Goal: Transaction & Acquisition: Purchase product/service

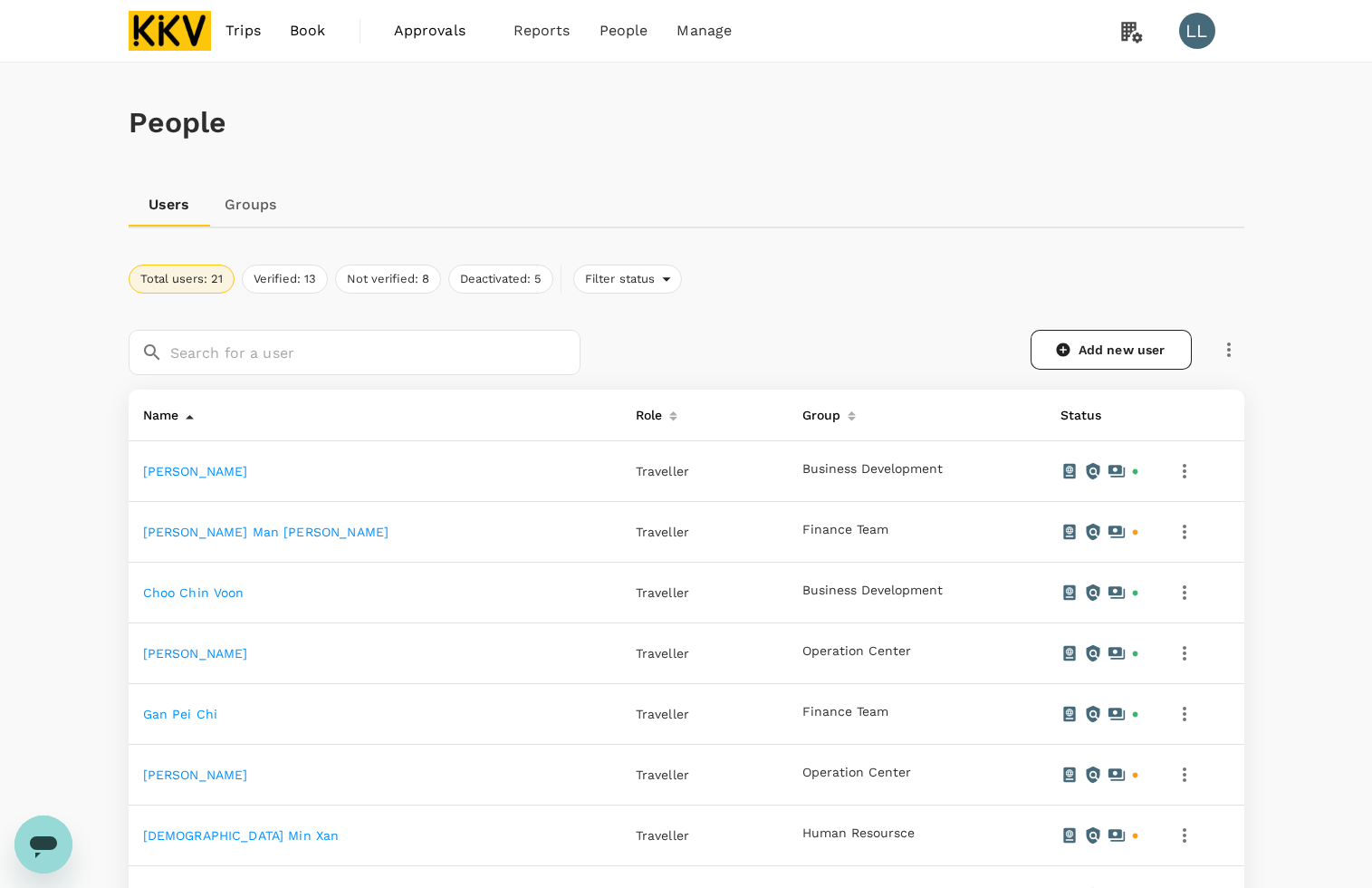
click at [922, 141] on div "People" at bounding box center [686, 122] width 1116 height 120
click at [1137, 343] on link "Add new user" at bounding box center [1110, 349] width 161 height 40
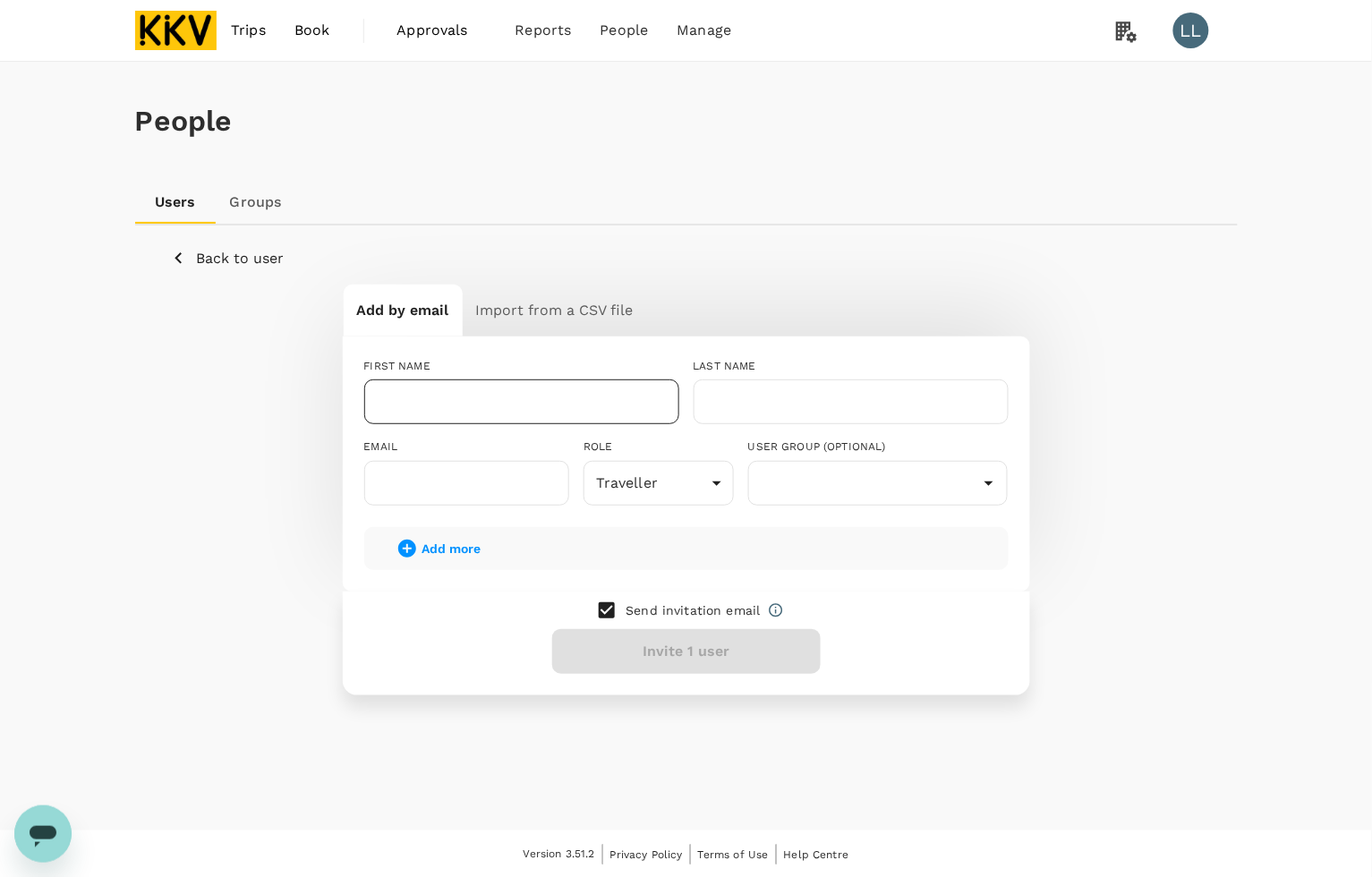
click at [450, 399] on input "text" at bounding box center [521, 402] width 315 height 45
type input "B"
type input "NGAI"
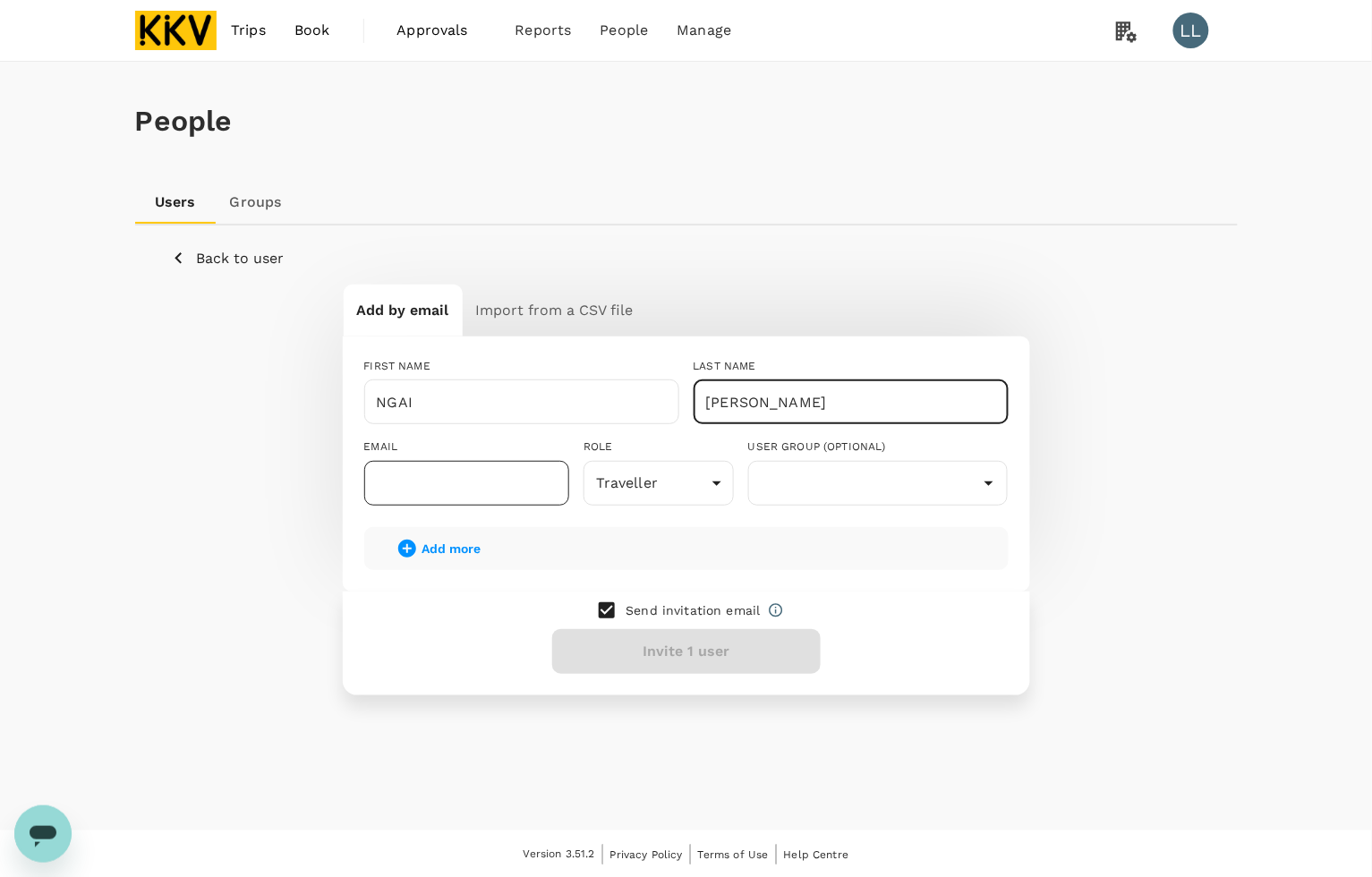
type input "[PERSON_NAME]"
click at [440, 467] on input "text" at bounding box center [466, 483] width 205 height 45
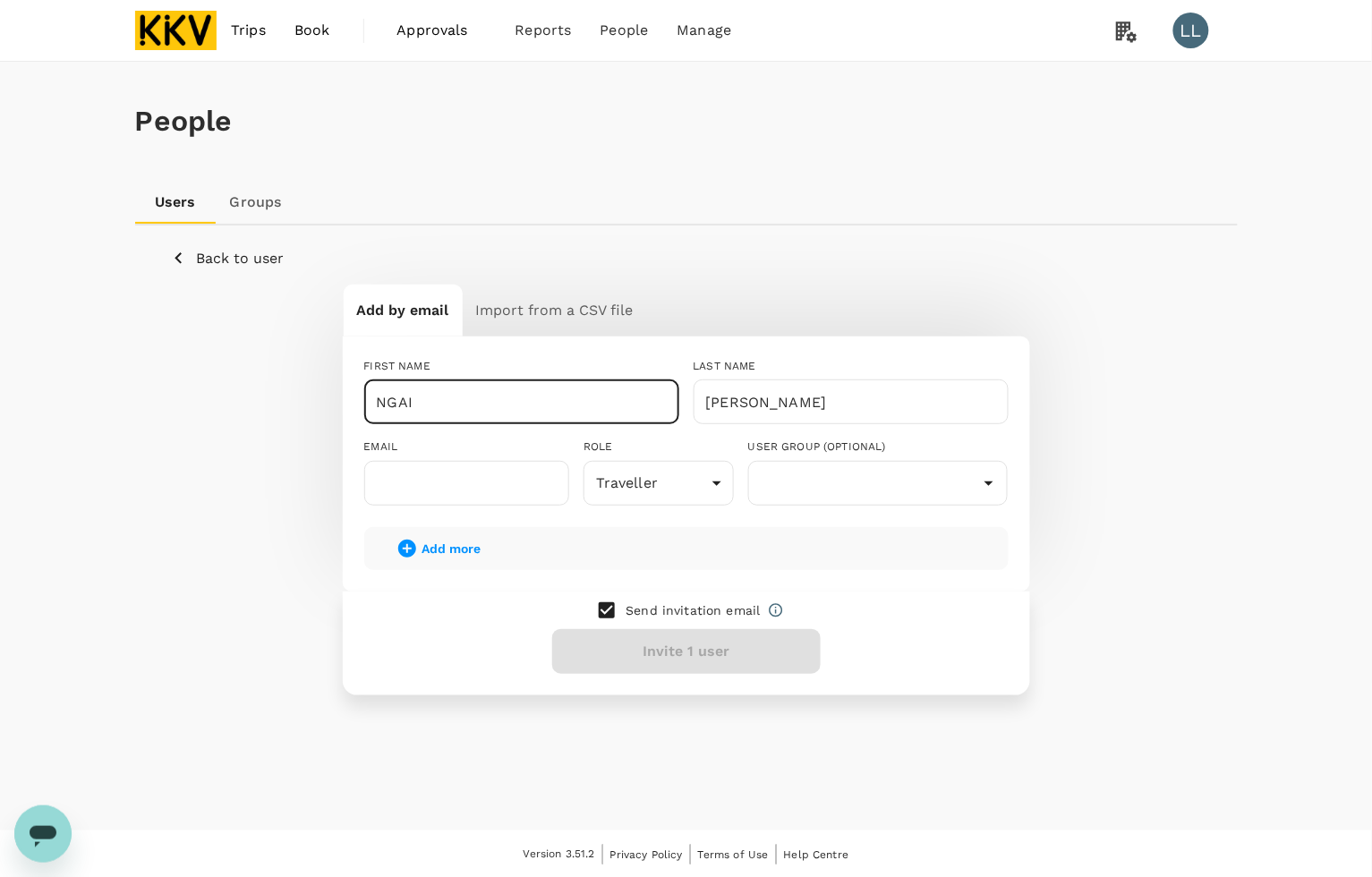
click at [586, 399] on input "NGAI" at bounding box center [521, 402] width 315 height 45
click at [472, 499] on input "text" at bounding box center [466, 483] width 205 height 45
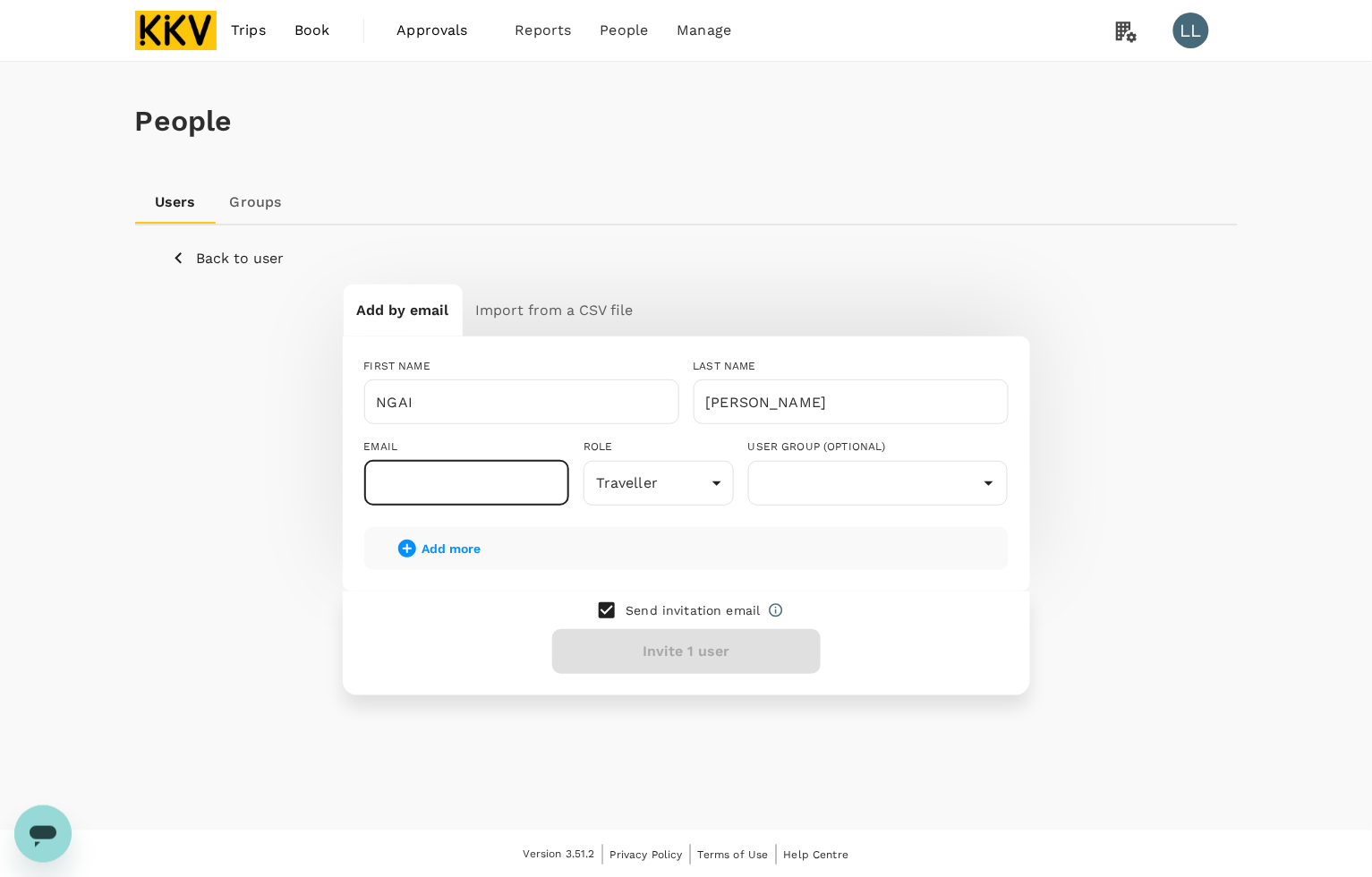
paste input "[EMAIL_ADDRESS][DOMAIN_NAME]"
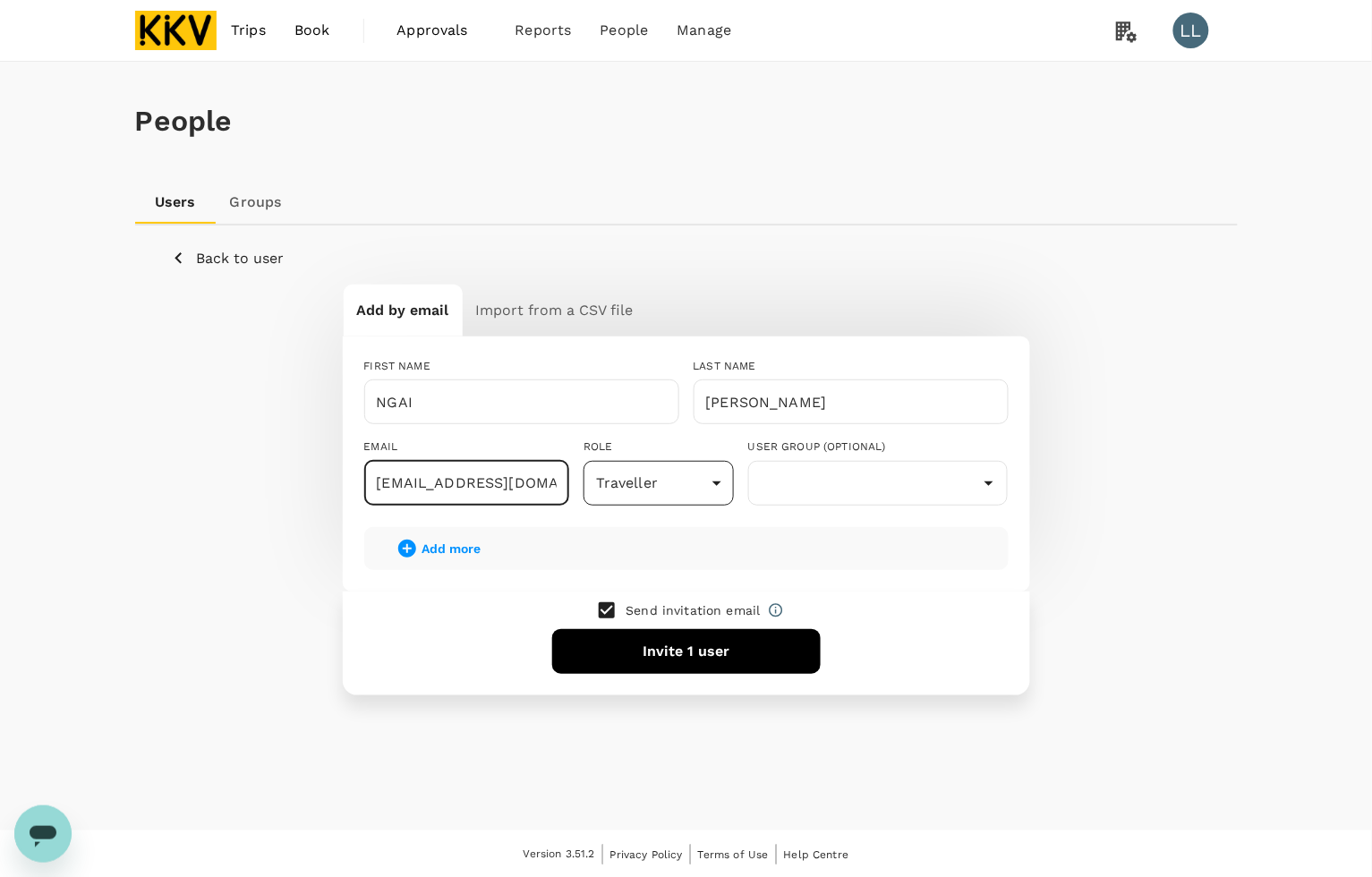
type input "[EMAIL_ADDRESS][DOMAIN_NAME]"
click at [622, 498] on body "Trips Book Approvals 0 Reports People Manage LL People Users Groups Back to use…" at bounding box center [686, 439] width 1372 height 879
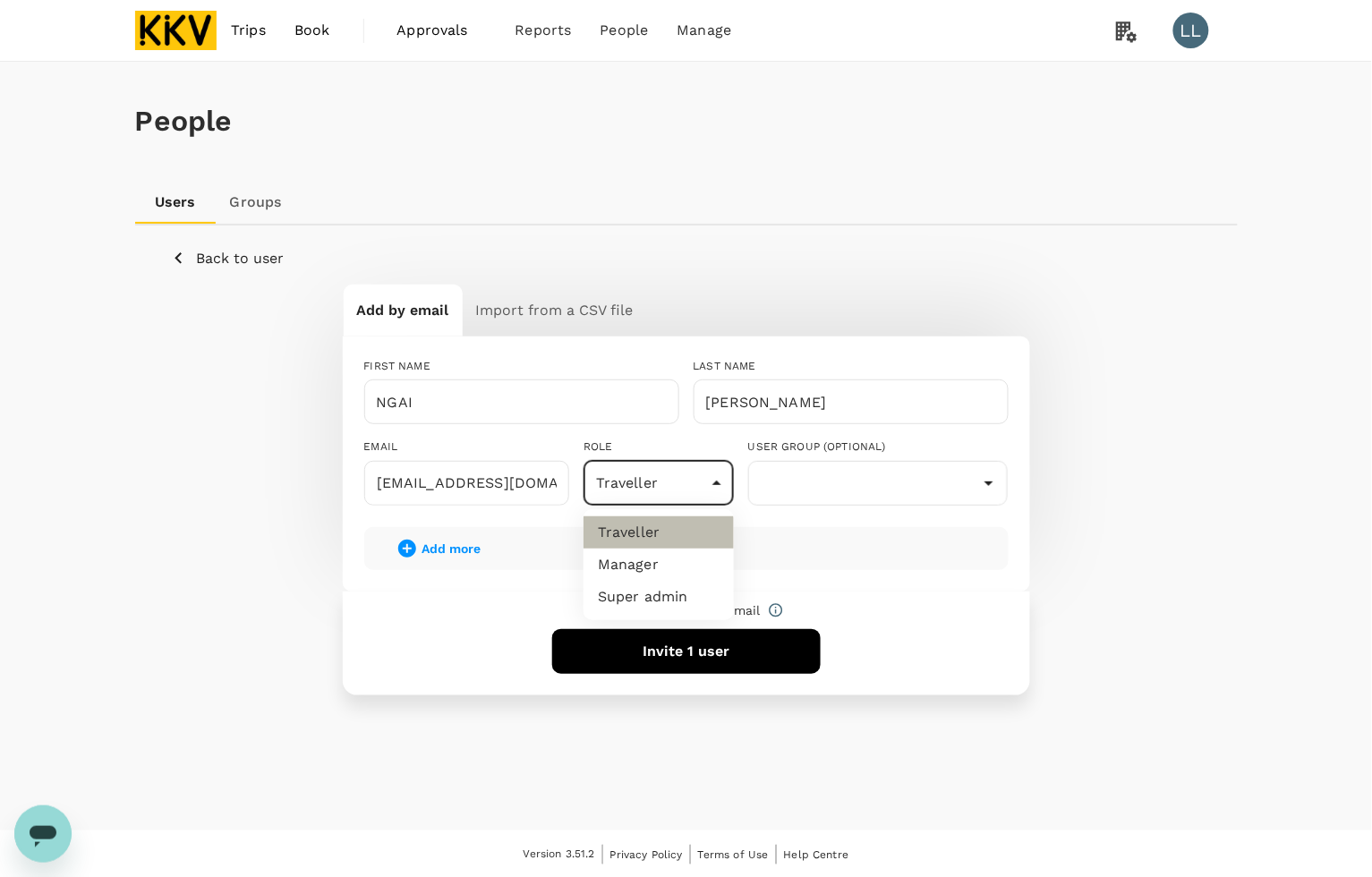
click at [629, 529] on li "Traveller" at bounding box center [657, 531] width 150 height 32
click at [772, 479] on input "text" at bounding box center [877, 483] width 251 height 34
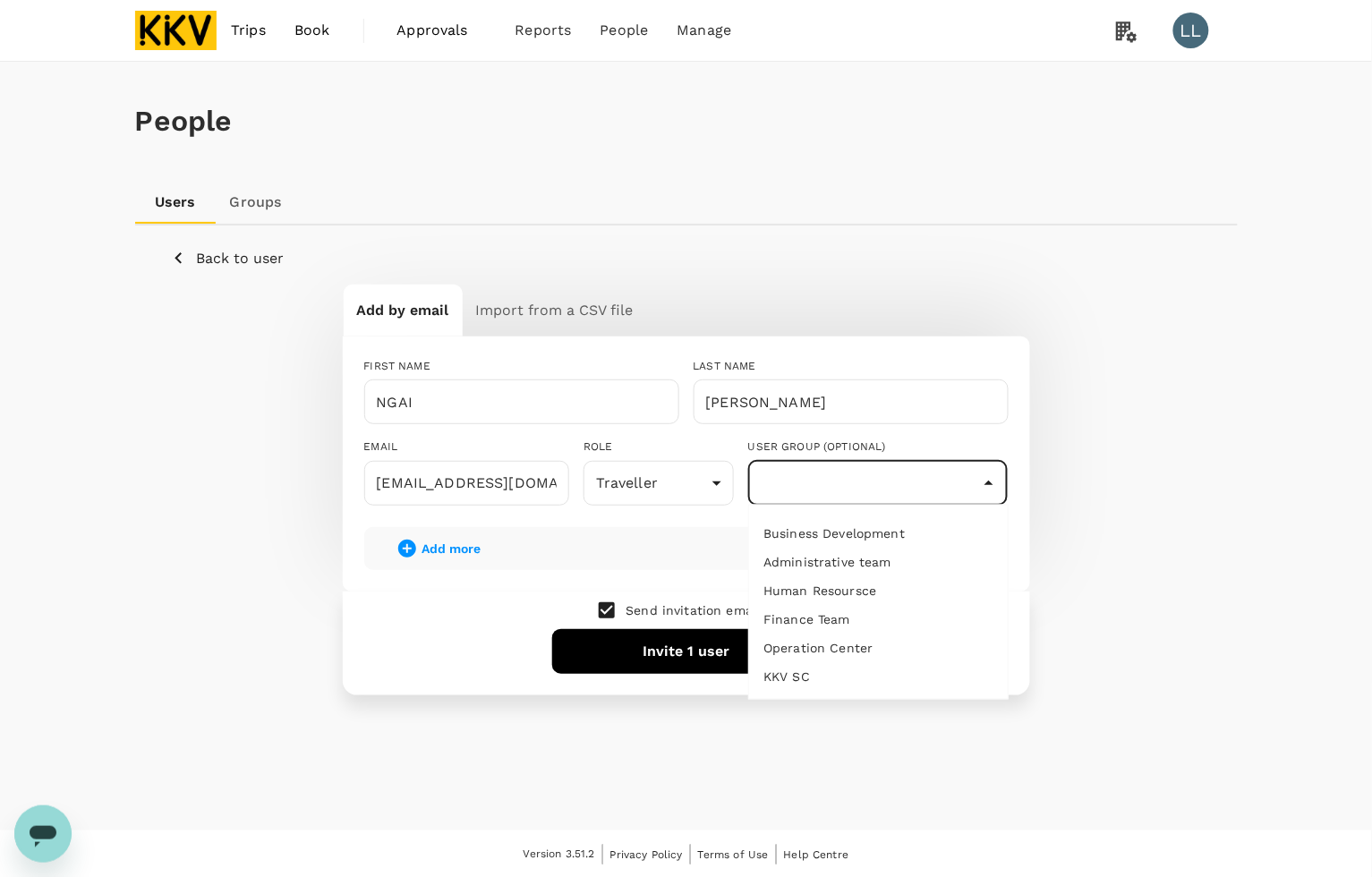
drag, startPoint x: 837, startPoint y: 587, endPoint x: 839, endPoint y: 613, distance: 26.1
click at [839, 613] on ul "Business Development Administrative team Human Resoursce Finance Team Operation…" at bounding box center [878, 606] width 258 height 186
click at [1177, 579] on div "Add by email Import from a CSV file FIRST NAME NGAI ​ LAST NAME YIN TIEN ​ EMAI…" at bounding box center [686, 488] width 1031 height 411
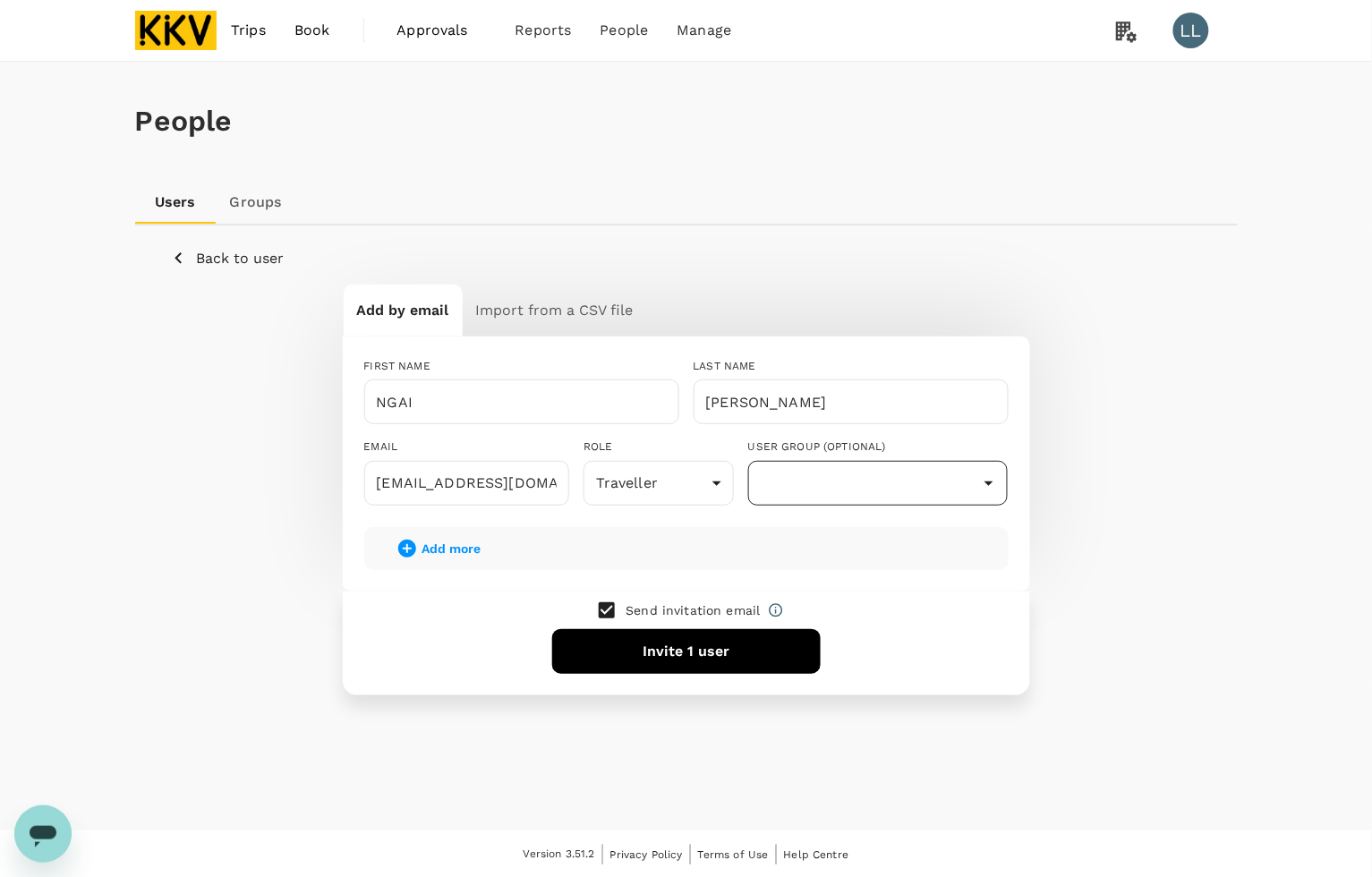
click at [913, 475] on input "text" at bounding box center [877, 483] width 251 height 34
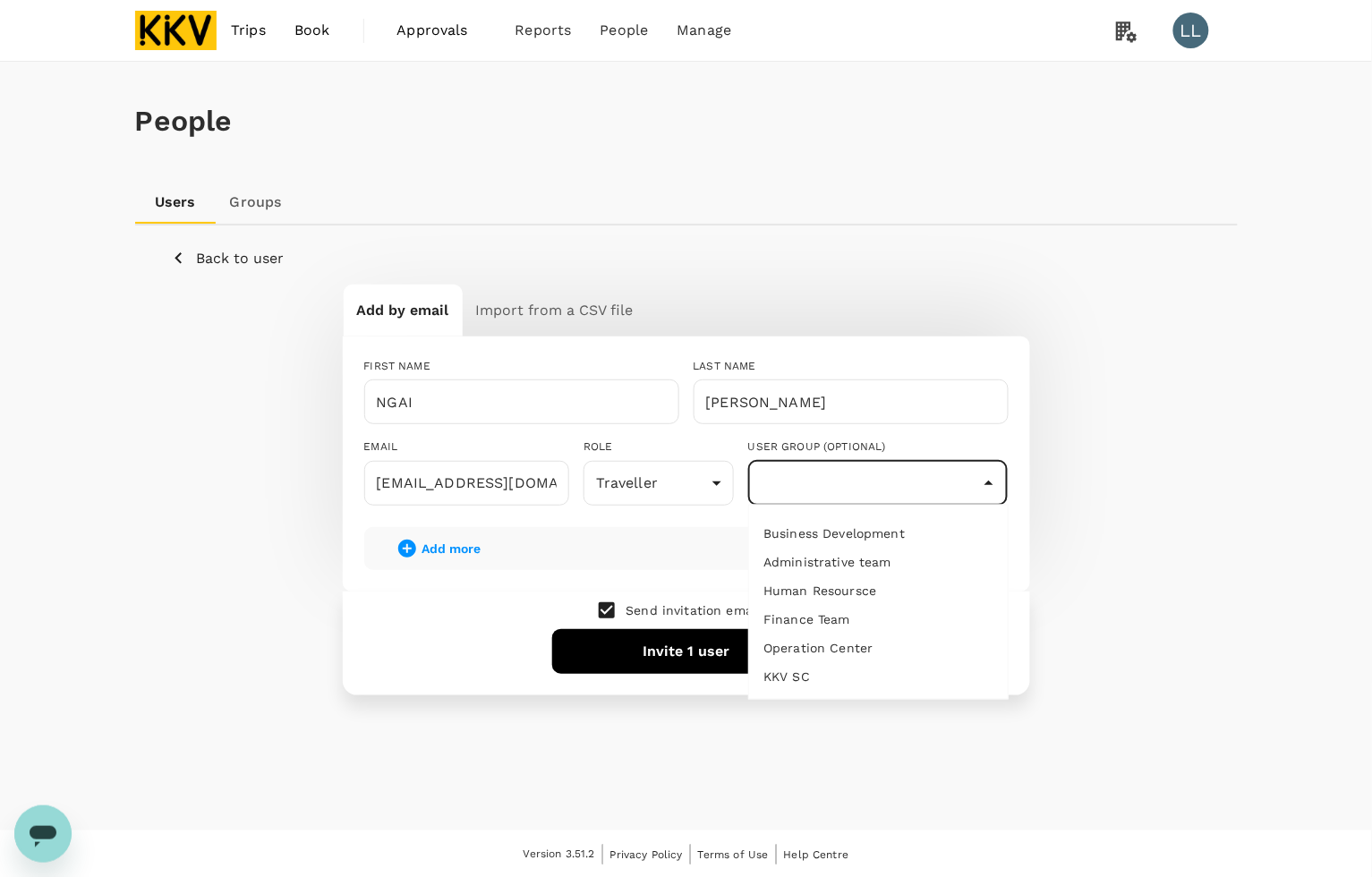
click at [818, 609] on li "Finance Team" at bounding box center [878, 620] width 258 height 28
type input "Finance Team"
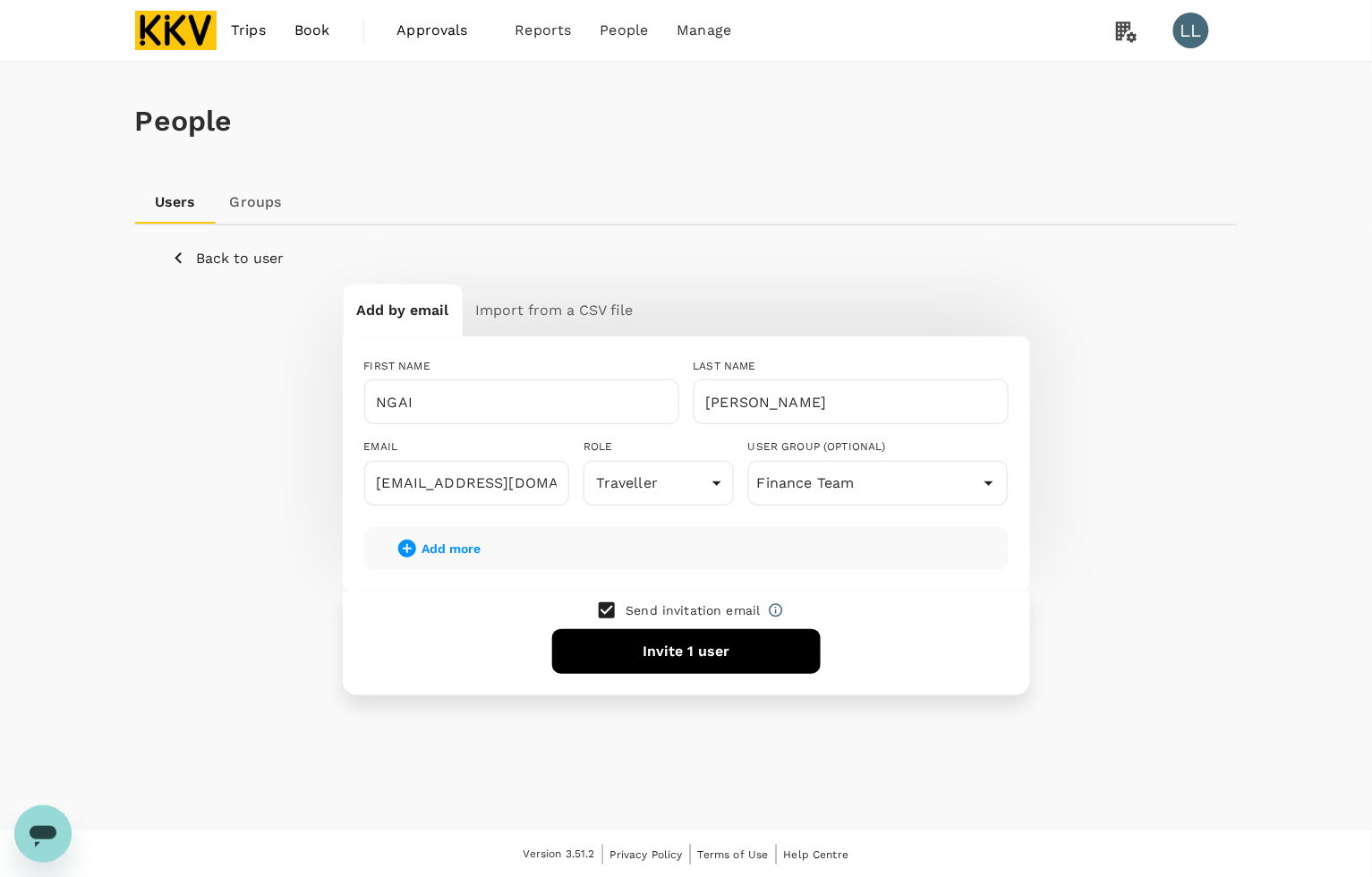
click at [1278, 530] on div "People Users Groups Back to user Add by email Import from a CSV file FIRST NAME…" at bounding box center [686, 446] width 1372 height 769
click at [662, 658] on button "Invite 1 user" at bounding box center [686, 651] width 269 height 45
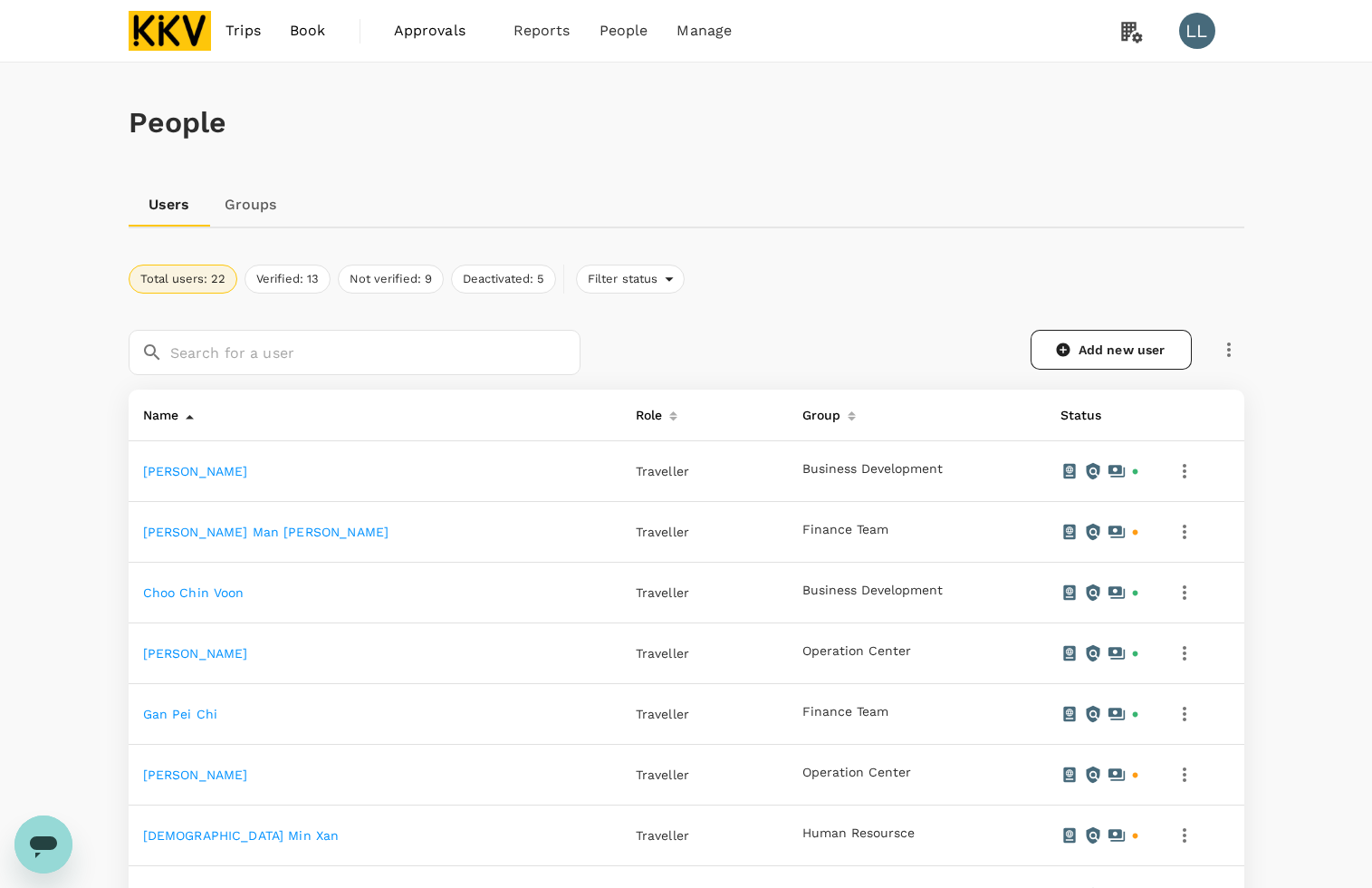
click at [791, 223] on div "Users Groups" at bounding box center [686, 205] width 1116 height 44
click at [240, 34] on span "Trips" at bounding box center [243, 30] width 35 height 21
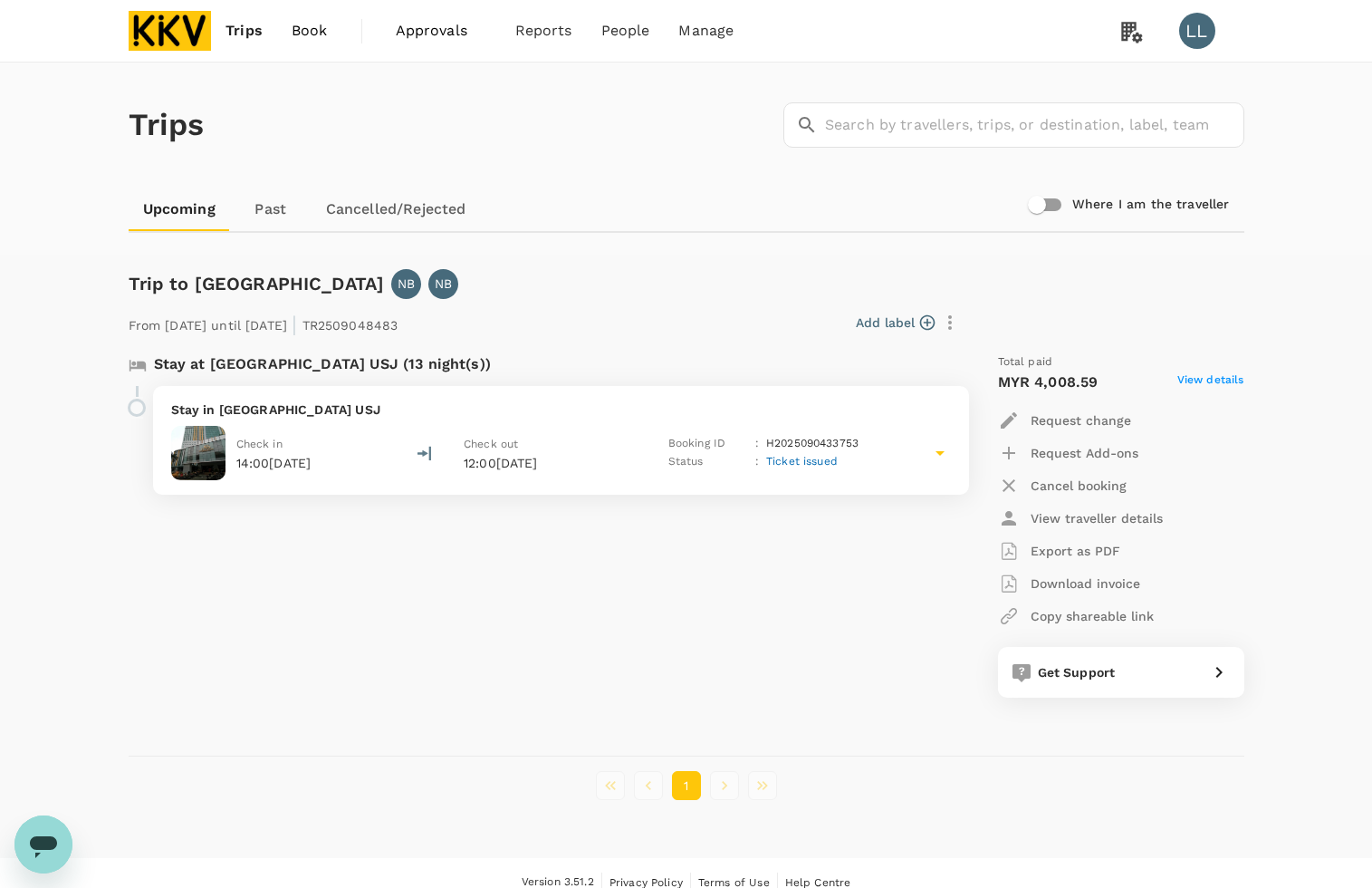
drag, startPoint x: 646, startPoint y: 214, endPoint x: 721, endPoint y: 215, distance: 75.0
click at [651, 214] on div "Upcoming Past Cancelled/Rejected" at bounding box center [686, 209] width 1116 height 44
click at [609, 147] on span "Groups" at bounding box center [594, 142] width 52 height 20
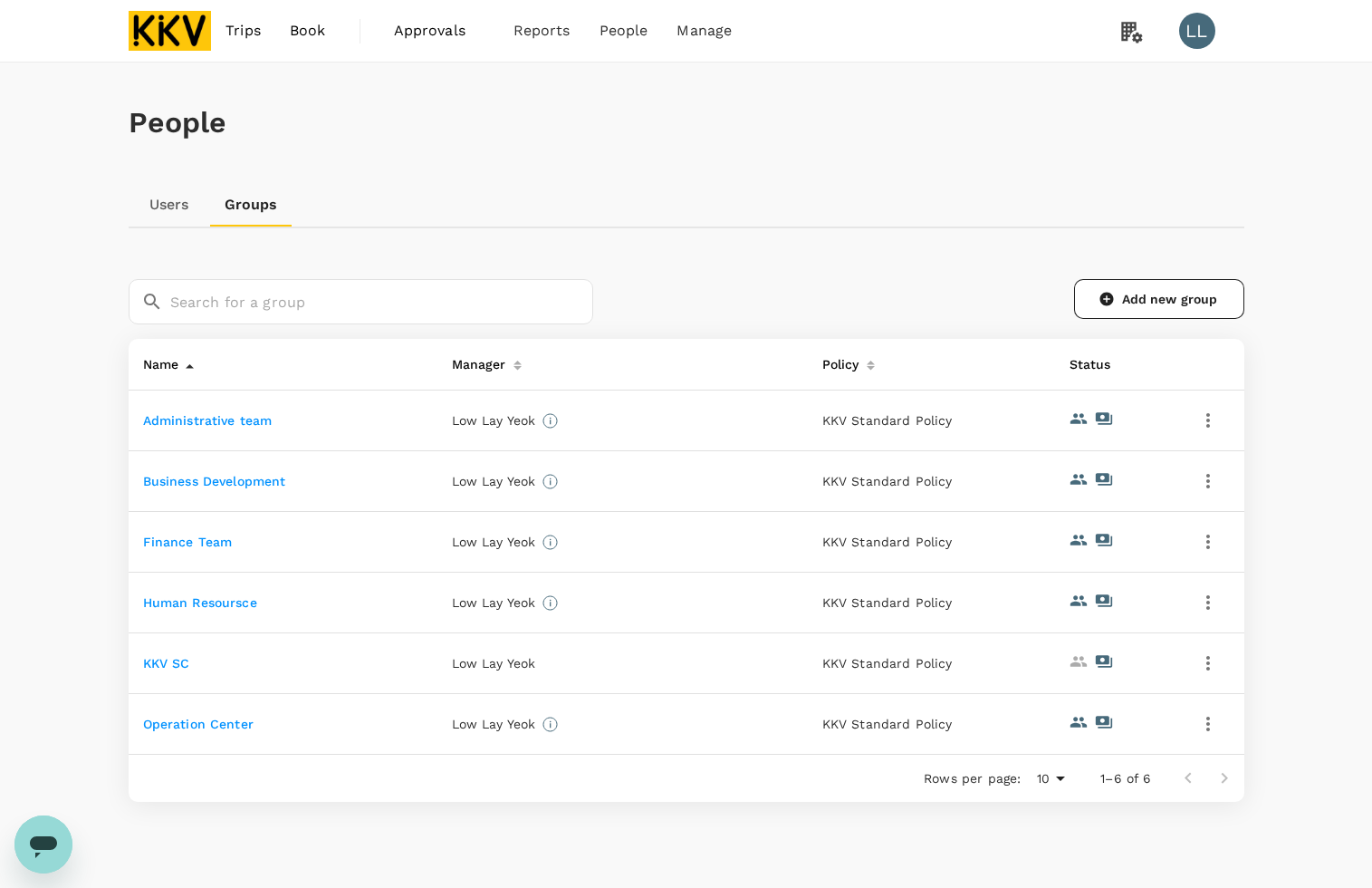
click at [871, 168] on div "People" at bounding box center [686, 122] width 1116 height 120
click at [774, 235] on div "People Users Groups ​ ​ Add new group Name Manager Policy Status Administrative…" at bounding box center [687, 475] width 1160 height 826
click at [232, 25] on span "Trips" at bounding box center [243, 30] width 35 height 21
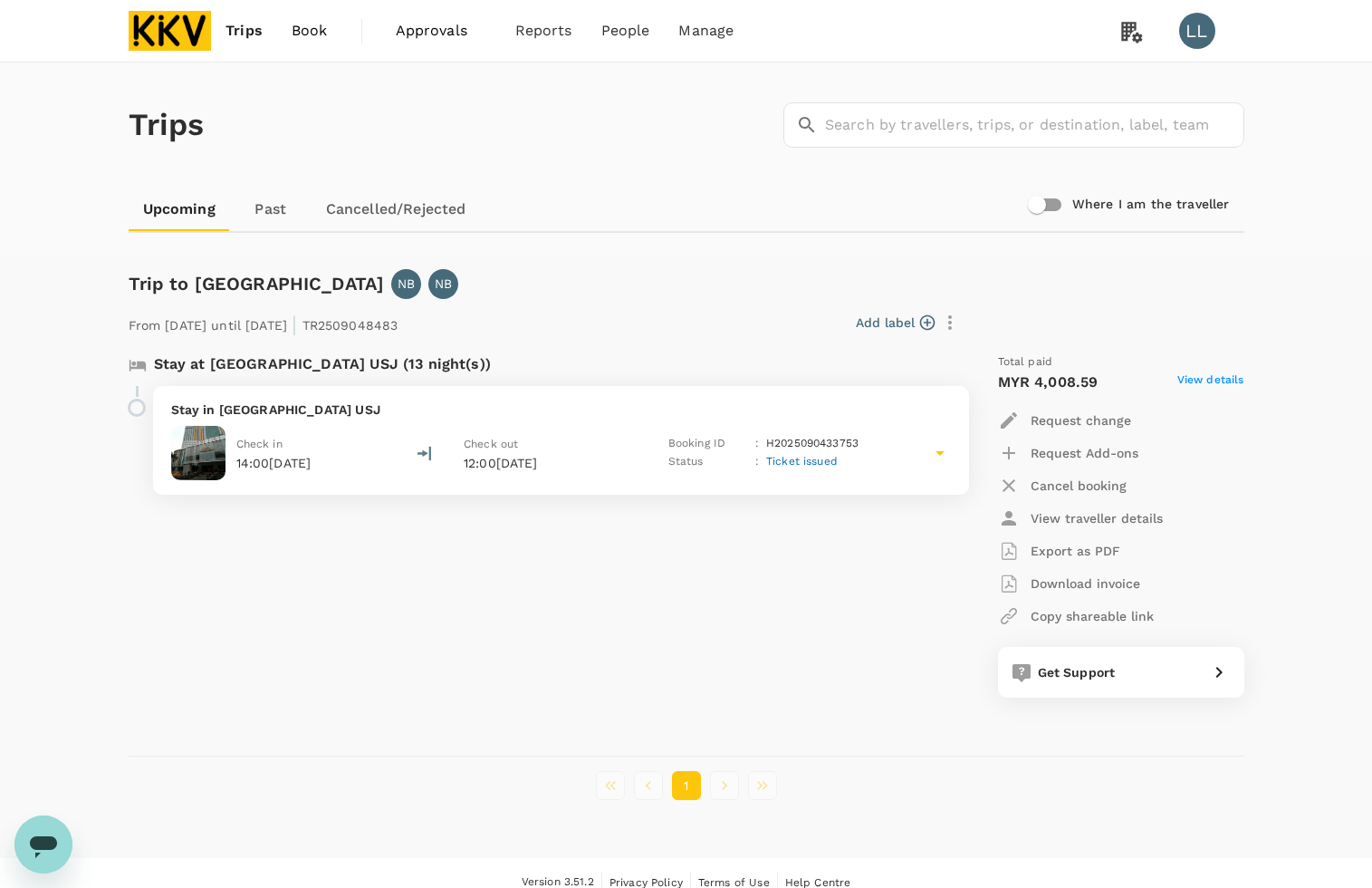
click at [160, 20] on img at bounding box center [170, 31] width 84 height 40
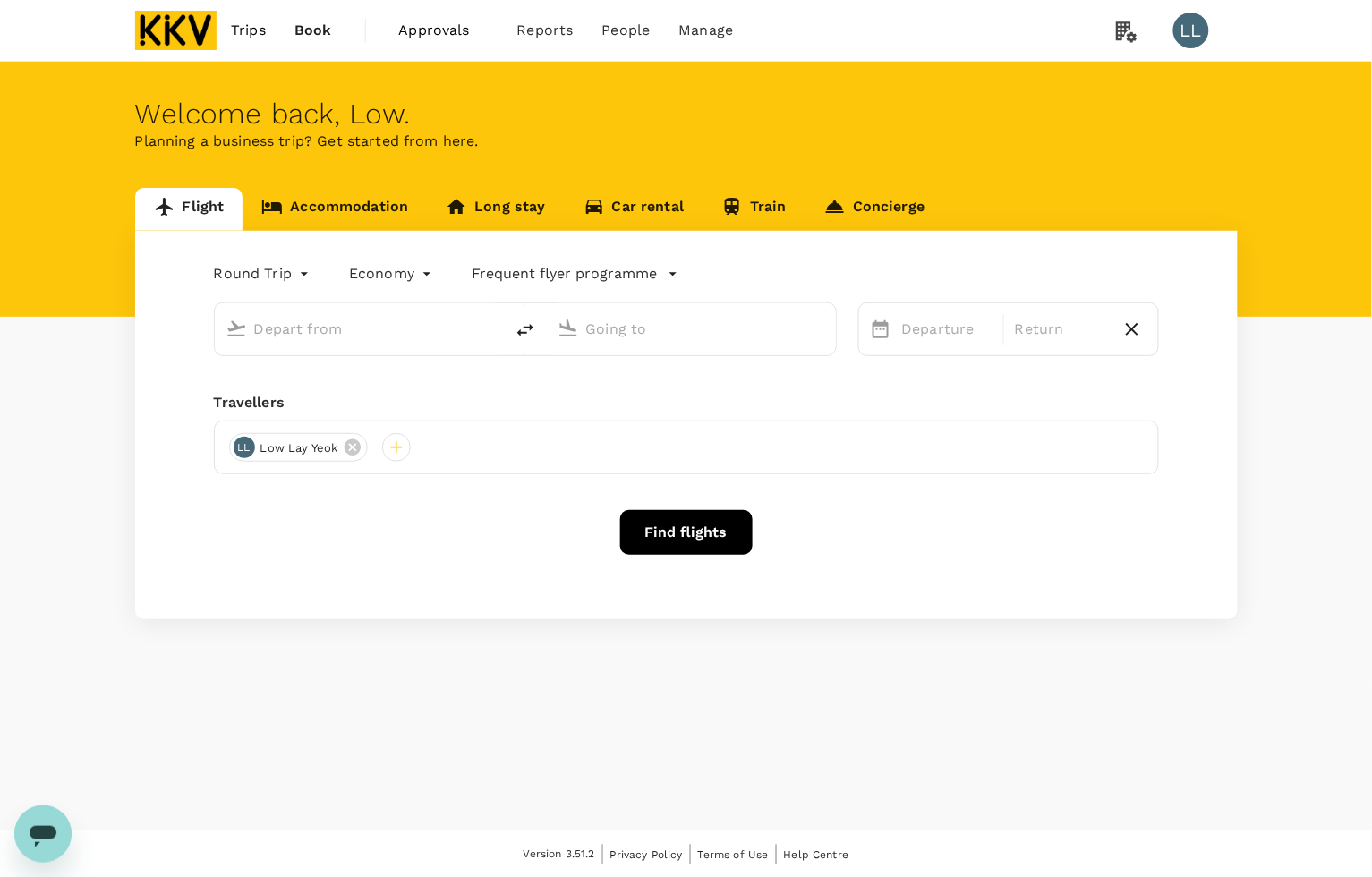
type input "Sultan Ismail Intl (JHB)"
type input "Sultan Abdul Aziz Shah (SZB)"
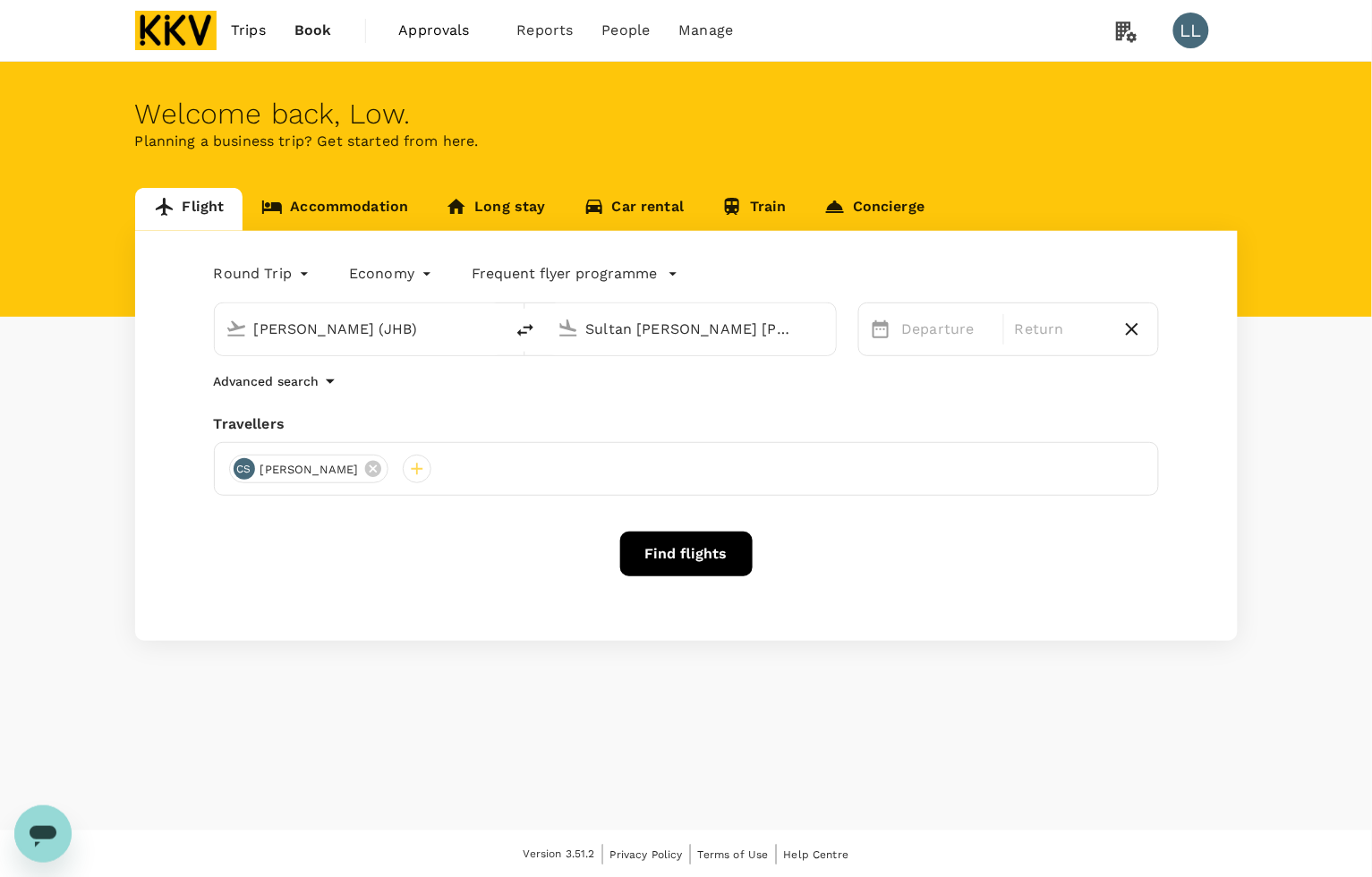
click at [374, 468] on icon at bounding box center [372, 468] width 19 height 19
click at [234, 470] on div at bounding box center [243, 468] width 29 height 28
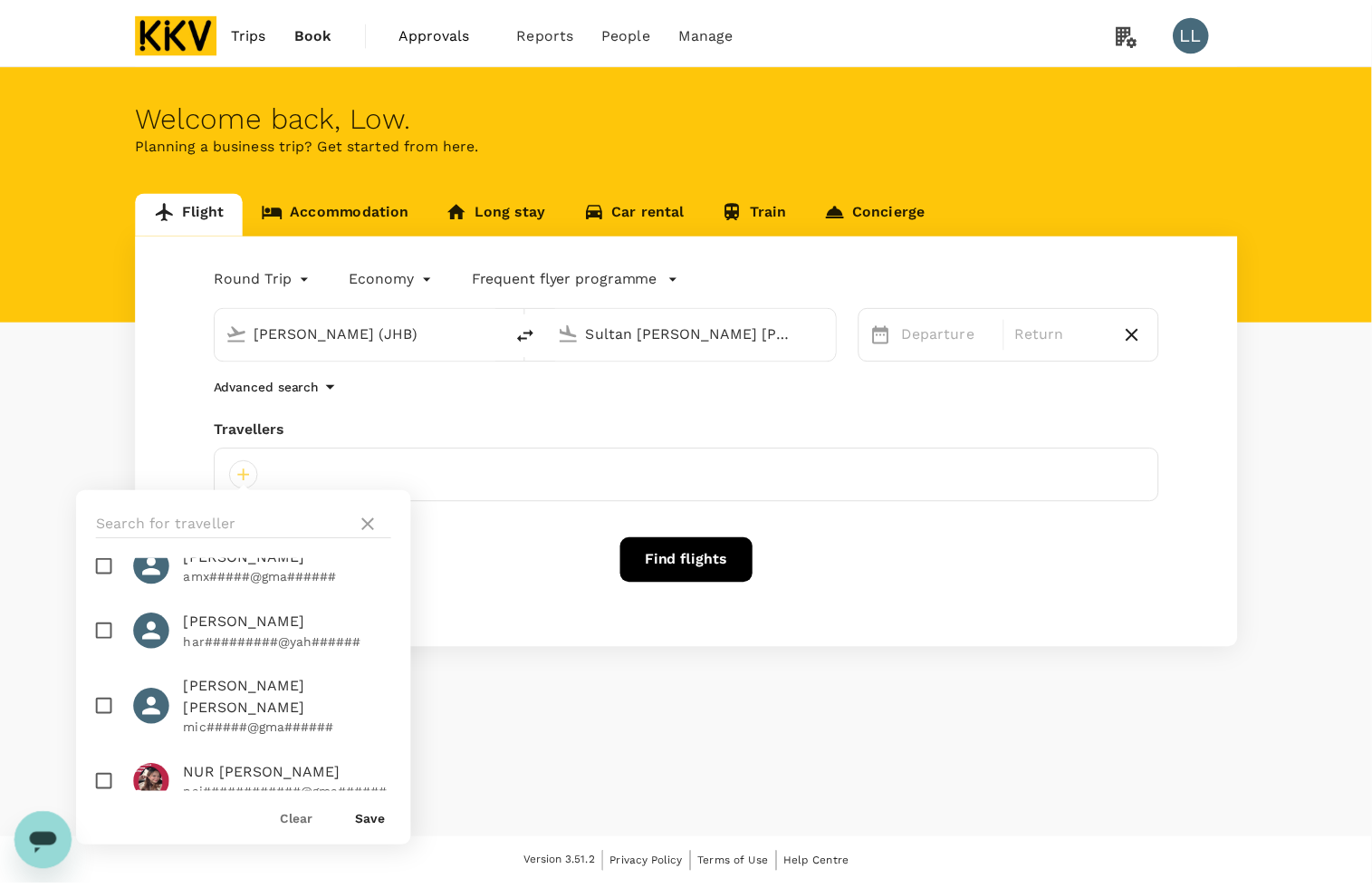
scroll to position [792, 0]
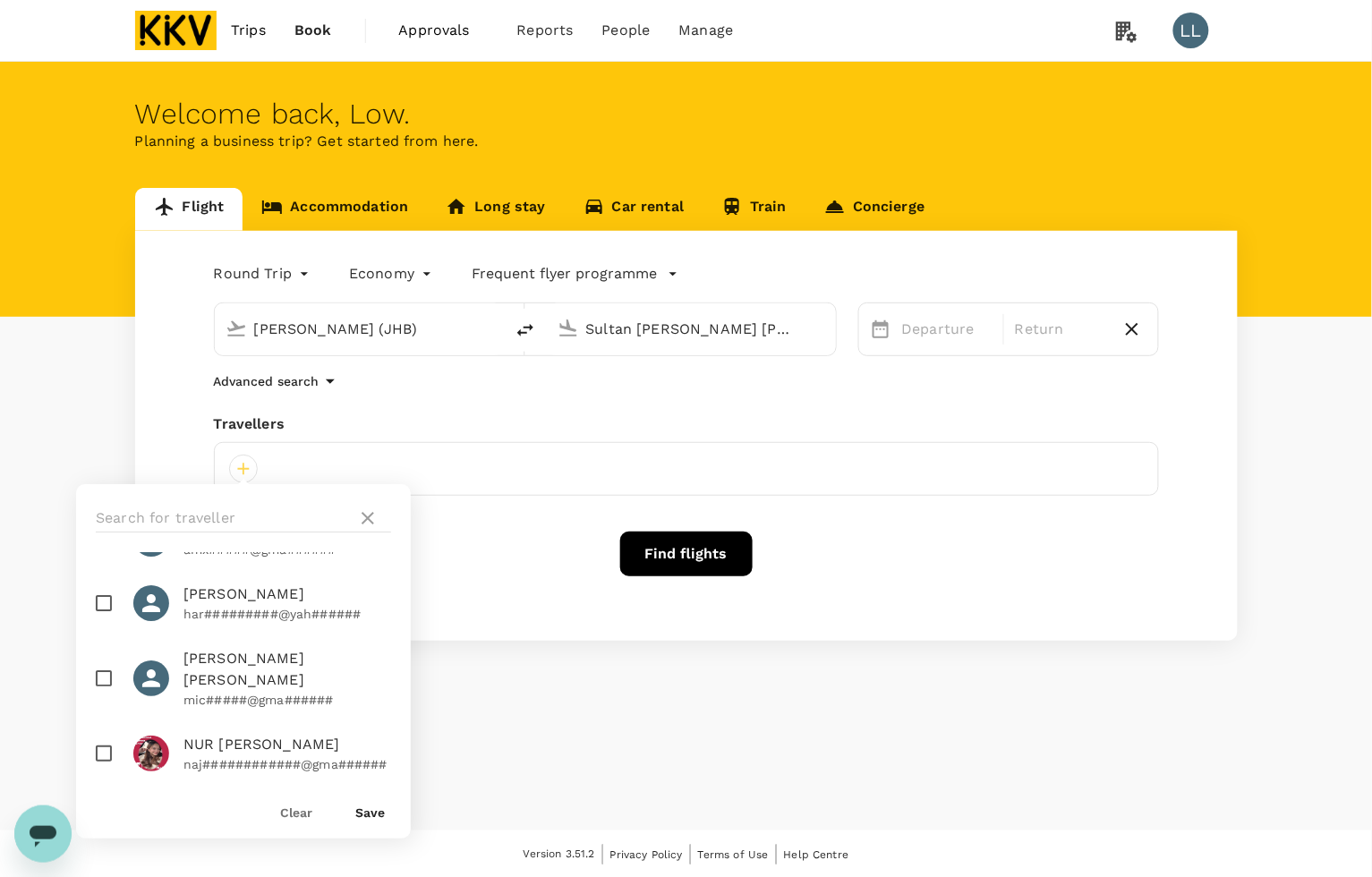
click at [213, 690] on p "mic#####@gma######" at bounding box center [287, 699] width 208 height 17
checkbox input "true"
click at [368, 811] on button "Save" at bounding box center [370, 813] width 29 height 15
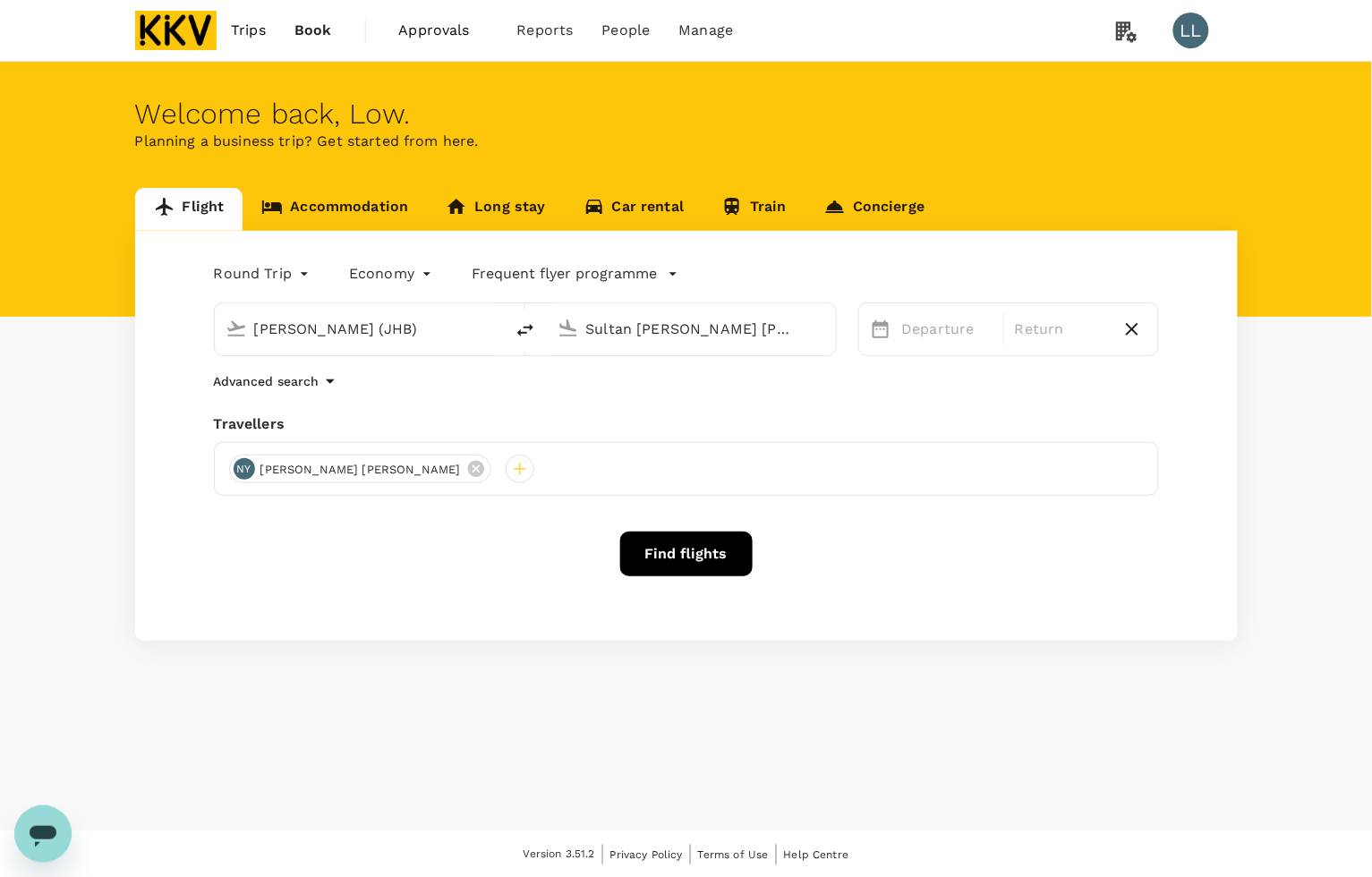
click at [394, 390] on div "Advanced search" at bounding box center [687, 381] width 945 height 21
click at [392, 561] on div "Find flights" at bounding box center [687, 553] width 945 height 45
click at [359, 326] on input "Sultan Ismail Intl (JHB)" at bounding box center [360, 329] width 212 height 28
click at [368, 391] on p "Singapore Changi" at bounding box center [383, 382] width 353 height 17
type input "Singapore Changi (SIN)"
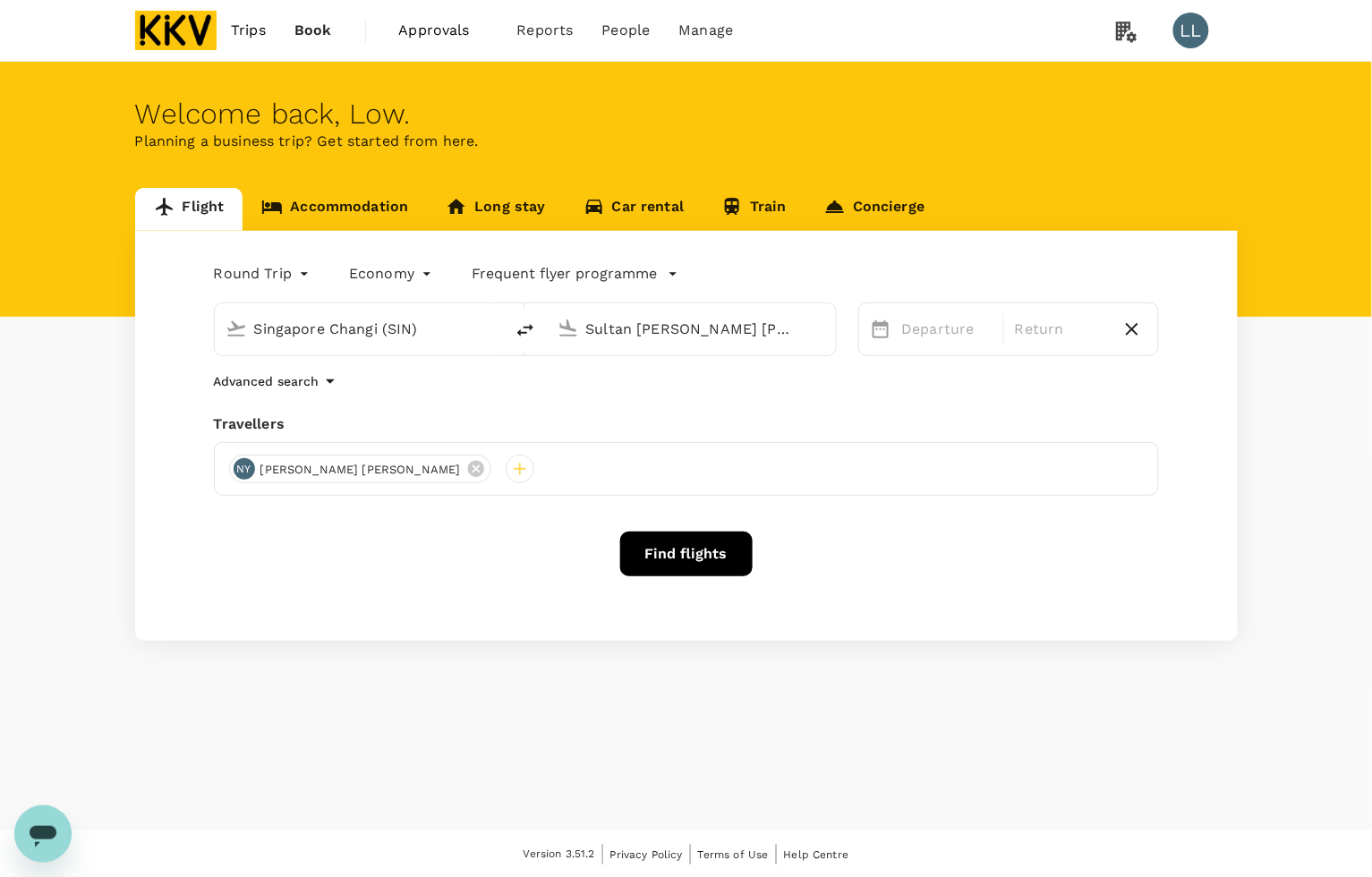
click at [611, 326] on input "Sultan Abdul Aziz Shah (SZB)" at bounding box center [692, 329] width 212 height 28
click at [727, 387] on div "Advanced search" at bounding box center [687, 381] width 945 height 21
click at [895, 318] on div "Departure" at bounding box center [947, 329] width 106 height 36
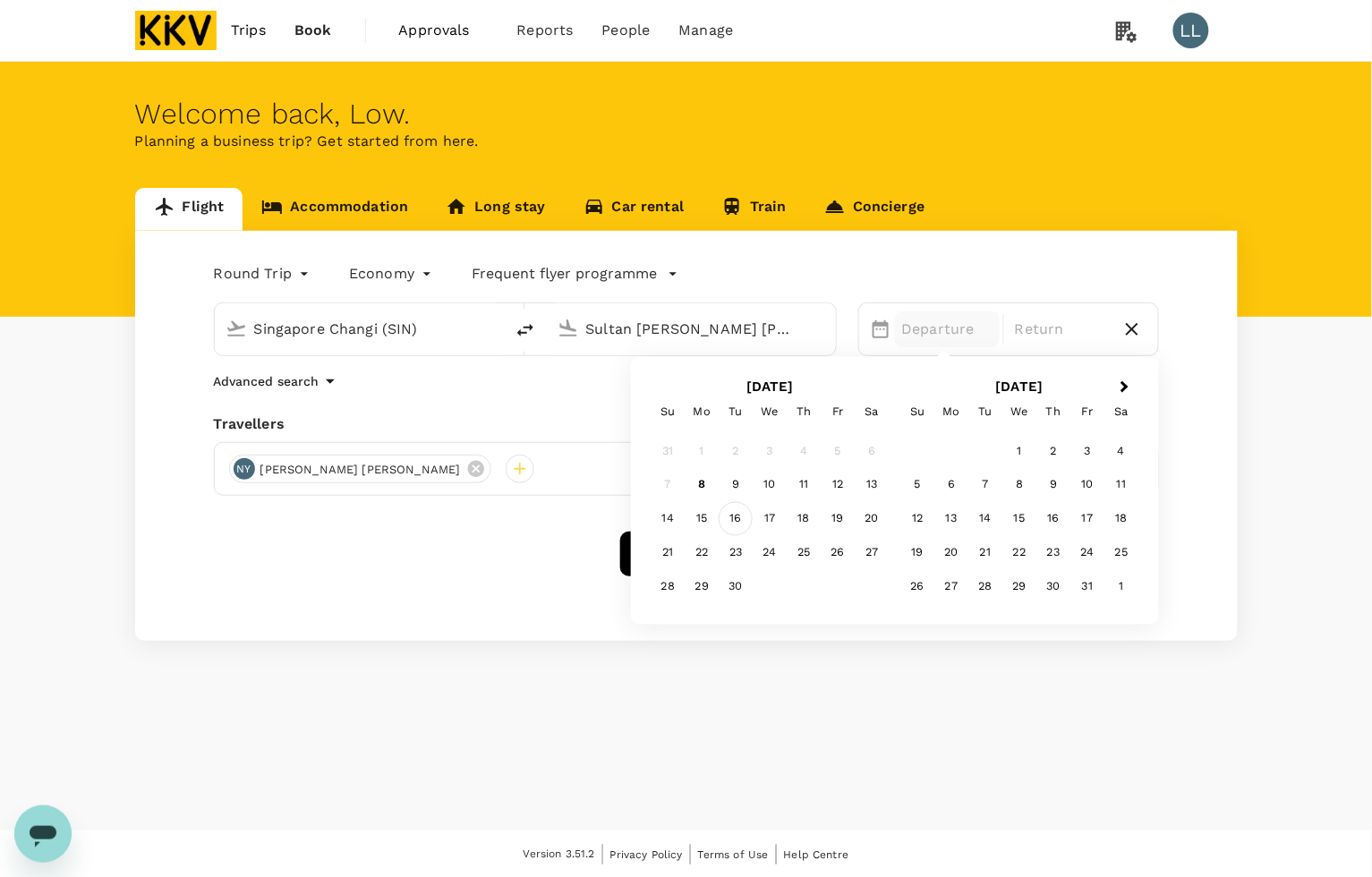
click at [736, 519] on div "16" at bounding box center [735, 518] width 34 height 34
click at [839, 511] on div "19" at bounding box center [837, 518] width 34 height 34
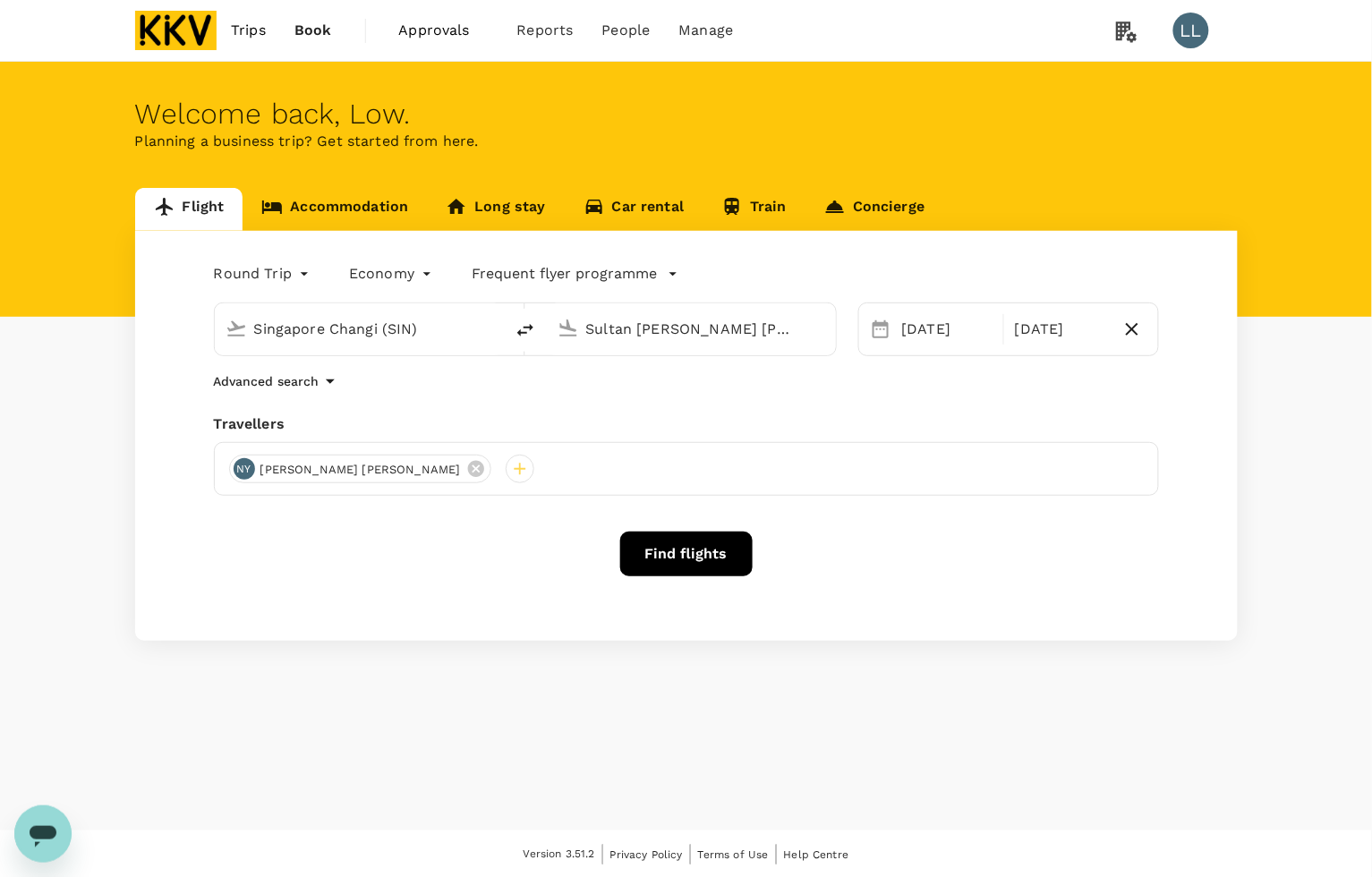
click at [705, 537] on button "Find flights" at bounding box center [686, 553] width 132 height 45
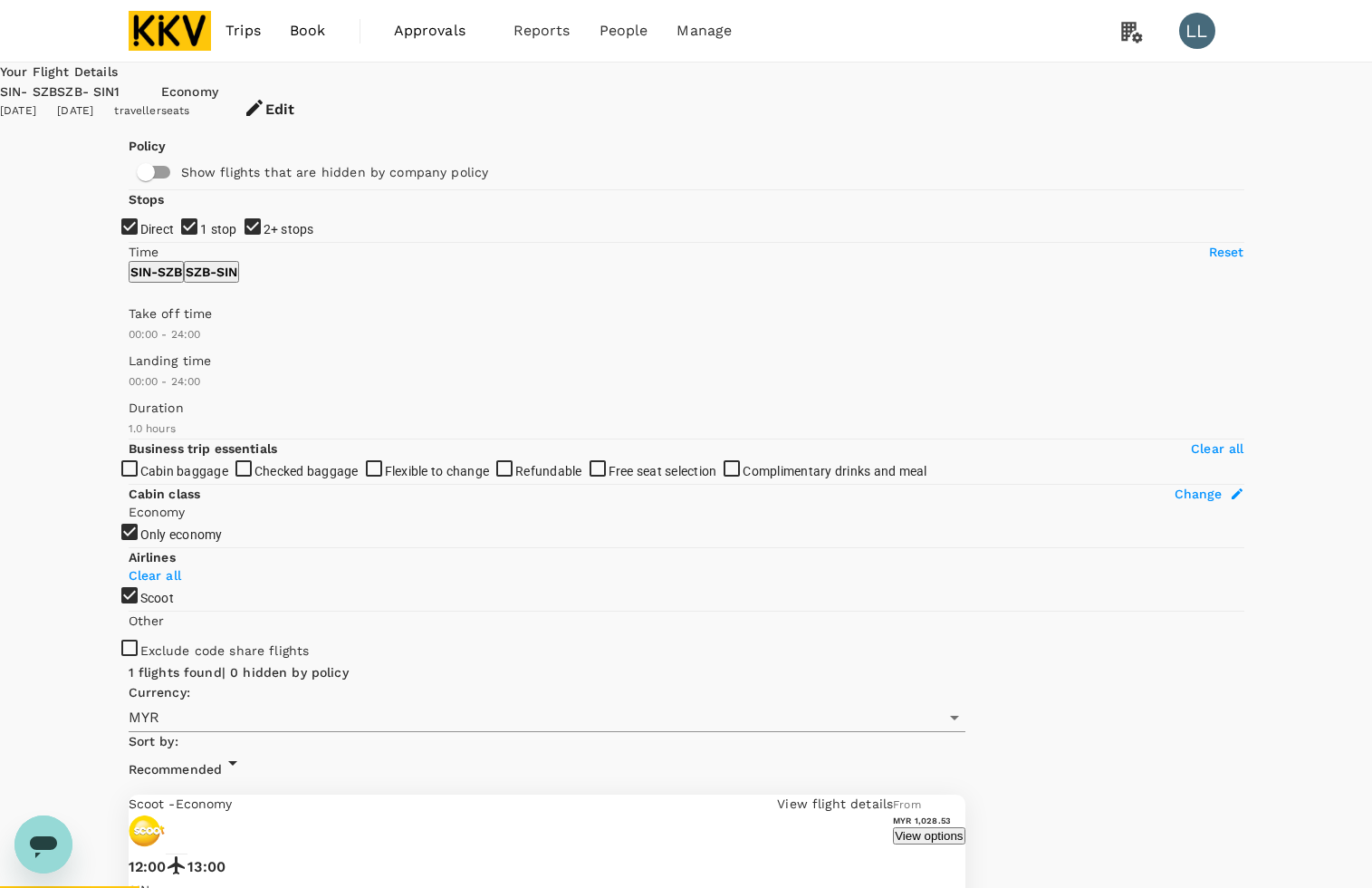
drag, startPoint x: 1273, startPoint y: 423, endPoint x: 1287, endPoint y: 419, distance: 14.6
click at [114, 87] on div "SZB - SIN" at bounding box center [85, 92] width 57 height 20
click at [320, 88] on button "Edit" at bounding box center [269, 110] width 101 height 54
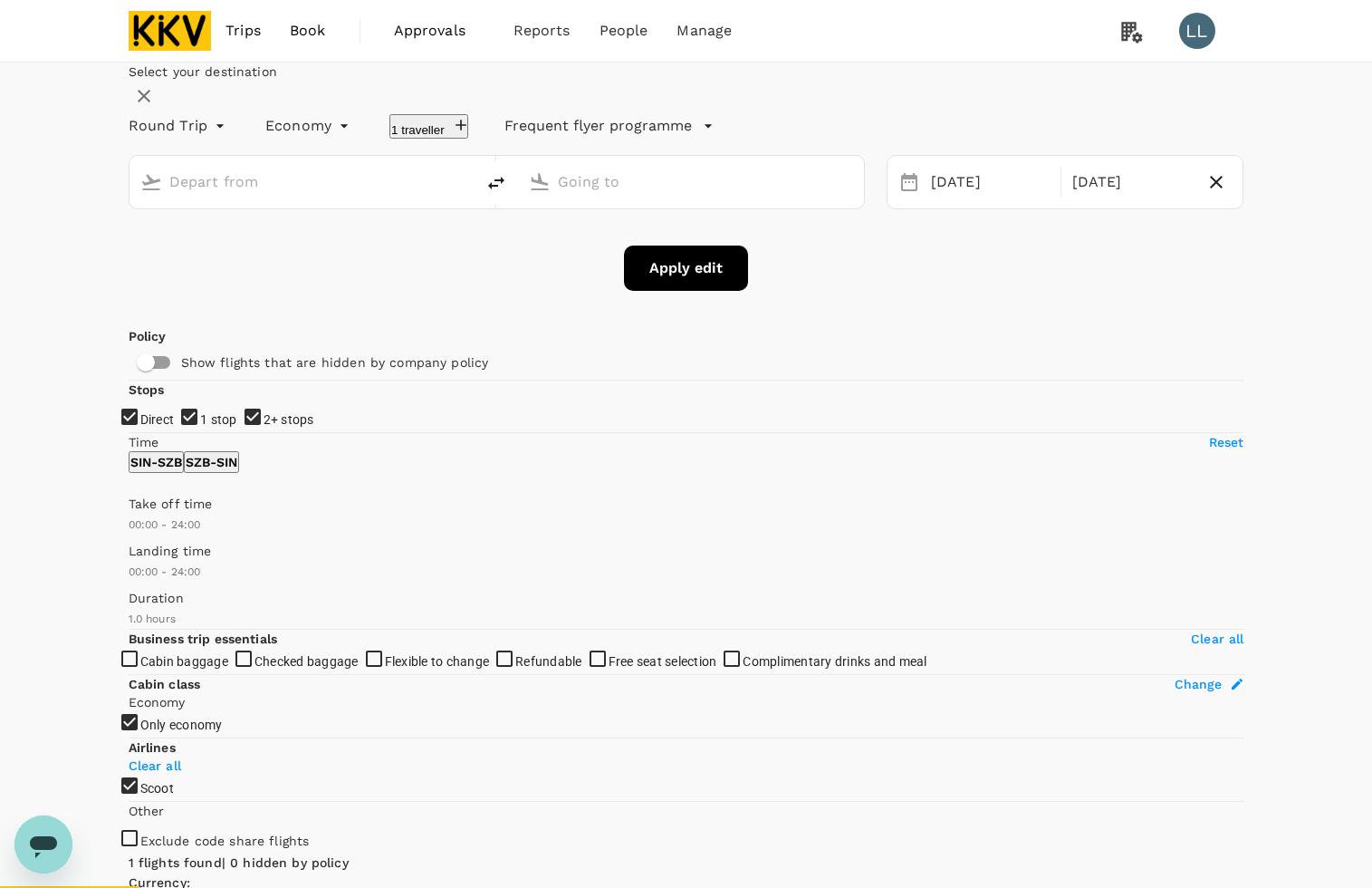
type input "Singapore Changi (SIN)"
click at [591, 195] on input "Sultan Abdul Aziz Shah (SZB)" at bounding box center [692, 182] width 268 height 28
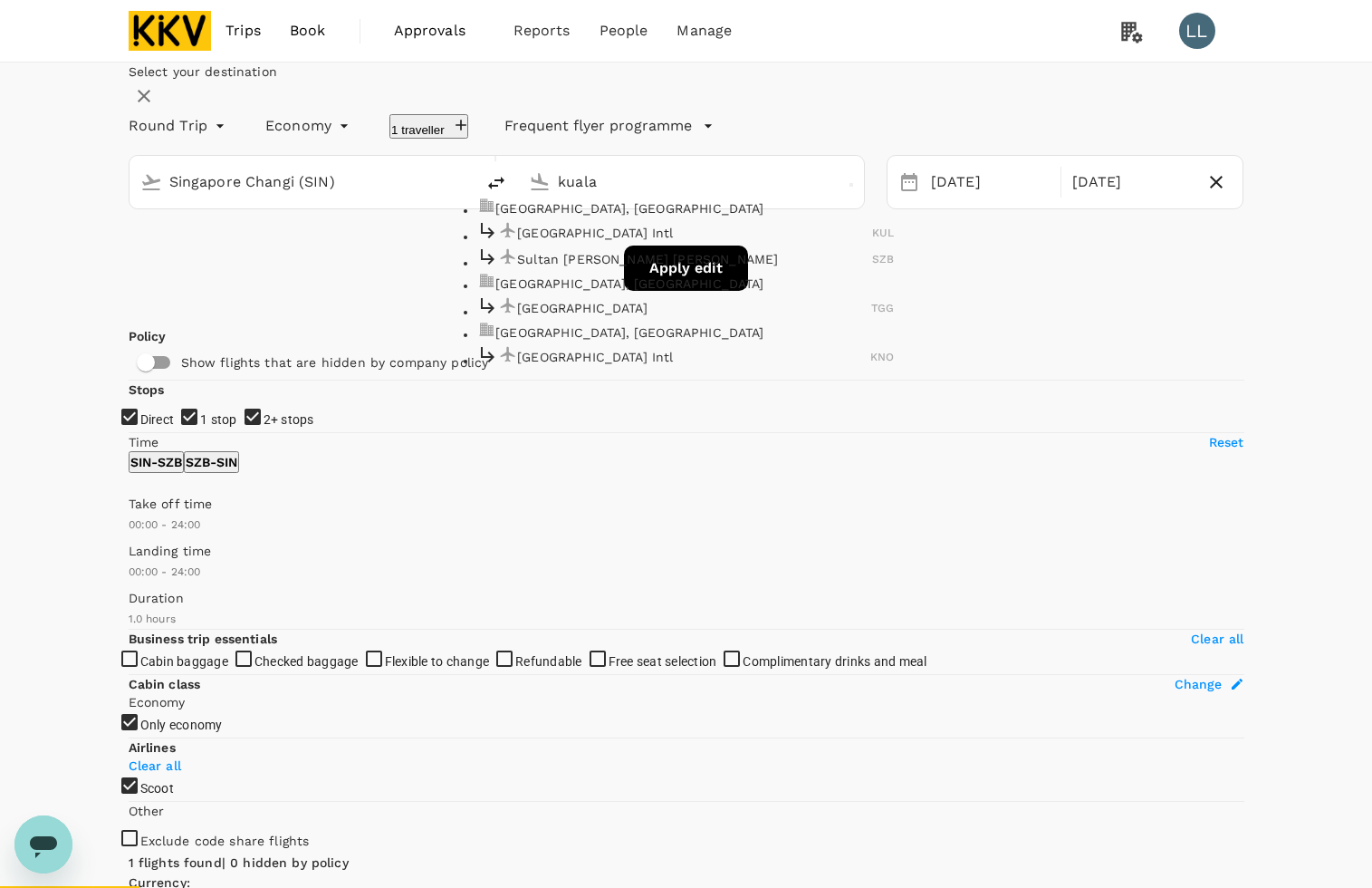
click at [602, 246] on div "Kuala Lumpur Intl KUL" at bounding box center [686, 232] width 417 height 26
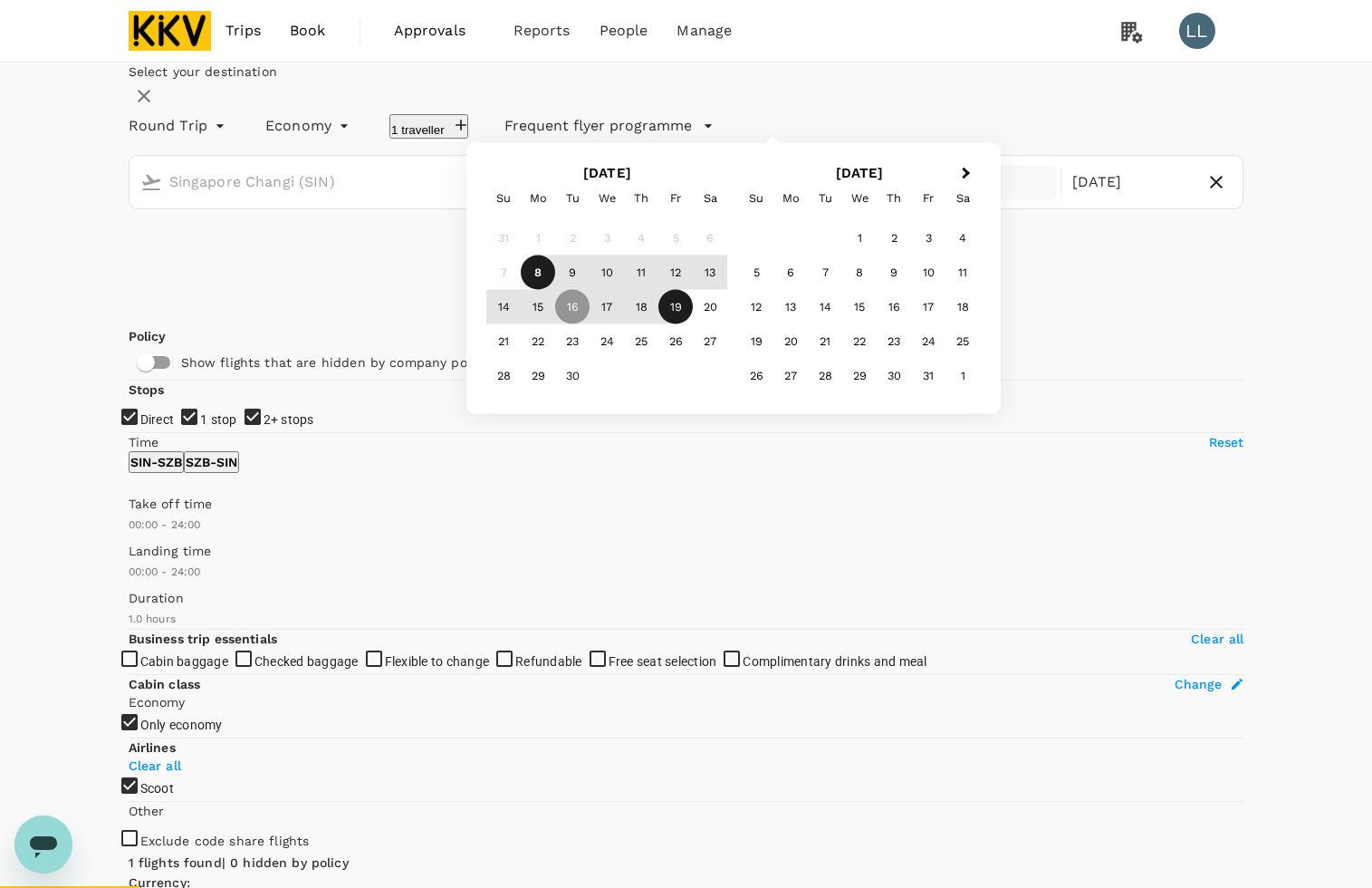
type input "Kuala Lumpur Intl (KUL)"
drag, startPoint x: 1293, startPoint y: 455, endPoint x: 1220, endPoint y: 354, distance: 124.6
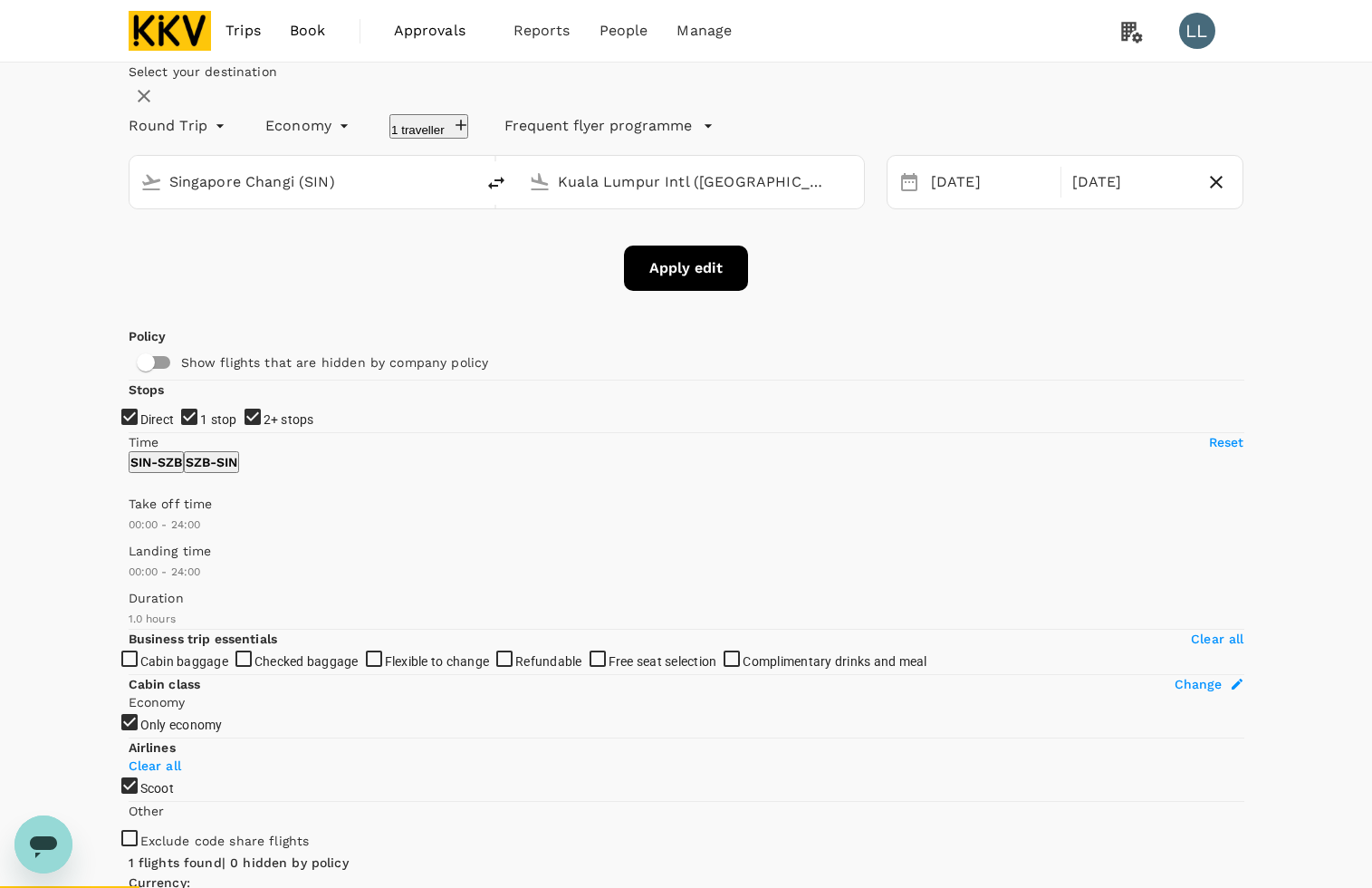
click at [685, 290] on button "Apply edit" at bounding box center [685, 268] width 124 height 46
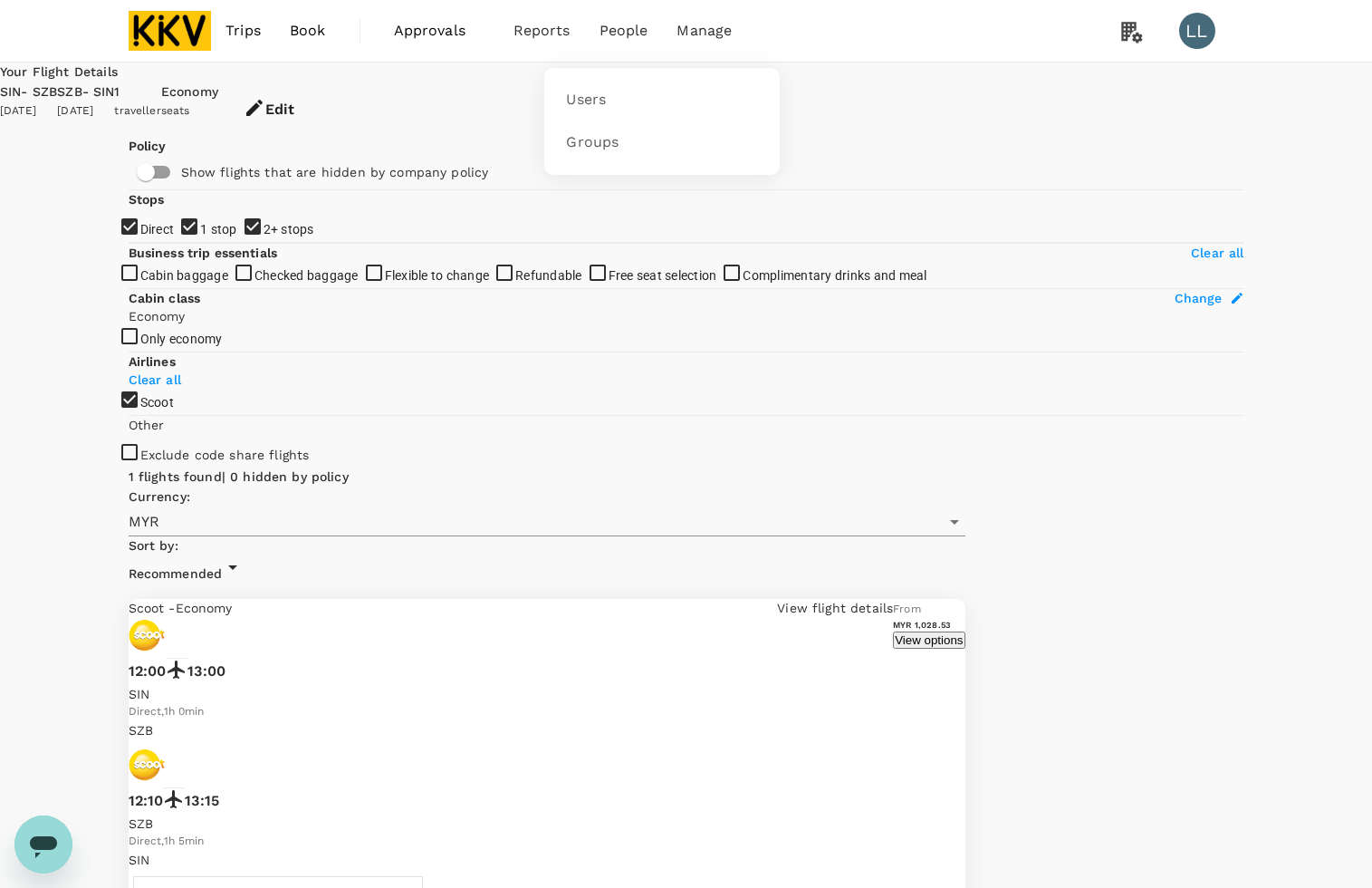
checkbox input "false"
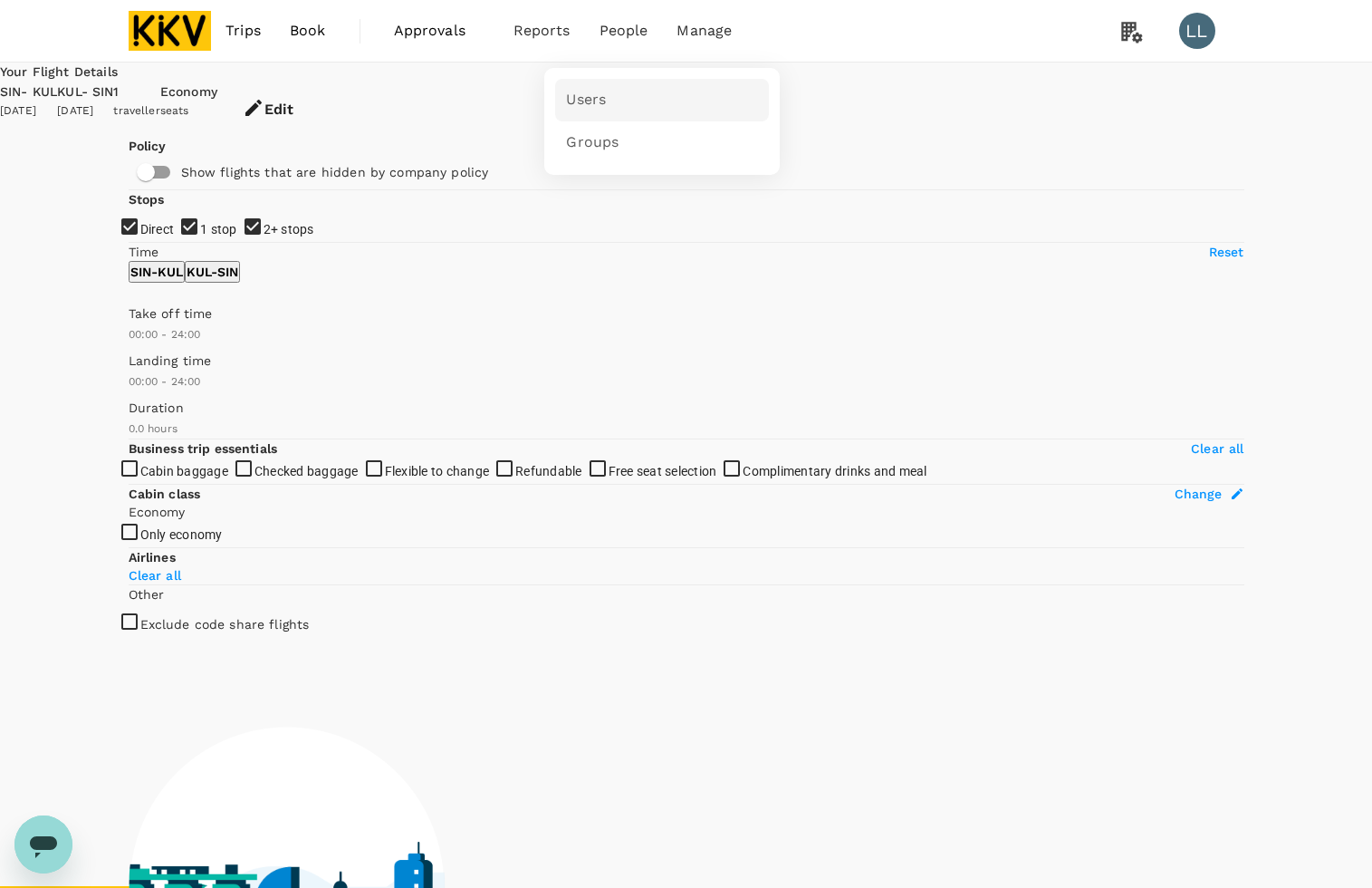
click at [593, 85] on link "Users" at bounding box center [663, 101] width 214 height 43
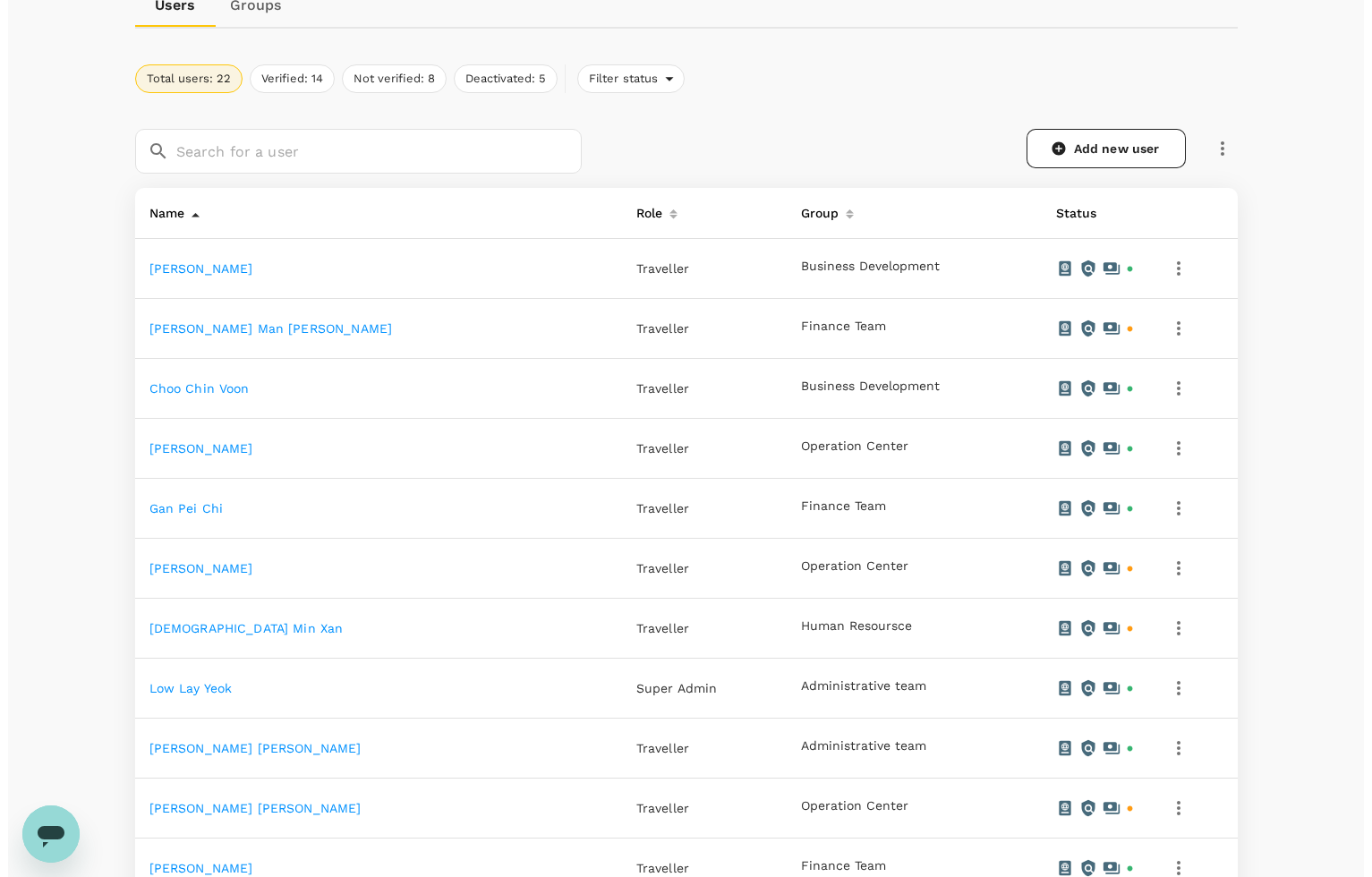
scroll to position [559, 0]
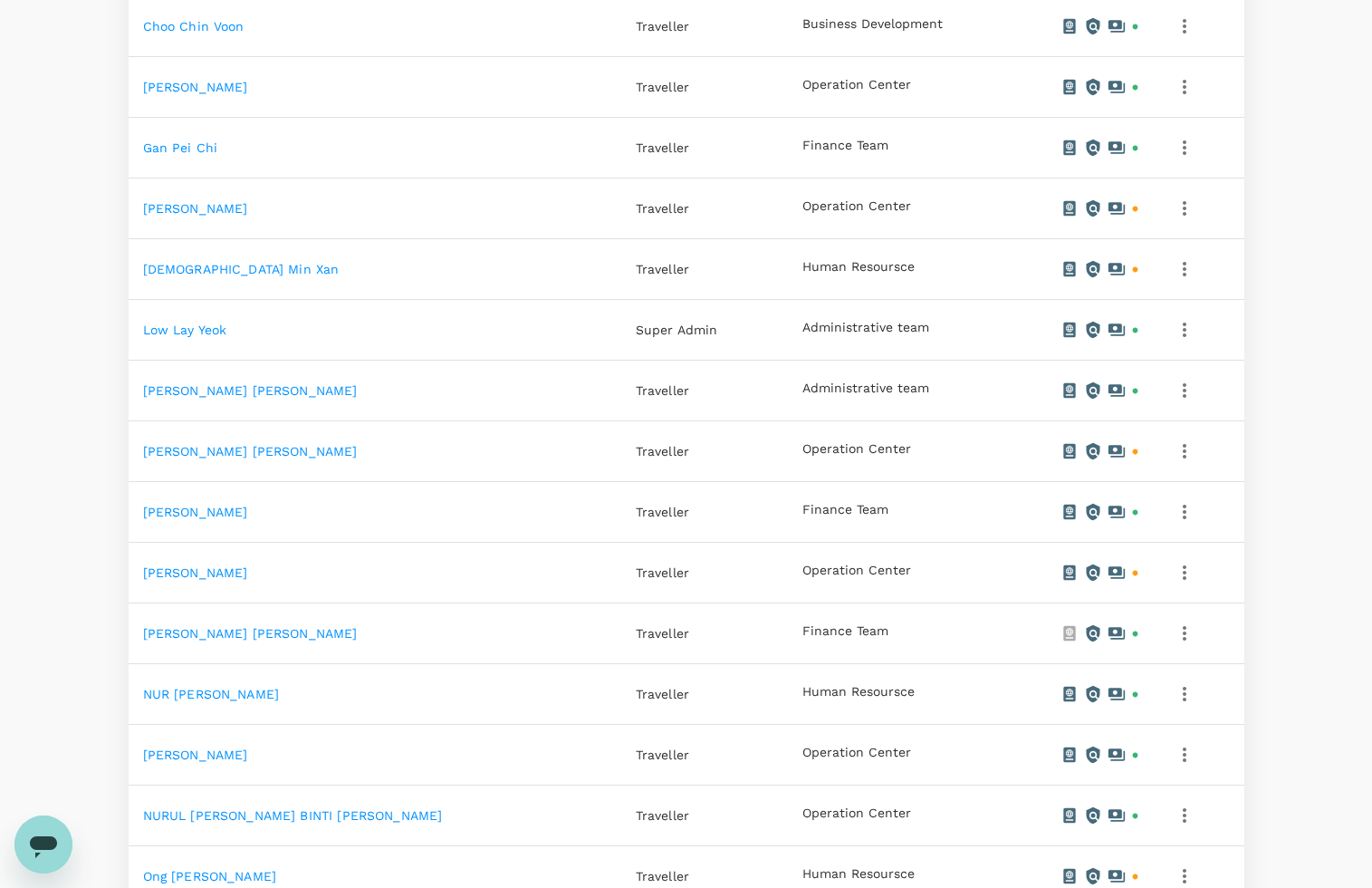
click at [1177, 636] on icon "button" at bounding box center [1184, 633] width 21 height 21
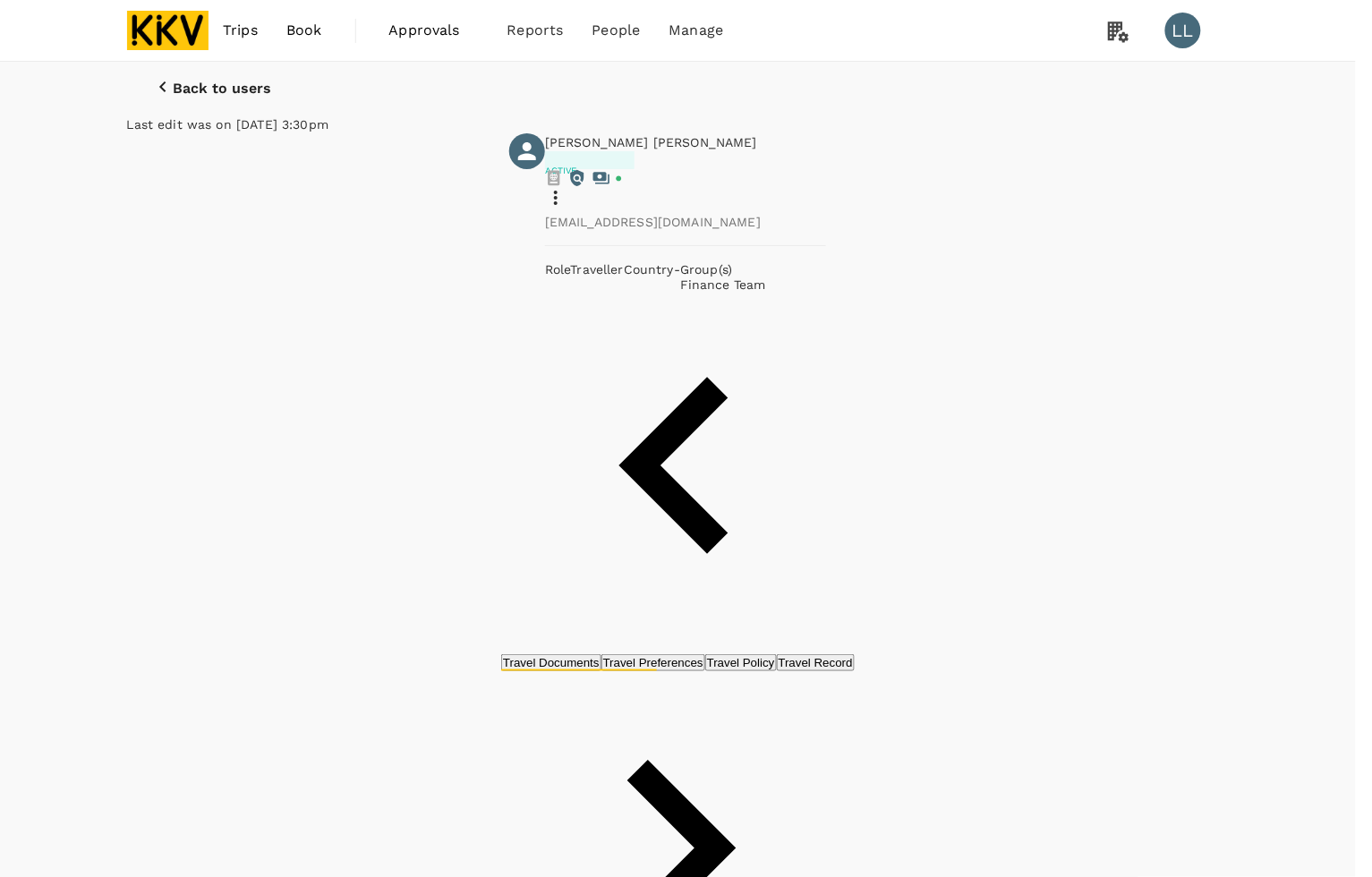
type input "K2804532A"
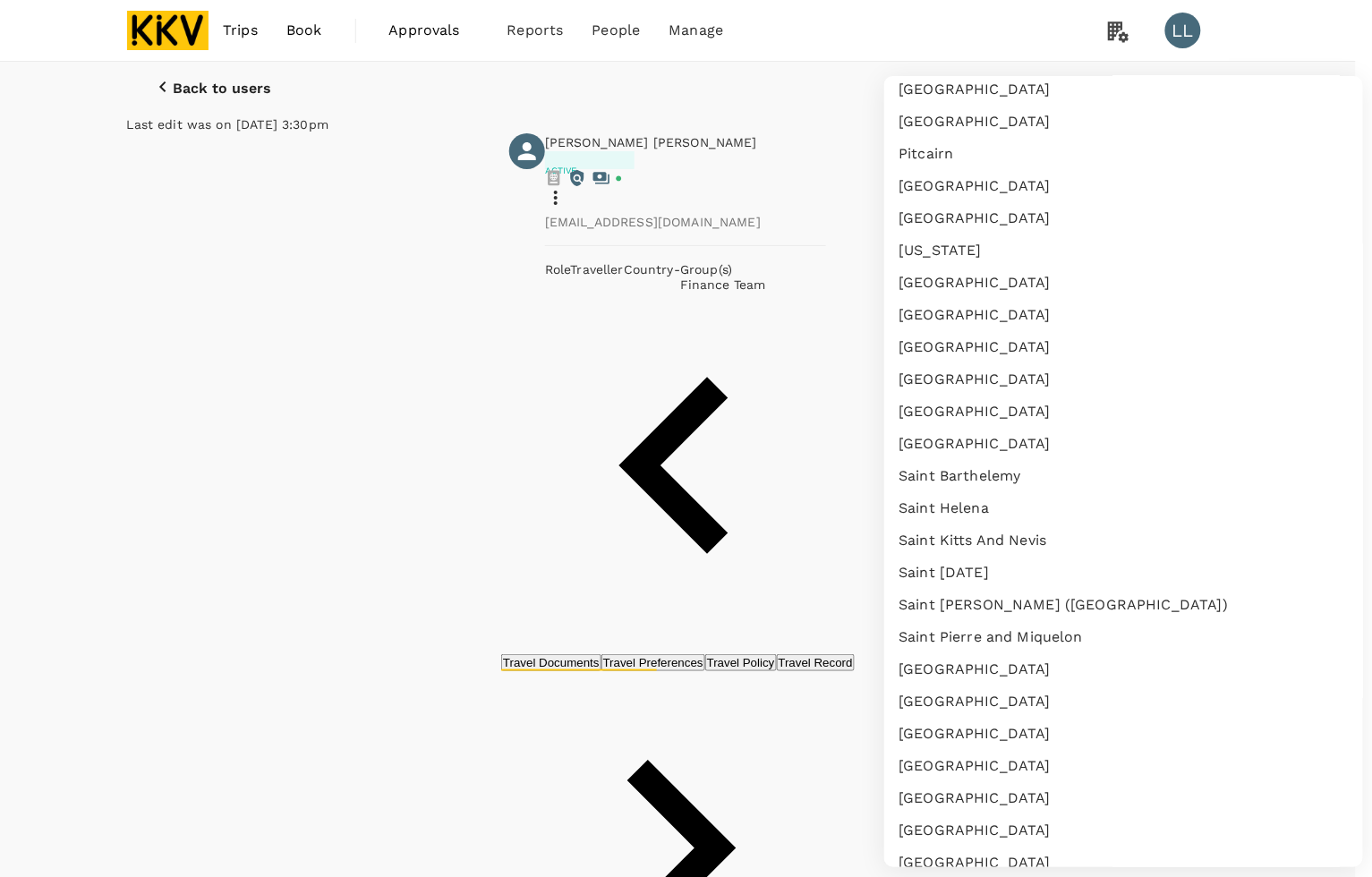
scroll to position [5936, 0]
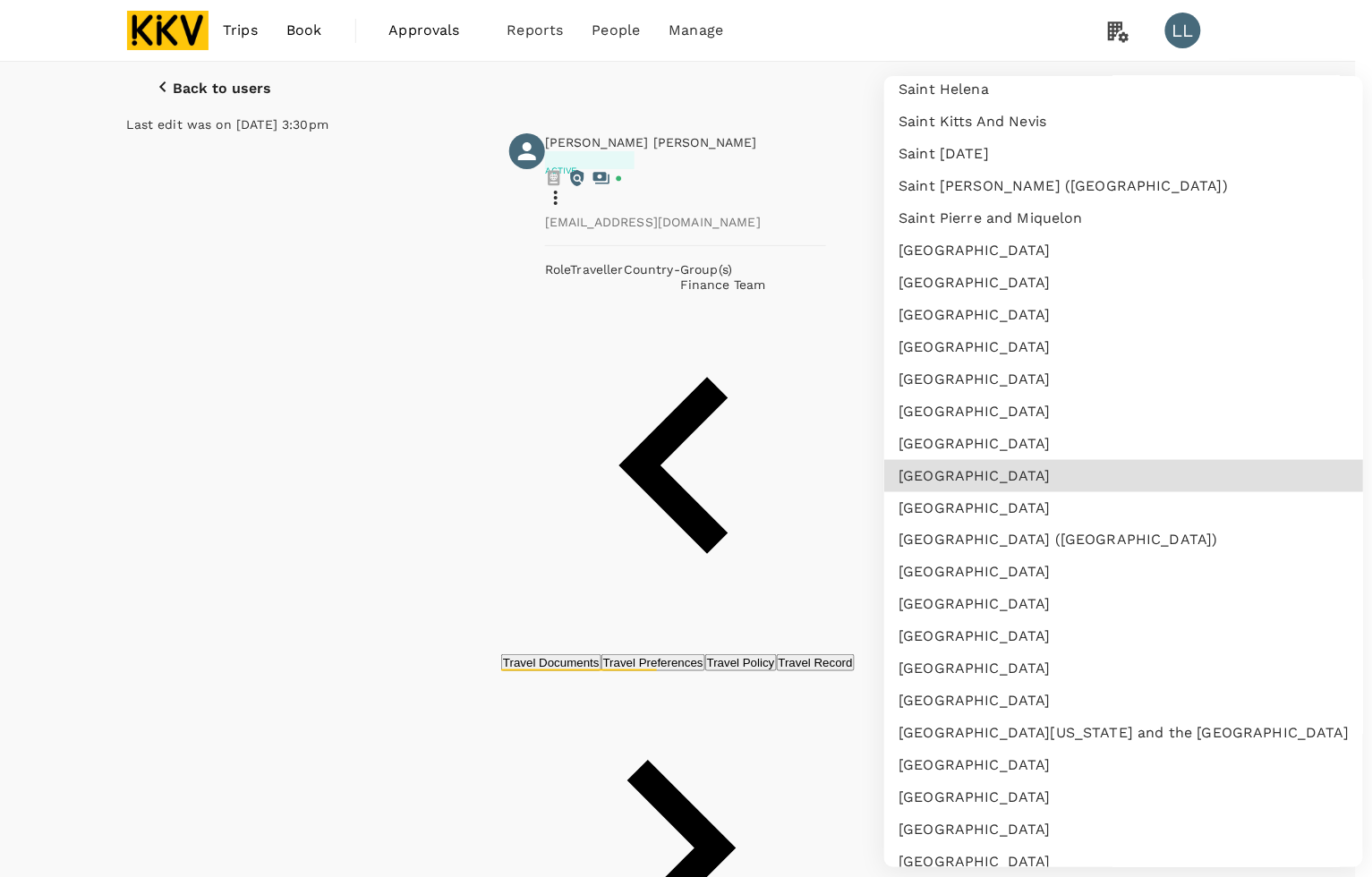
click at [962, 506] on li "[GEOGRAPHIC_DATA]" at bounding box center [1123, 507] width 479 height 32
type input "SG"
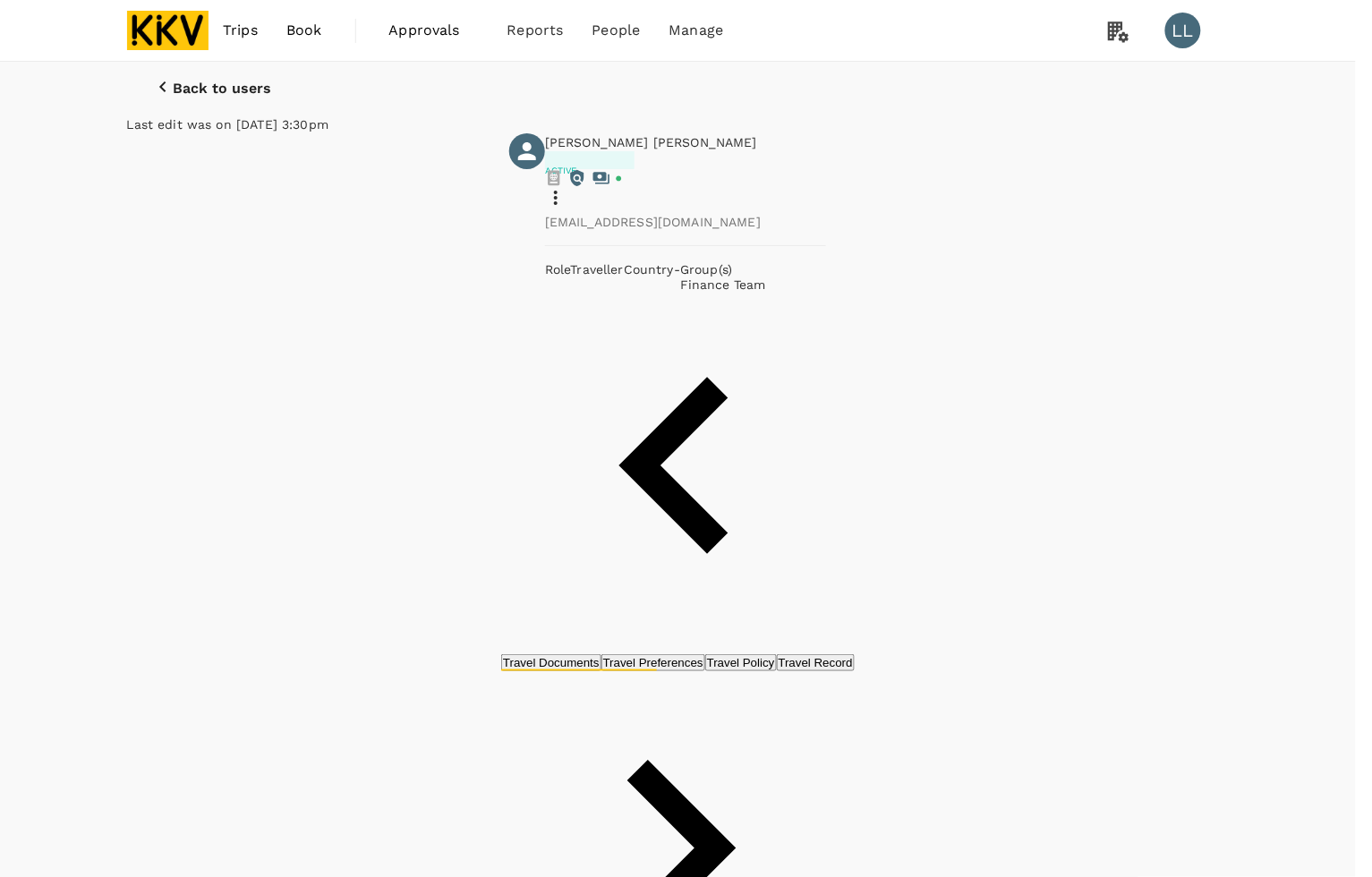
click at [985, 332] on div "September 2025" at bounding box center [943, 323] width 118 height 17
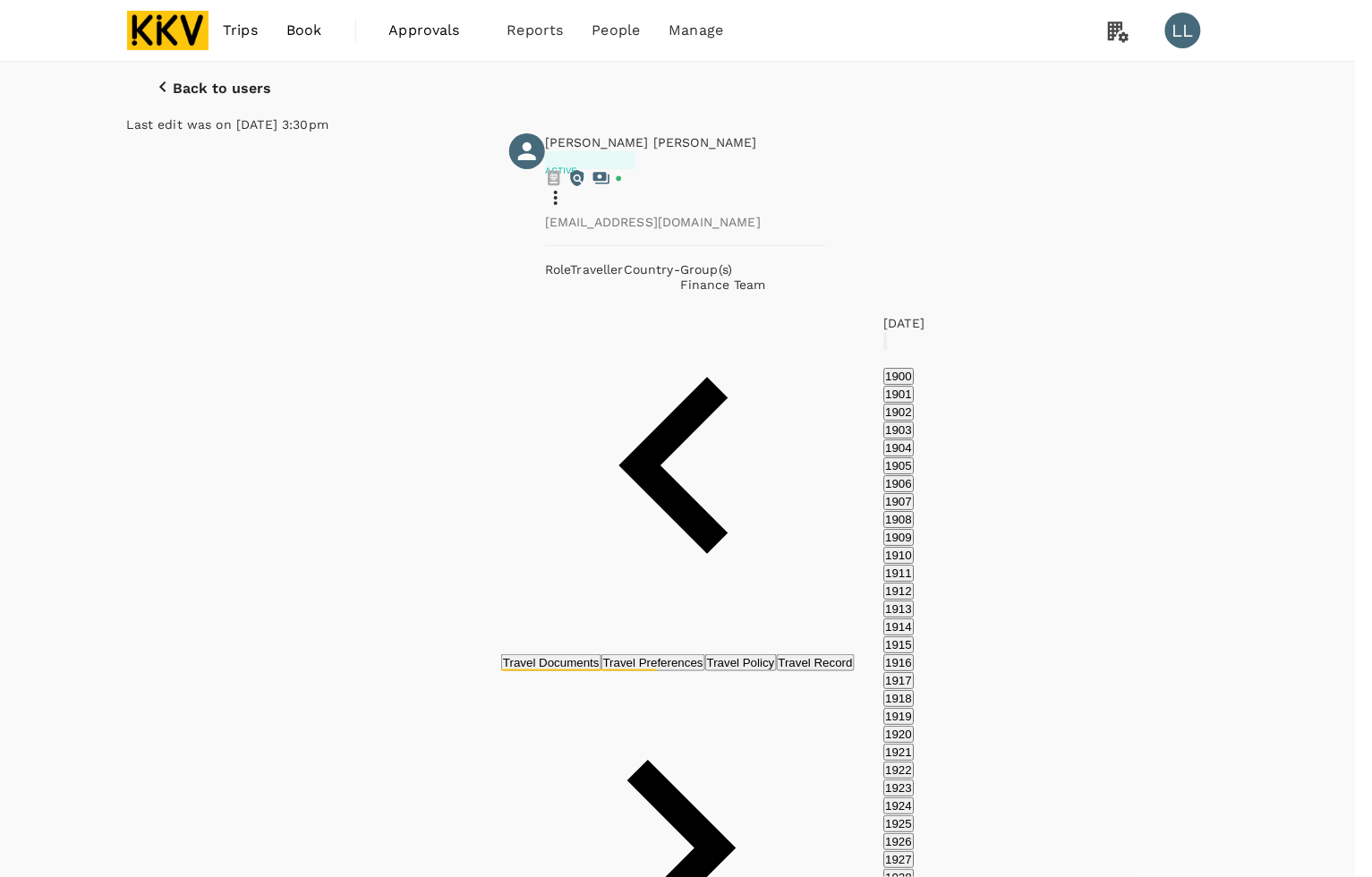
scroll to position [1328, 0]
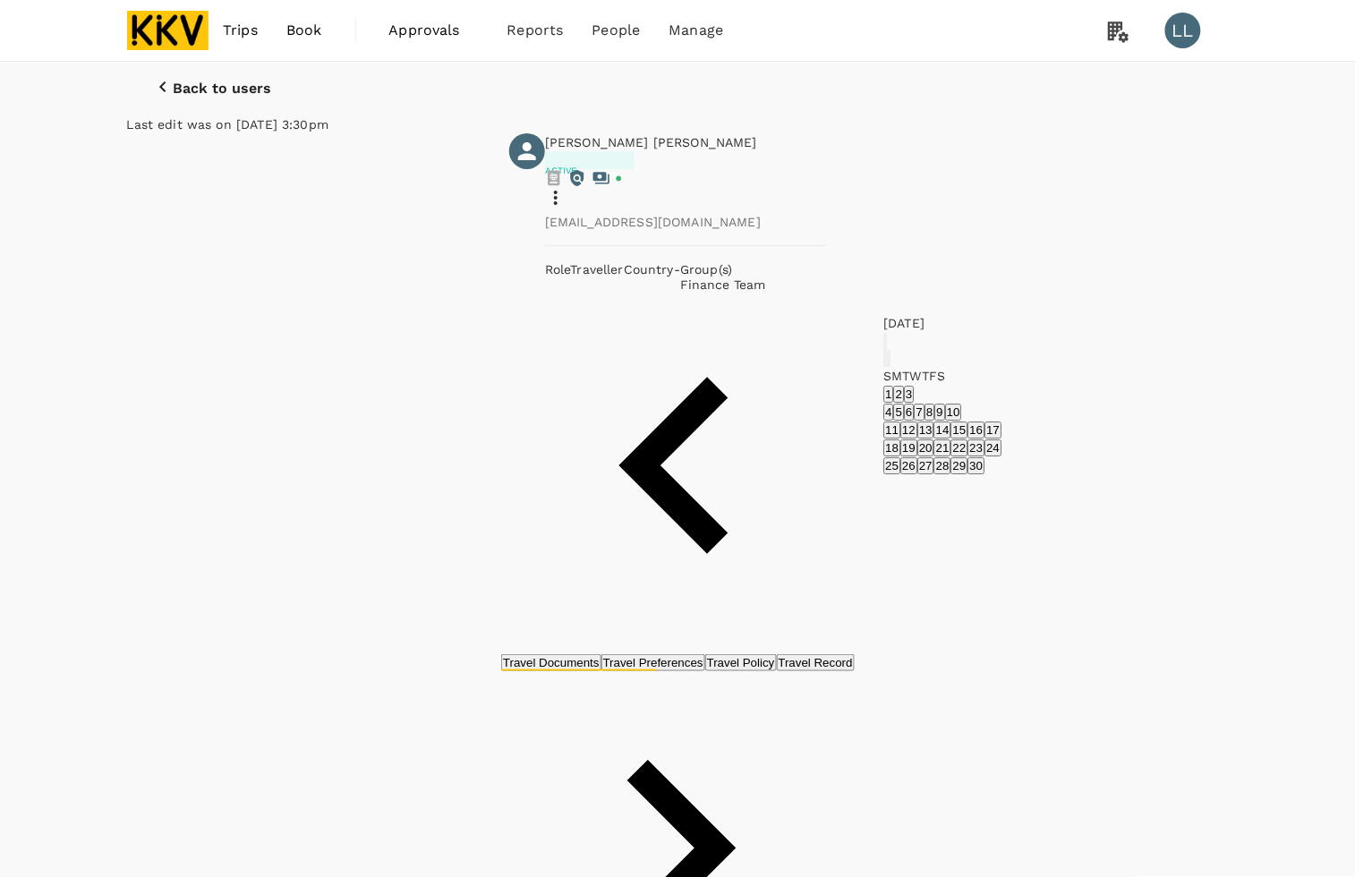
click at [886, 362] on icon "Previous month" at bounding box center [886, 362] width 0 height 0
click at [901, 438] on button "12" at bounding box center [892, 429] width 17 height 17
type input "12/06/2022"
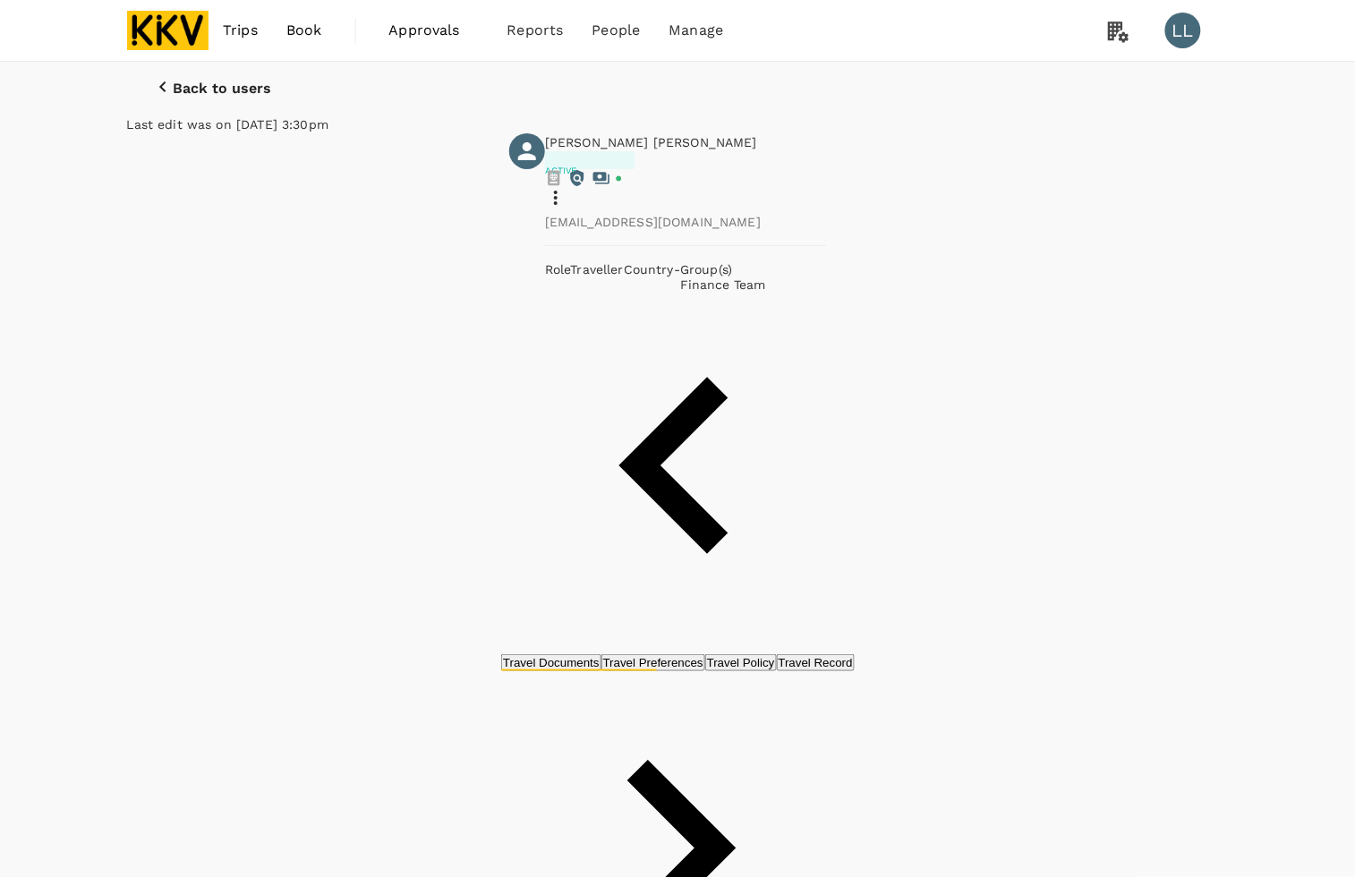
click at [901, 435] on icon "calendar view is open, switch to year view" at bounding box center [897, 437] width 9 height 5
click at [886, 426] on icon "calendar view is open, switch to year view" at bounding box center [886, 426] width 0 height 0
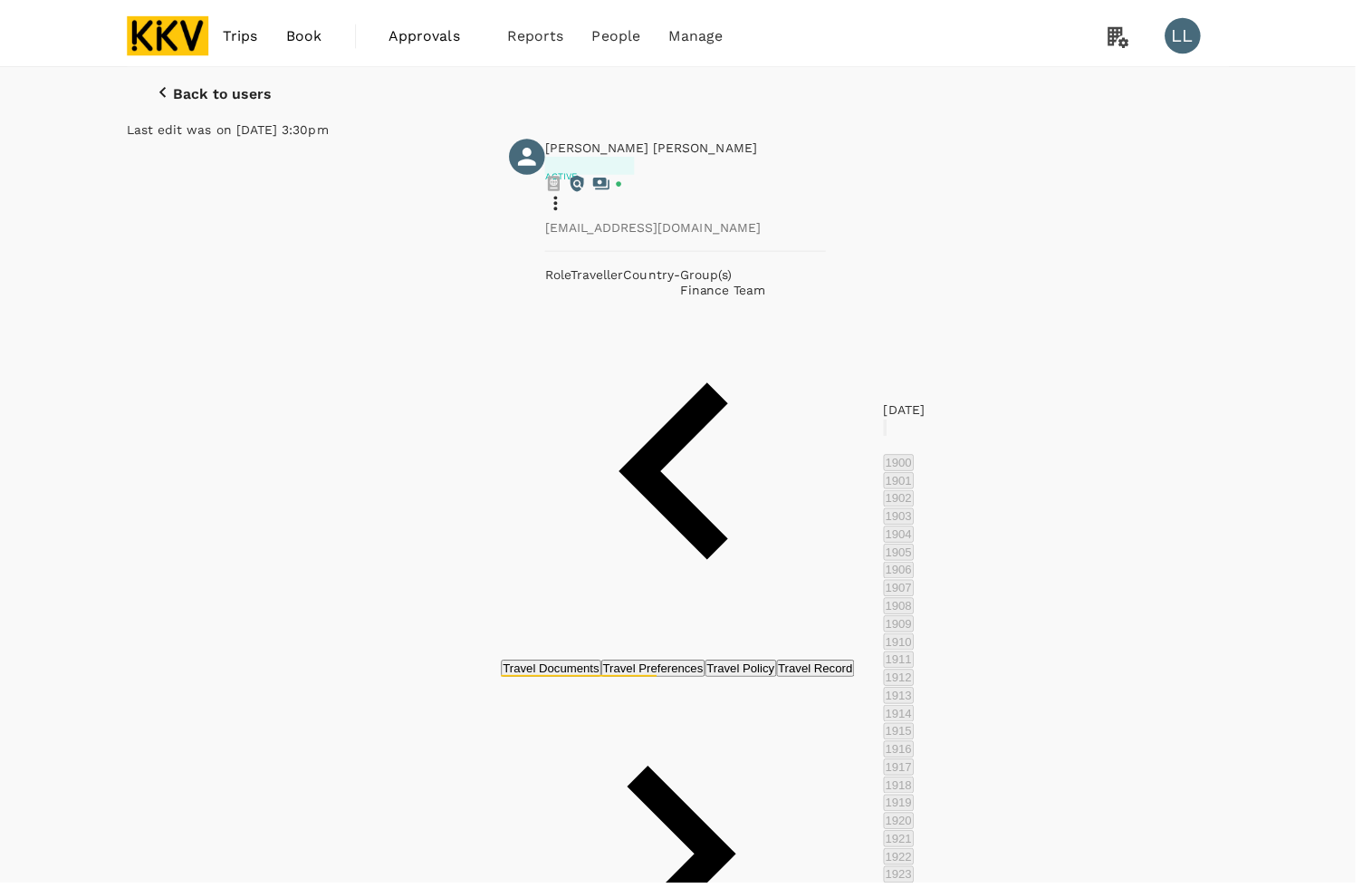
scroll to position [1325, 0]
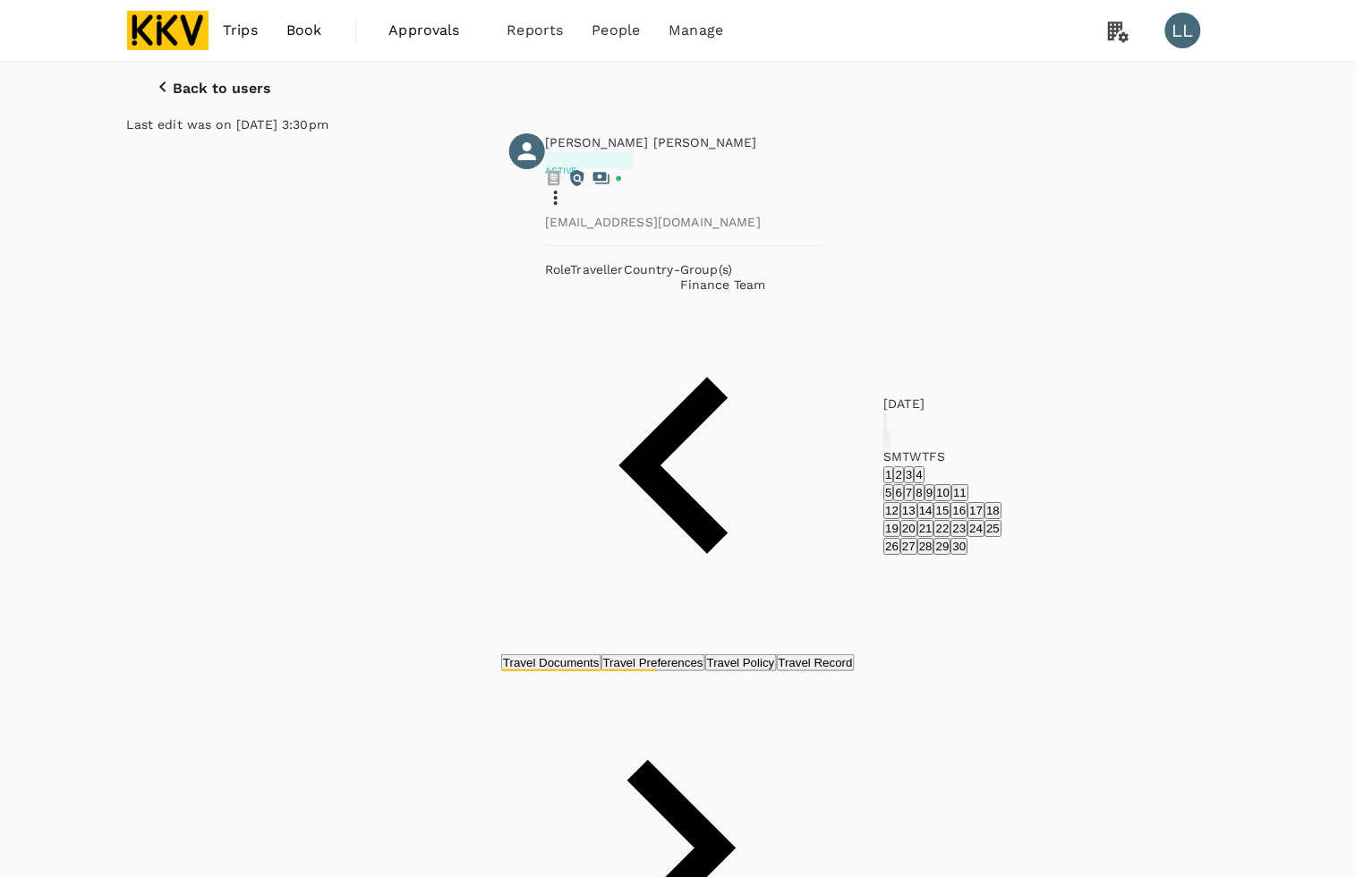
click at [886, 443] on icon "Previous month" at bounding box center [886, 443] width 0 height 0
click at [976, 501] on button "12" at bounding box center [966, 492] width 17 height 17
type input "12/06/2032"
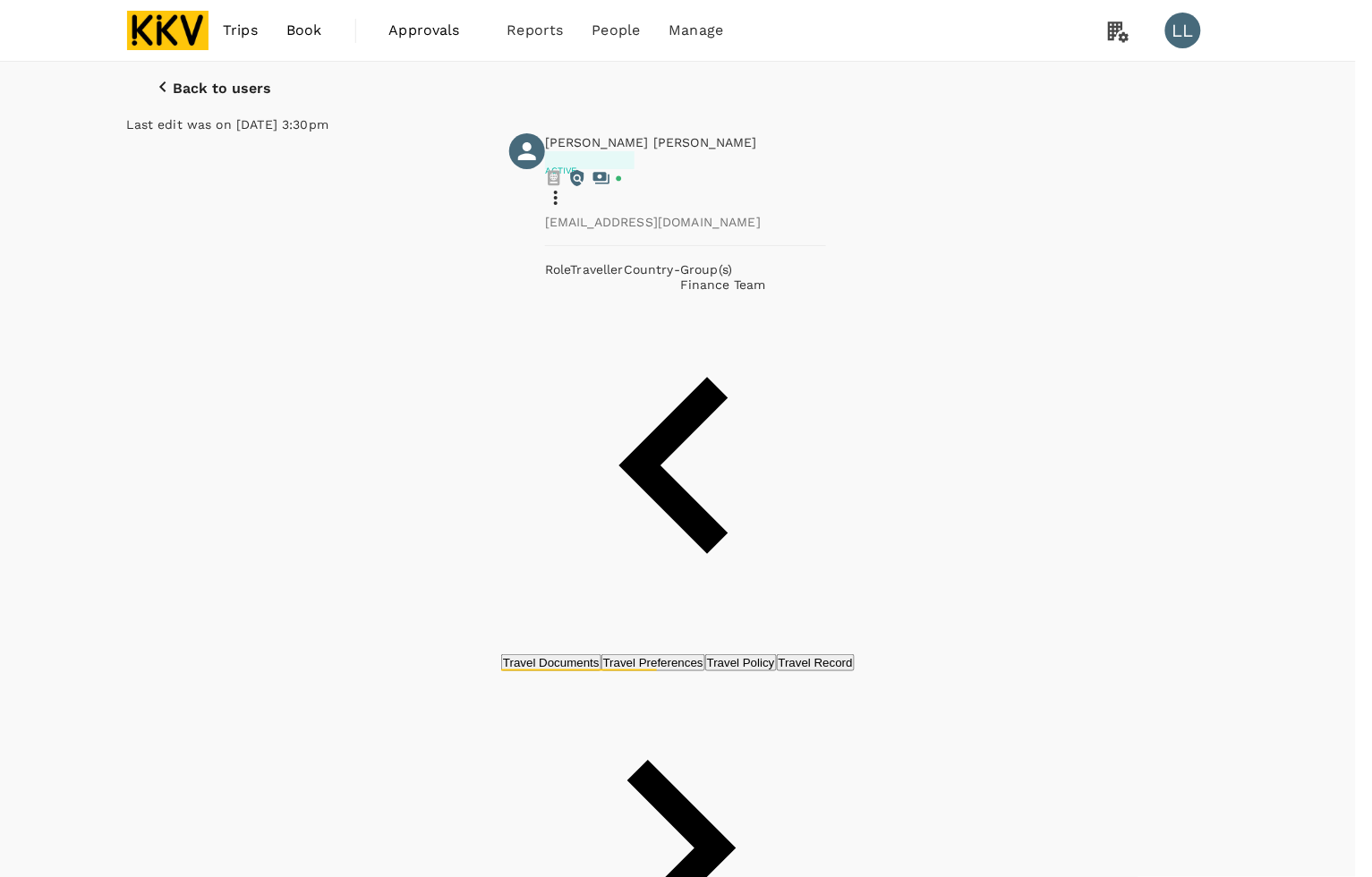
type input "YIN TIEN"
type input "NGAI"
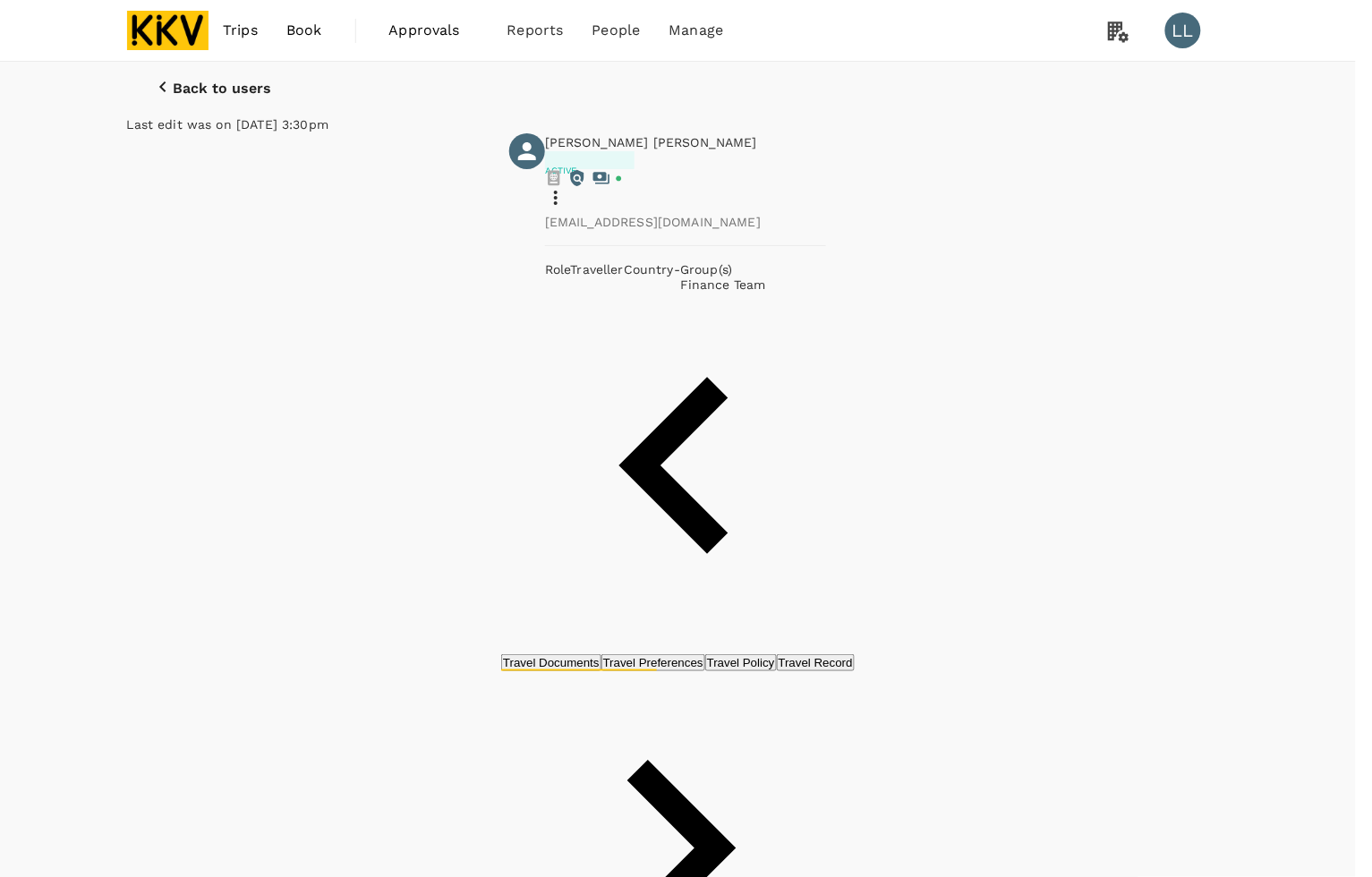
radio input "true"
type input "12/03/1985"
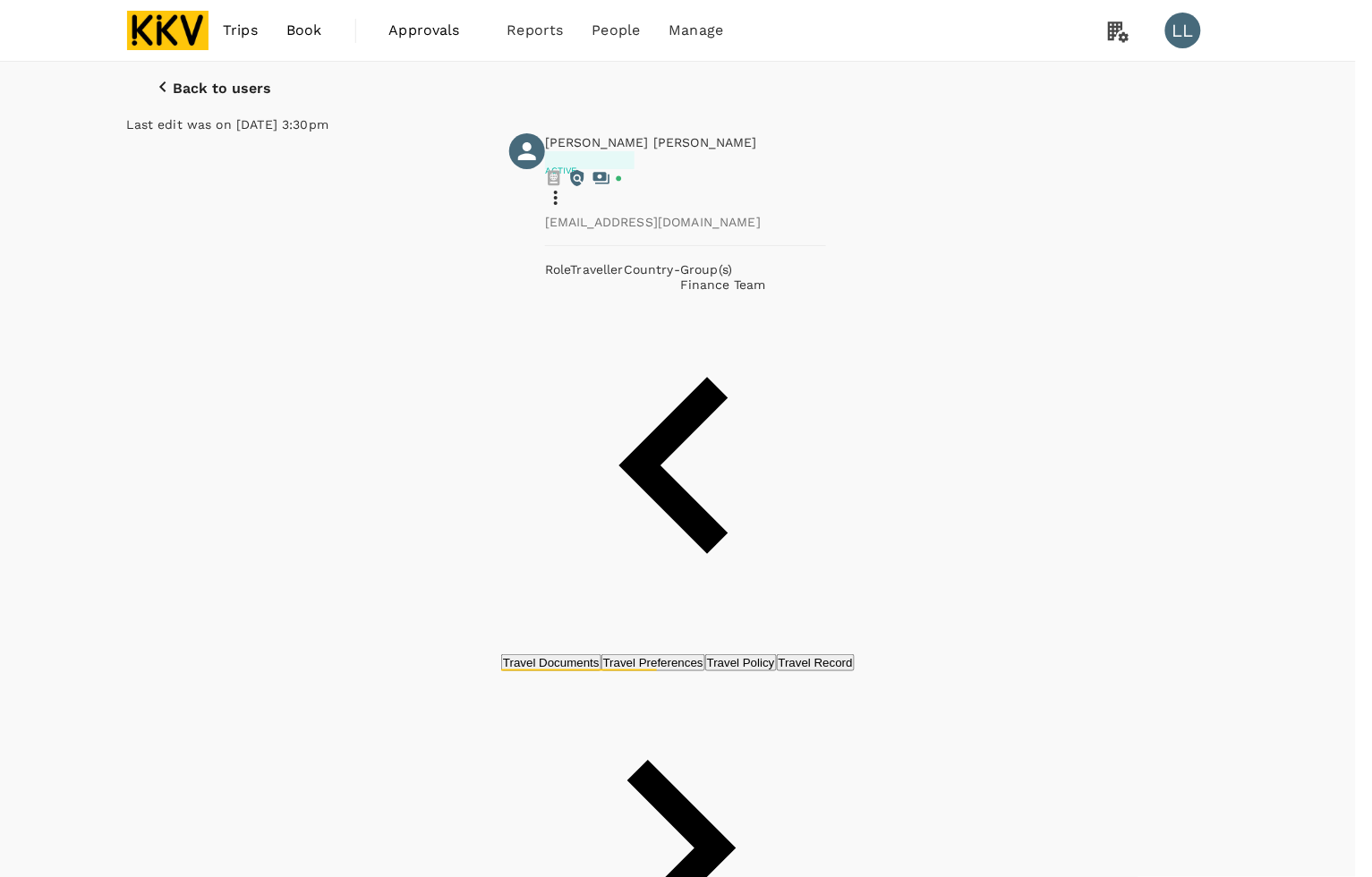
drag, startPoint x: 1200, startPoint y: 748, endPoint x: 1271, endPoint y: 777, distance: 76.7
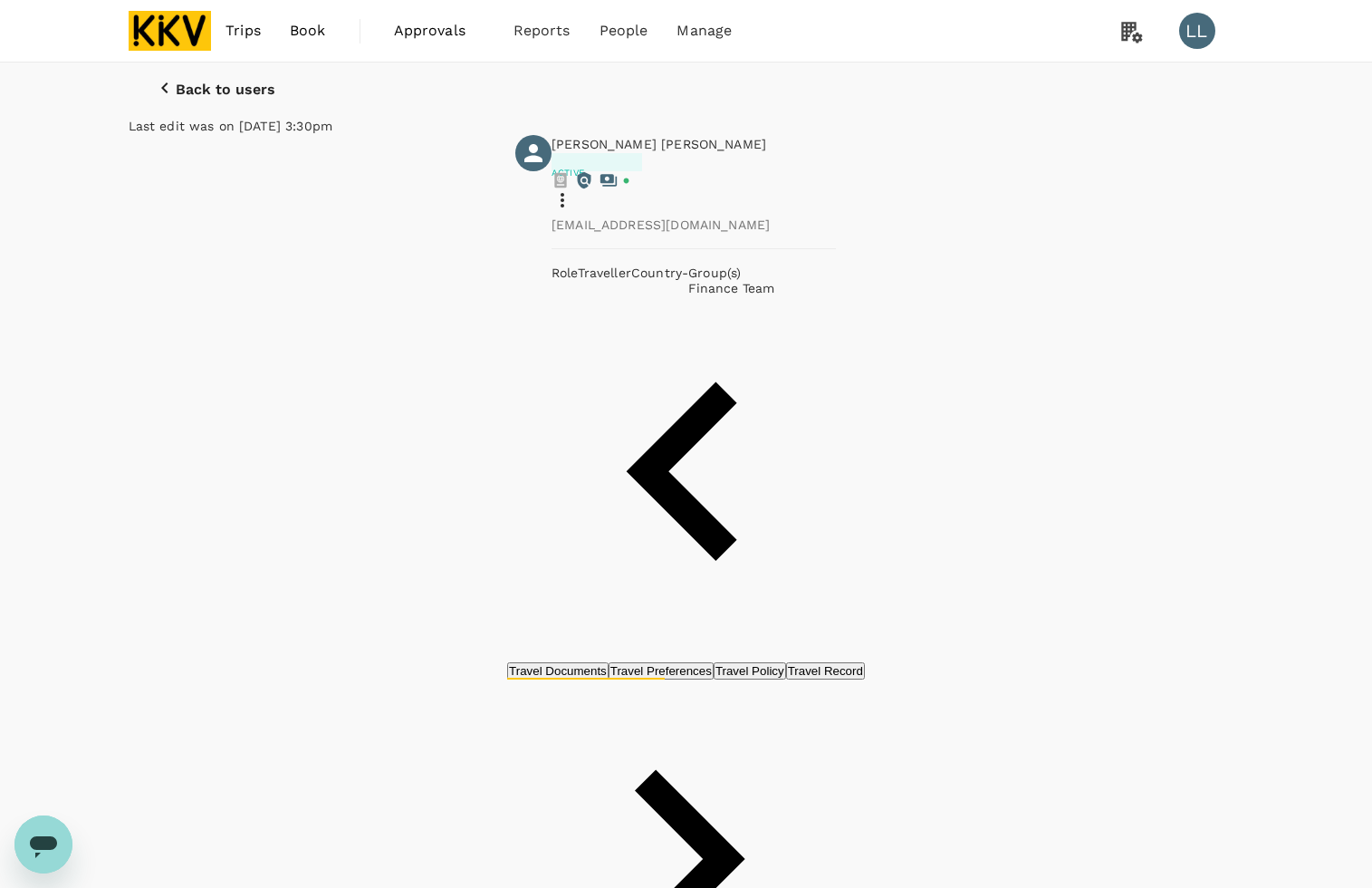
click at [182, 30] on img at bounding box center [170, 31] width 84 height 40
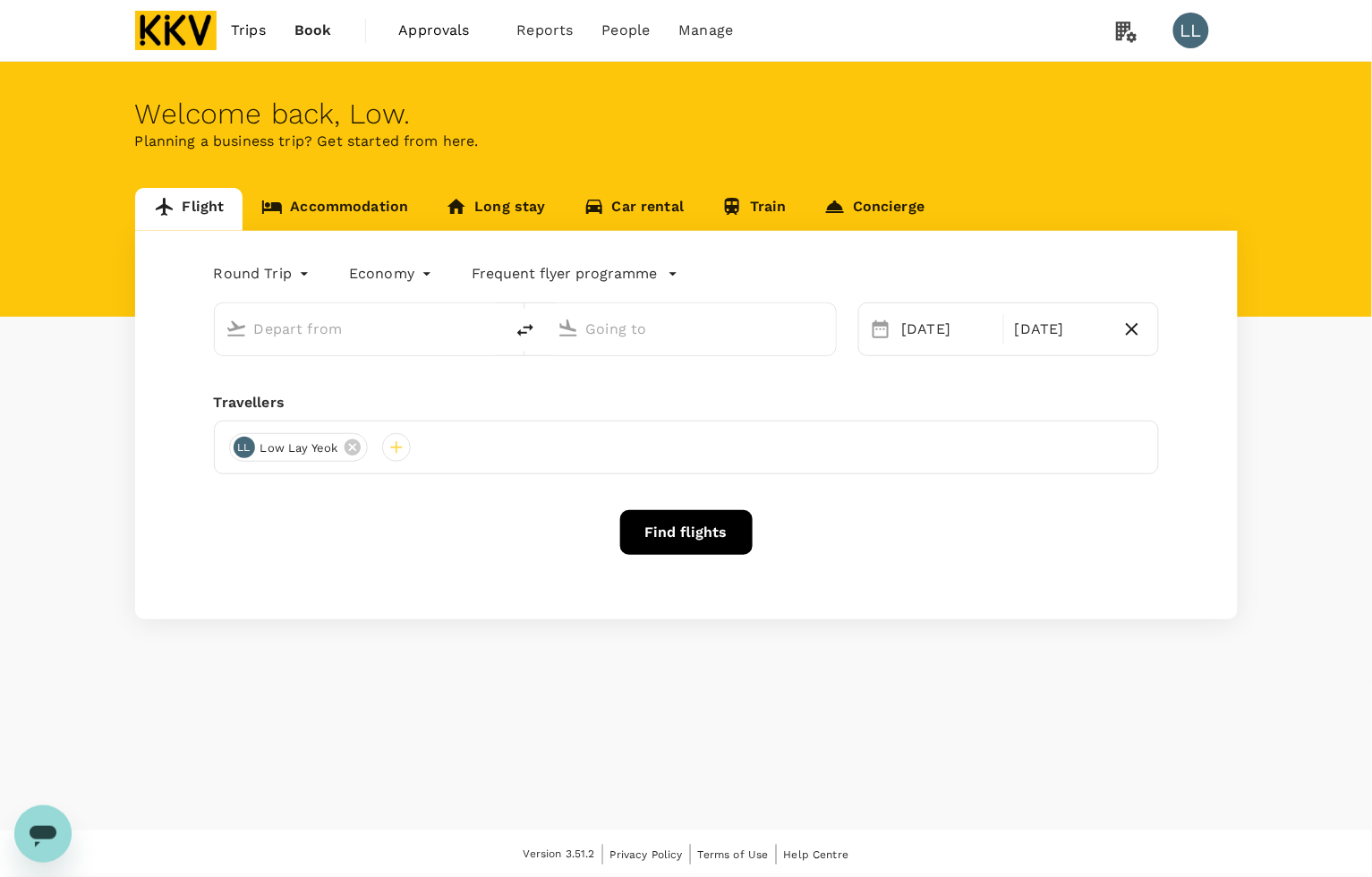
type input "Singapore Changi (SIN)"
type input "Kuala Lumpur Intl (KUL)"
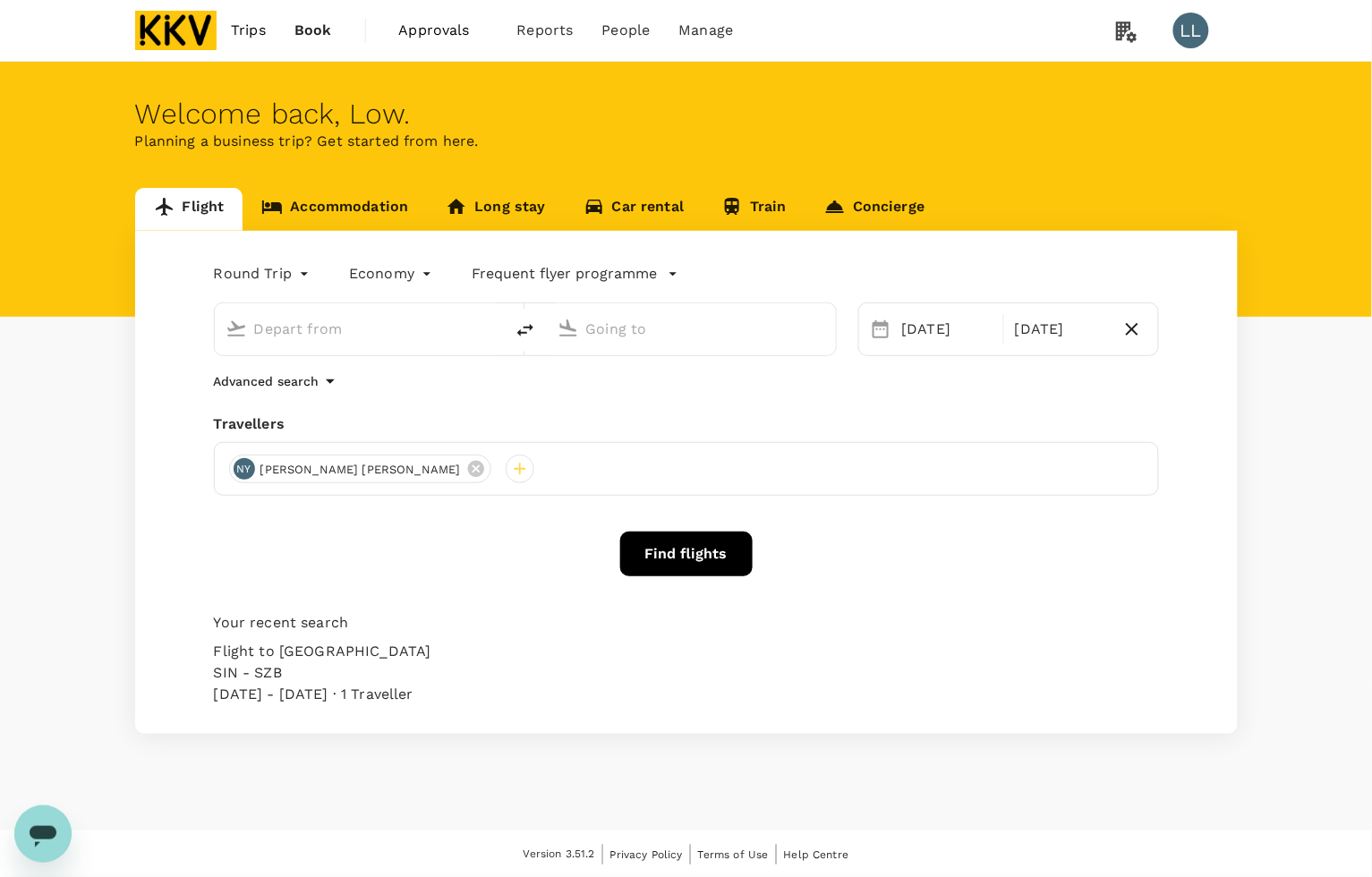
type input "Singapore Changi (SIN)"
type input "Kuala Lumpur Intl (KUL)"
click at [659, 398] on div "Round Trip roundtrip Economy economy Frequent flyer programme Singapore Changi …" at bounding box center [686, 482] width 1103 height 503
click at [696, 550] on button "Find flights" at bounding box center [686, 553] width 132 height 45
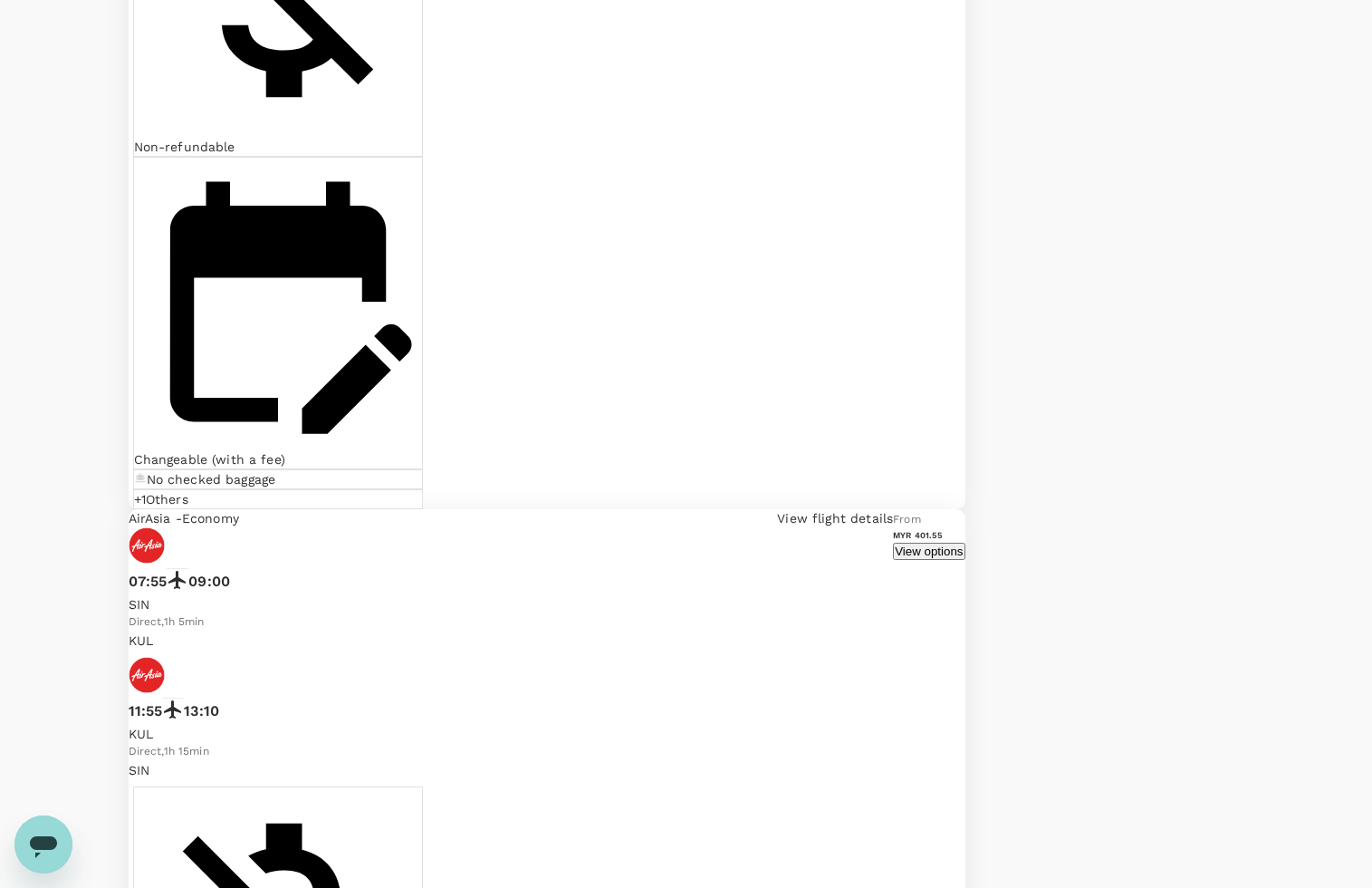
scroll to position [4073, 0]
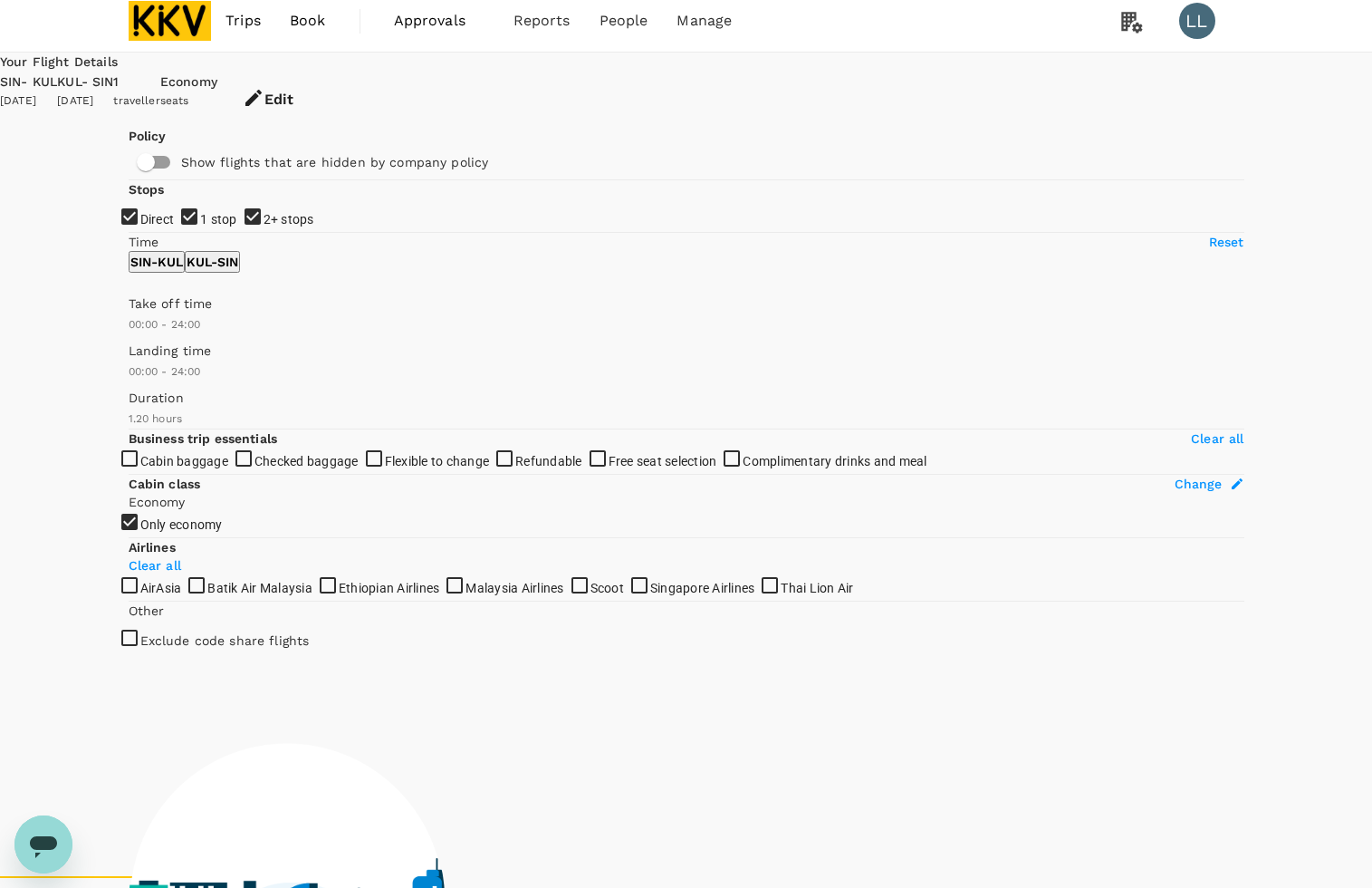
scroll to position [0, 0]
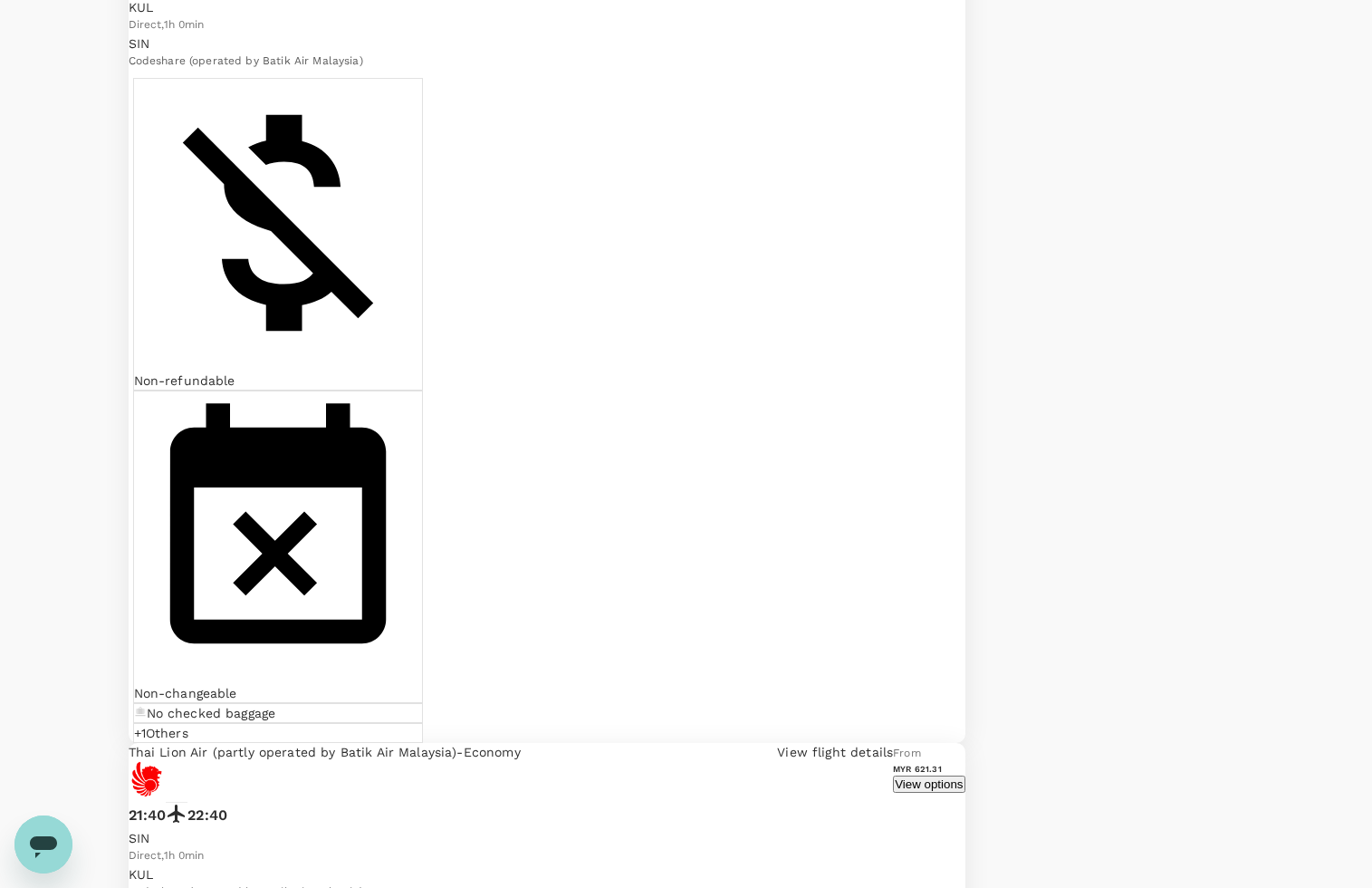
scroll to position [4218, 0]
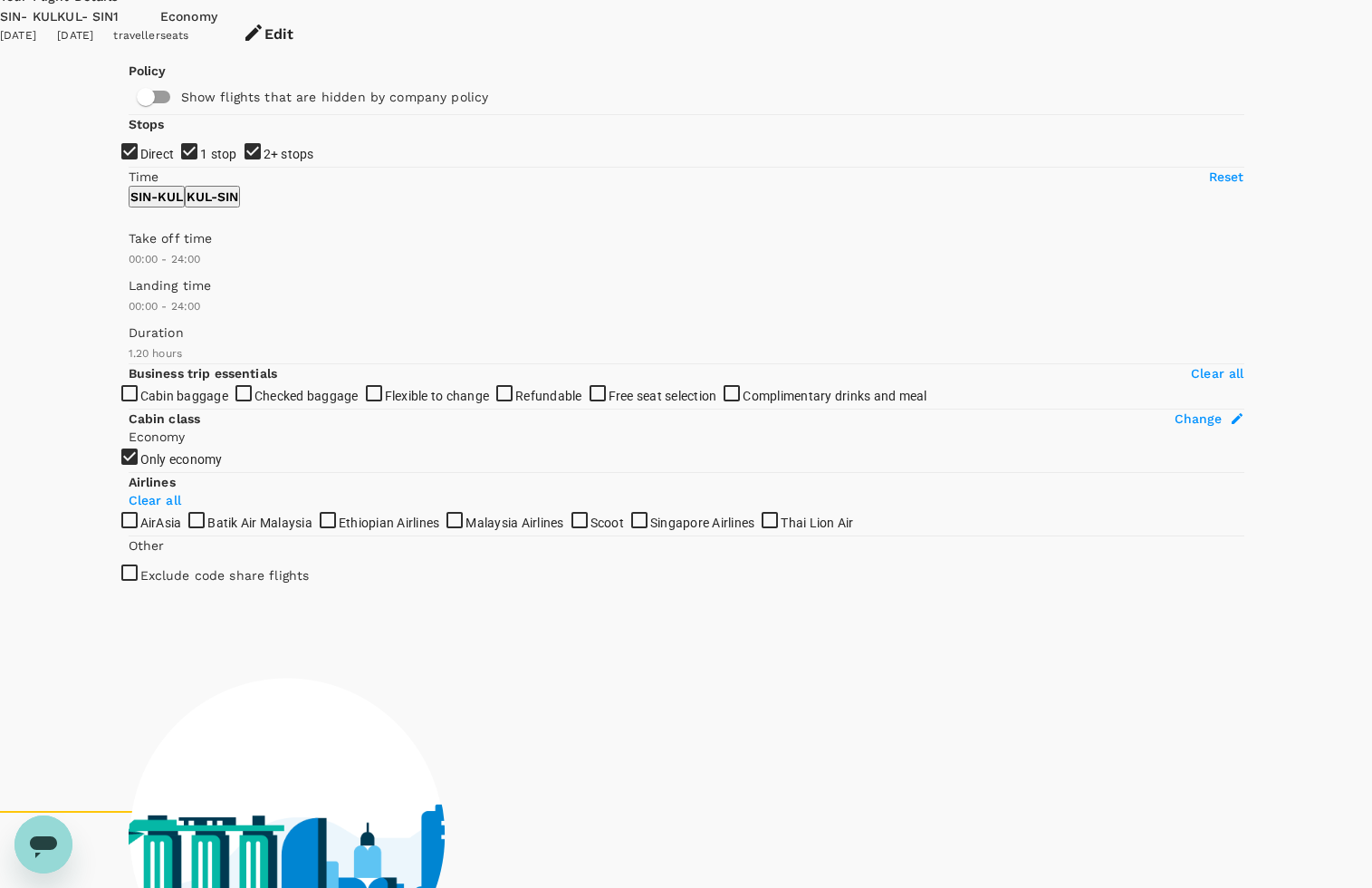
scroll to position [0, 0]
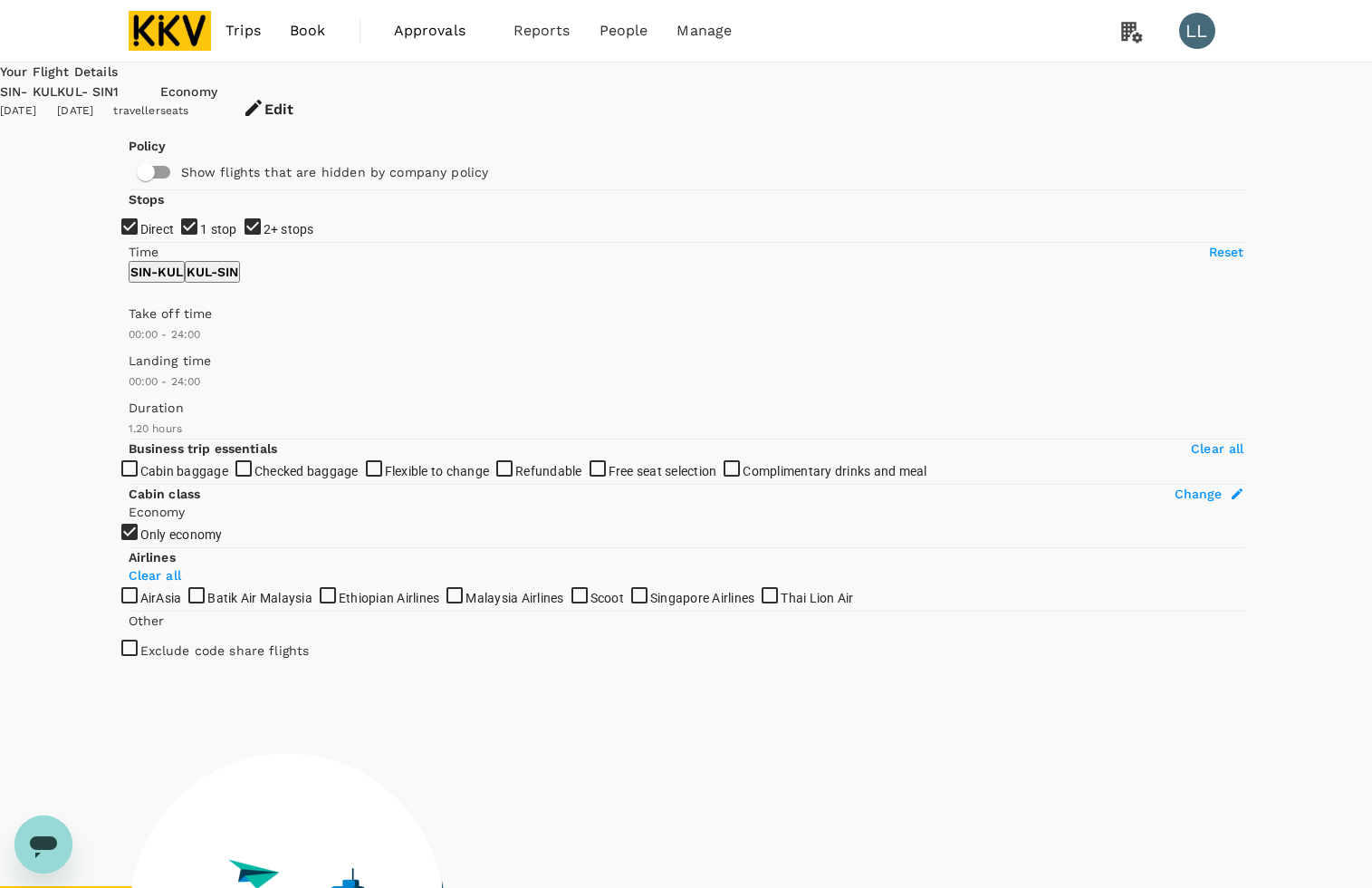
click at [147, 372] on input "2+ stops" at bounding box center [686, 444] width 1372 height 888
checkbox input "false"
click at [132, 326] on input "1 stop" at bounding box center [686, 444] width 1372 height 888
checkbox input "false"
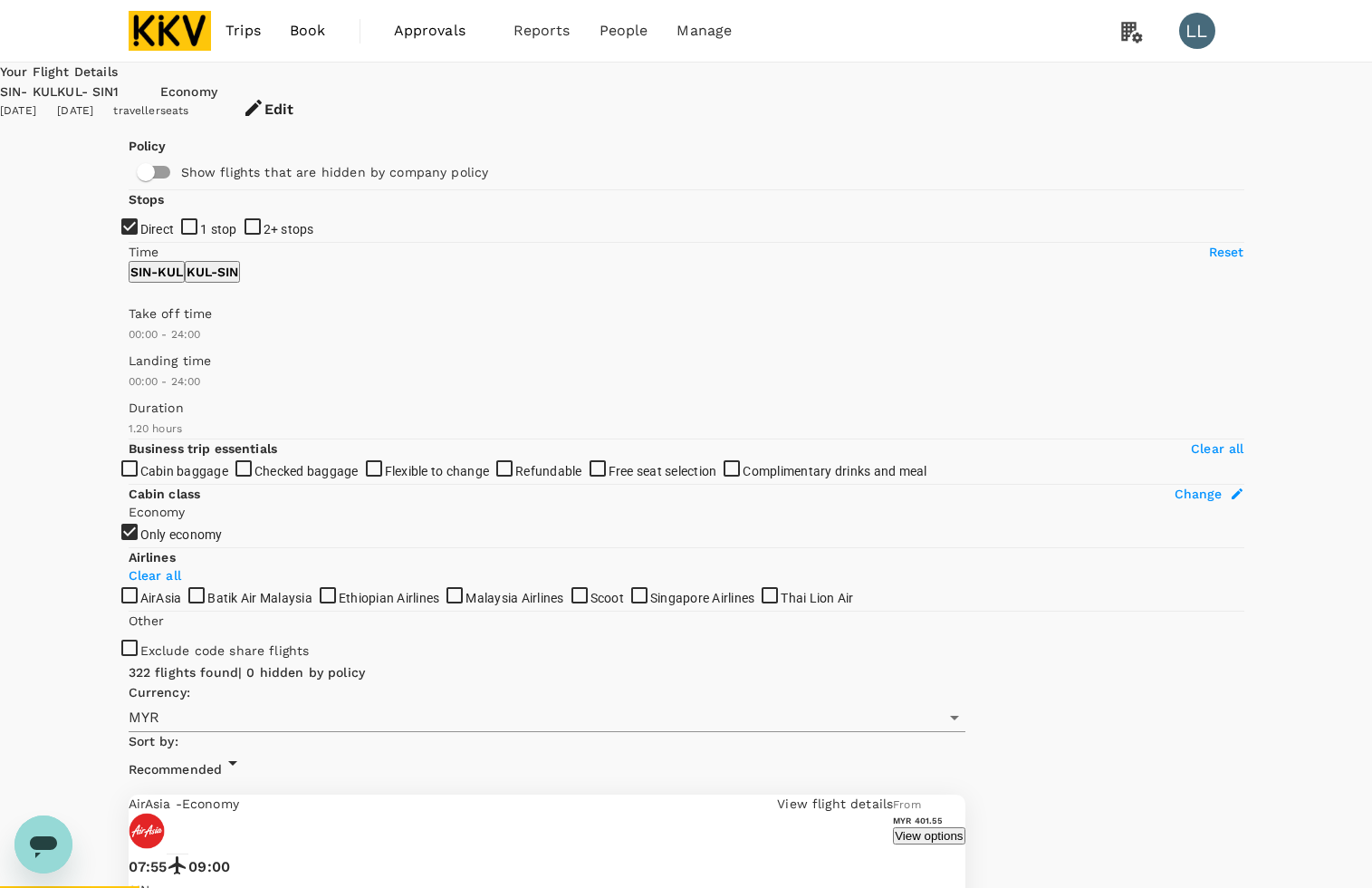
type input "MYR"
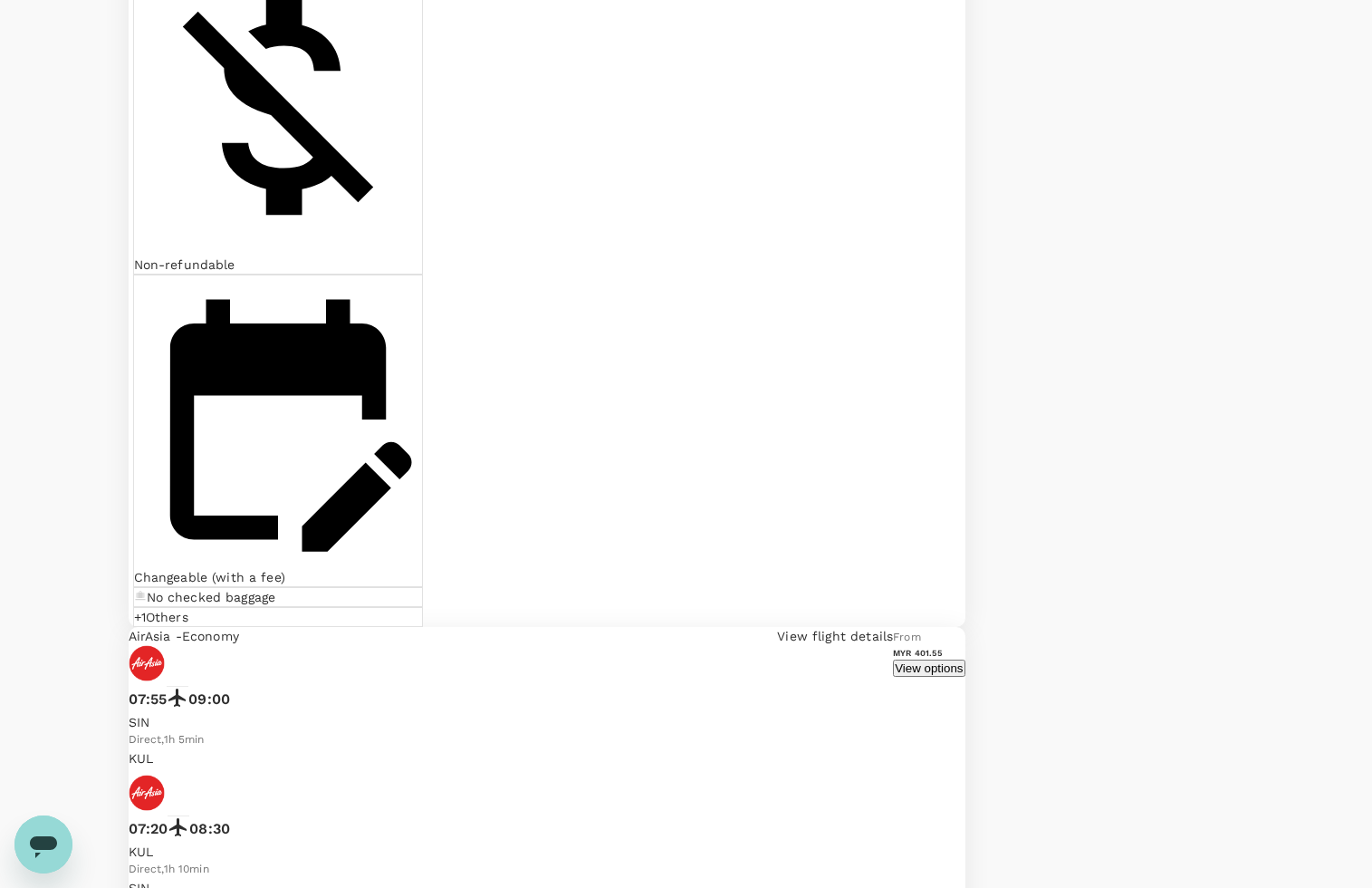
scroll to position [1132, 0]
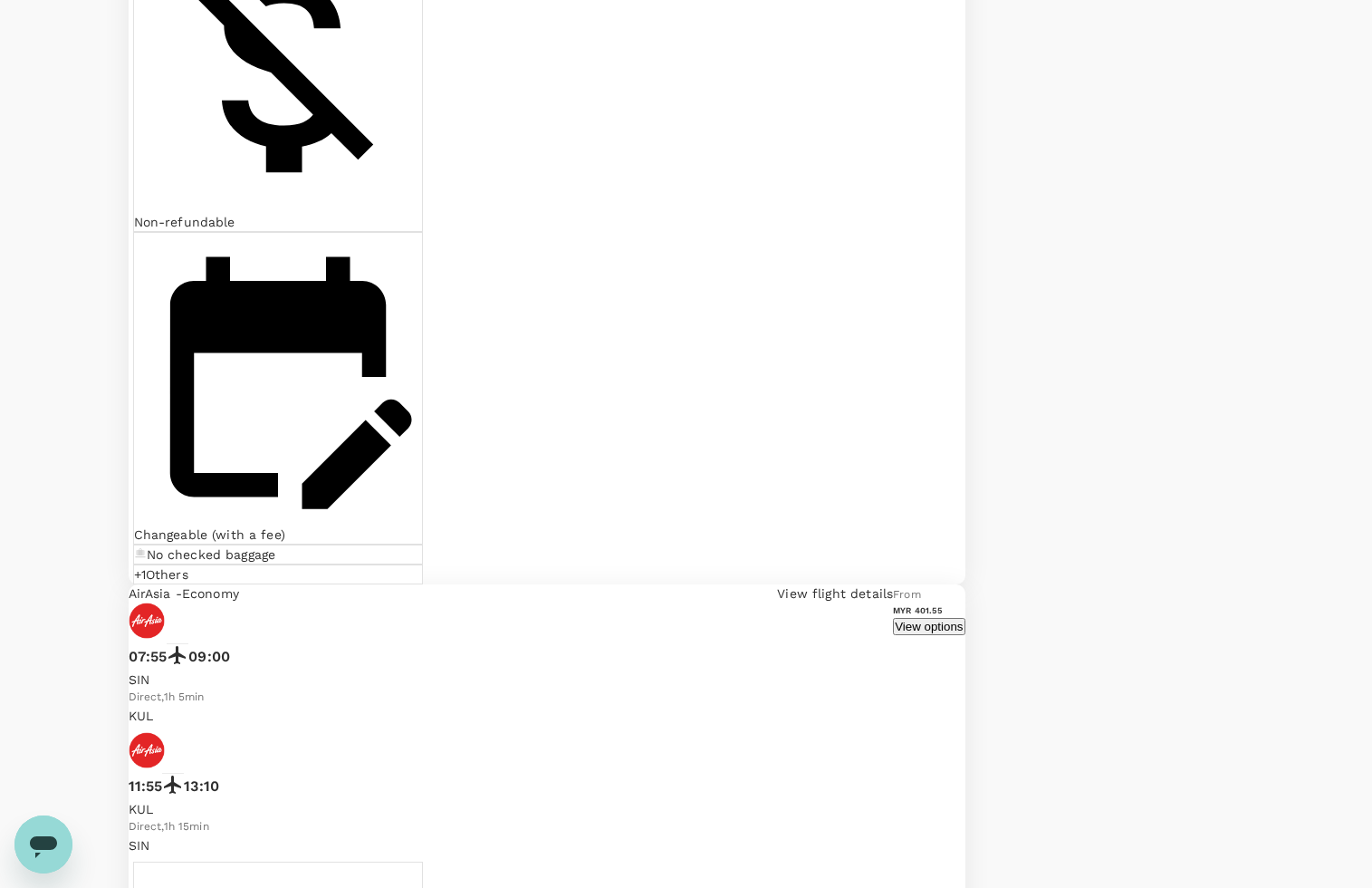
scroll to position [4073, 0]
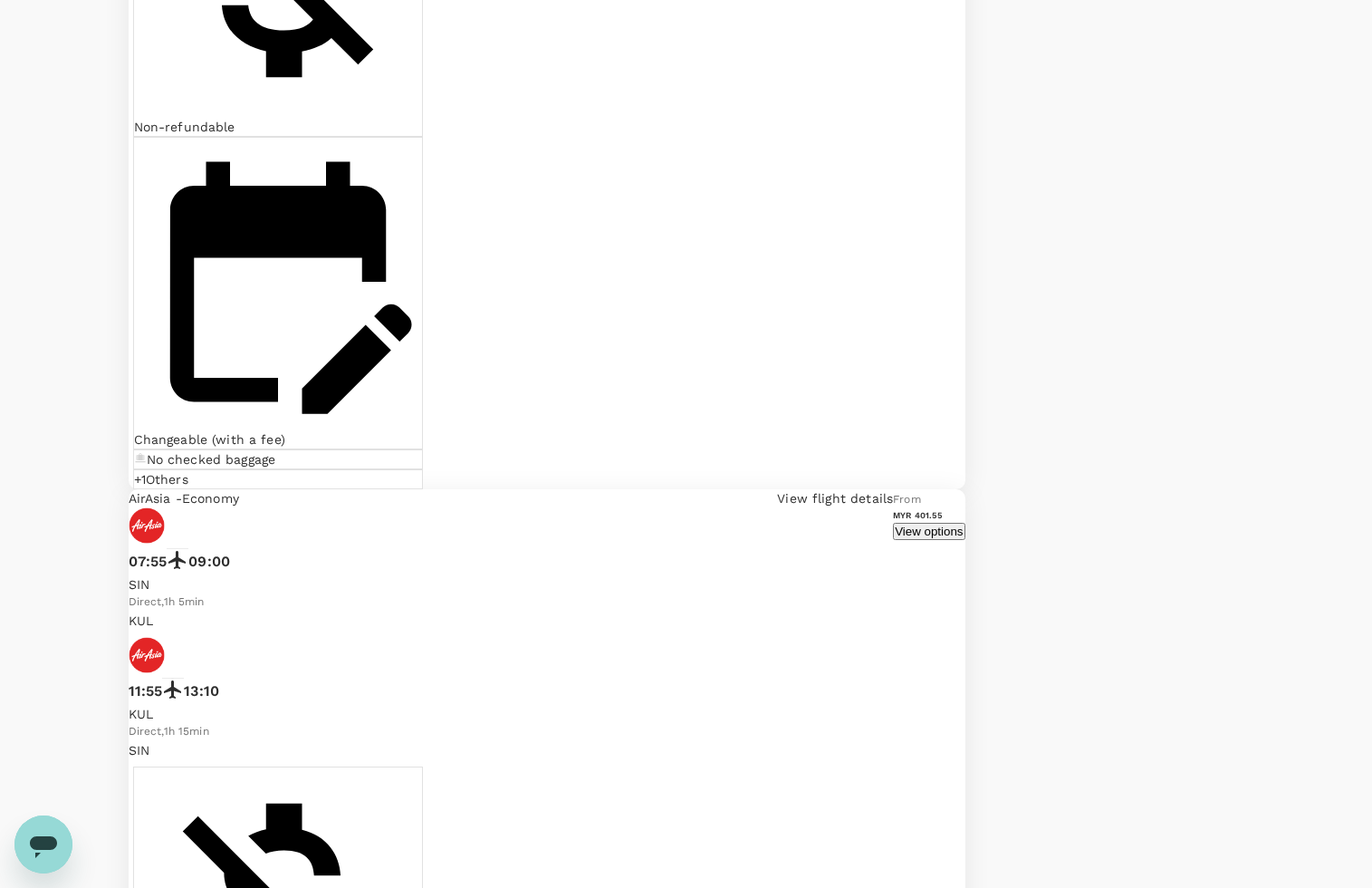
drag, startPoint x: 537, startPoint y: 774, endPoint x: 564, endPoint y: 775, distance: 27.0
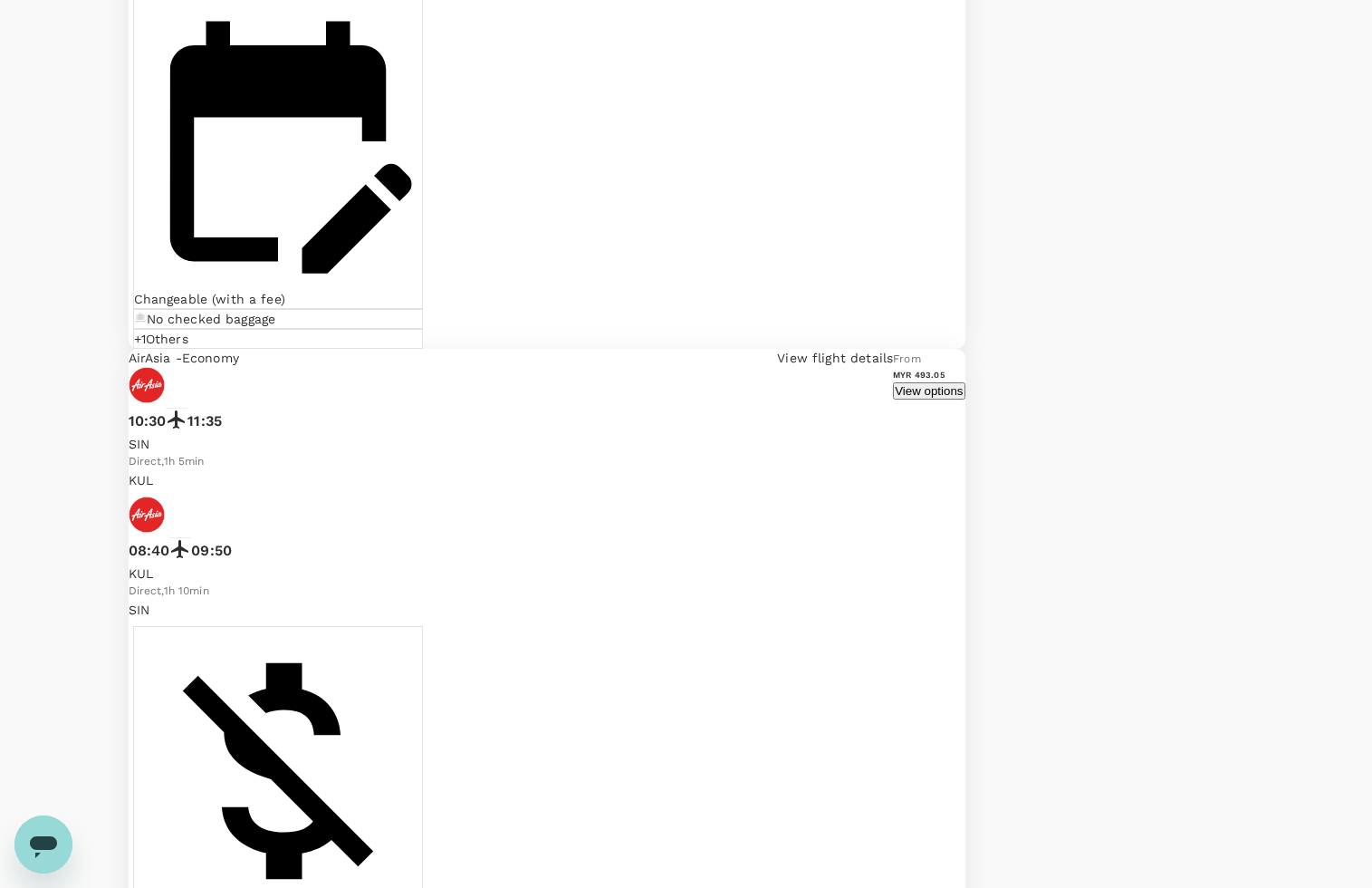
scroll to position [4218, 0]
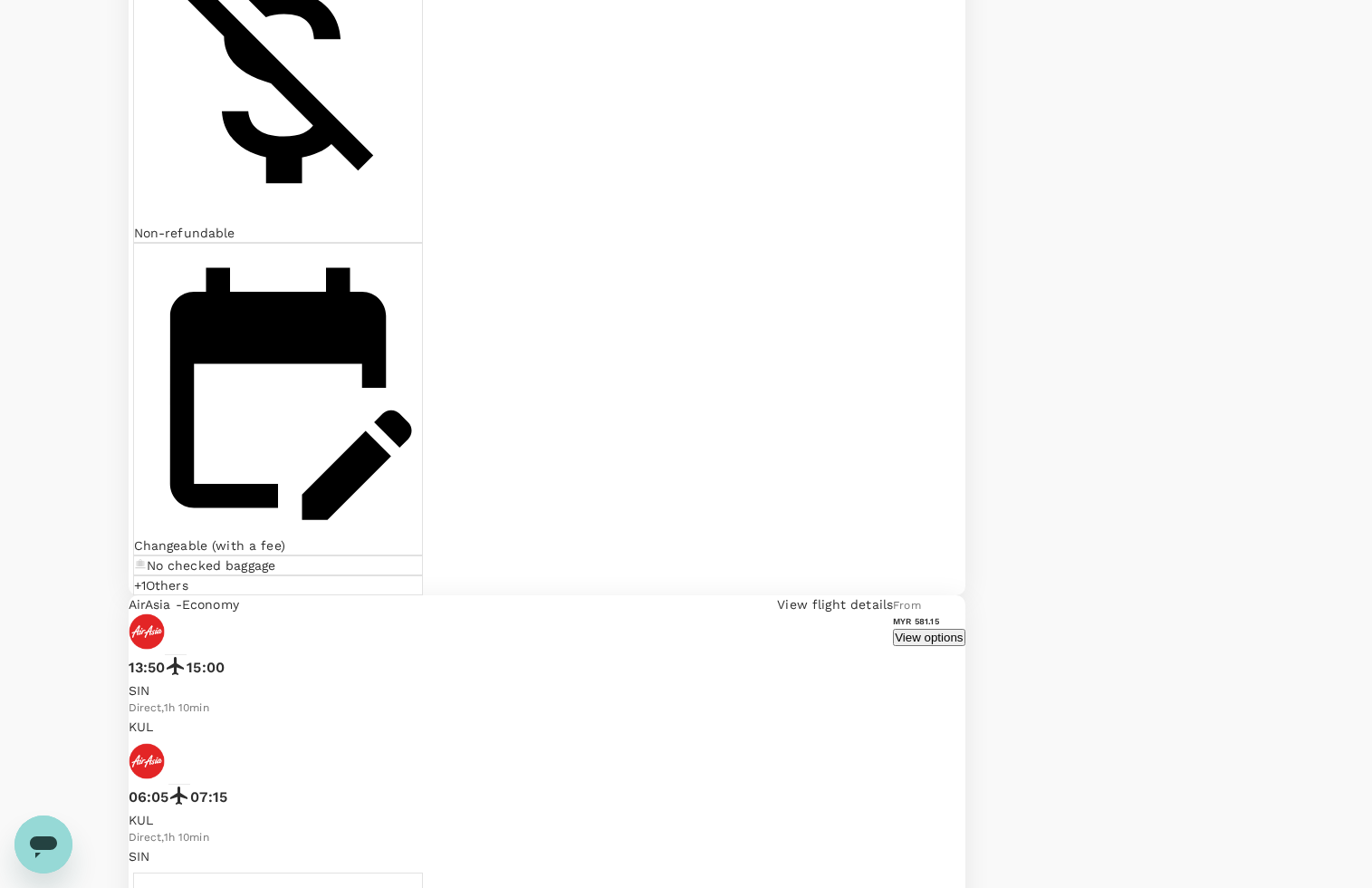
scroll to position [4073, 0]
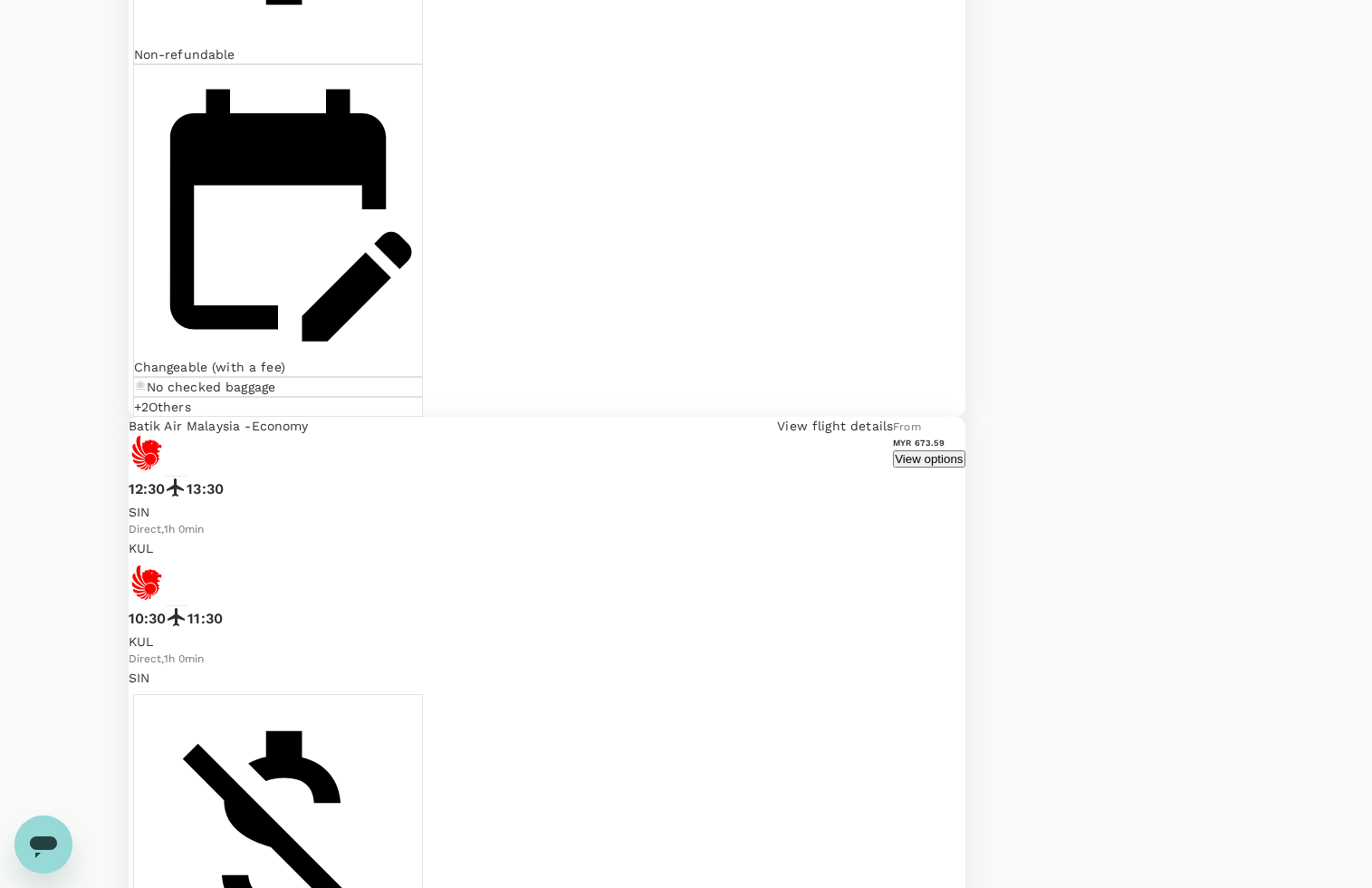
scroll to position [4182, 0]
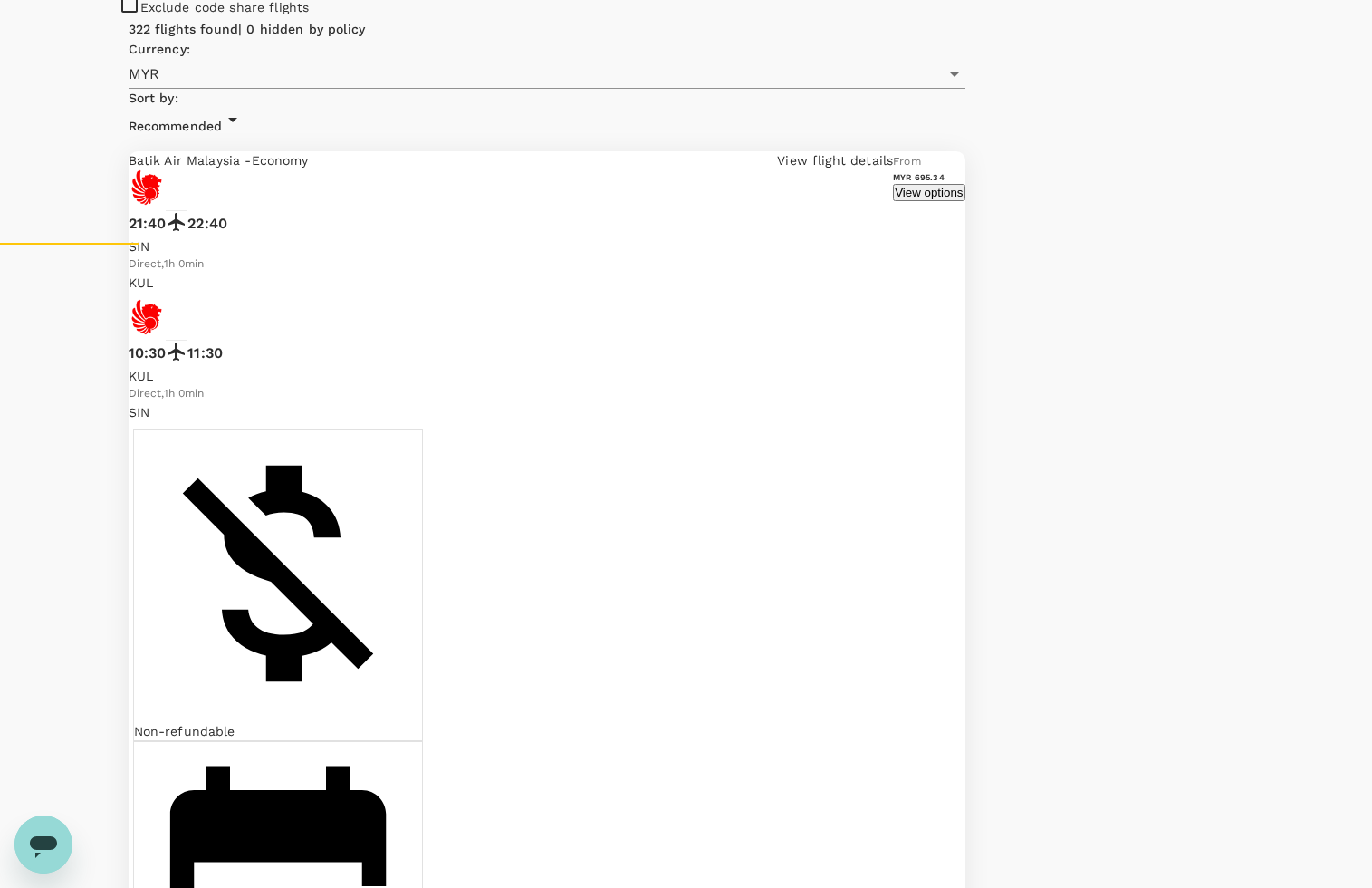
scroll to position [679, 0]
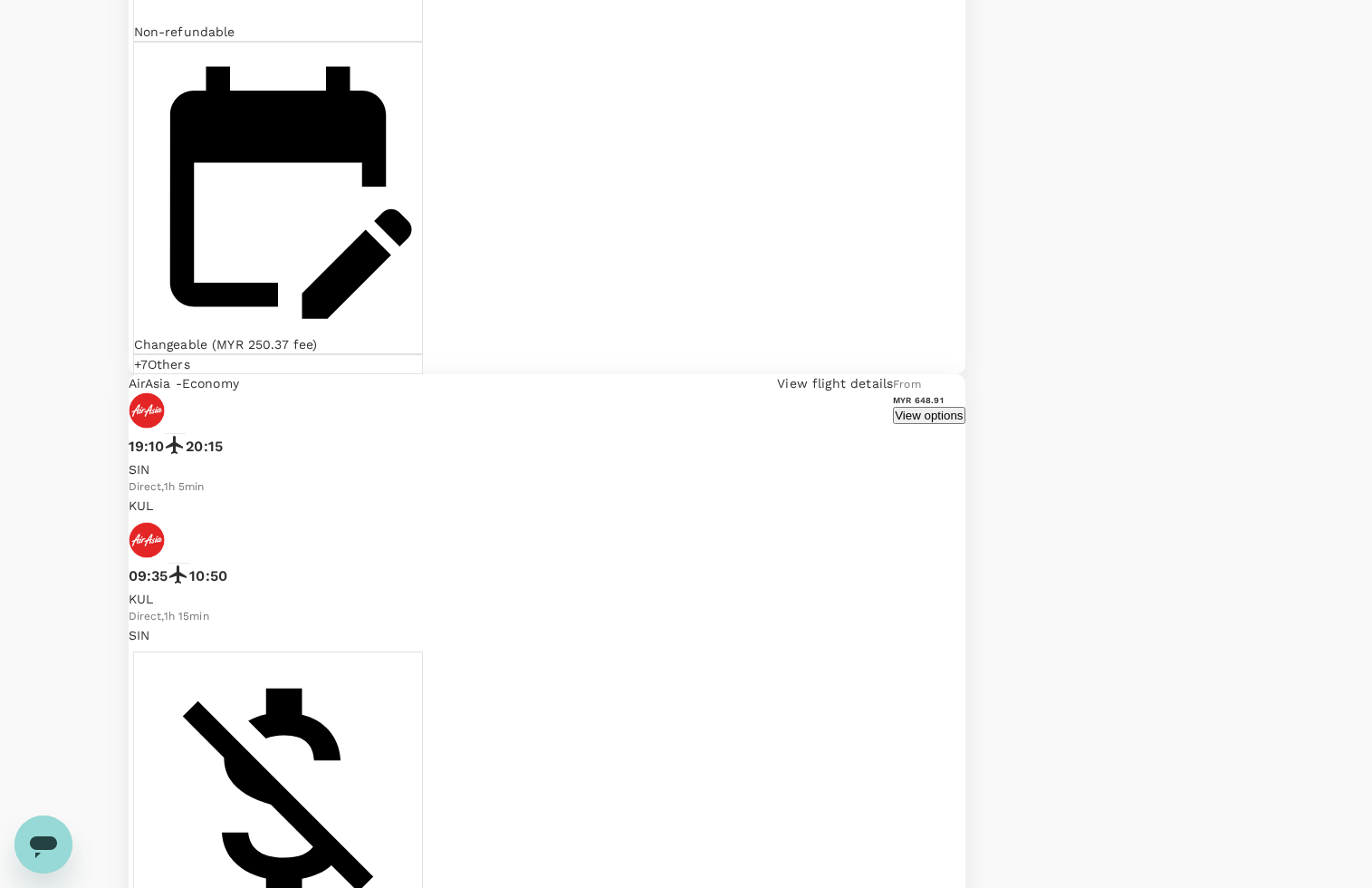
scroll to position [2831, 0]
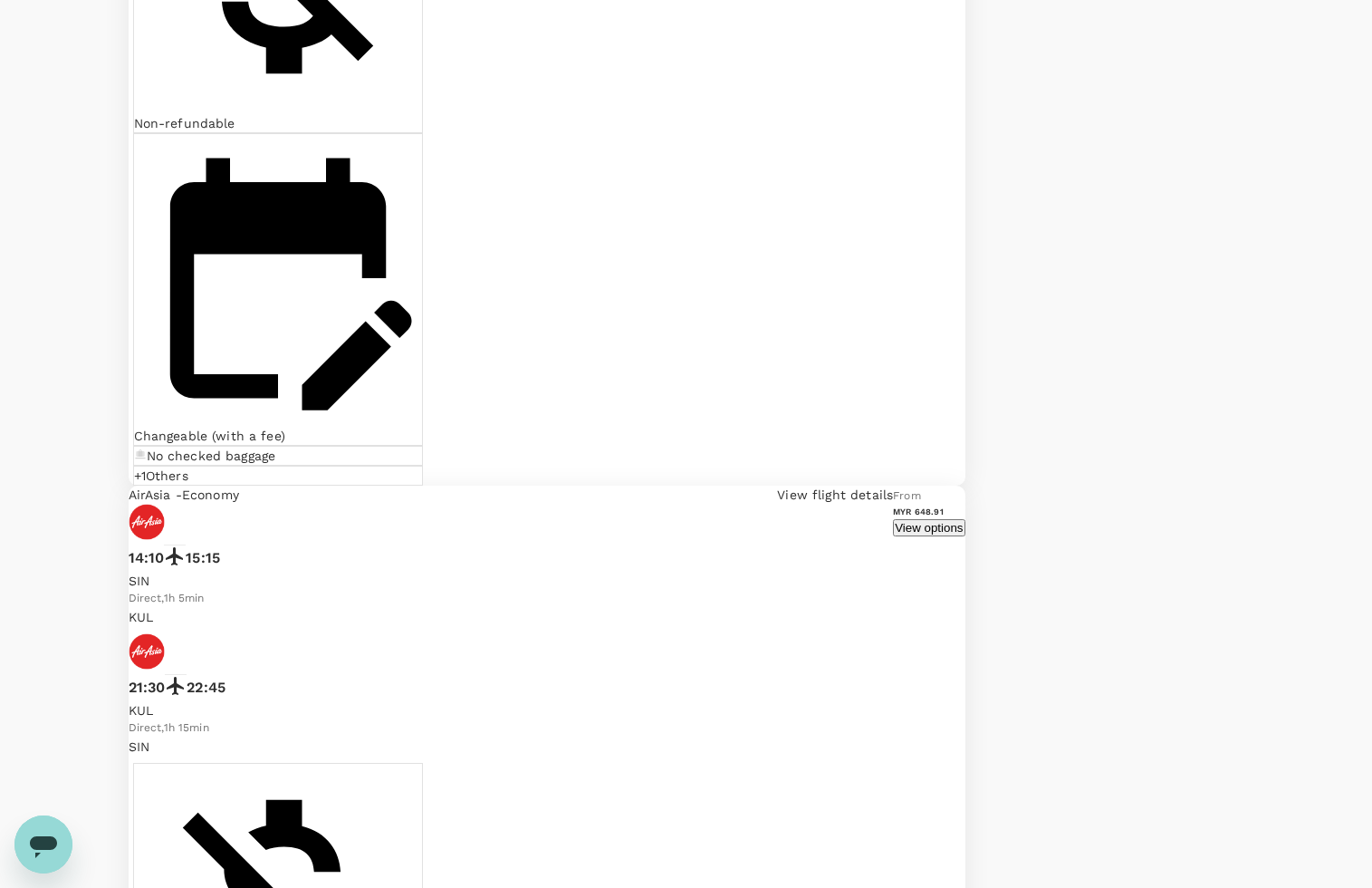
scroll to position [4110, 0]
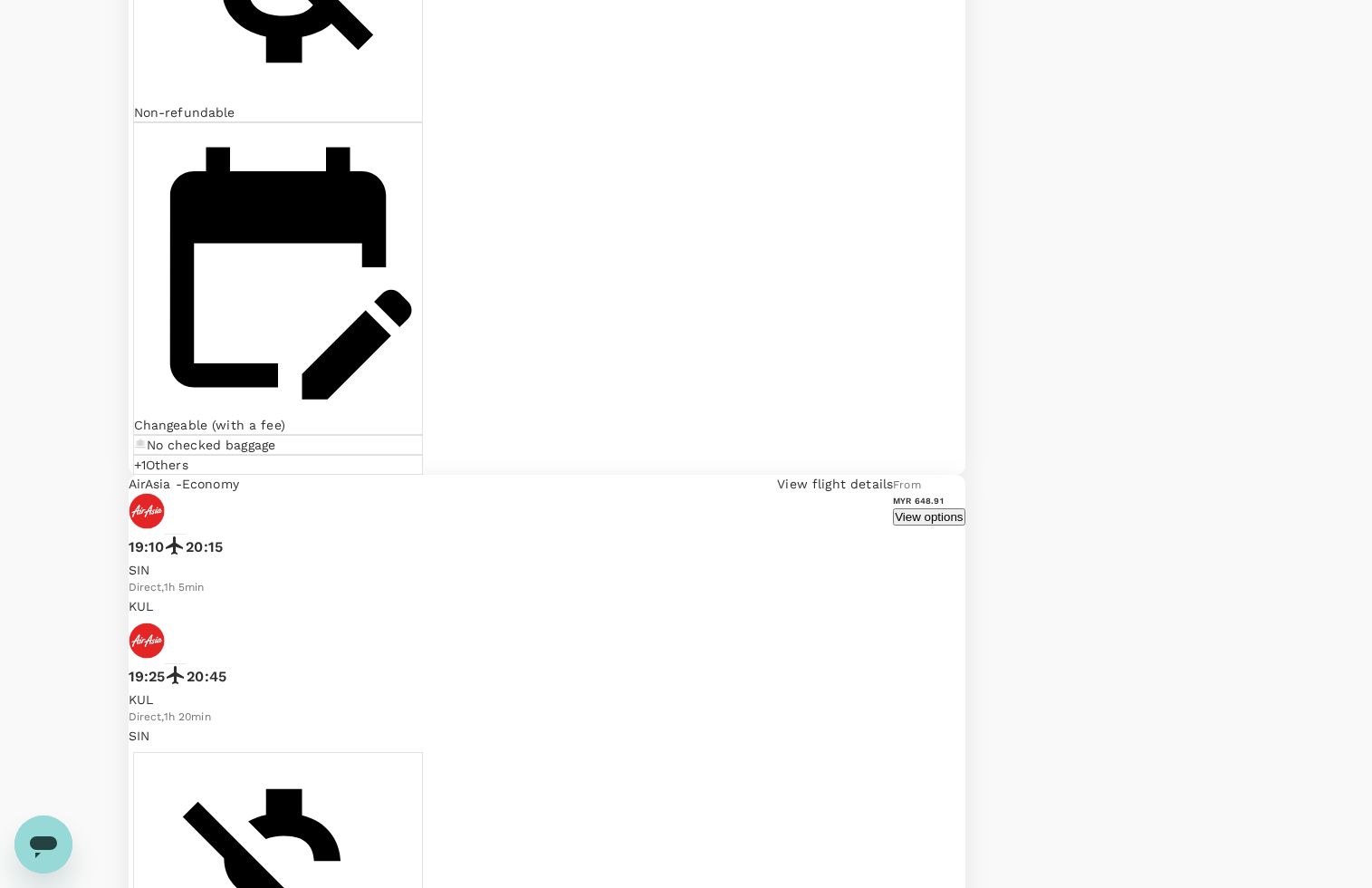
scroll to position [3170, 0]
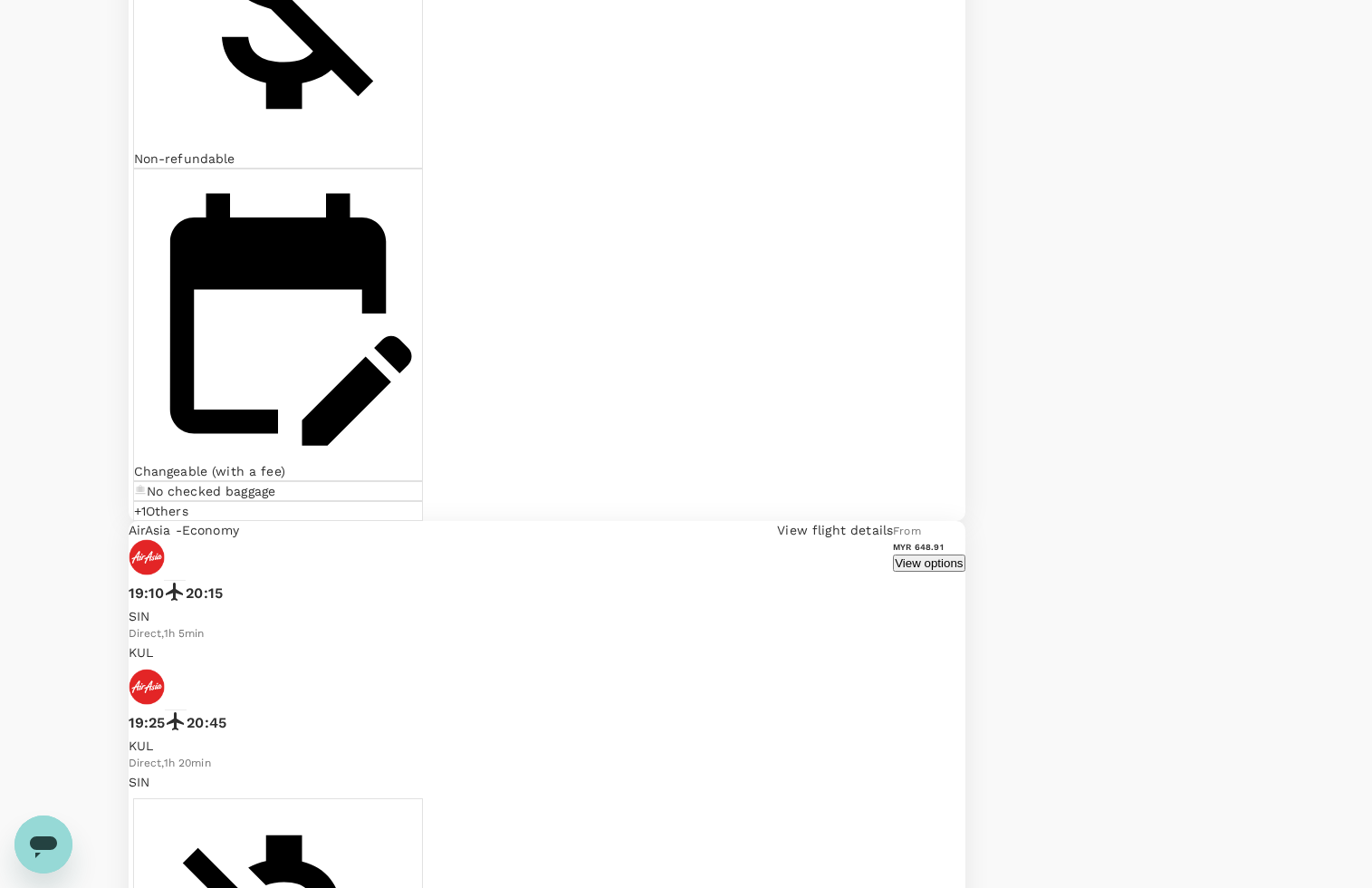
scroll to position [3057, 0]
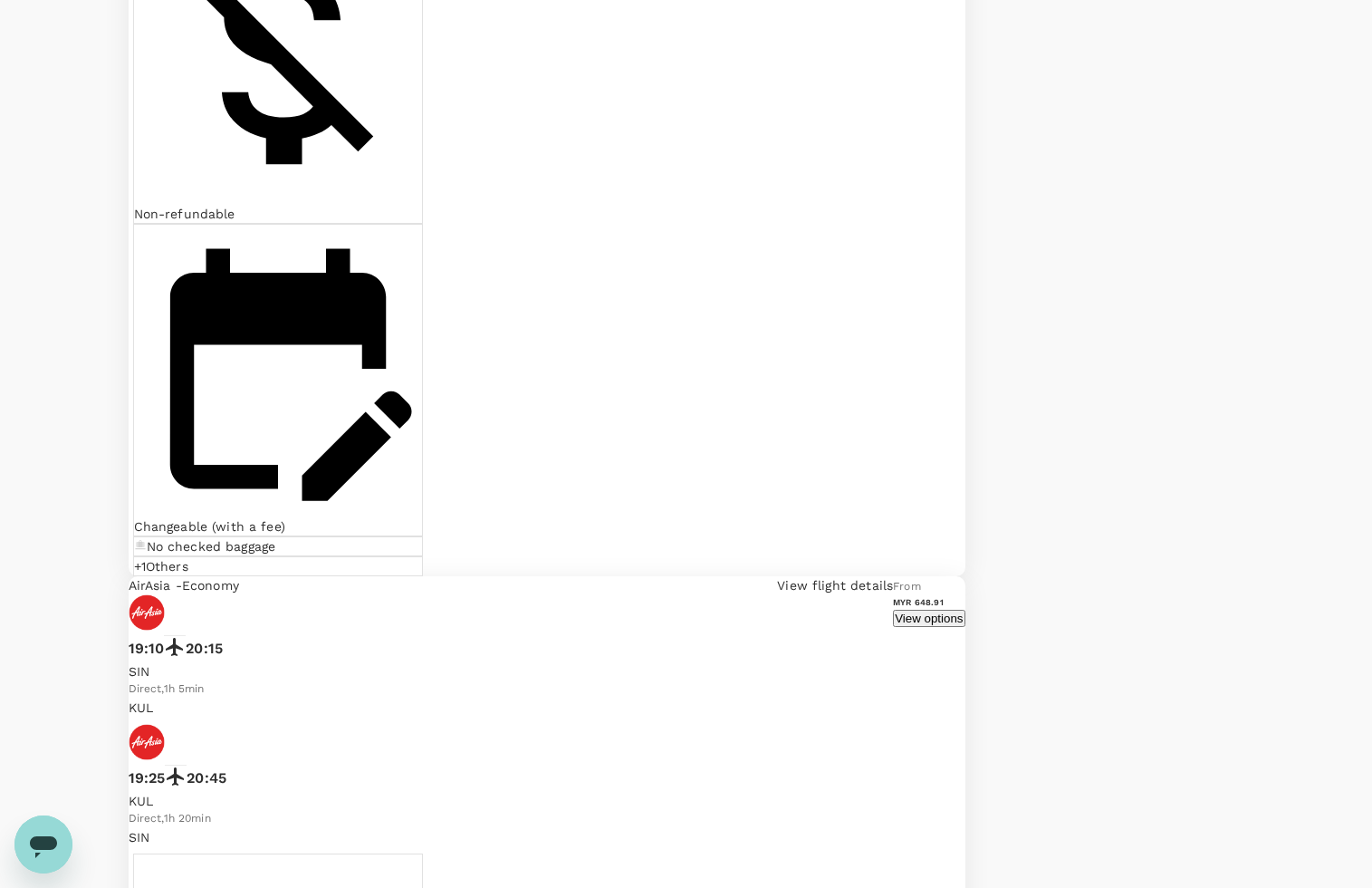
drag, startPoint x: 437, startPoint y: 248, endPoint x: 590, endPoint y: 264, distance: 153.8
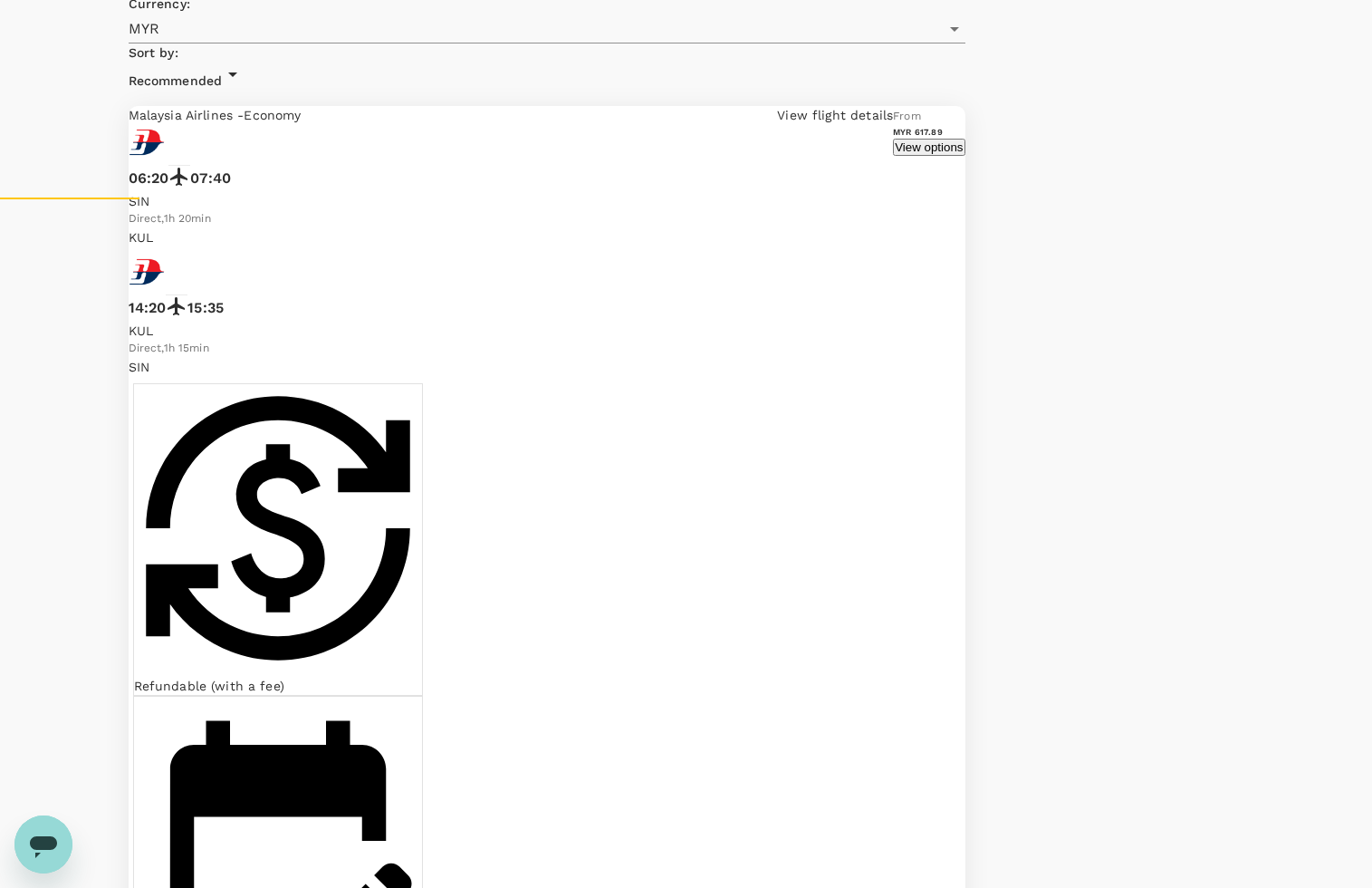
scroll to position [0, 0]
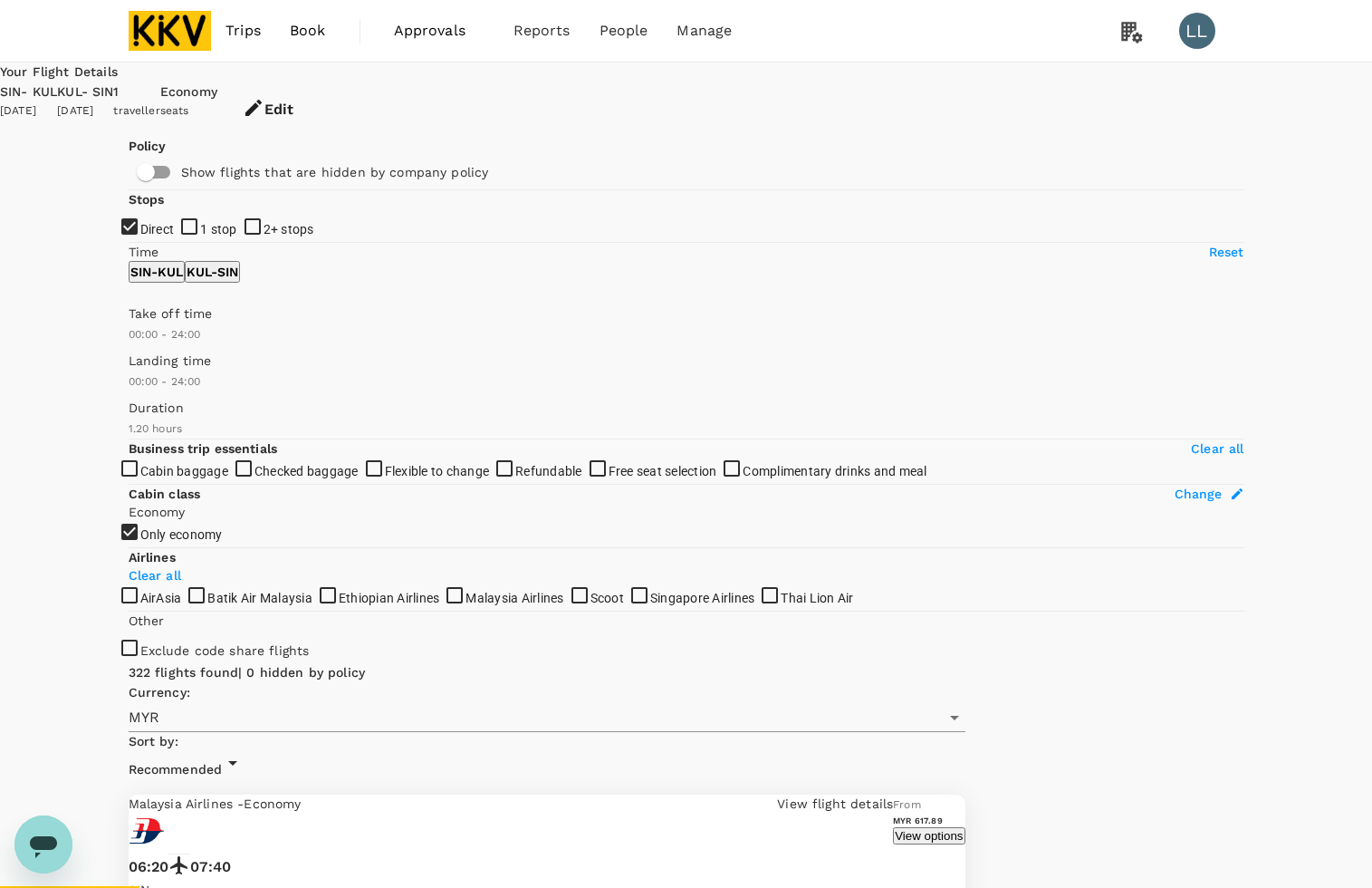
click at [262, 100] on icon "button" at bounding box center [254, 108] width 17 height 17
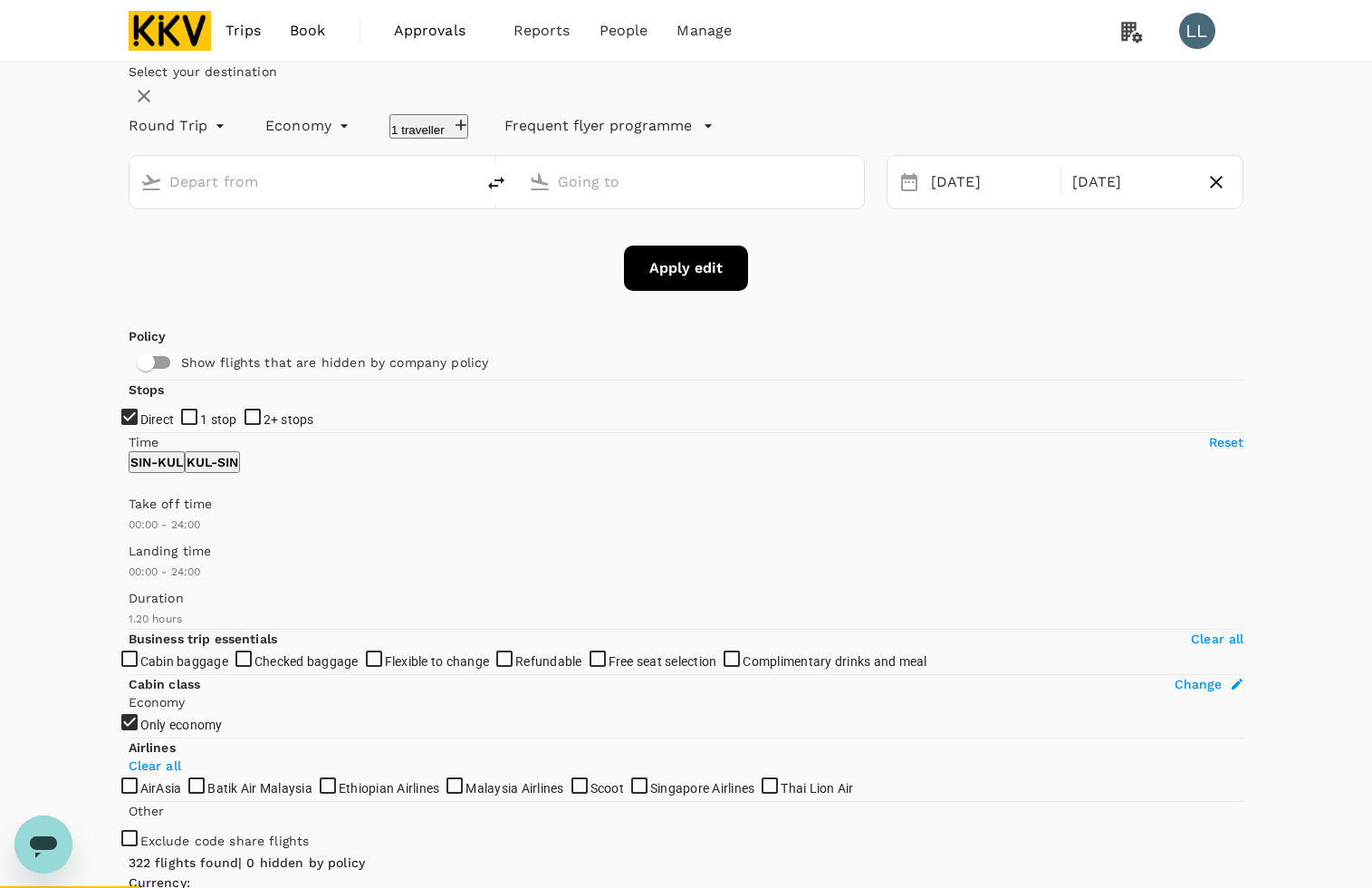
type input "Singapore Changi (SIN)"
type input "Kuala Lumpur Intl (KUL)"
click at [951, 200] on div "16 Sep" at bounding box center [990, 182] width 133 height 35
click at [1205, 193] on icon "button" at bounding box center [1216, 182] width 21 height 21
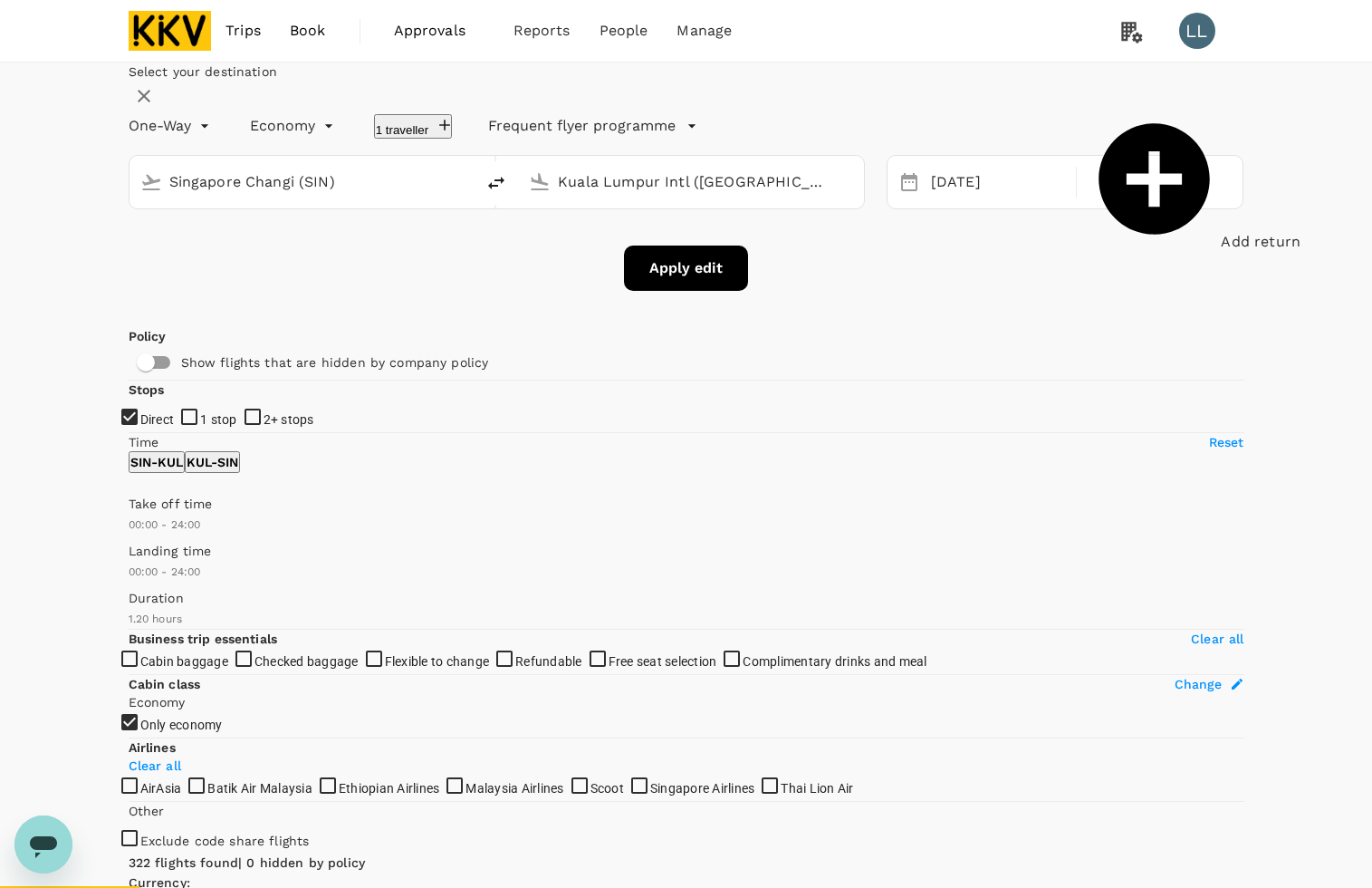
click at [1162, 250] on div "Add return" at bounding box center [1155, 182] width 134 height 141
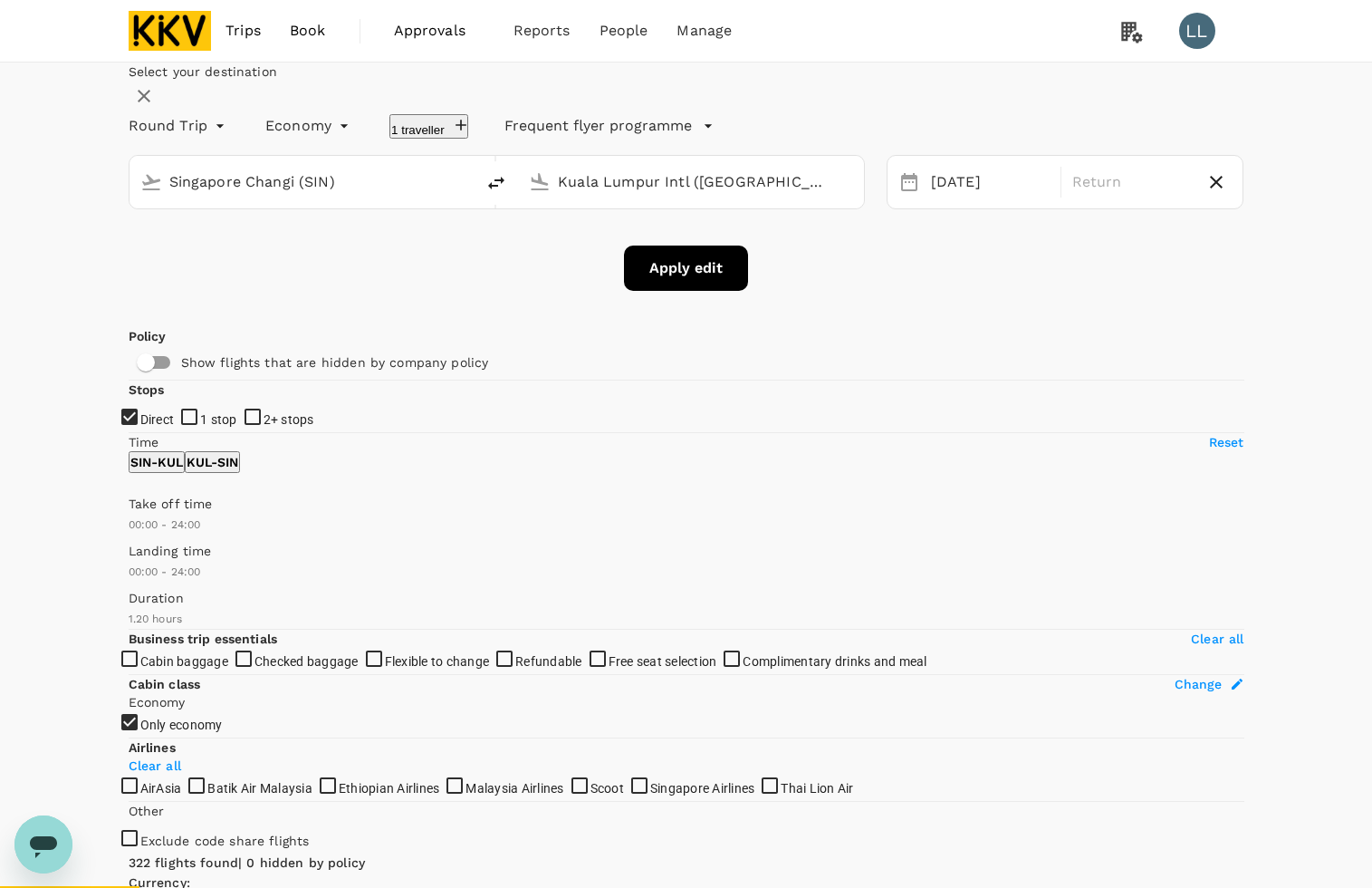
click at [680, 290] on button "Apply edit" at bounding box center [685, 268] width 124 height 46
drag, startPoint x: 999, startPoint y: 356, endPoint x: 716, endPoint y: 310, distance: 286.7
click at [998, 290] on div "Apply edit" at bounding box center [686, 268] width 1116 height 46
click at [1205, 193] on icon "button" at bounding box center [1216, 182] width 21 height 21
type input "oneway"
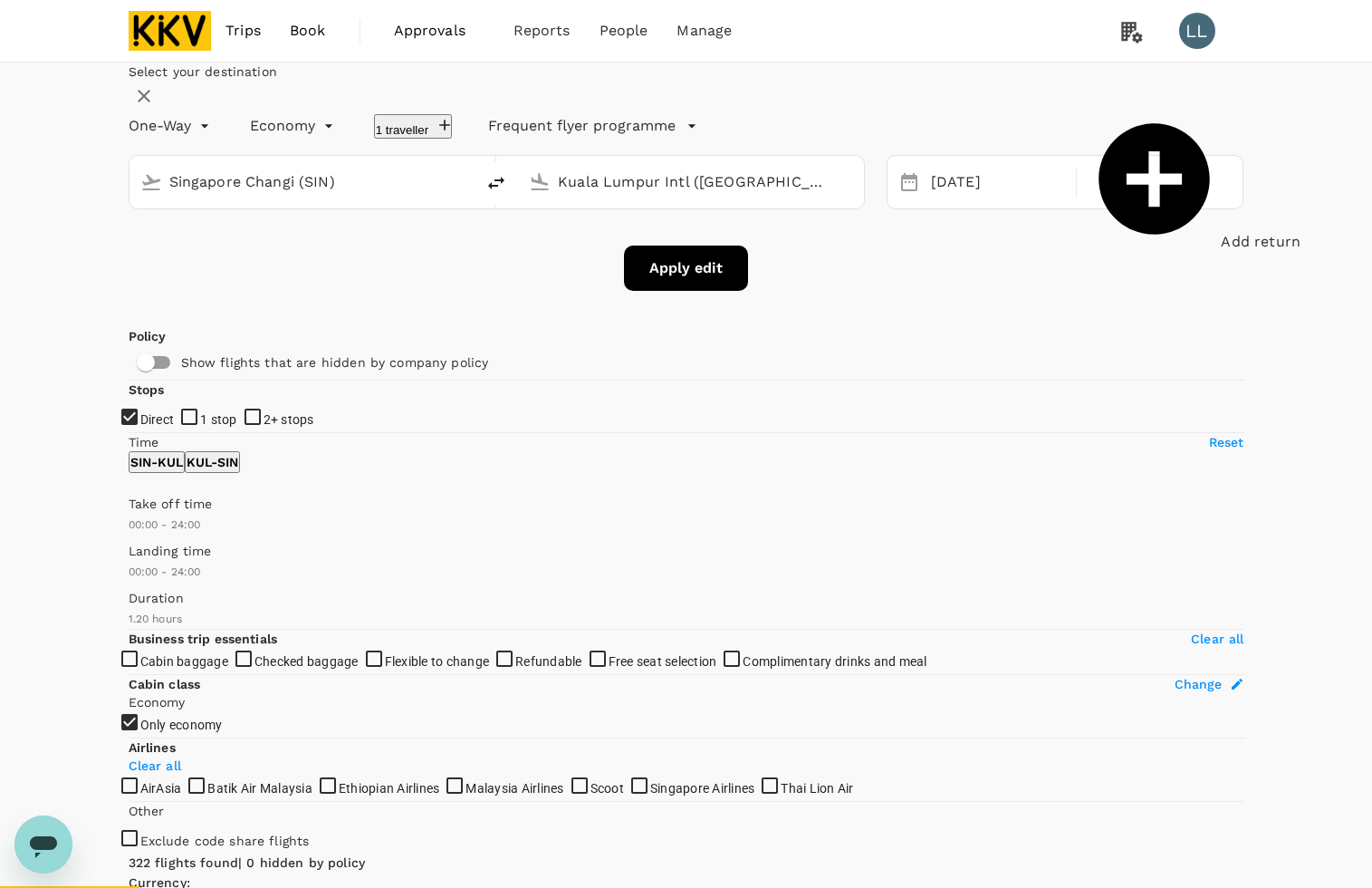
click at [653, 290] on button "Apply edit" at bounding box center [685, 268] width 124 height 46
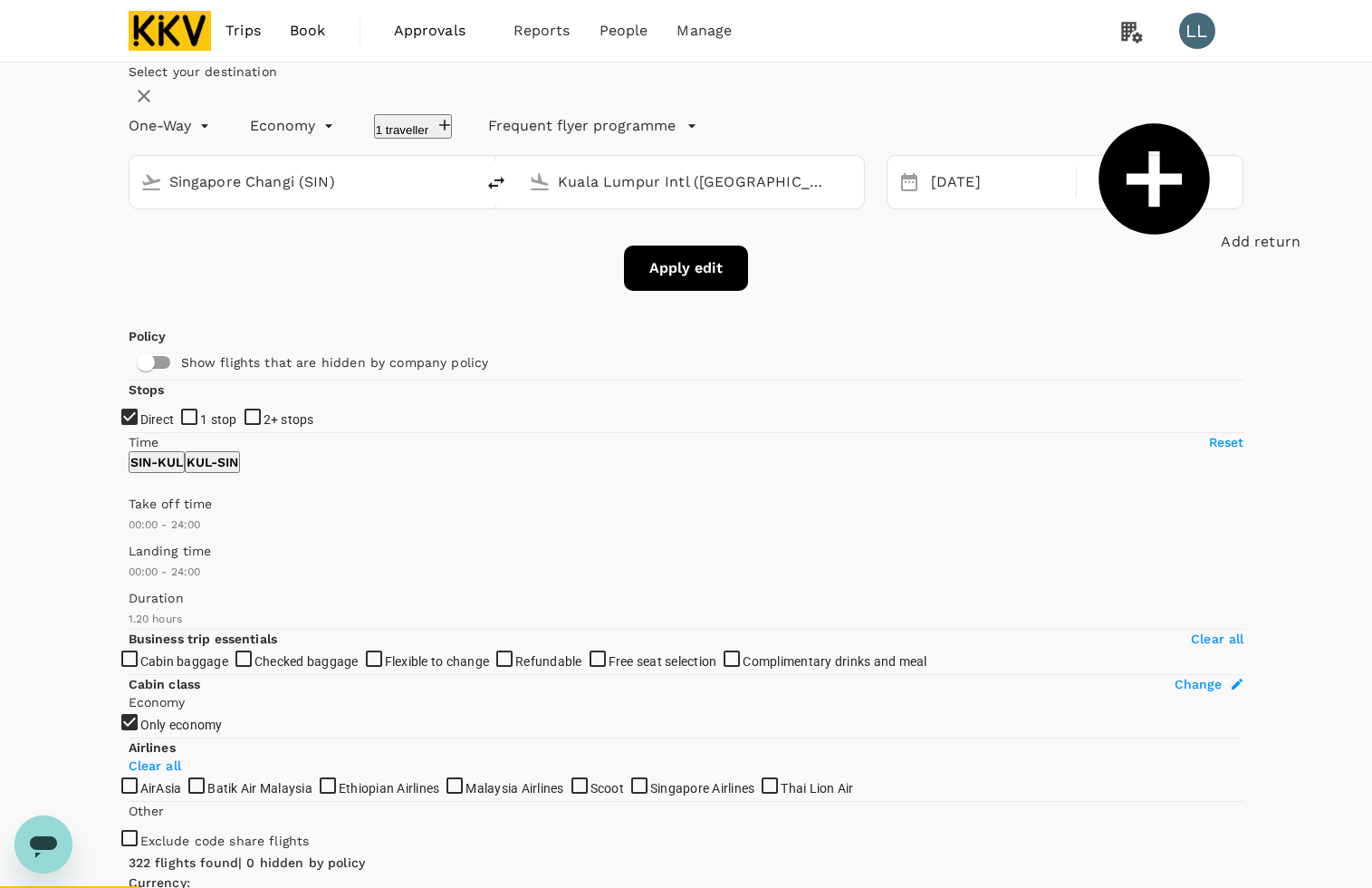
checkbox input "false"
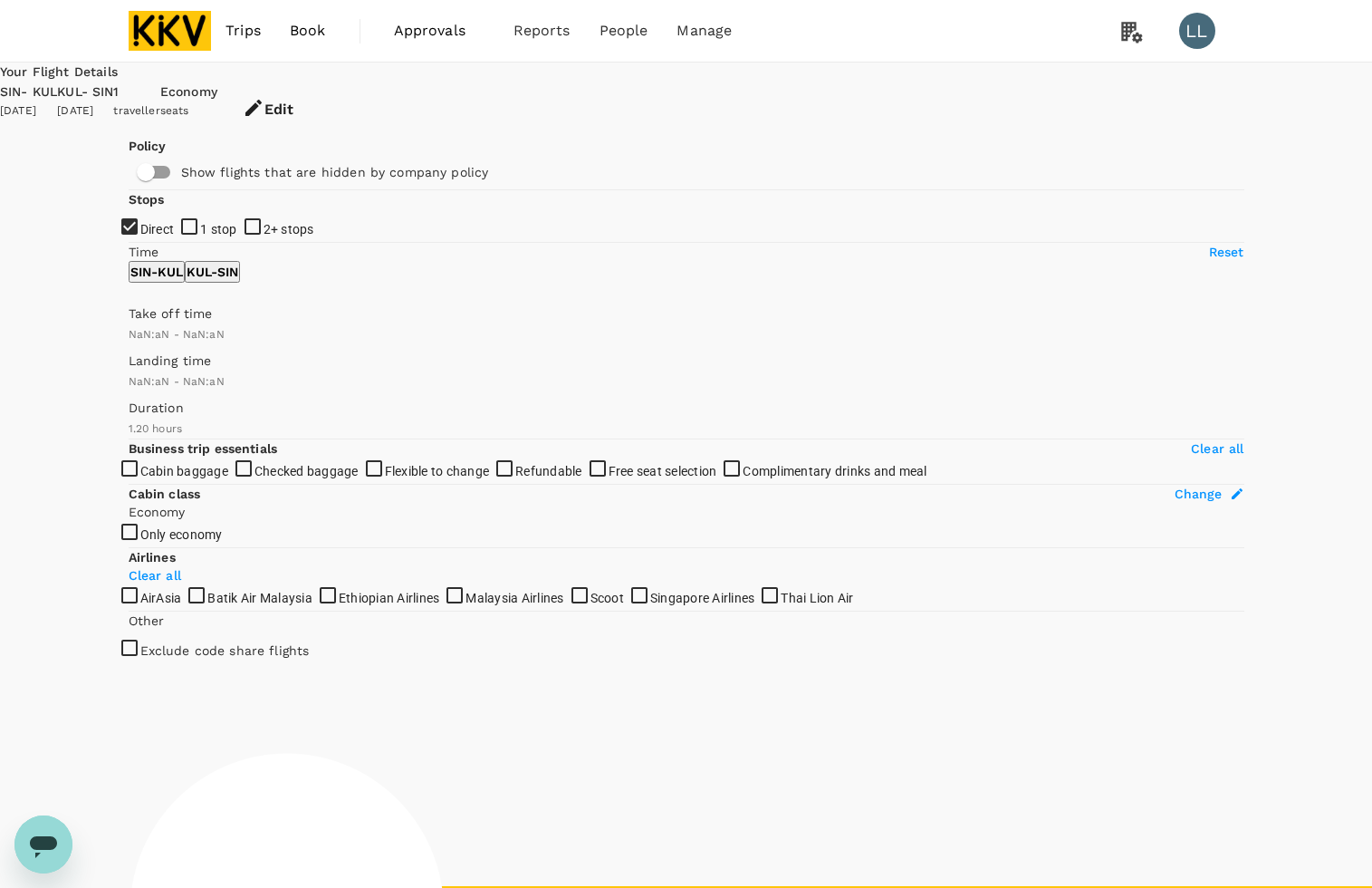
type input "1440"
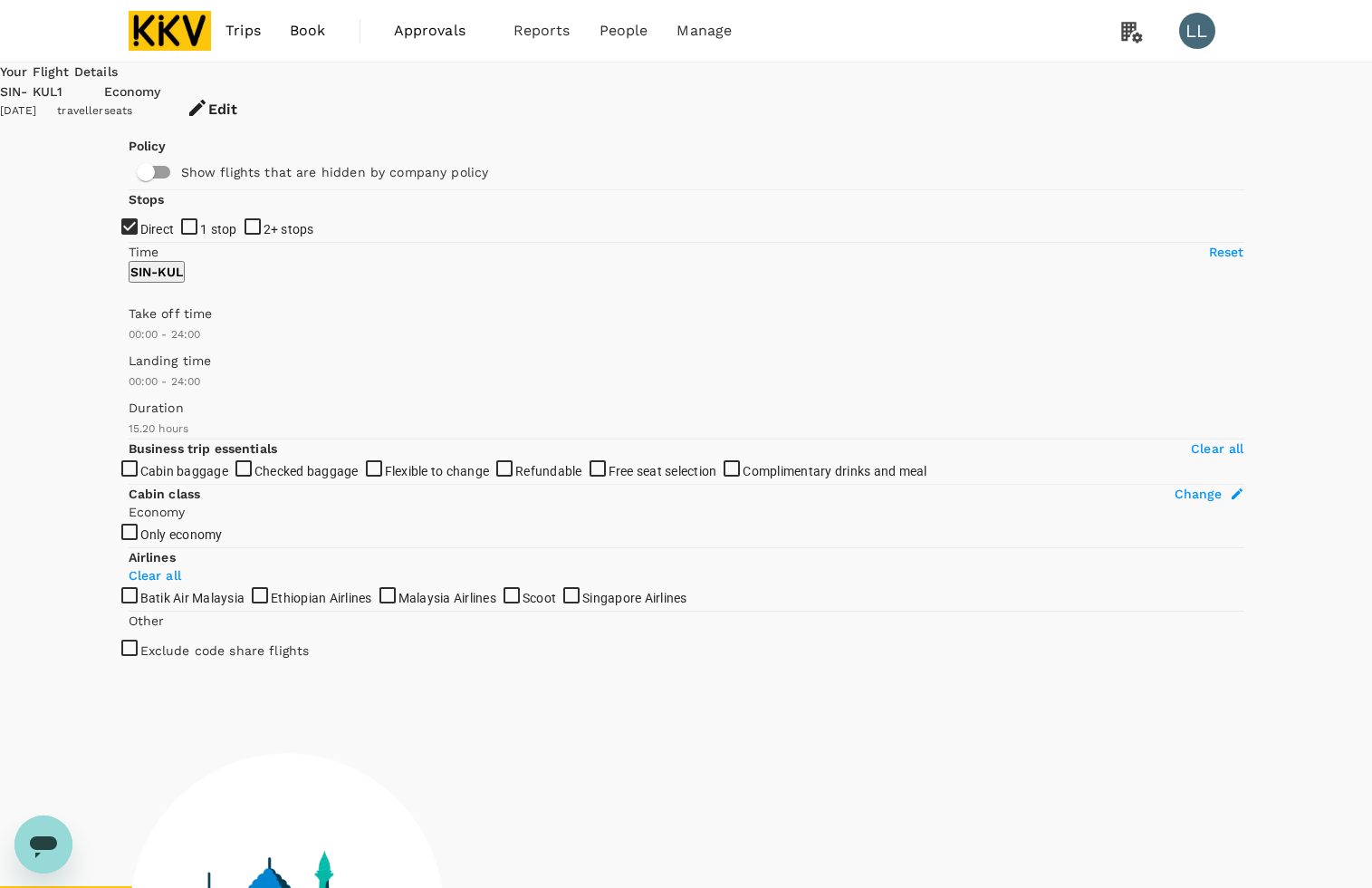
type input "920"
checkbox input "true"
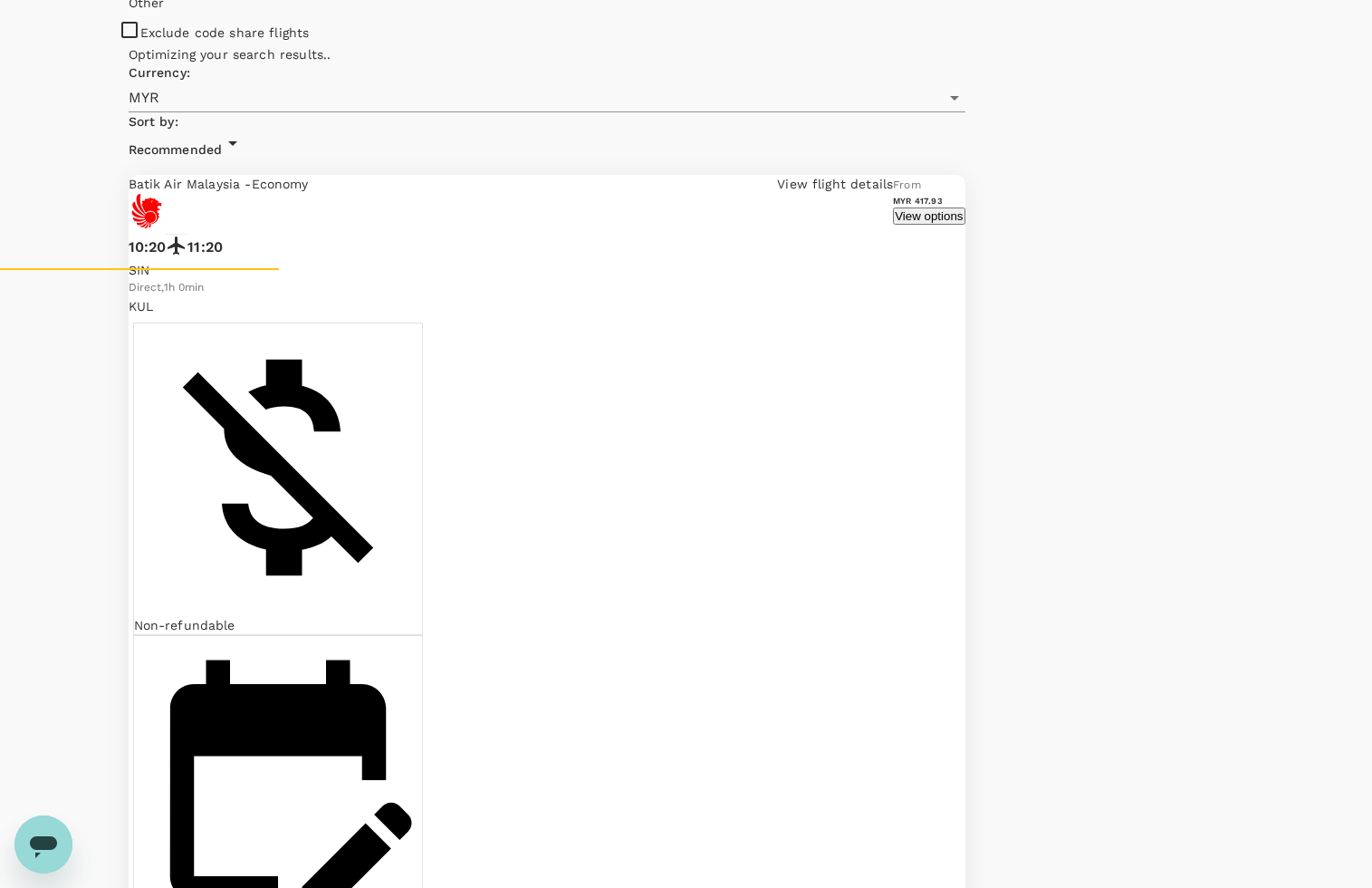
scroll to position [679, 0]
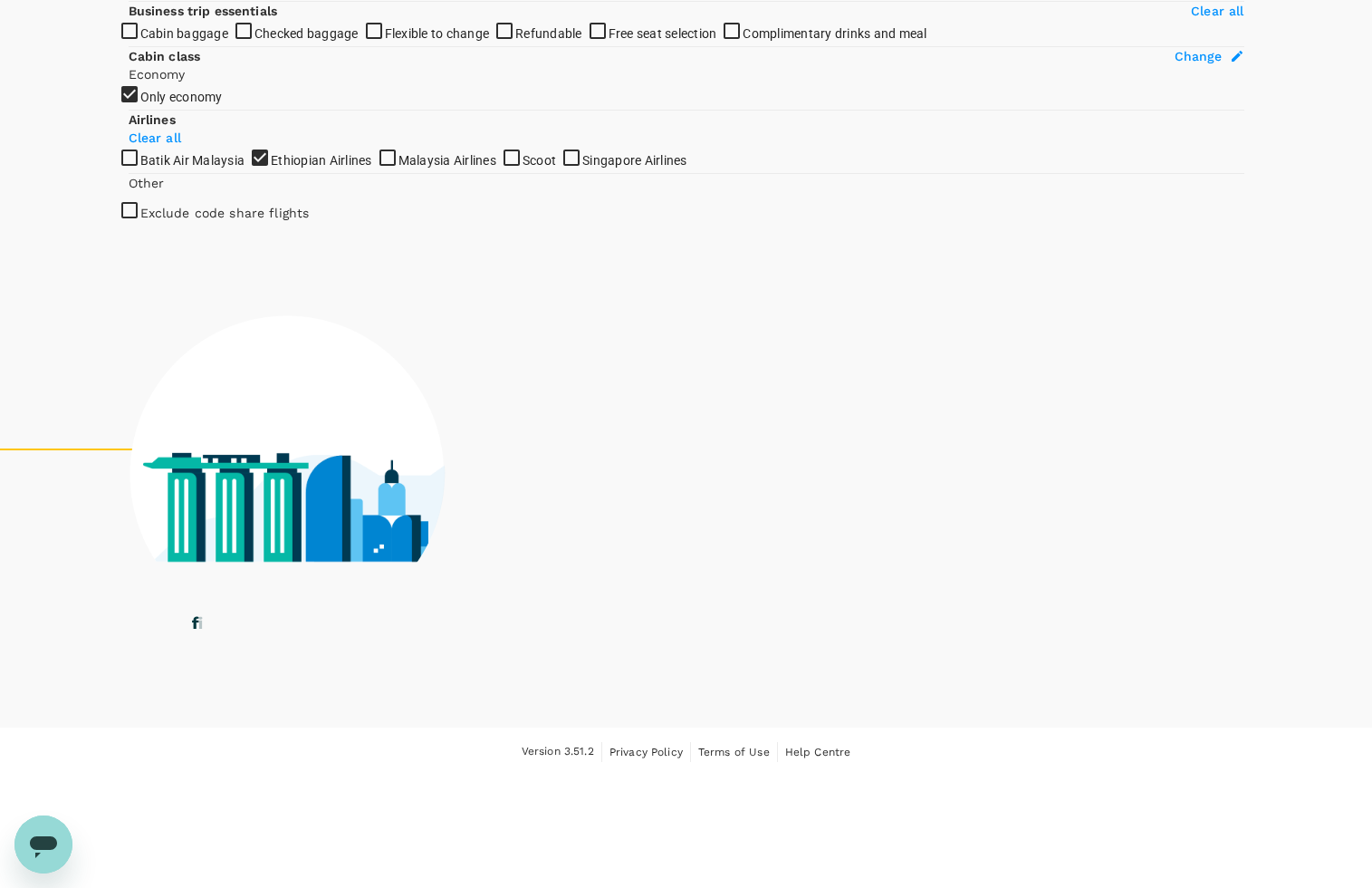
checkbox input "false"
checkbox input "true"
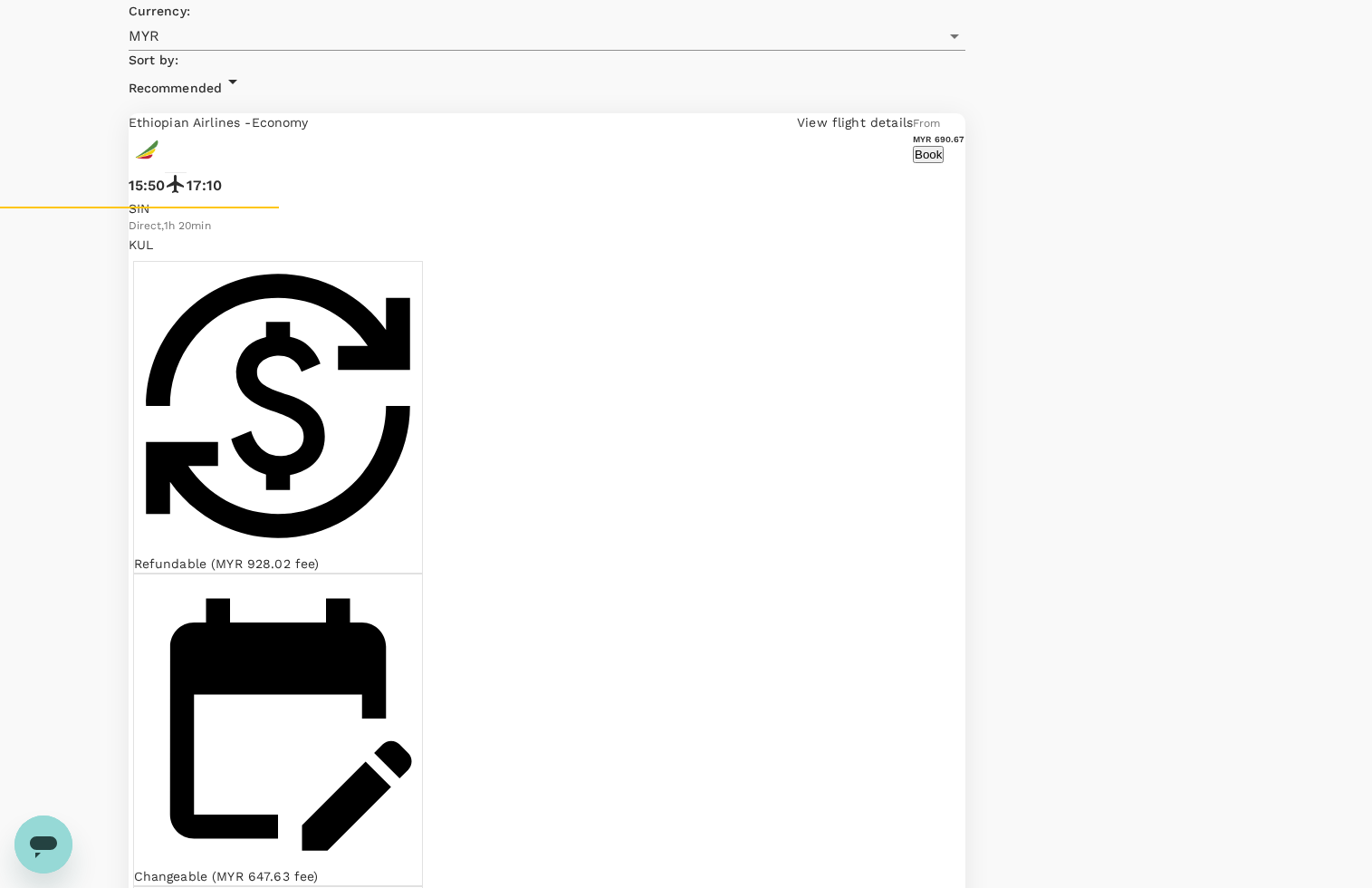
click at [1271, 349] on div "Your Flight Details SIN - KUL 16 Sep 2025 1 traveller Economy seats Edit Policy…" at bounding box center [686, 273] width 1372 height 1781
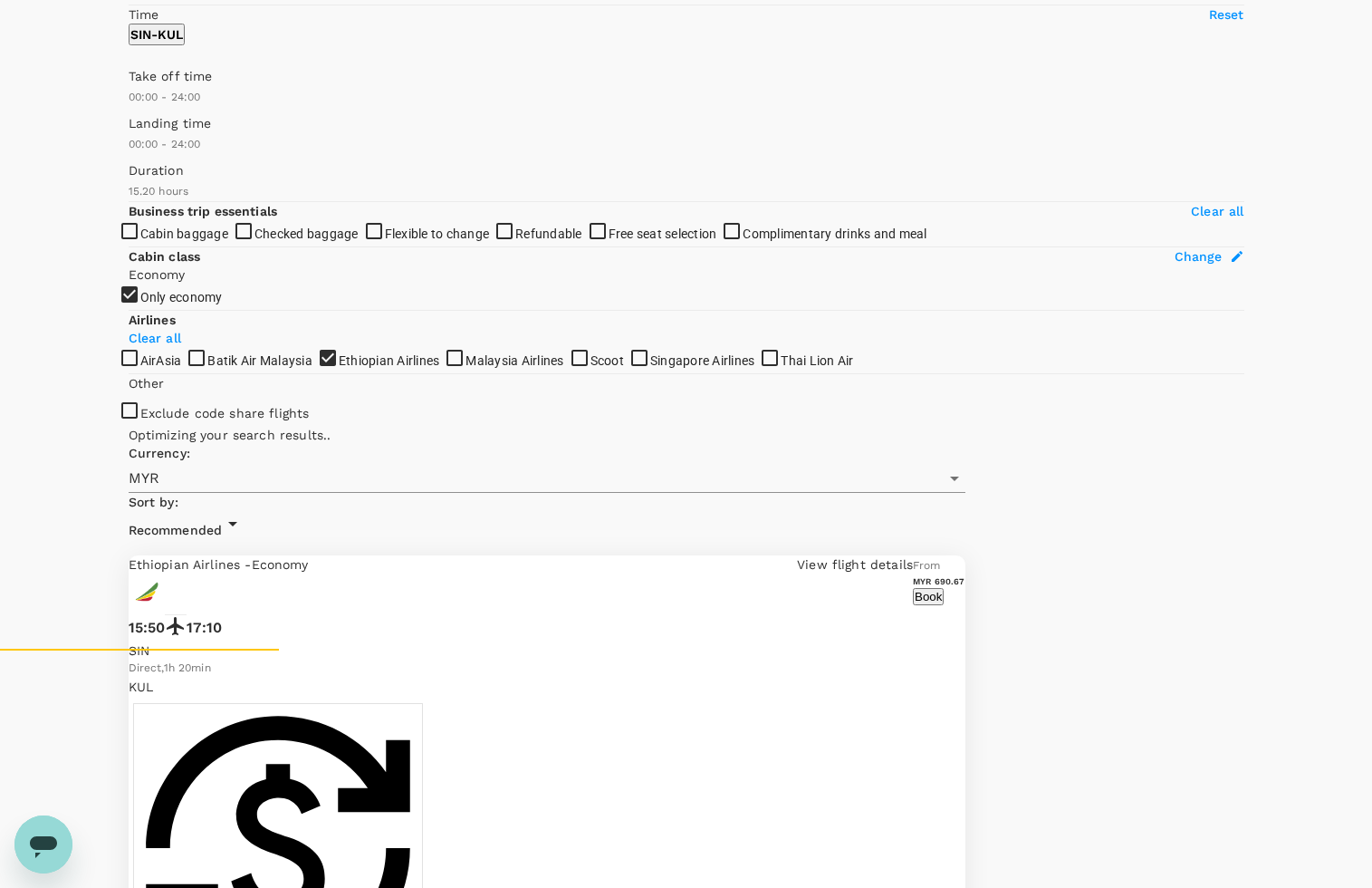
scroll to position [0, 0]
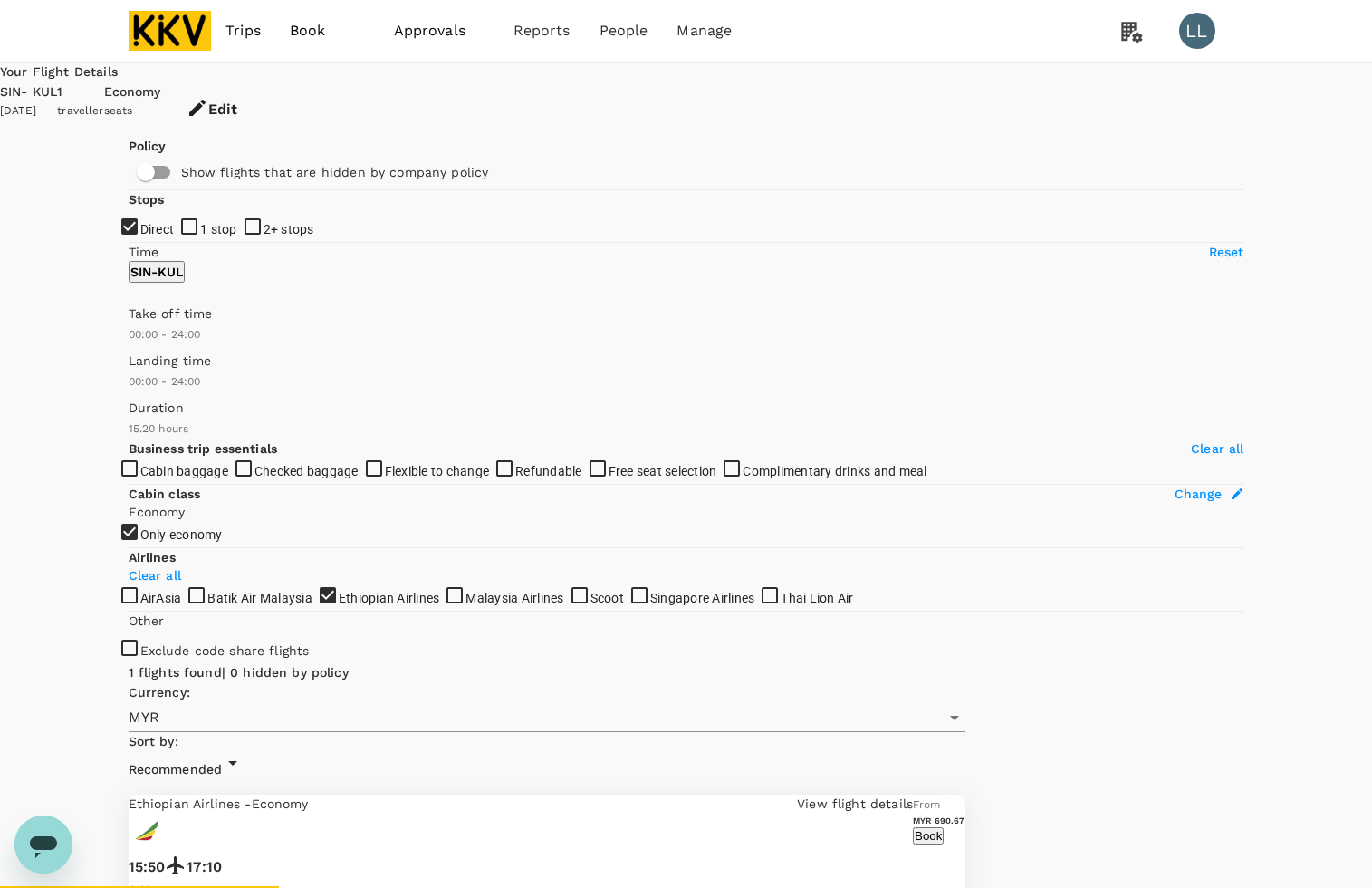
click at [262, 92] on button "Edit" at bounding box center [211, 110] width 101 height 54
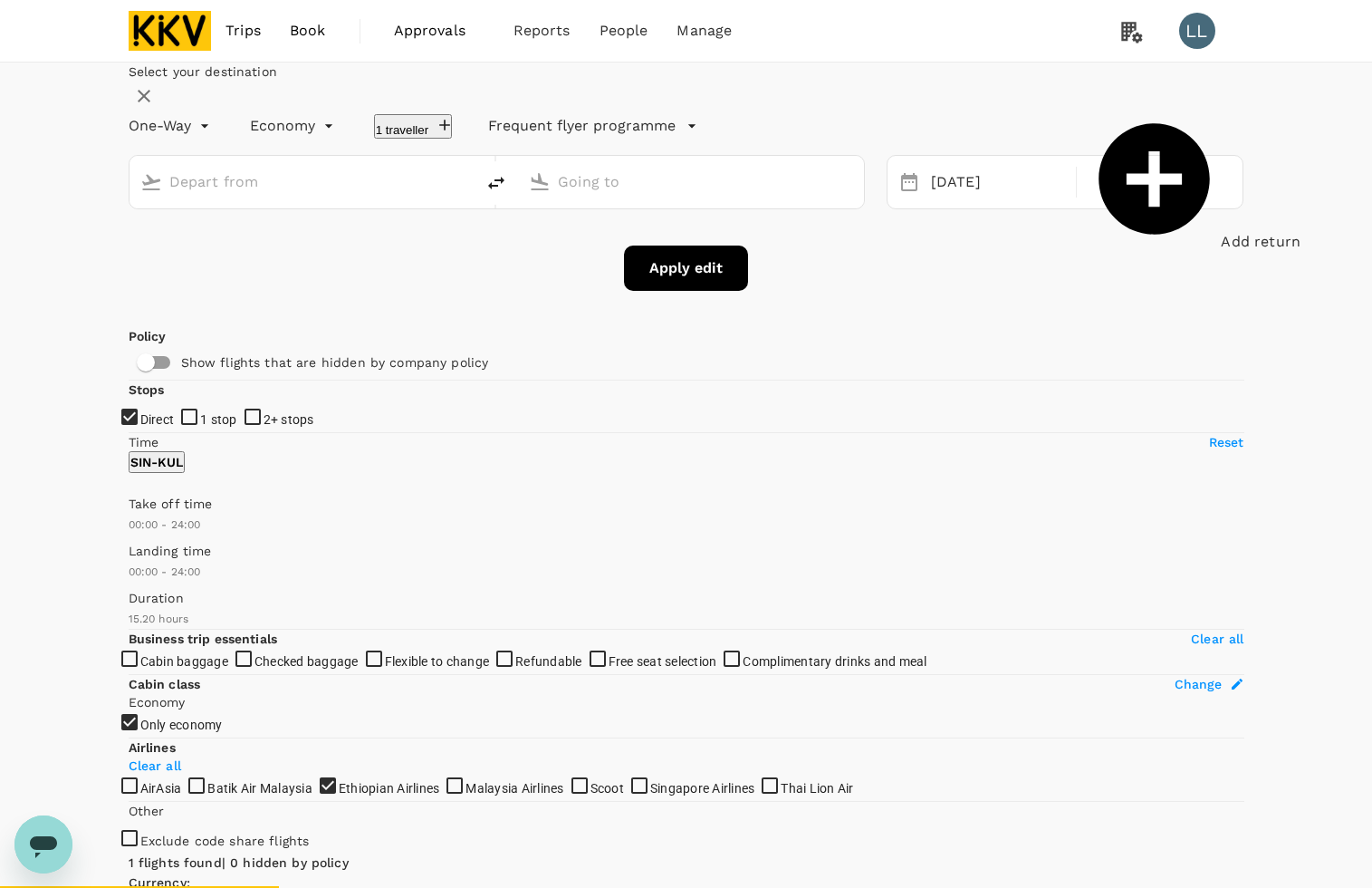
type input "Singapore Changi (SIN)"
type input "Kuala Lumpur Intl (KUL)"
click at [505, 194] on icon "delete" at bounding box center [496, 182] width 21 height 21
type input "Kuala Lumpur Intl (KUL)"
type input "Singapore Changi (SIN)"
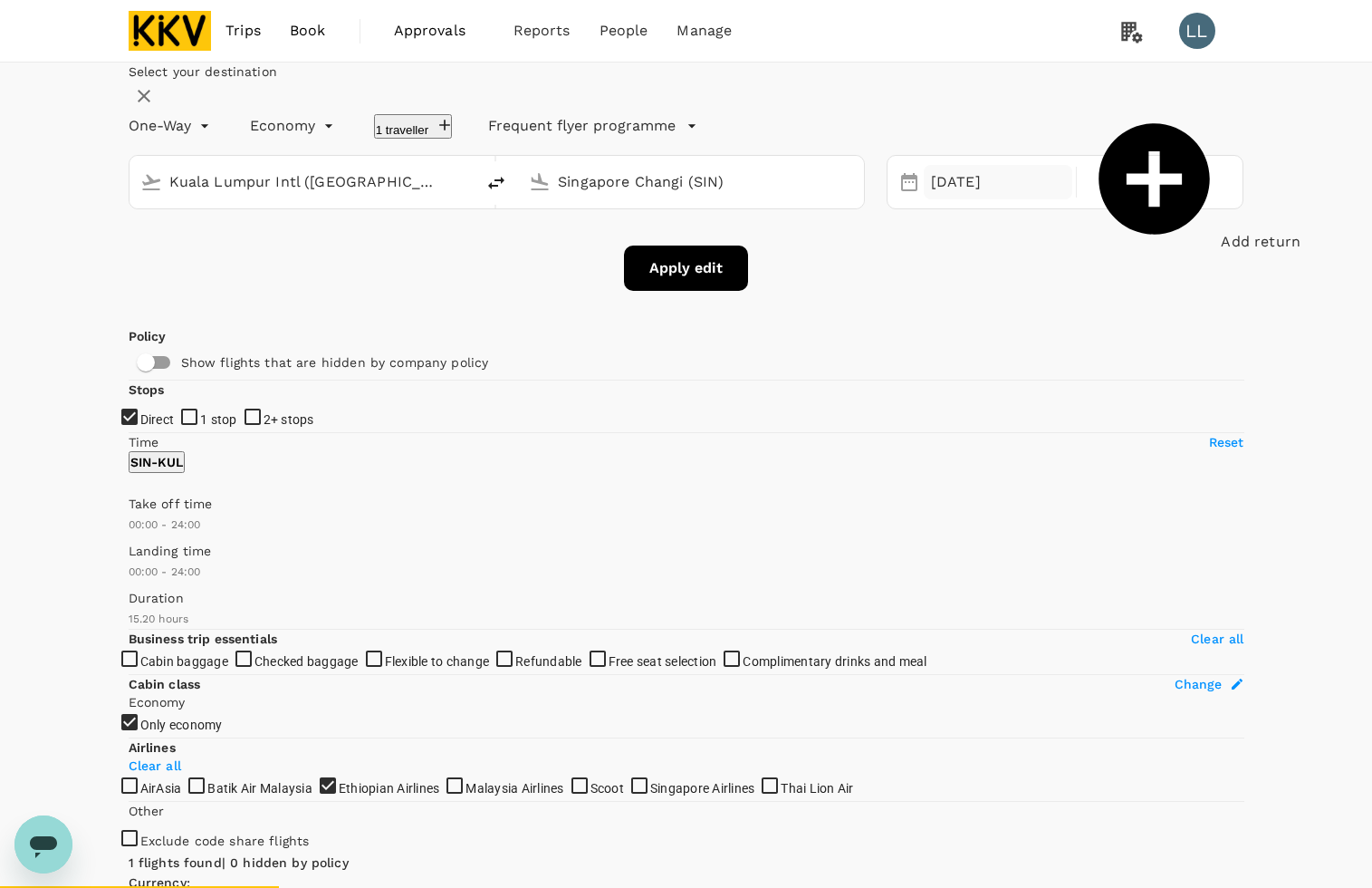
click at [954, 200] on div "16 Sep" at bounding box center [999, 182] width 149 height 35
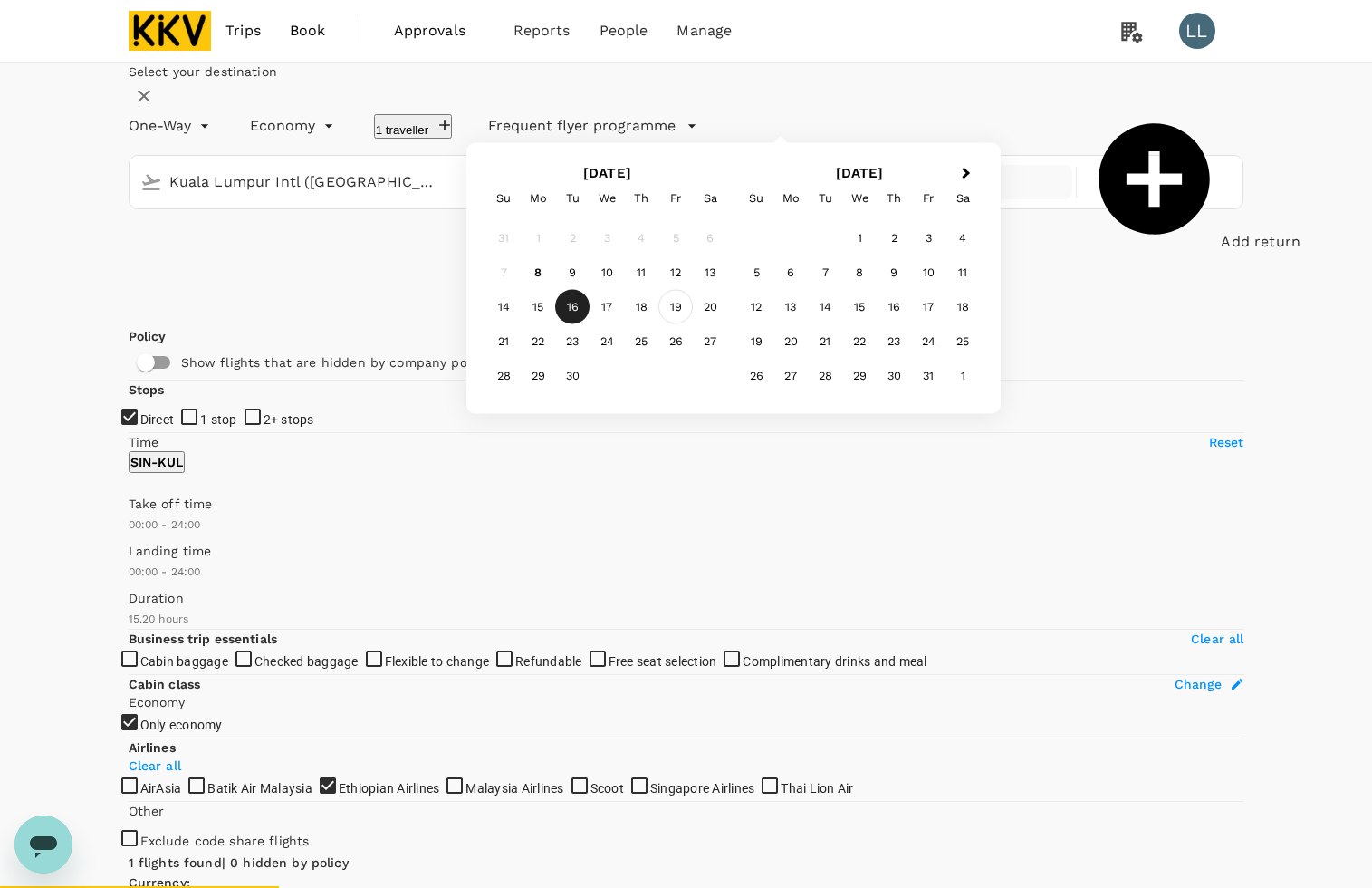
click at [693, 324] on div "19" at bounding box center [675, 306] width 34 height 34
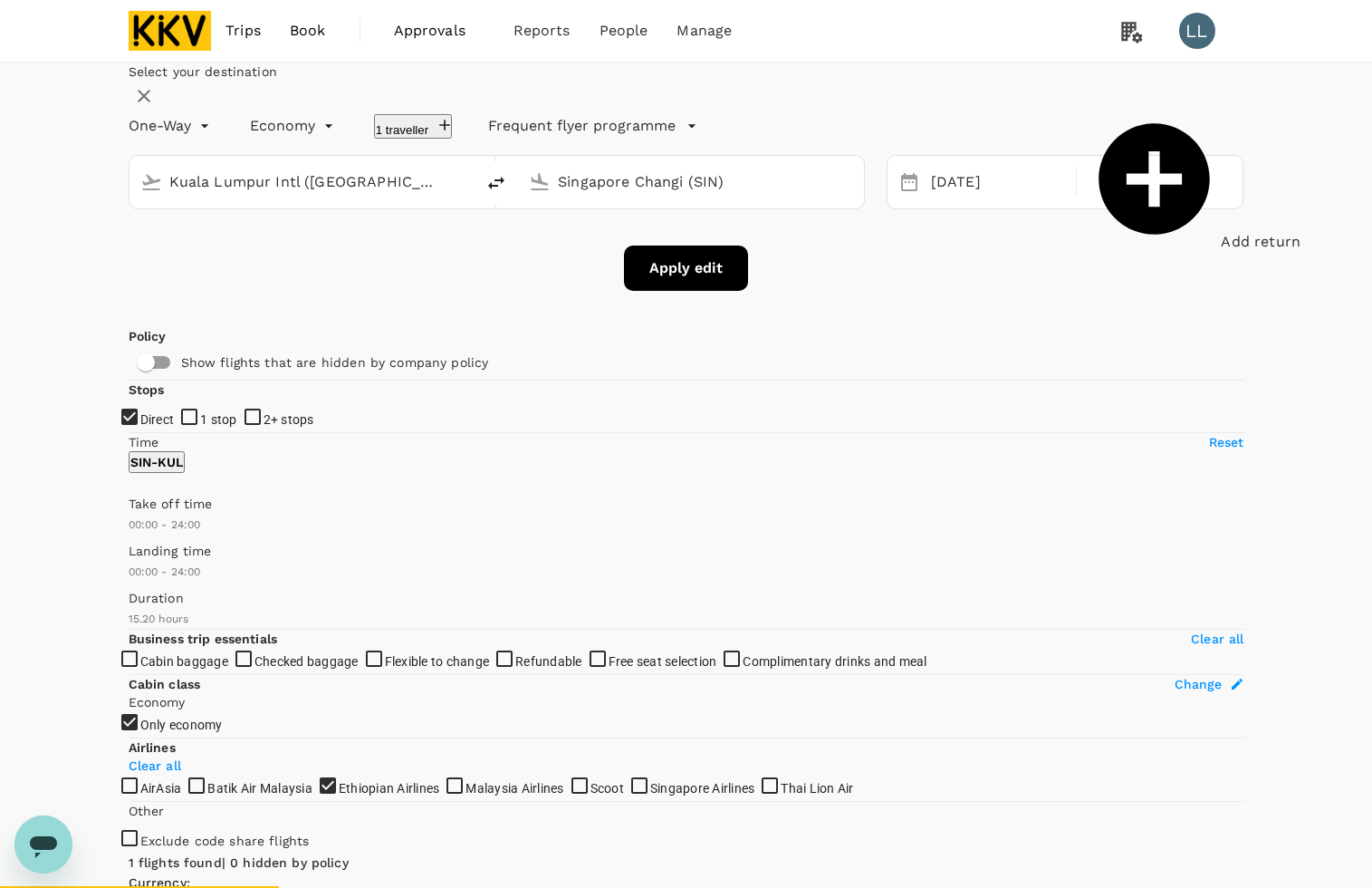
drag, startPoint x: 747, startPoint y: 445, endPoint x: 686, endPoint y: 373, distance: 94.4
click at [746, 290] on div "Select your destination One-Way oneway Economy economy 1 traveller Frequent fly…" at bounding box center [686, 176] width 1116 height 228
click at [677, 290] on button "Apply edit" at bounding box center [685, 268] width 124 height 46
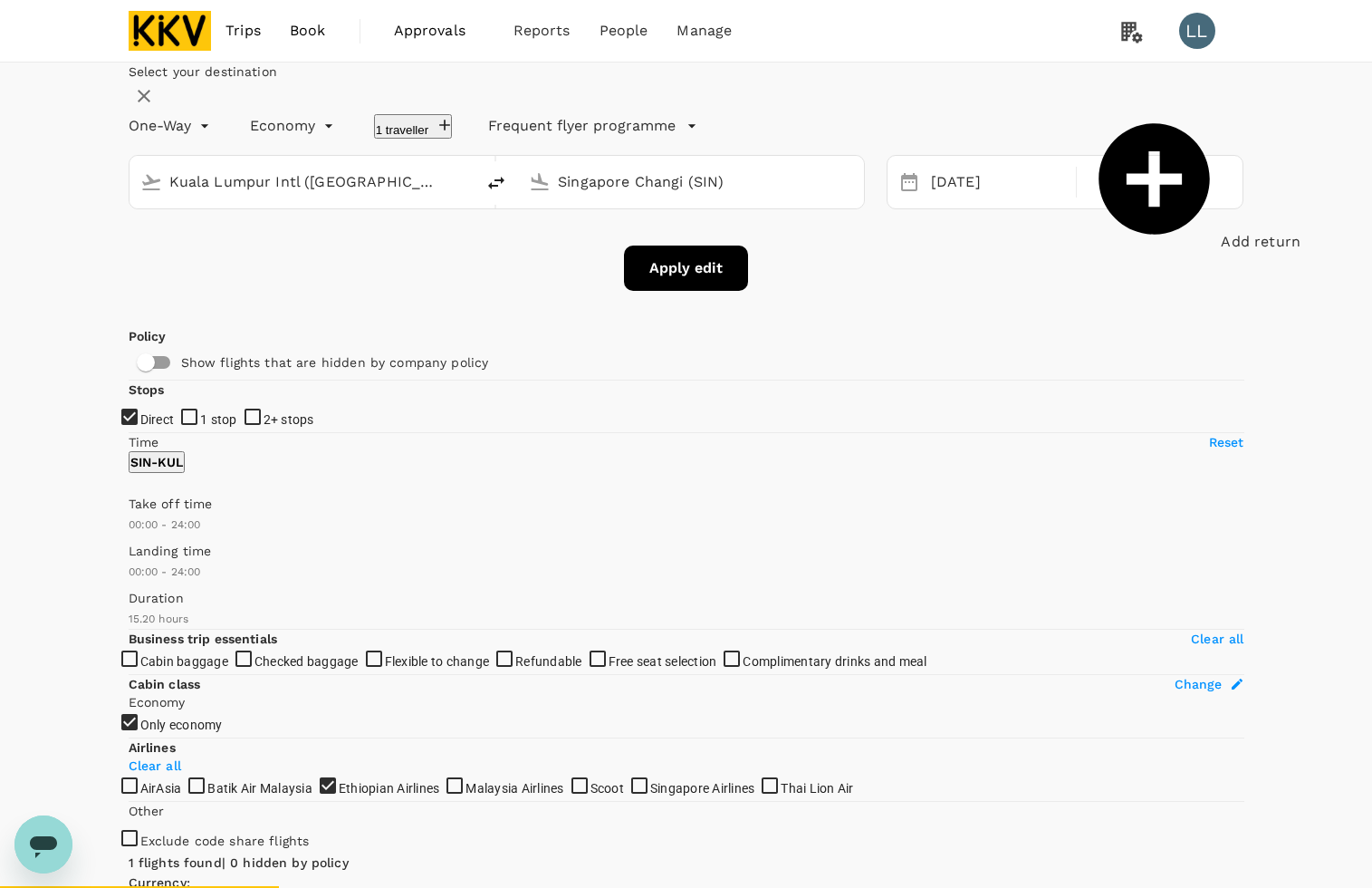
checkbox input "false"
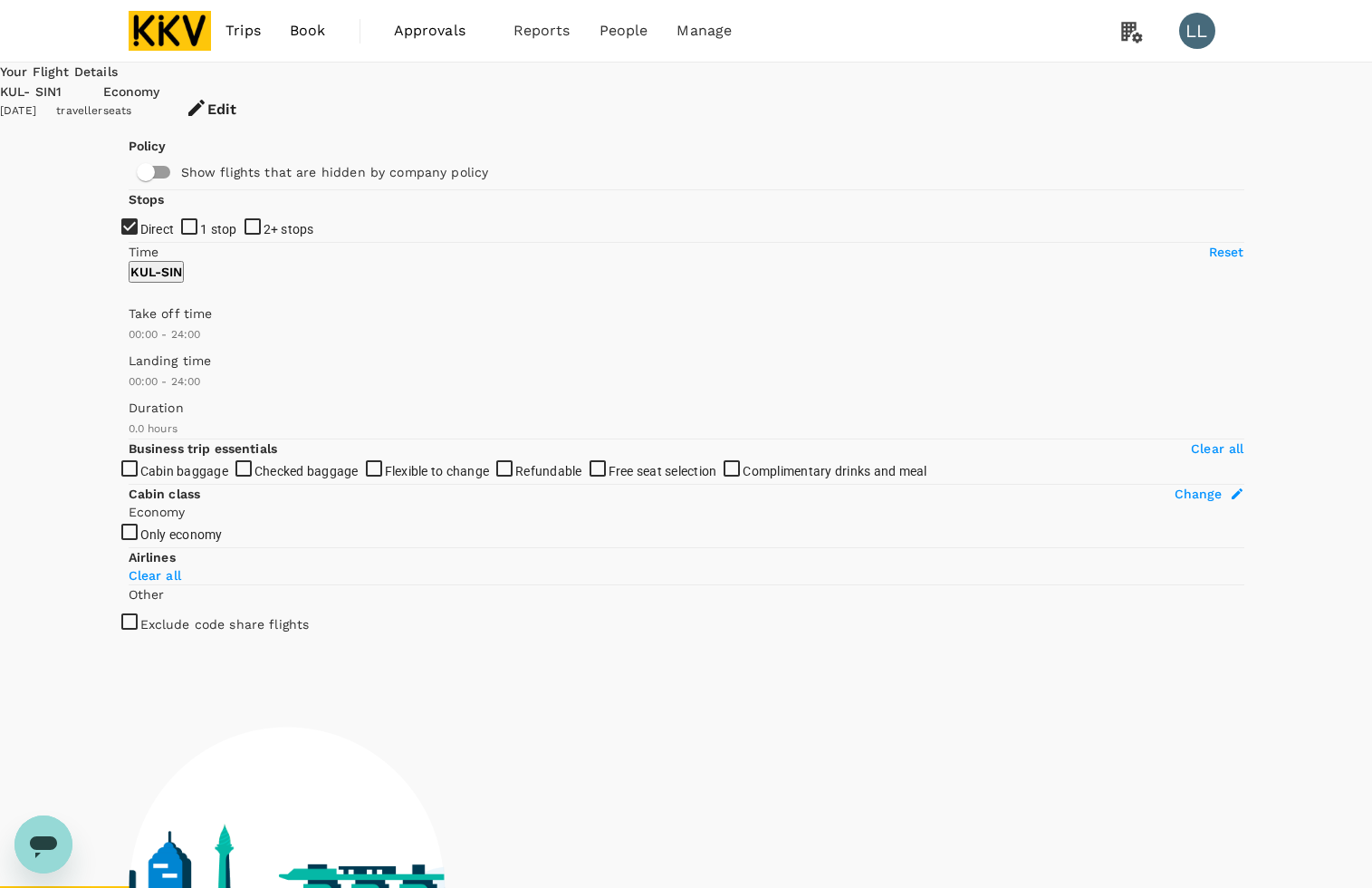
type input "895"
checkbox input "true"
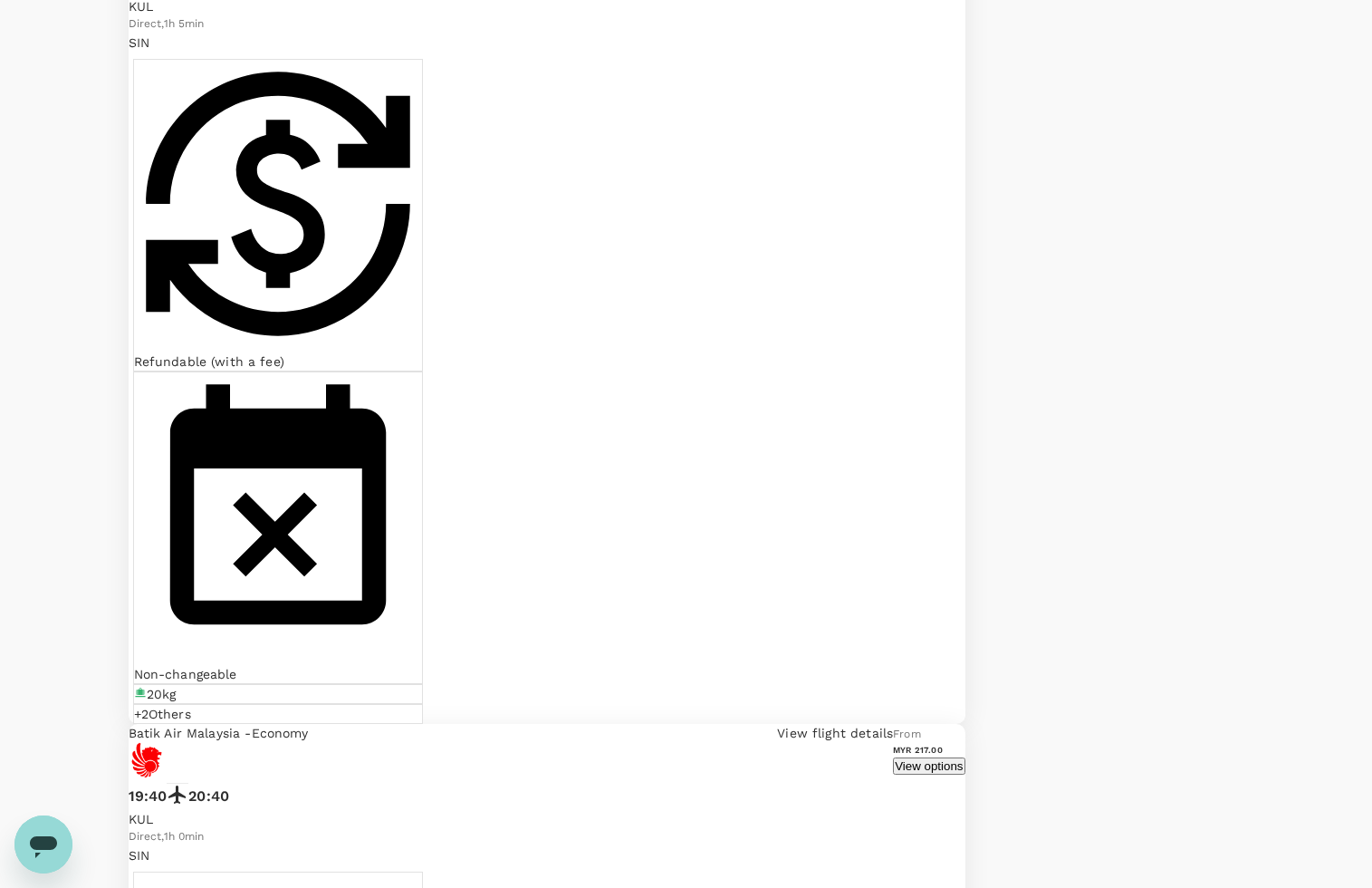
scroll to position [906, 0]
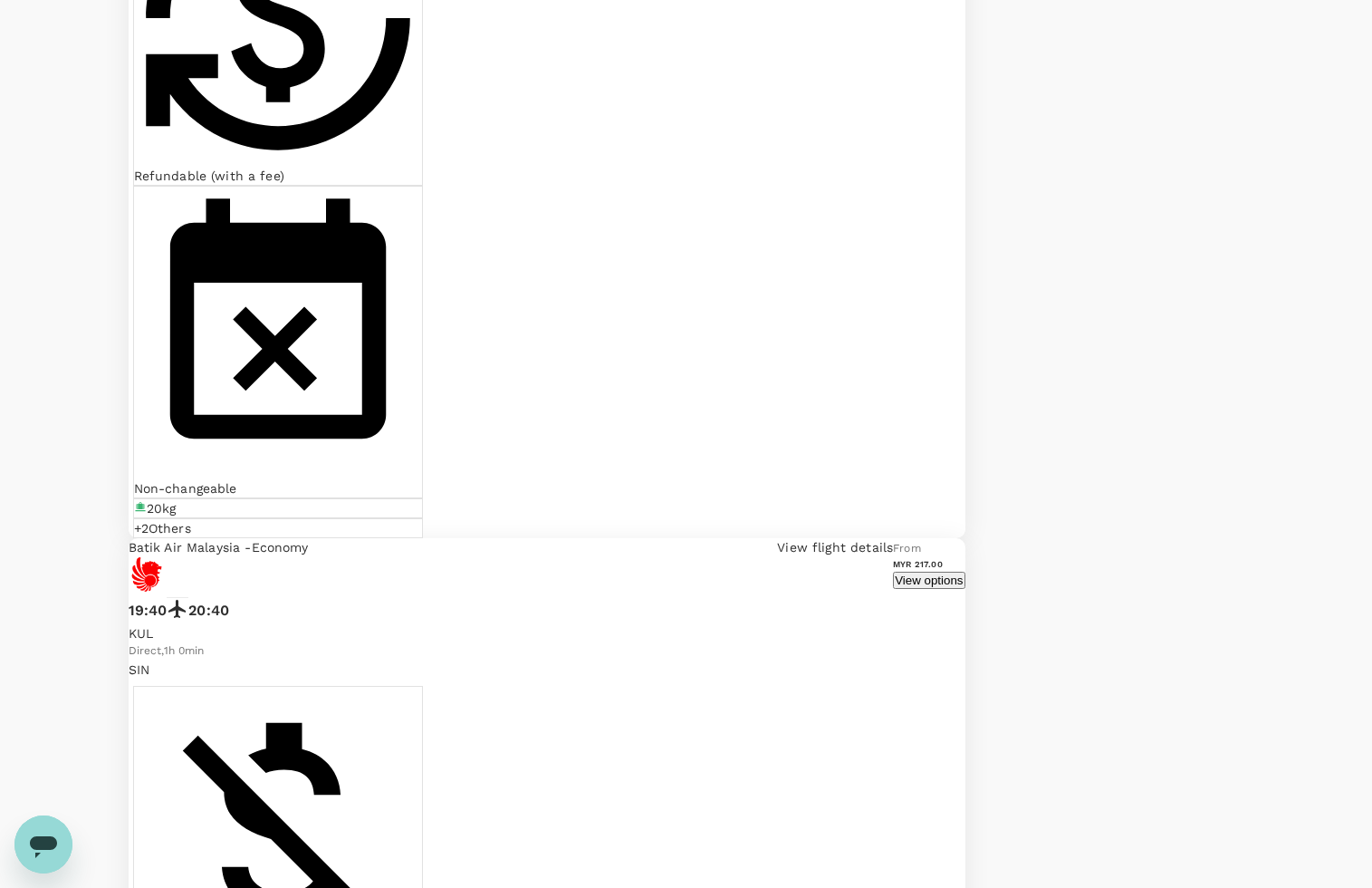
checkbox input "false"
checkbox input "true"
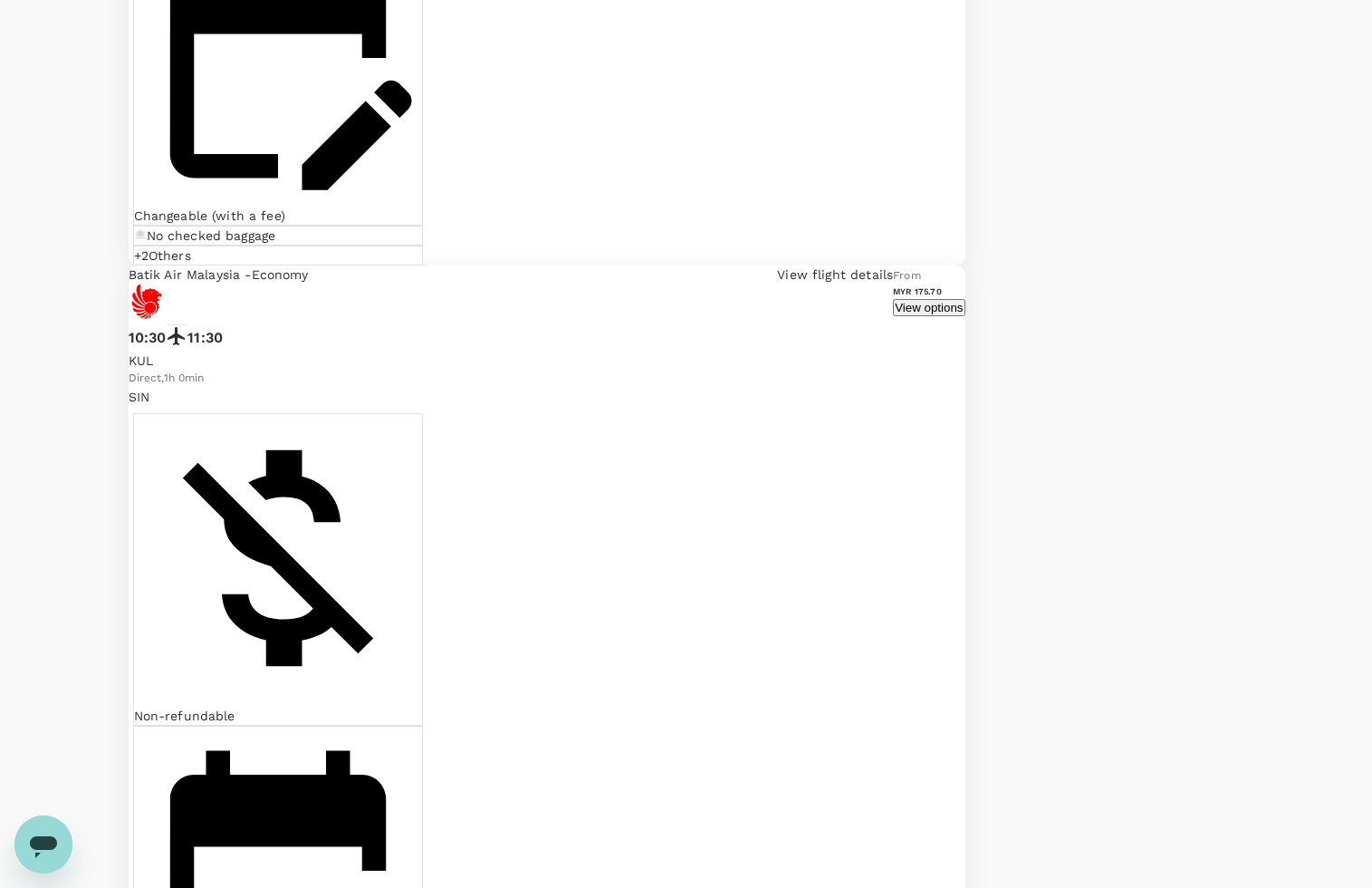
scroll to position [3090, 0]
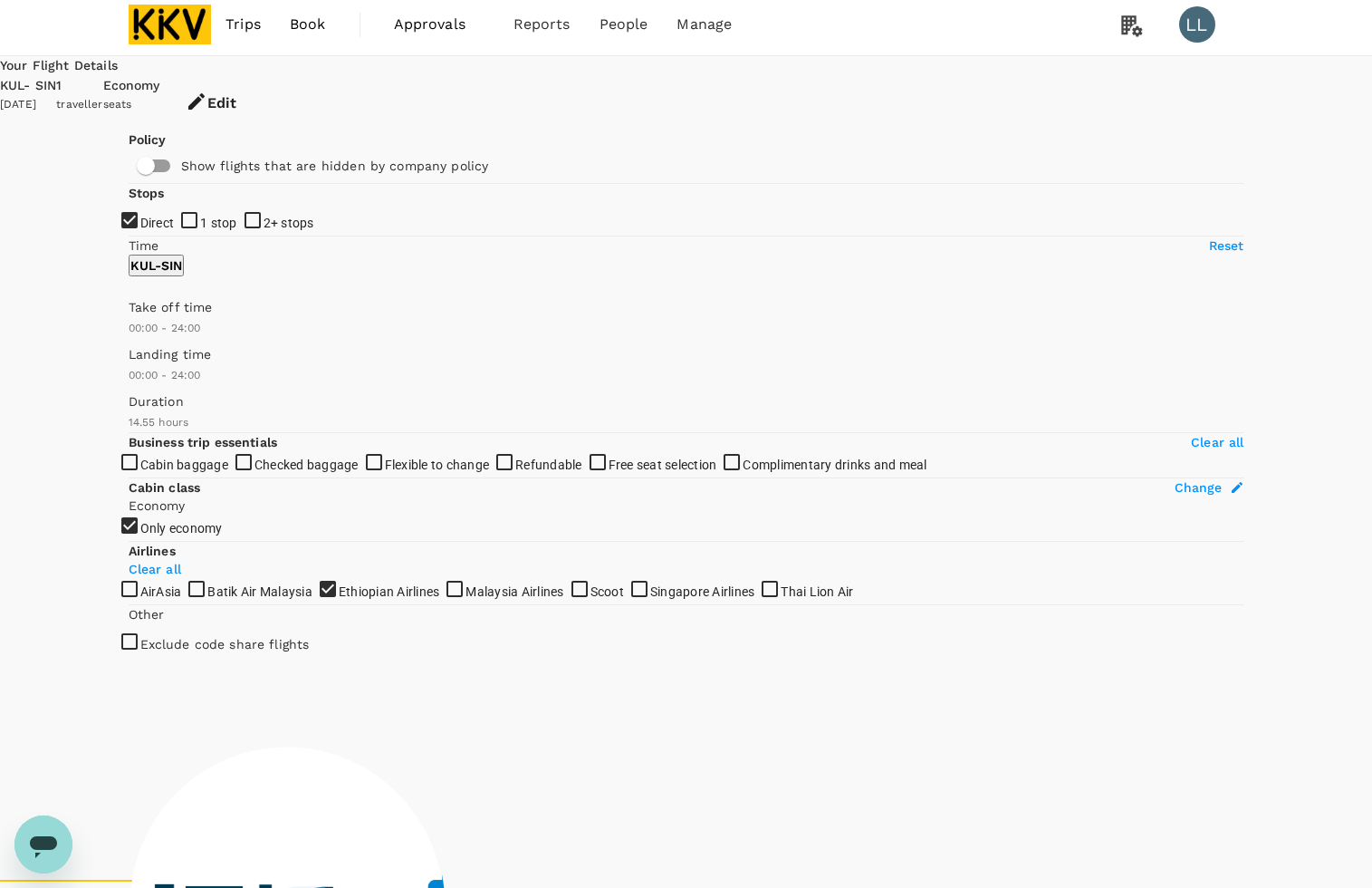
scroll to position [0, 0]
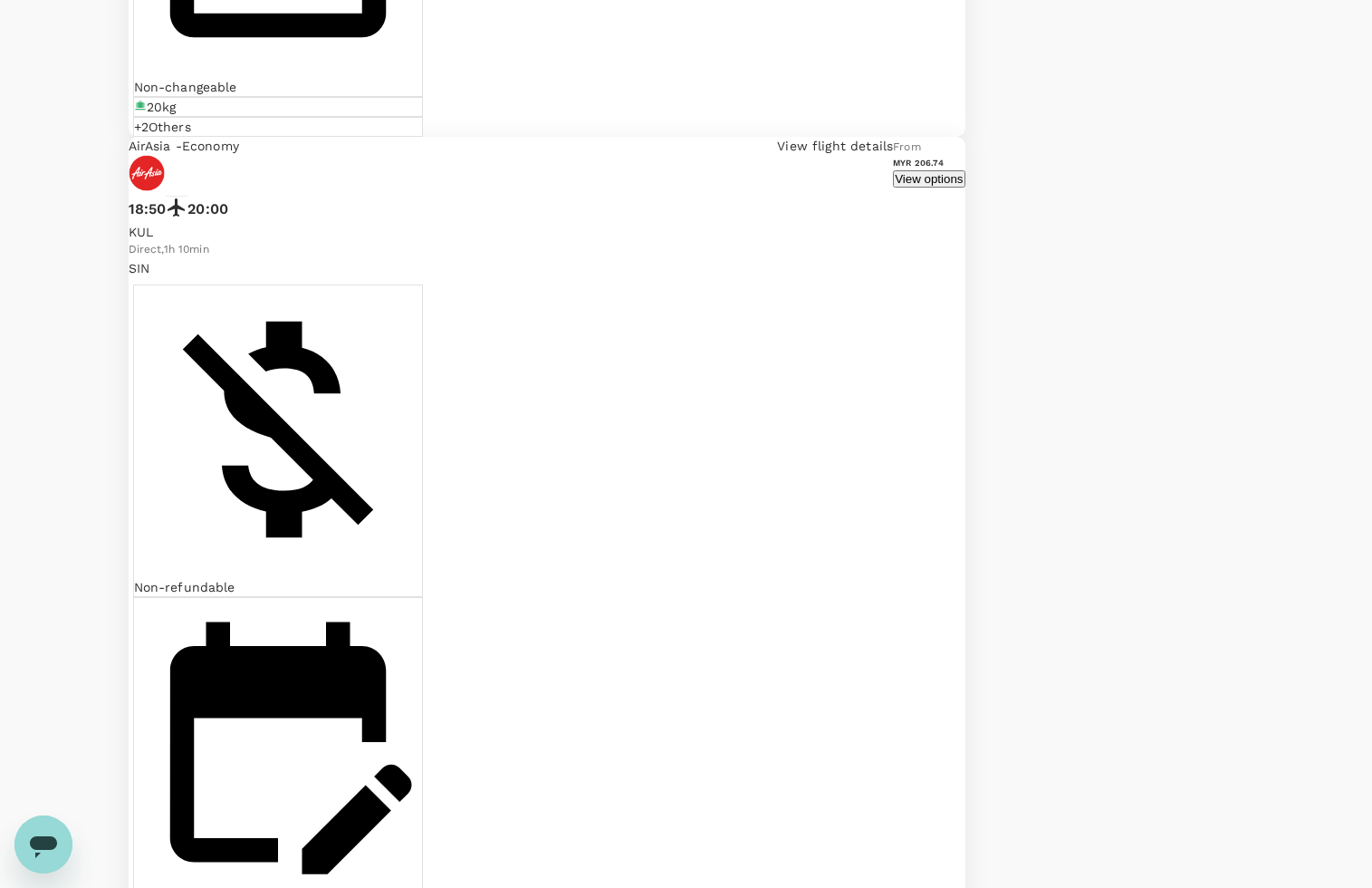
scroll to position [1472, 0]
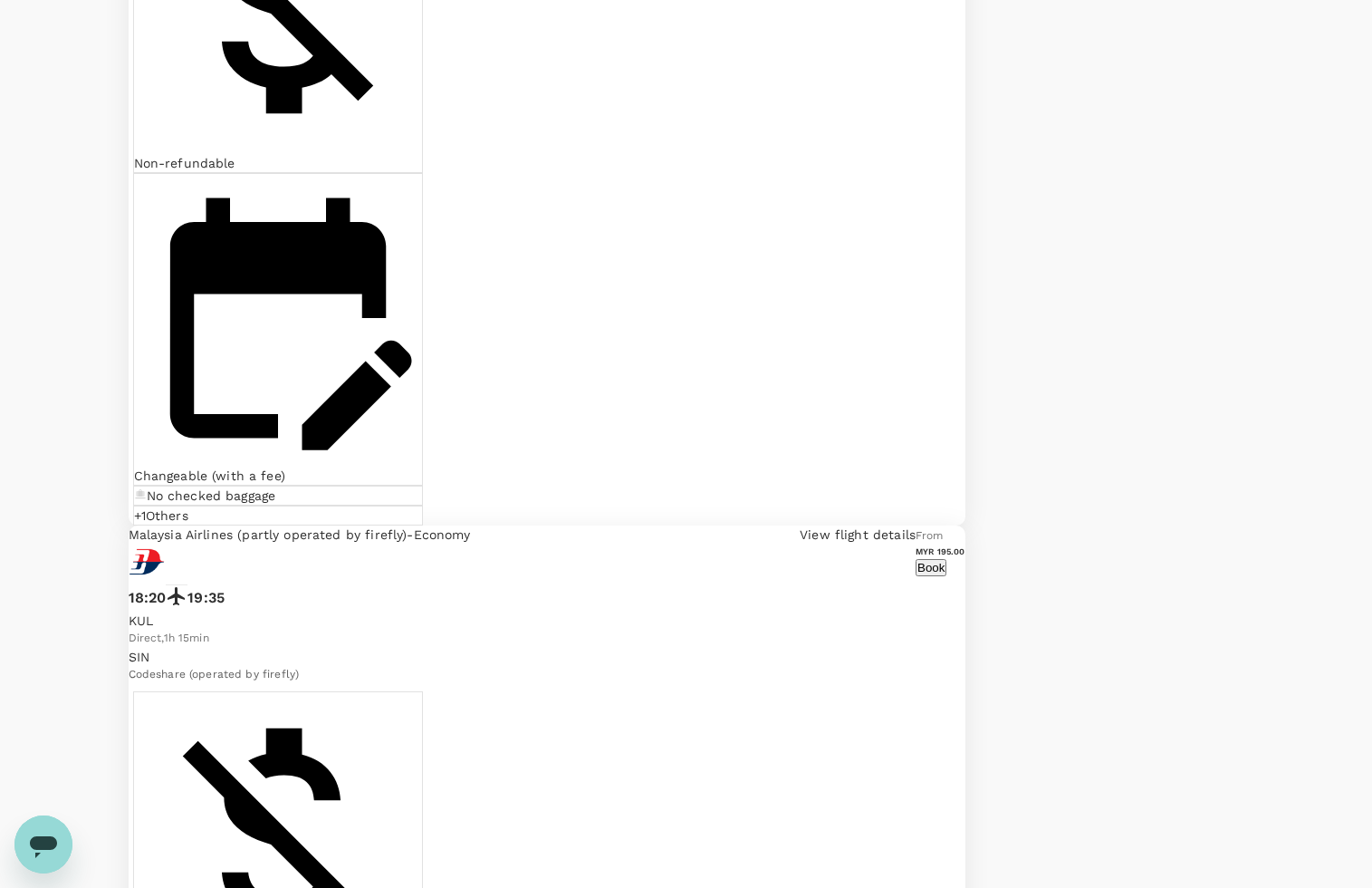
scroll to position [1668, 0]
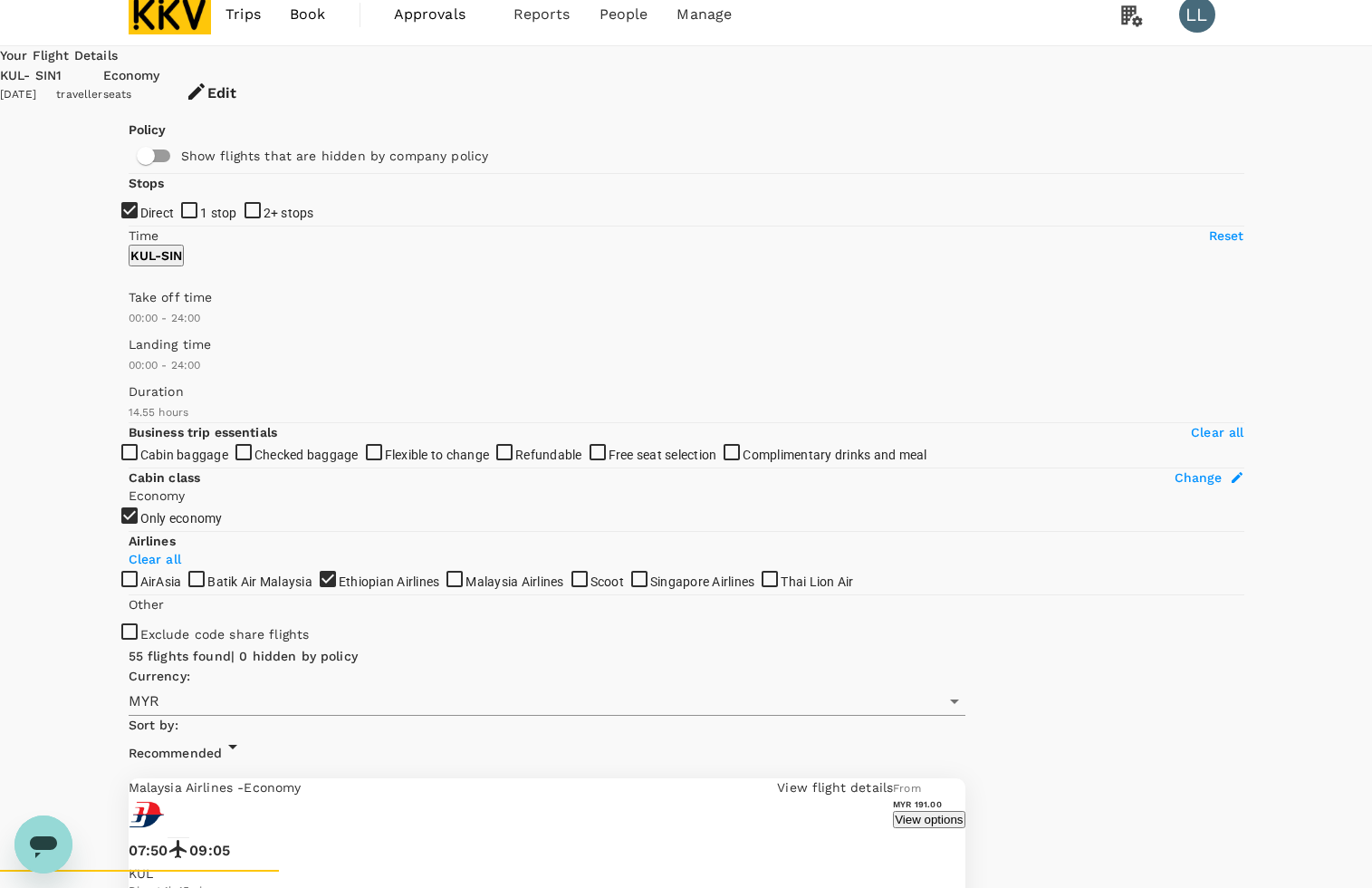
scroll to position [0, 0]
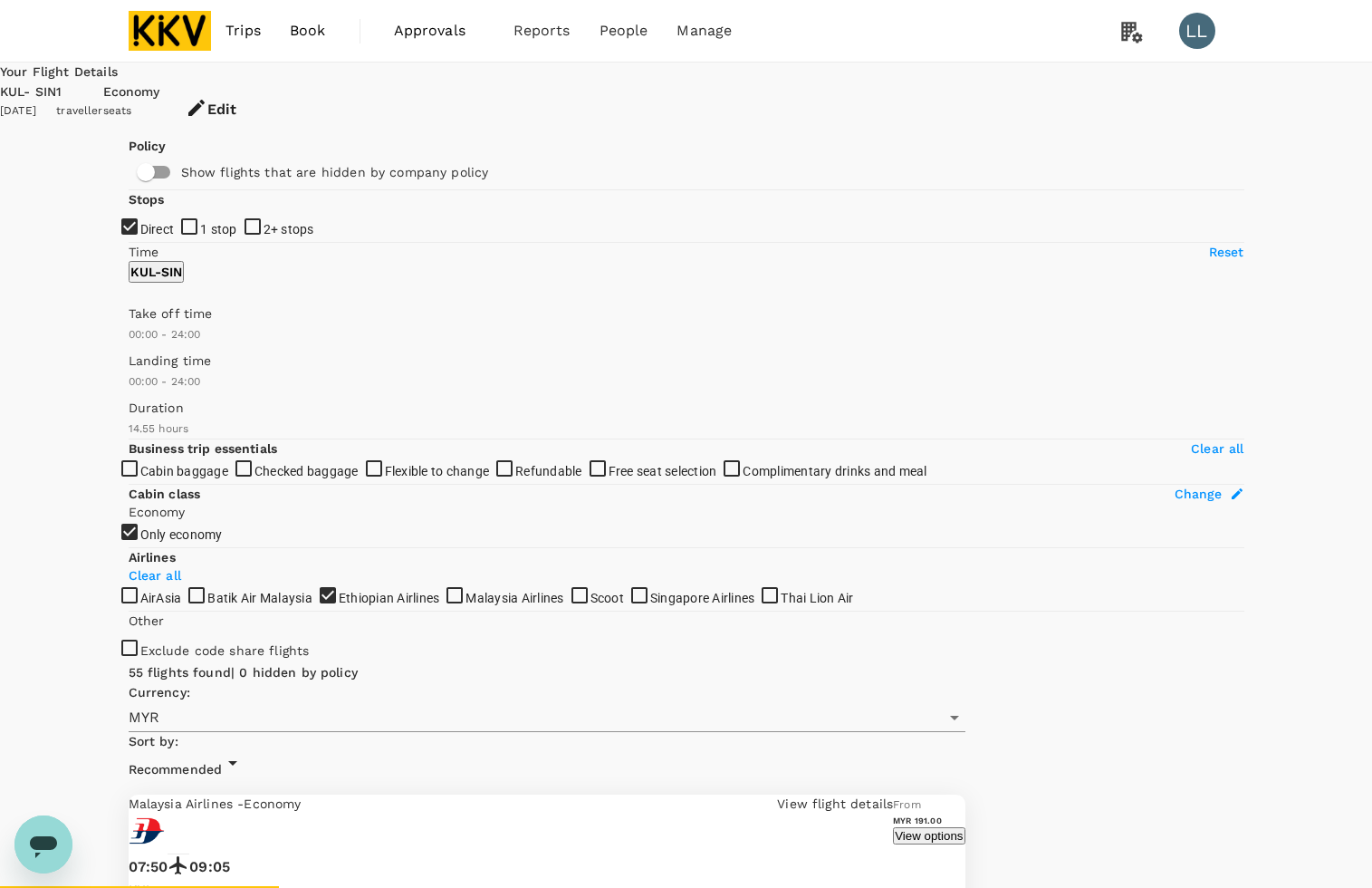
click at [262, 87] on button "Edit" at bounding box center [210, 110] width 101 height 54
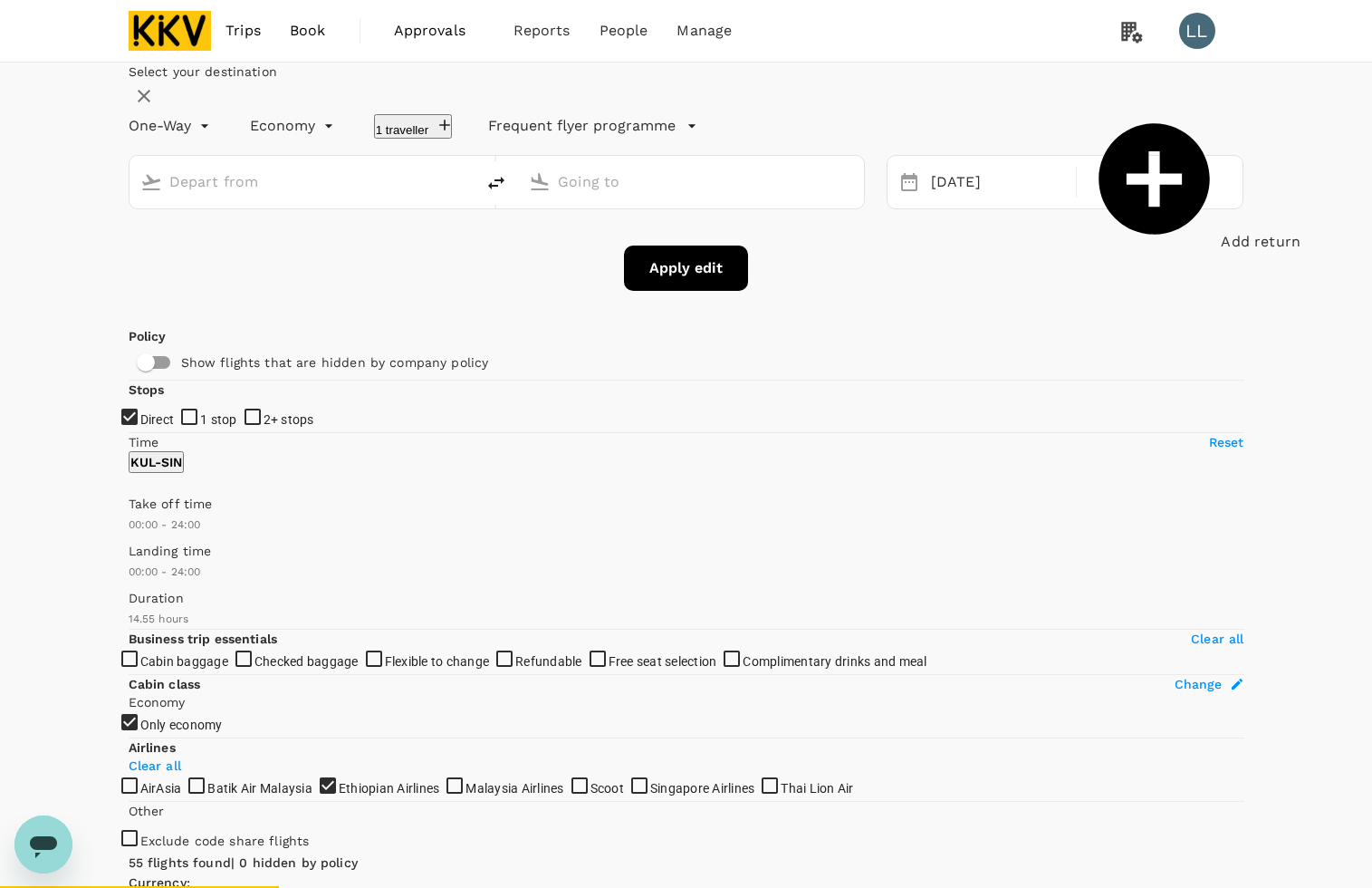
type input "Kuala Lumpur Intl (KUL)"
type input "Singapore Changi (SIN)"
click at [954, 200] on div "19 Sep" at bounding box center [999, 182] width 149 height 35
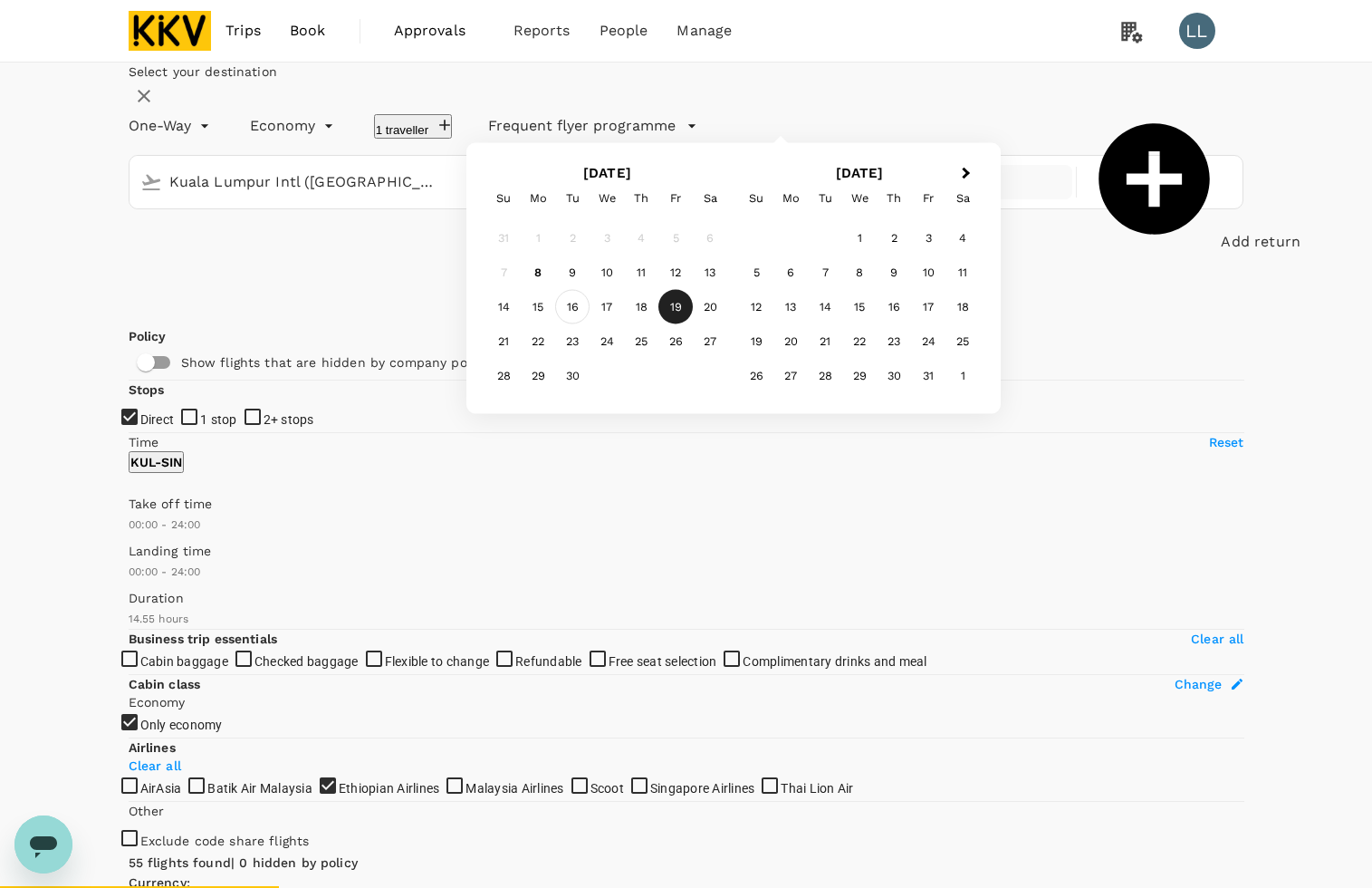
click at [590, 324] on div "16" at bounding box center [572, 306] width 34 height 34
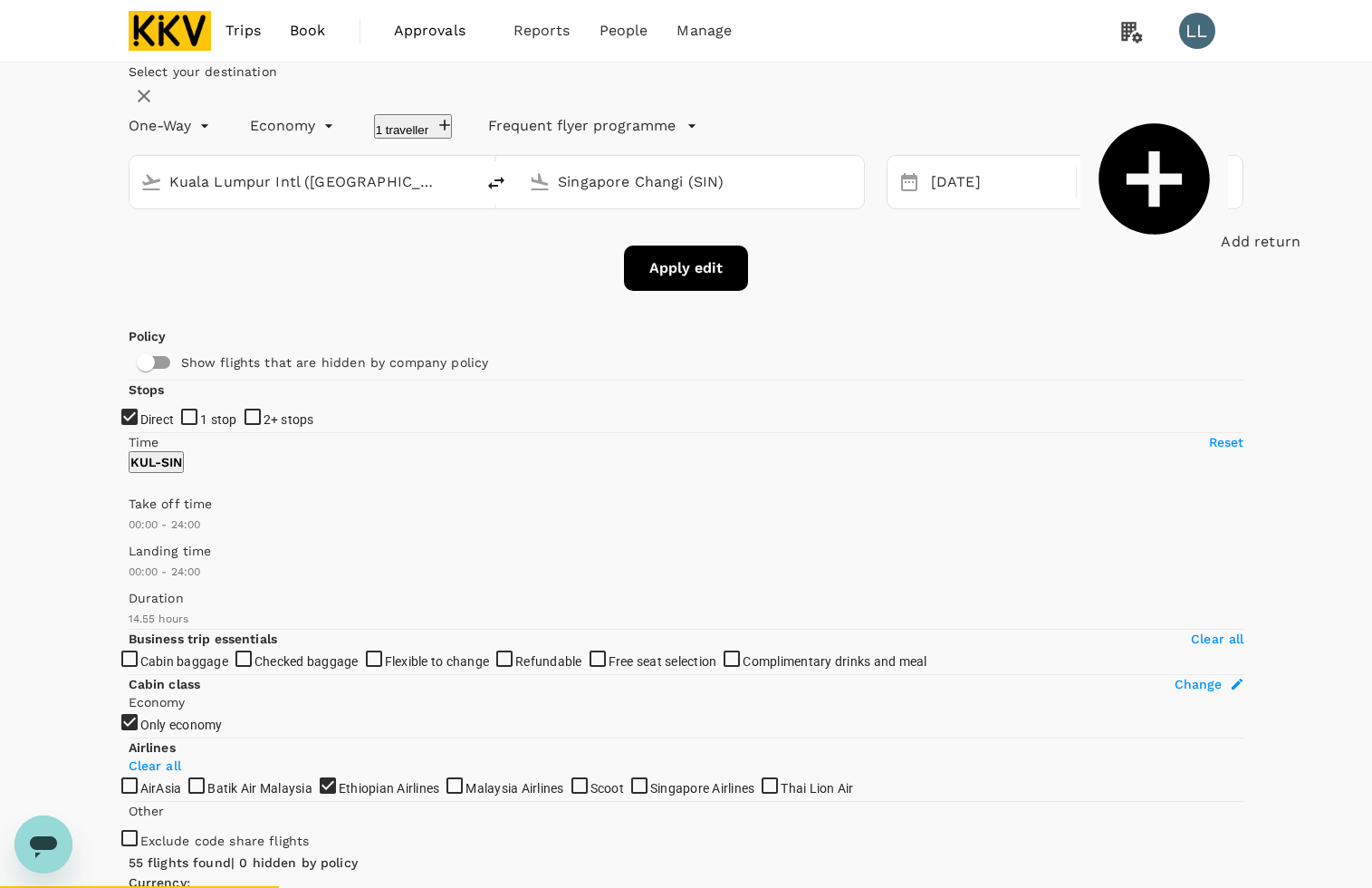
click at [1221, 250] on span "Add return" at bounding box center [1261, 241] width 80 height 17
type input "roundtrip"
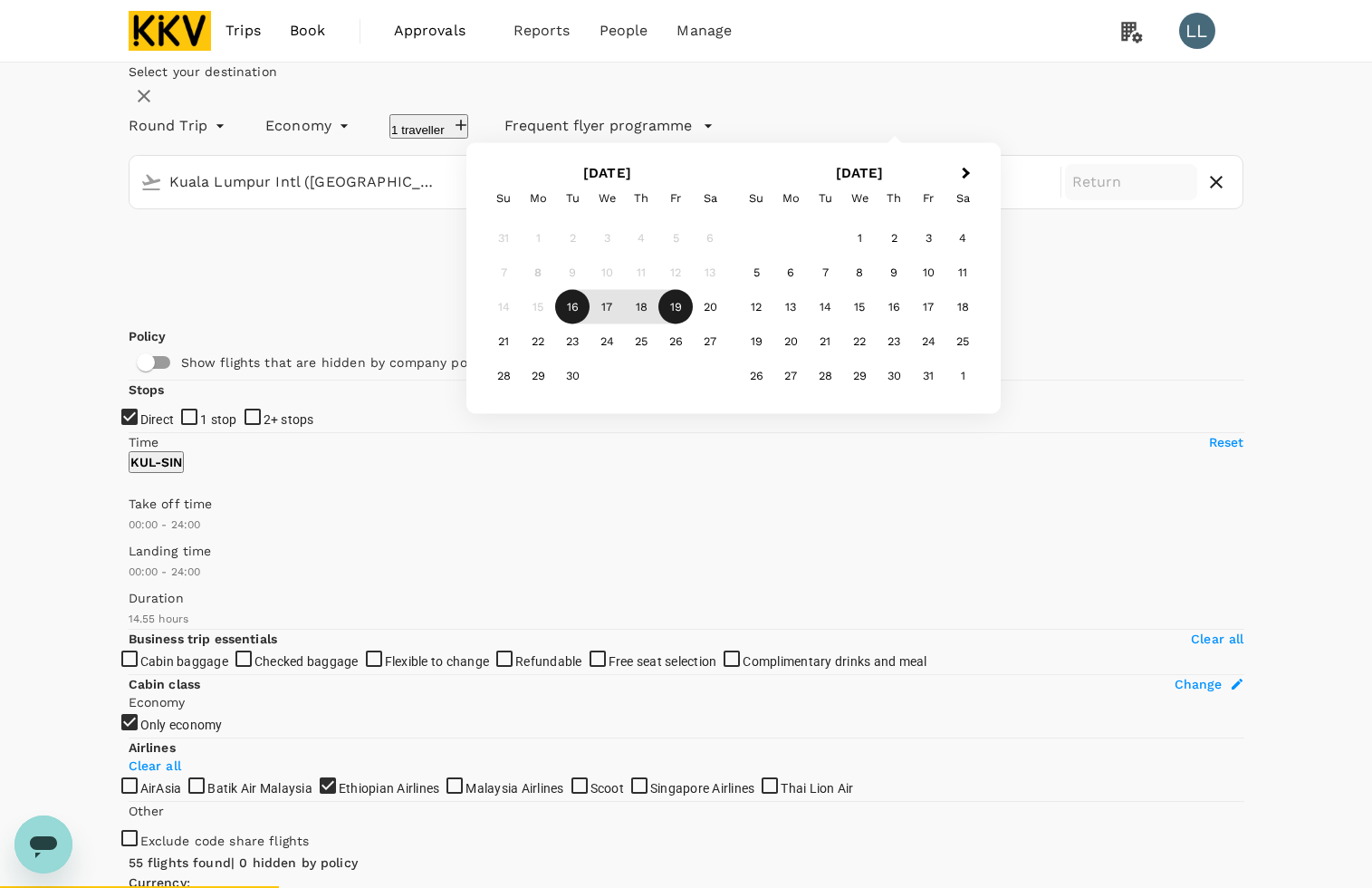
click at [693, 324] on div "19" at bounding box center [675, 306] width 34 height 34
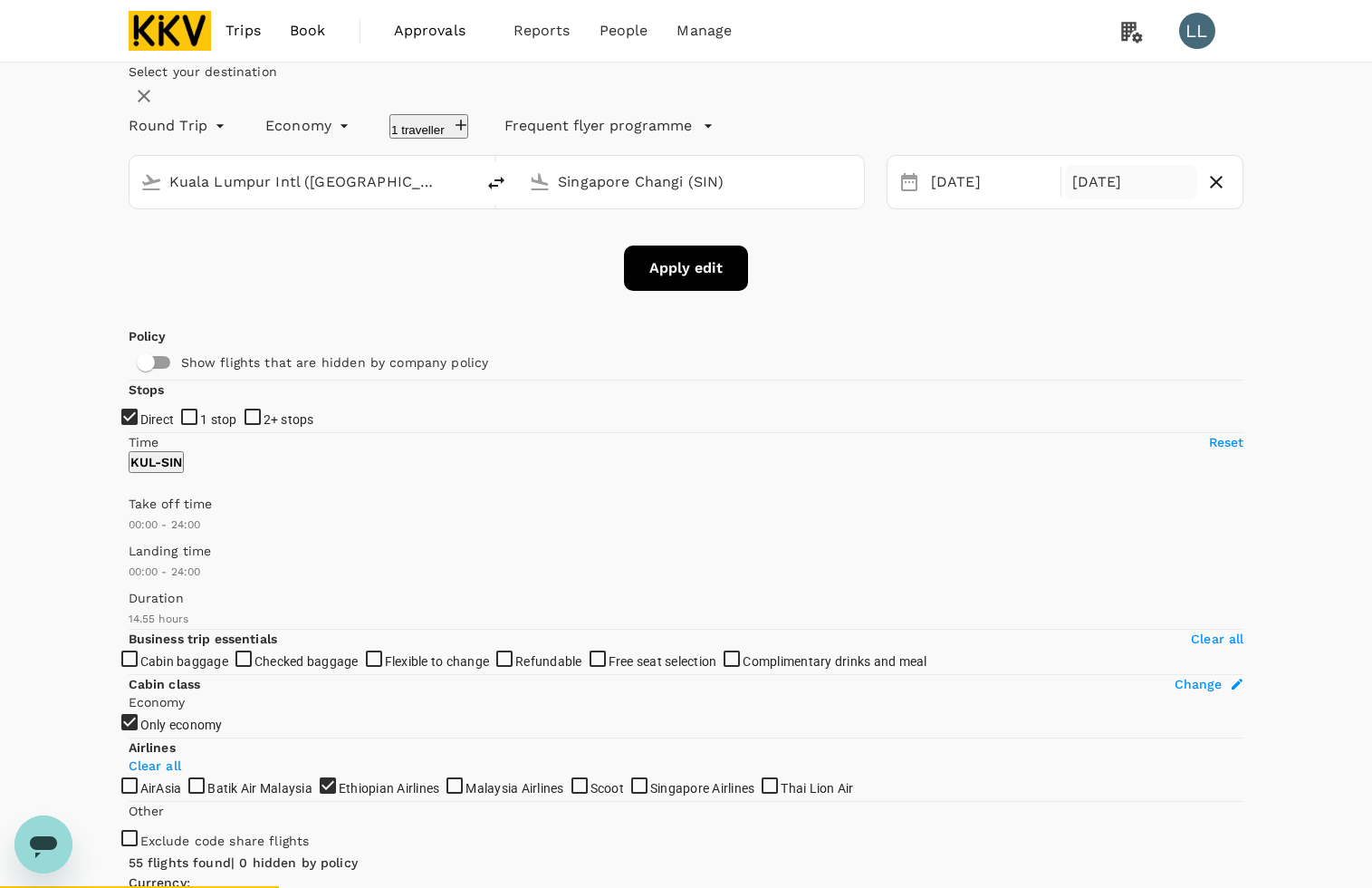
click at [586, 290] on div "Select your destination Round Trip roundtrip Economy economy 1 traveller Freque…" at bounding box center [686, 176] width 1116 height 228
click at [651, 290] on button "Apply edit" at bounding box center [685, 268] width 124 height 46
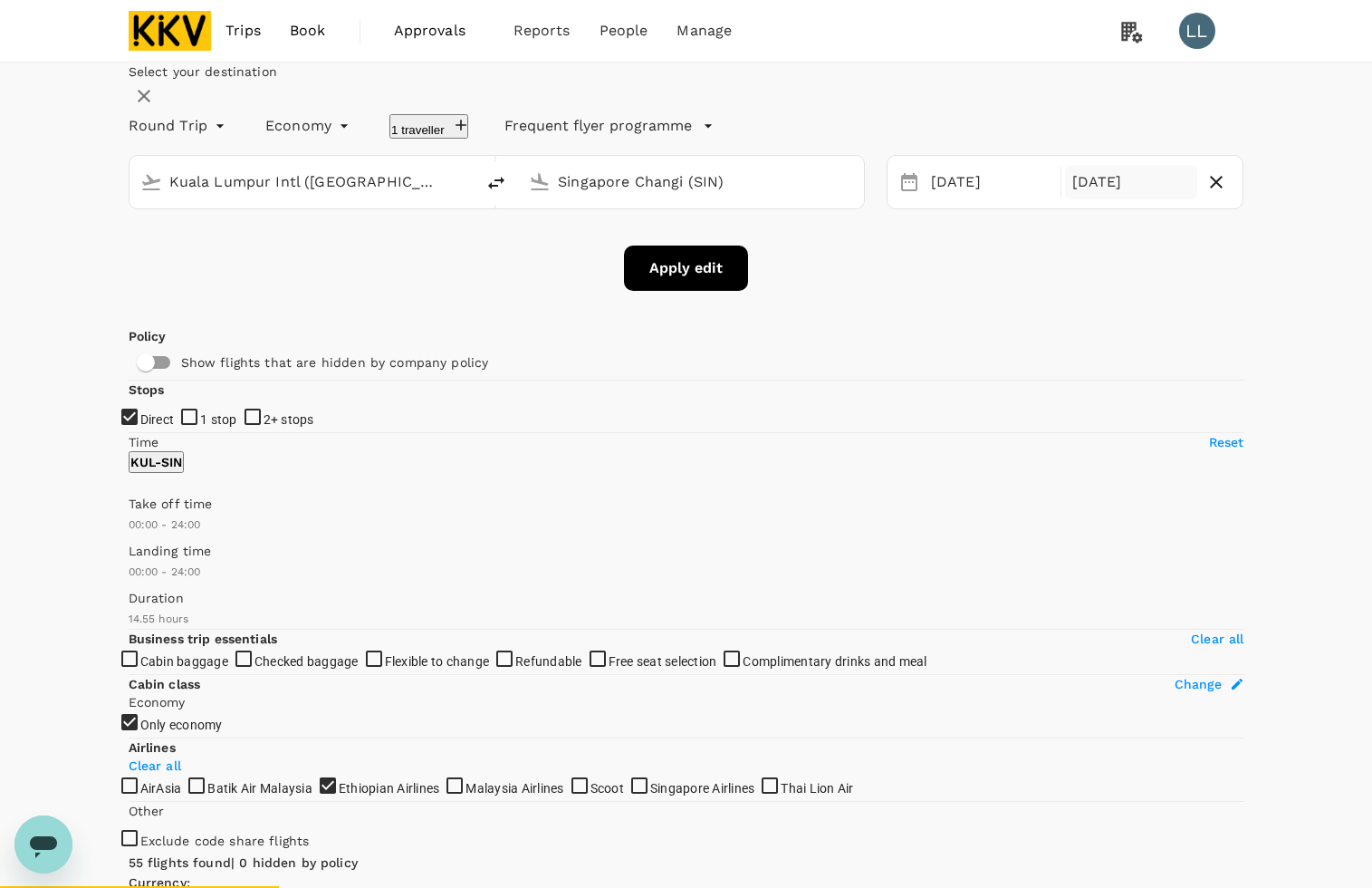
checkbox input "false"
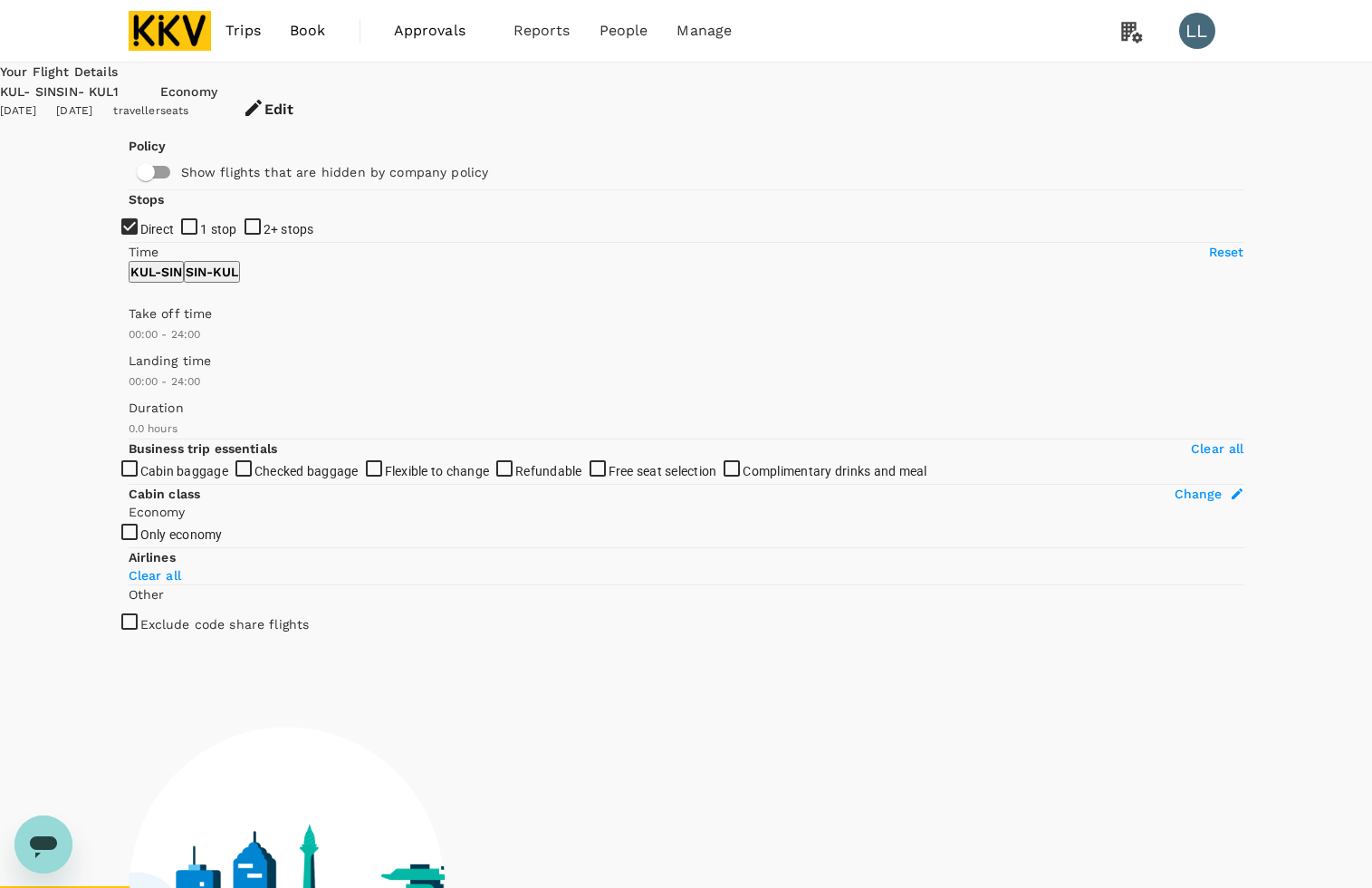
checkbox input "true"
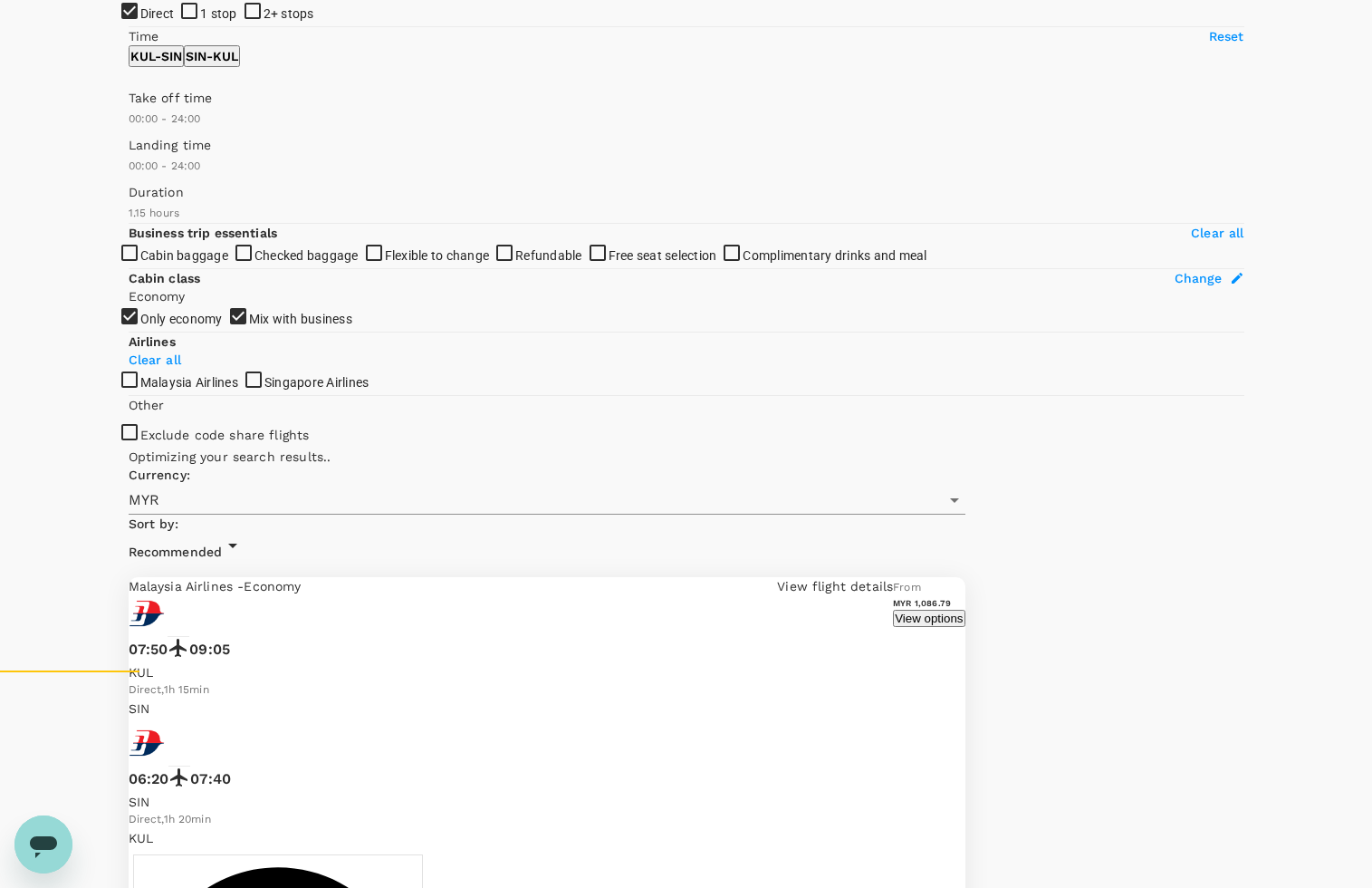
scroll to position [226, 0]
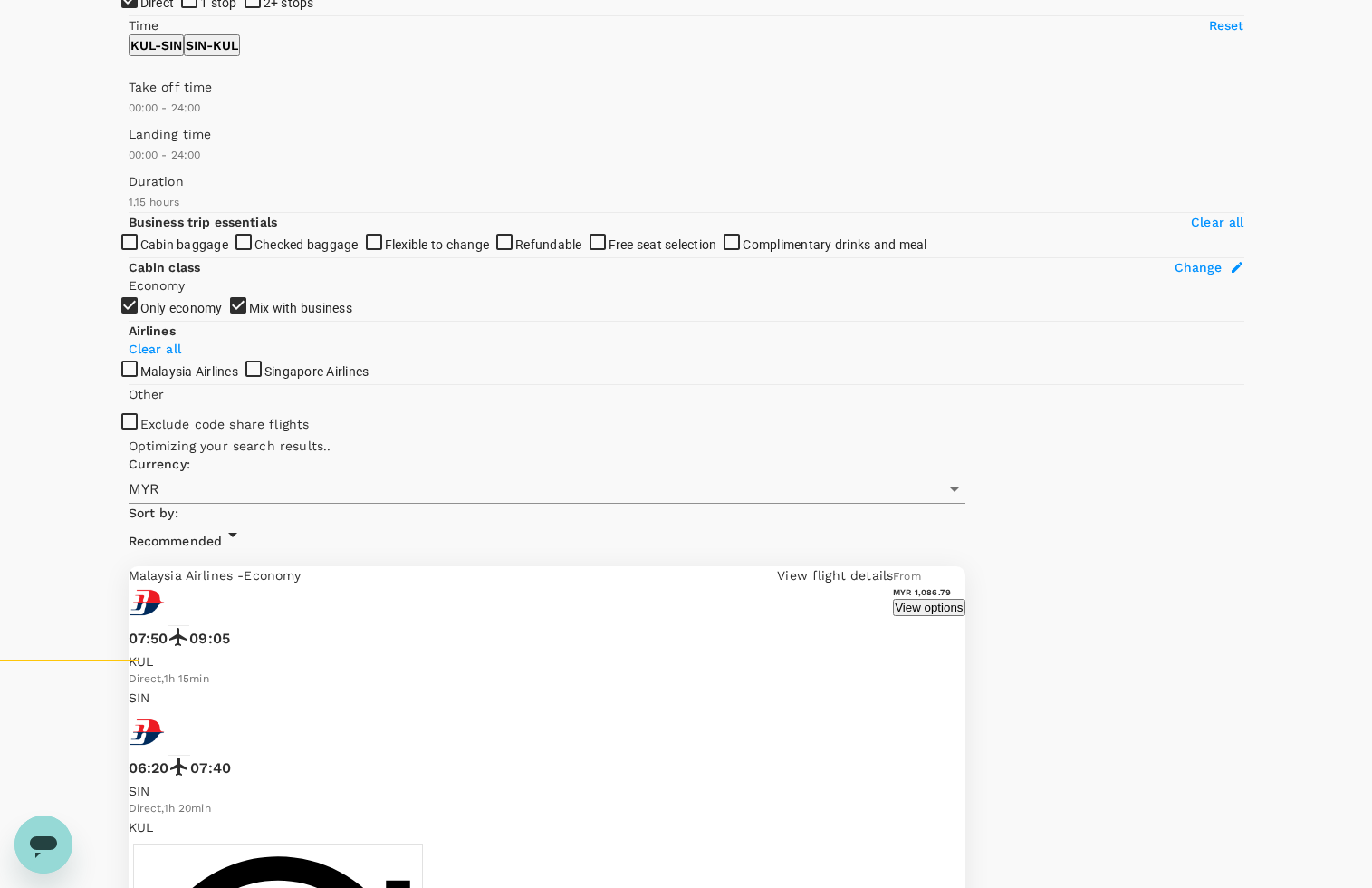
type input "95"
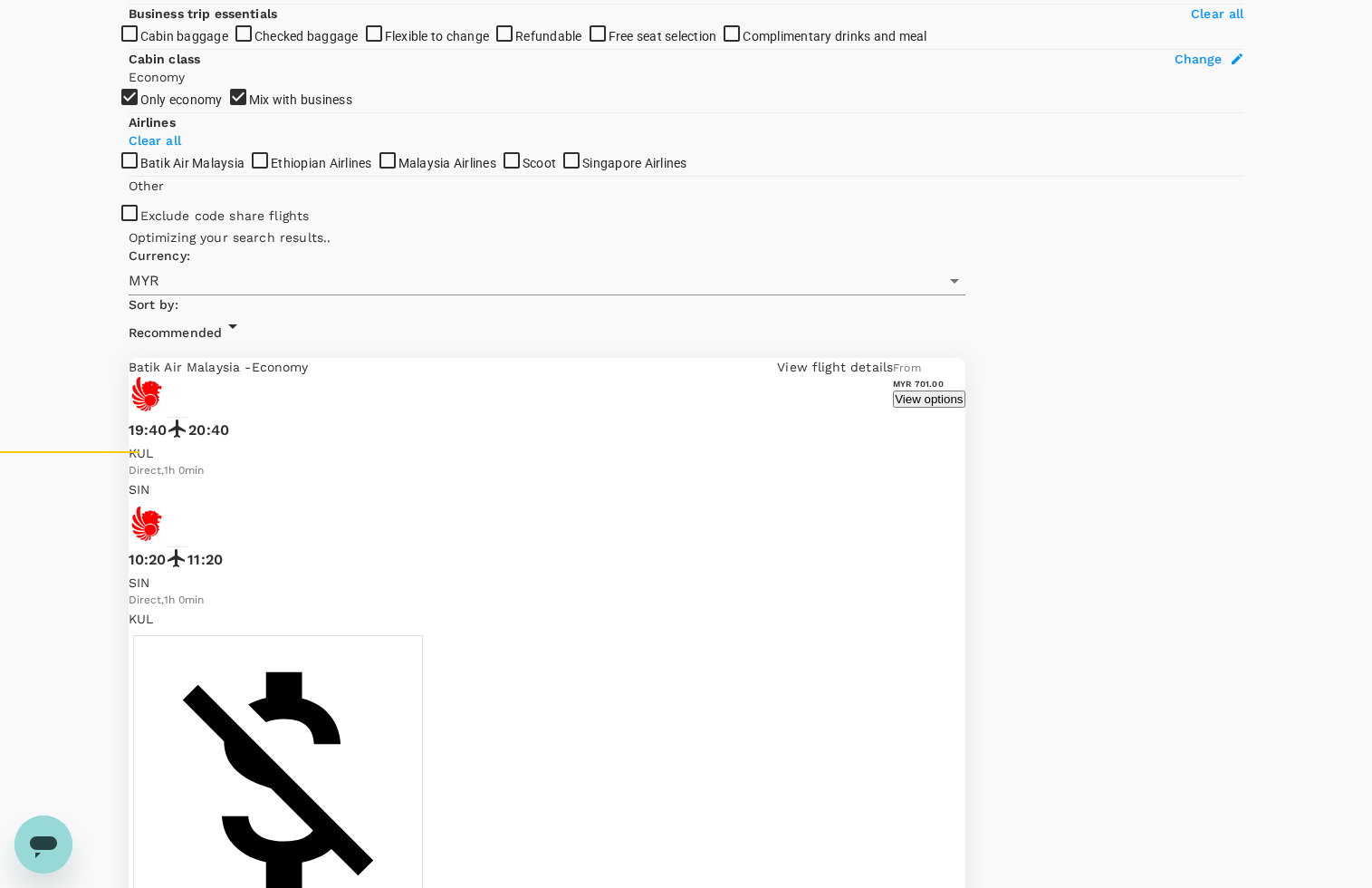
scroll to position [453, 0]
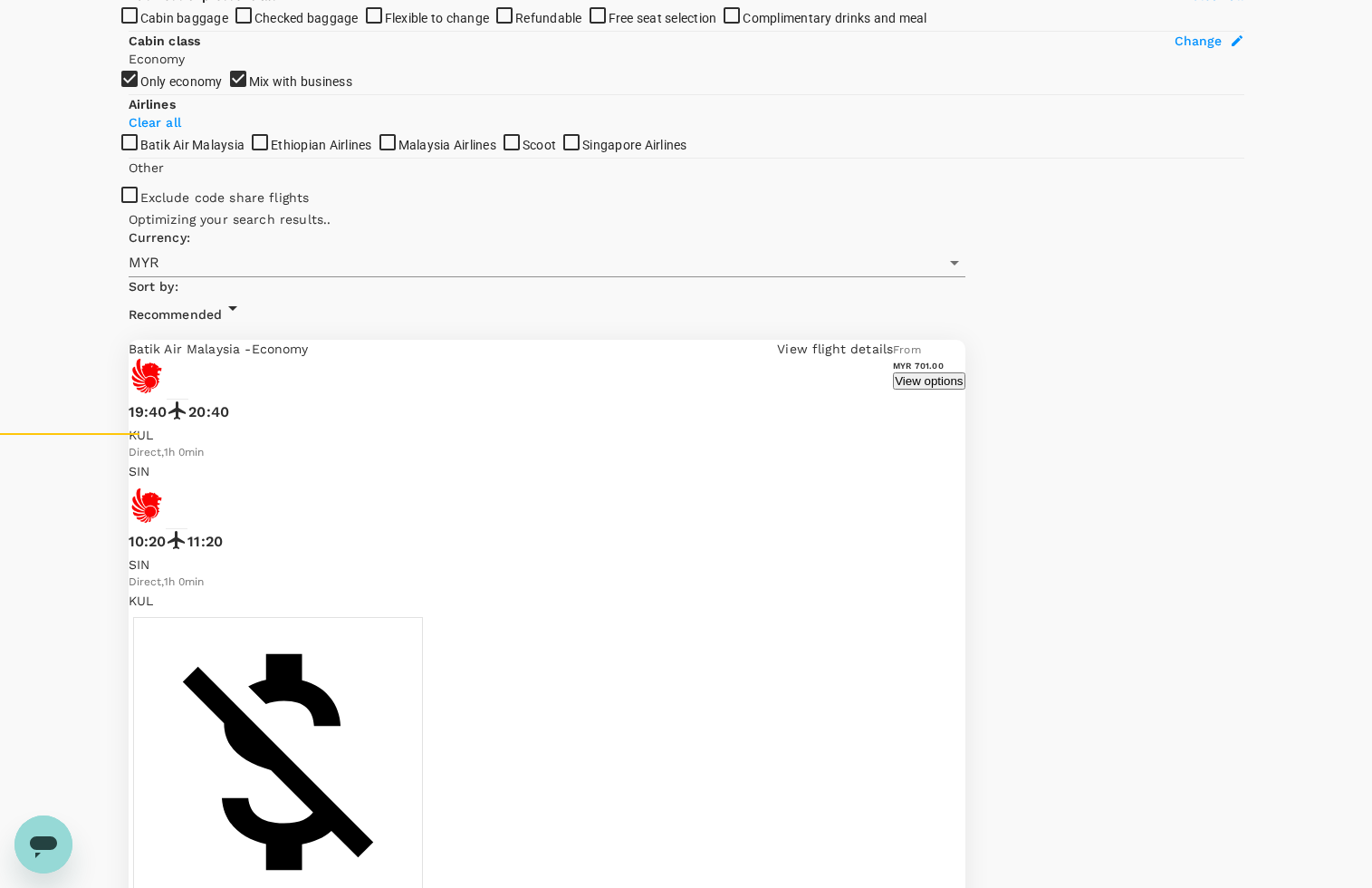
click at [271, 152] on span "Ethiopian Airlines" at bounding box center [321, 145] width 101 height 15
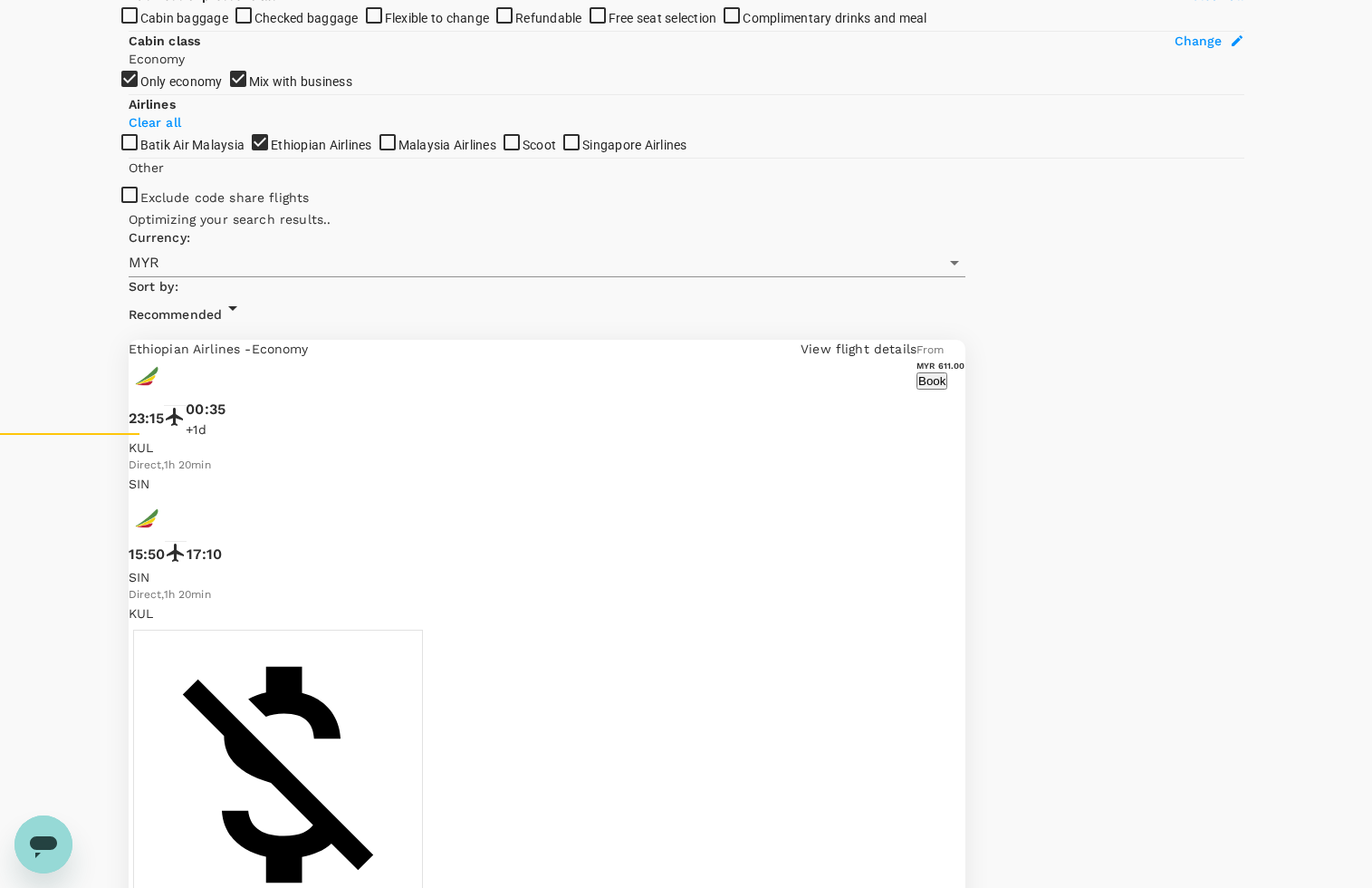
scroll to position [0, 0]
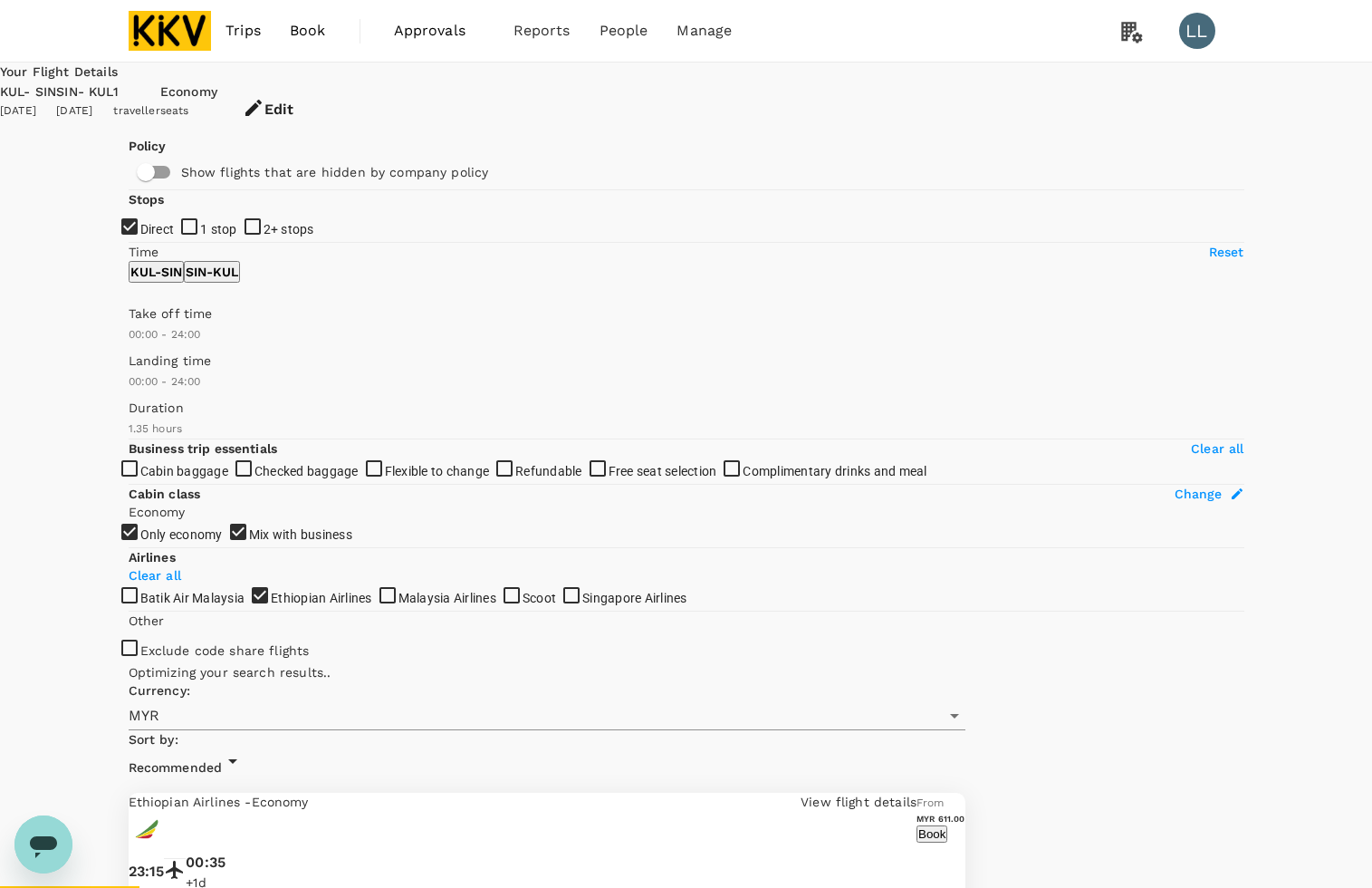
checkbox input "false"
checkbox input "true"
click at [319, 92] on button "Edit" at bounding box center [268, 110] width 101 height 54
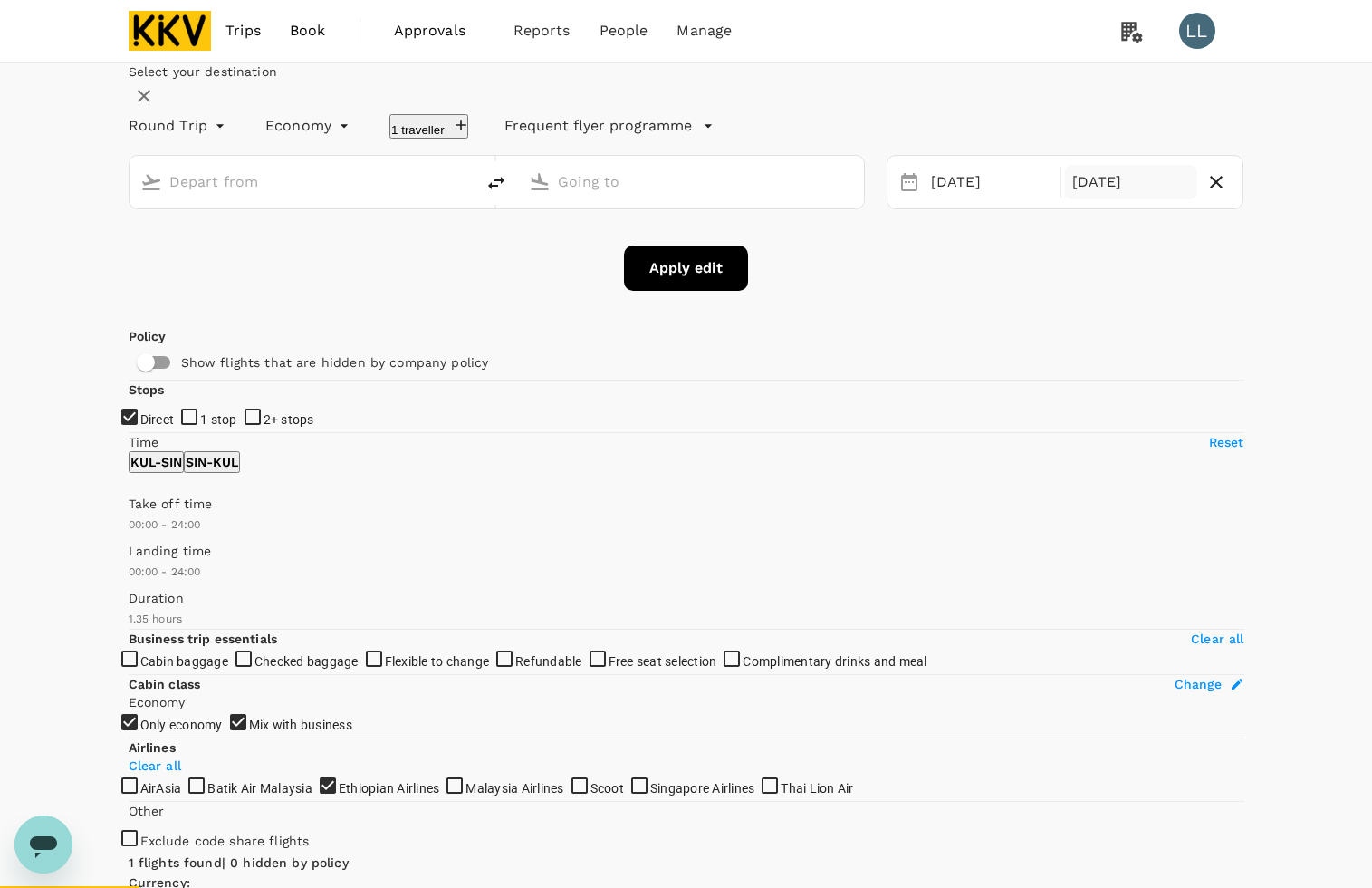
type input "Kuala Lumpur Intl (KUL)"
type input "Singapore Changi (SIN)"
click at [507, 194] on icon "delete" at bounding box center [496, 182] width 21 height 21
type input "Singapore Changi (SIN)"
type input "Kuala Lumpur Intl (KUL)"
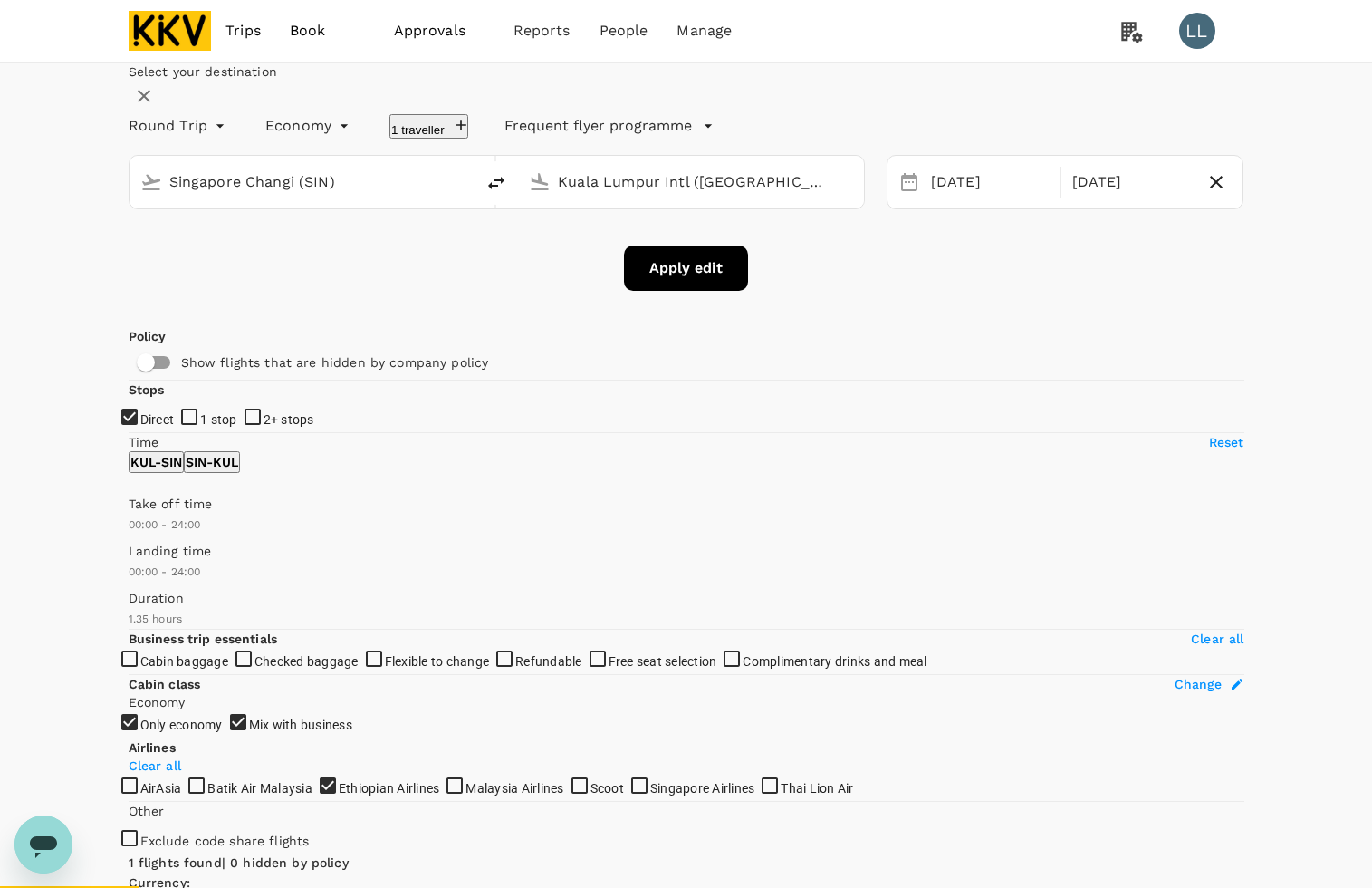
click at [702, 290] on button "Apply edit" at bounding box center [685, 268] width 124 height 46
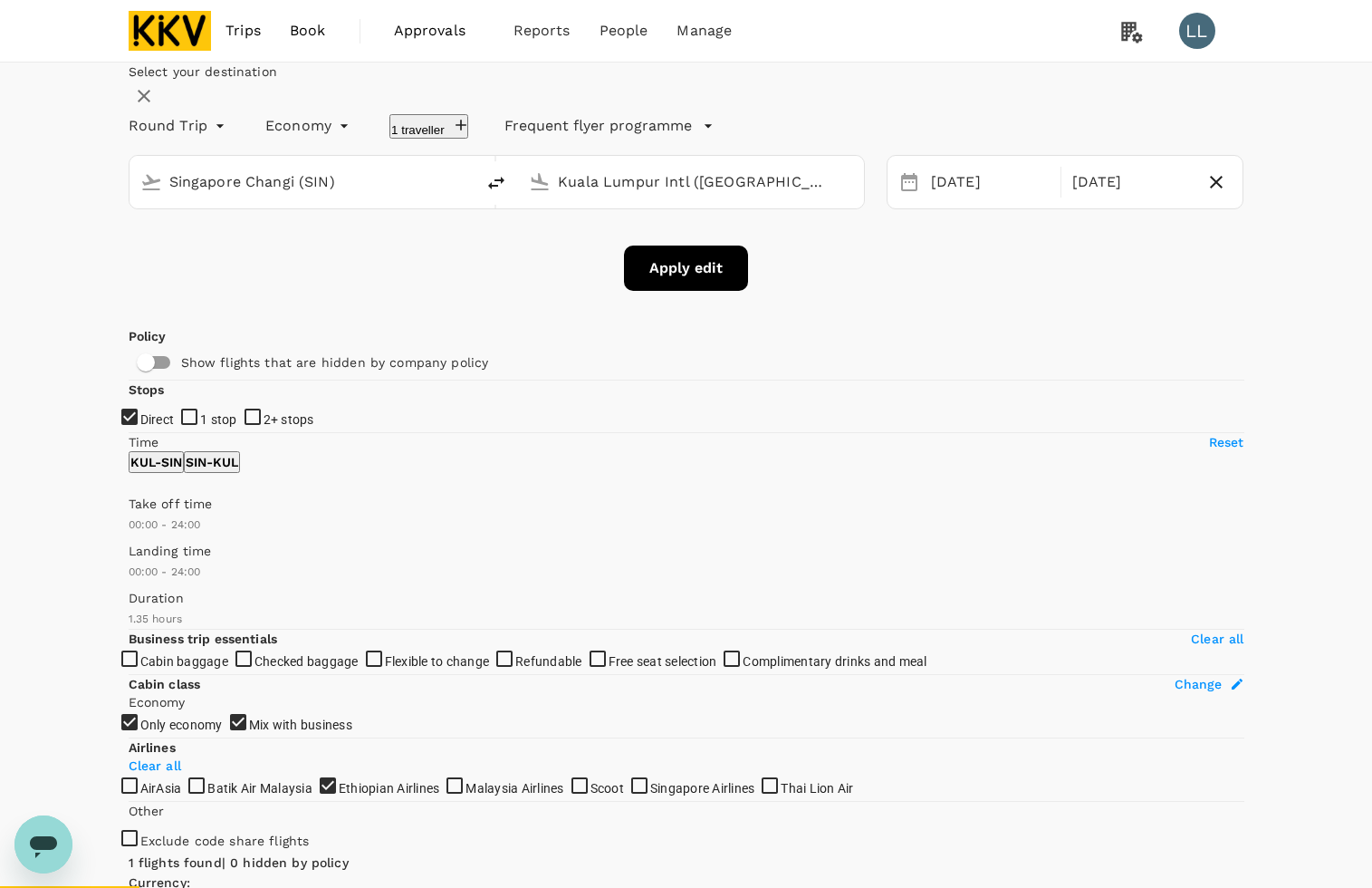
checkbox input "false"
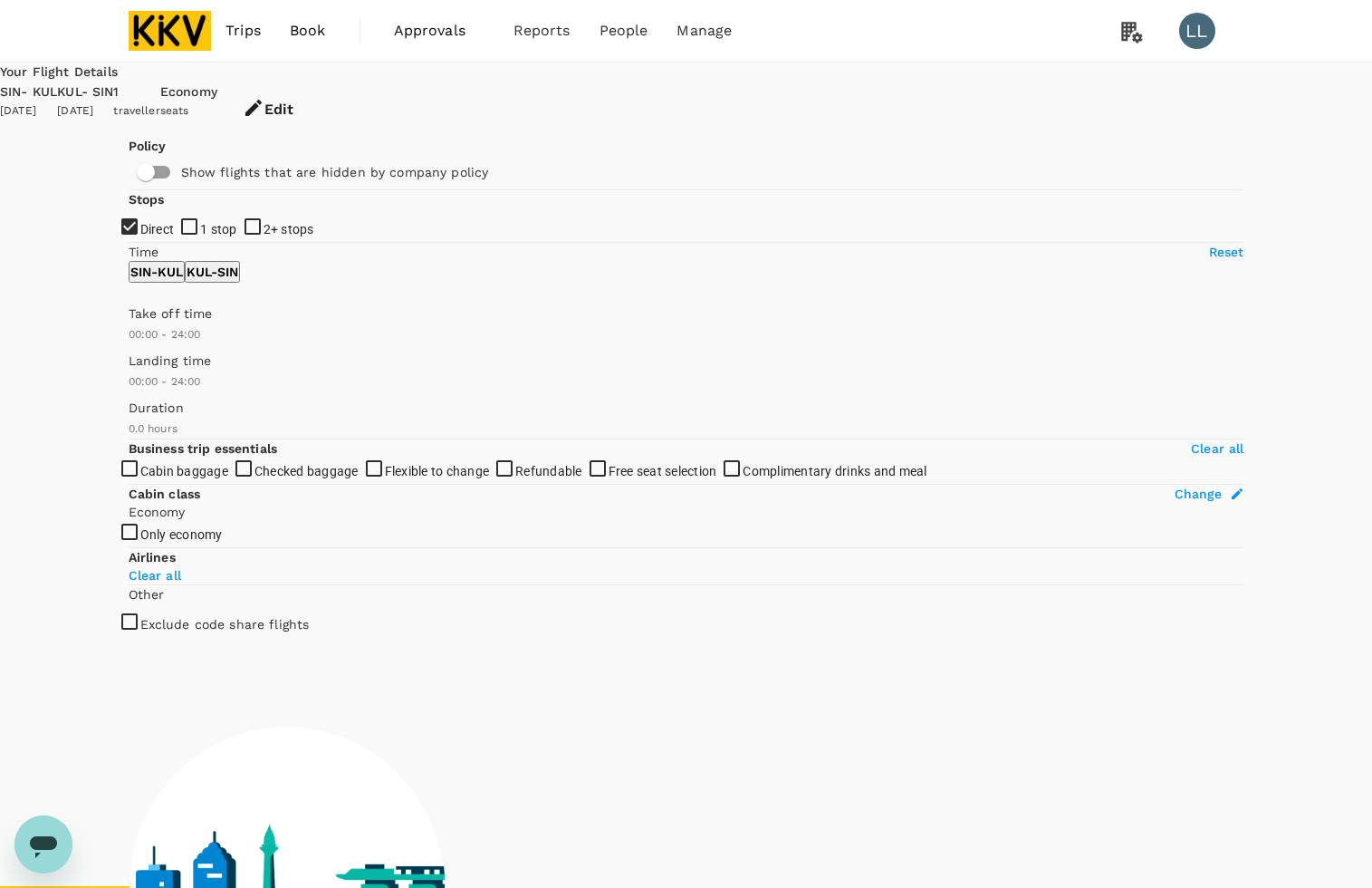
click at [1337, 382] on div "Your Flight Details SIN - KUL 16 Sep 2025 KUL - SIN 19 Sep 2025 1 traveller Eco…" at bounding box center [686, 600] width 1372 height 1076
click at [1330, 383] on div "Your Flight Details SIN - KUL 16 Sep 2025 KUL - SIN 19 Sep 2025 1 traveller Eco…" at bounding box center [686, 600] width 1372 height 1076
checkbox input "true"
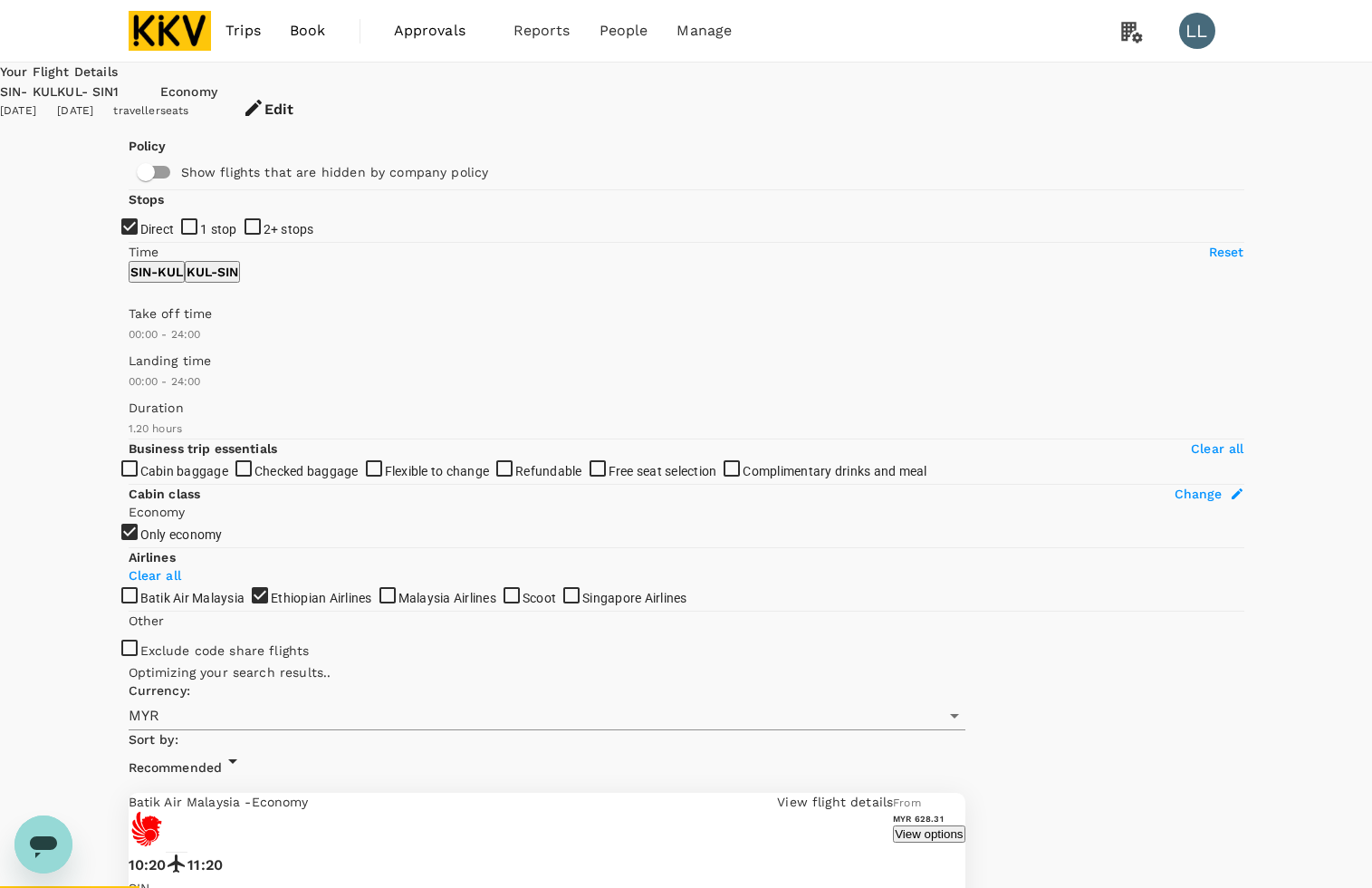
checkbox input "false"
checkbox input "true"
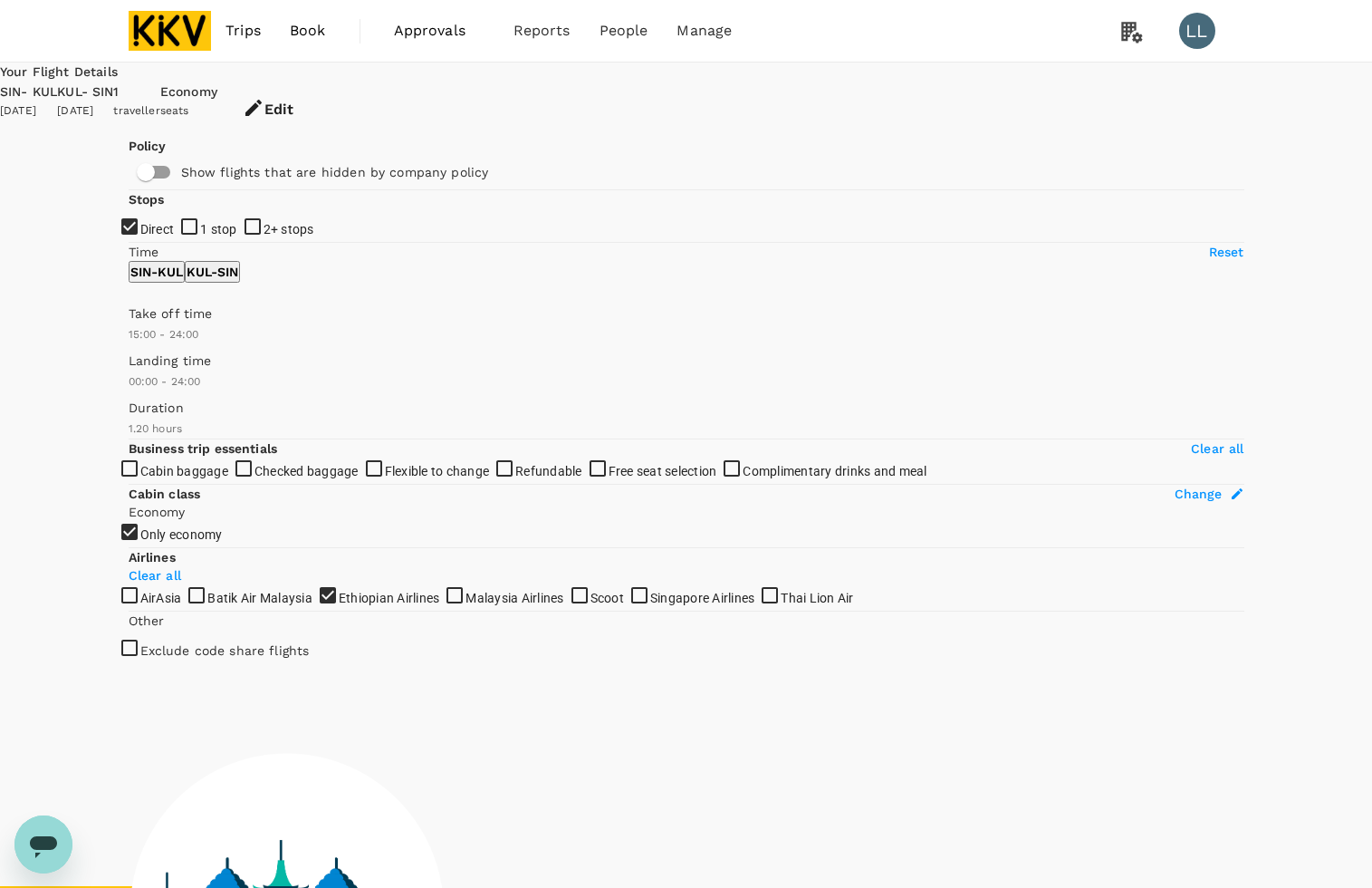
type input "930"
drag, startPoint x: 131, startPoint y: 531, endPoint x: 306, endPoint y: 525, distance: 175.1
click at [128, 344] on span at bounding box center [128, 344] width 0 height 0
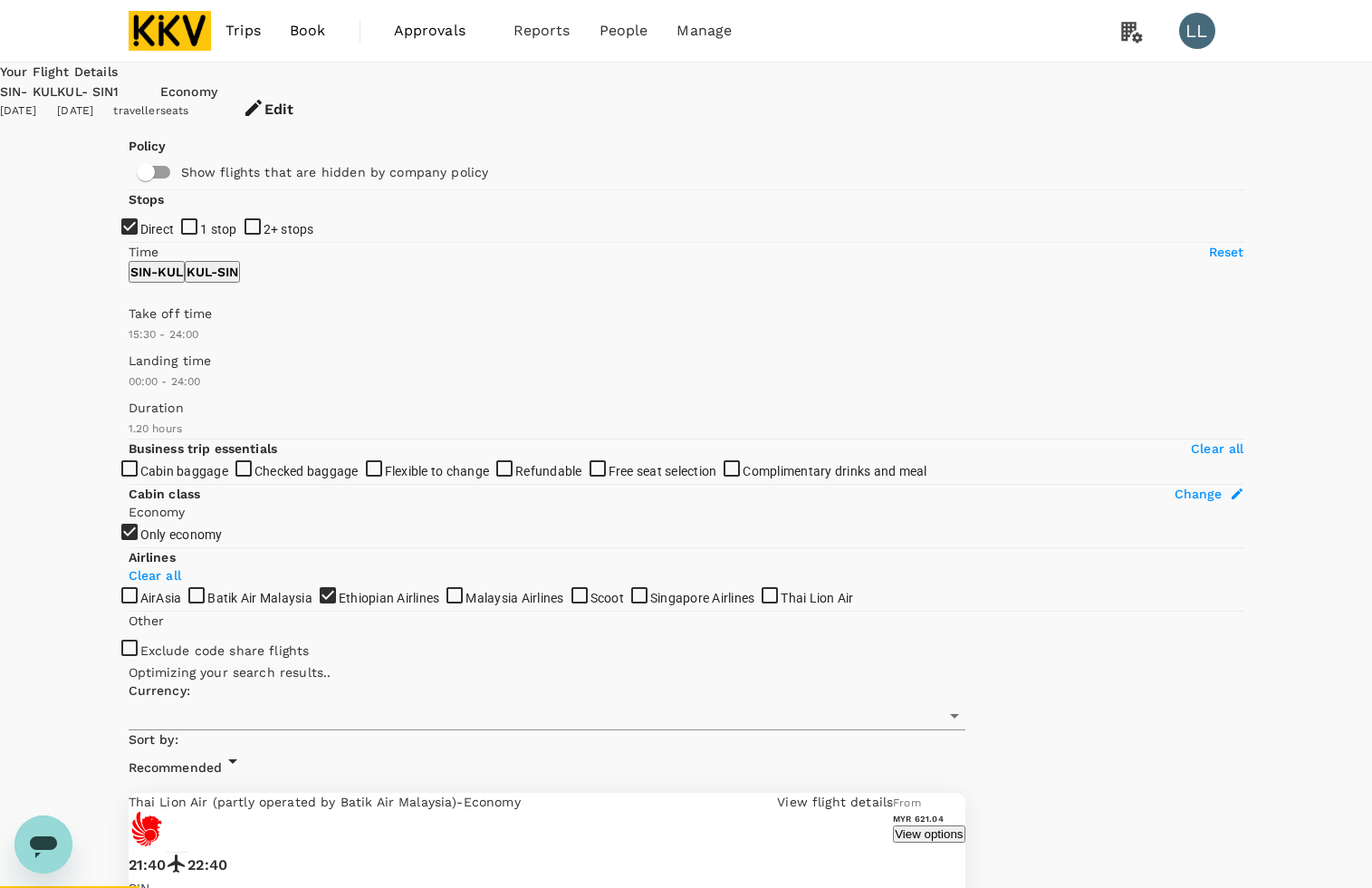
type input "MYR"
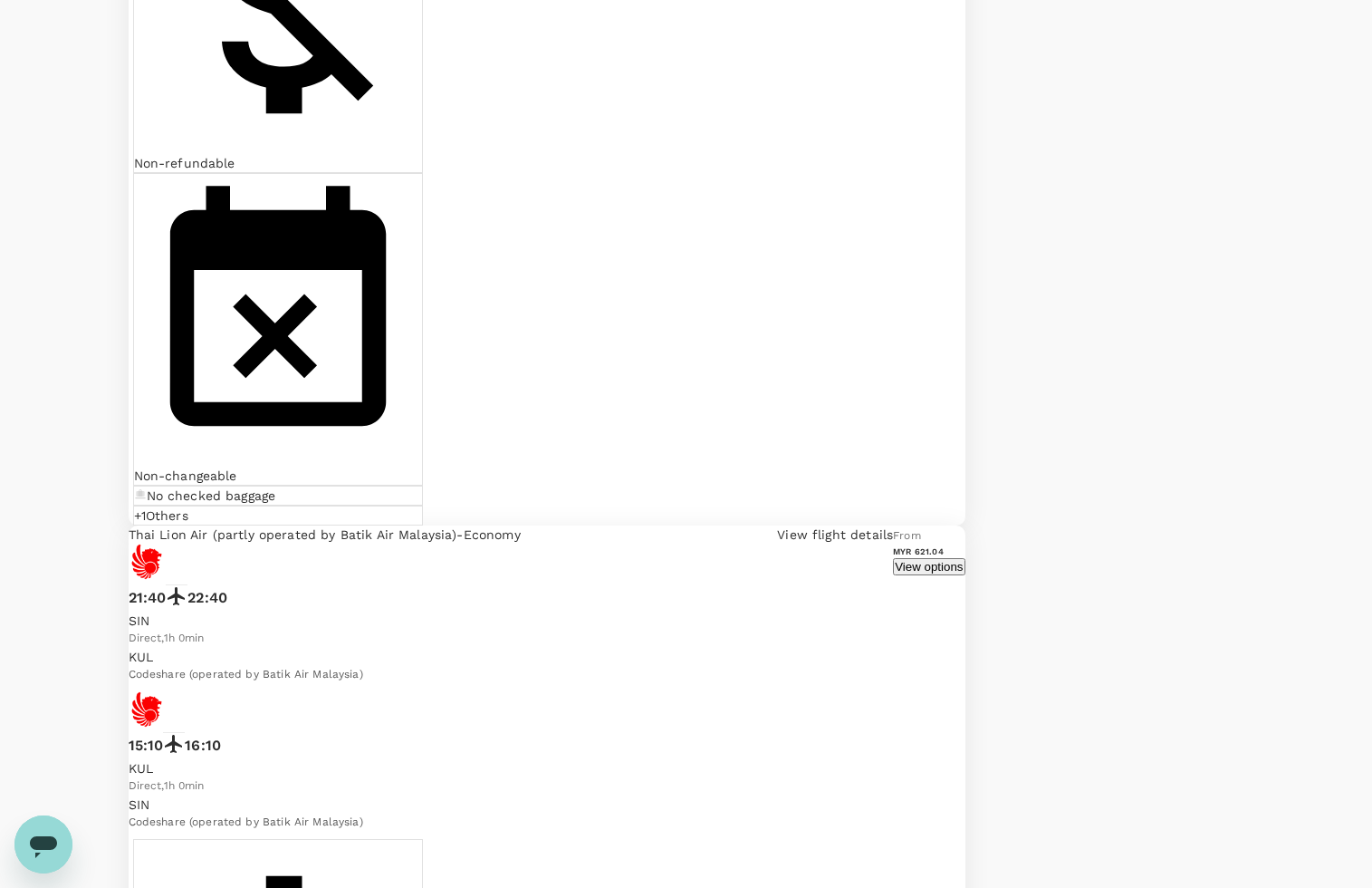
scroll to position [566, 0]
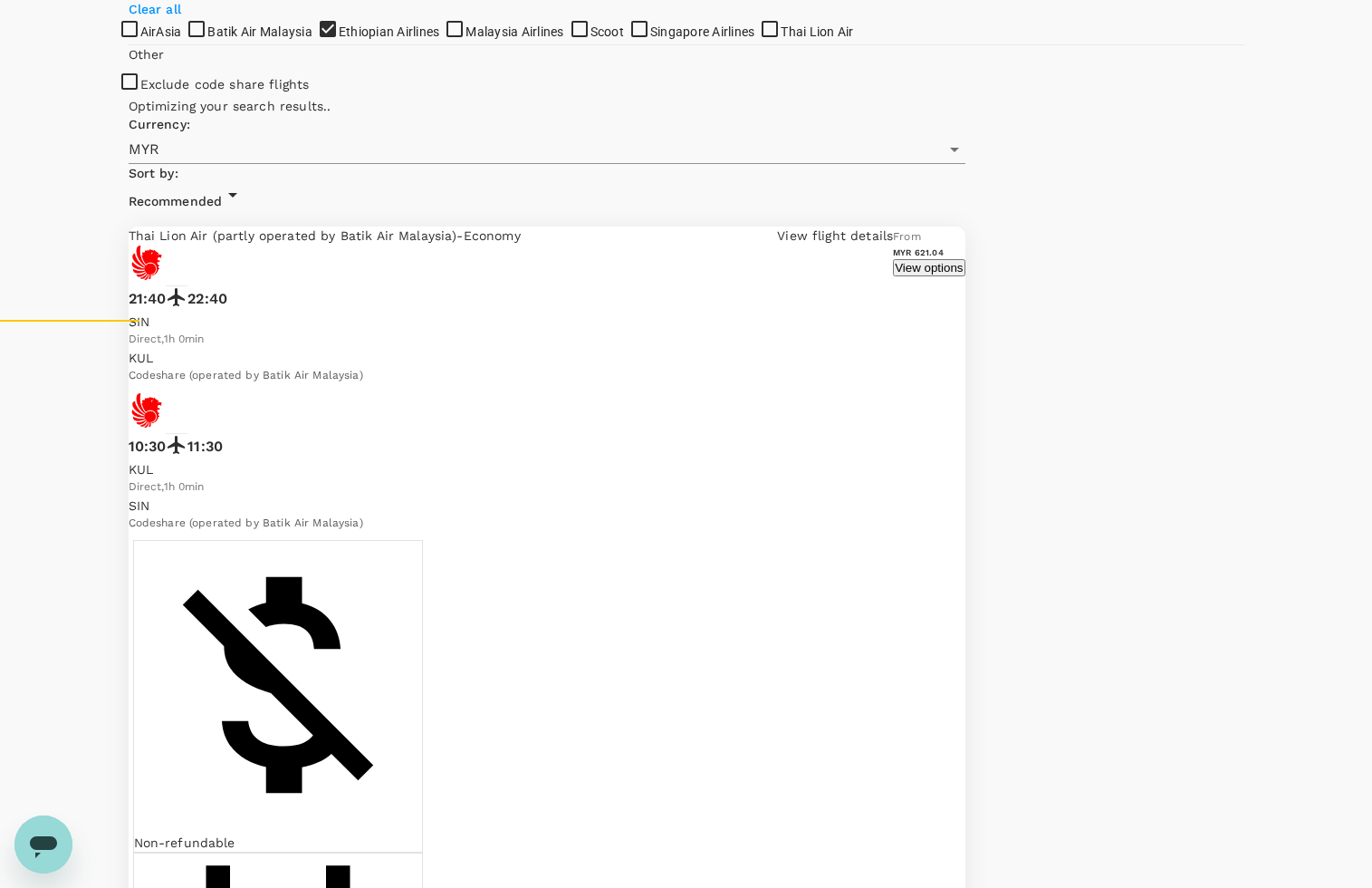
click at [339, 39] on span "Ethiopian Airlines" at bounding box center [389, 32] width 101 height 15
checkbox input "false"
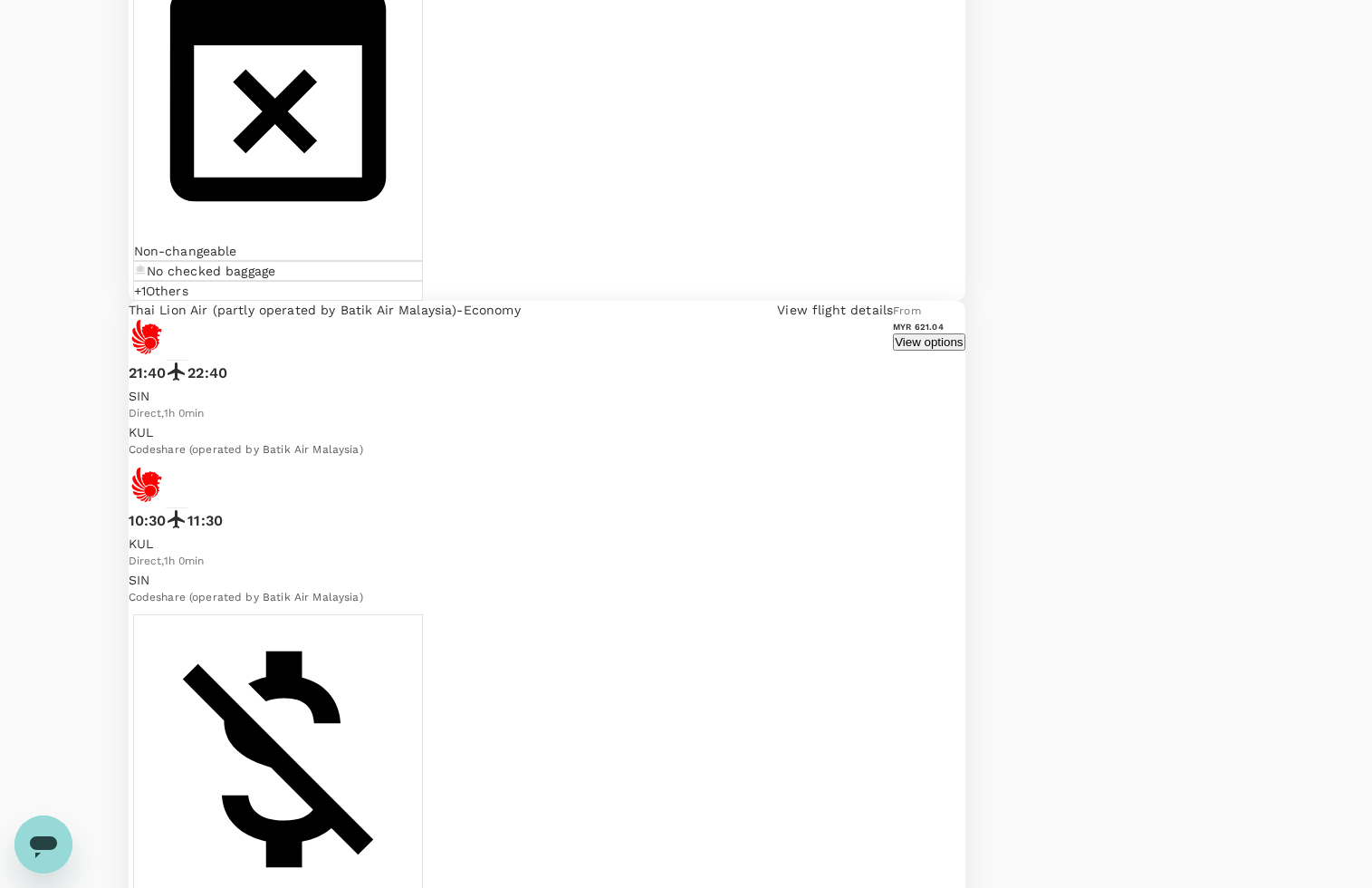
scroll to position [1811, 0]
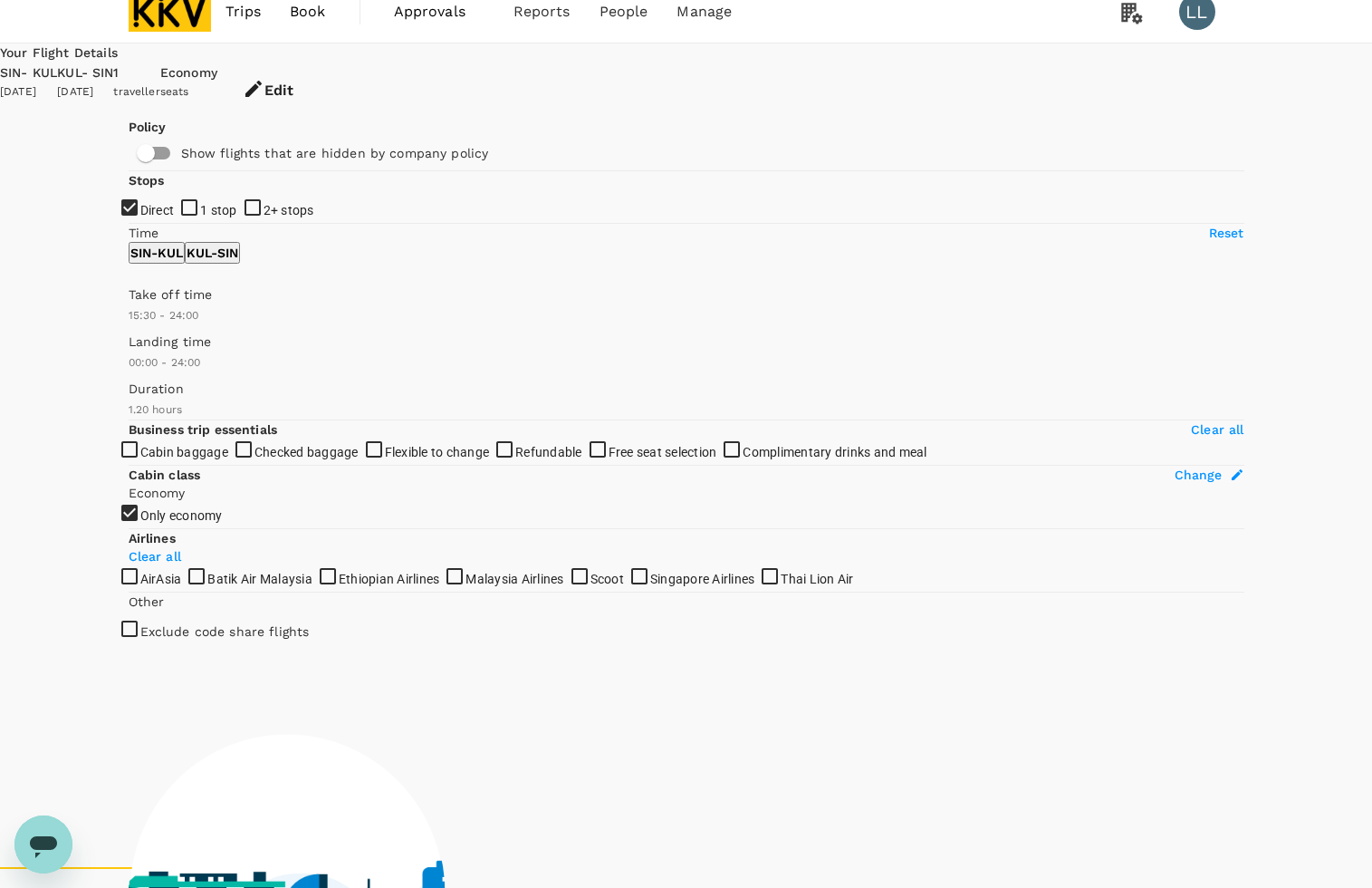
scroll to position [0, 0]
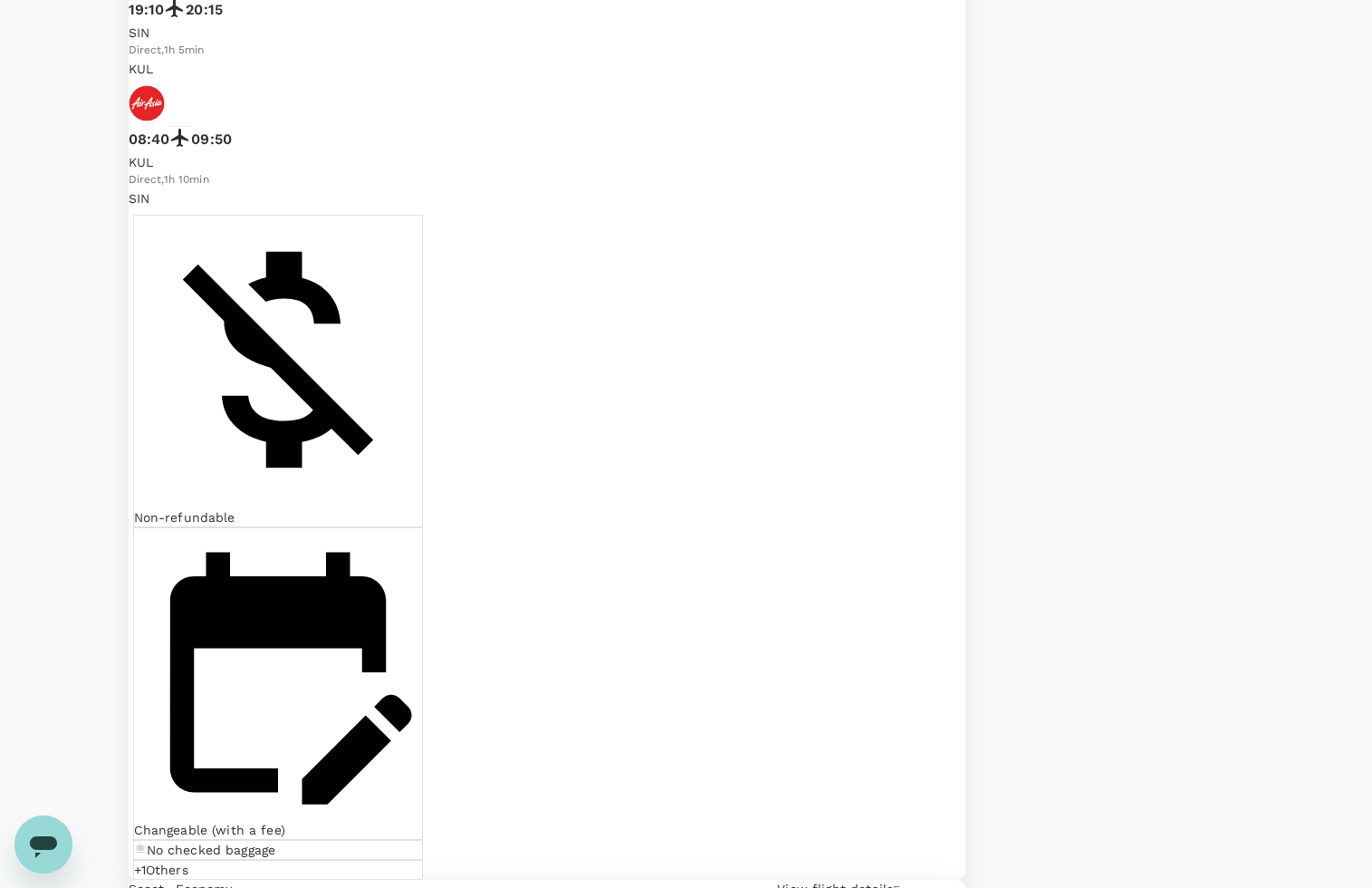
scroll to position [2944, 0]
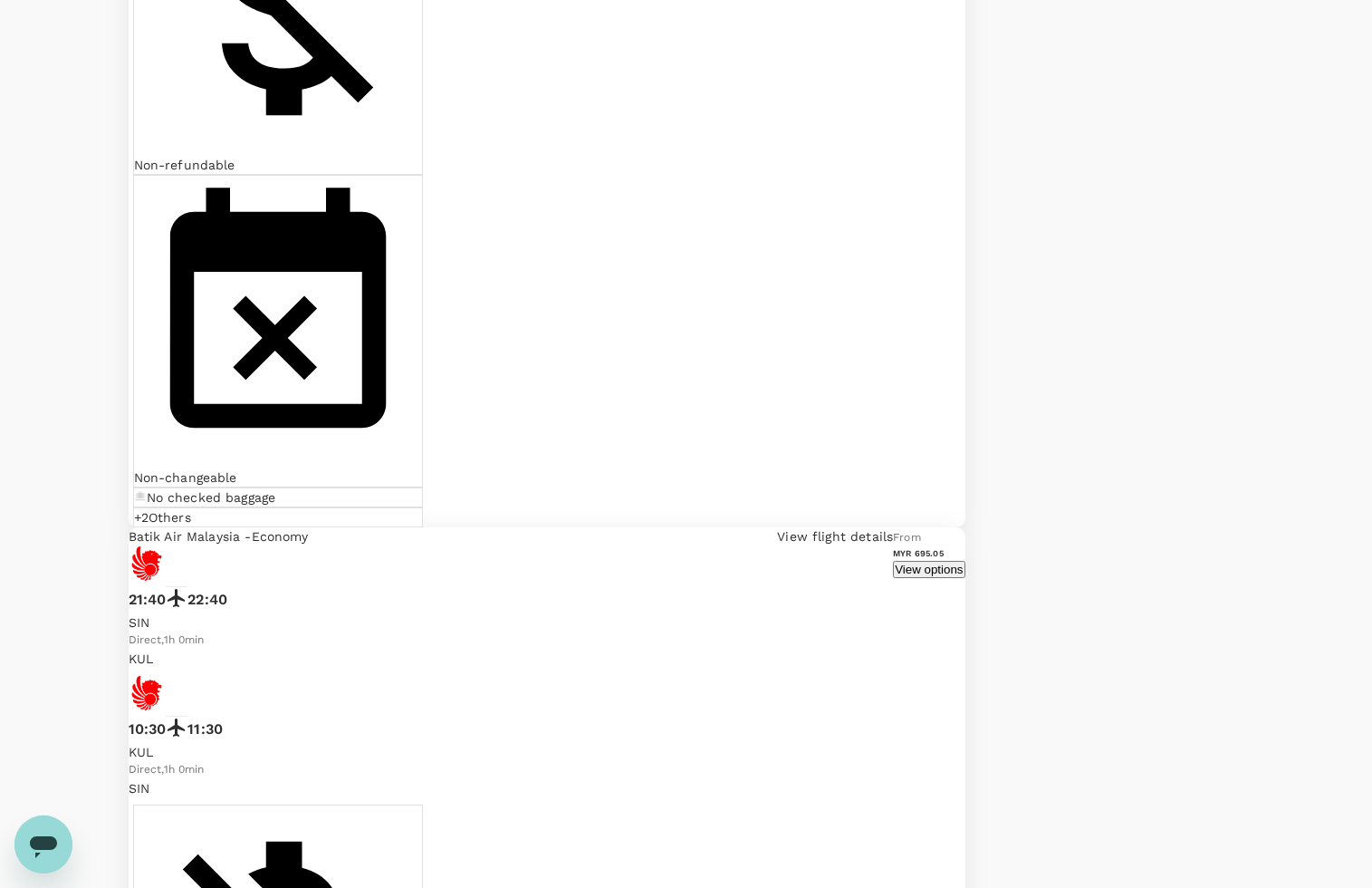
scroll to position [4073, 0]
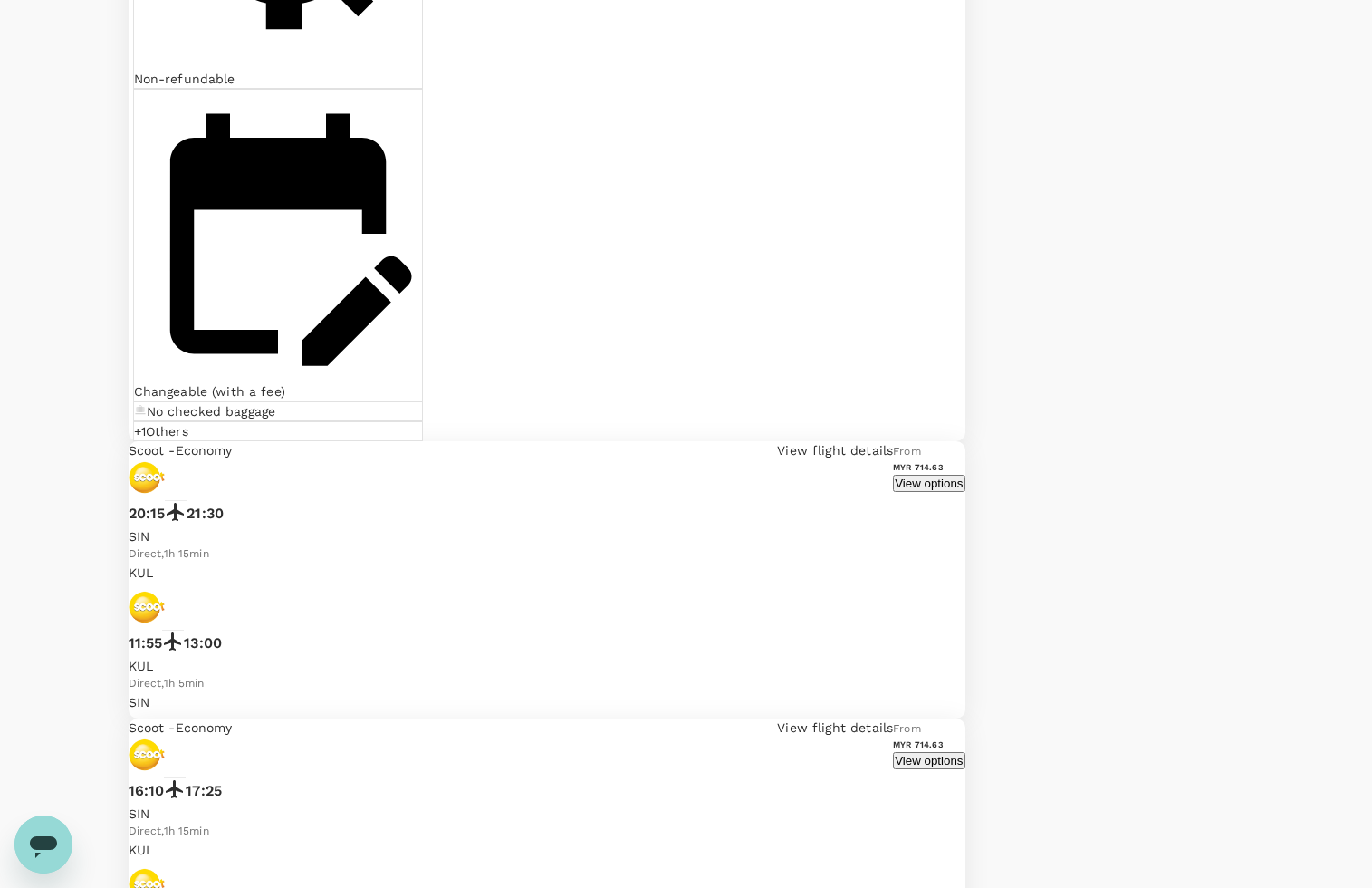
scroll to position [4110, 0]
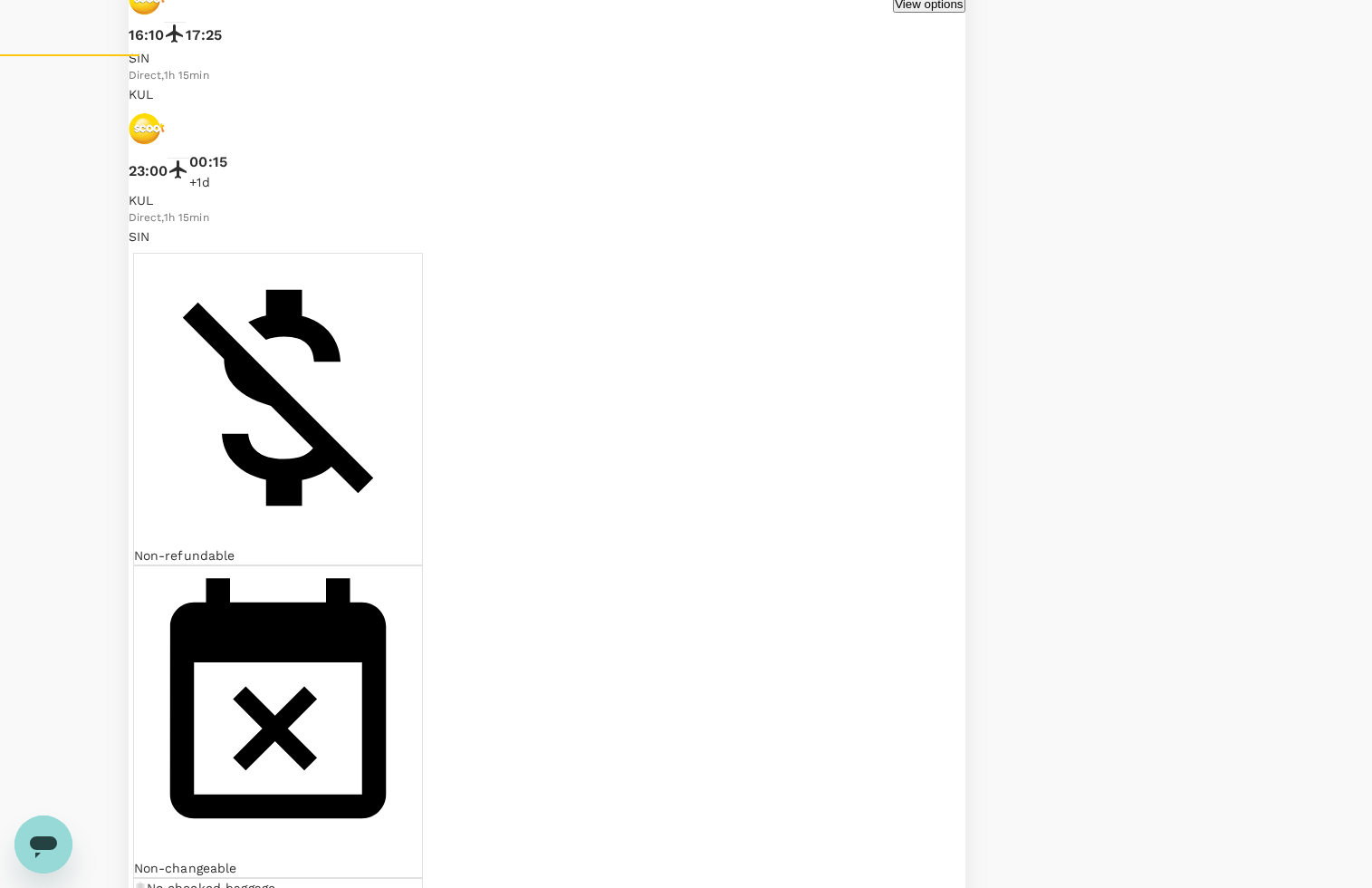
scroll to position [792, 0]
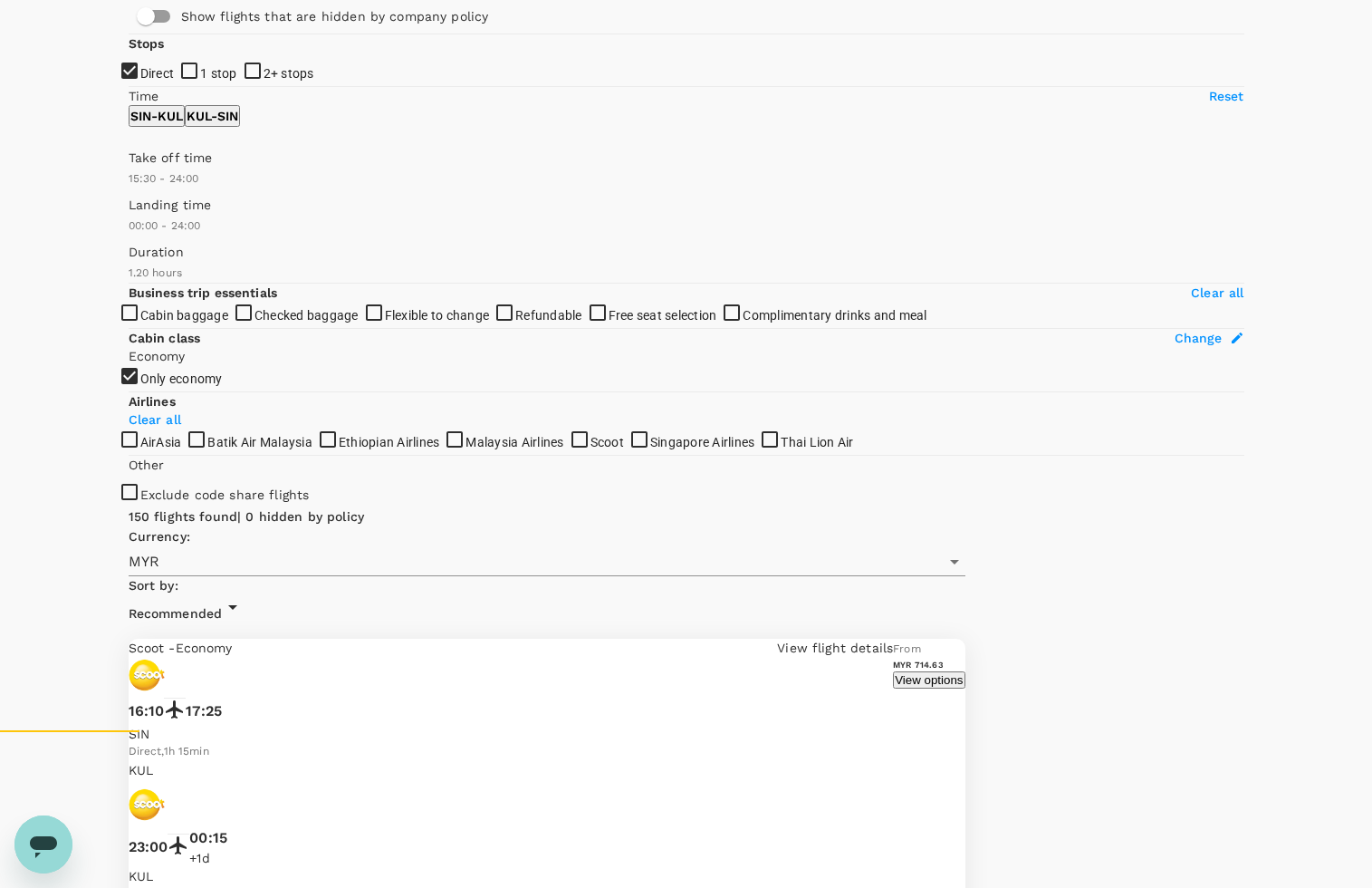
scroll to position [0, 0]
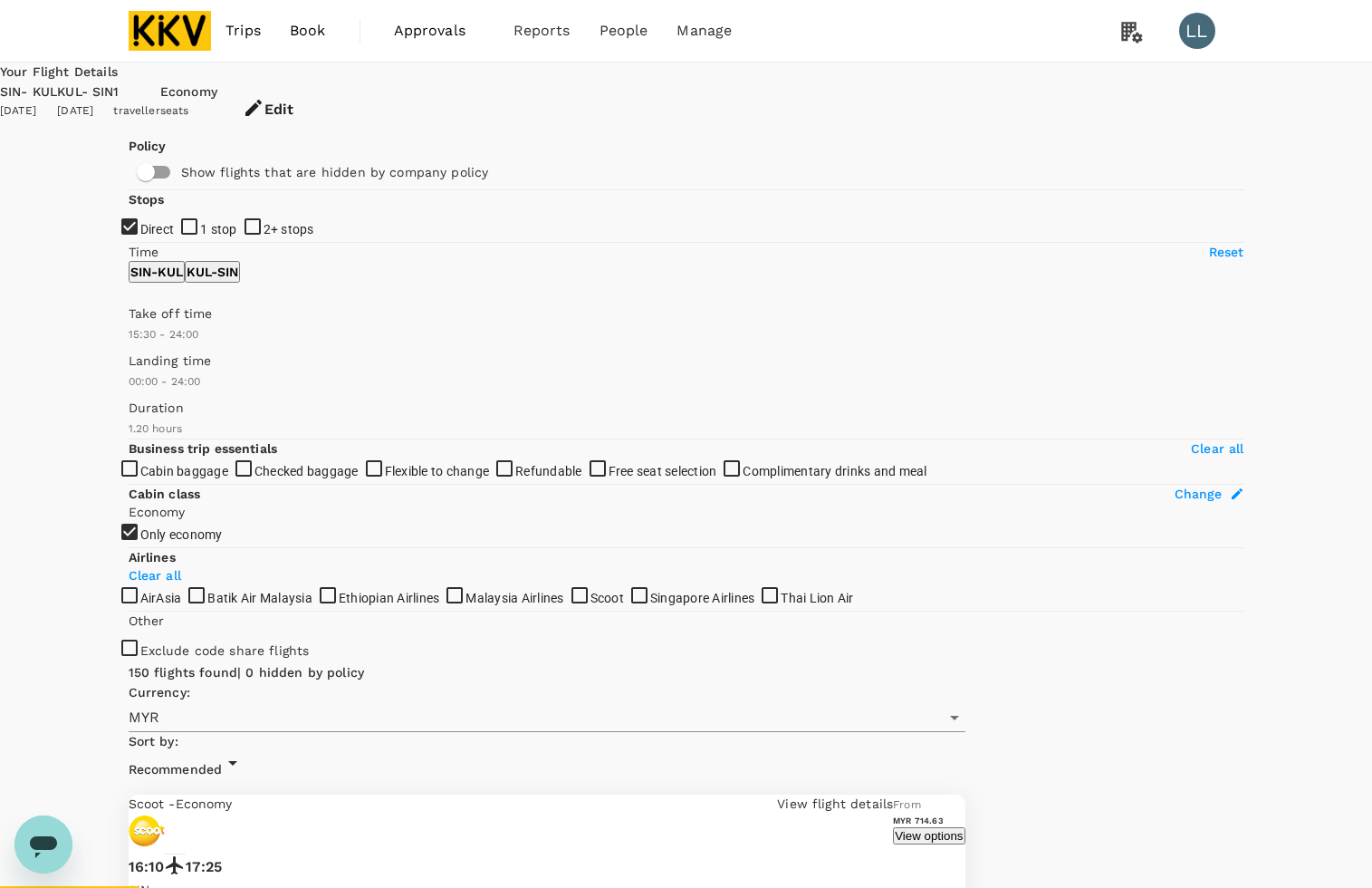
click at [319, 90] on button "Edit" at bounding box center [268, 110] width 101 height 54
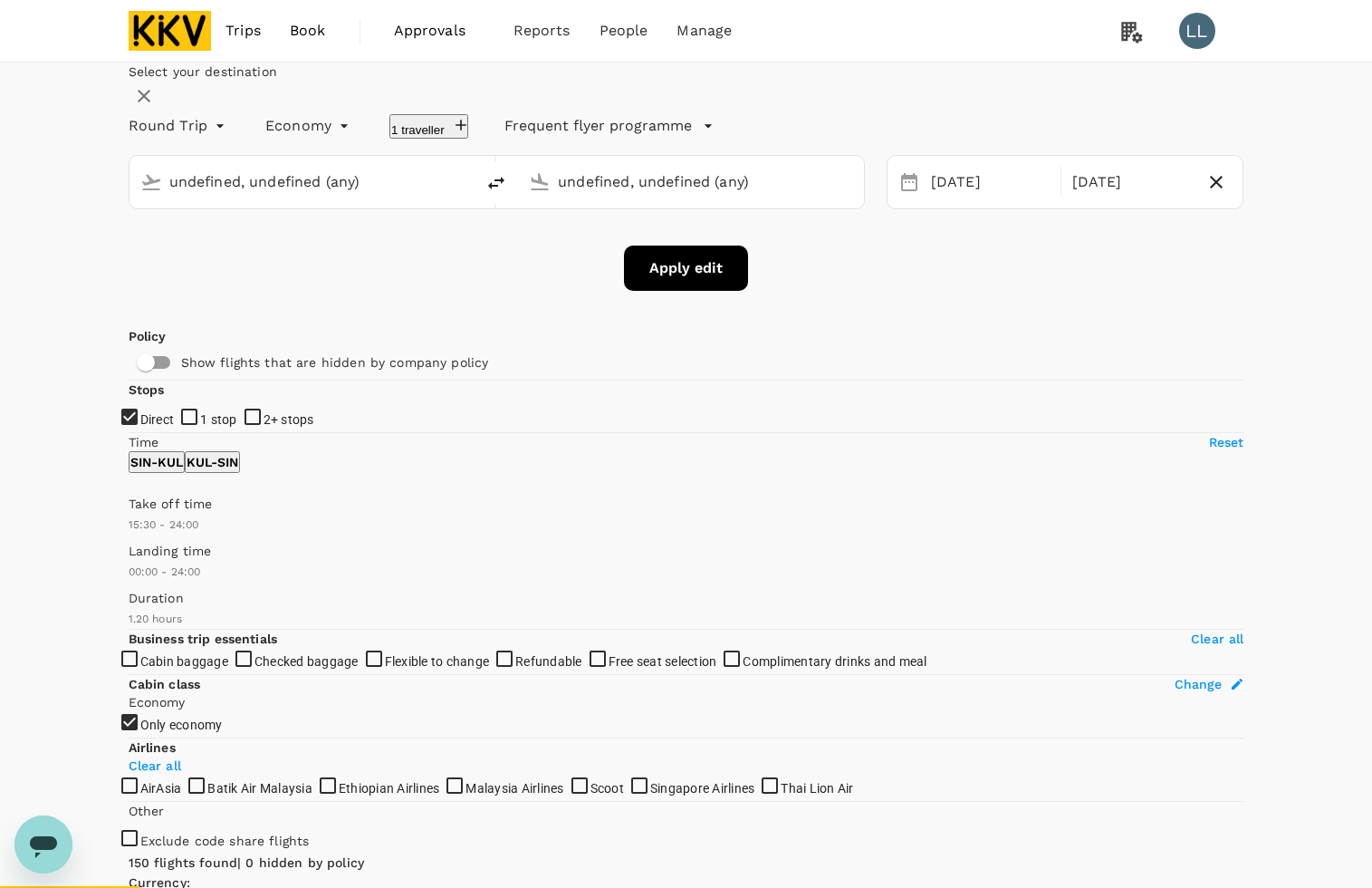
type input "Singapore Changi (SIN)"
type input "Kuala Lumpur Intl (KUL)"
type input "Singapore Changi (SIN)"
type input "Kuala Lumpur Intl (KUL)"
click at [481, 290] on div "Select your destination Round Trip roundtrip Economy economy 1 traveller Freque…" at bounding box center [686, 176] width 1116 height 228
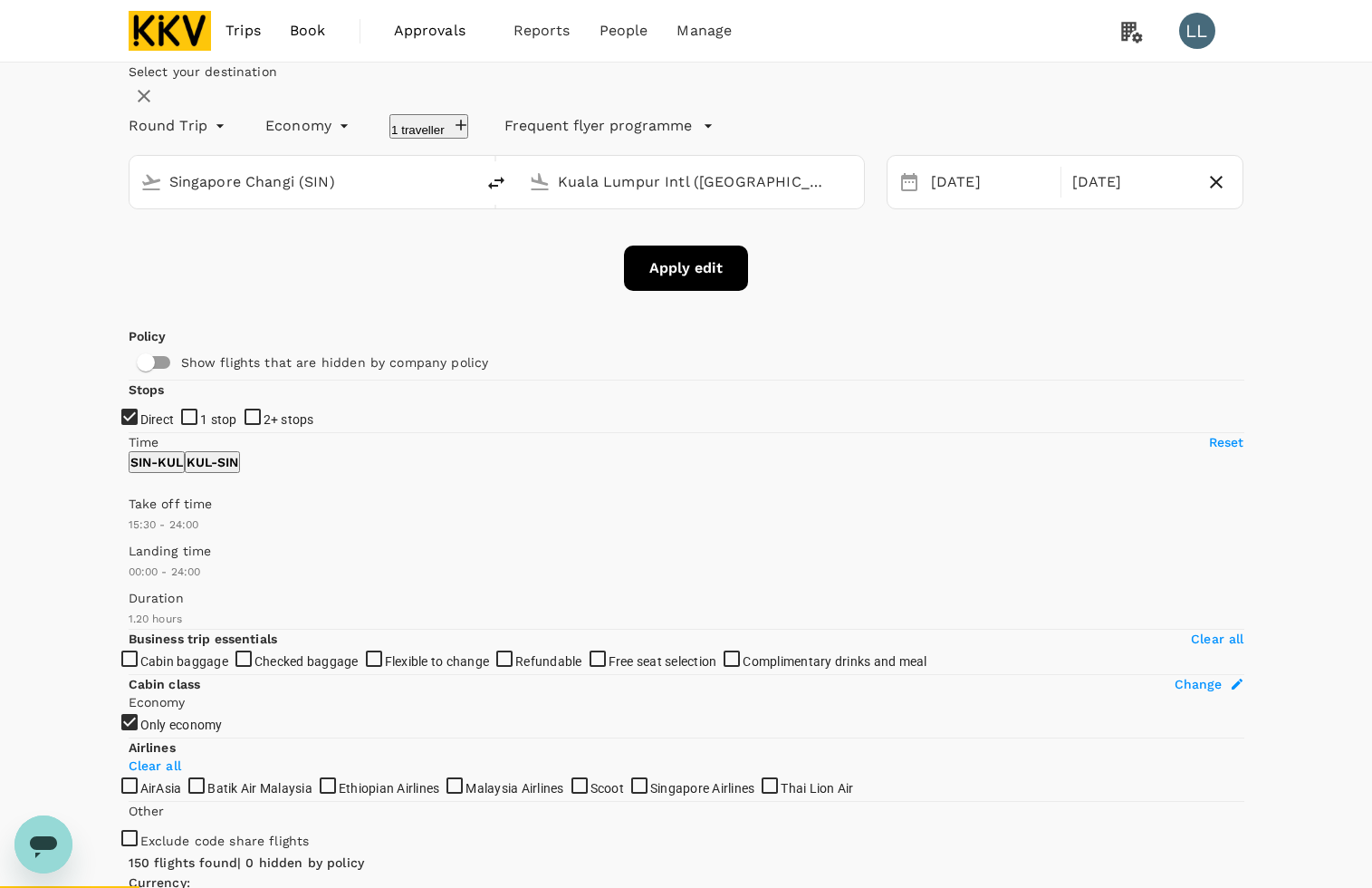
drag, startPoint x: 944, startPoint y: 357, endPoint x: 930, endPoint y: 360, distance: 14.3
click at [945, 290] on div "Apply edit" at bounding box center [686, 268] width 1116 height 46
drag, startPoint x: 1069, startPoint y: 249, endPoint x: 1129, endPoint y: 248, distance: 60.0
click at [1069, 200] on div "19 Sep" at bounding box center [1131, 182] width 133 height 35
click at [1205, 193] on icon "button" at bounding box center [1216, 182] width 21 height 21
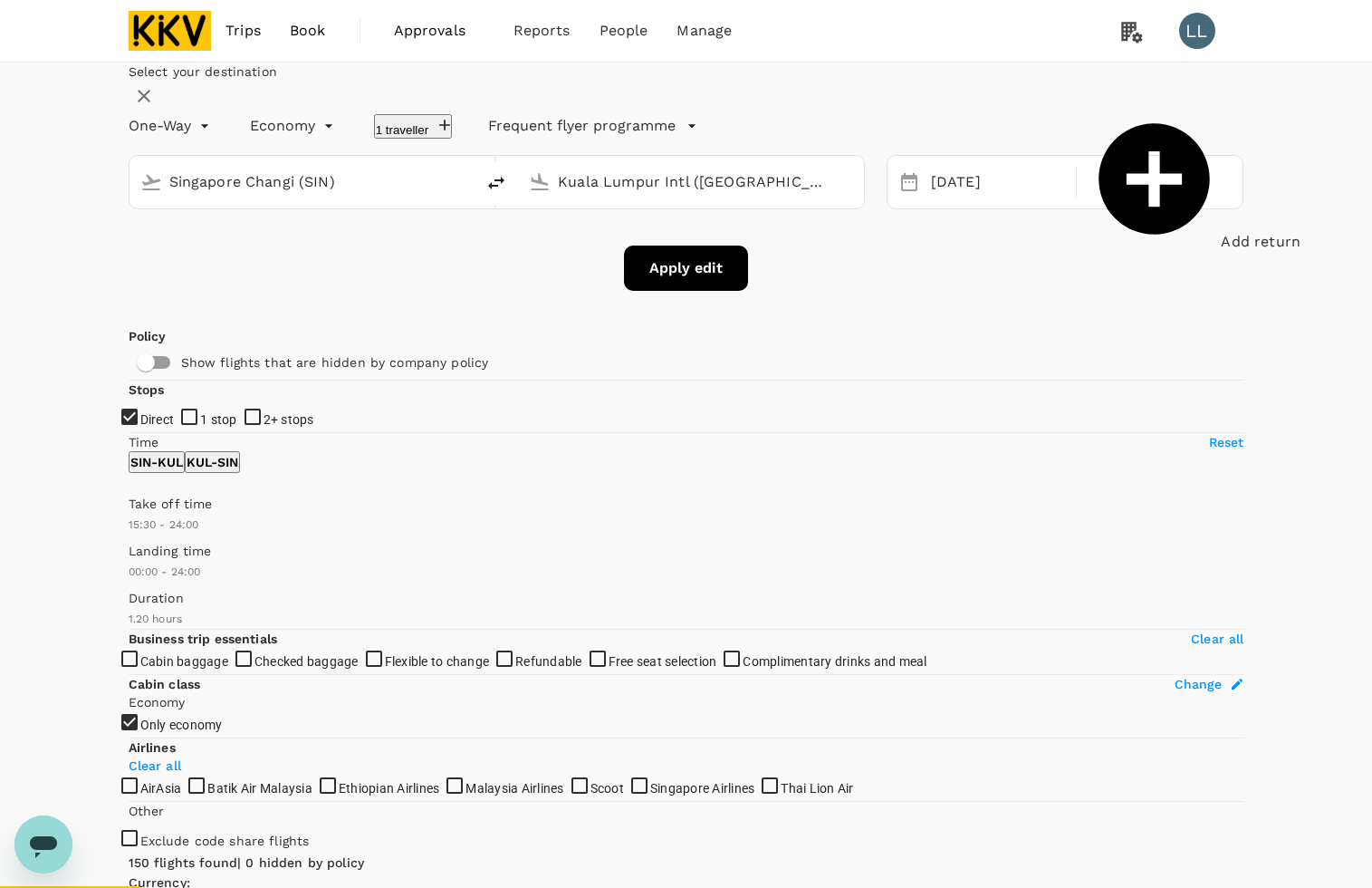
click at [1155, 247] on div "Add return" at bounding box center [1155, 182] width 134 height 141
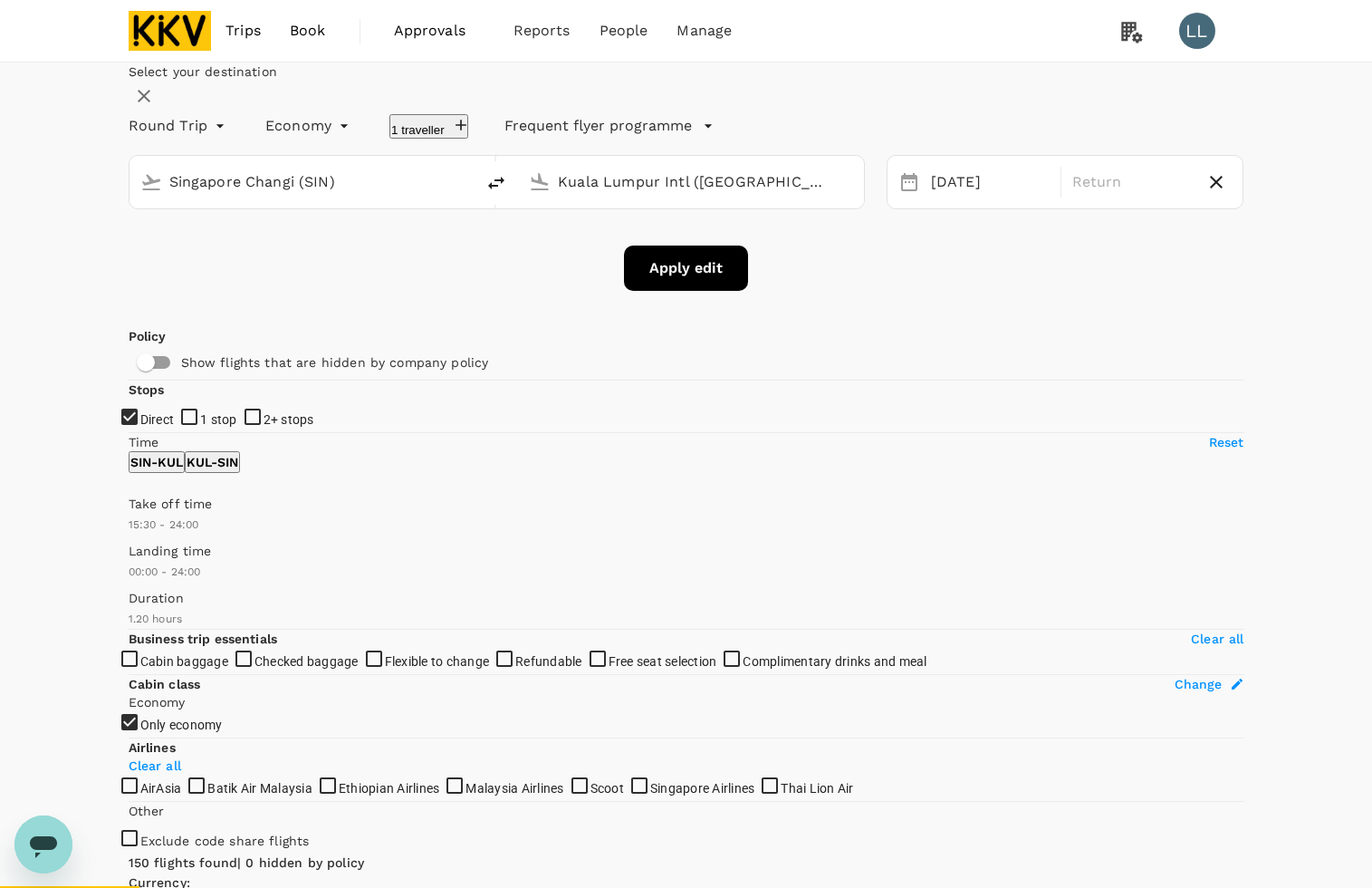
click at [1204, 273] on div "Select your destination Round Trip roundtrip Economy economy 1 traveller Freque…" at bounding box center [686, 176] width 1116 height 228
click at [640, 290] on button "Apply edit" at bounding box center [685, 268] width 124 height 46
drag, startPoint x: 879, startPoint y: 326, endPoint x: 1042, endPoint y: 294, distance: 166.1
click at [880, 290] on div "Apply edit" at bounding box center [686, 268] width 1116 height 46
click at [1205, 193] on icon "button" at bounding box center [1216, 182] width 21 height 21
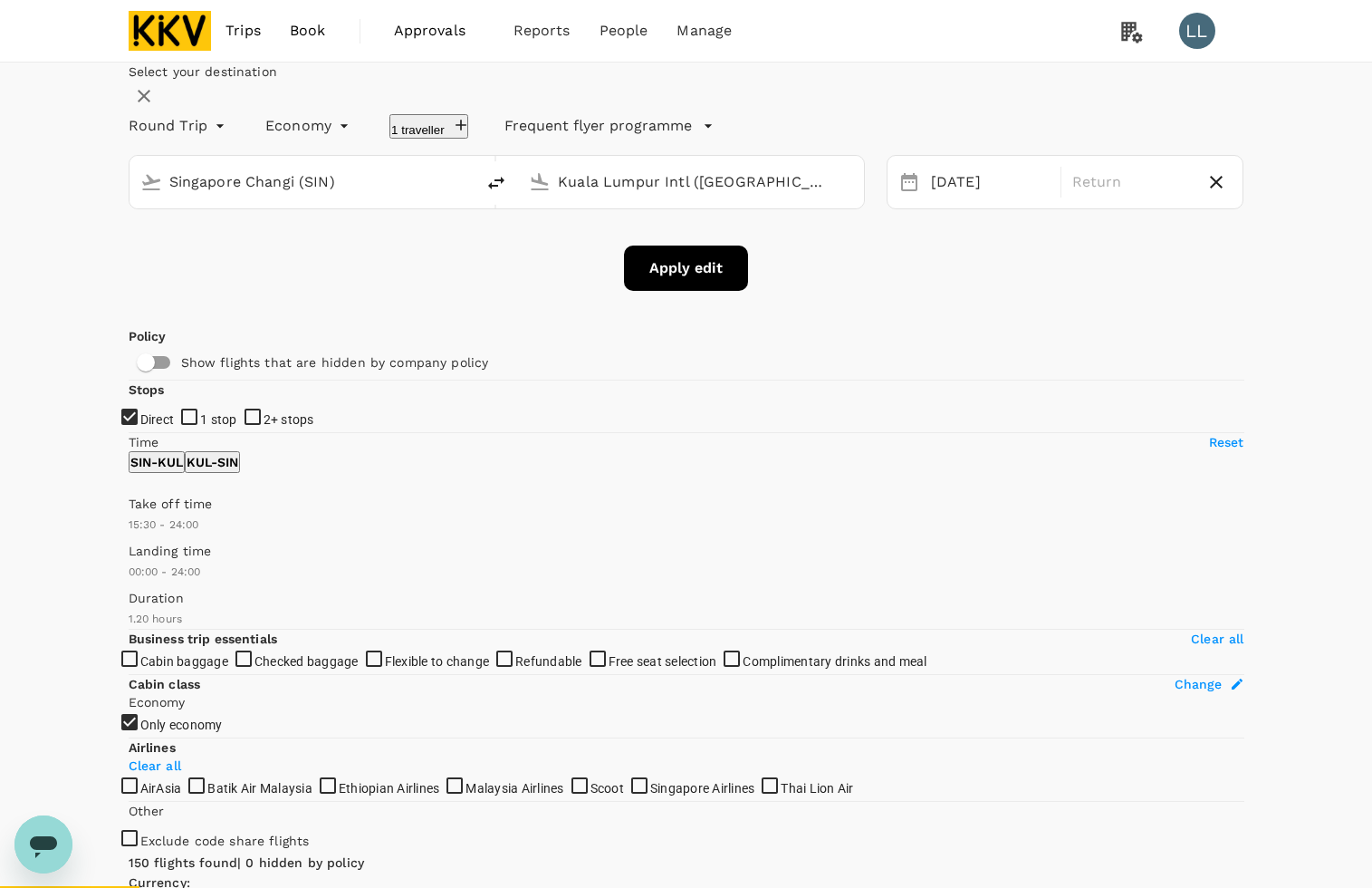
type input "oneway"
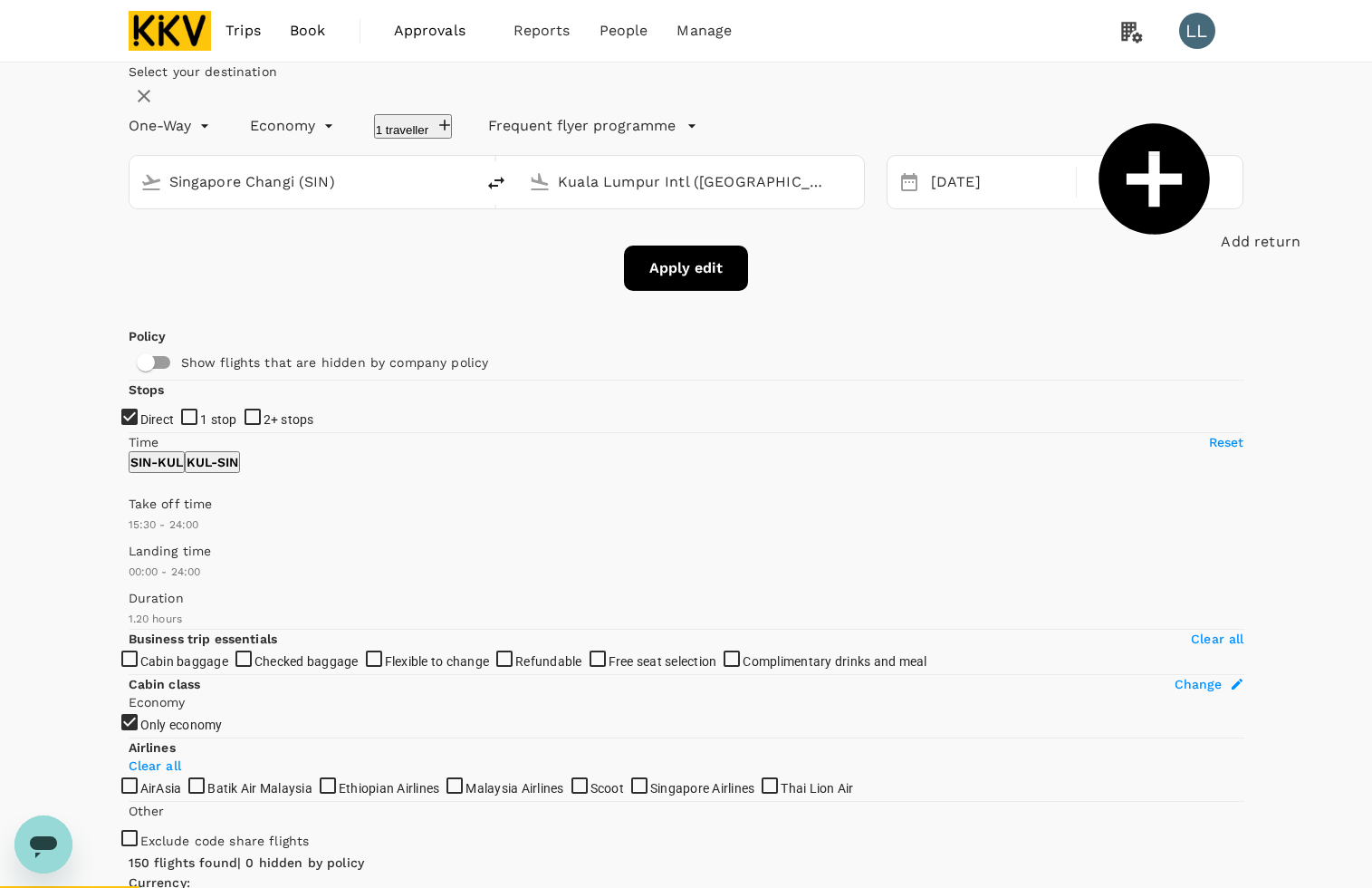
click at [677, 290] on button "Apply edit" at bounding box center [685, 268] width 124 height 46
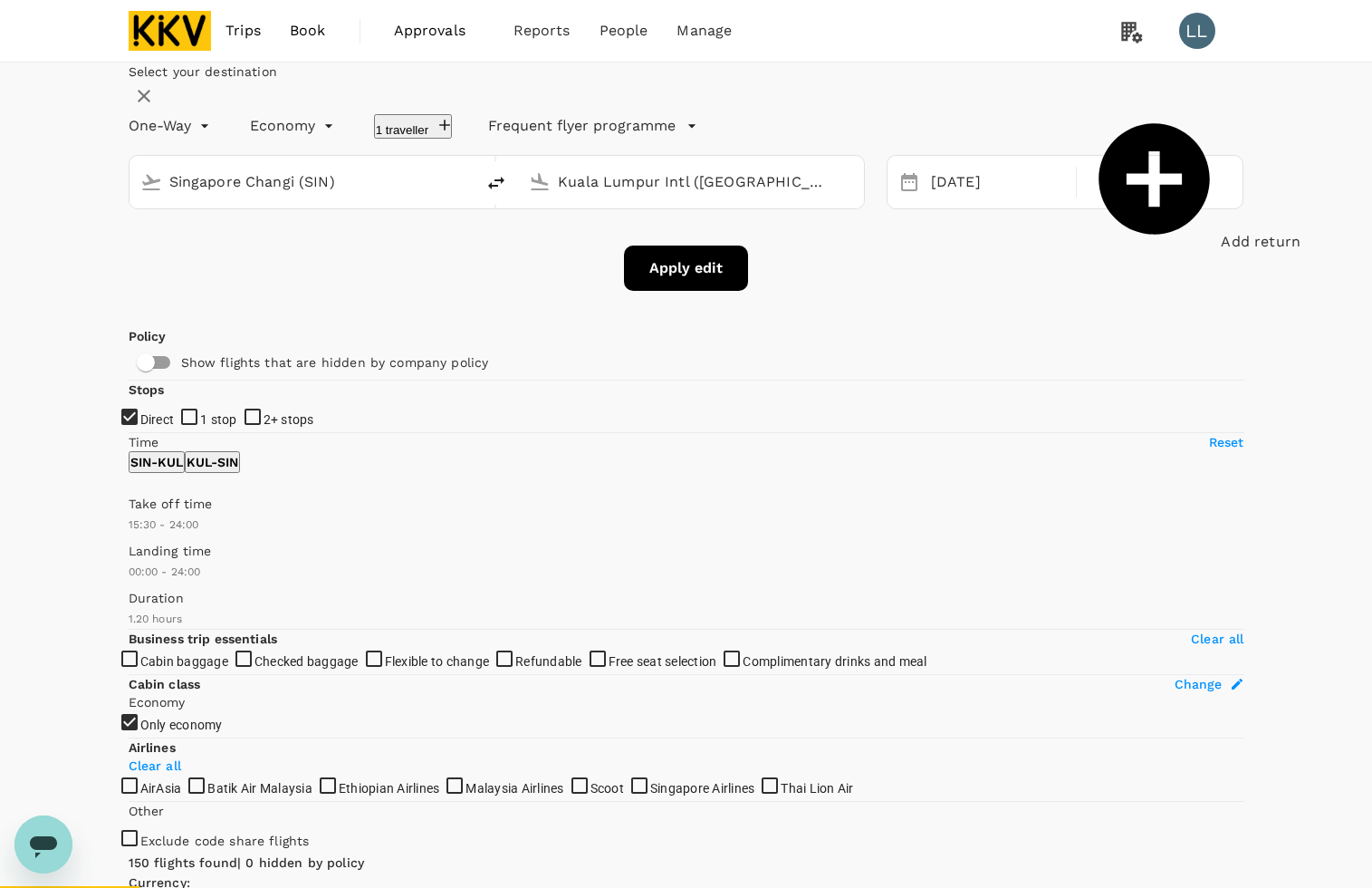
checkbox input "false"
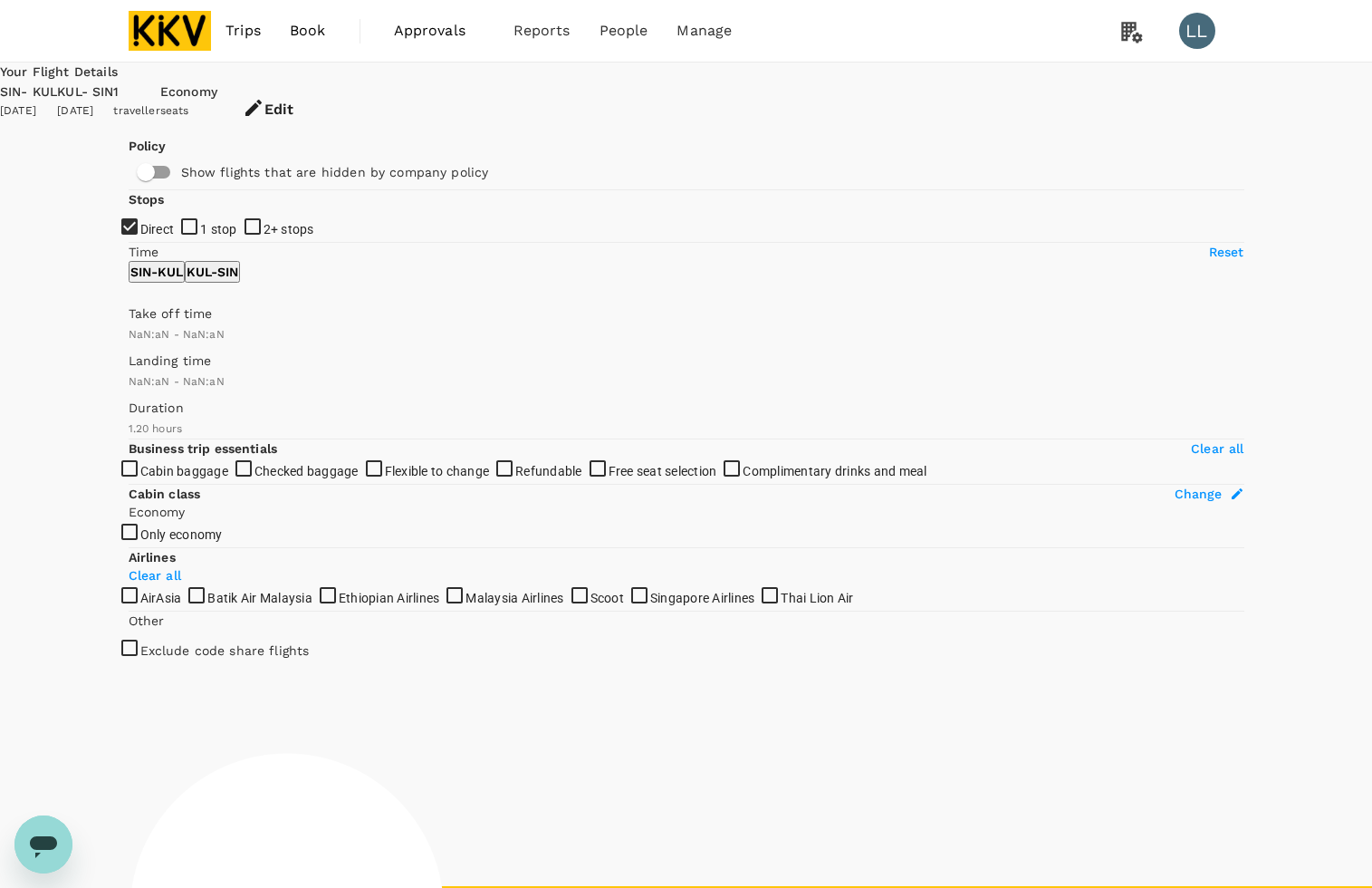
type input "1440"
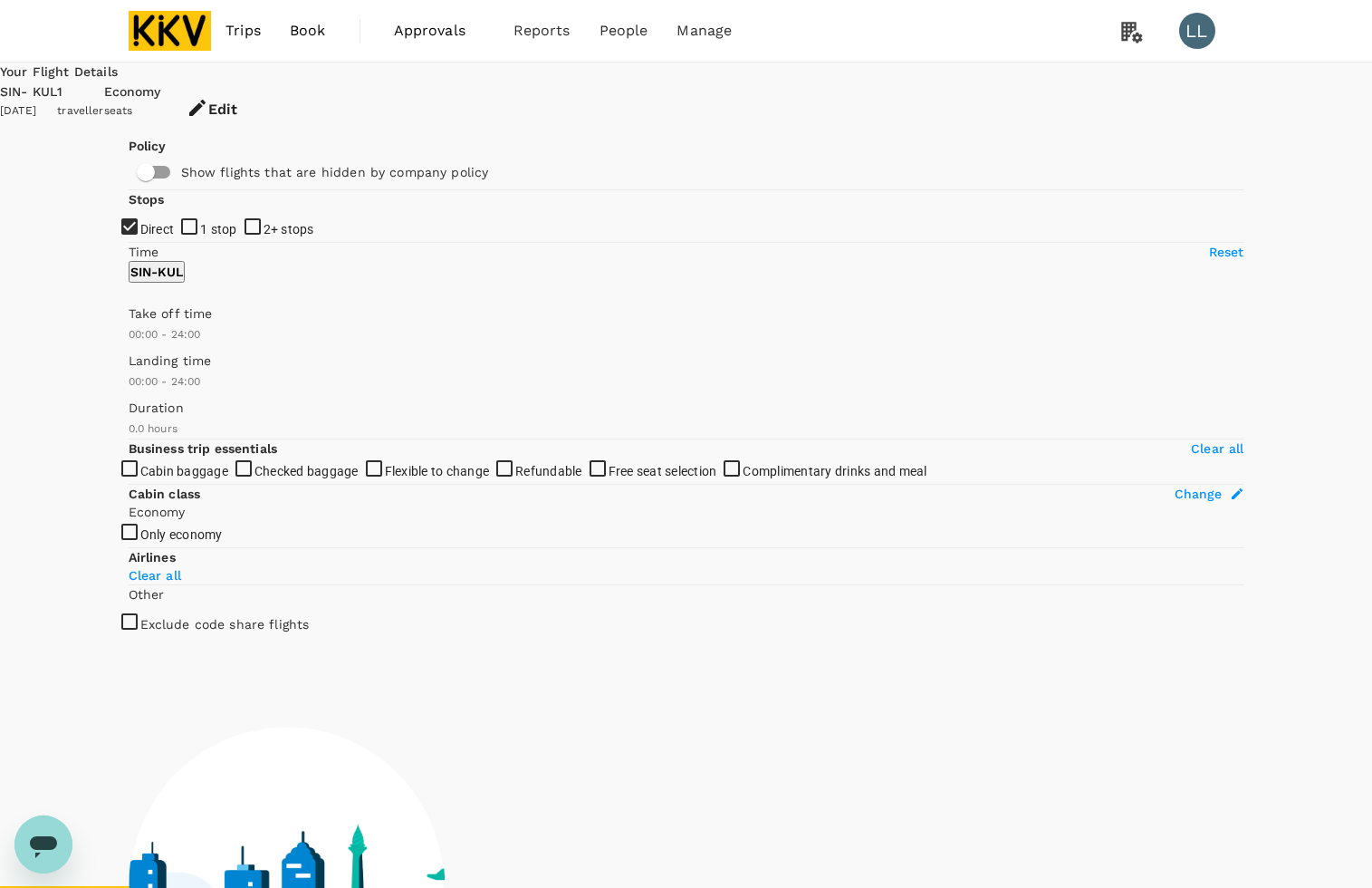
type input "920"
checkbox input "true"
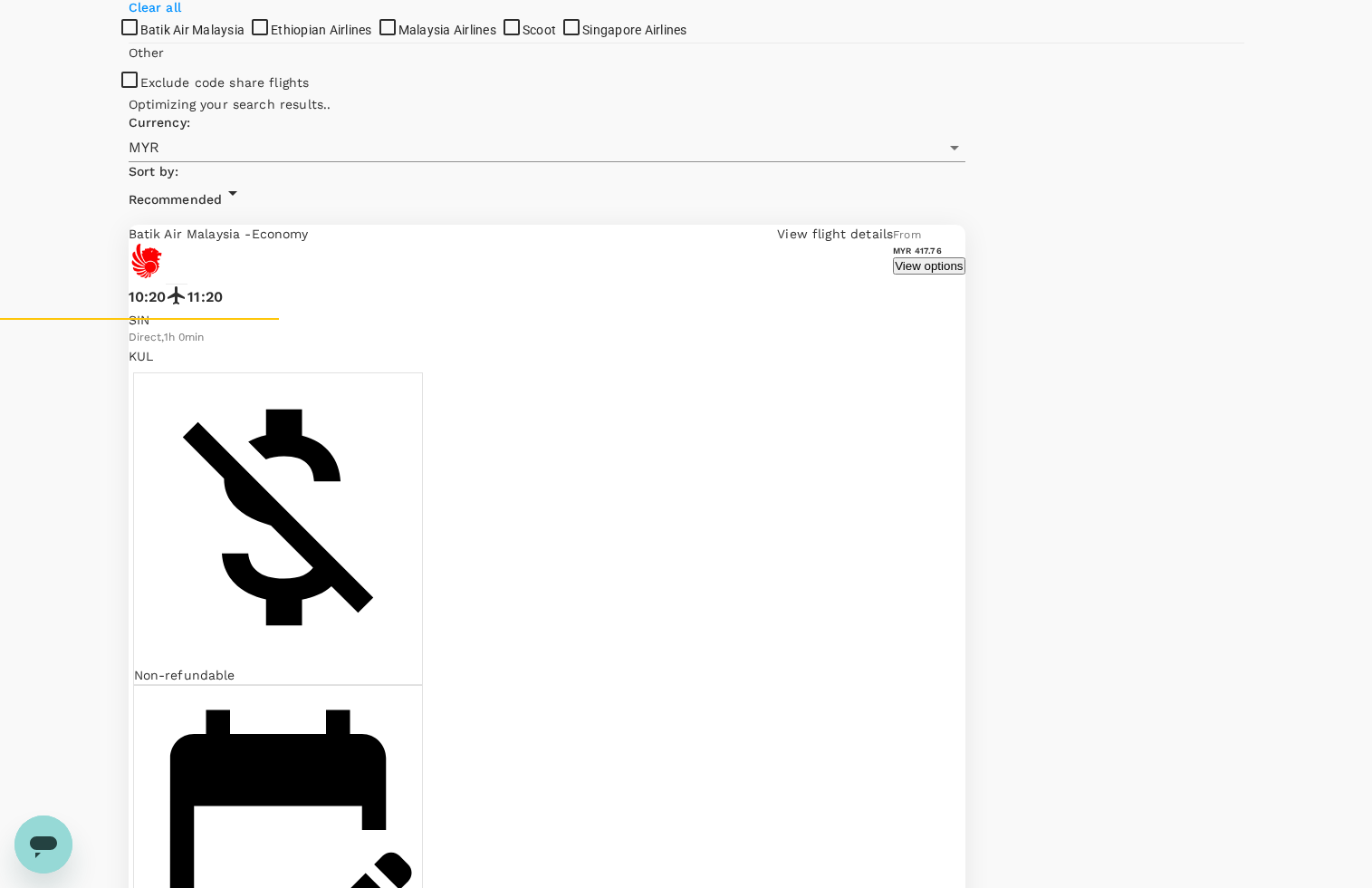
scroll to position [566, 0]
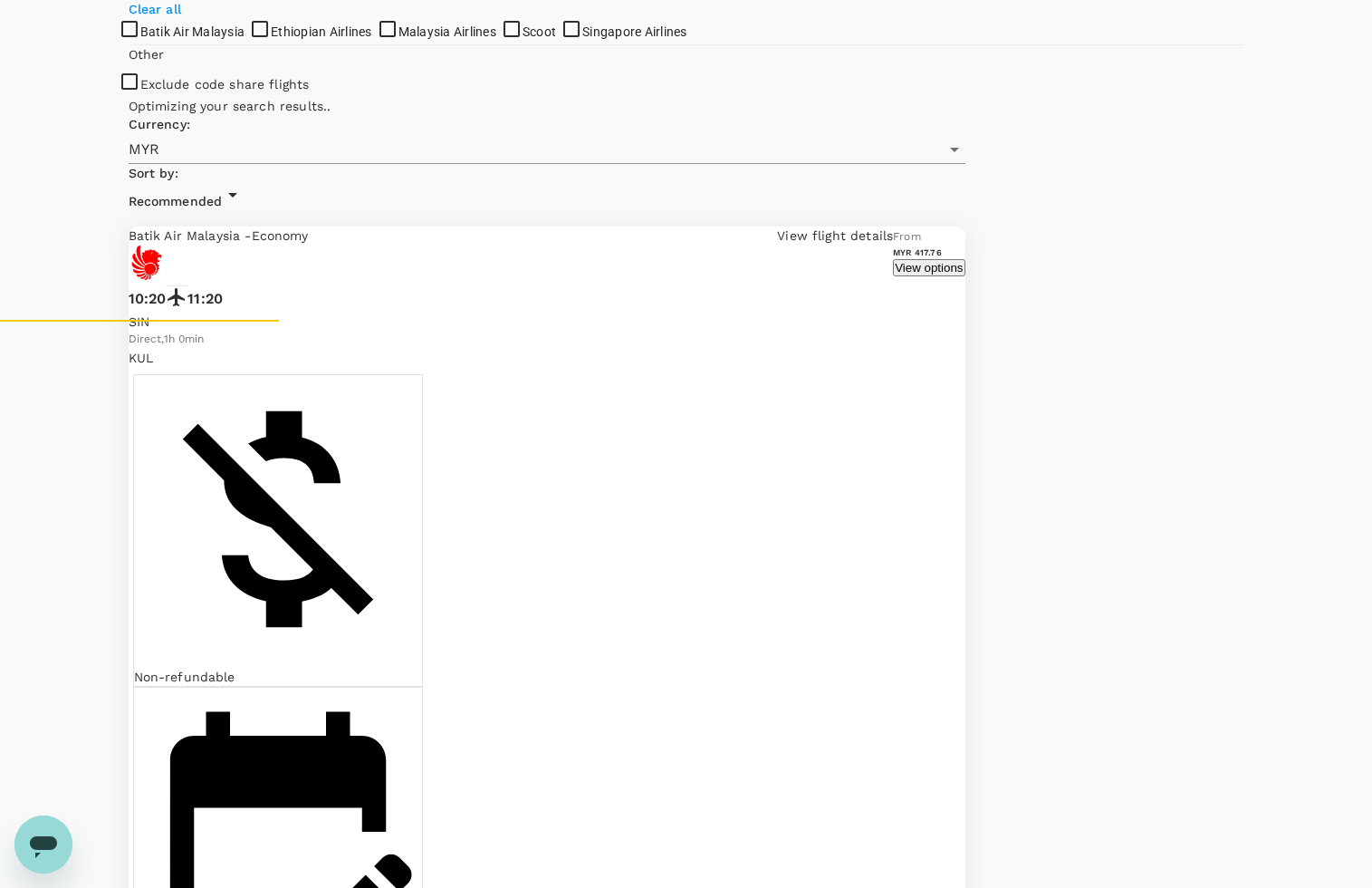
click at [271, 39] on span "Ethiopian Airlines" at bounding box center [321, 32] width 101 height 15
checkbox input "true"
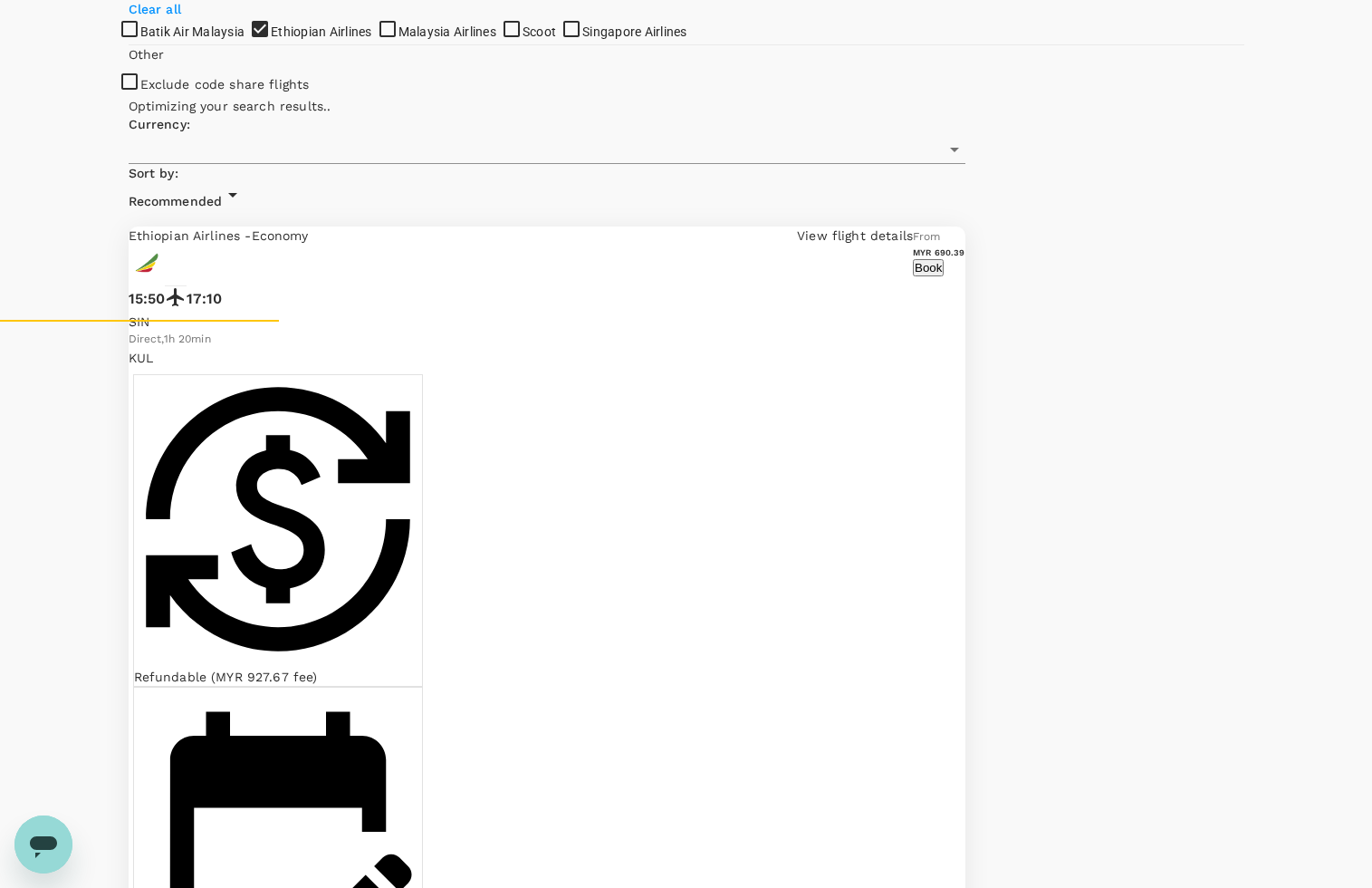
type input "MYR"
checkbox input "false"
checkbox input "true"
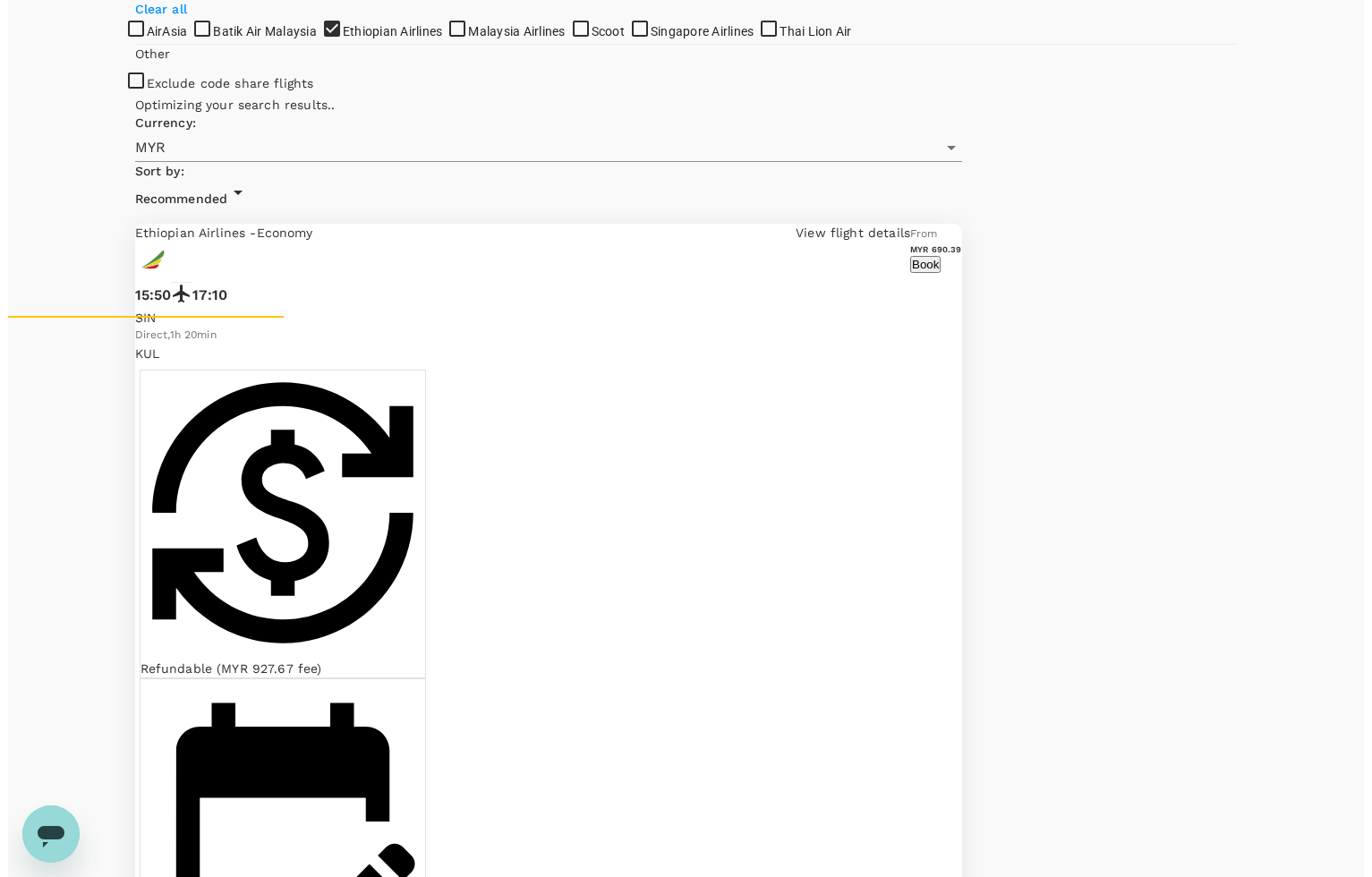
scroll to position [0, 0]
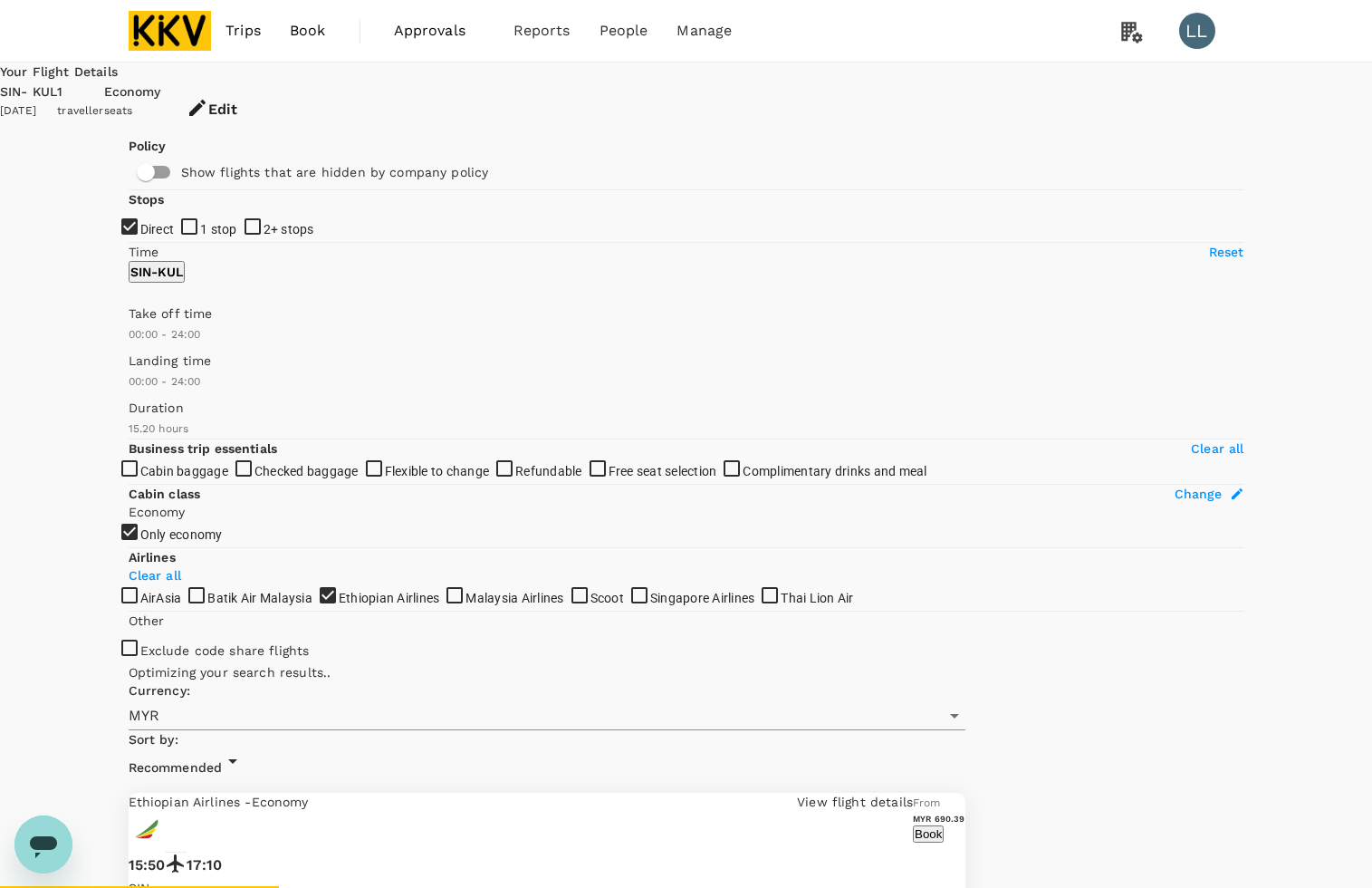
click at [944, 826] on button "Book" at bounding box center [928, 834] width 31 height 17
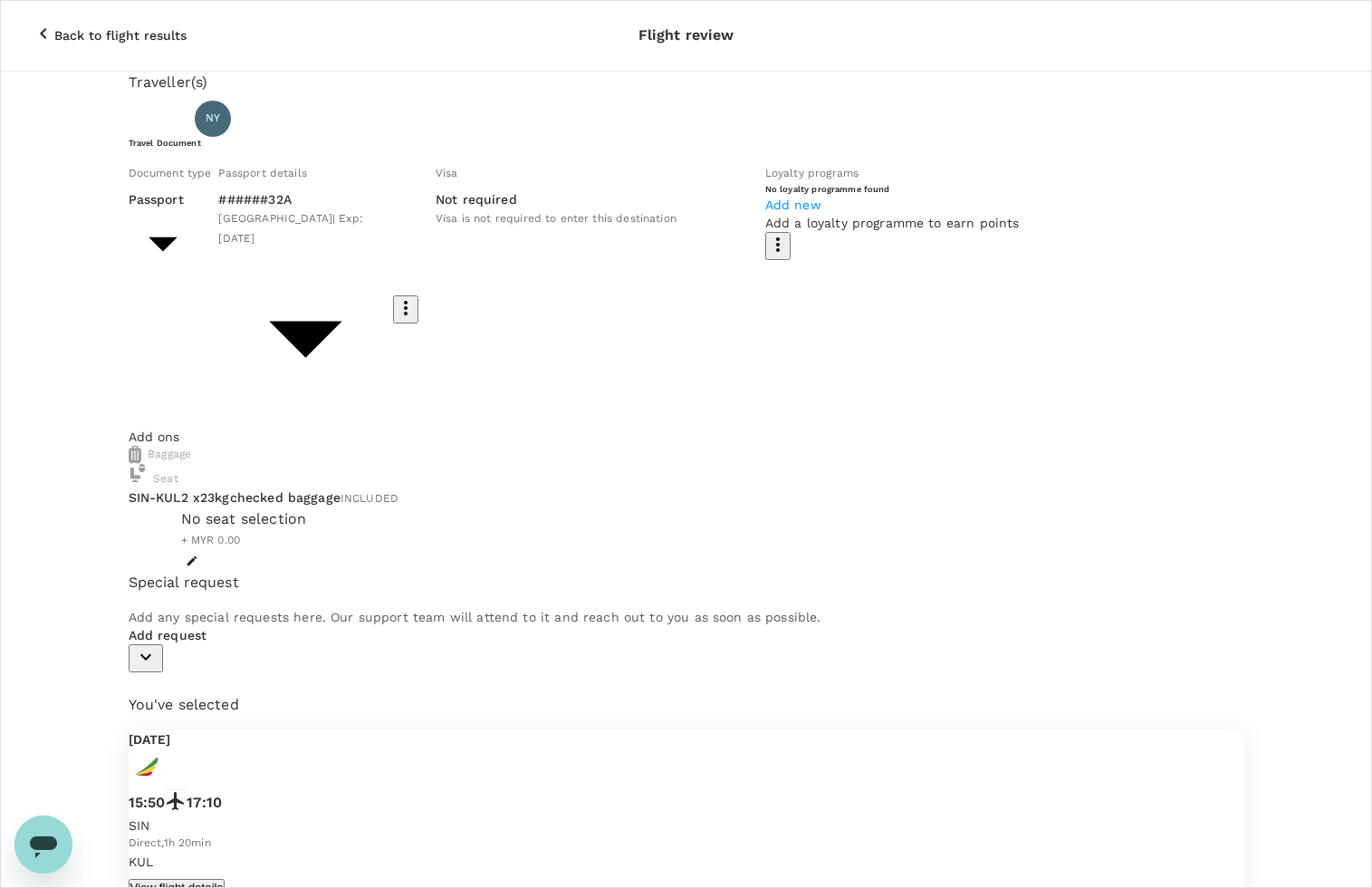
click at [254, 270] on body "Back to flight results Flight review Traveller(s) Traveller 1 : NY NGAI YIN TIE…" at bounding box center [686, 520] width 1372 height 1041
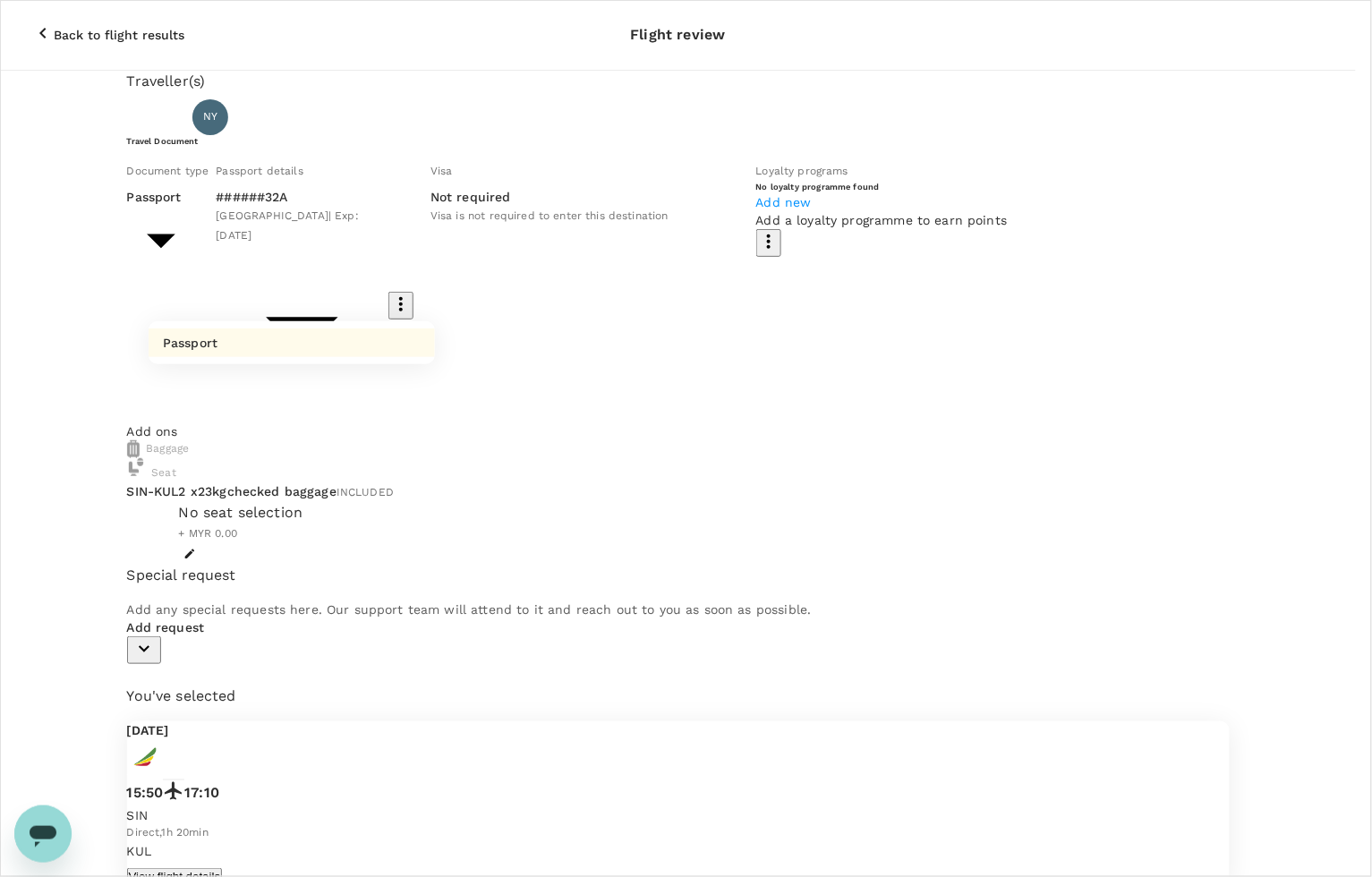
click at [206, 337] on p "Passport" at bounding box center [189, 342] width 54 height 17
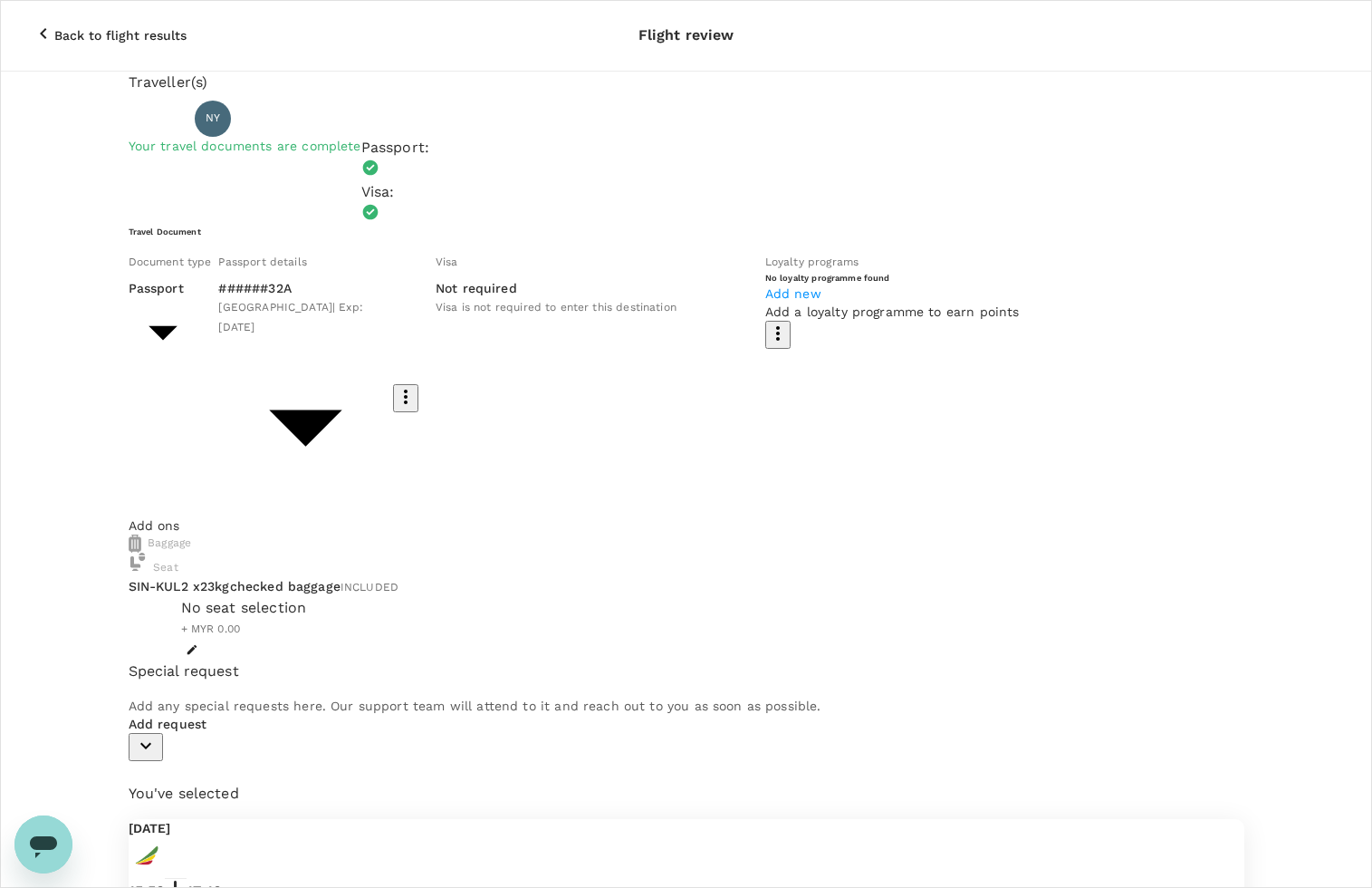
click at [729, 517] on div "Add ons Baggage Seat SIN - KUL 2 x 23kg checked baggage INCLUDED No seat select…" at bounding box center [686, 588] width 1116 height 144
click at [1298, 386] on div "Traveller(s) Traveller 1 : NY NGAI YIN TIEN Your travel documents are complete …" at bounding box center [686, 717] width 1372 height 1291
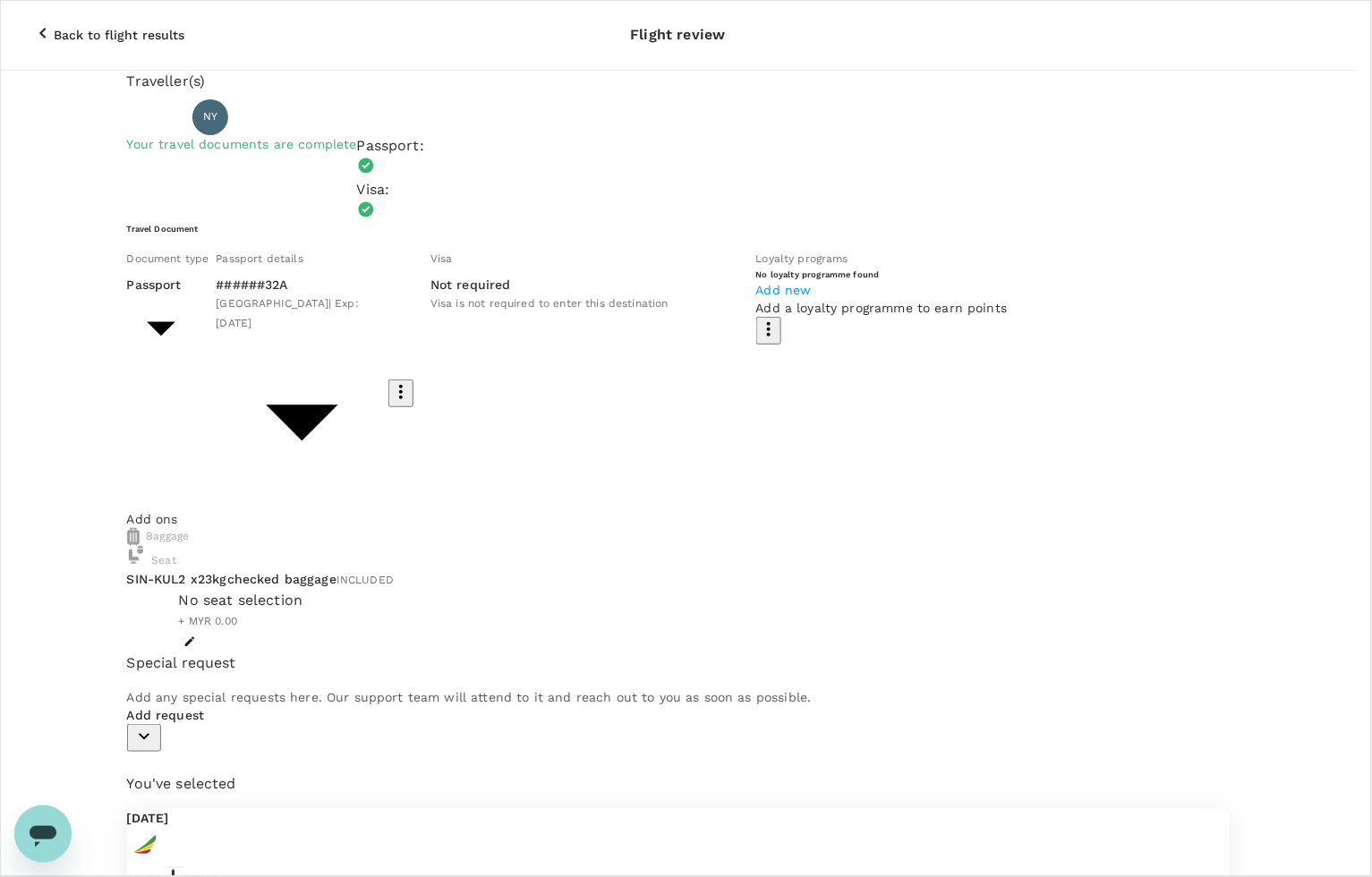
type input "9e431c6f-2823-4cc2-be3e-fbfab332714f"
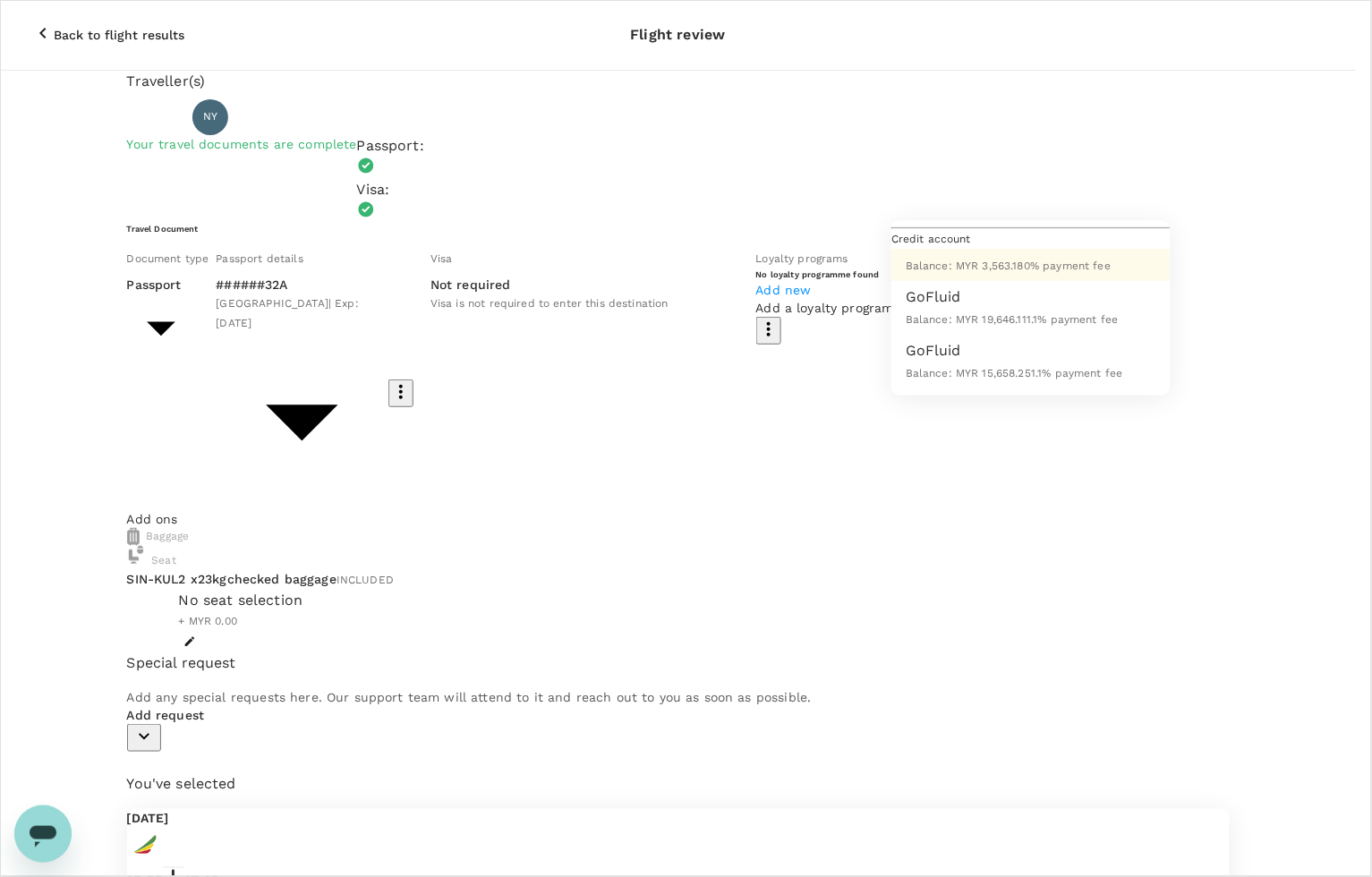
click at [1009, 272] on span "Balance : MYR 3,563.18" at bounding box center [965, 266] width 118 height 13
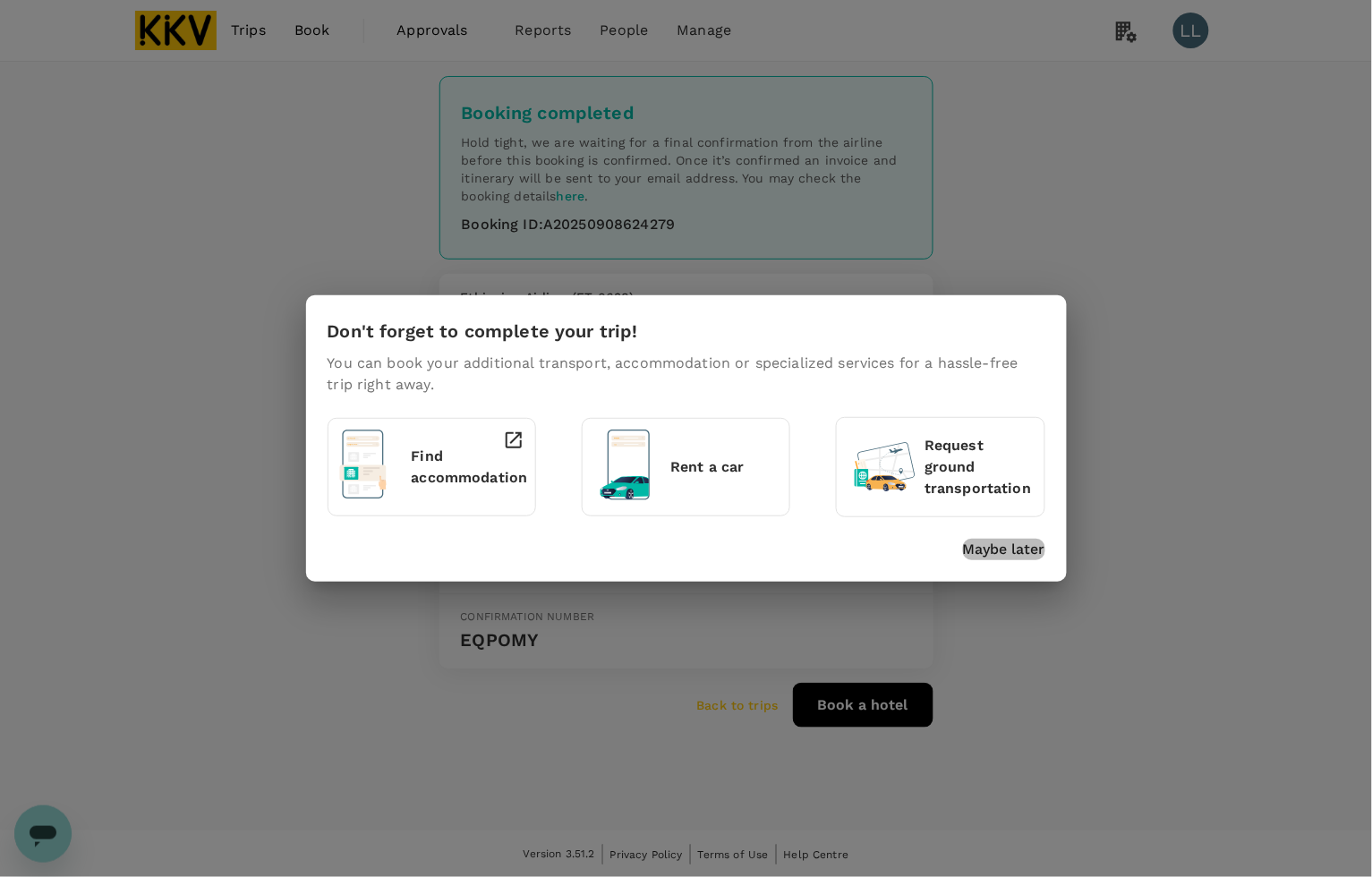
click at [972, 547] on p "Maybe later" at bounding box center [1004, 549] width 83 height 21
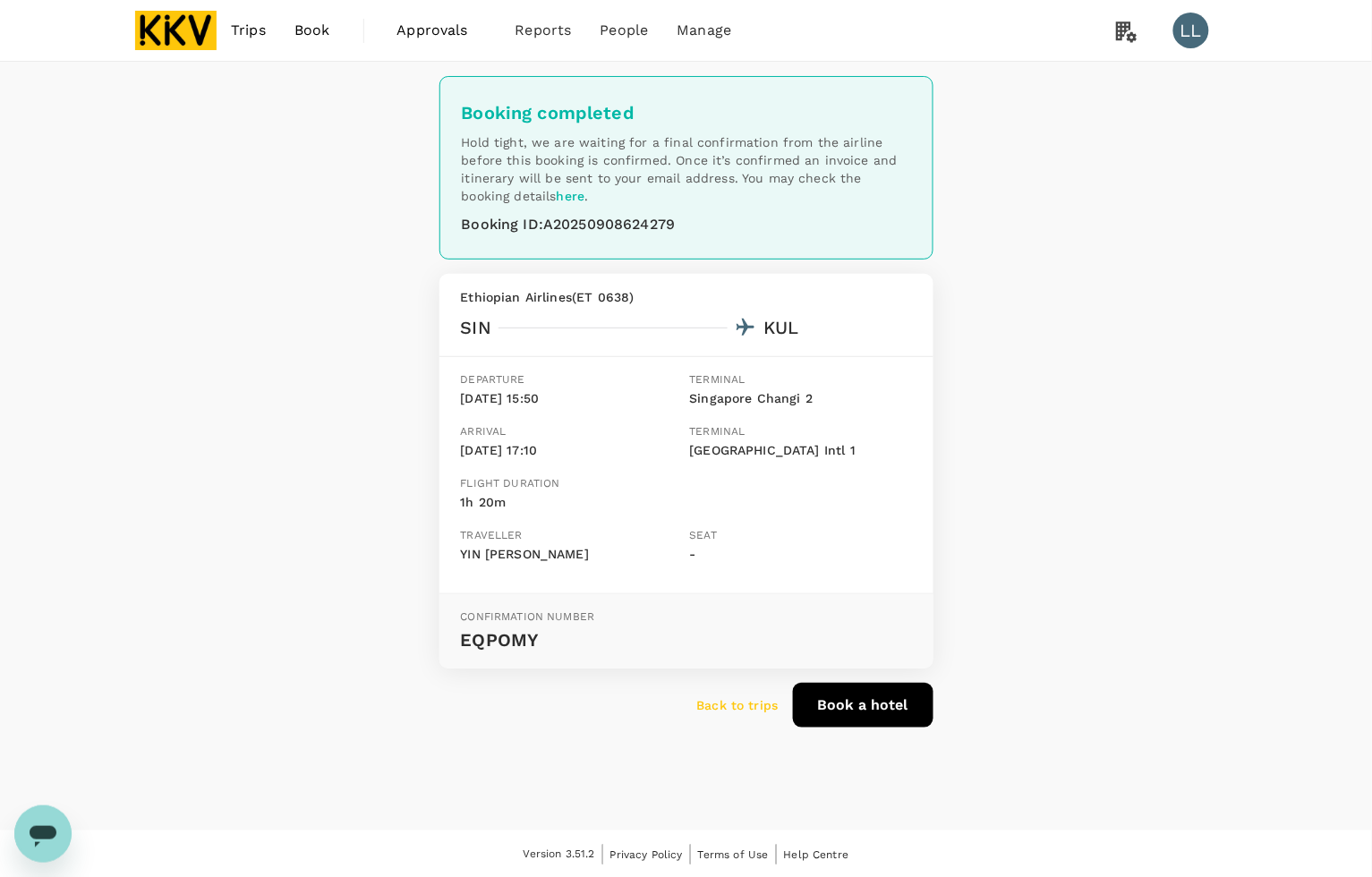
click at [182, 31] on img at bounding box center [177, 30] width 83 height 40
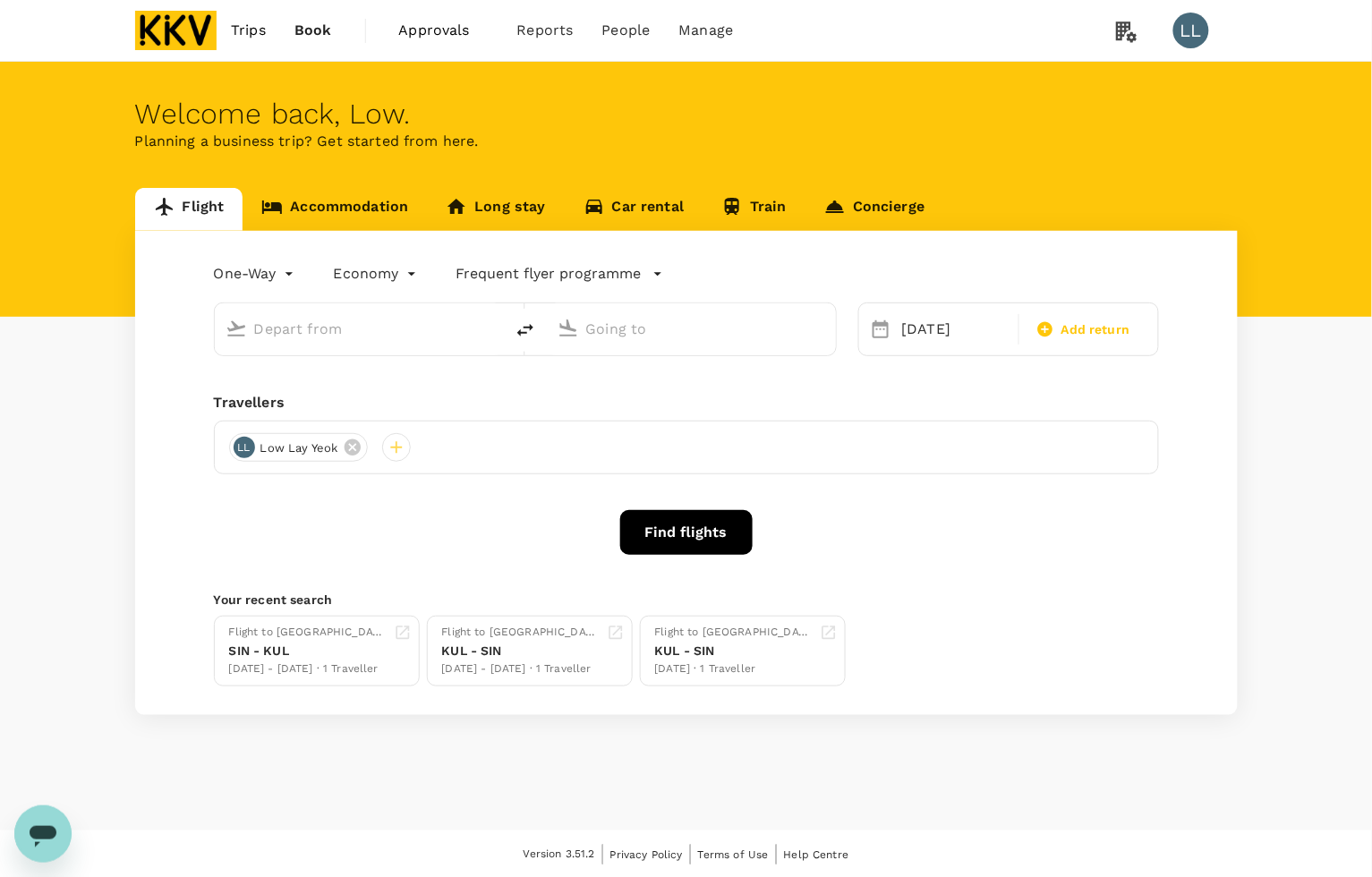
type input "Singapore Changi (SIN)"
type input "Kuala Lumpur Intl (KUL)"
type input "Singapore Changi (SIN)"
type input "Kuala Lumpur Intl (KUL)"
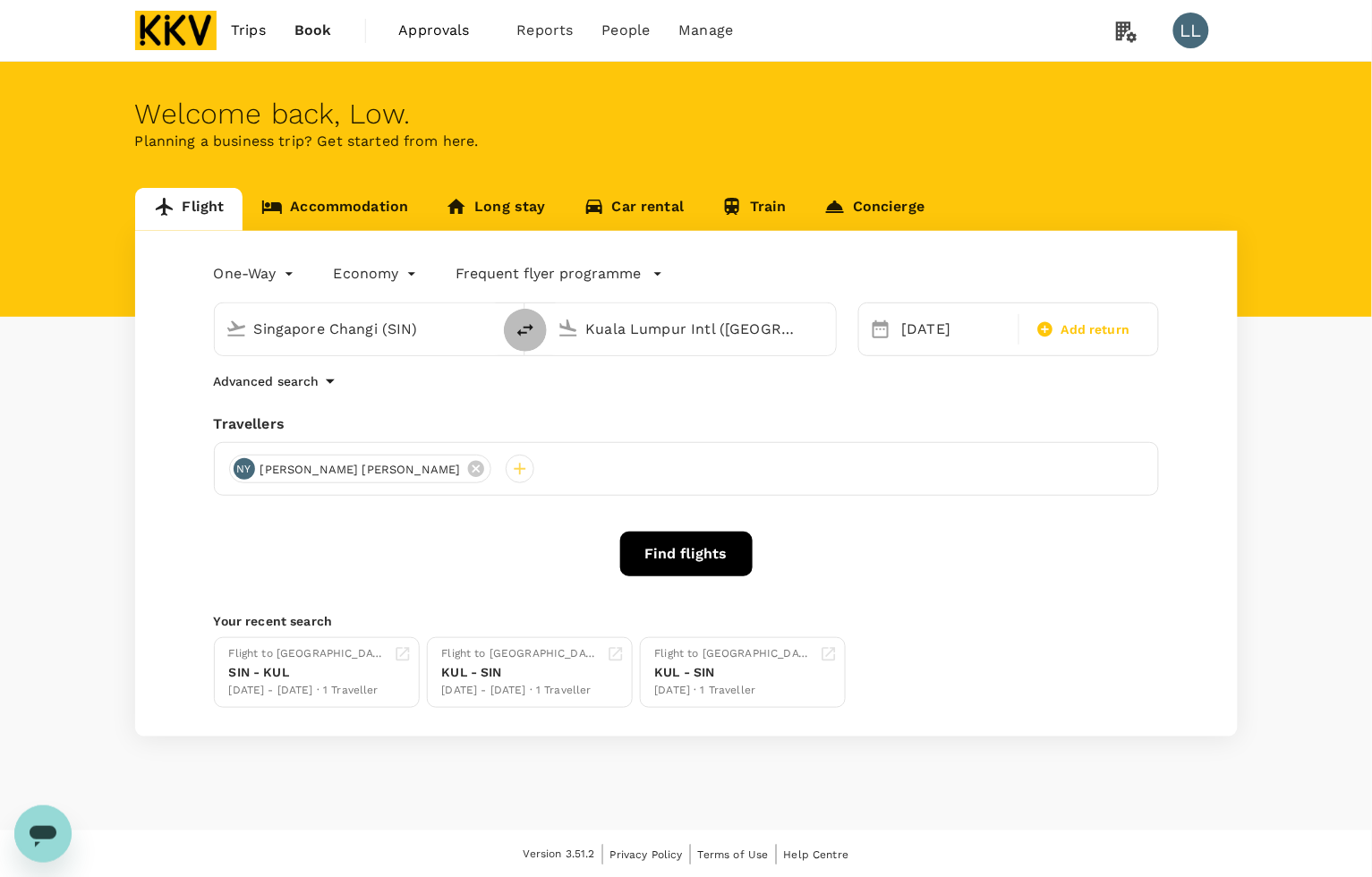
click at [529, 325] on icon "delete" at bounding box center [525, 329] width 21 height 21
type input "Kuala Lumpur Intl (KUL)"
type input "Singapore Changi (SIN)"
click at [950, 325] on div "16 Sep" at bounding box center [955, 329] width 120 height 36
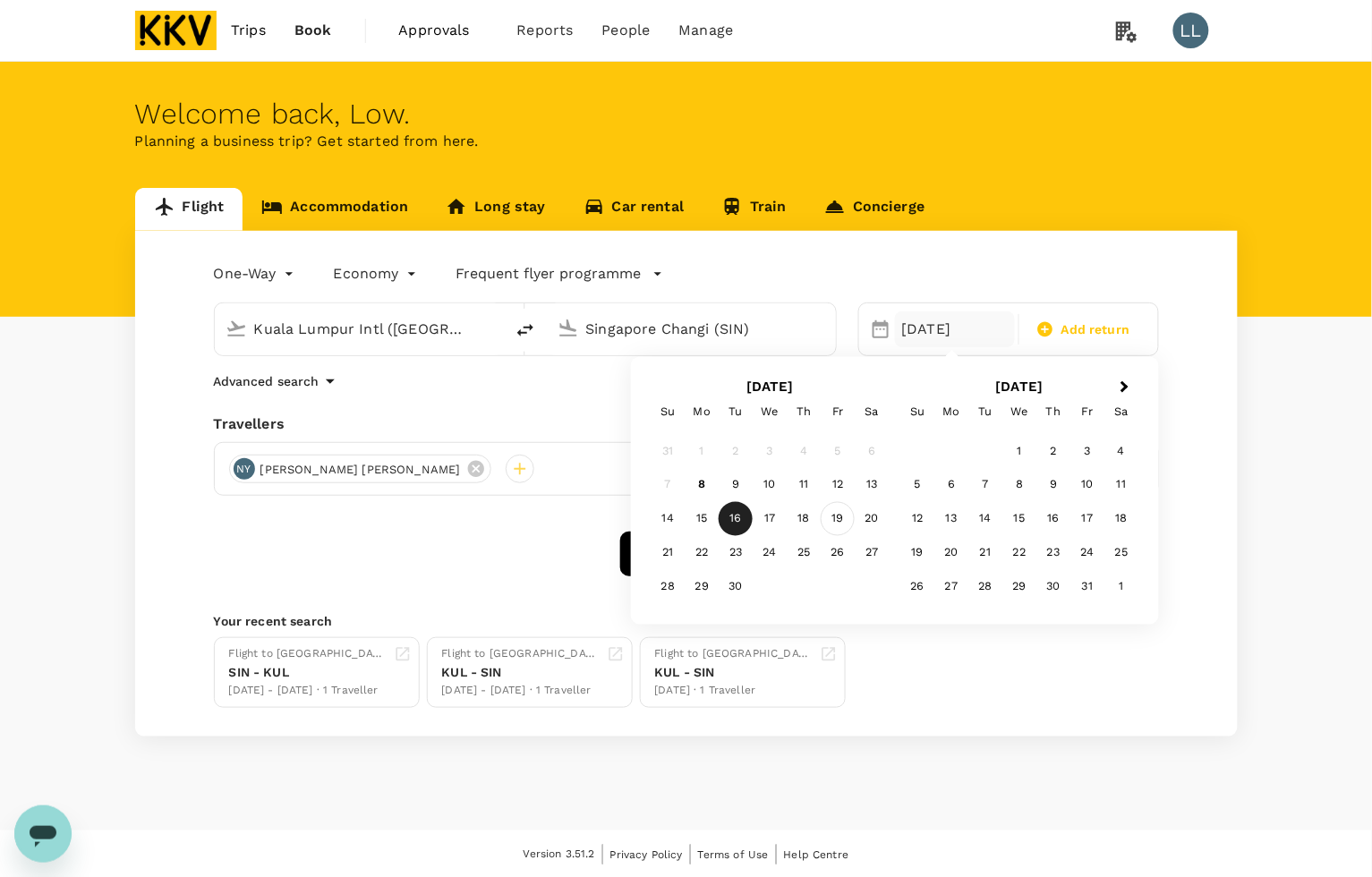
click at [842, 516] on div "19" at bounding box center [837, 518] width 34 height 34
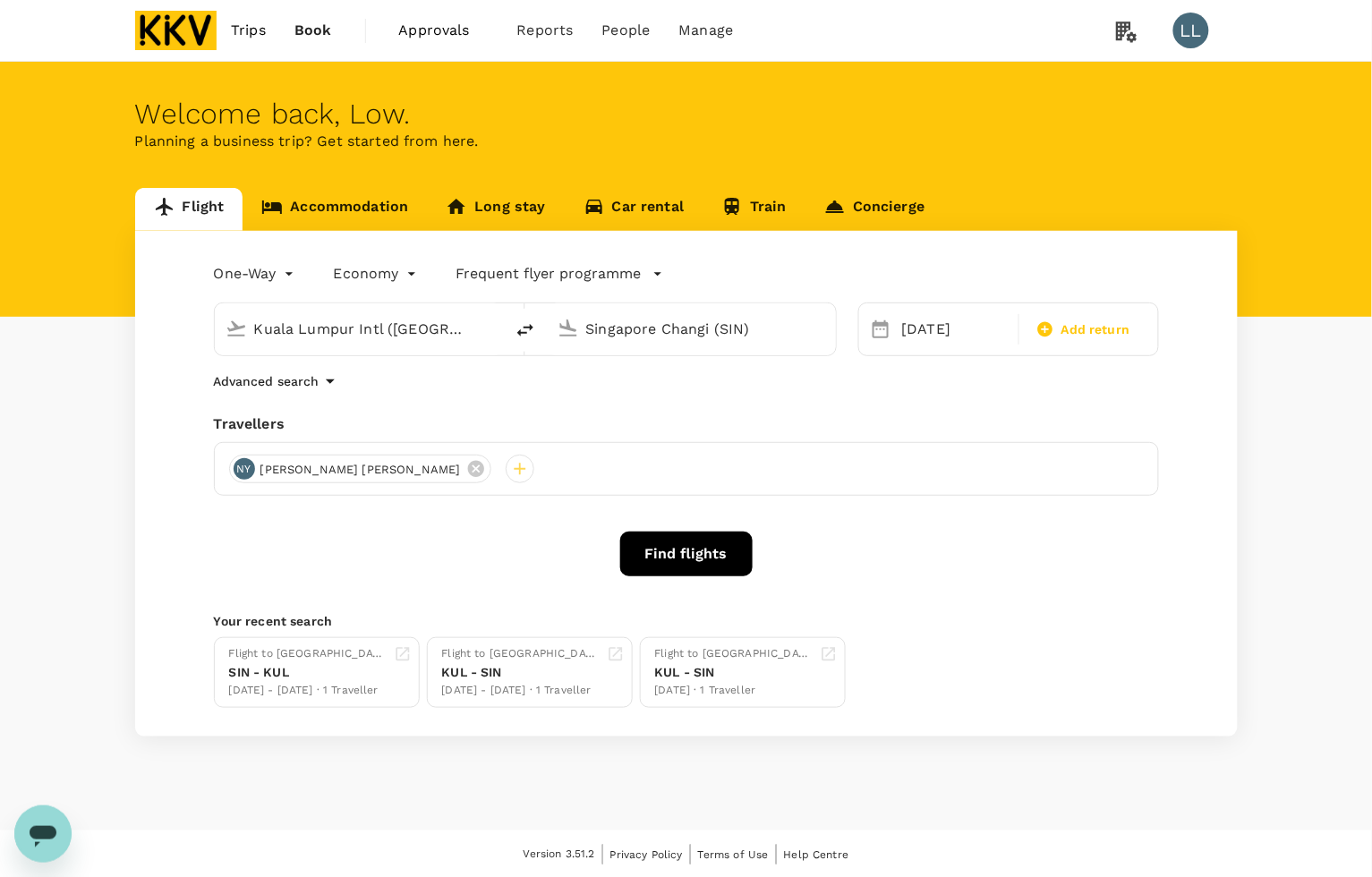
click at [762, 404] on div "One-Way oneway Economy economy Frequent flyer programme Kuala Lumpur Intl (KUL)…" at bounding box center [686, 484] width 1103 height 506
click at [687, 551] on button "Find flights" at bounding box center [686, 553] width 132 height 45
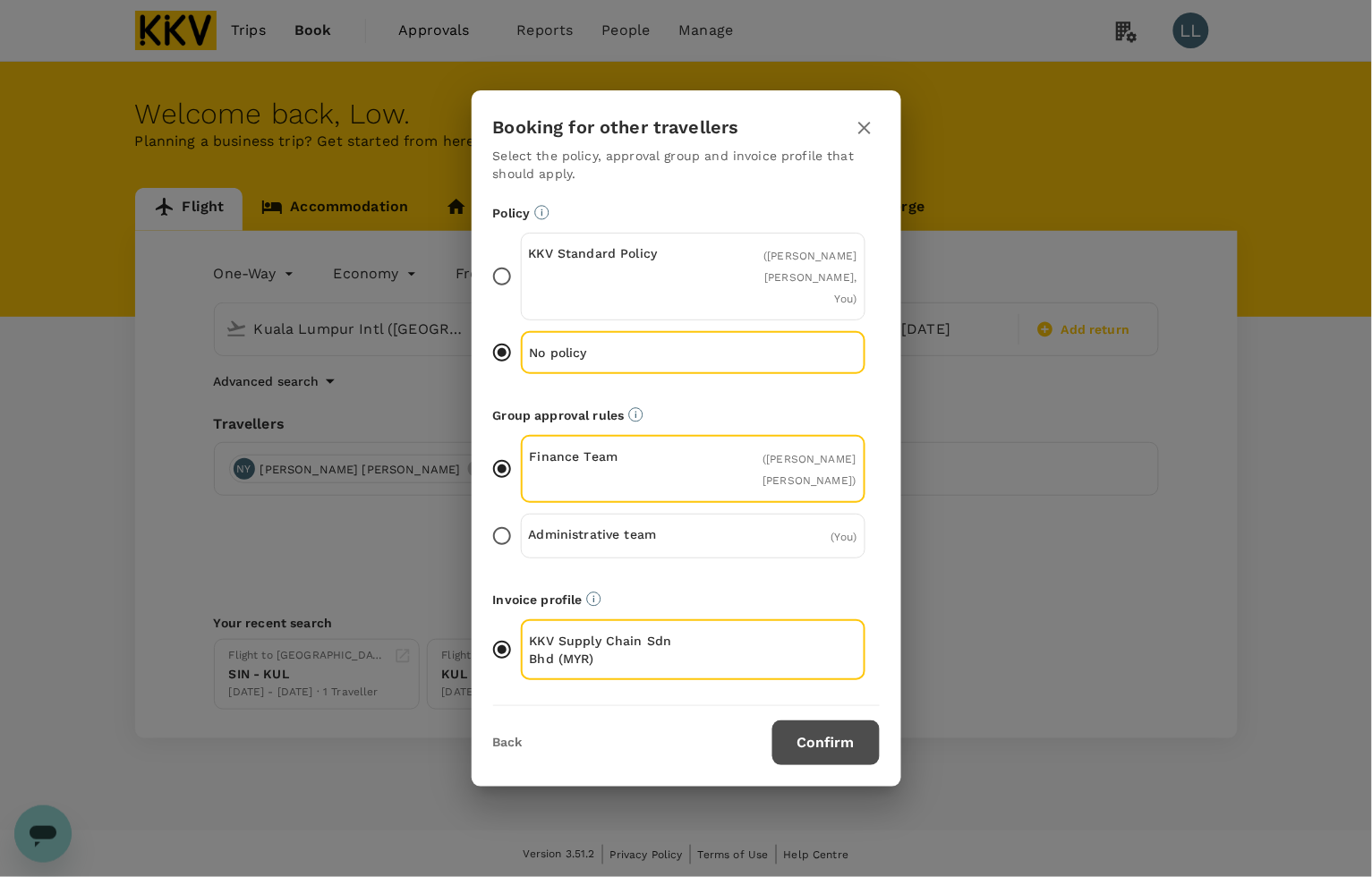
click at [818, 720] on button "Confirm" at bounding box center [826, 742] width 108 height 45
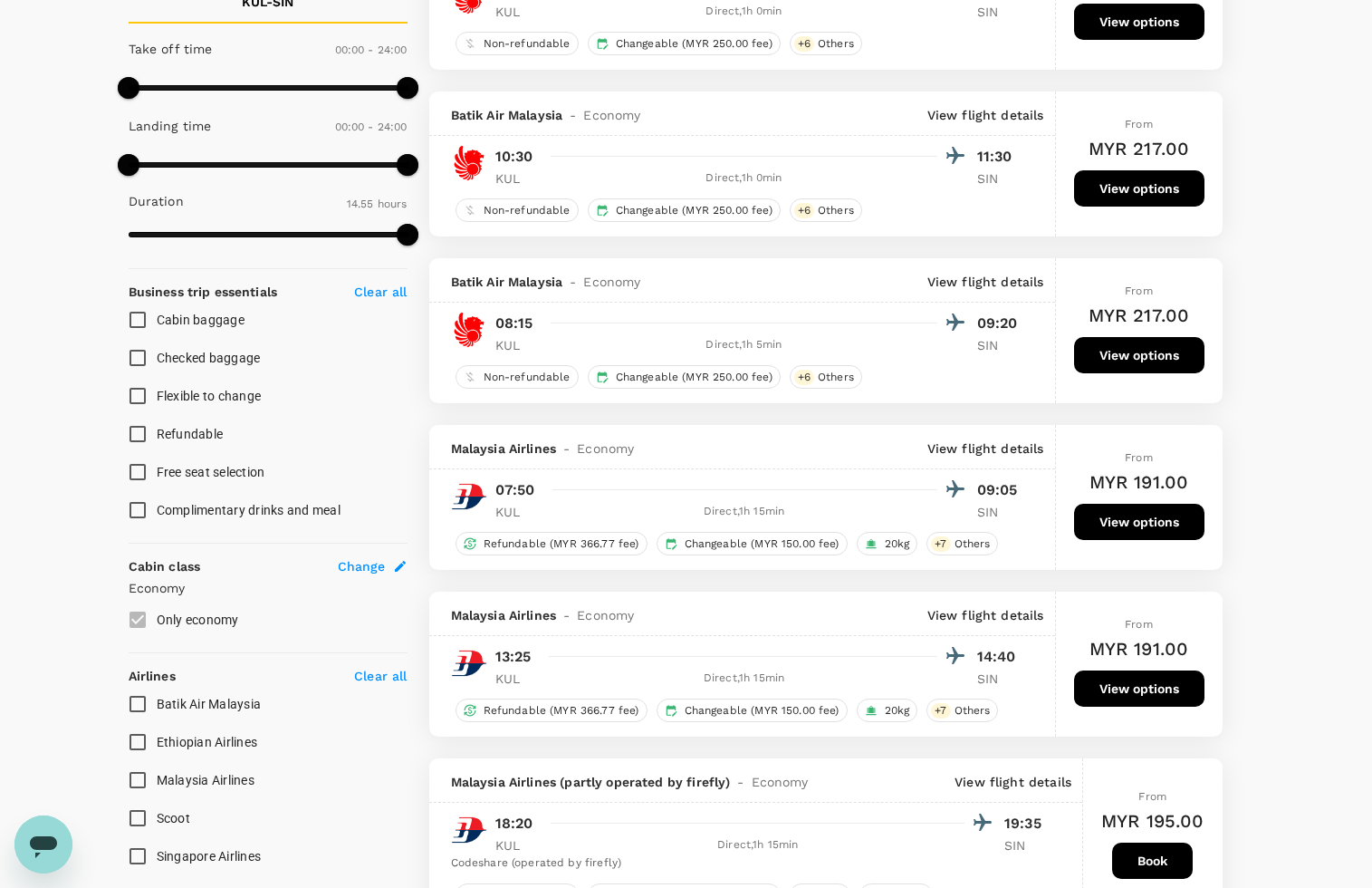
scroll to position [453, 0]
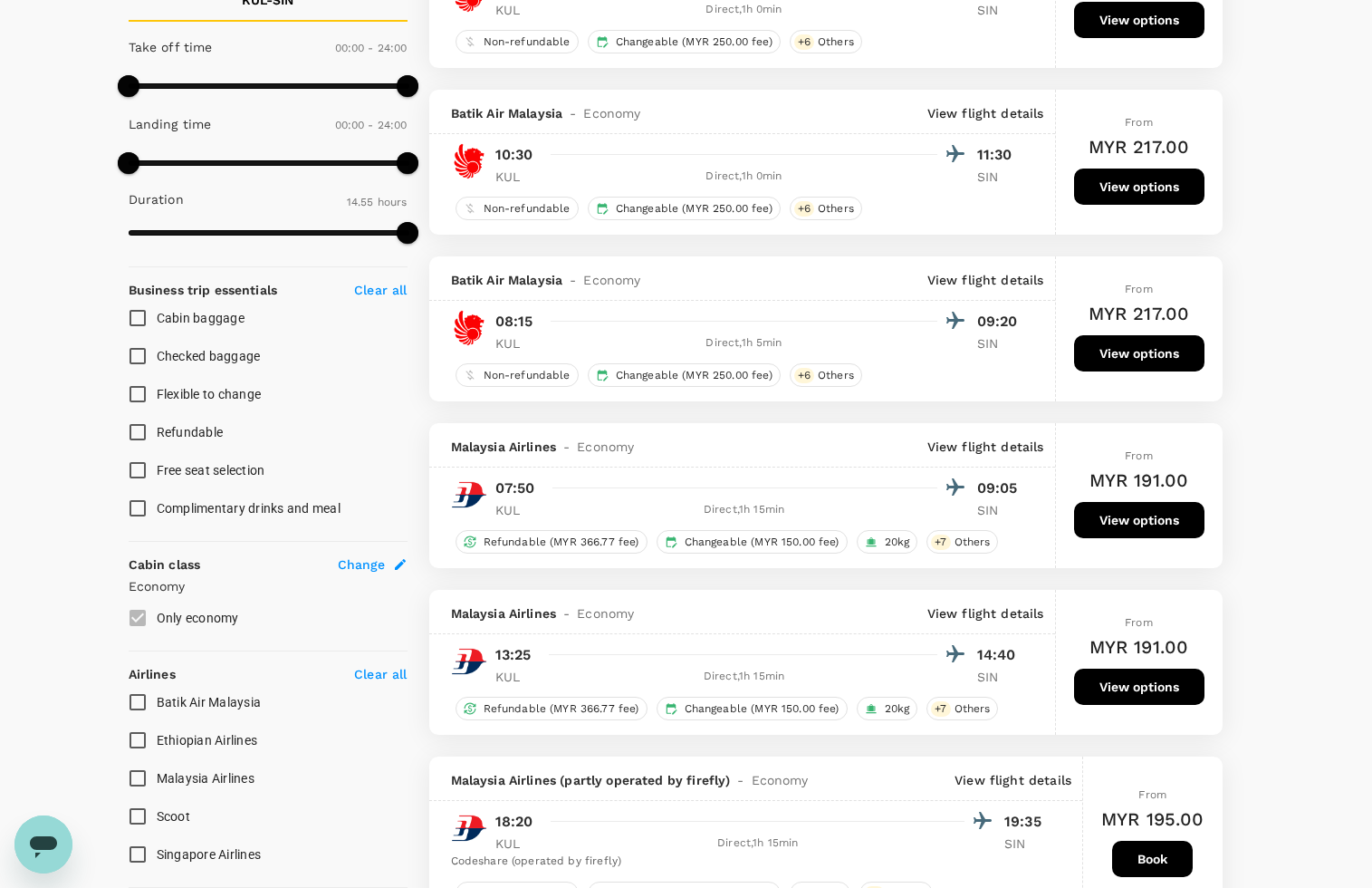
click at [184, 773] on span "Malaysia Airlines" at bounding box center [205, 778] width 98 height 15
click at [156, 773] on input "Malaysia Airlines" at bounding box center [137, 777] width 38 height 38
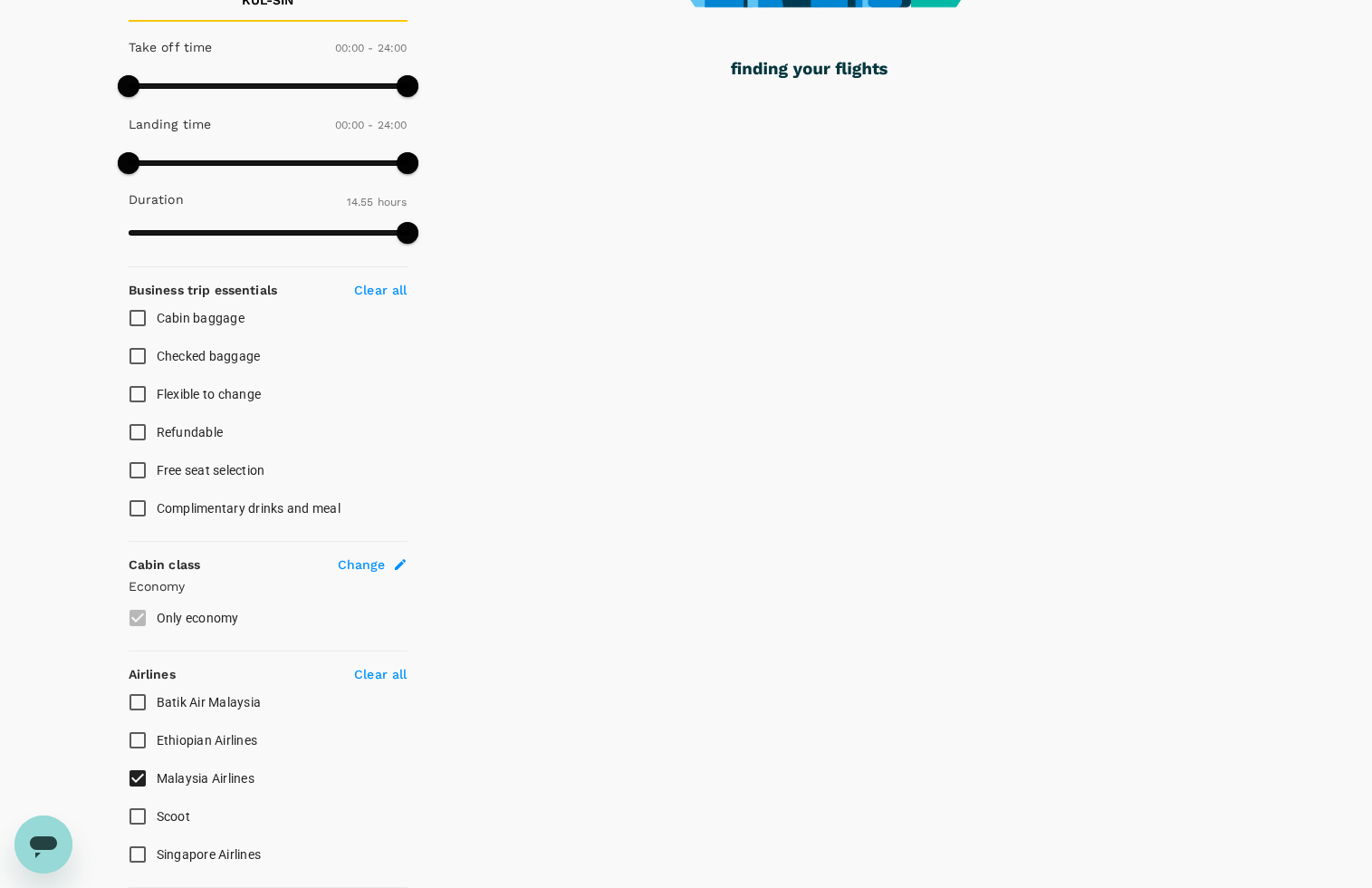
checkbox input "false"
checkbox input "true"
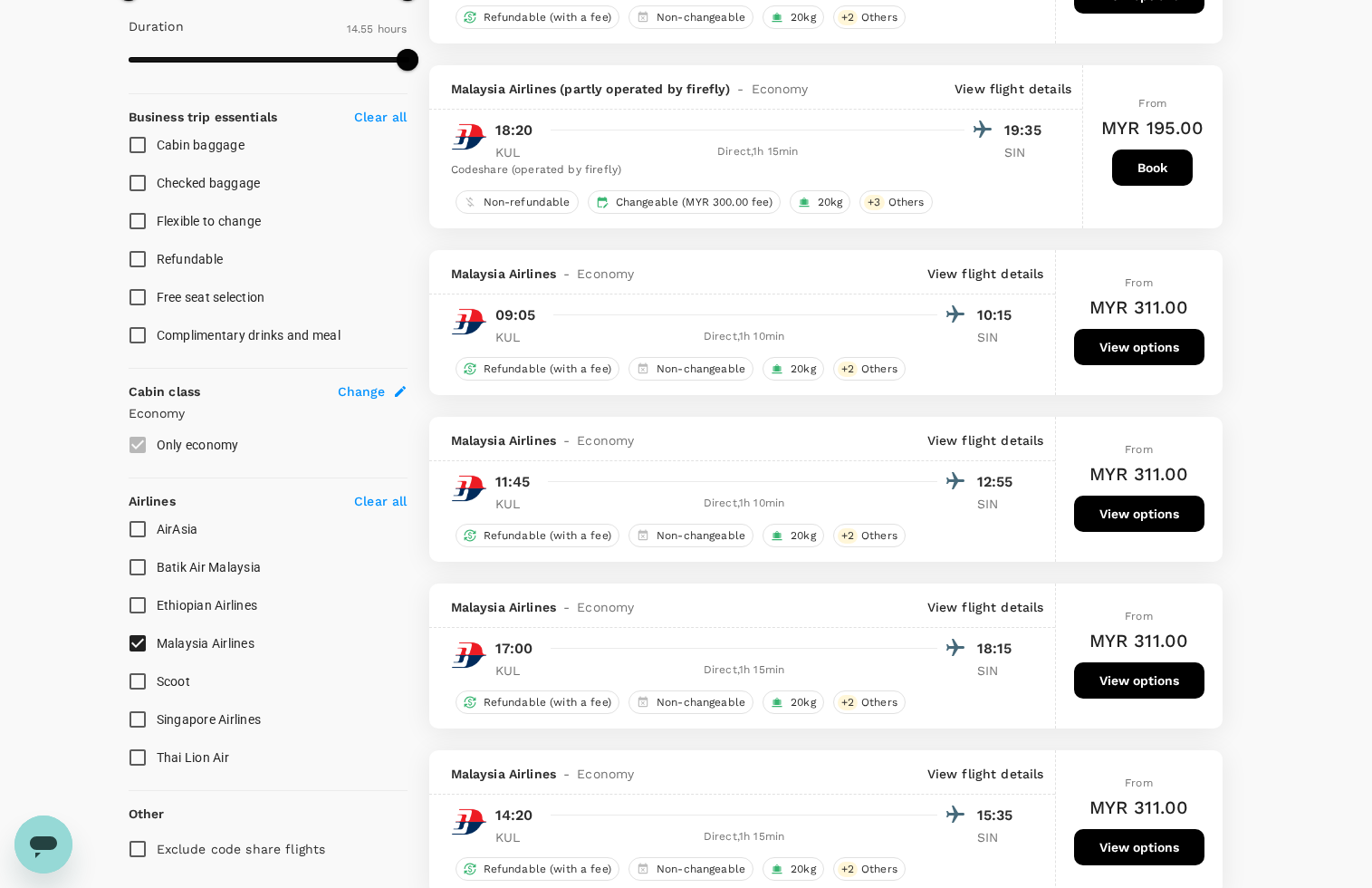
scroll to position [679, 0]
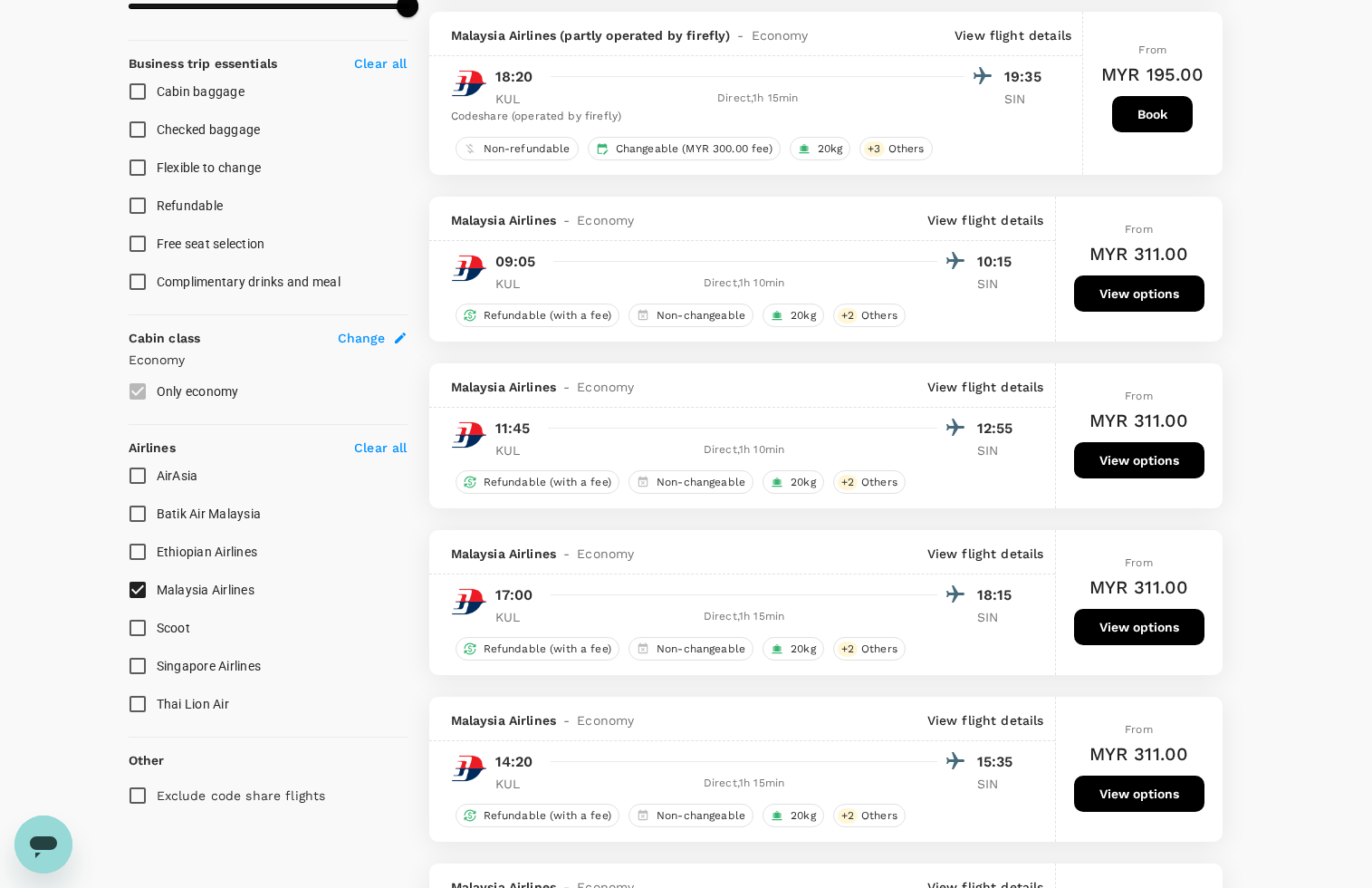
click at [1074, 625] on button "View options" at bounding box center [1139, 626] width 130 height 36
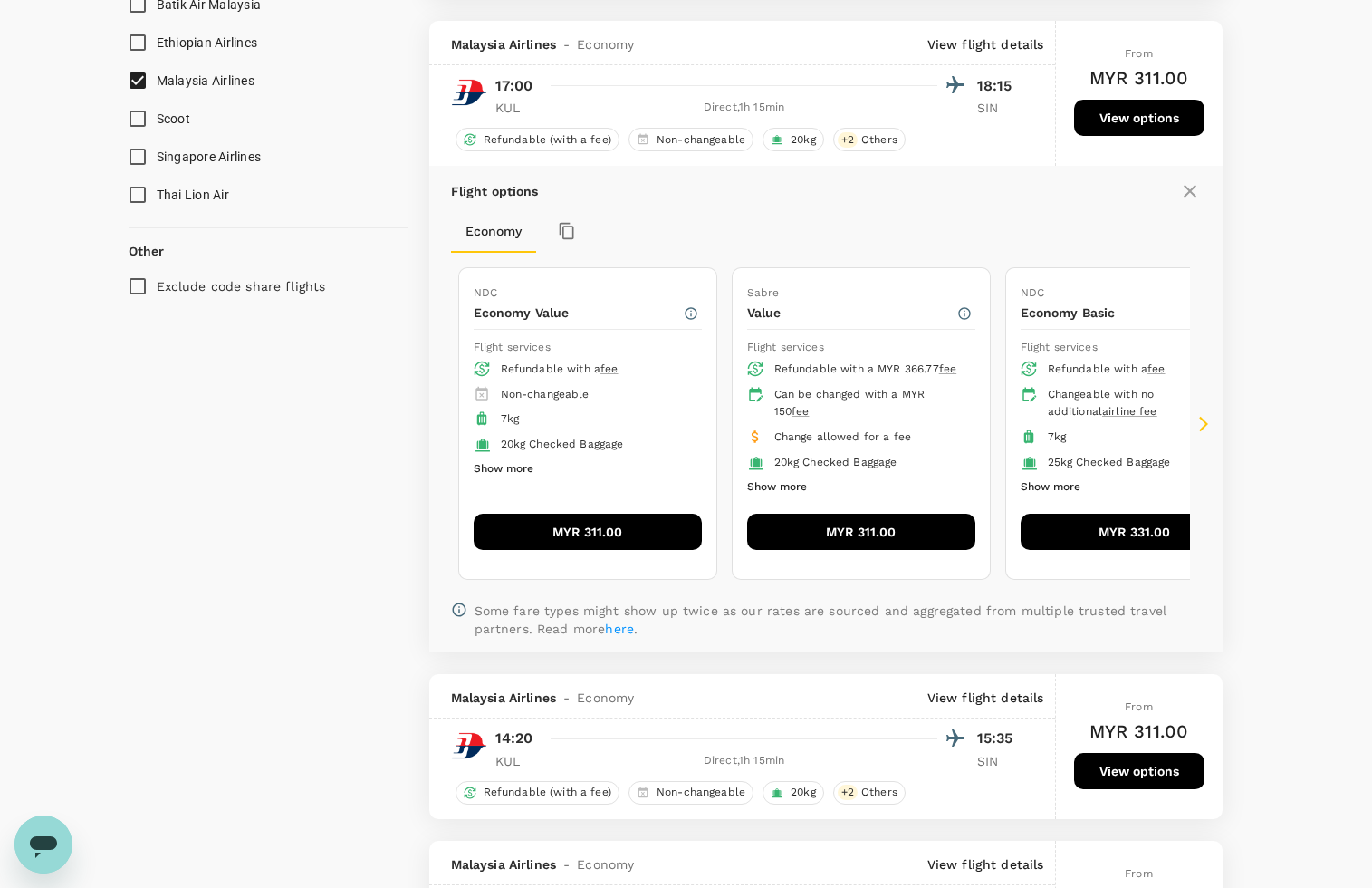
scroll to position [1220, 0]
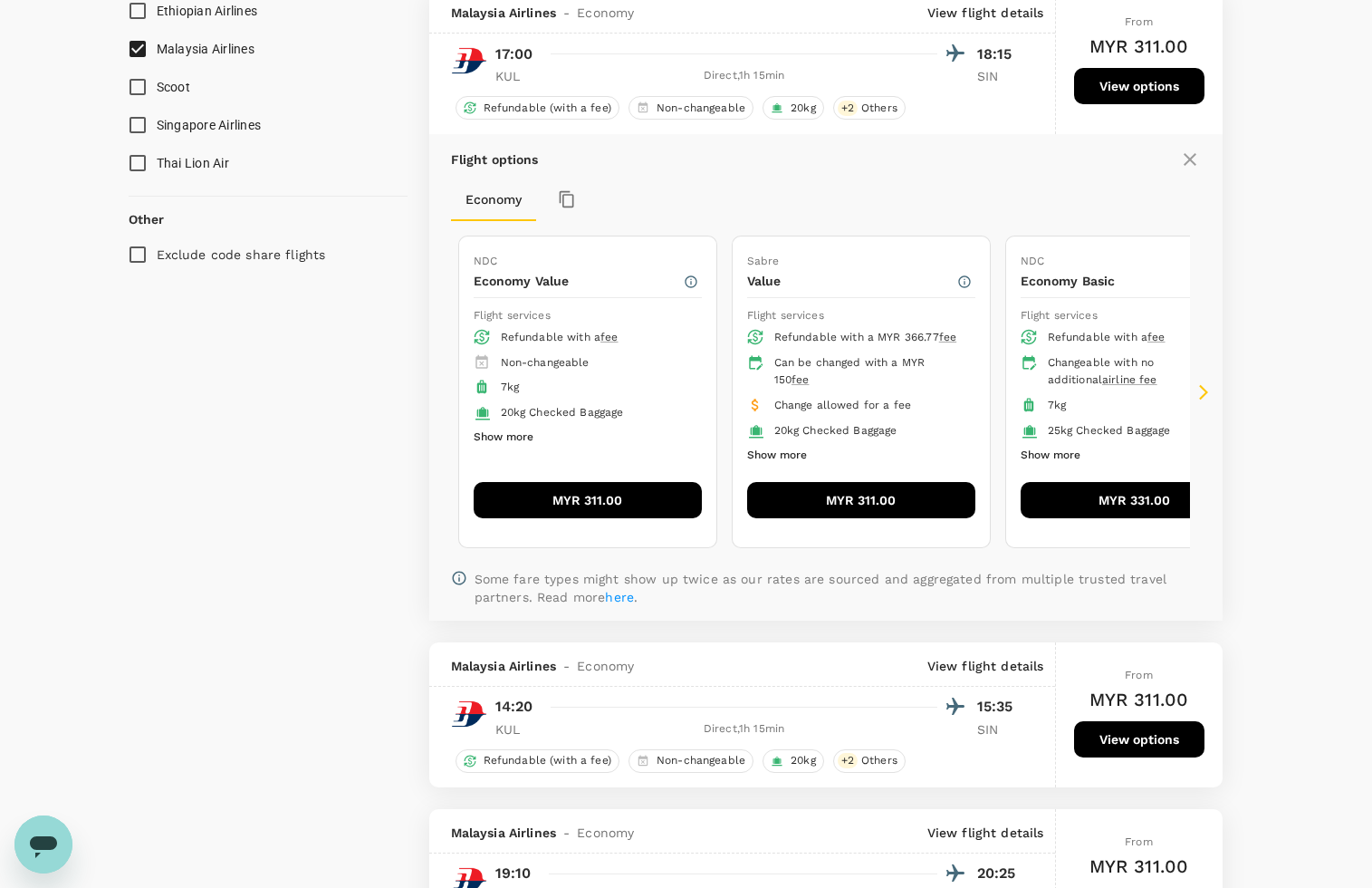
click at [515, 440] on button "Show more" at bounding box center [504, 437] width 60 height 23
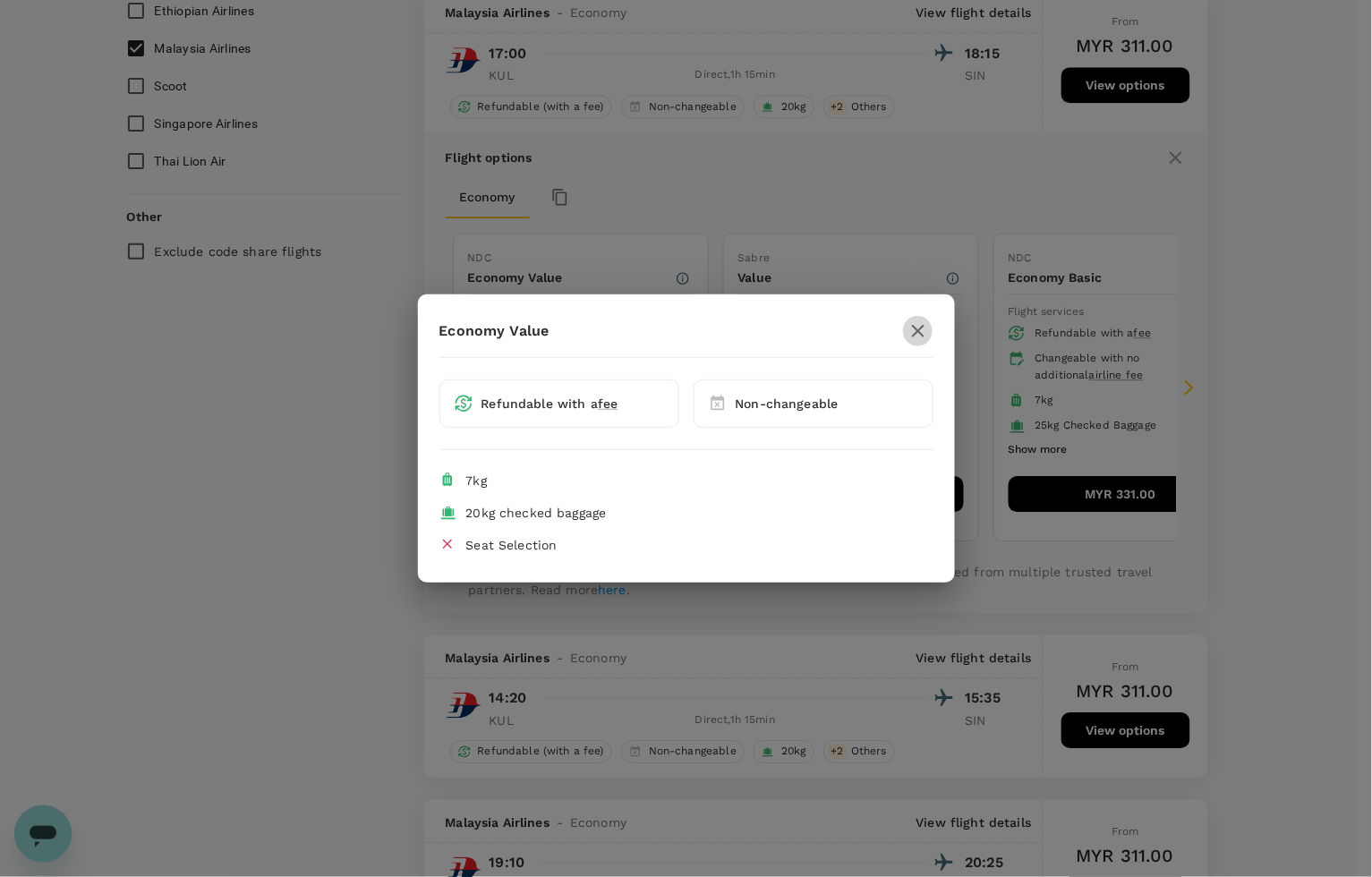
click at [918, 326] on icon "button" at bounding box center [918, 330] width 21 height 21
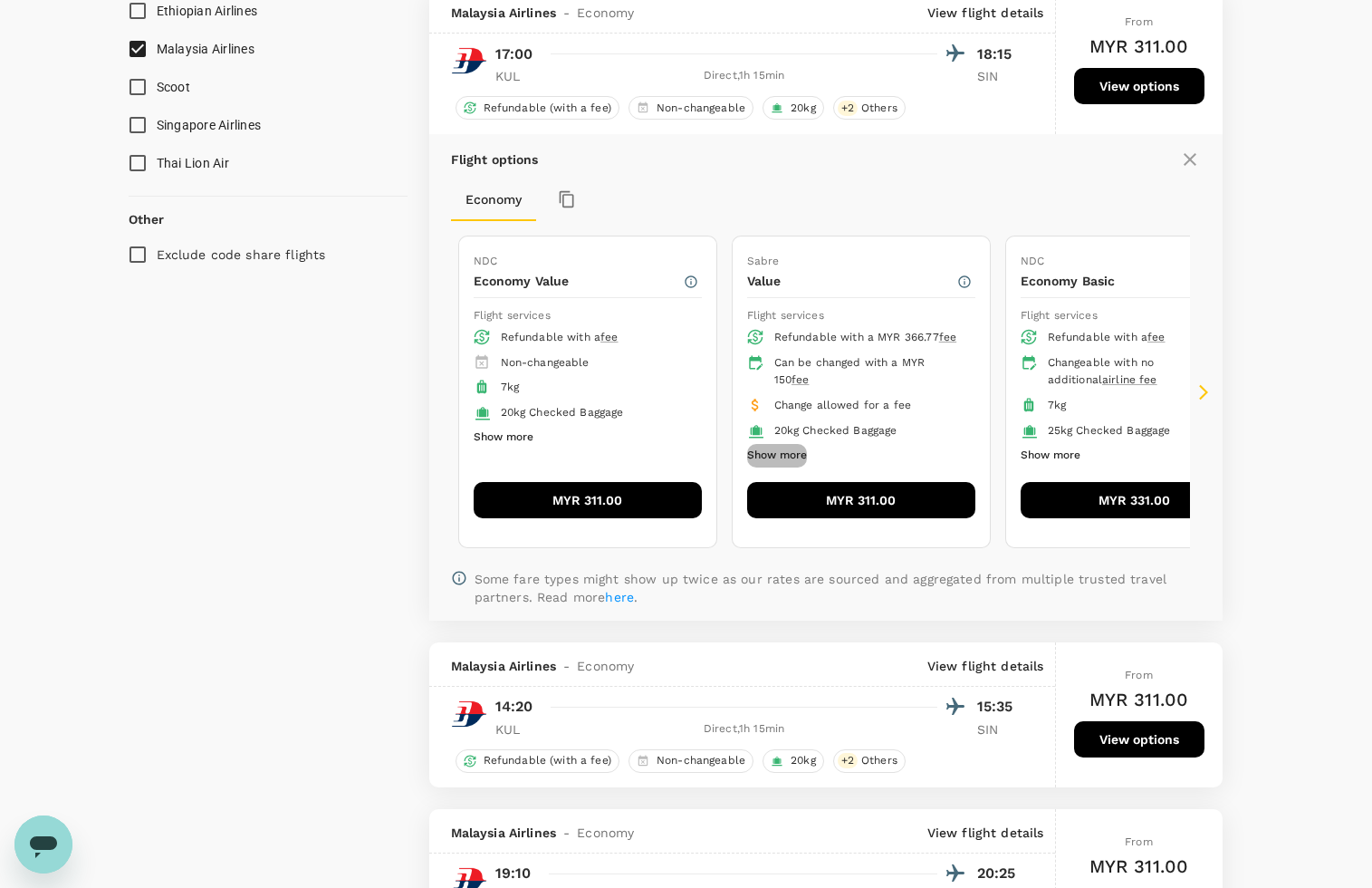
click at [779, 454] on button "Show more" at bounding box center [777, 455] width 60 height 23
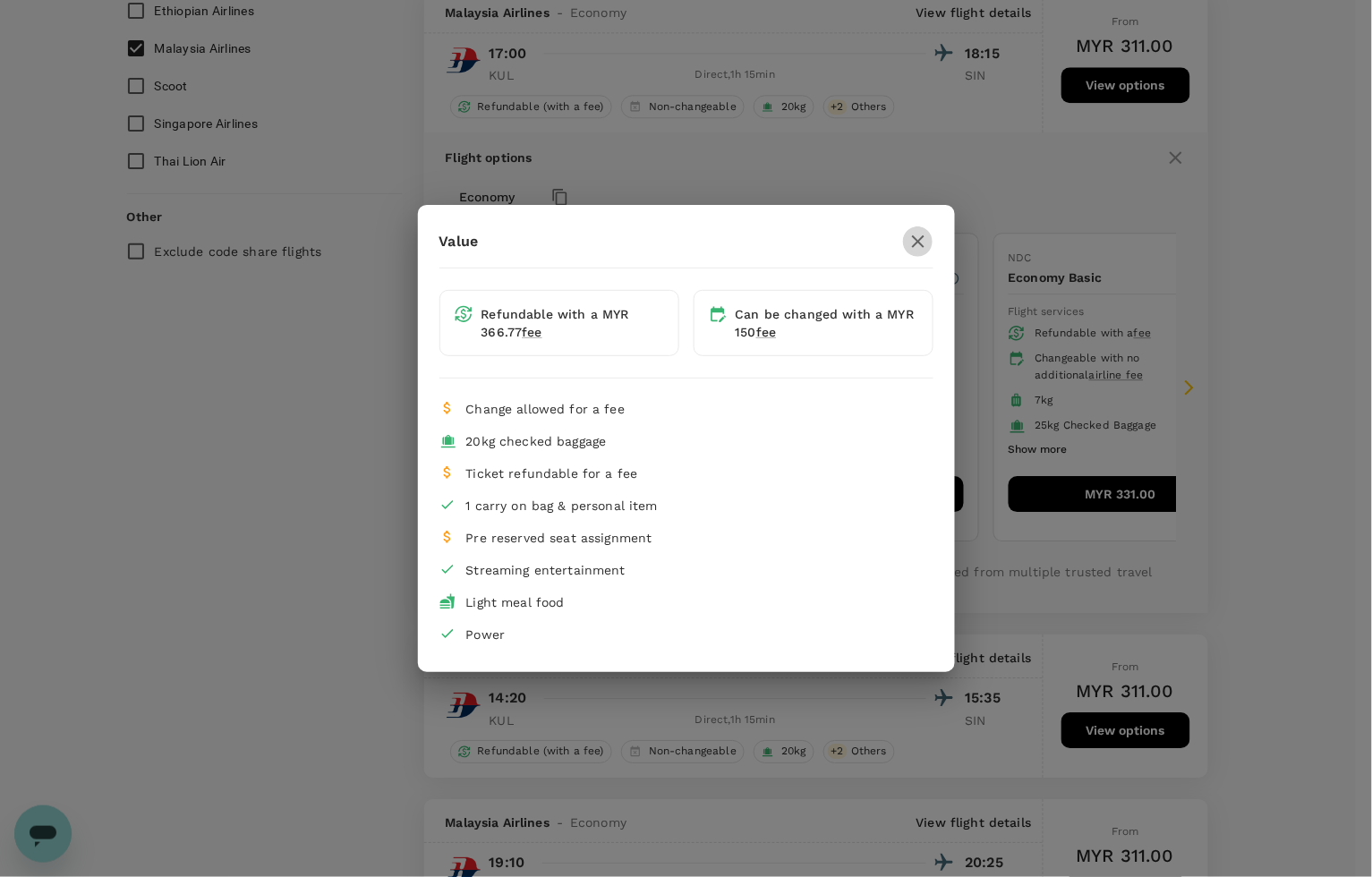
click at [917, 237] on icon "button" at bounding box center [918, 241] width 21 height 21
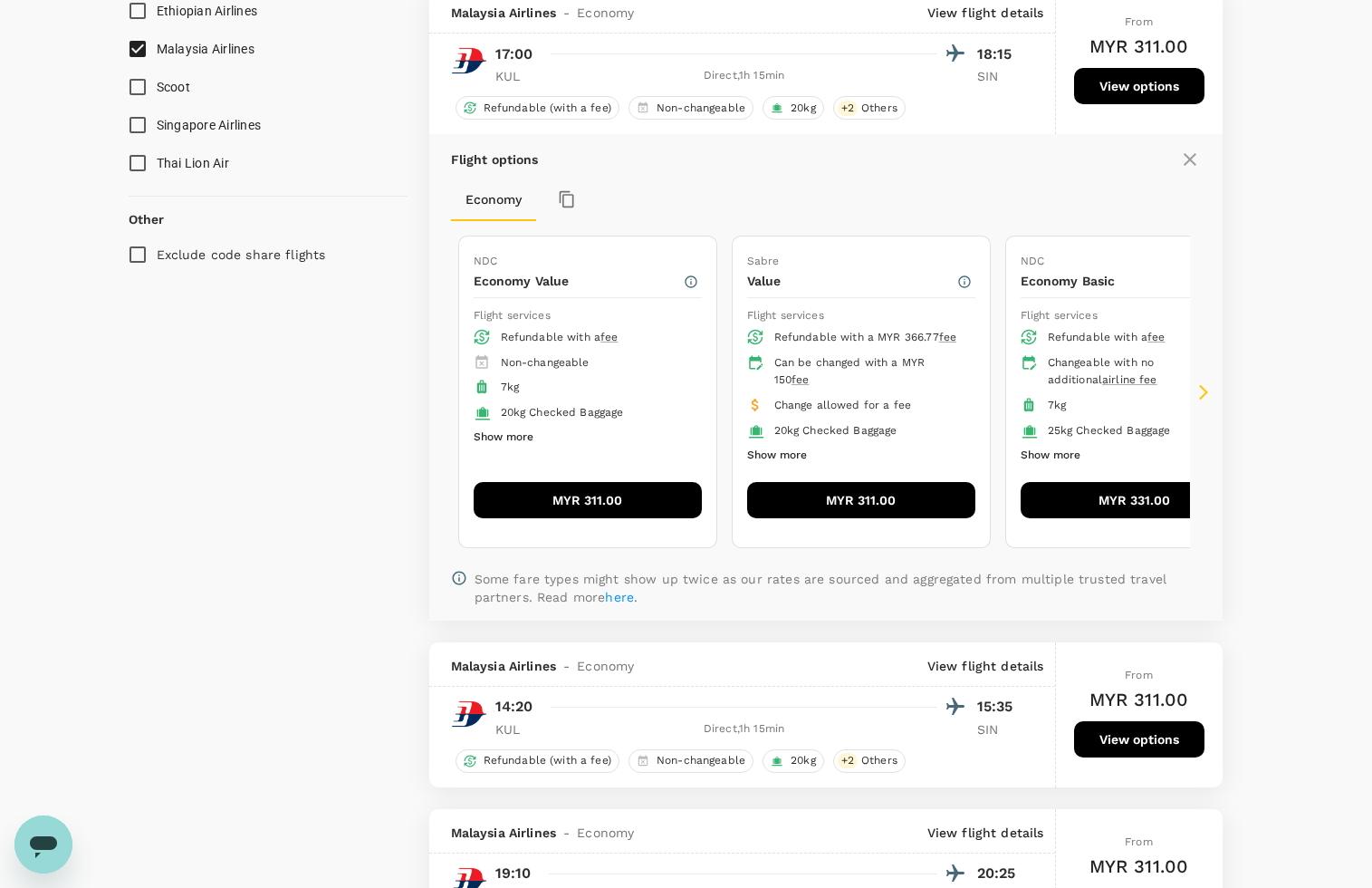
click at [521, 442] on button "Show more" at bounding box center [504, 437] width 60 height 23
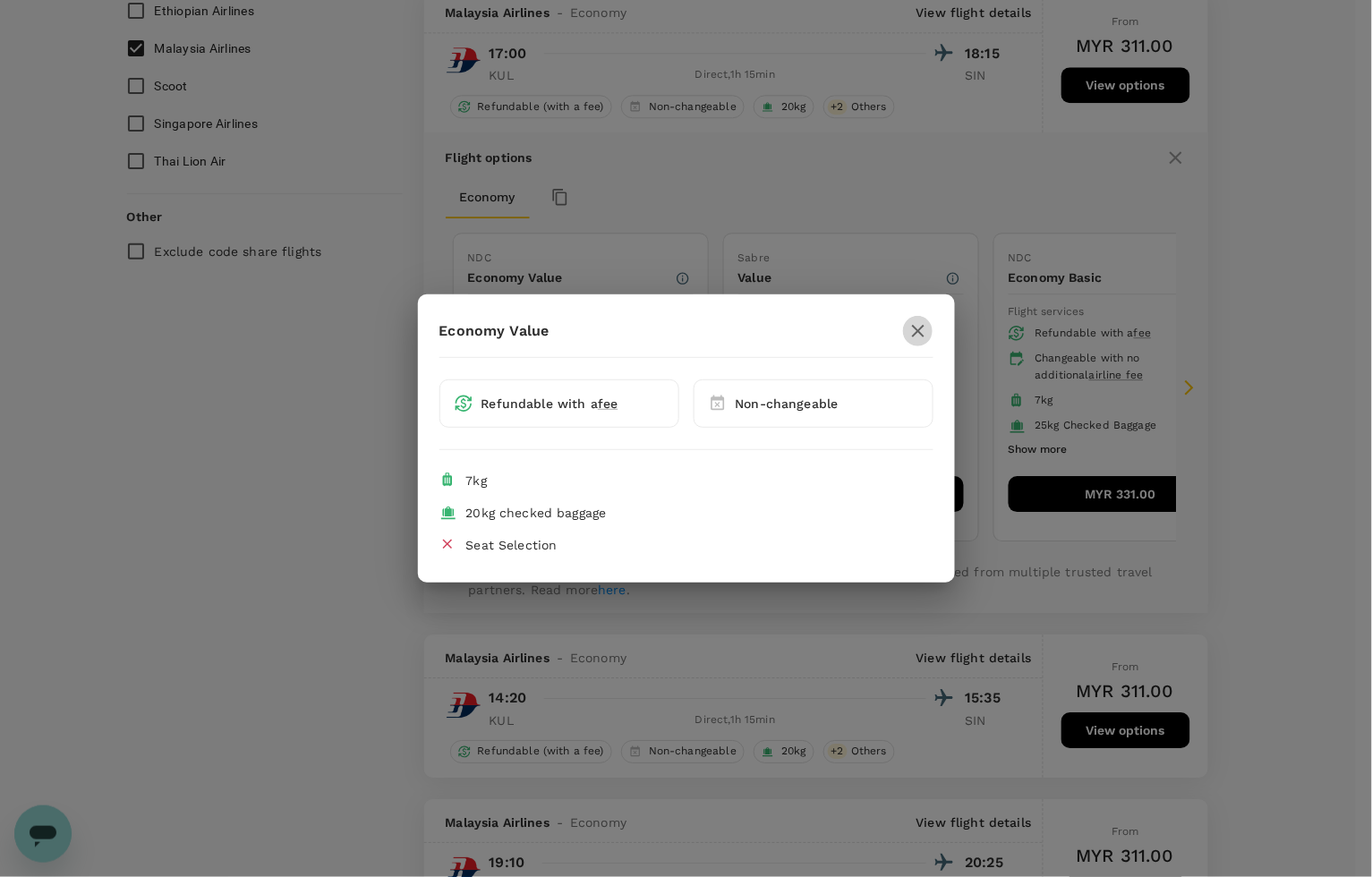
click at [918, 329] on icon "button" at bounding box center [919, 331] width 13 height 13
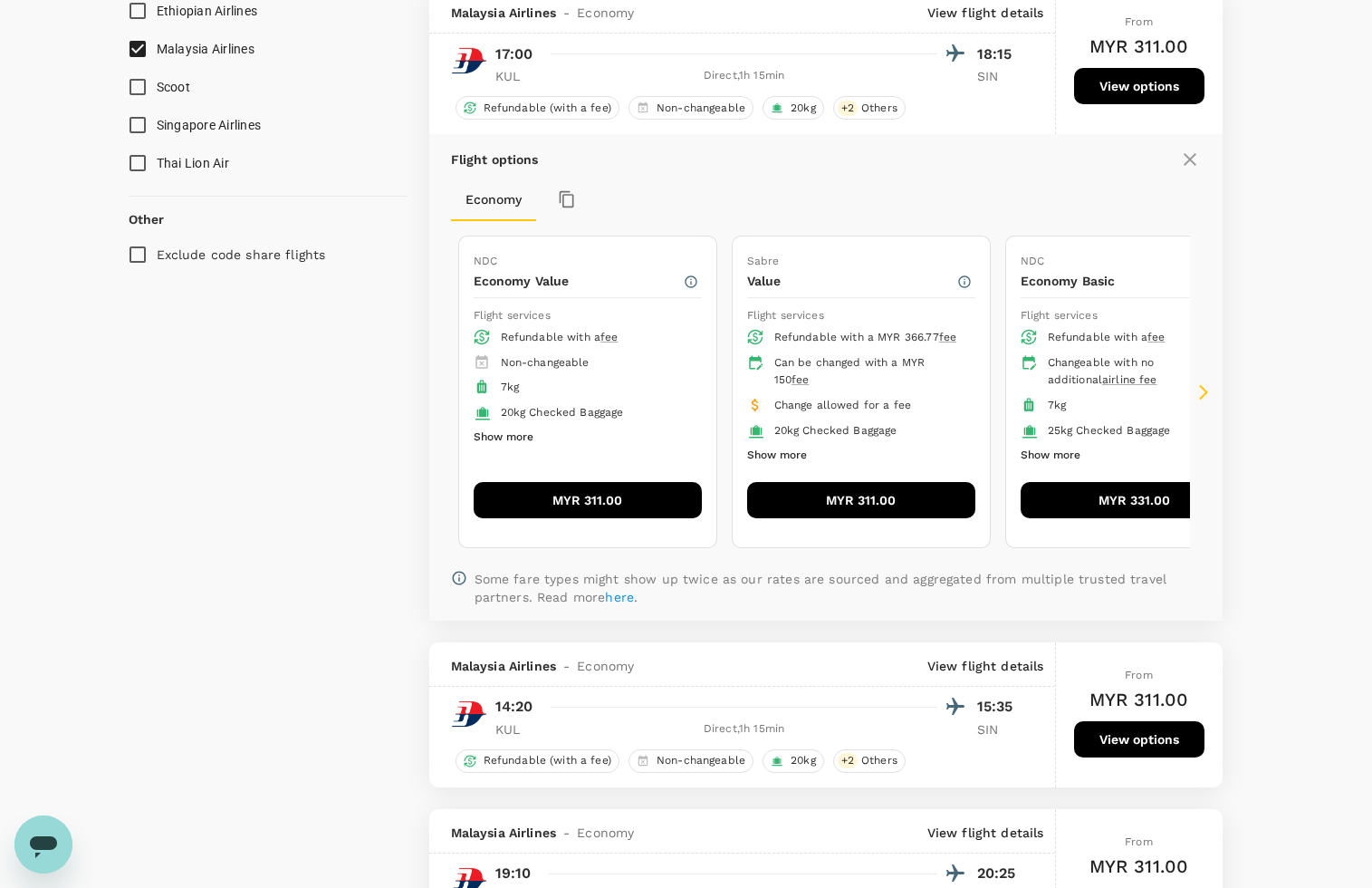
click at [856, 493] on button "MYR 311.00" at bounding box center [861, 500] width 228 height 36
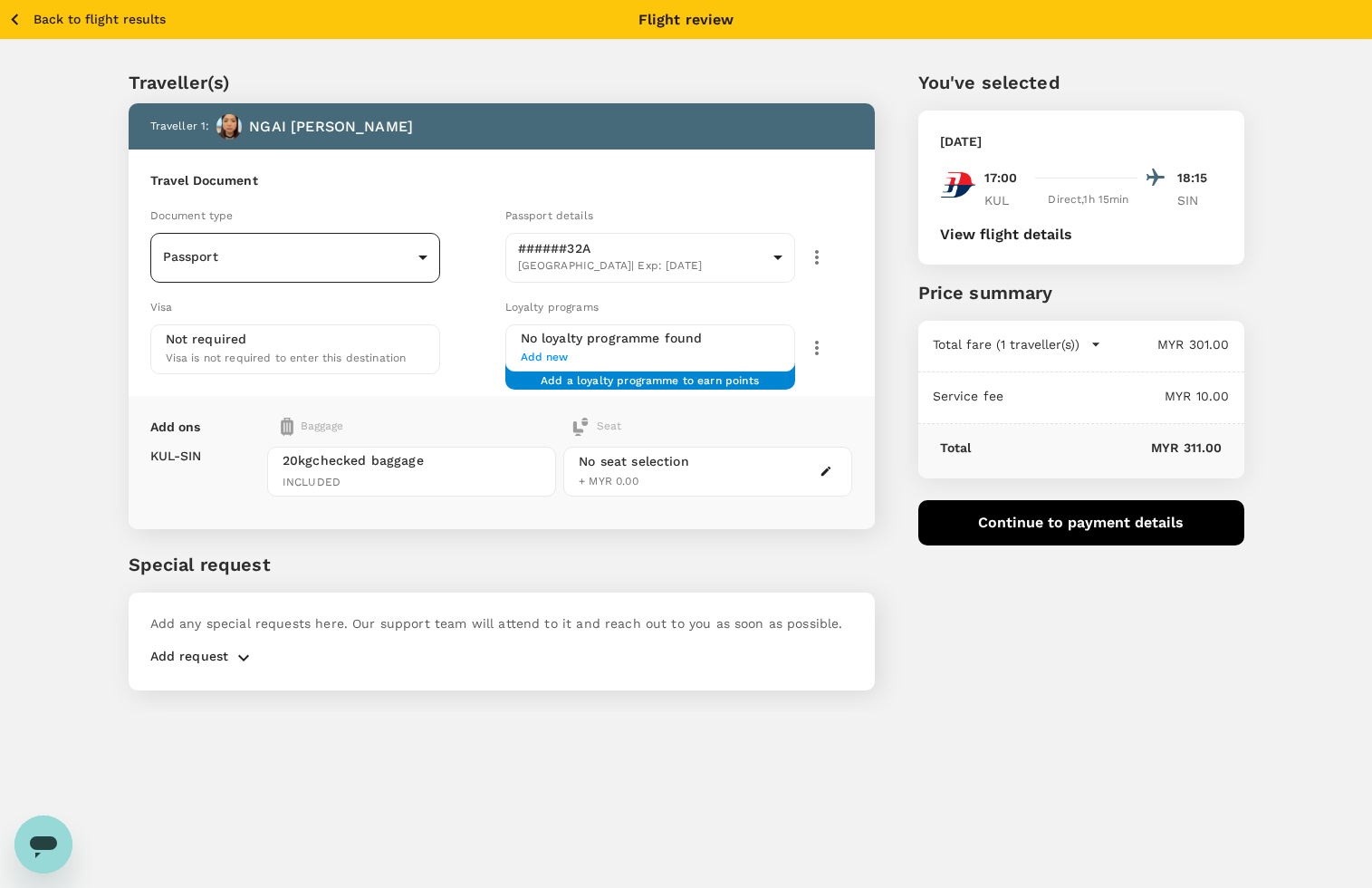
click at [297, 254] on body "Back to flight results Flight review Traveller(s) Traveller 1 : NGAI YIN TIEN T…" at bounding box center [686, 468] width 1372 height 936
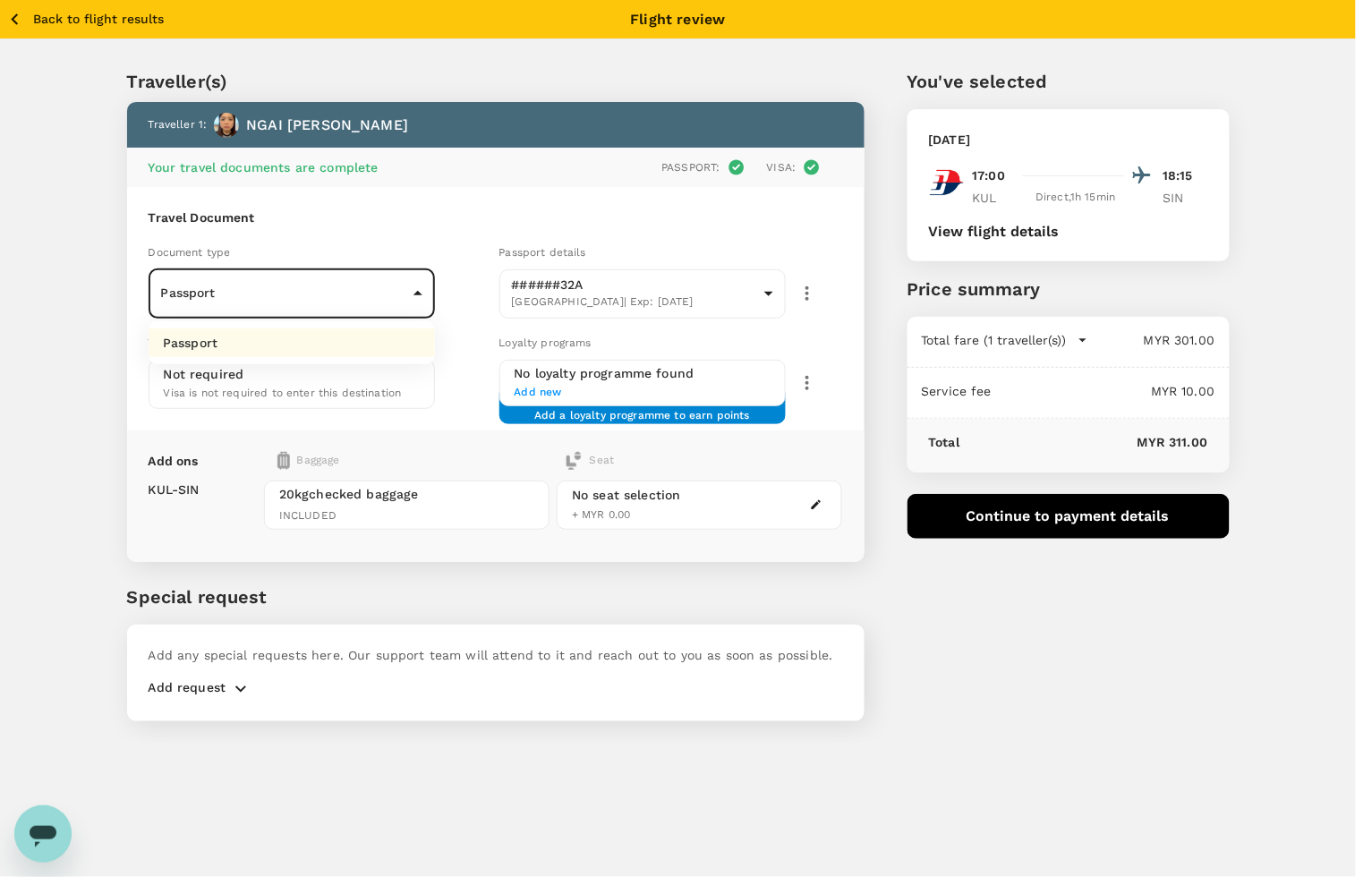
click at [260, 286] on div at bounding box center [686, 438] width 1372 height 877
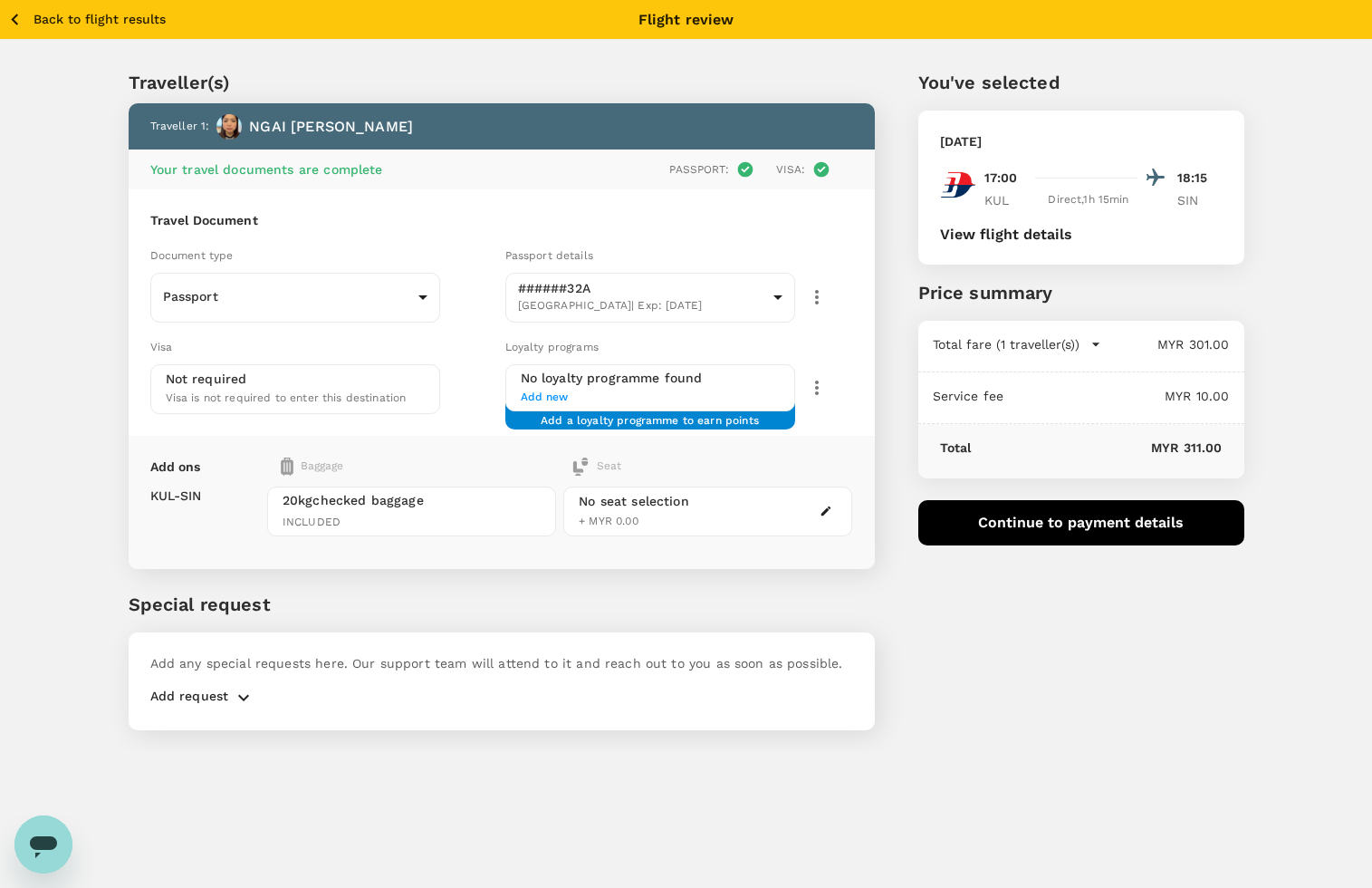
click at [998, 661] on div "You've selected Friday, 19 Sep 2025 17:00 18:15 KUL Direct , 1h 15min SIN View …" at bounding box center [1059, 388] width 370 height 726
click at [650, 424] on div "Add a loyalty programme to earn points" at bounding box center [650, 413] width 289 height 32
click at [652, 415] on span "Add a loyalty programme to earn points" at bounding box center [650, 413] width 219 height 3
click at [557, 388] on span "Add new" at bounding box center [651, 397] width 259 height 18
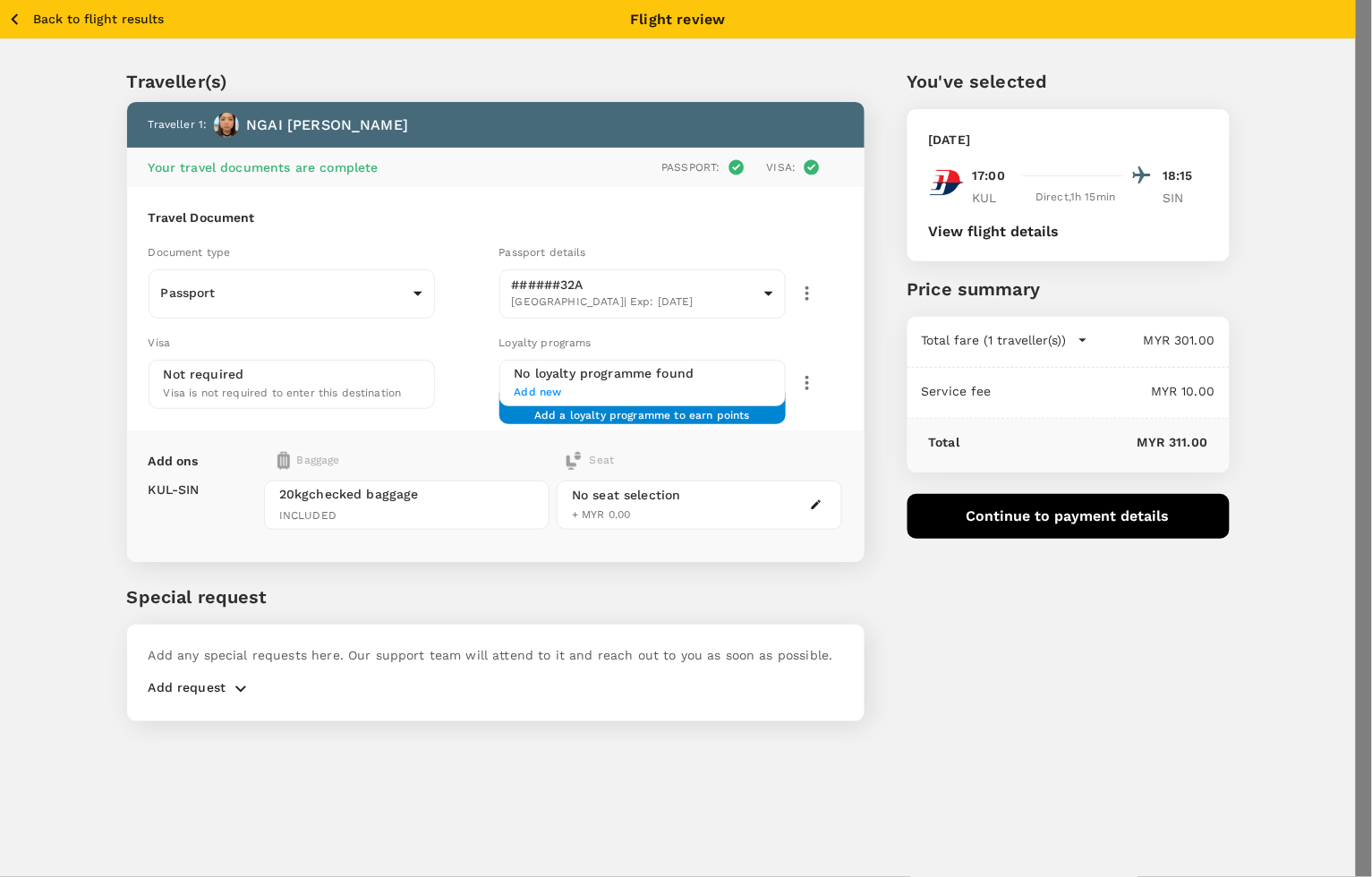
type input "m"
click at [1049, 168] on p "Malaysia Airlines Enrich" at bounding box center [989, 161] width 150 height 17
type input "Malaysia Airlines Enrich"
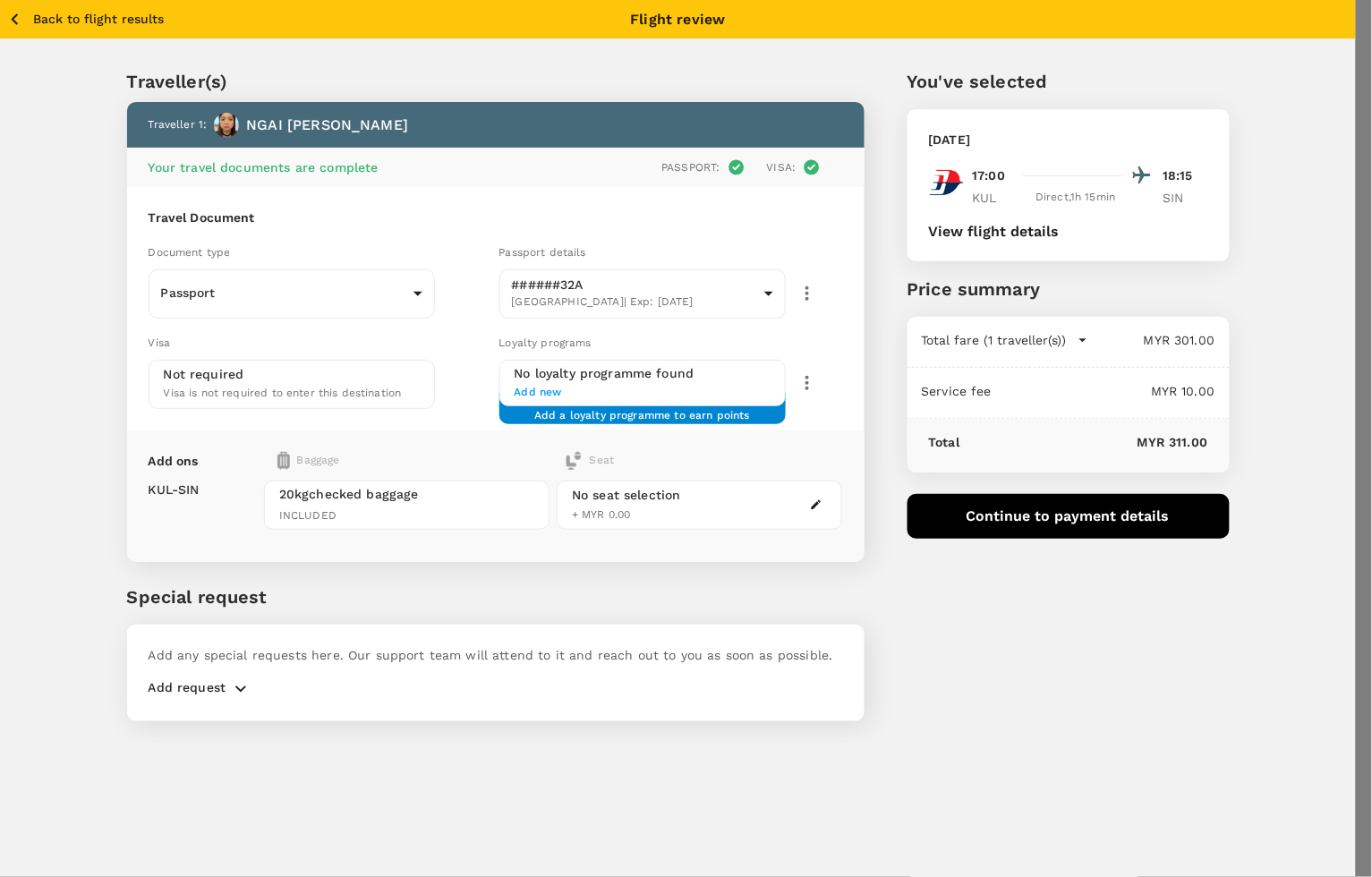
type input "MH380248794"
click at [1043, 221] on body "Back to flight results Flight review Traveller(s) Traveller 1 : NGAI YIN TIEN Y…" at bounding box center [686, 837] width 1372 height 1675
click at [998, 324] on li "Enrich Silver" at bounding box center [1020, 333] width 212 height 32
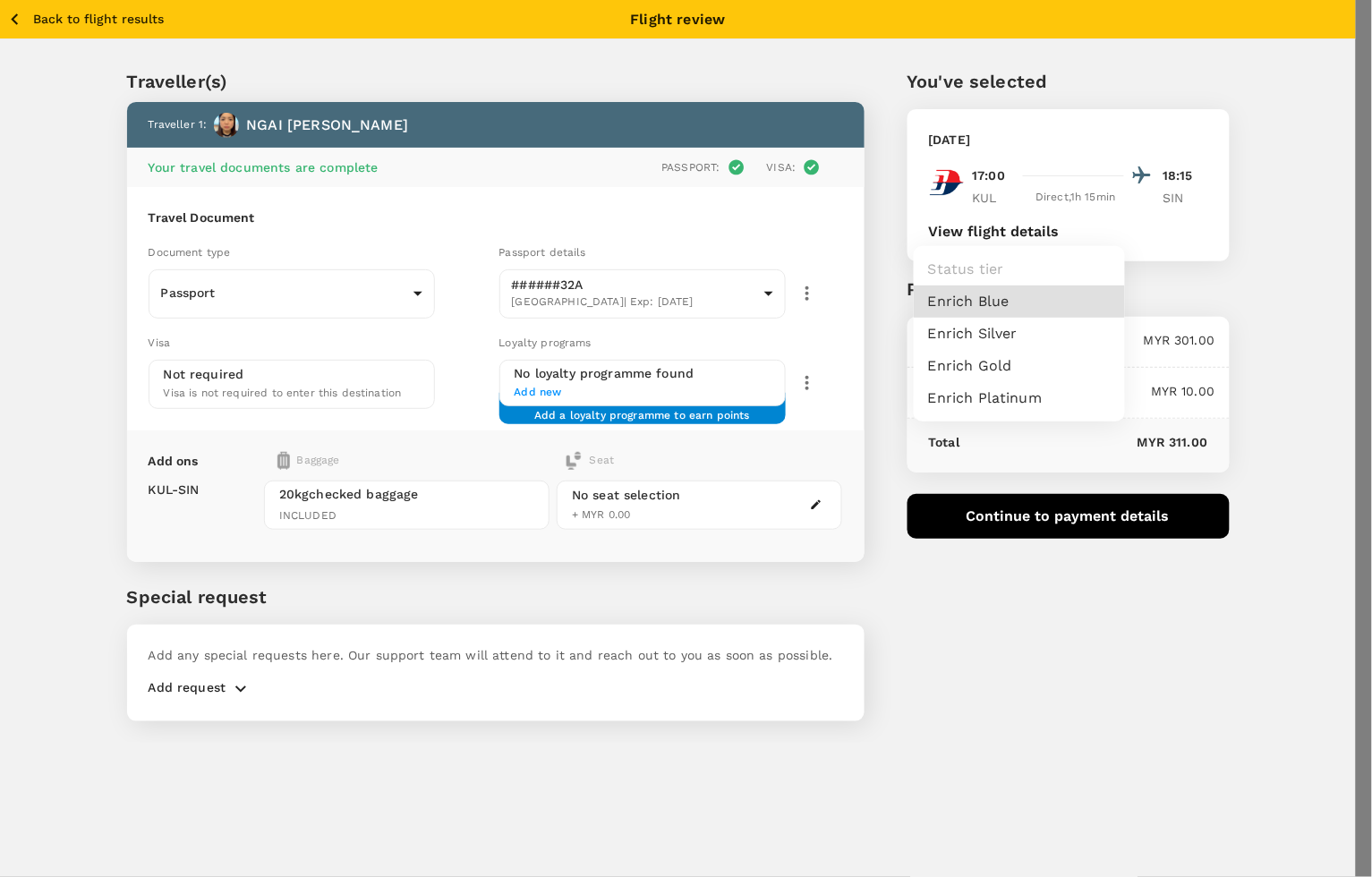
type input "8"
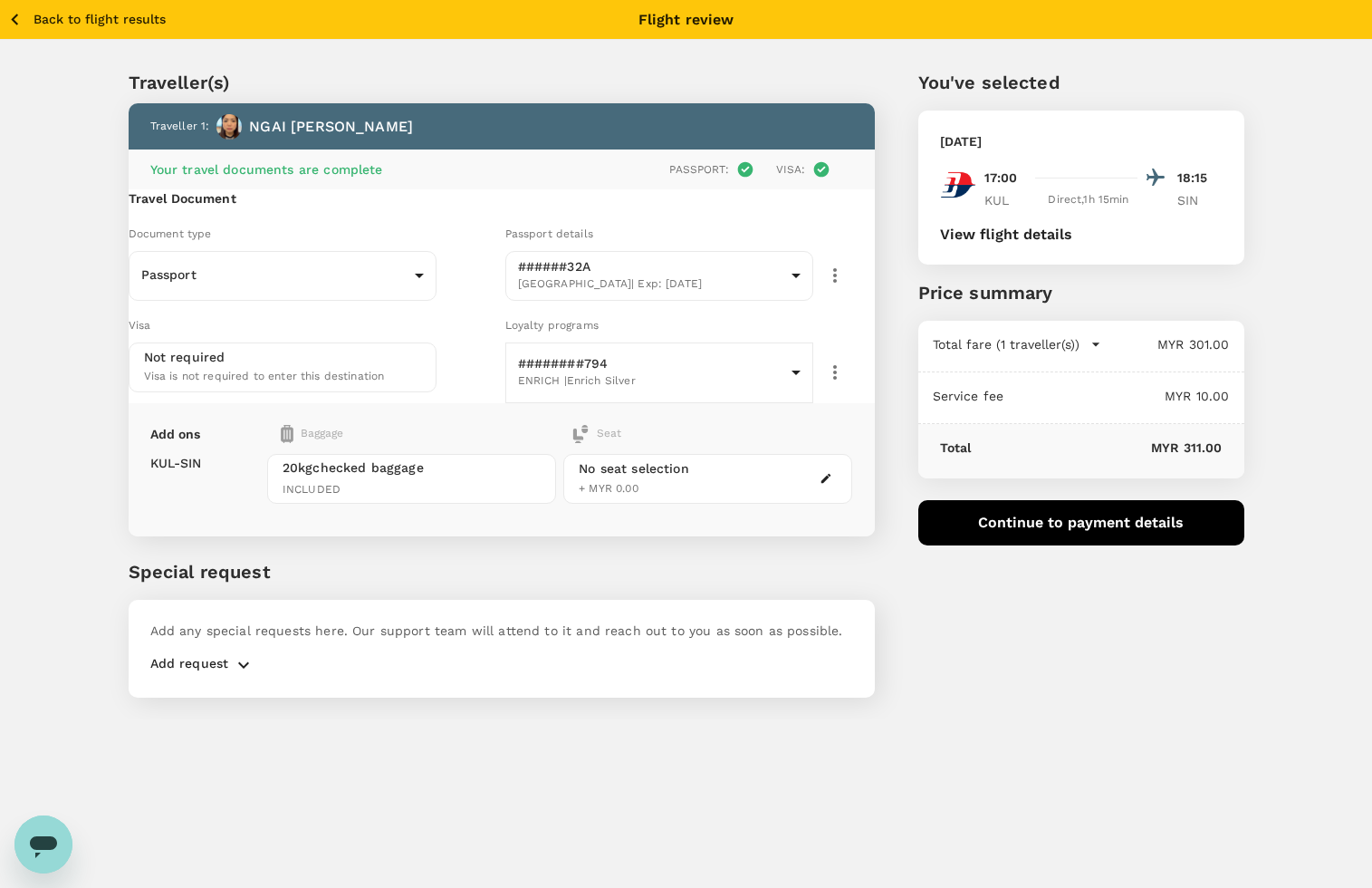
click at [1021, 653] on div "You've selected Friday, 19 Sep 2025 17:00 18:15 KUL Direct , 1h 15min SIN View …" at bounding box center [1059, 371] width 370 height 693
drag, startPoint x: 971, startPoint y: 605, endPoint x: 1067, endPoint y: 549, distance: 111.1
click at [972, 607] on div "You've selected Friday, 19 Sep 2025 17:00 18:15 KUL Direct , 1h 15min SIN View …" at bounding box center [1059, 371] width 370 height 693
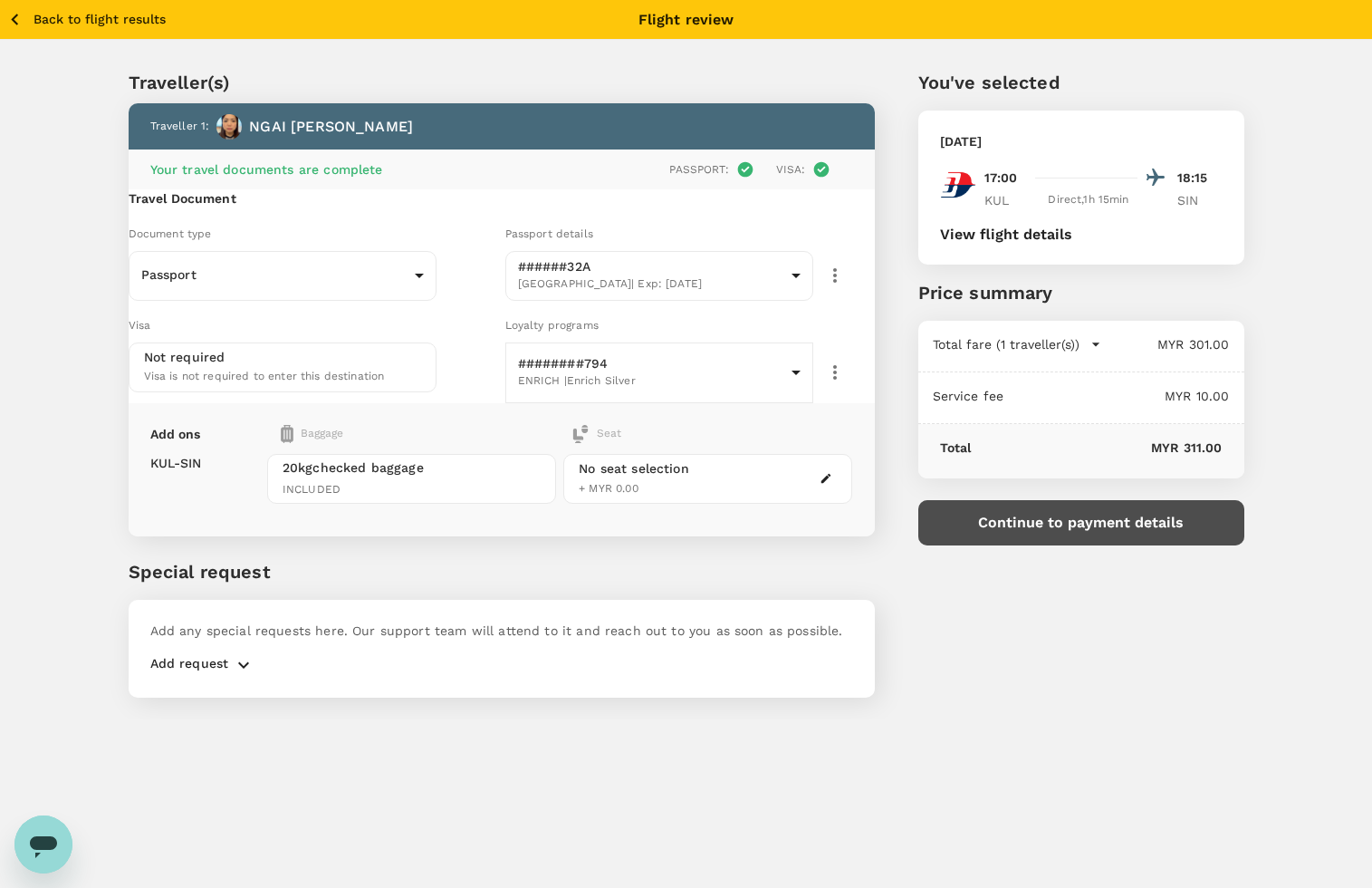
click at [1075, 522] on button "Continue to payment details" at bounding box center [1082, 522] width 326 height 46
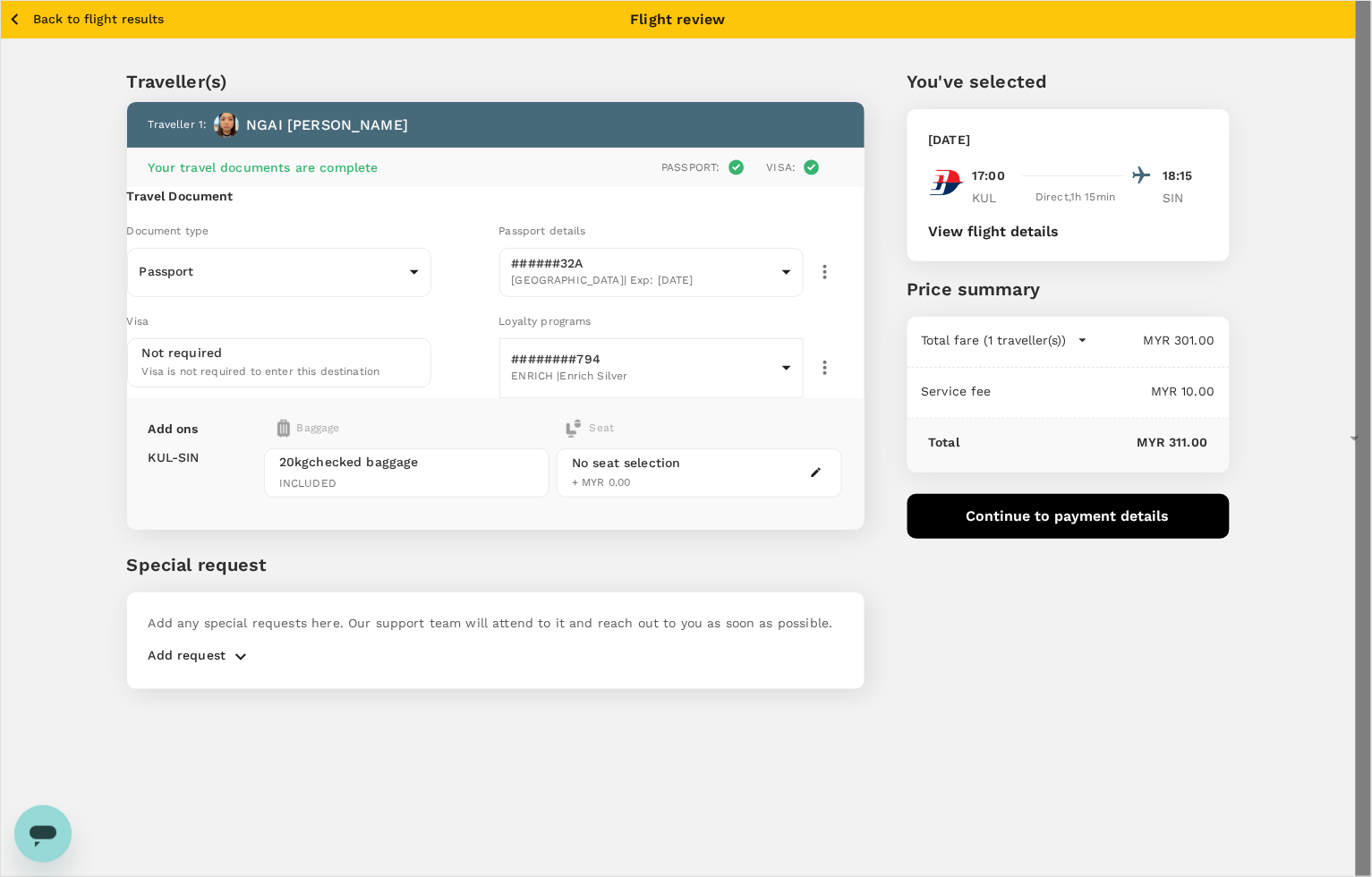
type input "9e431c6f-2823-4cc2-be3e-fbfab332714f"
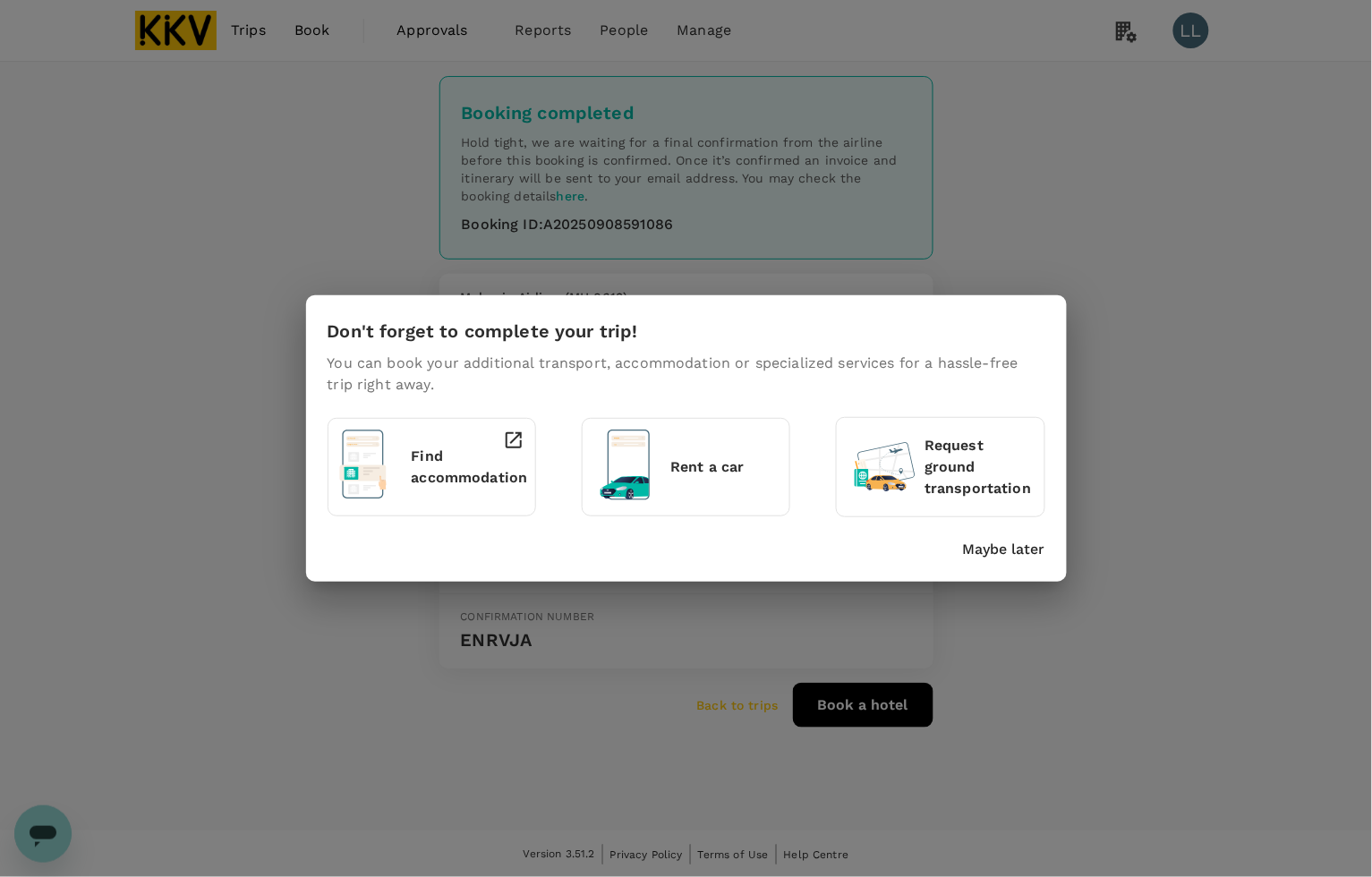
click at [1036, 547] on p "Maybe later" at bounding box center [1004, 549] width 83 height 21
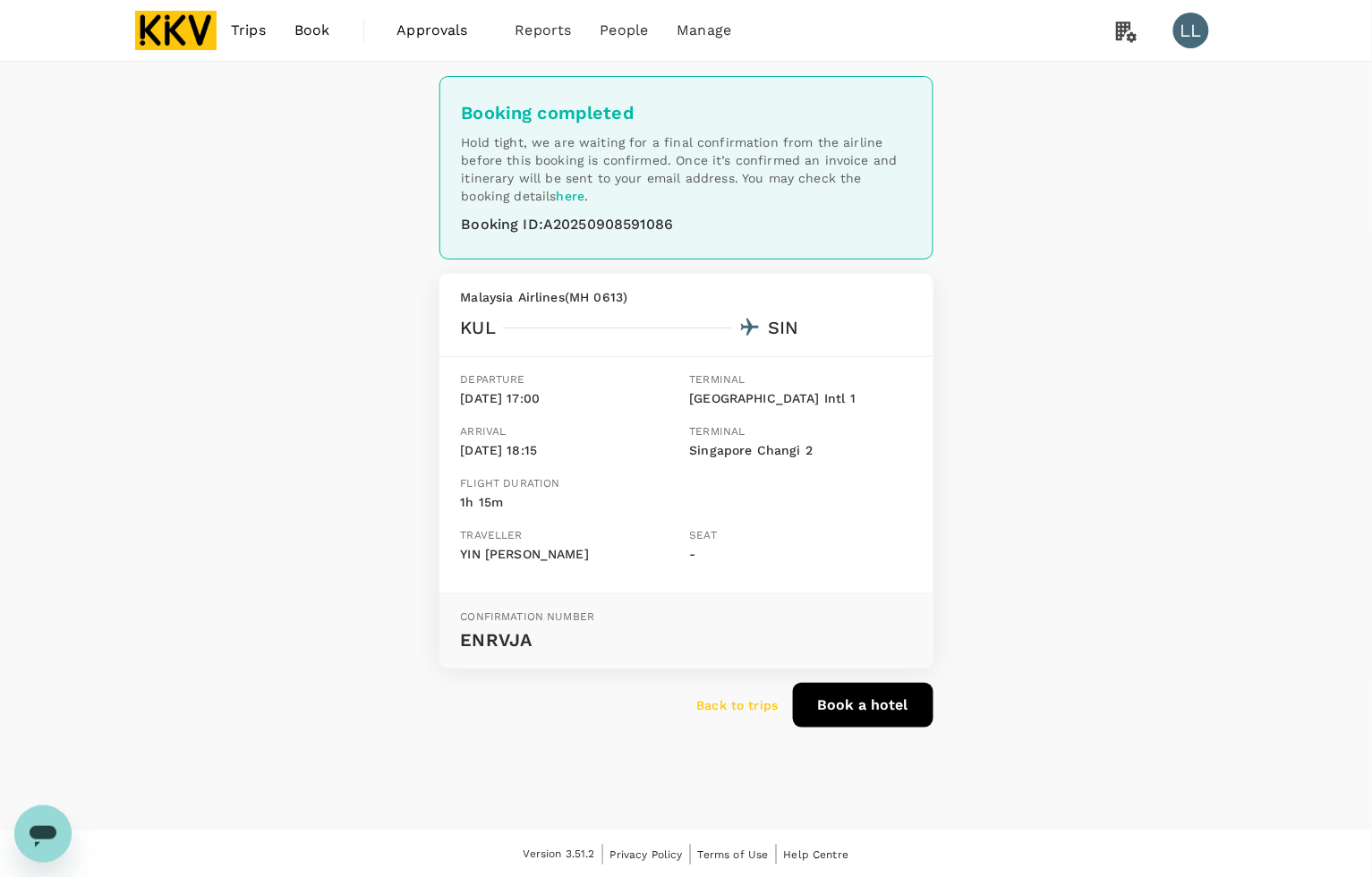
click at [162, 28] on img at bounding box center [177, 30] width 83 height 40
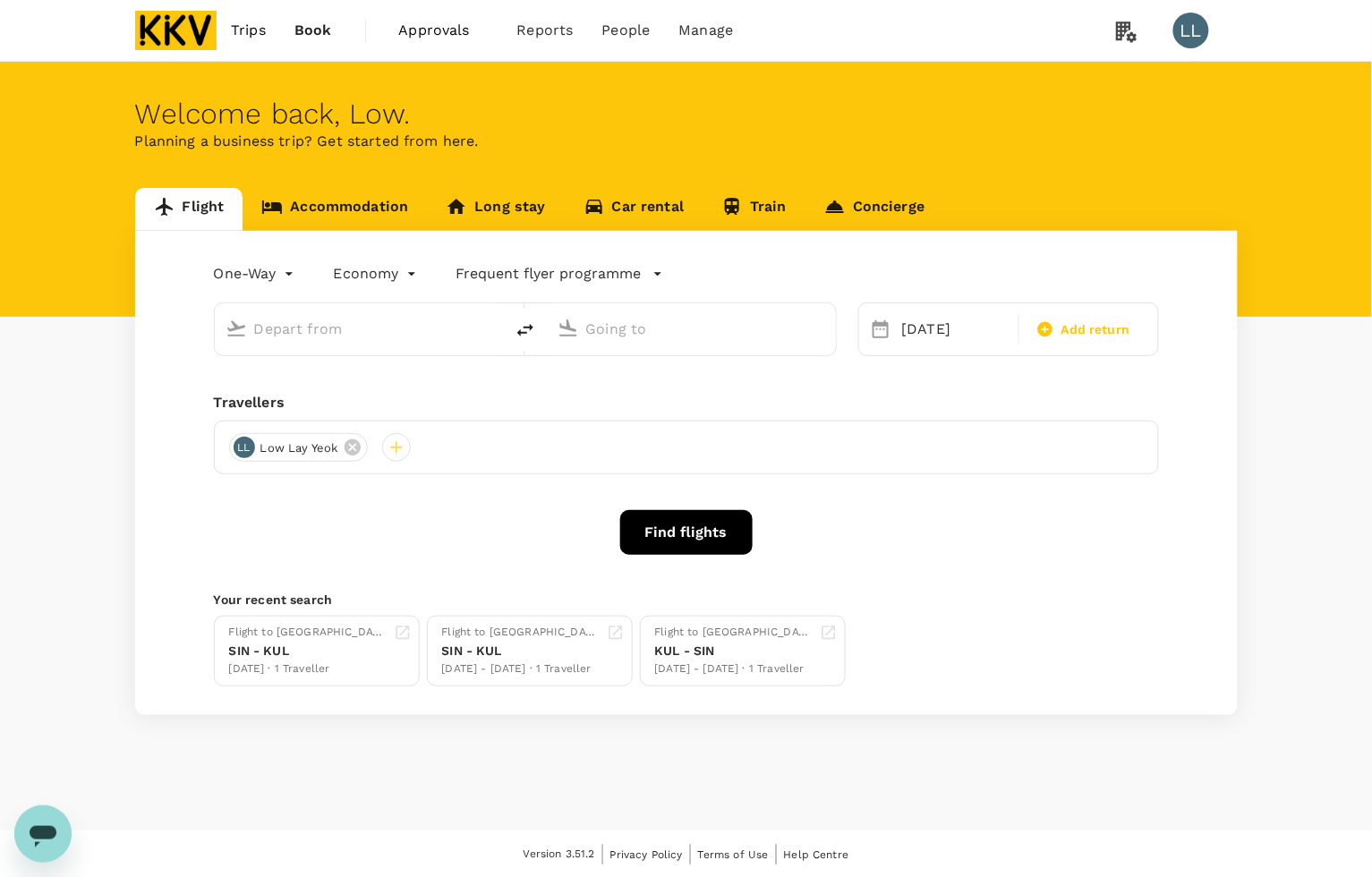
type input "Kuala Lumpur Intl (KUL)"
type input "Singapore Changi (SIN)"
type input "Kuala Lumpur Intl (KUL)"
type input "Singapore Changi (SIN)"
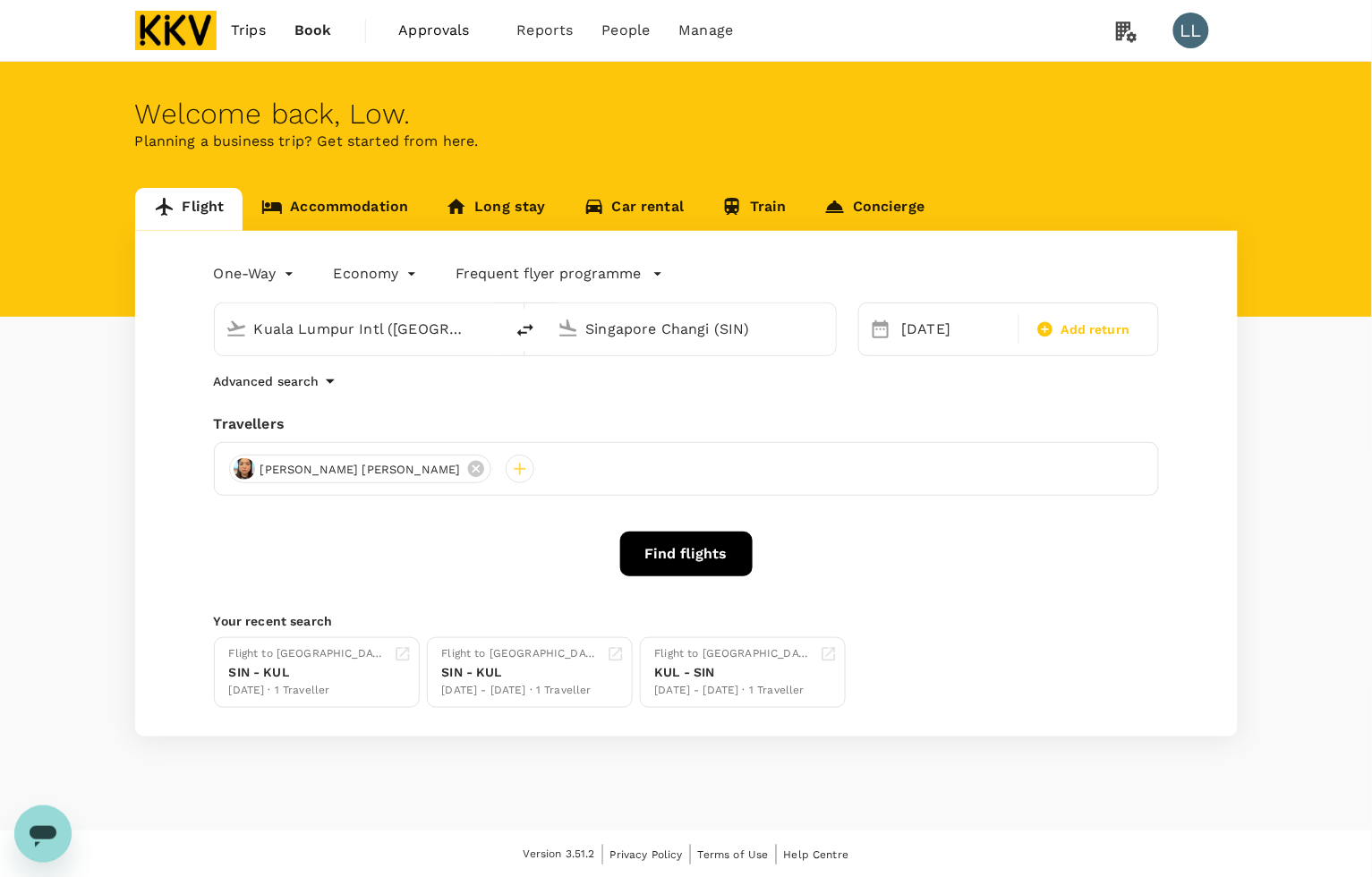
click at [307, 181] on div "Welcome back , Low . Planning a business trip? Get started from here." at bounding box center [686, 188] width 1372 height 255
click at [303, 212] on link "Accommodation" at bounding box center [335, 209] width 184 height 43
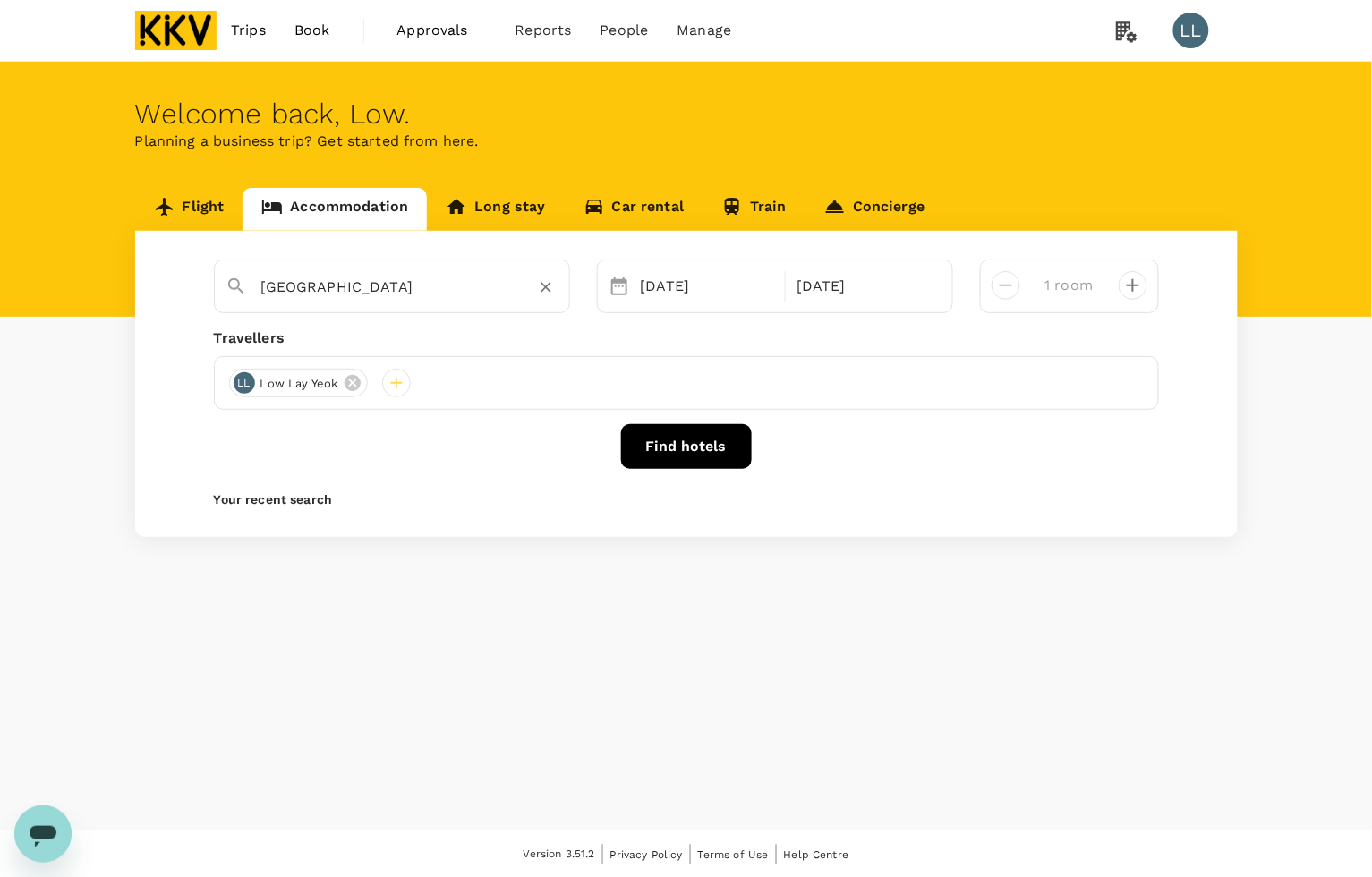
type input "Baba House Melaka"
click at [556, 283] on div "Baba House Melaka" at bounding box center [392, 286] width 356 height 53
click at [539, 283] on icon "Clear" at bounding box center [545, 287] width 17 height 17
click at [693, 286] on div "10 Sep" at bounding box center [708, 286] width 149 height 36
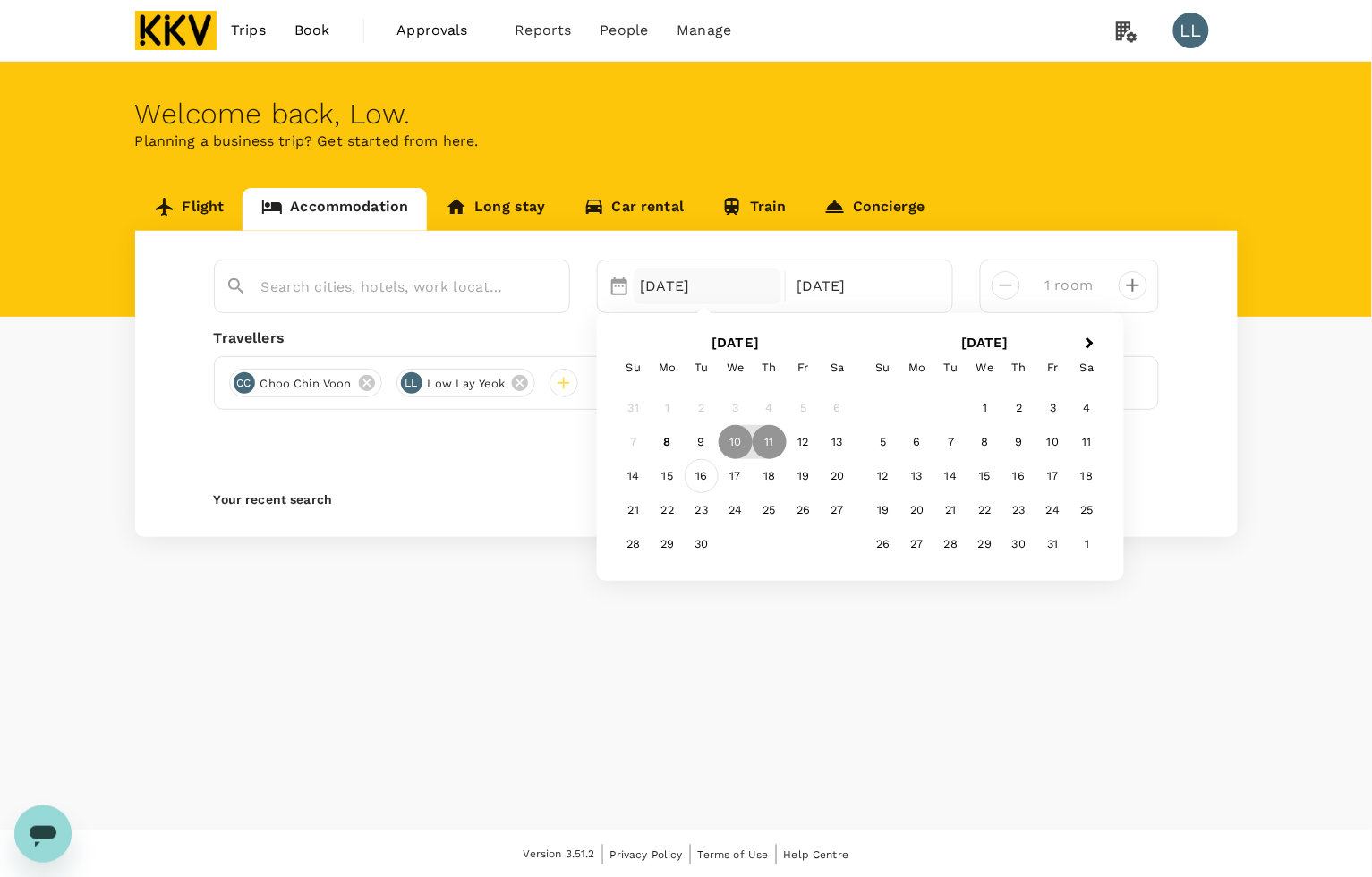
click at [691, 480] on div "16" at bounding box center [701, 475] width 34 height 34
click at [899, 283] on p "Check-out" at bounding box center [863, 286] width 134 height 21
click at [798, 475] on div "19" at bounding box center [803, 475] width 34 height 34
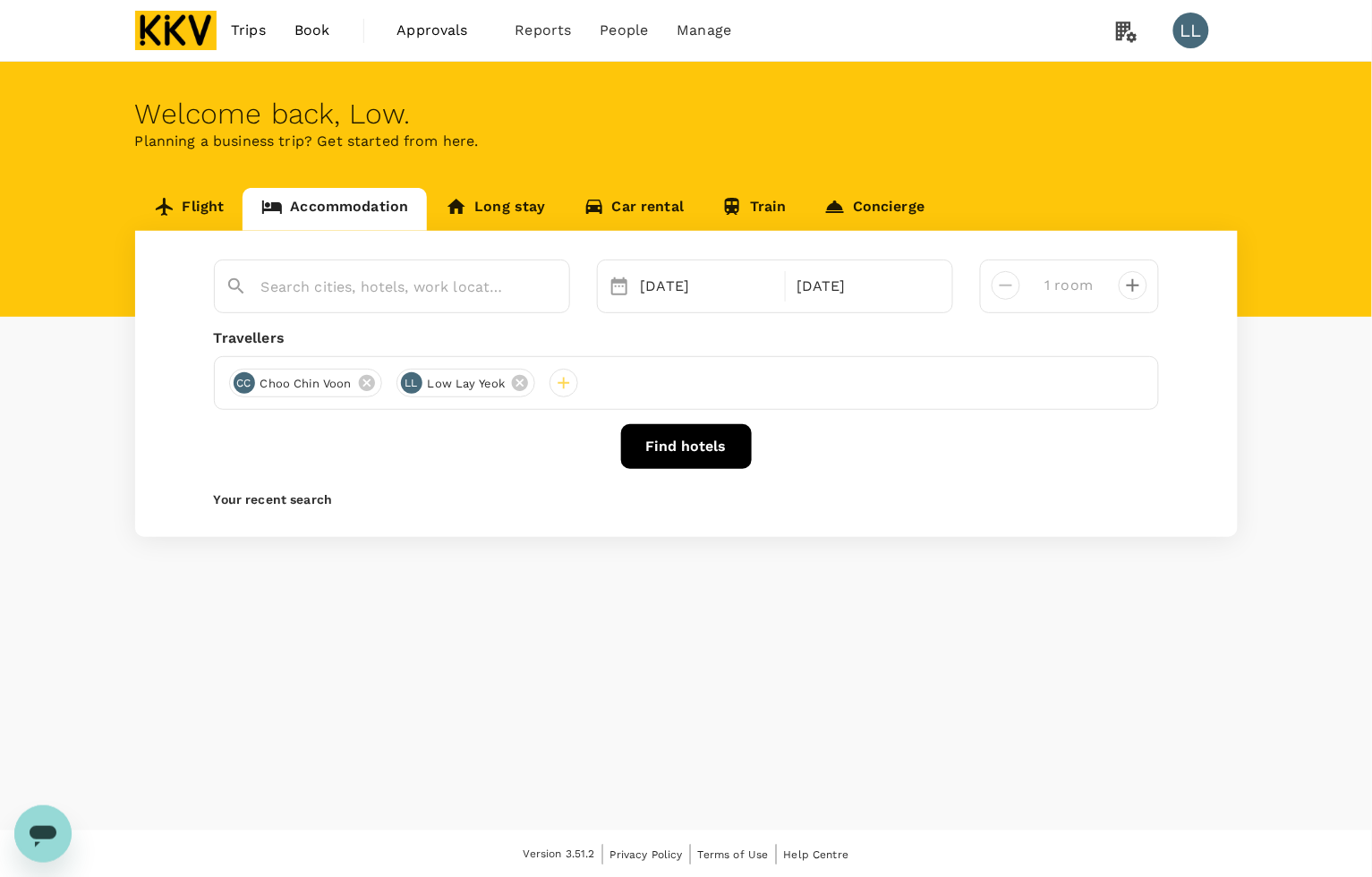
drag, startPoint x: 662, startPoint y: 329, endPoint x: 356, endPoint y: 364, distance: 308.0
click at [660, 328] on div "Travellers" at bounding box center [687, 337] width 945 height 21
click at [360, 383] on icon at bounding box center [366, 383] width 17 height 17
click at [351, 382] on icon at bounding box center [352, 382] width 19 height 19
click at [251, 382] on div at bounding box center [243, 382] width 29 height 28
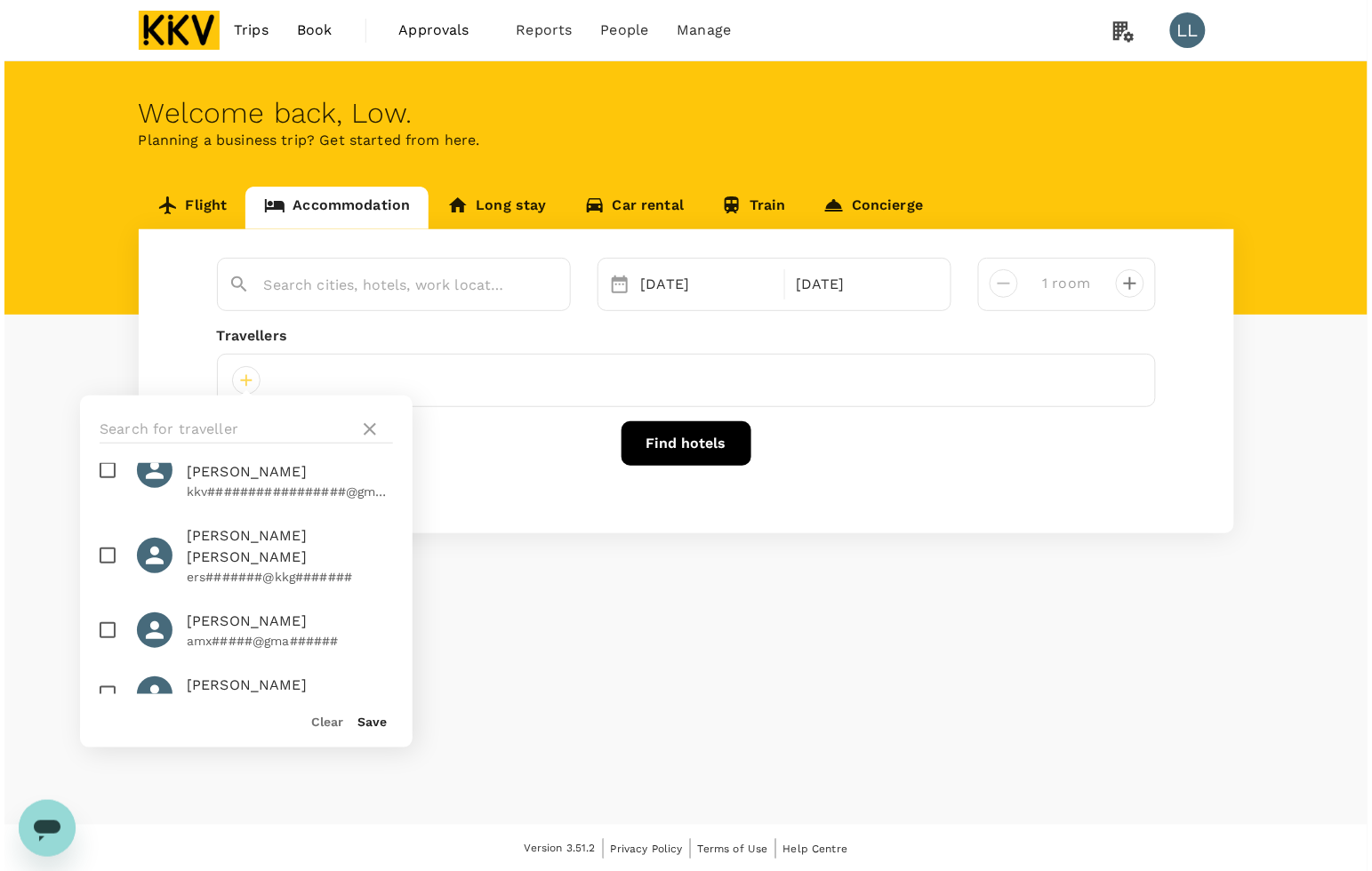
scroll to position [666, 0]
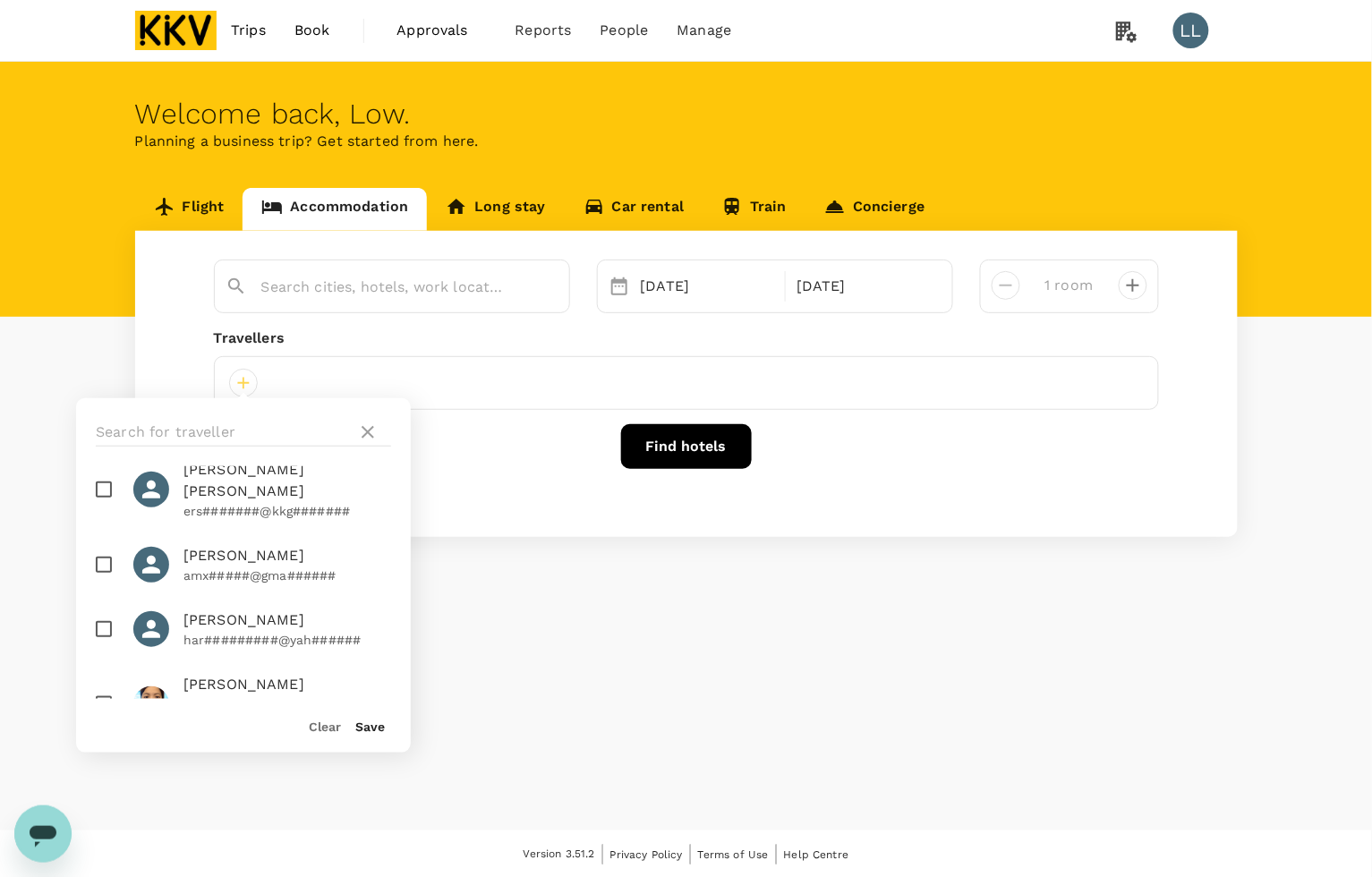
click at [105, 685] on input "checkbox" at bounding box center [103, 703] width 38 height 38
checkbox input "true"
click at [351, 721] on div "Save" at bounding box center [363, 718] width 44 height 36
click at [360, 723] on button "Save" at bounding box center [370, 726] width 29 height 15
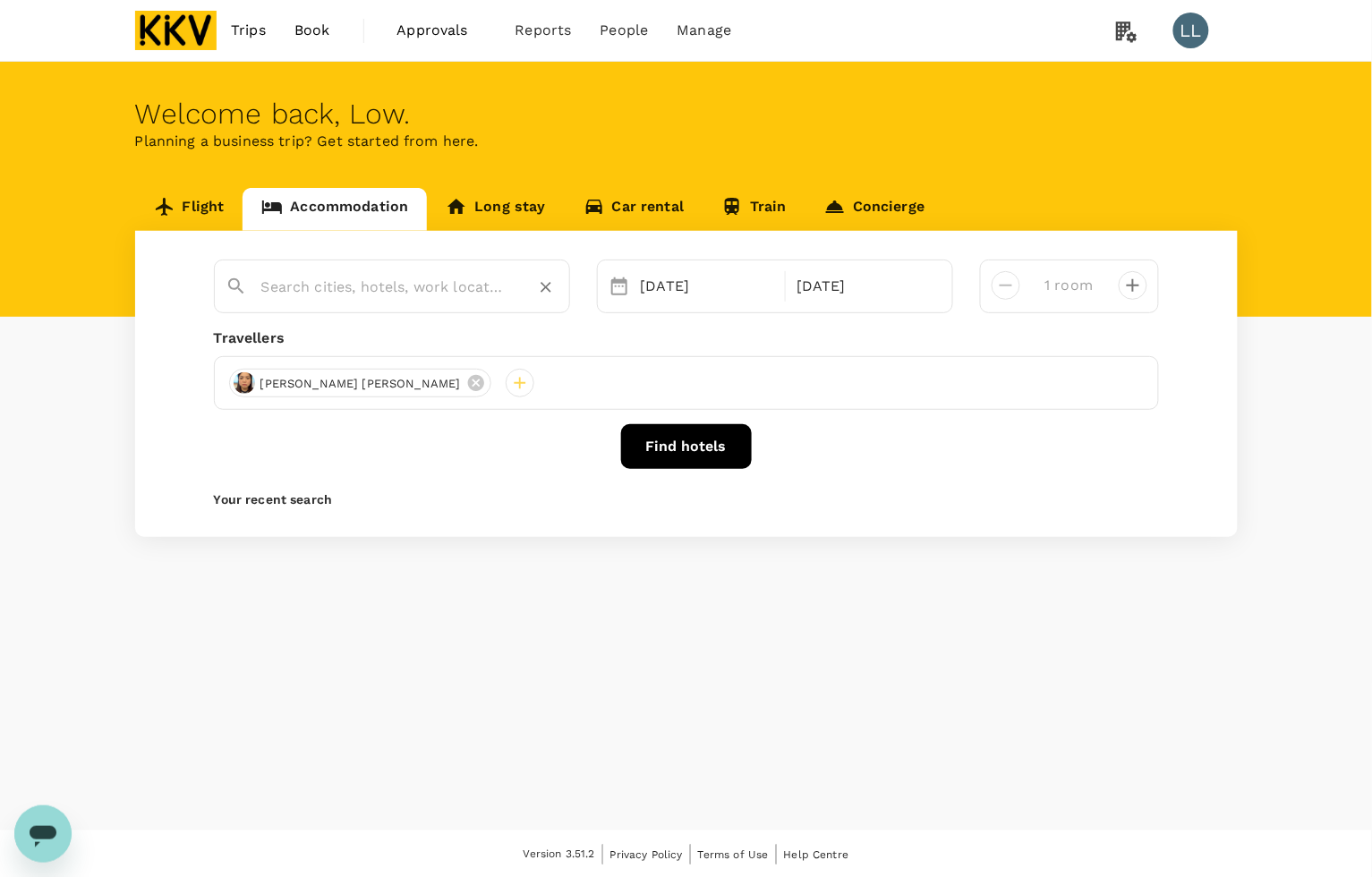
click at [249, 275] on div at bounding box center [403, 279] width 312 height 43
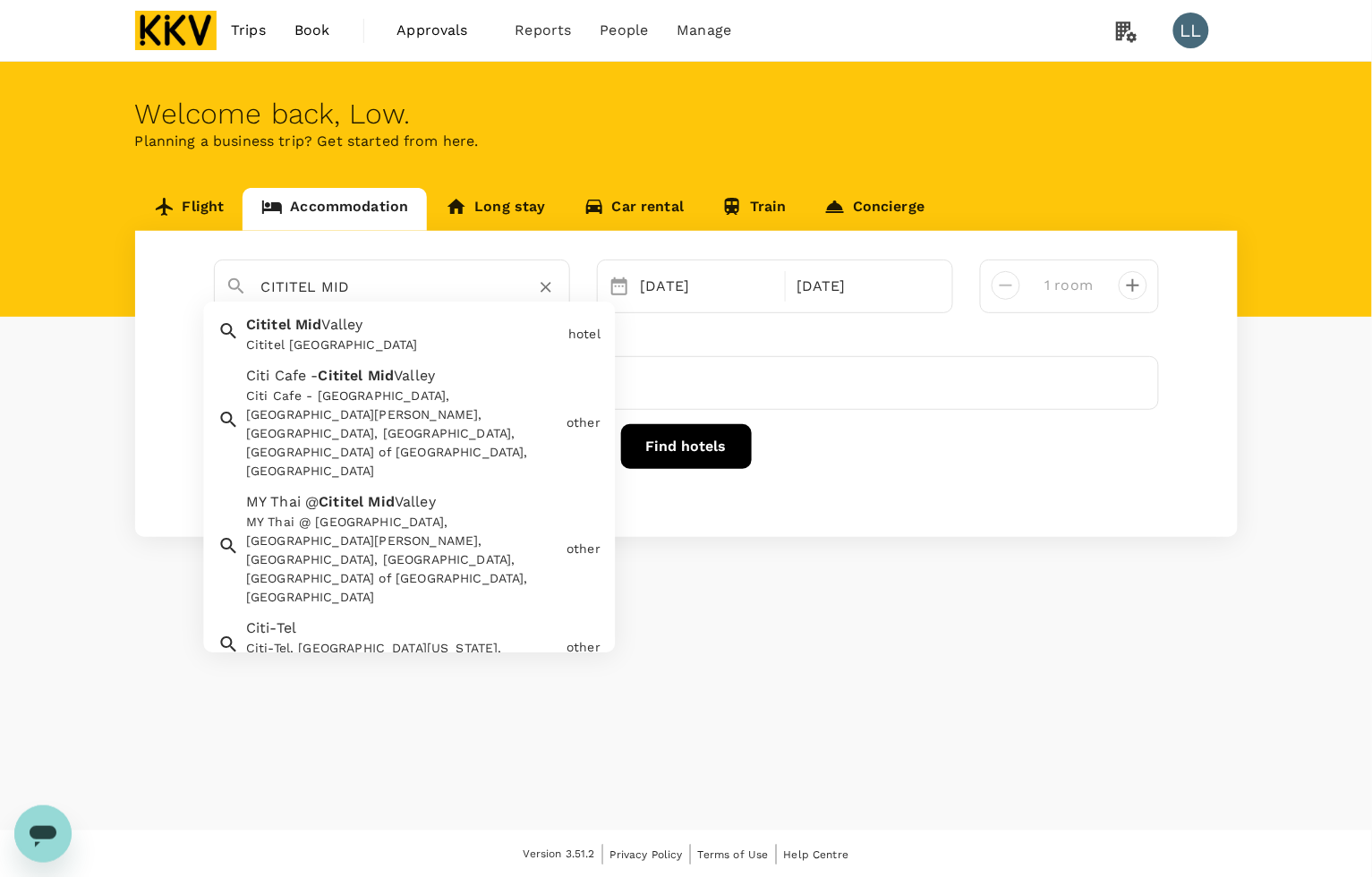
click at [349, 329] on span "Valley" at bounding box center [342, 325] width 41 height 17
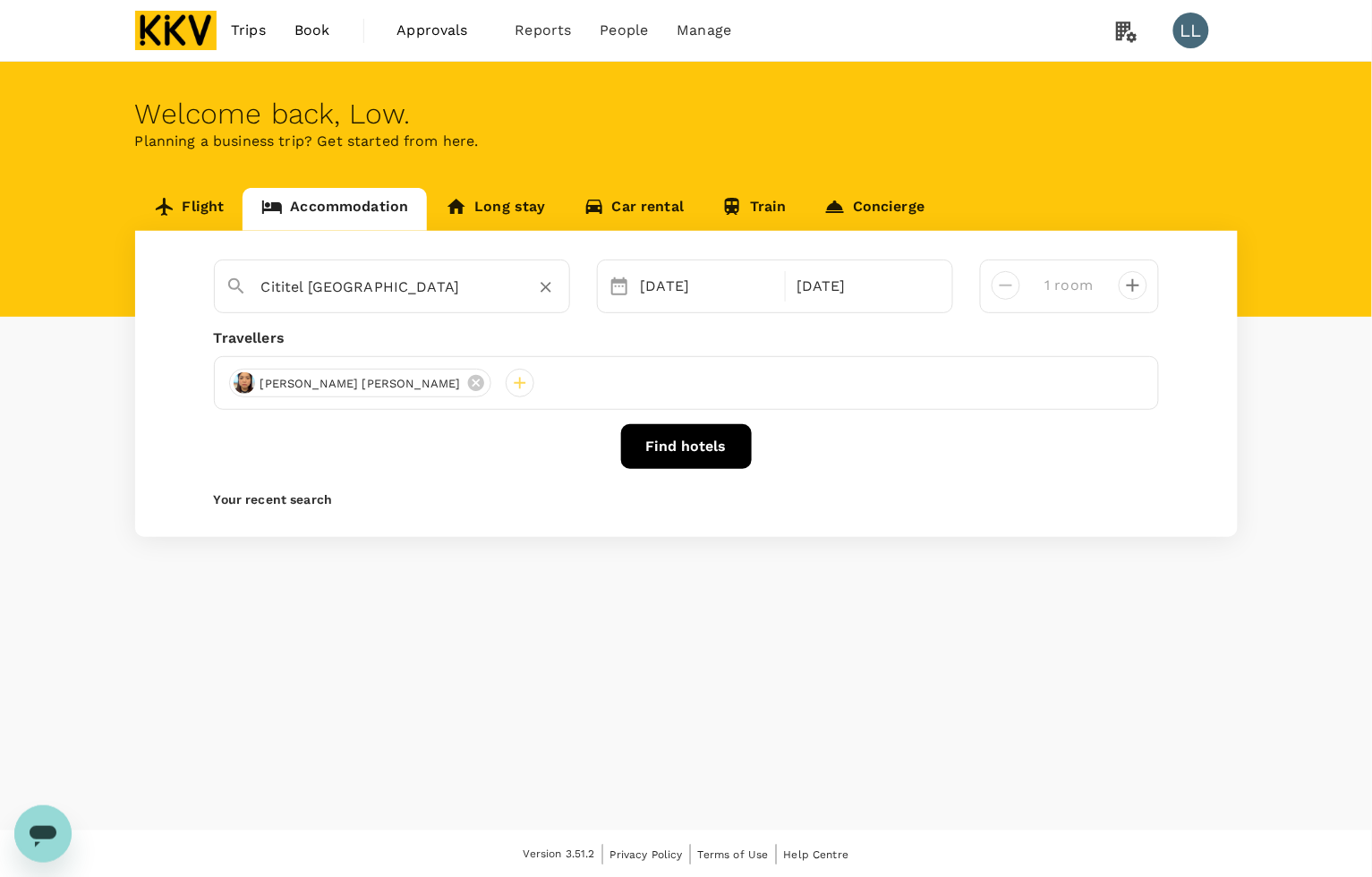
type input "Cititel [GEOGRAPHIC_DATA]"
click at [637, 427] on button "Find hotels" at bounding box center [686, 446] width 131 height 45
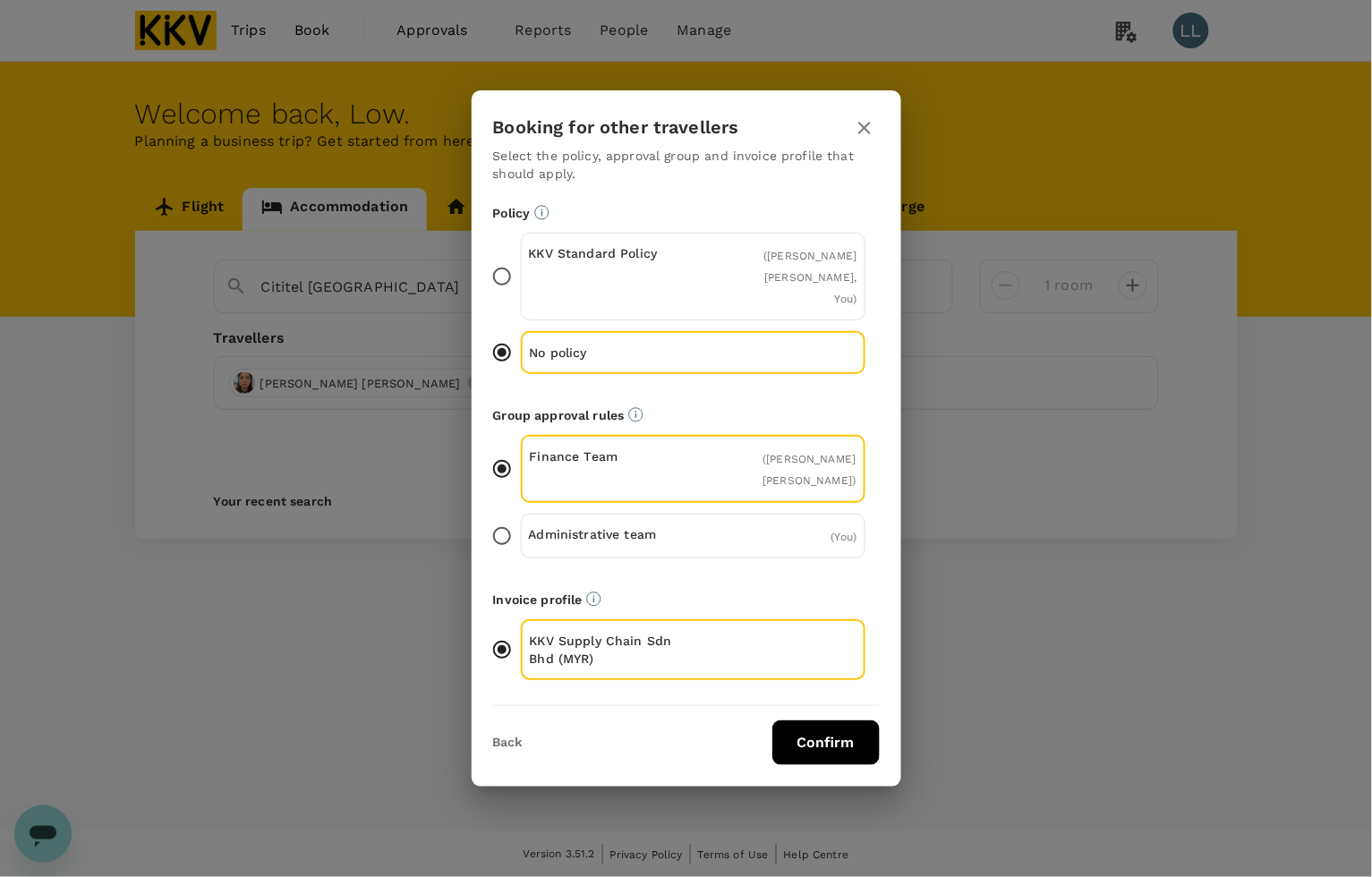
click at [817, 720] on button "Confirm" at bounding box center [826, 742] width 108 height 45
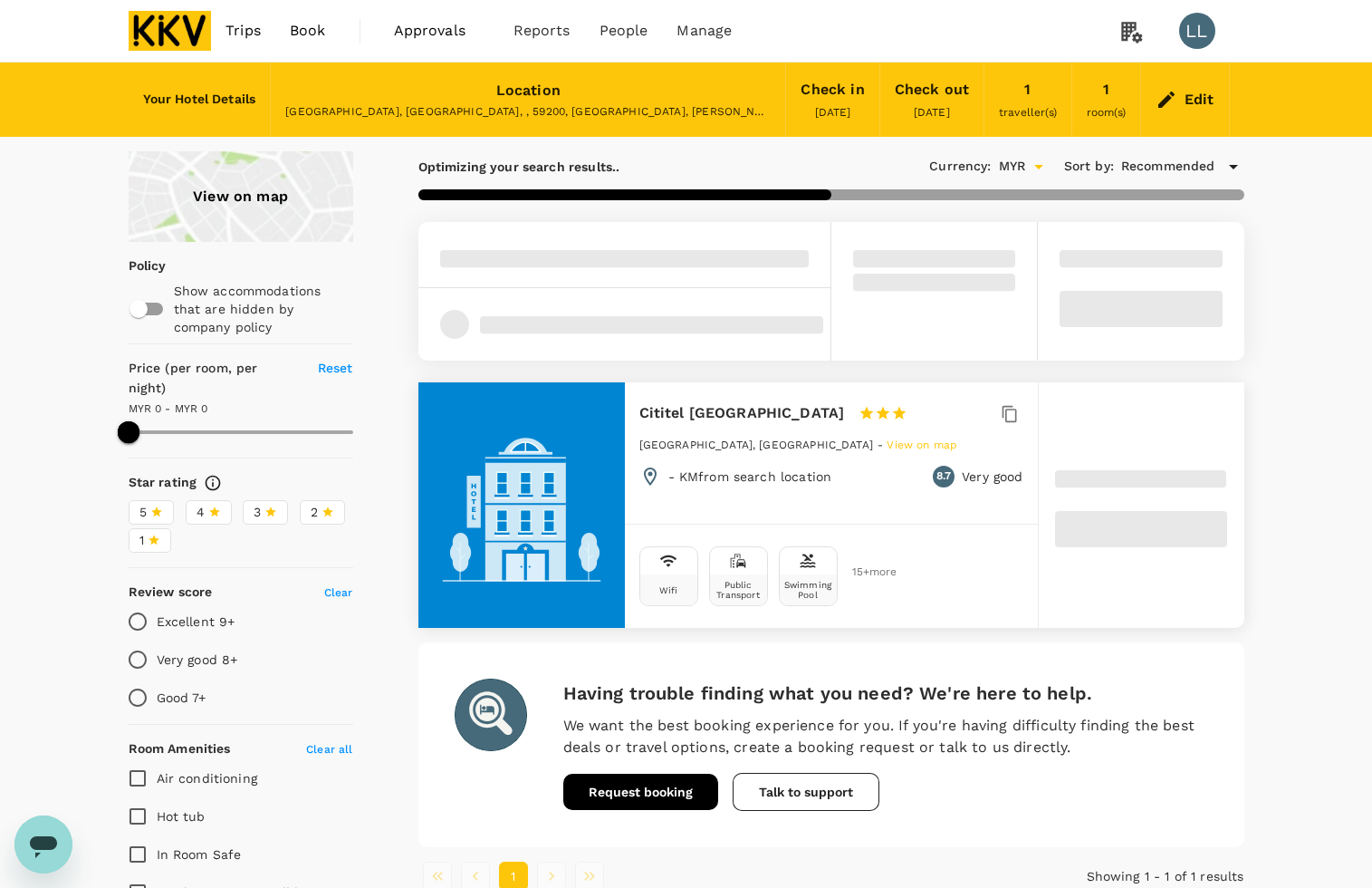
click at [1299, 320] on div "View on map Policy Show accommodations that are hidden by company policy Price …" at bounding box center [686, 669] width 1372 height 1035
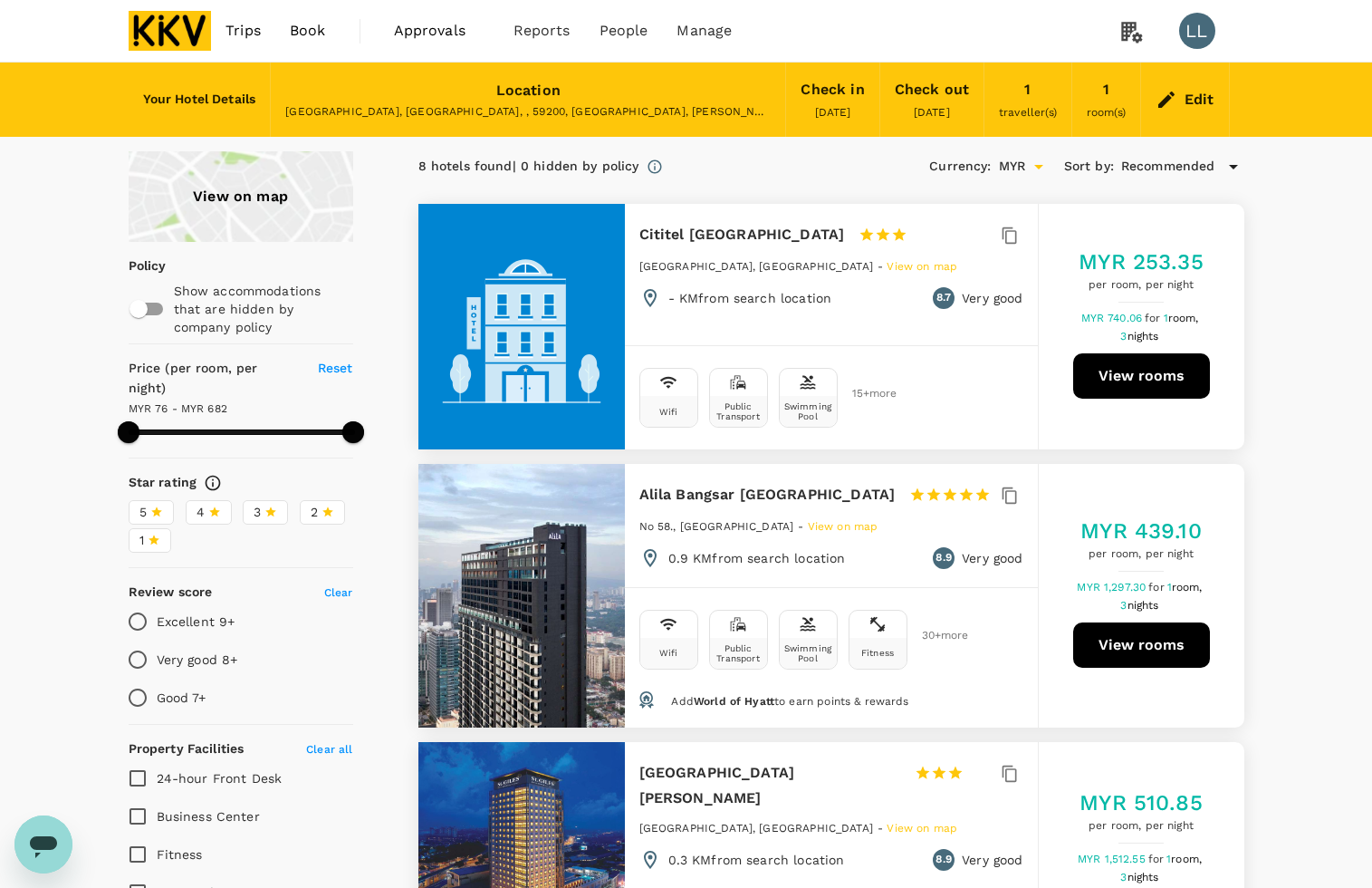
click at [1122, 363] on button "View rooms" at bounding box center [1141, 376] width 137 height 46
type input "681.82"
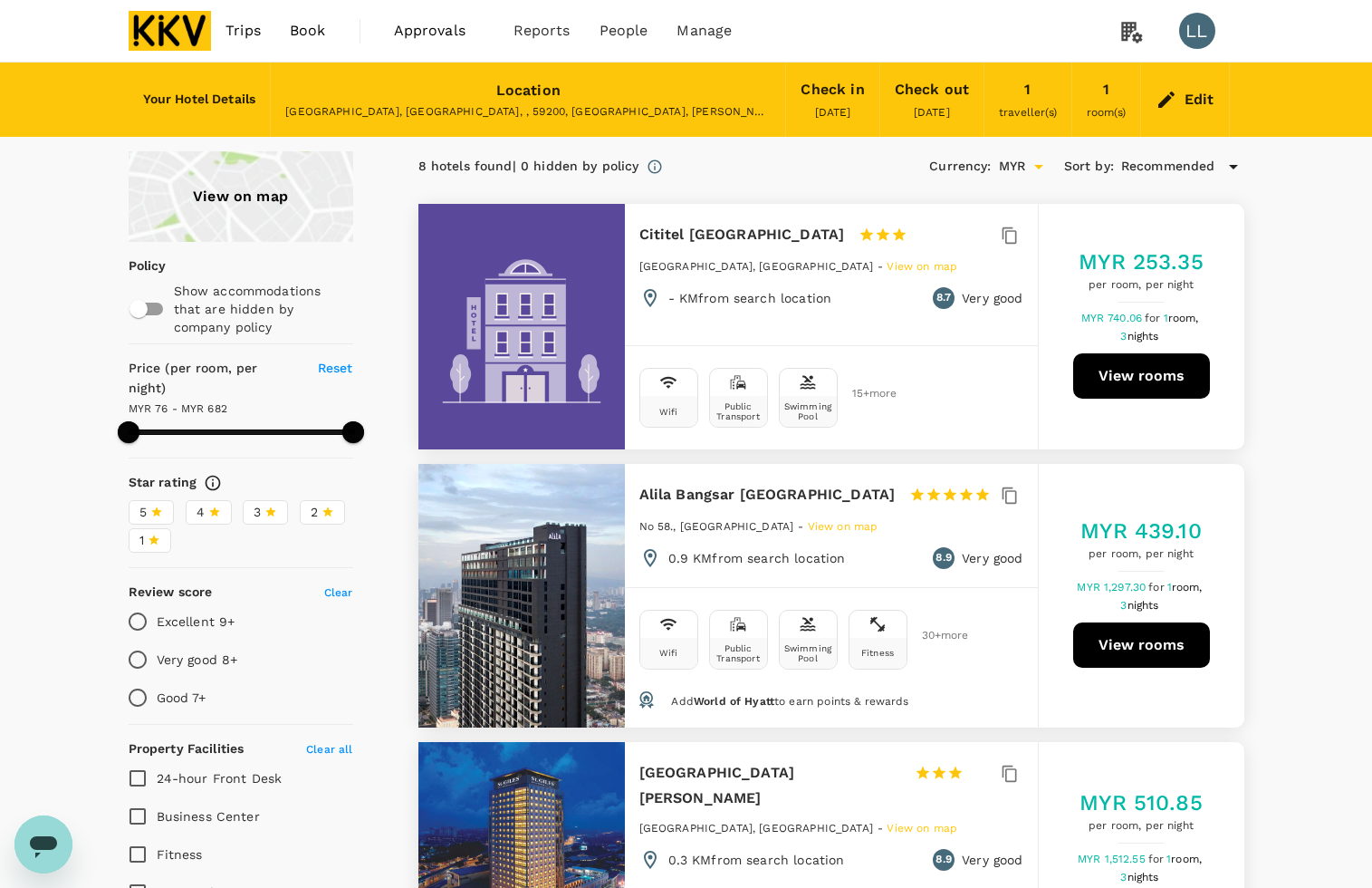
drag, startPoint x: 1286, startPoint y: 232, endPoint x: 1137, endPoint y: 147, distance: 171.5
click at [193, 28] on img at bounding box center [170, 31] width 84 height 40
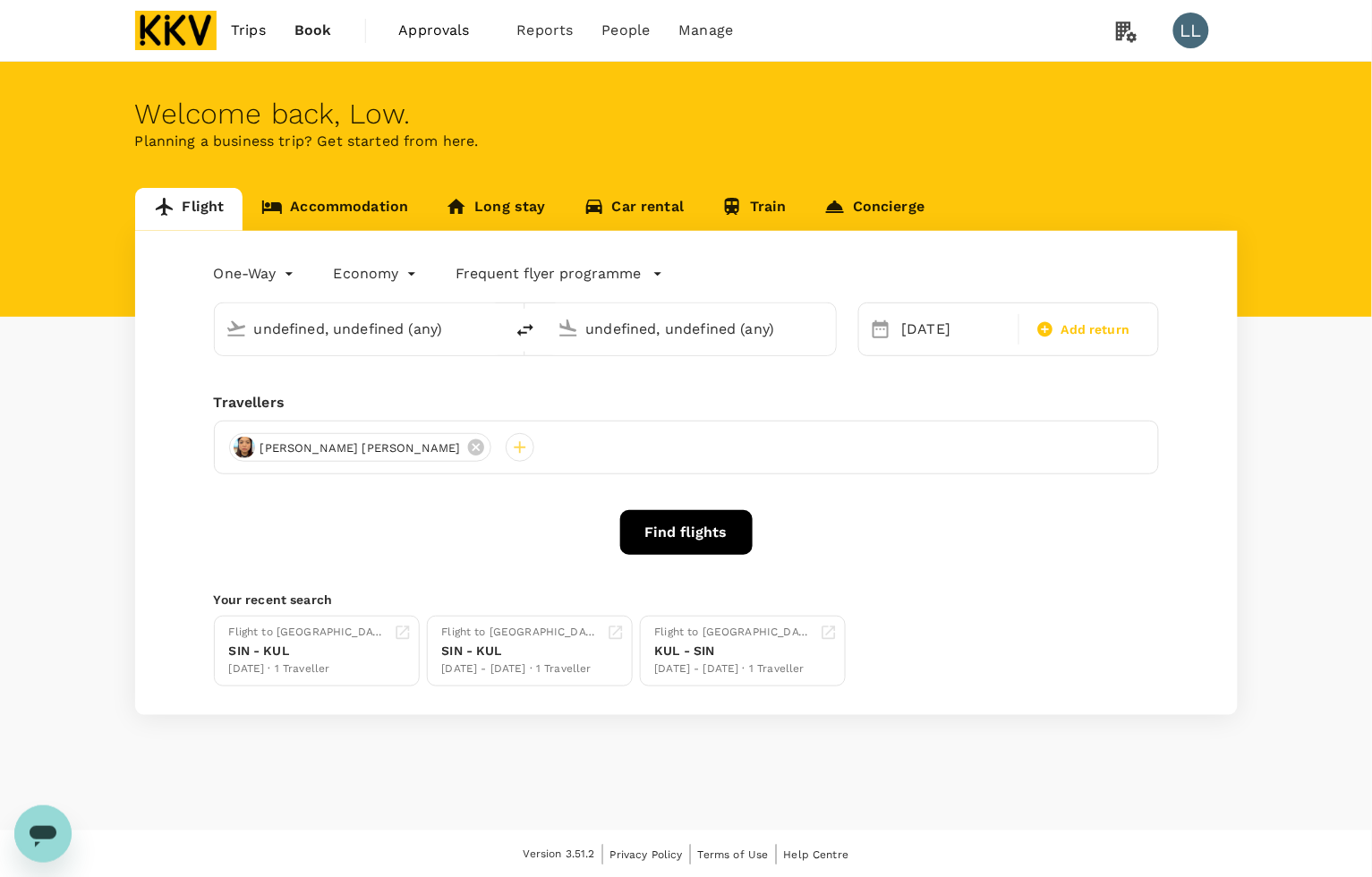
type input "Kuala Lumpur Intl (KUL)"
type input "Singapore Changi (SIN)"
type input "Kuala Lumpur Intl (KUL)"
type input "Singapore Changi (SIN)"
type input "Kuala Lumpur Intl (KUL)"
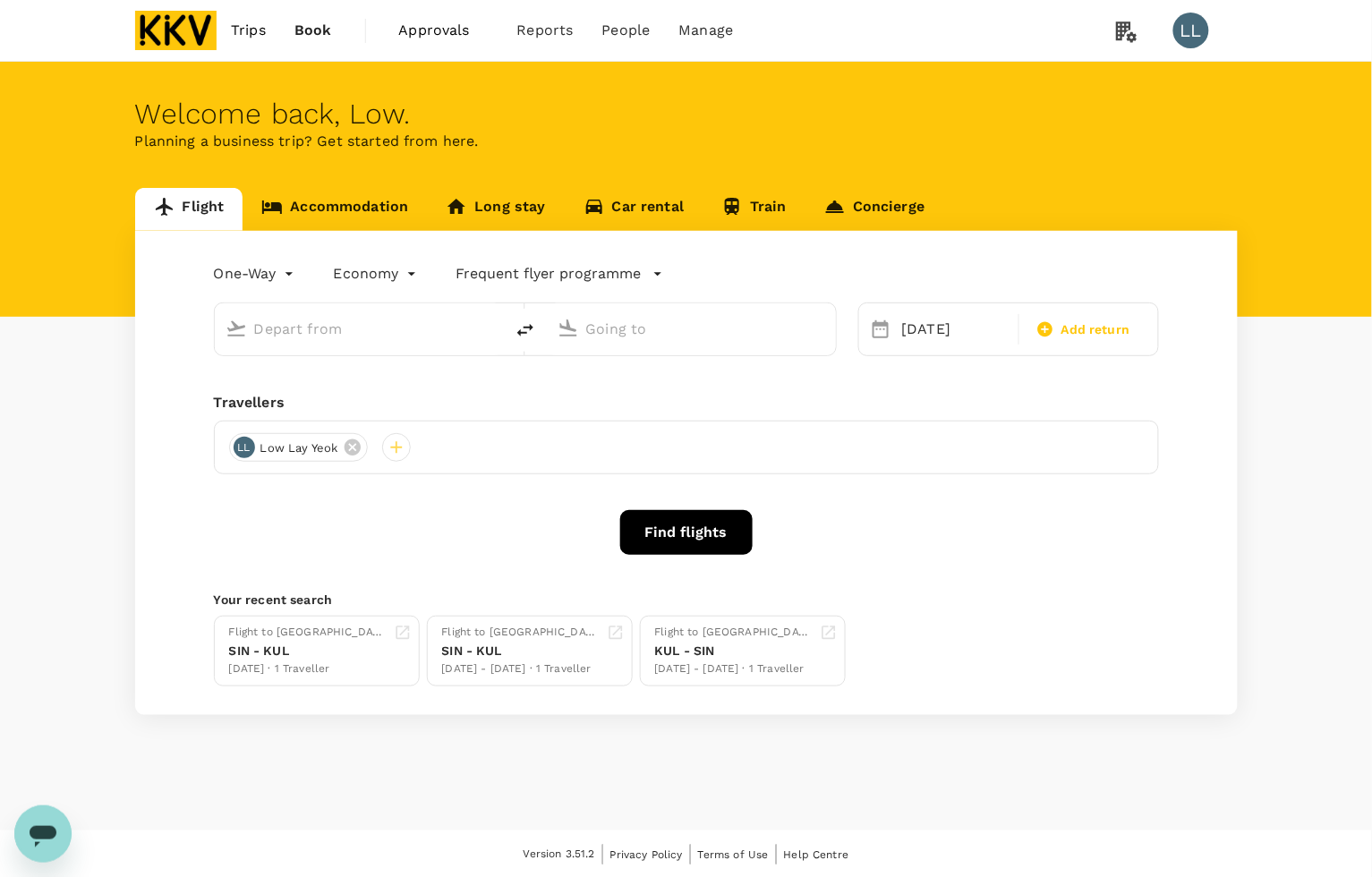
type input "Singapore Changi (SIN)"
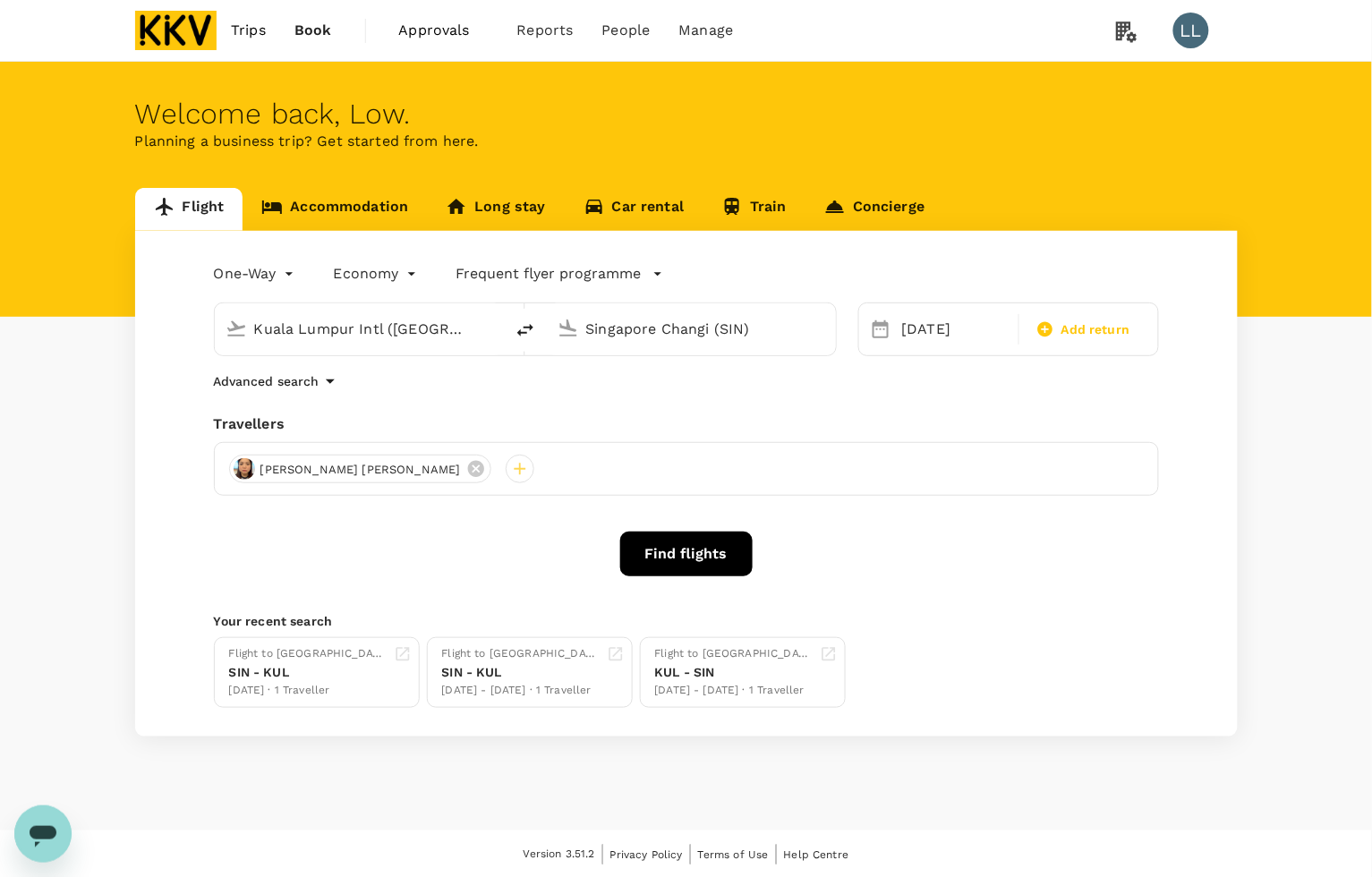
click at [348, 194] on link "Accommodation" at bounding box center [335, 209] width 184 height 43
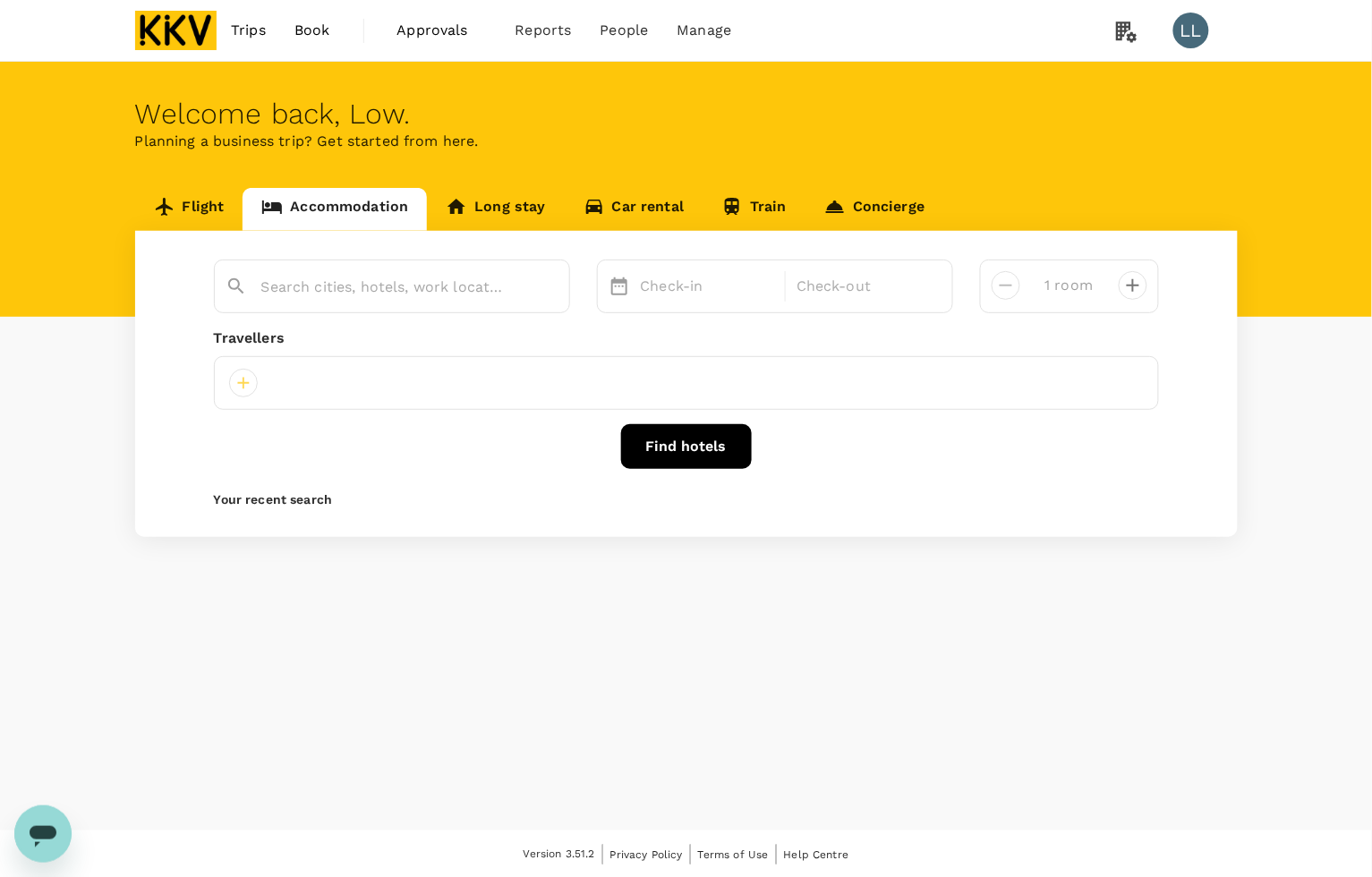
type input "Cititel Mid Valley"
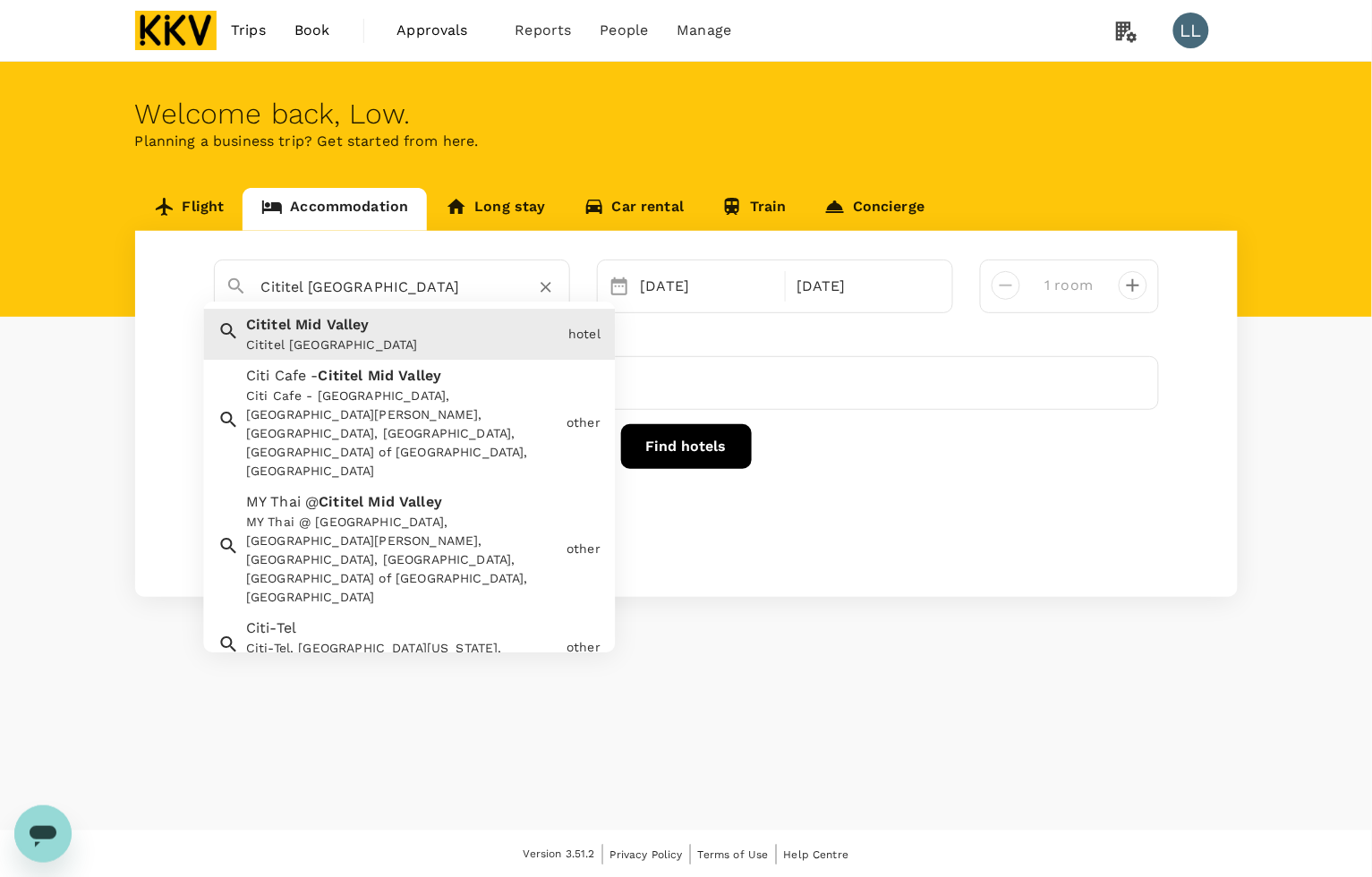
click at [427, 283] on input "Cititel Mid Valley" at bounding box center [384, 287] width 247 height 28
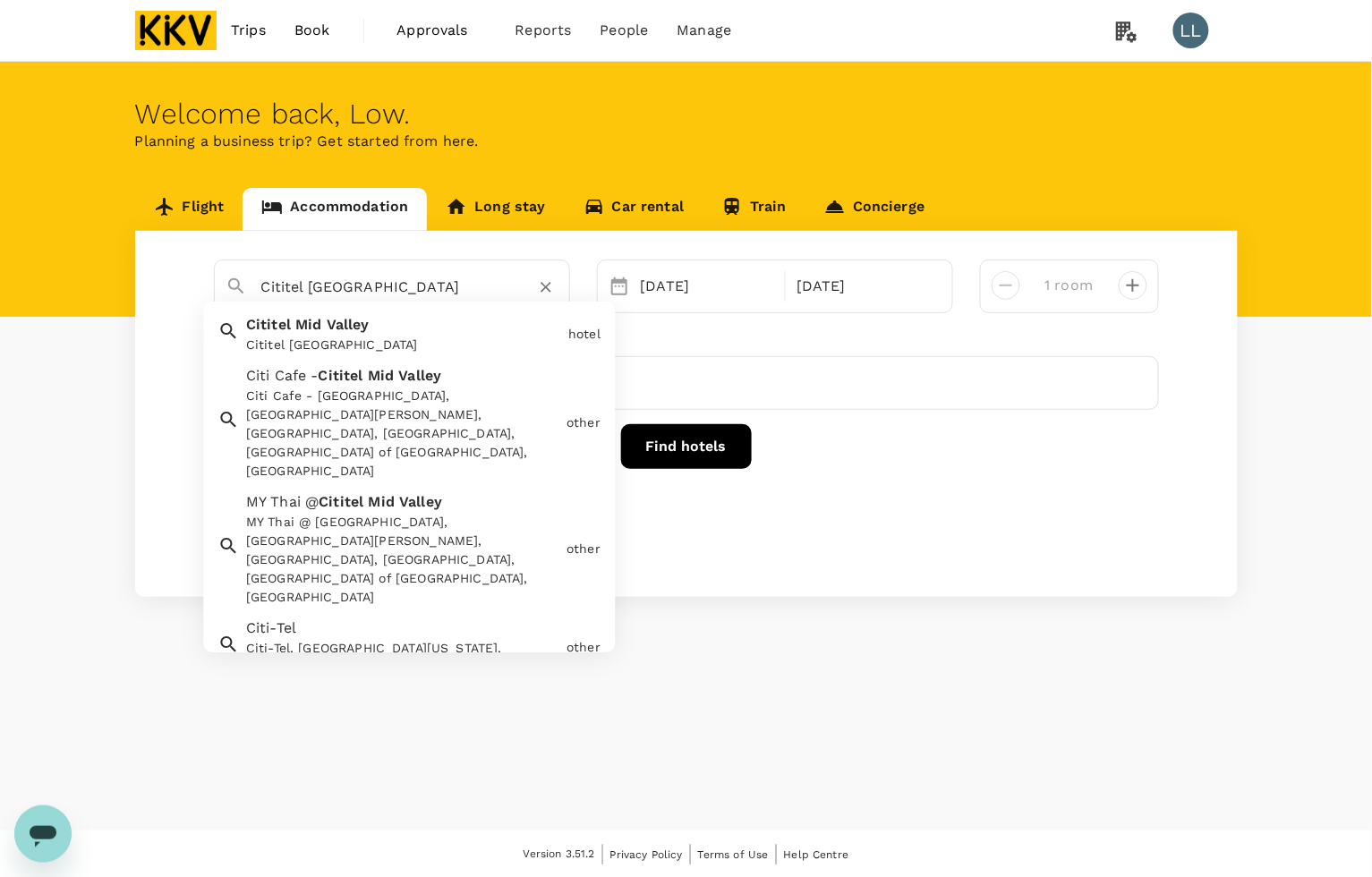
click at [557, 282] on div "Cititel Mid Valley Cititel Mid Valley Cititel Mid Valley hotel Citi Cafe - Citi…" at bounding box center [392, 286] width 356 height 53
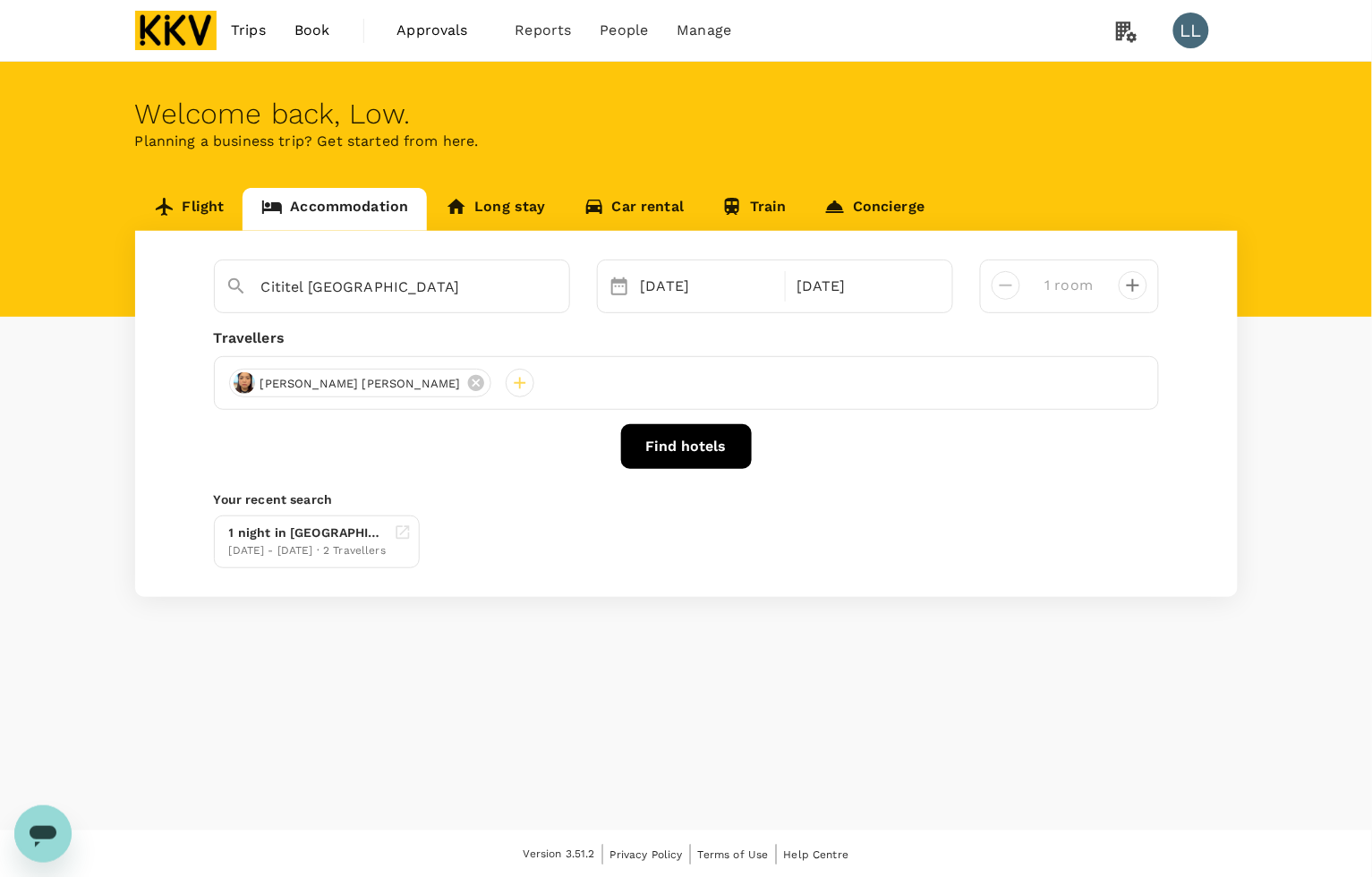
drag, startPoint x: 546, startPoint y: 283, endPoint x: 16, endPoint y: 82, distance: 566.8
click at [538, 280] on icon "Clear" at bounding box center [545, 287] width 17 height 17
click at [534, 448] on div "Find hotels" at bounding box center [687, 446] width 945 height 45
click at [434, 279] on input "text" at bounding box center [384, 287] width 247 height 28
click at [274, 328] on span "Lumen" at bounding box center [271, 325] width 50 height 17
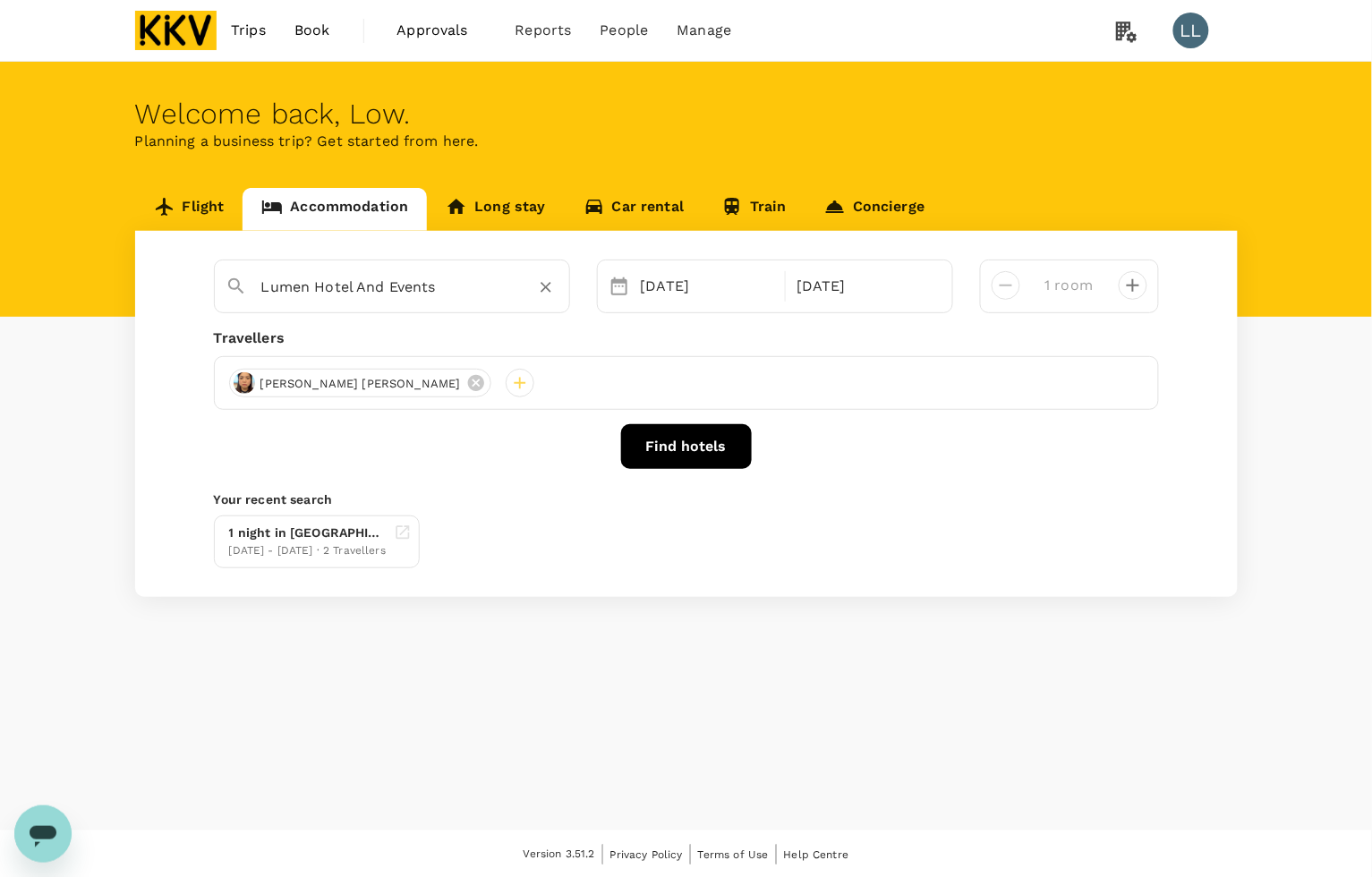
type input "Lumen Hotel And Events"
drag, startPoint x: 699, startPoint y: 818, endPoint x: 696, endPoint y: 770, distance: 48.1
click at [699, 815] on div "Welcome back , Low . Planning a business trip? Get started from here. Flight Ac…" at bounding box center [686, 446] width 1372 height 769
click at [783, 601] on div "Welcome back , Low . Planning a business trip? Get started from here. Flight Ac…" at bounding box center [691, 446] width 1381 height 769
drag, startPoint x: 782, startPoint y: 693, endPoint x: 770, endPoint y: 684, distance: 15.0
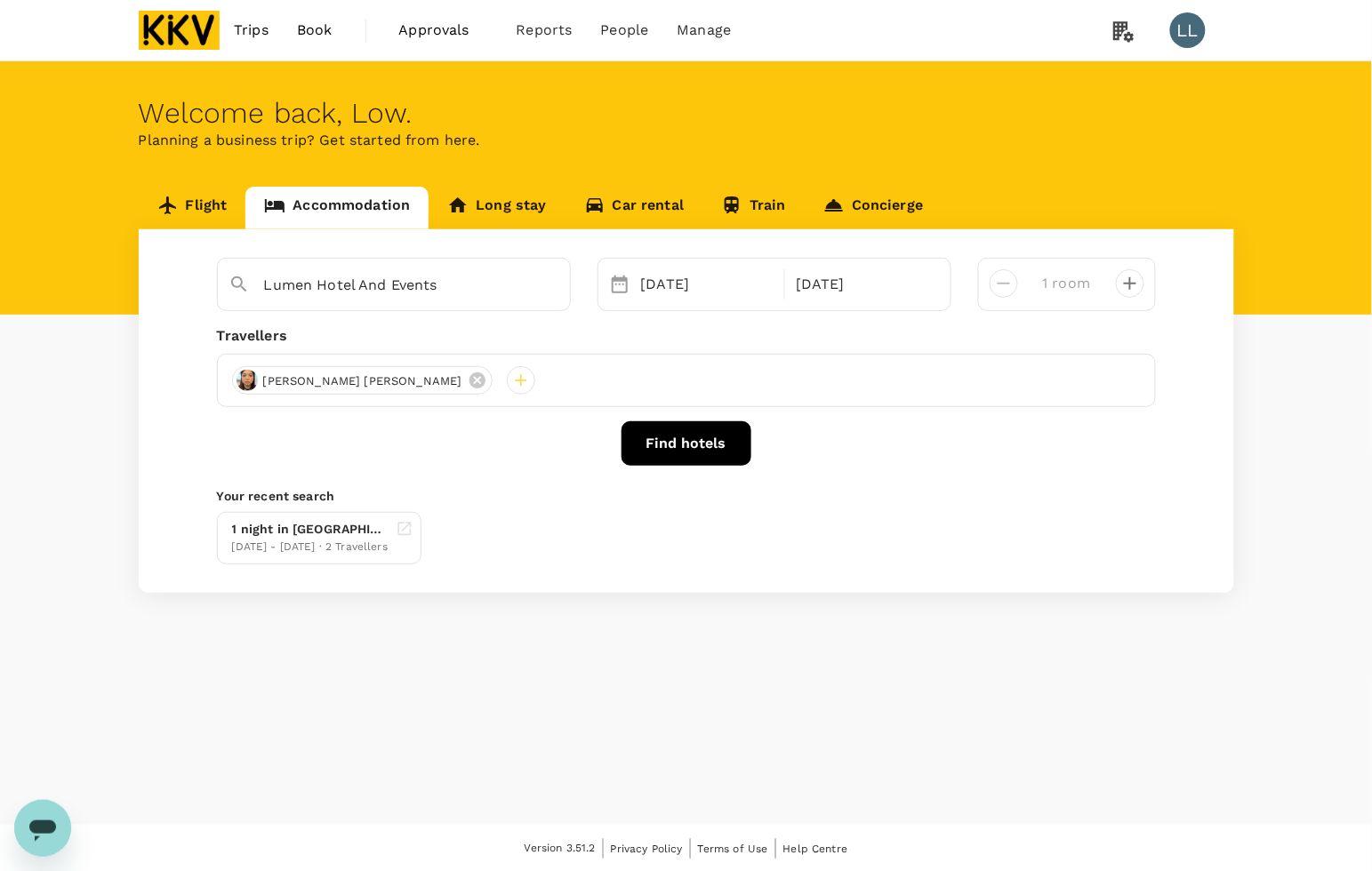
click at [765, 679] on div "Welcome back , Low . Planning a business trip? Get started from here. Flight Ac…" at bounding box center [686, 443] width 1372 height 763
click at [547, 282] on icon "Clear" at bounding box center [547, 287] width 11 height 11
click at [469, 378] on icon at bounding box center [477, 381] width 16 height 16
click at [247, 378] on div at bounding box center [246, 380] width 28 height 28
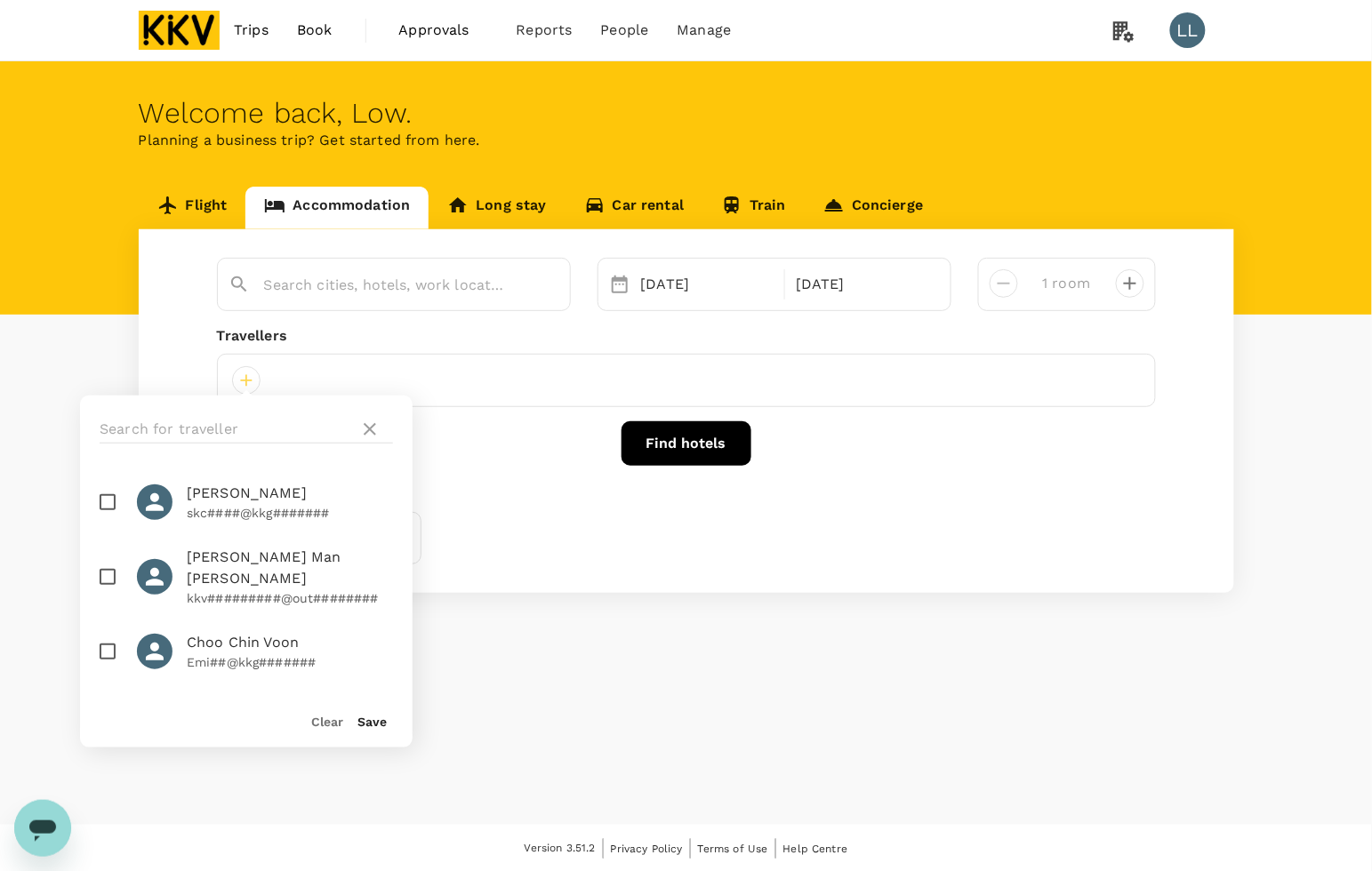
click at [114, 633] on input "checkbox" at bounding box center [107, 651] width 37 height 37
checkbox input "true"
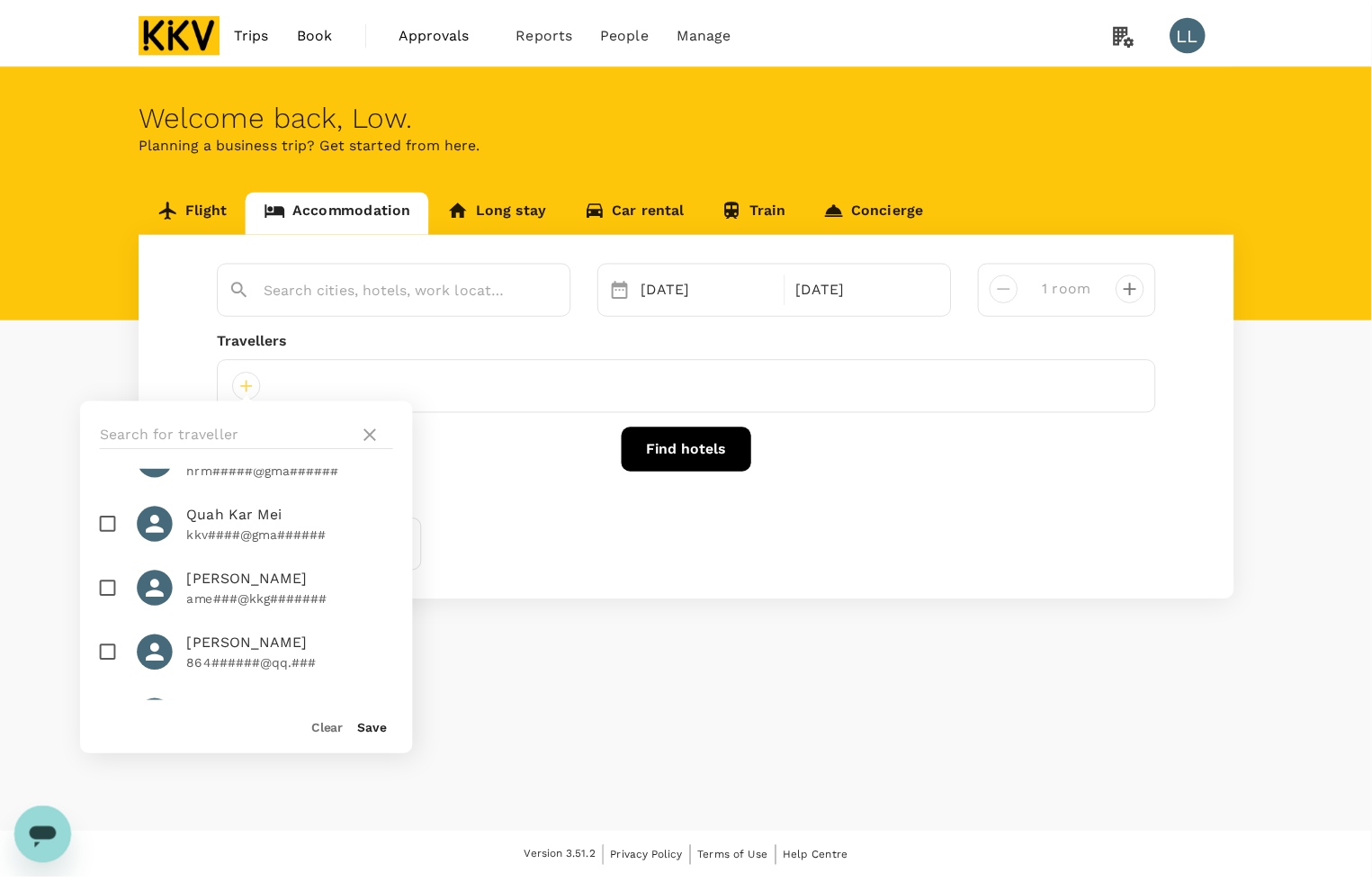
scroll to position [1333, 0]
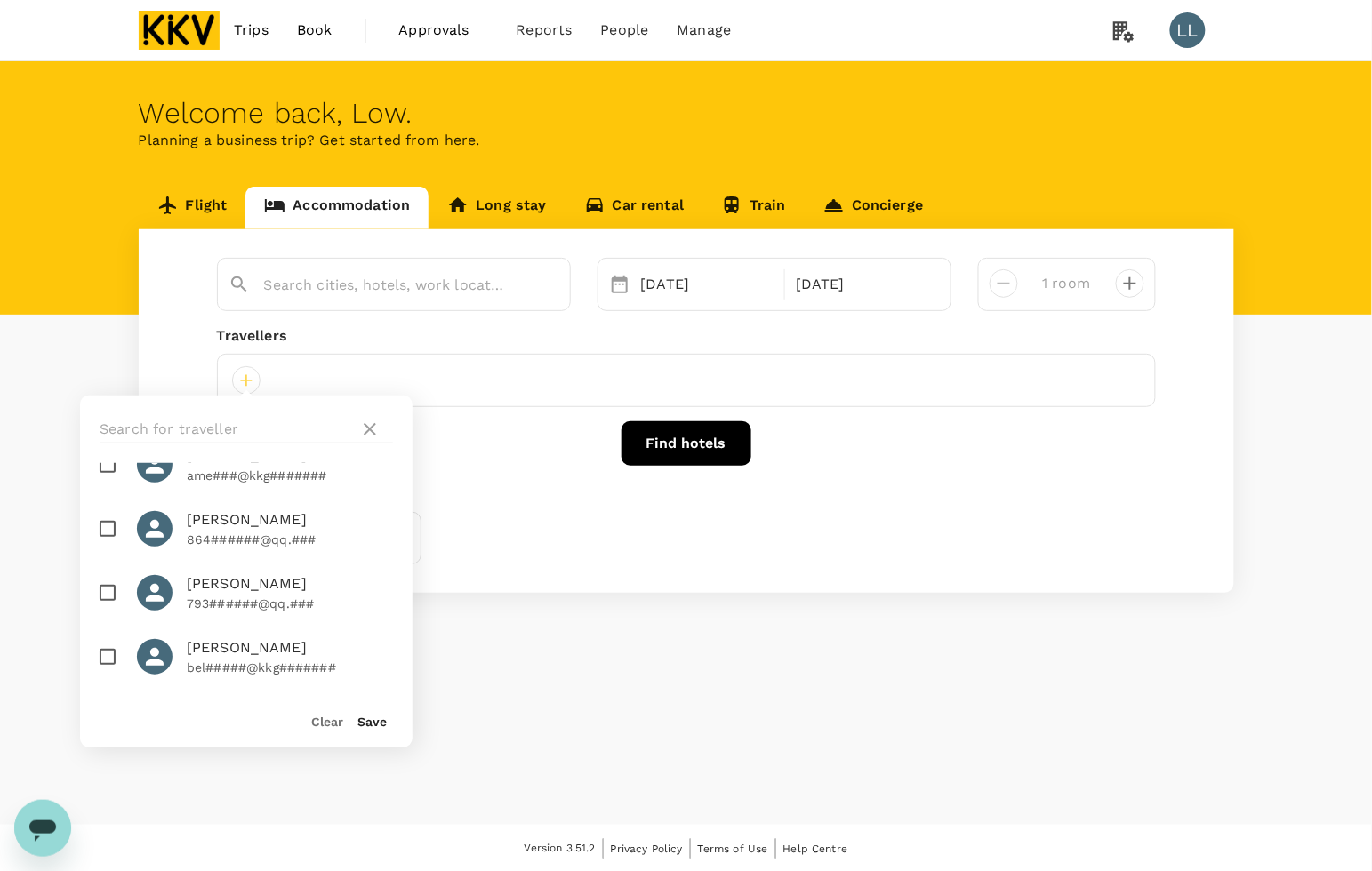
click at [192, 646] on span "[PERSON_NAME]" at bounding box center [290, 647] width 206 height 21
checkbox input "true"
click at [365, 712] on div "Save" at bounding box center [365, 713] width 44 height 36
click at [370, 724] on button "Save" at bounding box center [372, 721] width 29 height 15
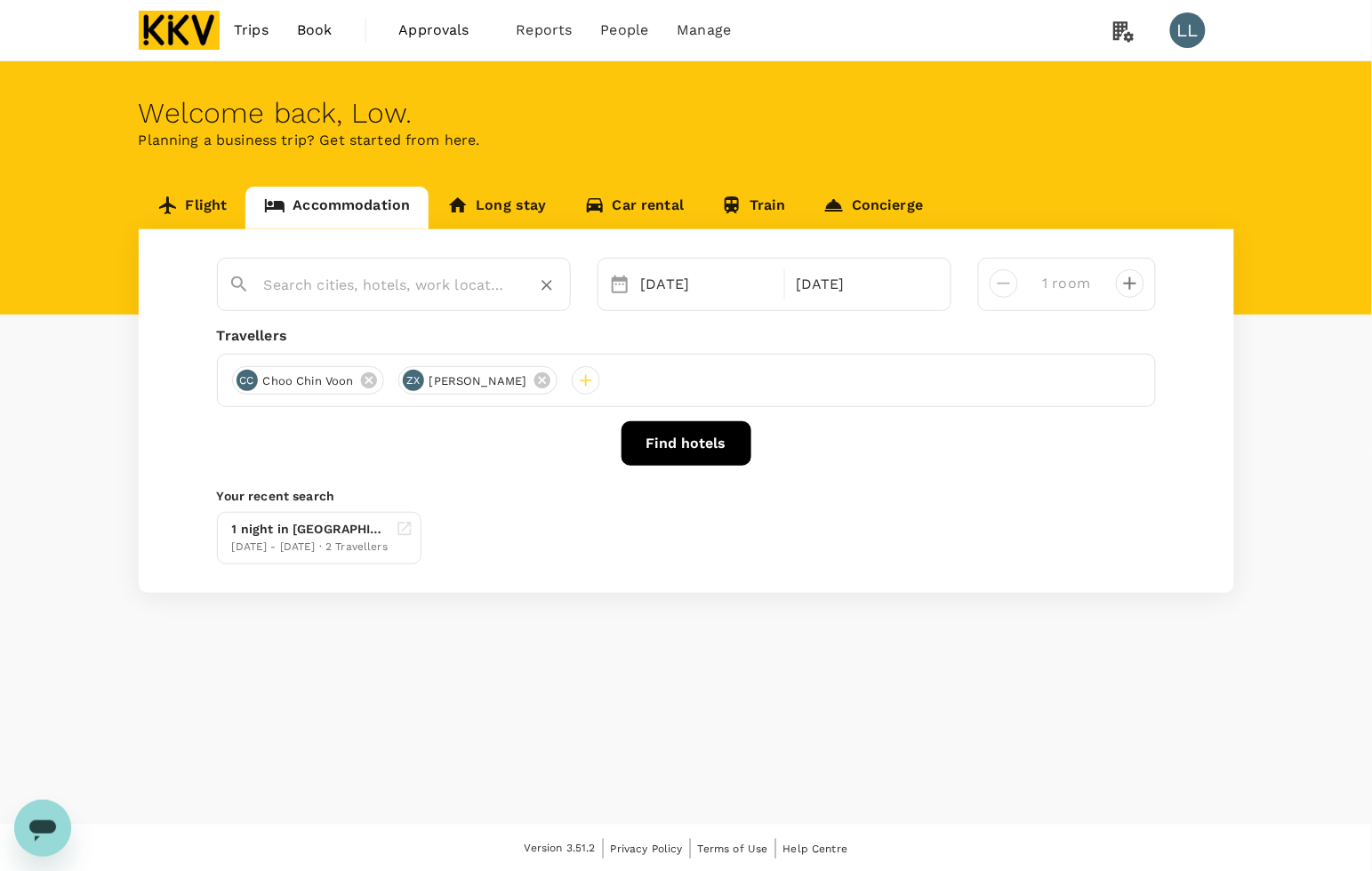
click at [299, 281] on input "text" at bounding box center [386, 285] width 246 height 27
click at [364, 324] on div "Liu Men Melaka Liu Men Melaka" at bounding box center [402, 330] width 320 height 47
type input "Liu Men Melaka"
click at [677, 282] on div "16 Sep" at bounding box center [708, 284] width 148 height 36
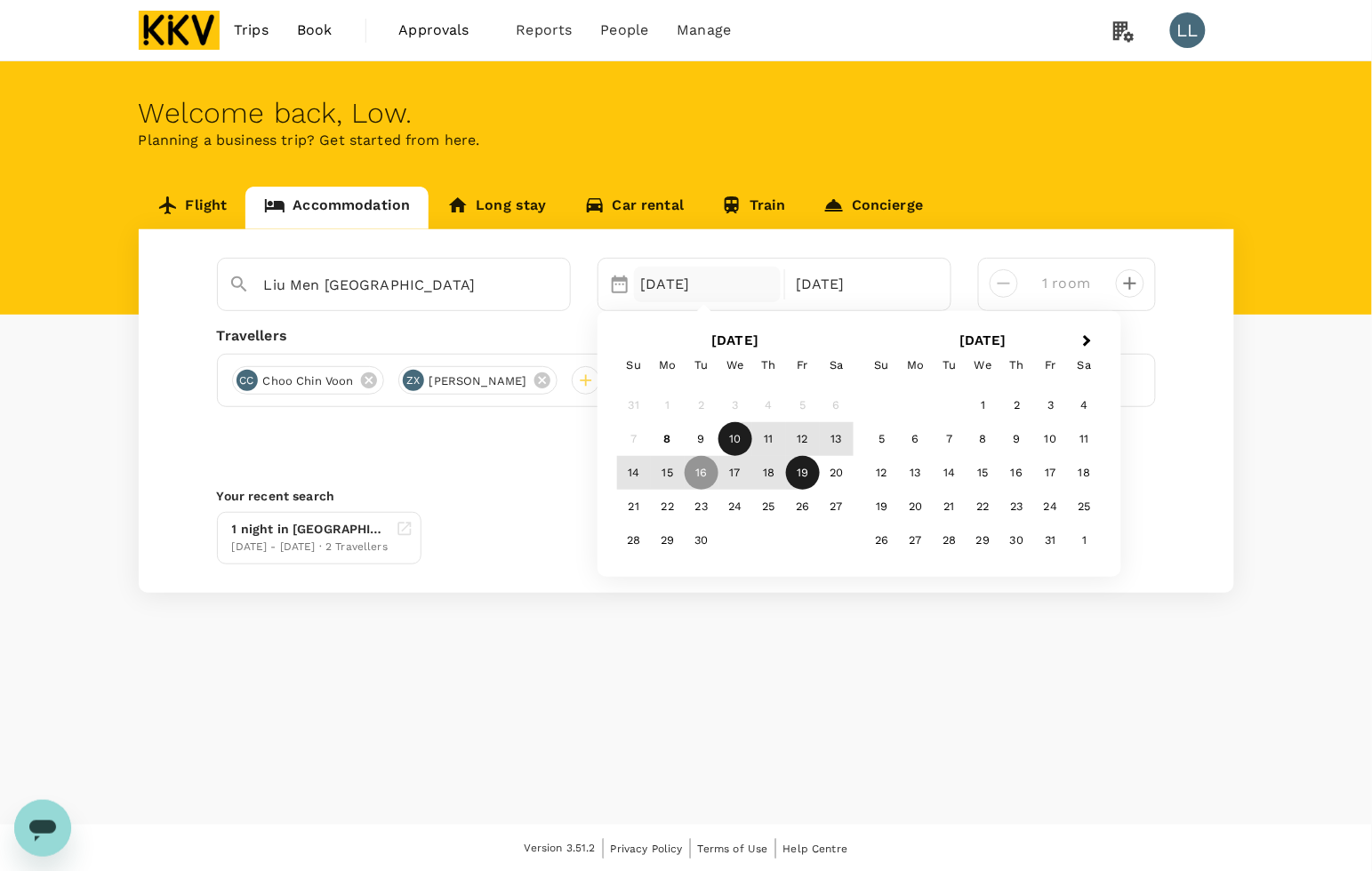
click at [729, 440] on div "10" at bounding box center [734, 438] width 34 height 34
click at [770, 438] on div "11" at bounding box center [768, 438] width 34 height 34
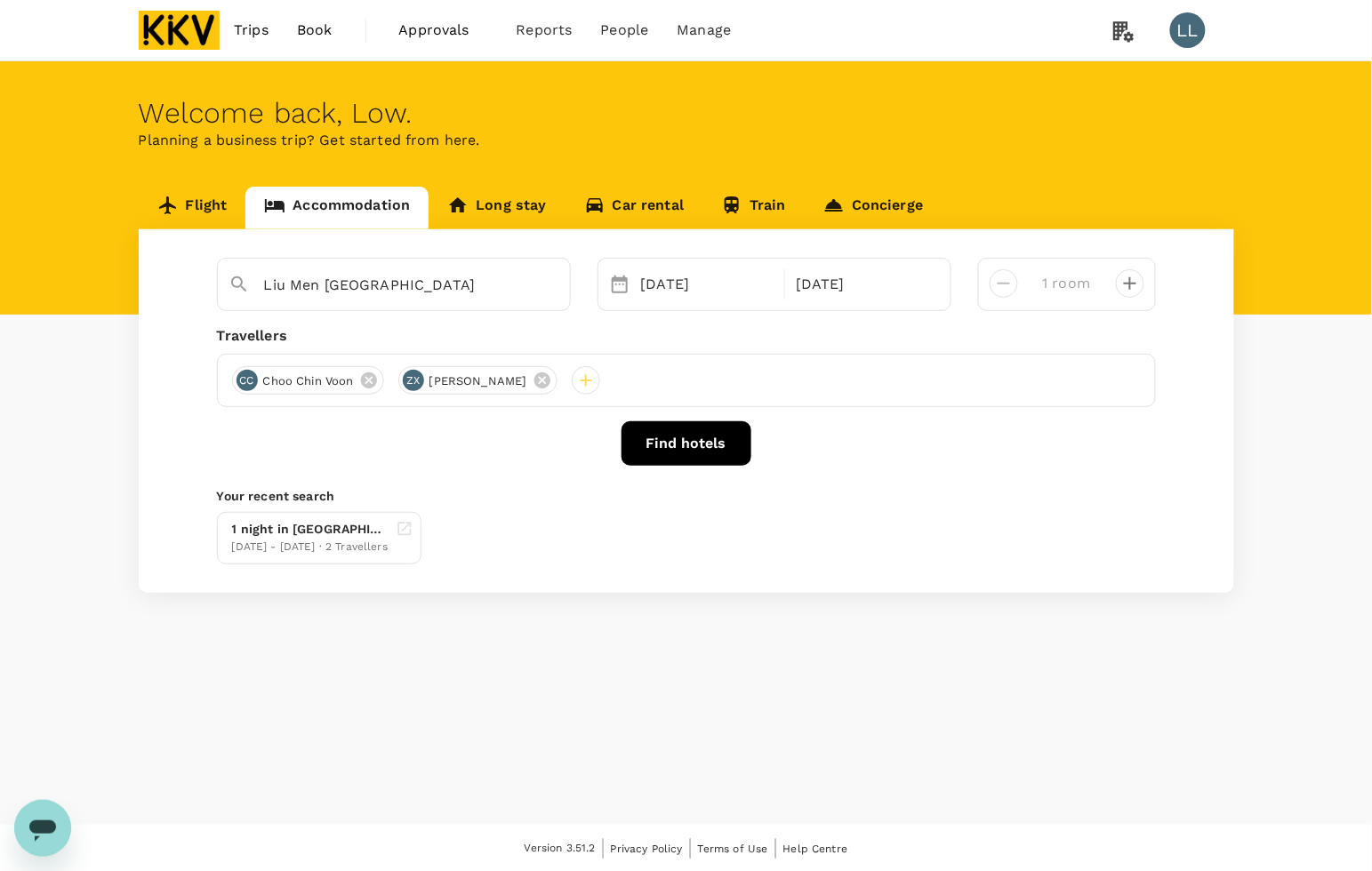
drag, startPoint x: 746, startPoint y: 561, endPoint x: 726, endPoint y: 477, distance: 86.3
click at [746, 551] on div "1 night in Baba House Melaka 10 Sep - 11 Sep · 2 Travellers" at bounding box center [682, 534] width 945 height 59
click at [685, 434] on button "Find hotels" at bounding box center [686, 443] width 130 height 45
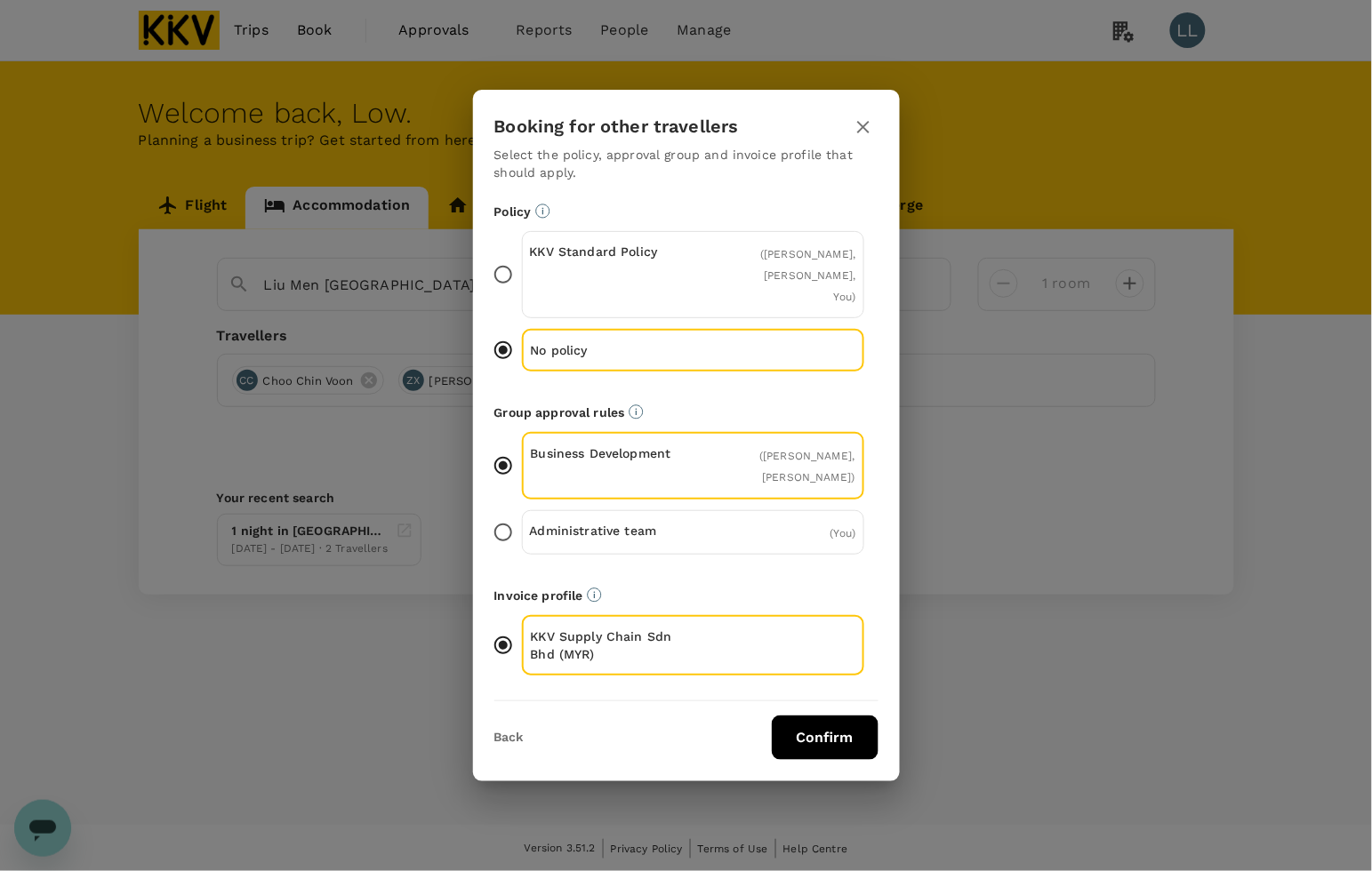
click at [839, 725] on button "Confirm" at bounding box center [825, 737] width 107 height 45
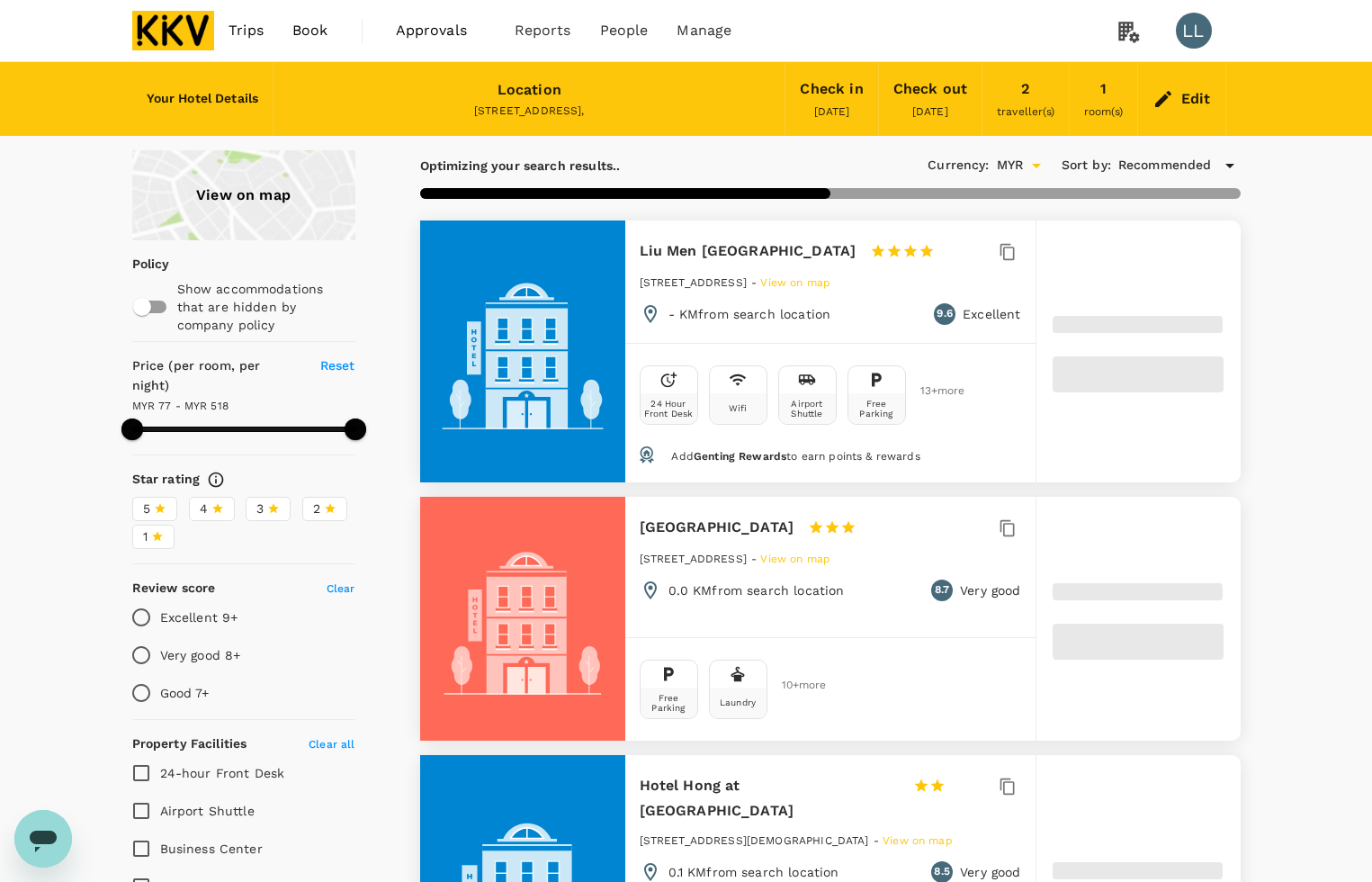
type input "518.36"
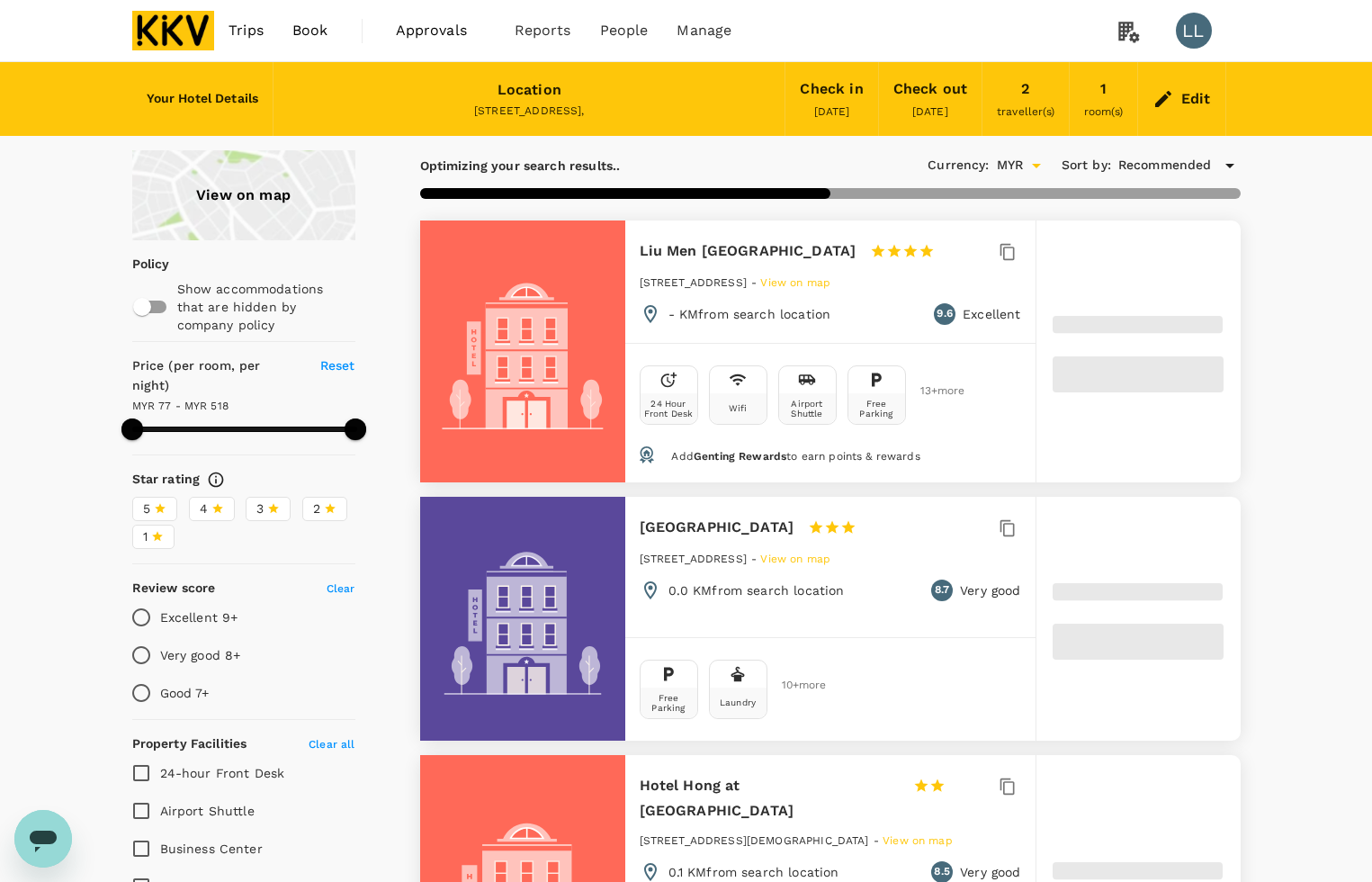
type input "76.99"
type input "517.99"
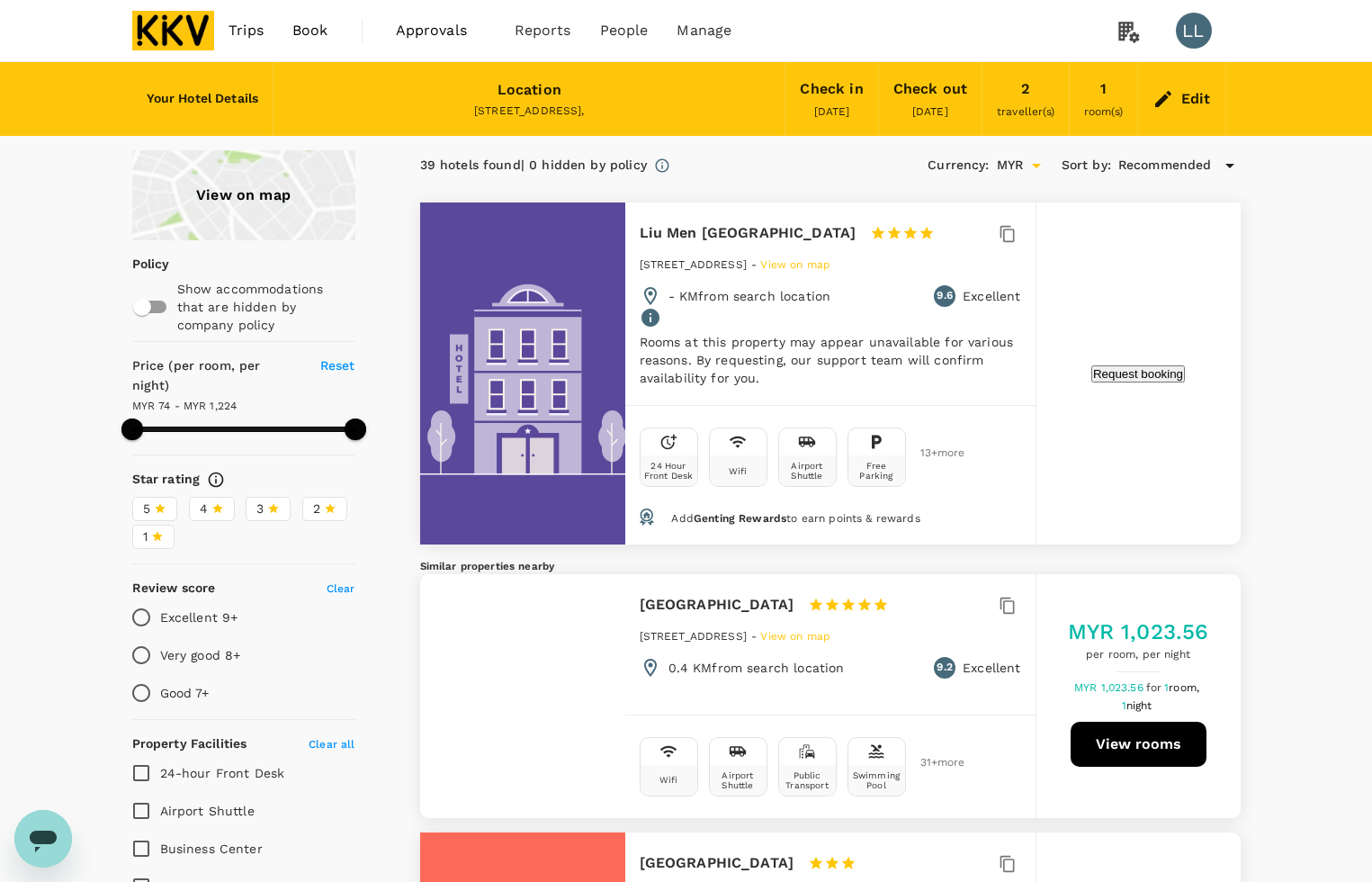
type input "73.99"
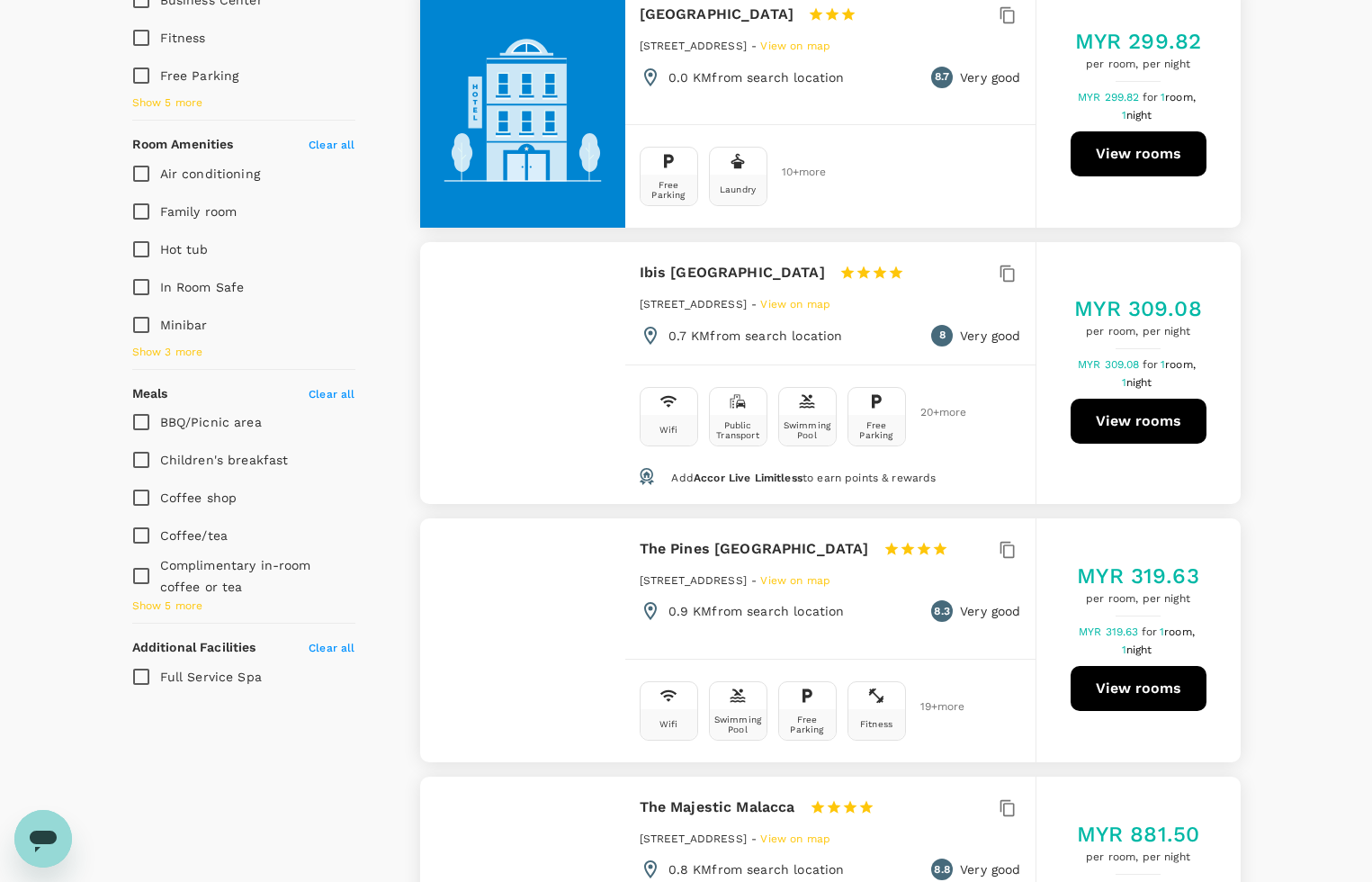
scroll to position [900, 0]
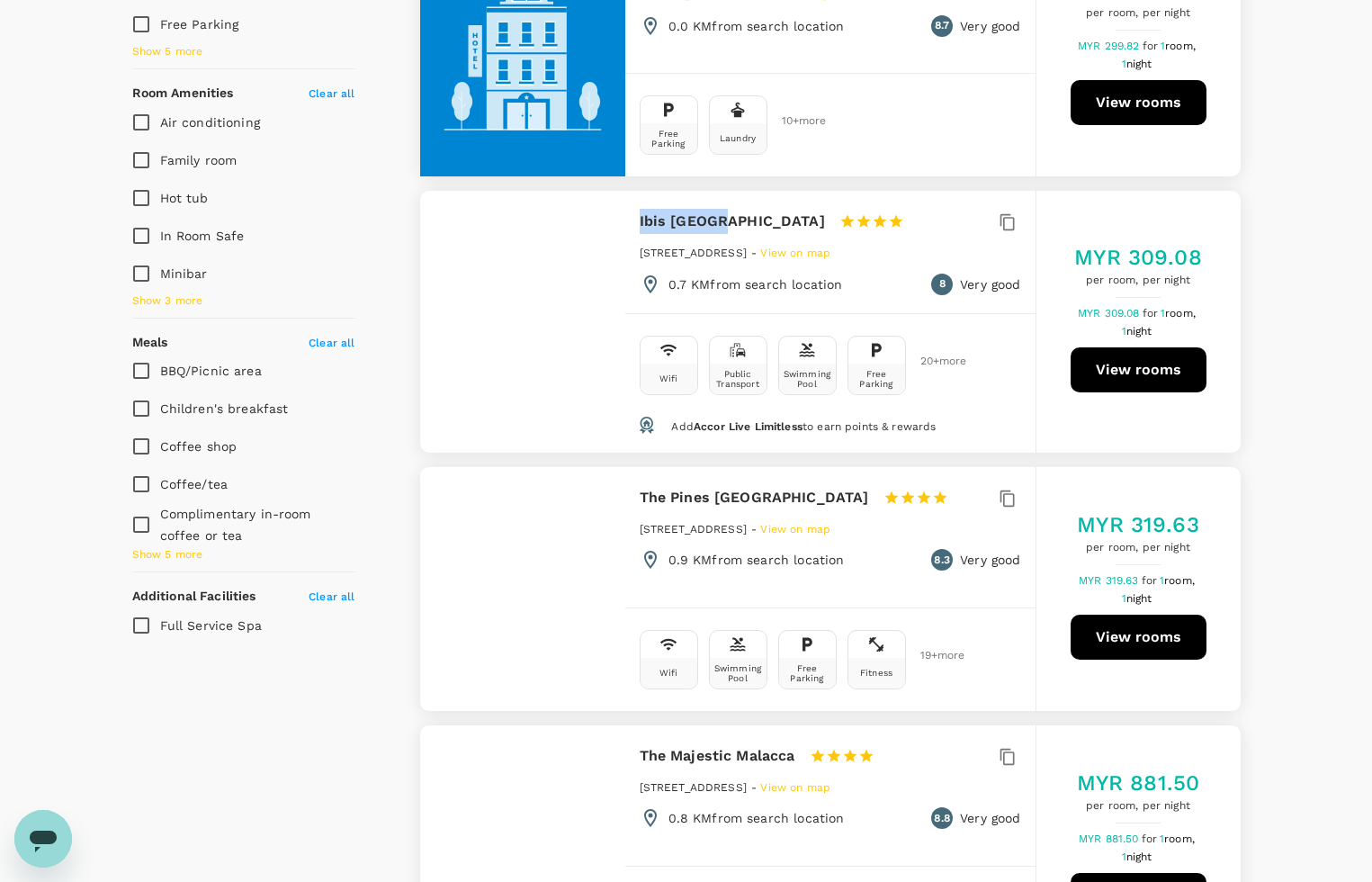
drag, startPoint x: 635, startPoint y: 248, endPoint x: 725, endPoint y: 250, distance: 90.0
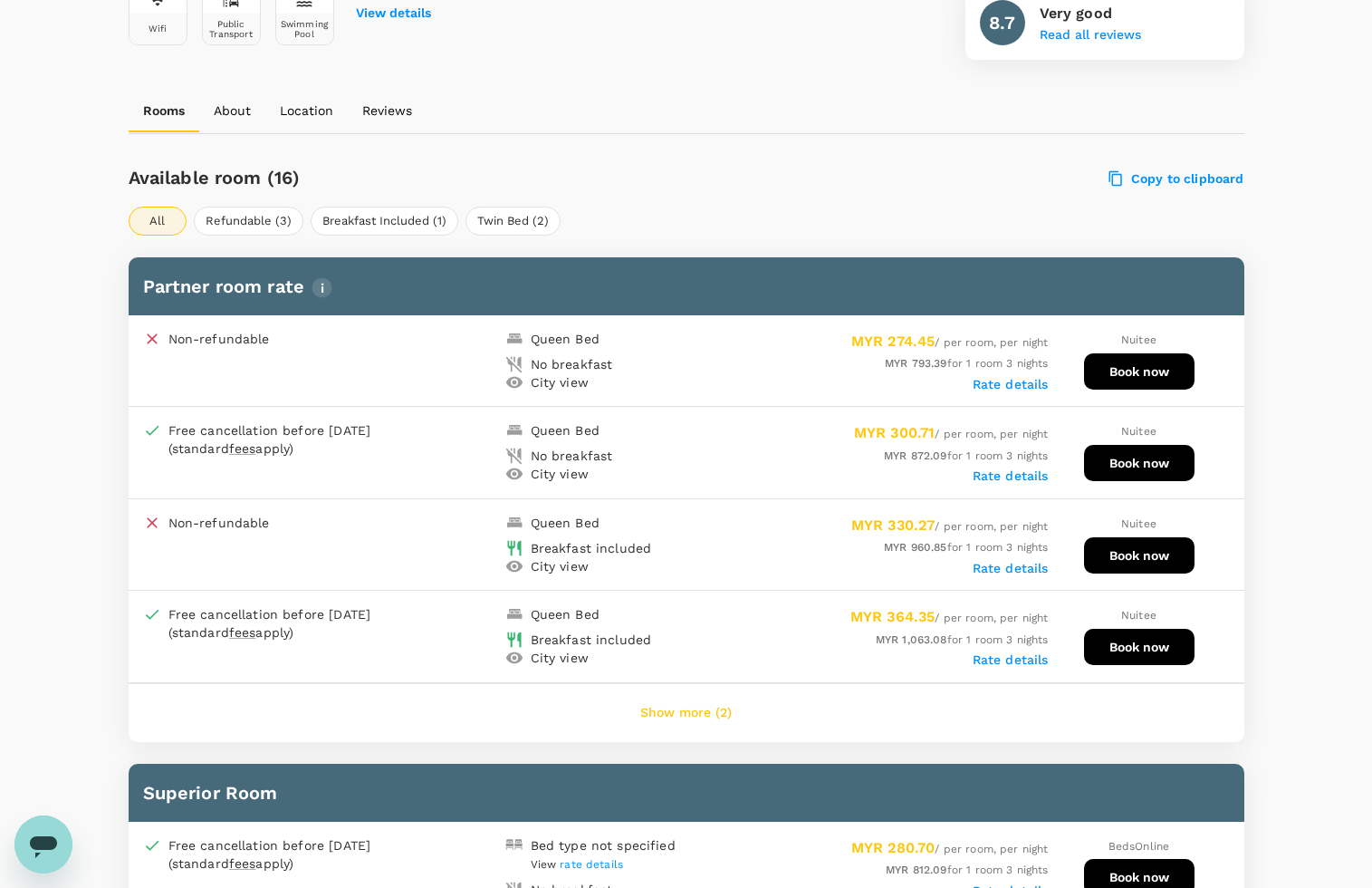
scroll to position [792, 0]
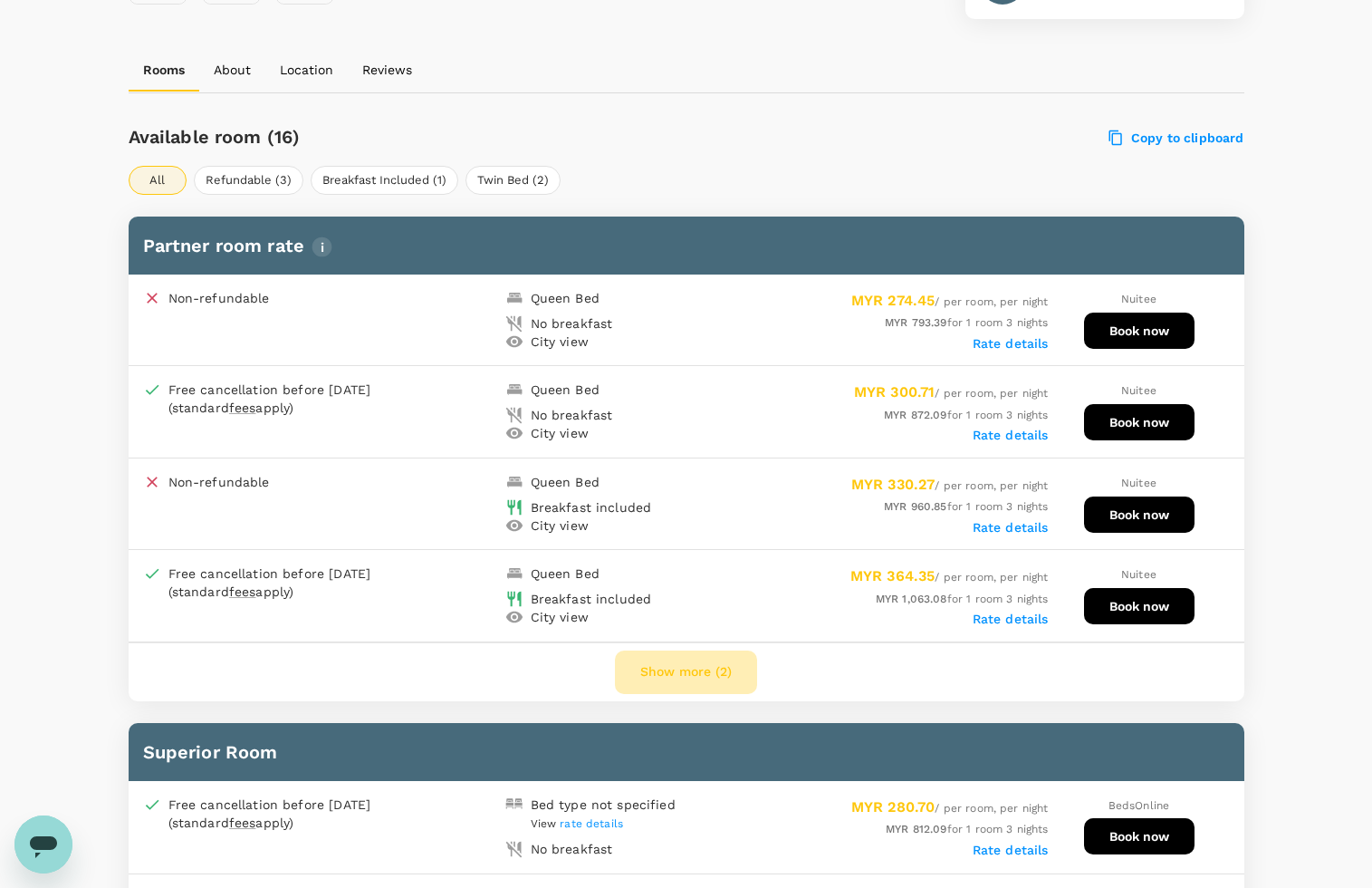
click at [659, 662] on button "Show more (2)" at bounding box center [686, 672] width 142 height 44
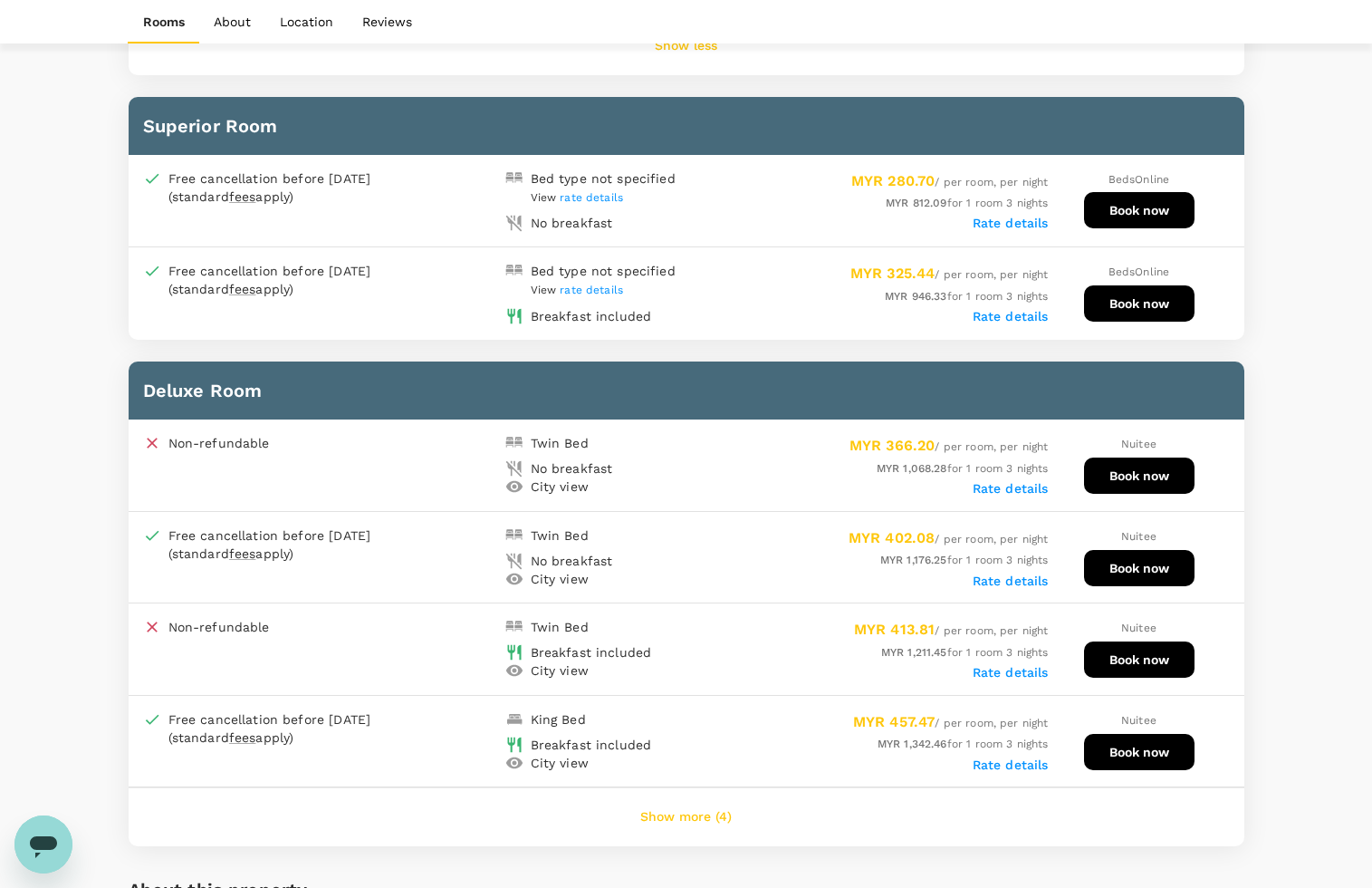
scroll to position [1925, 0]
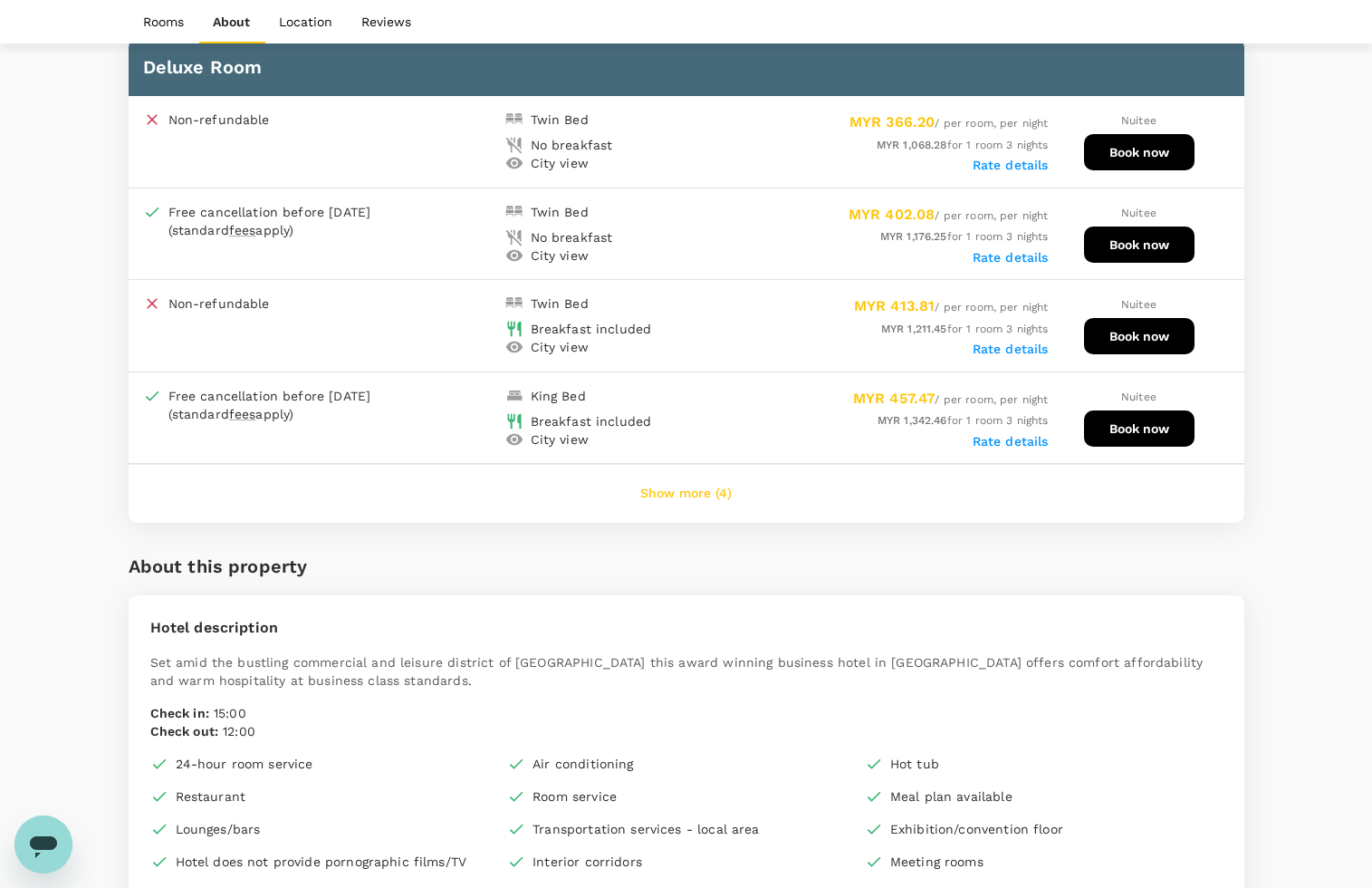
click at [681, 483] on button "Show more (4)" at bounding box center [686, 493] width 142 height 44
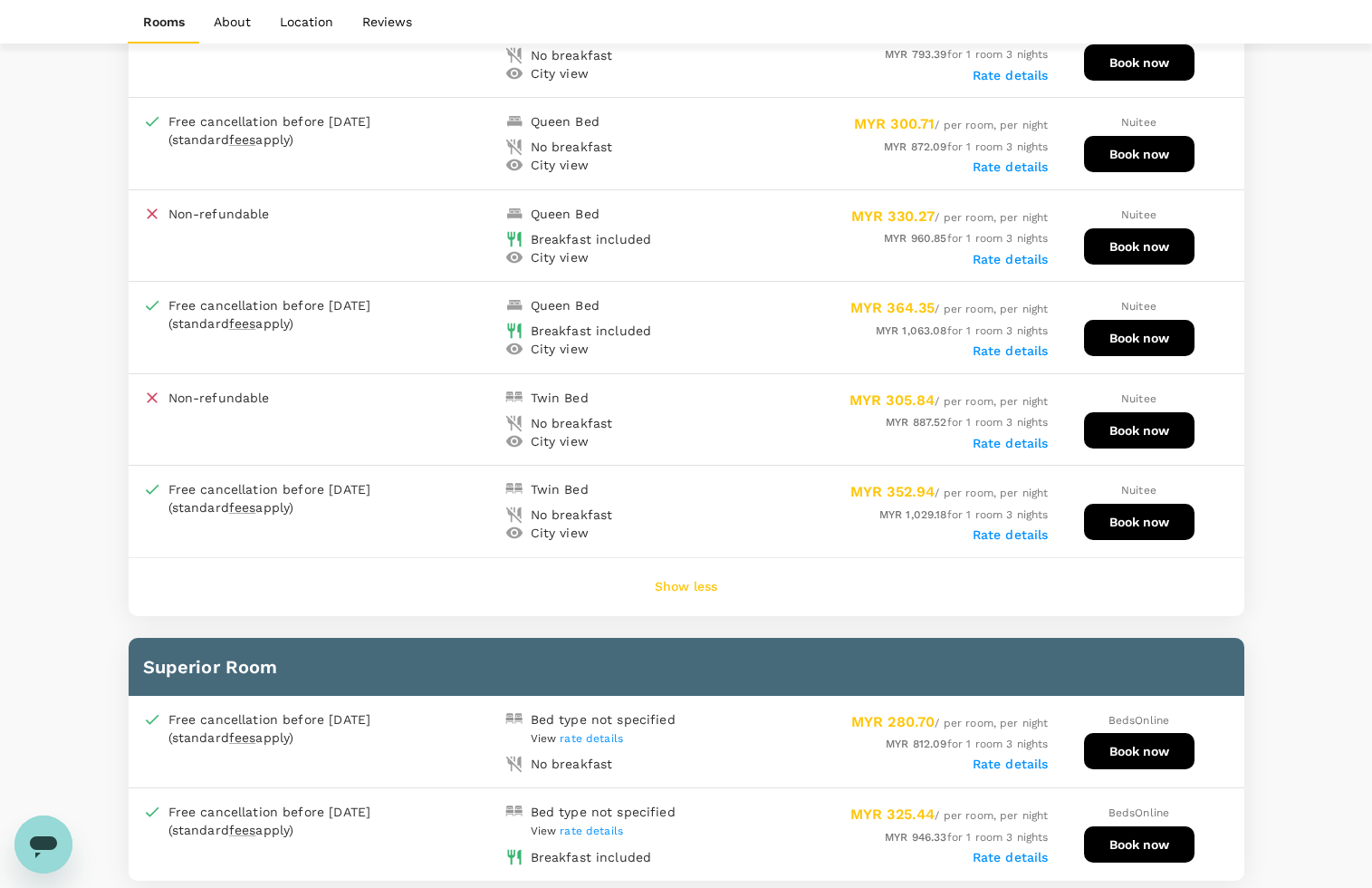
scroll to position [1132, 0]
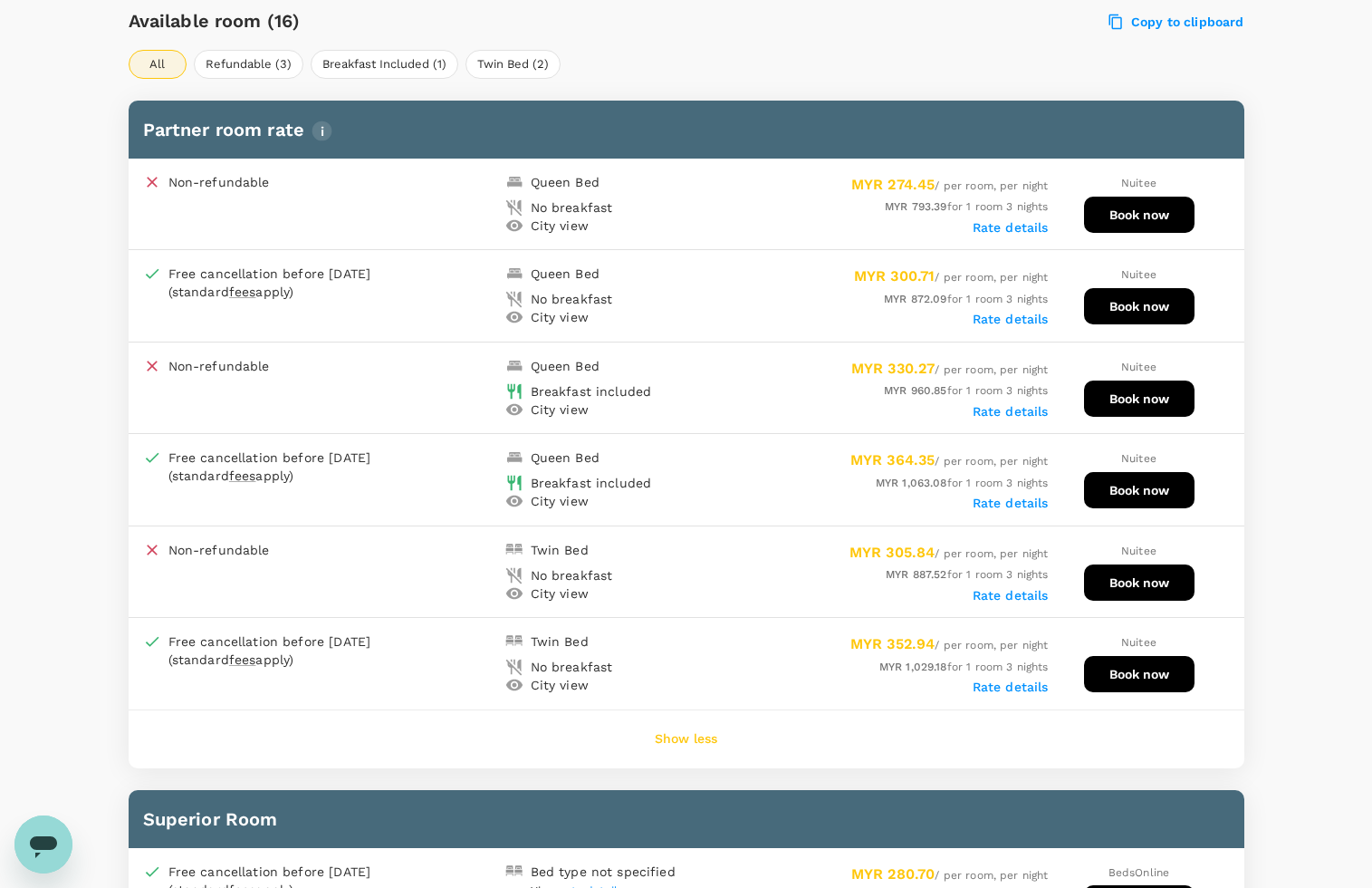
scroll to position [679, 0]
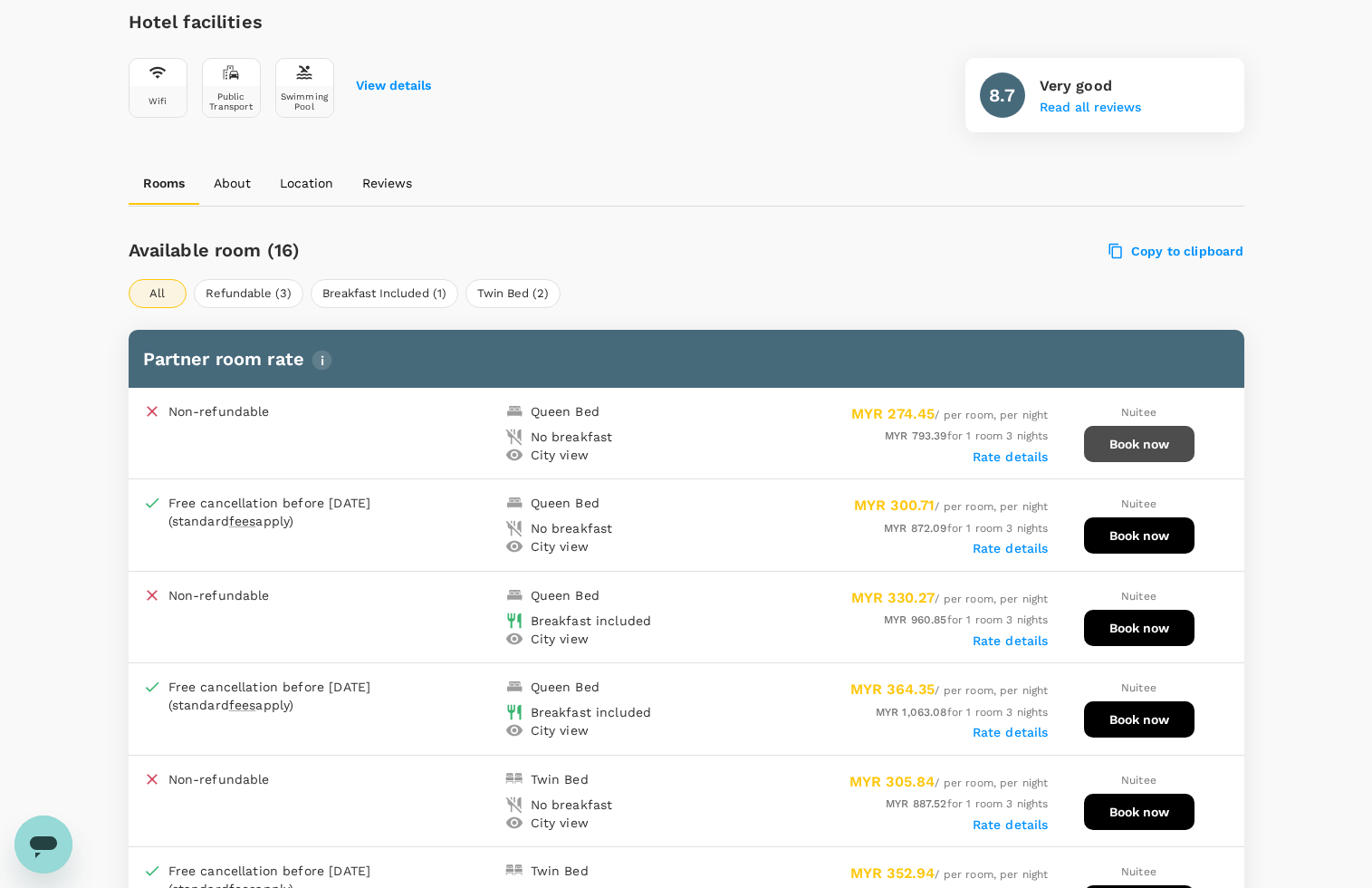
click at [1116, 439] on button "Book now" at bounding box center [1139, 443] width 111 height 36
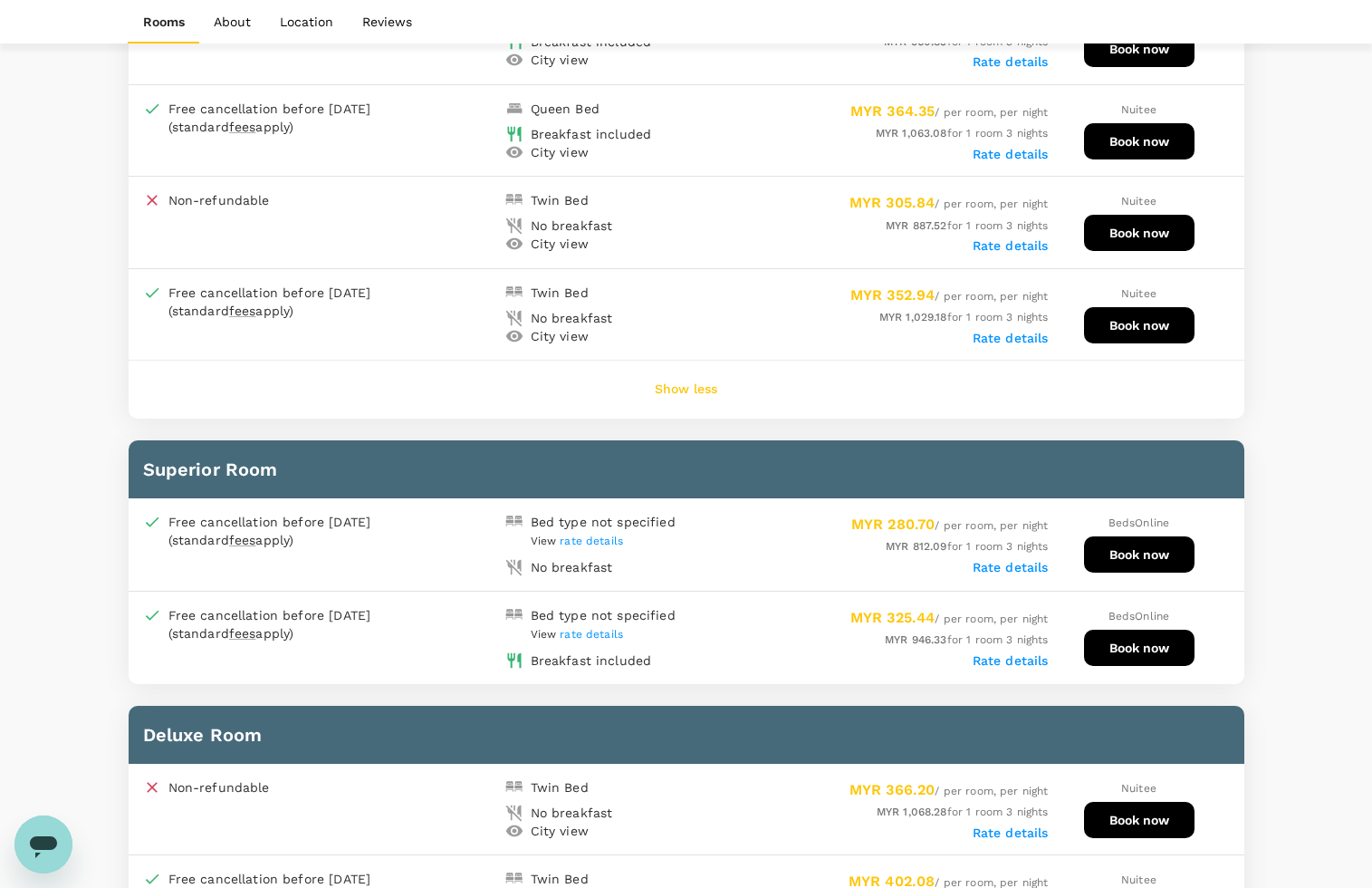
scroll to position [1472, 0]
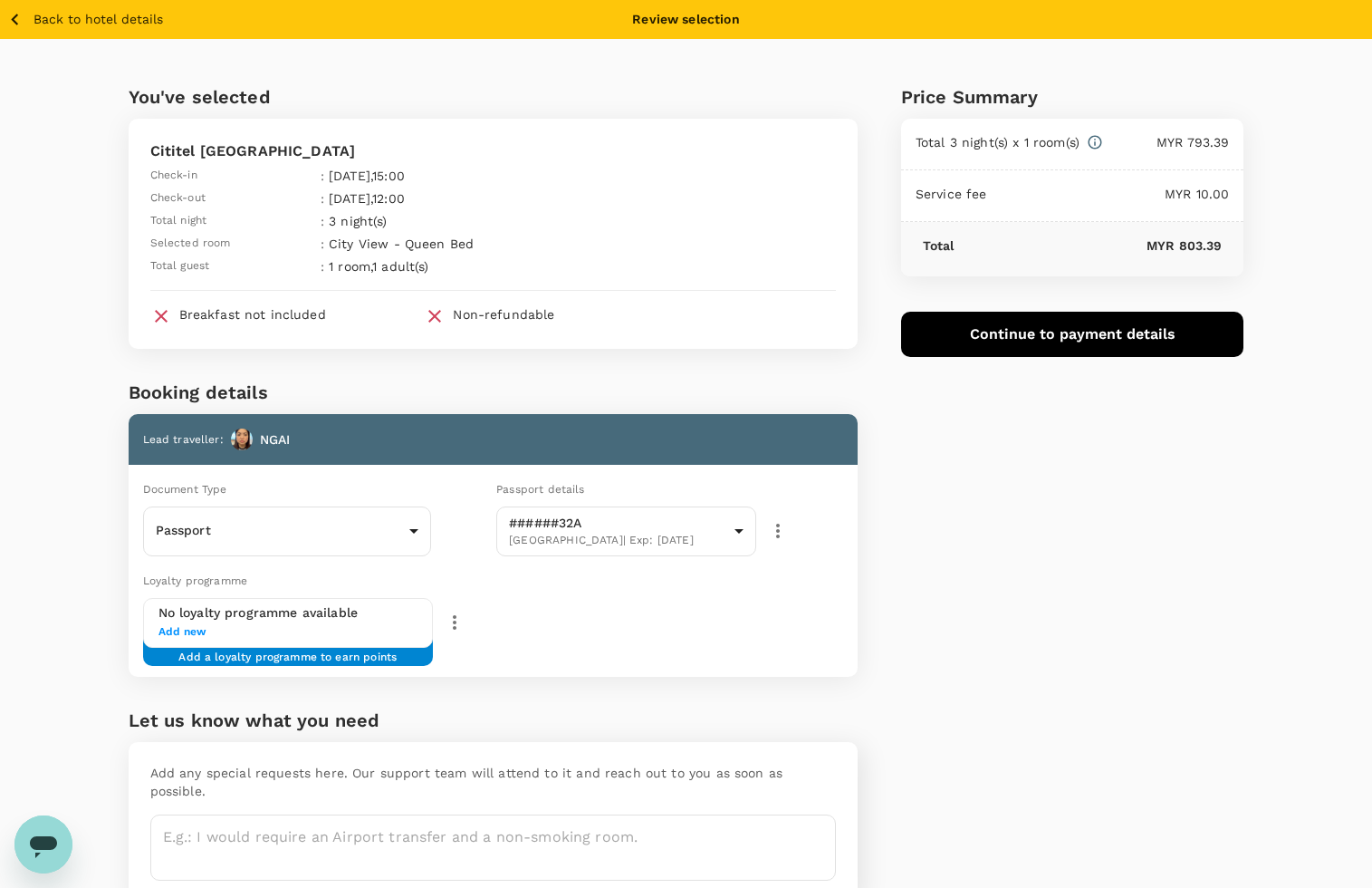
click at [177, 626] on span "Add new" at bounding box center [288, 632] width 260 height 18
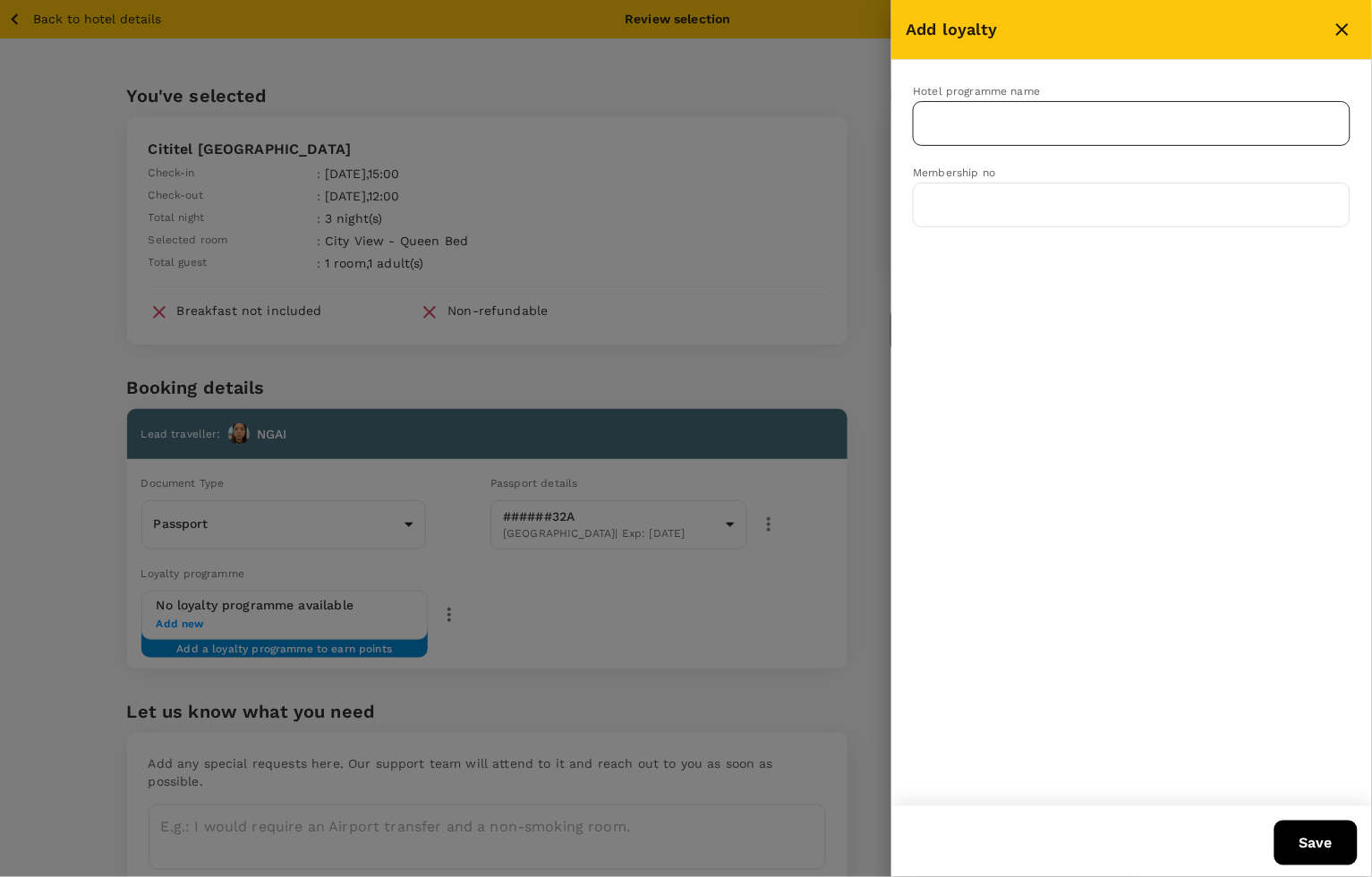
click at [982, 132] on input "text" at bounding box center [1117, 123] width 394 height 34
type input "M"
type input "C"
type input "midvalley megamall"
drag, startPoint x: 1098, startPoint y: 117, endPoint x: 811, endPoint y: 113, distance: 287.0
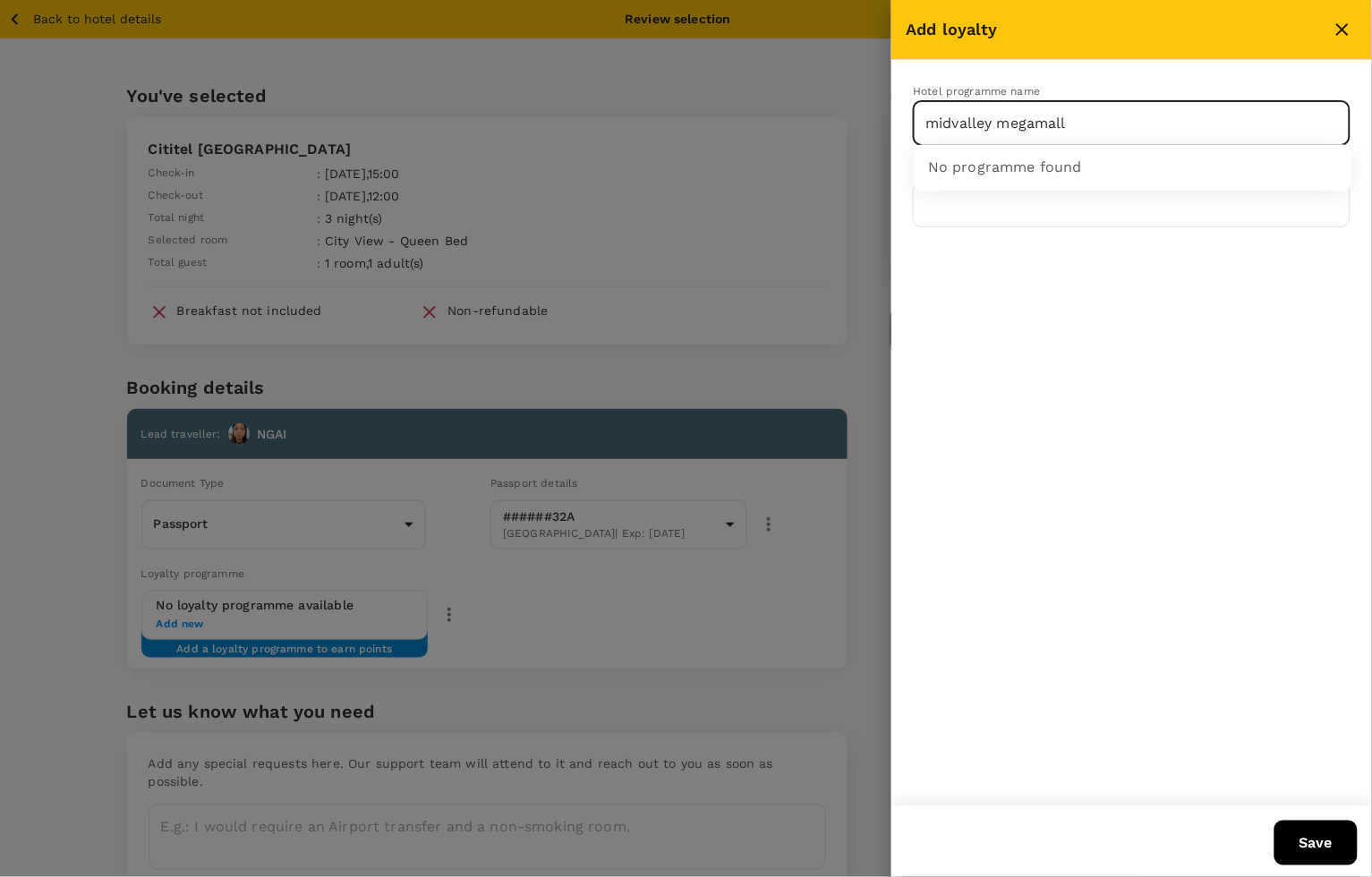
click at [811, 113] on div "Add loyalty Hotel programme name midvalley megamall ​ Membership no ​ Save" at bounding box center [686, 438] width 1372 height 877
click at [1347, 28] on icon "close" at bounding box center [1342, 28] width 21 height 21
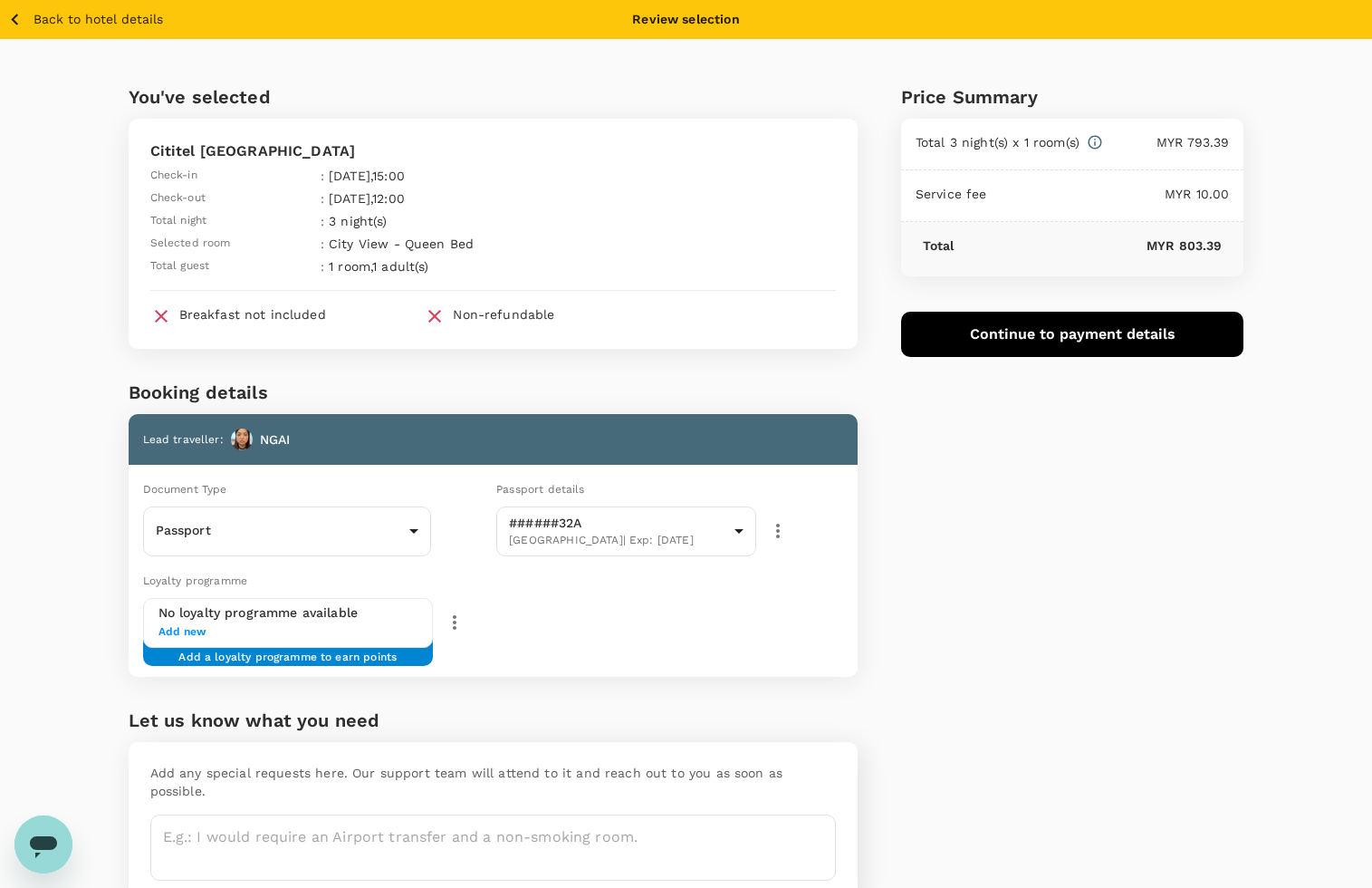
click at [1002, 720] on div "Price Summary Total 3 night(s) x 1 room(s) MYR 793.39 Service fee MYR 10.00 Tot…" at bounding box center [1052, 485] width 387 height 893
drag, startPoint x: 1207, startPoint y: 486, endPoint x: 1178, endPoint y: 480, distance: 29.6
click at [1201, 482] on div "Price Summary Total 3 night(s) x 1 room(s) MYR 793.39 Service fee MYR 10.00 Tot…" at bounding box center [1052, 485] width 387 height 893
click at [1052, 446] on div "Price Summary Total 3 night(s) x 1 room(s) MYR 793.39 Service fee MYR 10.00 Tot…" at bounding box center [1052, 485] width 387 height 893
click at [1015, 436] on div "Price Summary Total 3 night(s) x 1 room(s) MYR 793.39 Service fee MYR 10.00 Tot…" at bounding box center [1052, 485] width 387 height 893
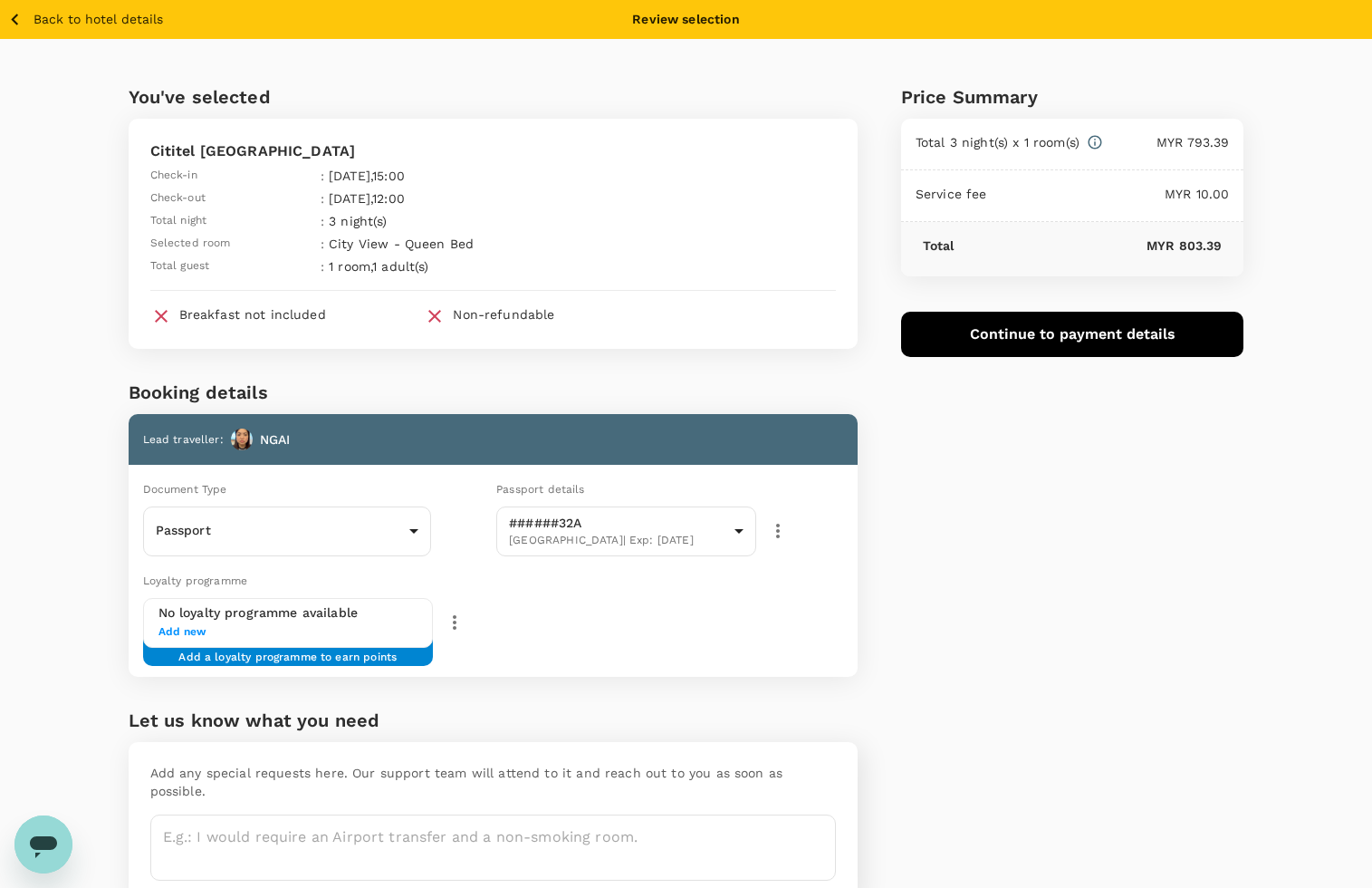
click at [1020, 431] on div "Price Summary Total 3 night(s) x 1 room(s) MYR 793.39 Service fee MYR 10.00 Tot…" at bounding box center [1052, 485] width 387 height 893
click at [993, 509] on div "Price Summary Total 3 night(s) x 1 room(s) MYR 793.39 Service fee MYR 10.00 Tot…" at bounding box center [1052, 485] width 387 height 893
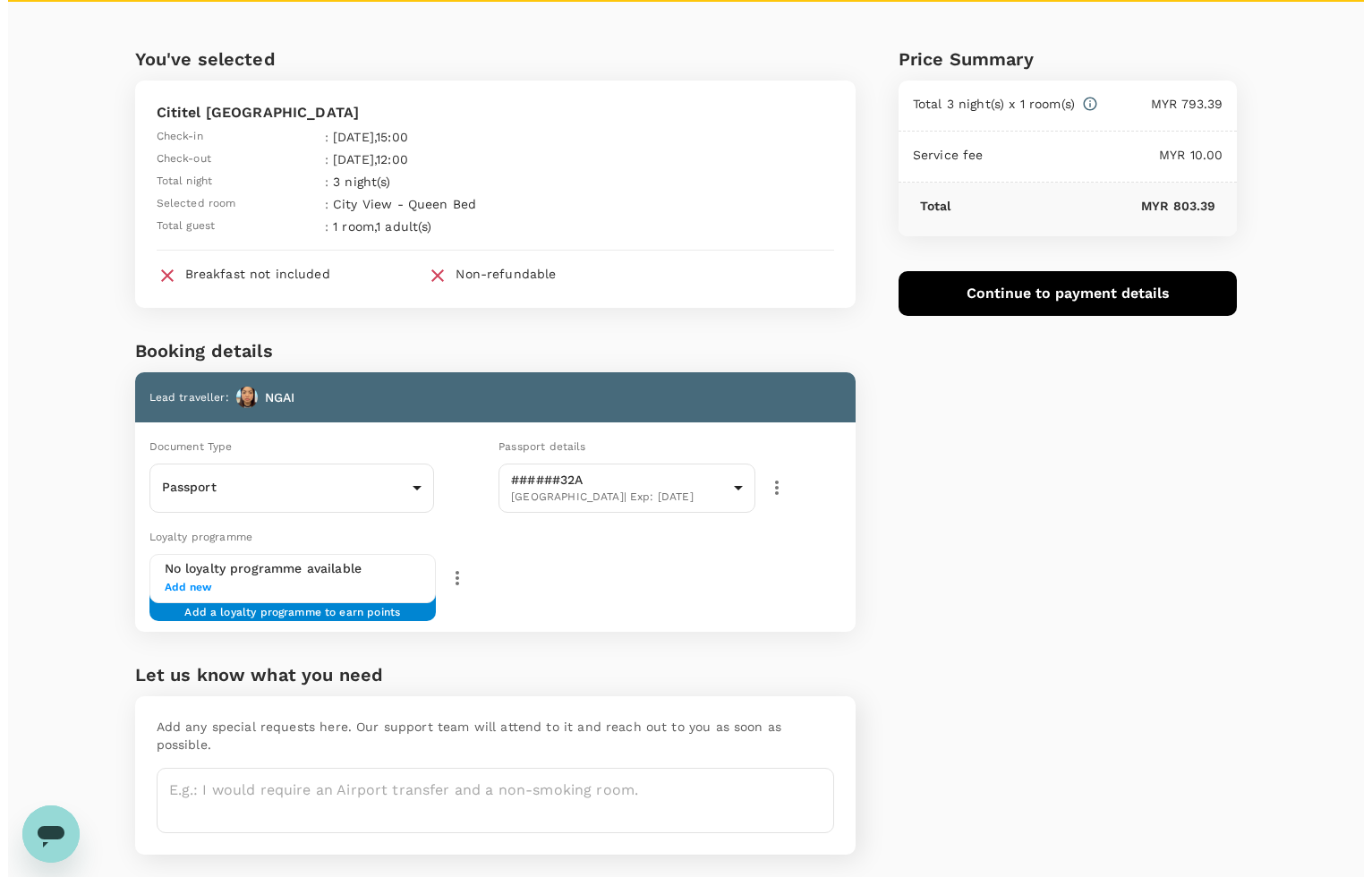
scroll to position [68, 0]
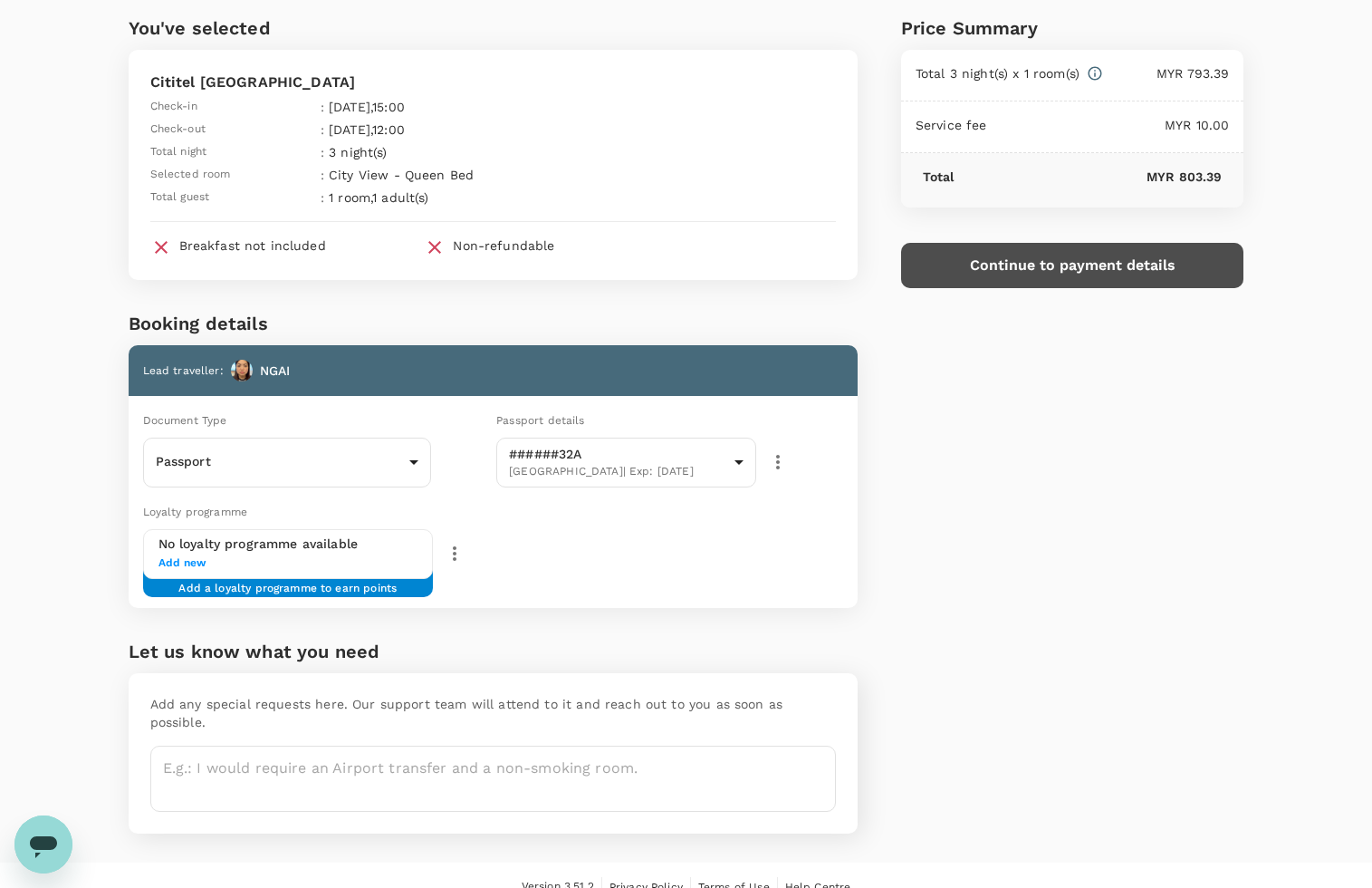
click at [1021, 279] on button "Continue to payment details" at bounding box center [1072, 265] width 343 height 46
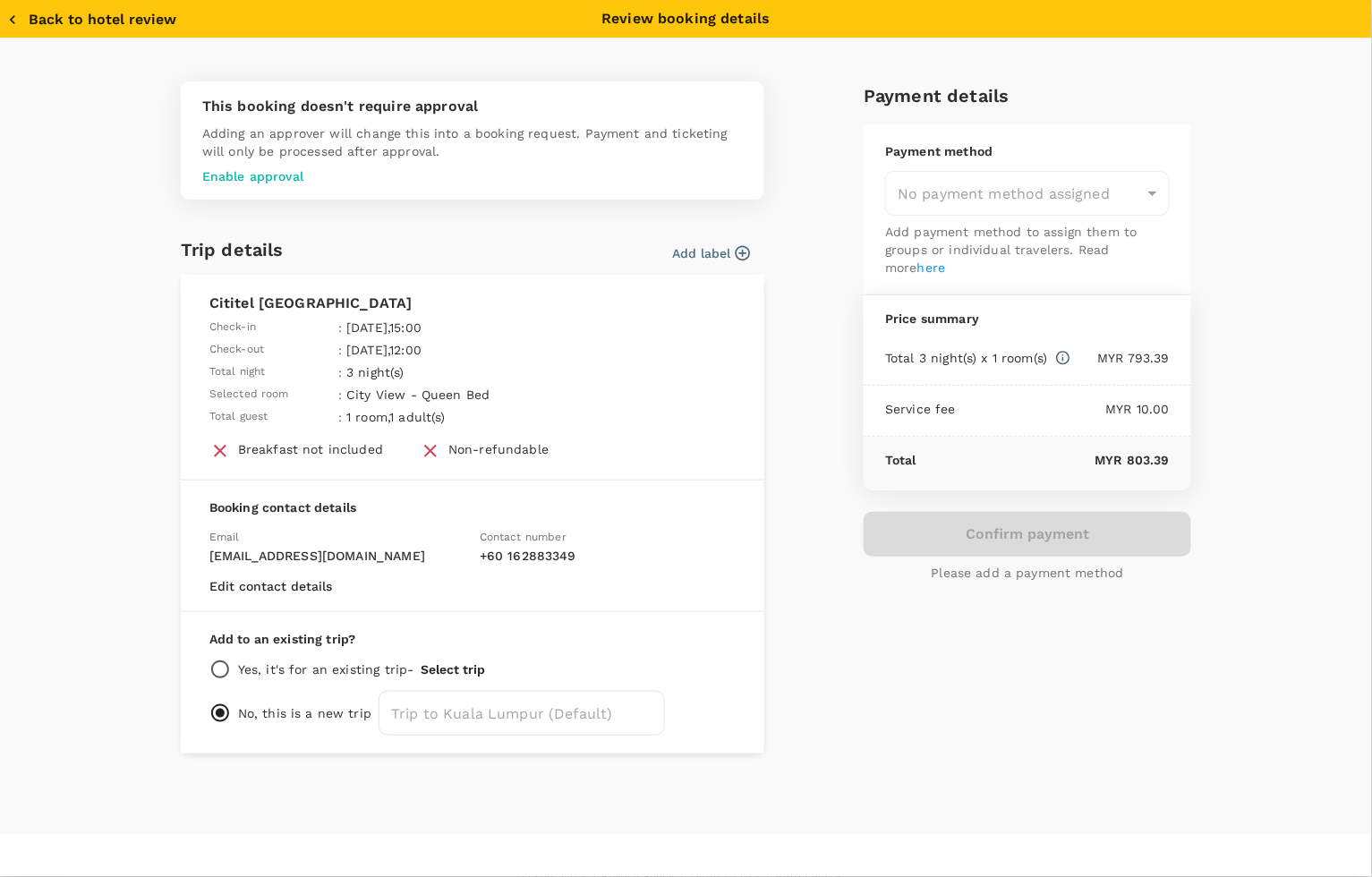
type input "9e431c6f-2823-4cc2-be3e-fbfab332714f"
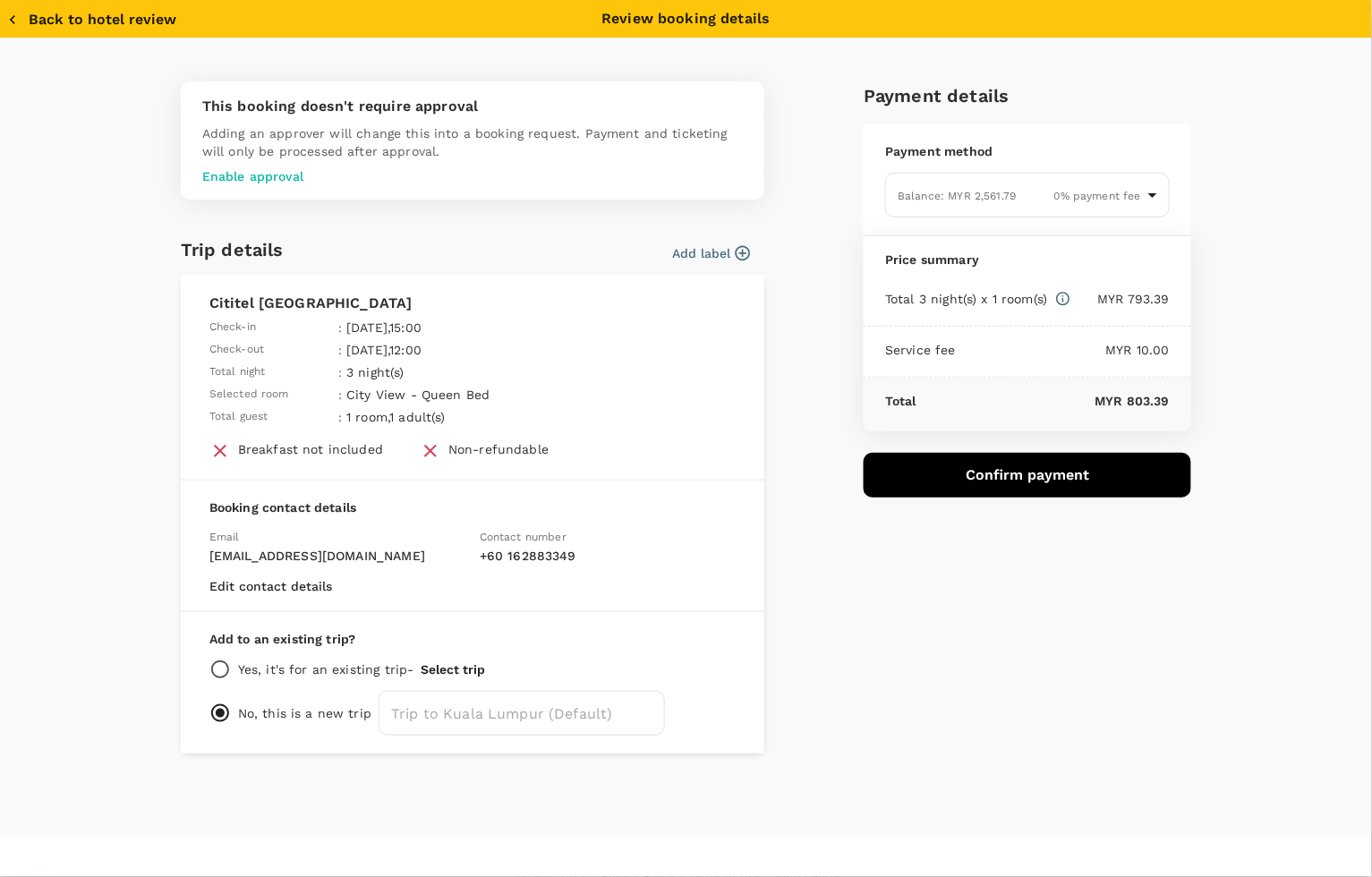
click at [993, 593] on div "Payment details Payment method Balance : MYR 2,561.79 0 % payment fee 9e431c6f-…" at bounding box center [1021, 410] width 342 height 686
drag, startPoint x: 1240, startPoint y: 676, endPoint x: 1231, endPoint y: 624, distance: 52.8
click at [1240, 665] on div "This booking doesn't require approval Adding an approver will change this into …" at bounding box center [687, 417] width 1146 height 672
click at [1044, 669] on div "Payment details Payment method Balance : MYR 2,561.79 0 % payment fee 9e431c6f-…" at bounding box center [1021, 410] width 342 height 686
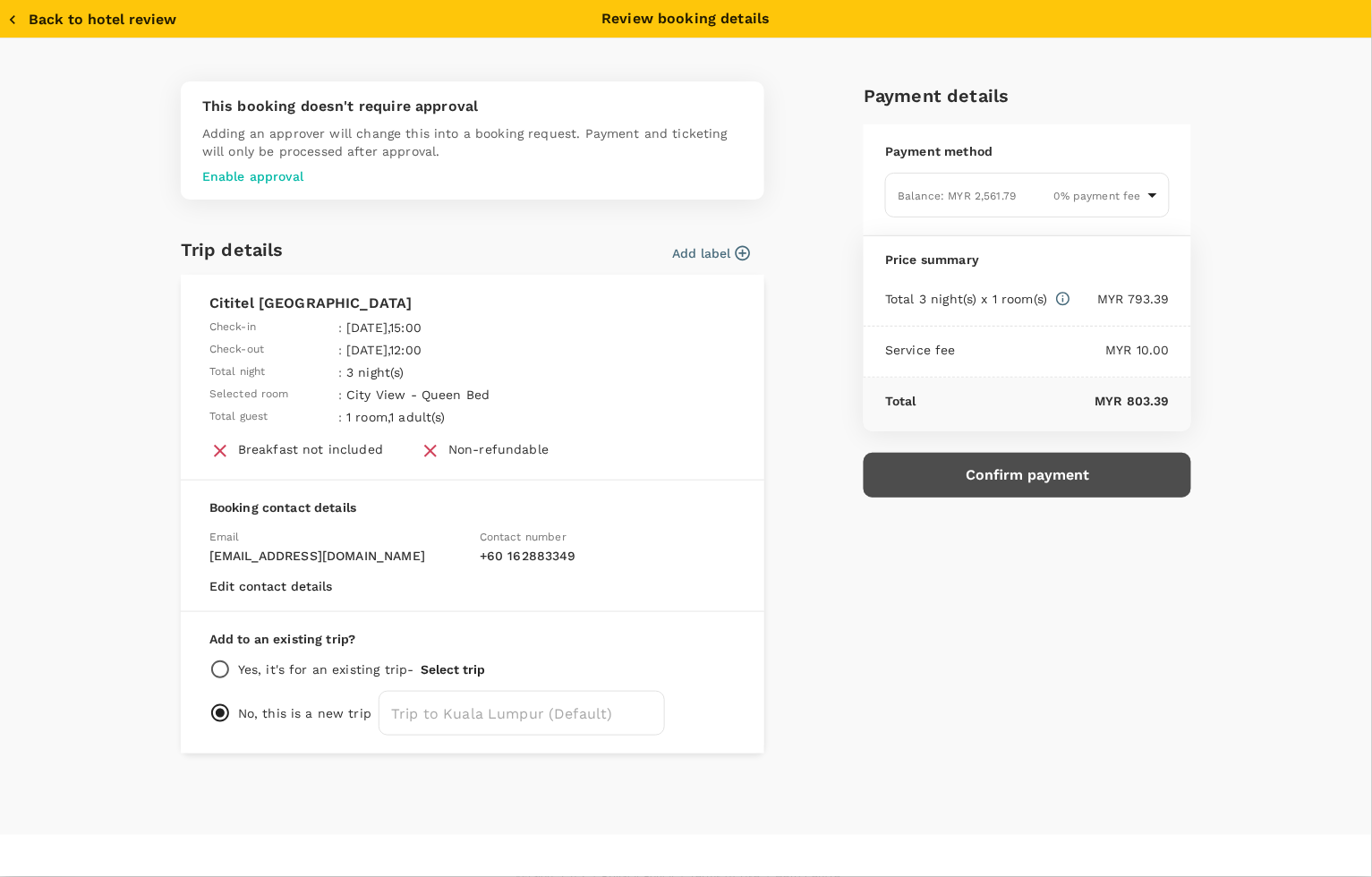
click at [1032, 474] on button "Confirm payment" at bounding box center [1027, 474] width 327 height 45
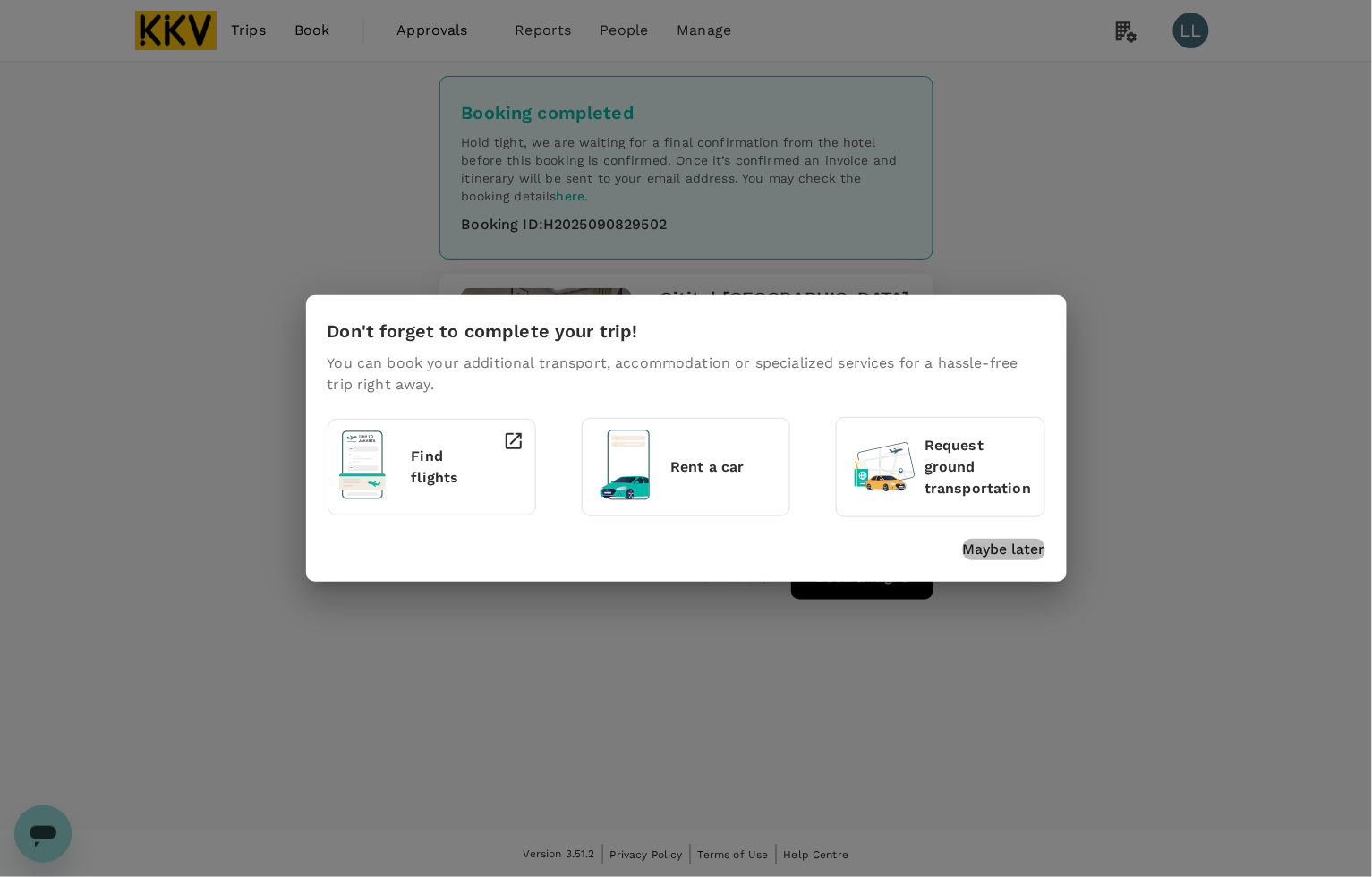
click at [989, 544] on p "Maybe later" at bounding box center [1004, 549] width 83 height 21
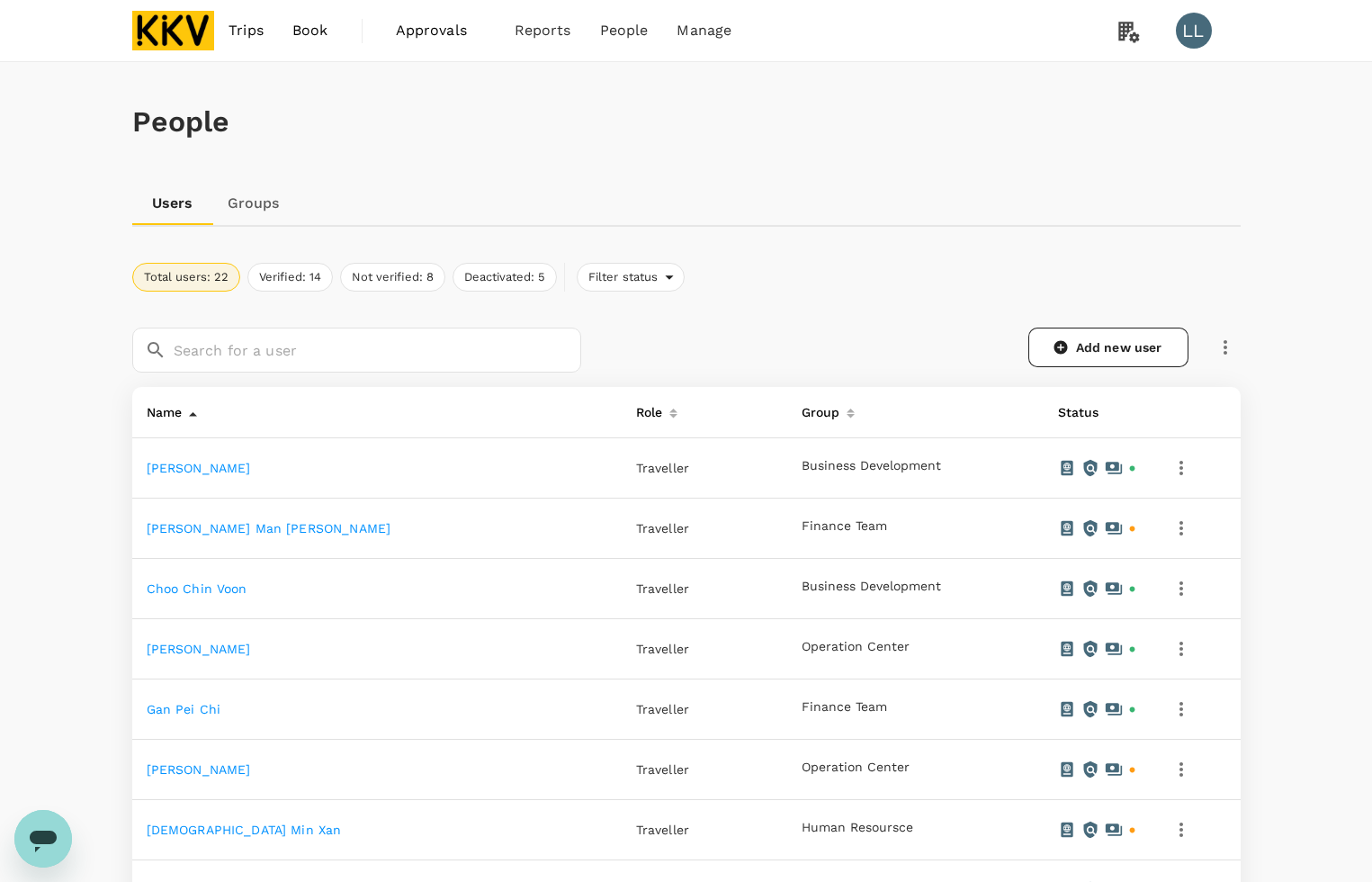
click at [1048, 160] on div "People" at bounding box center [686, 121] width 1109 height 119
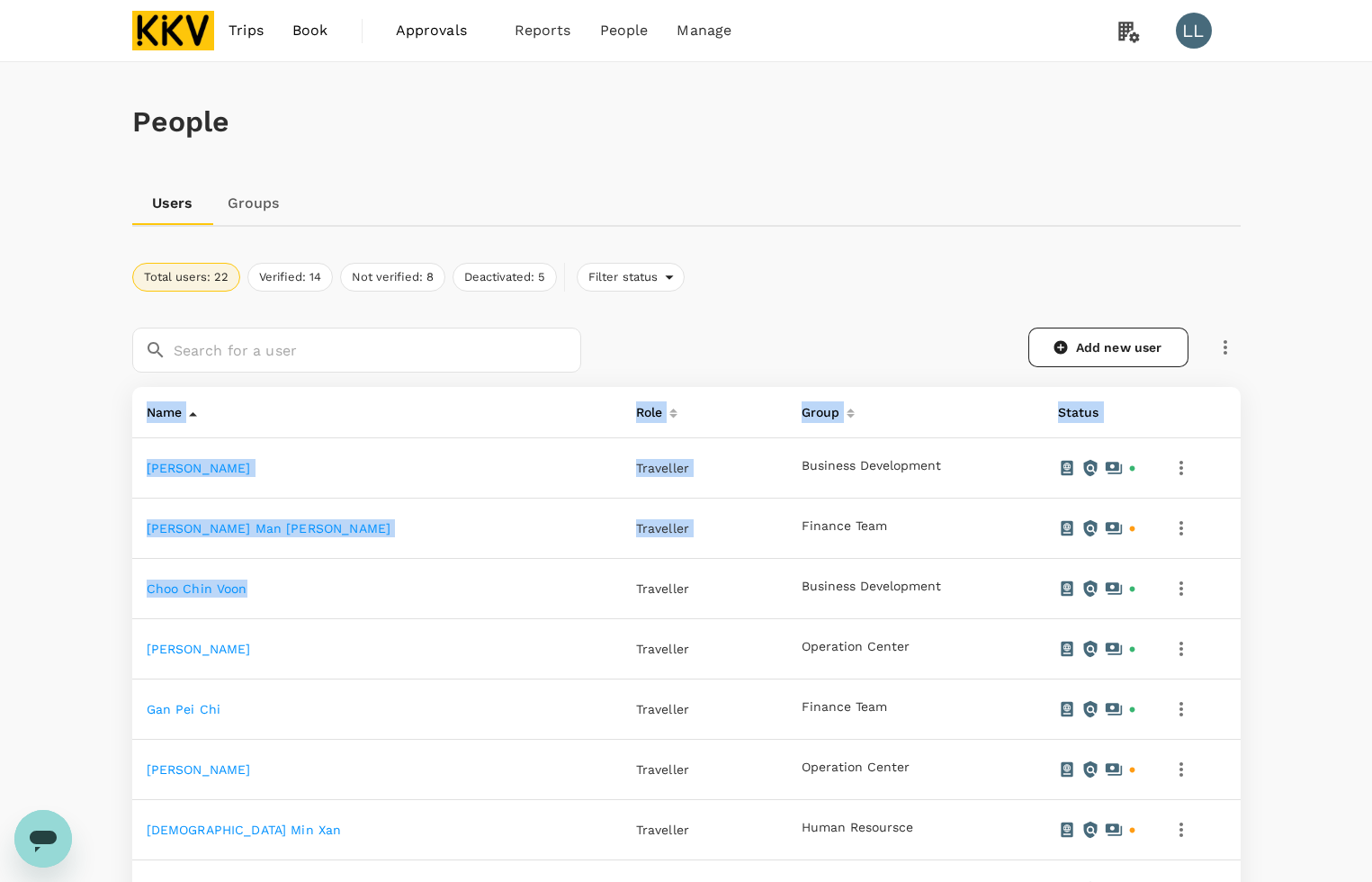
drag, startPoint x: 265, startPoint y: 592, endPoint x: 122, endPoint y: 591, distance: 143.0
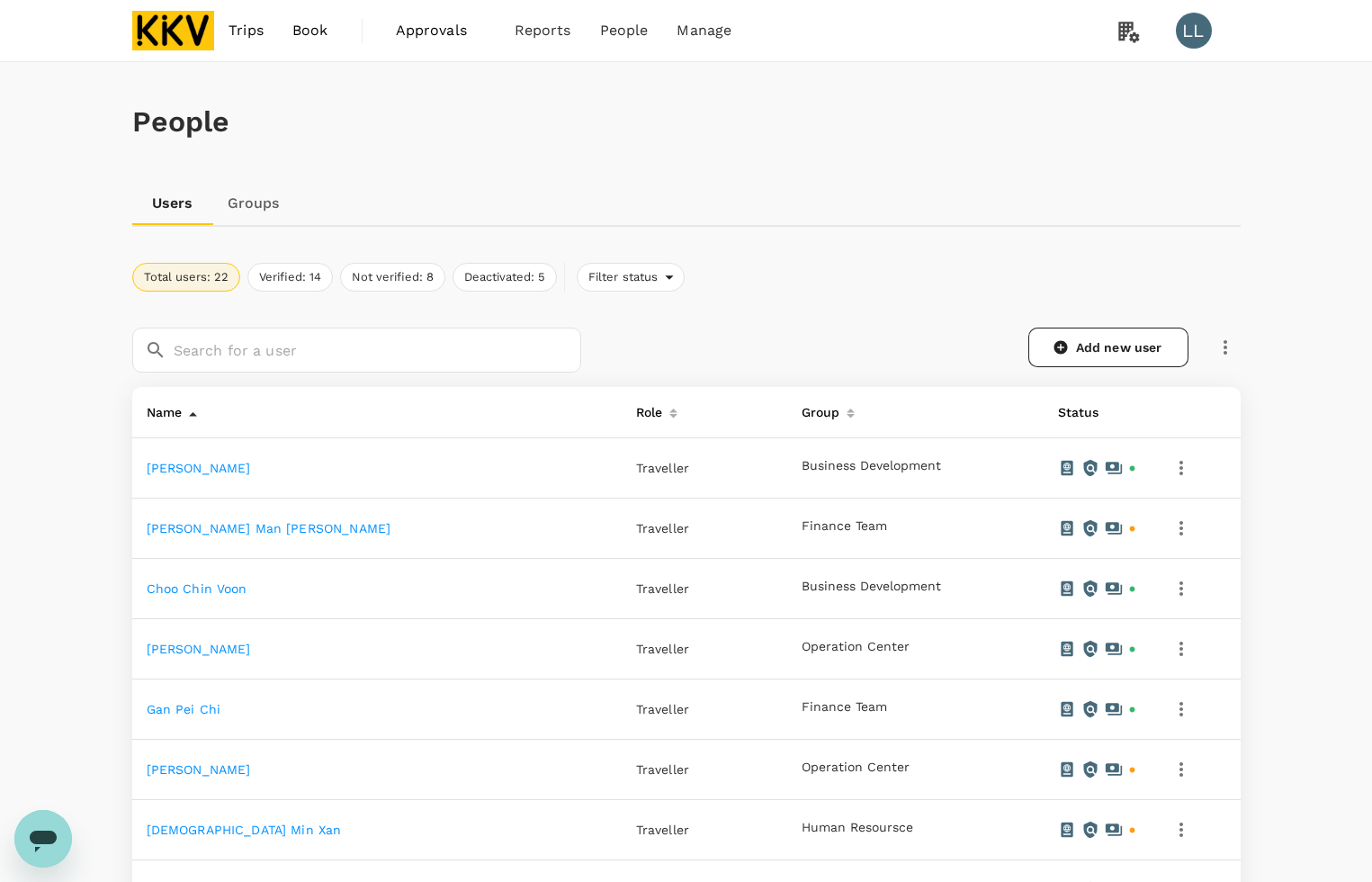
click at [934, 196] on div "Users Groups" at bounding box center [686, 203] width 1109 height 43
drag, startPoint x: 252, startPoint y: 592, endPoint x: 146, endPoint y: 592, distance: 106.0
click at [146, 592] on td "Choo Chin Voon" at bounding box center [376, 588] width 489 height 60
copy link "Choo Chin Voon"
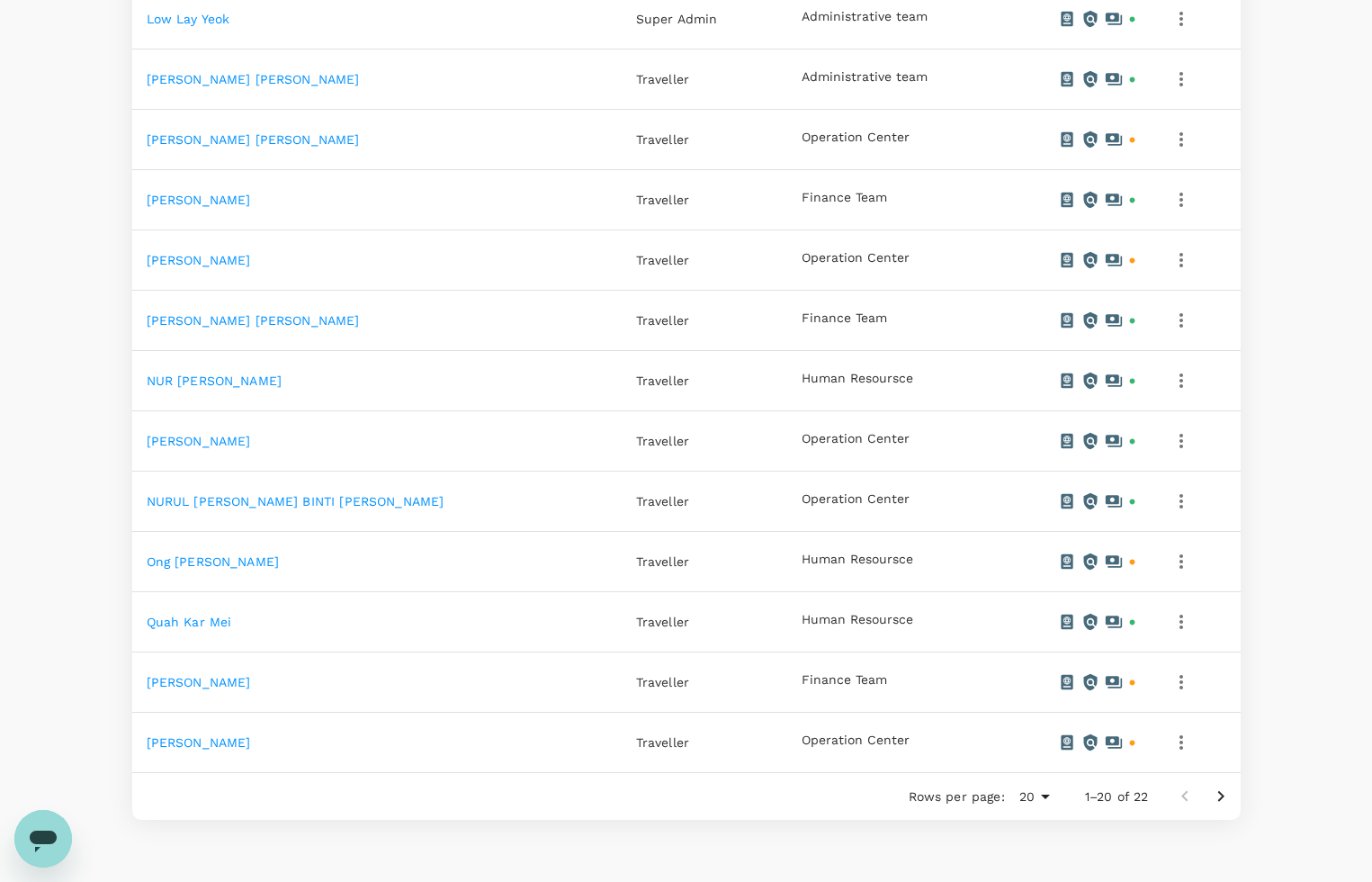
scroll to position [974, 0]
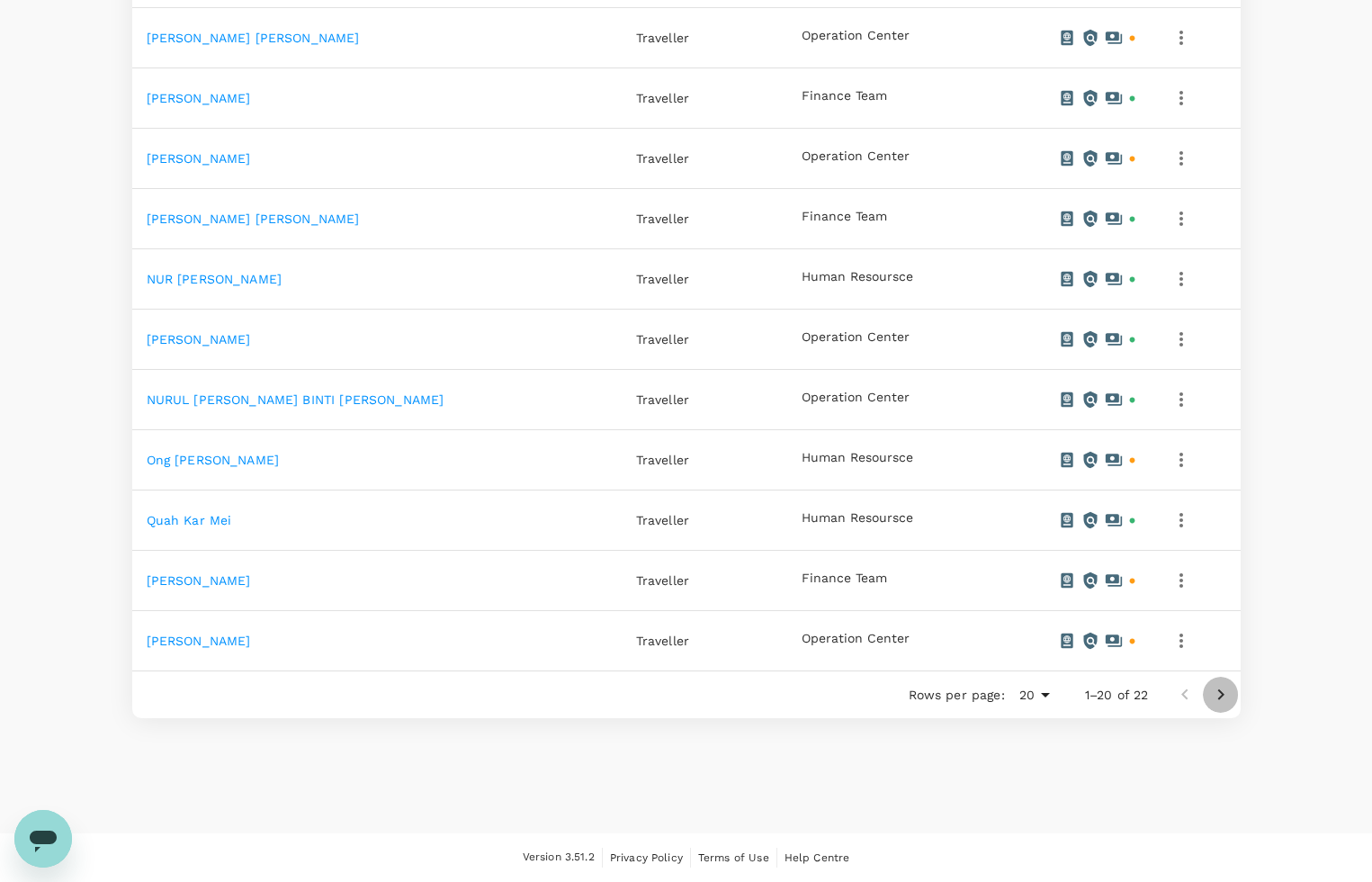
click at [1221, 694] on icon "Go to next page" at bounding box center [1220, 694] width 6 height 11
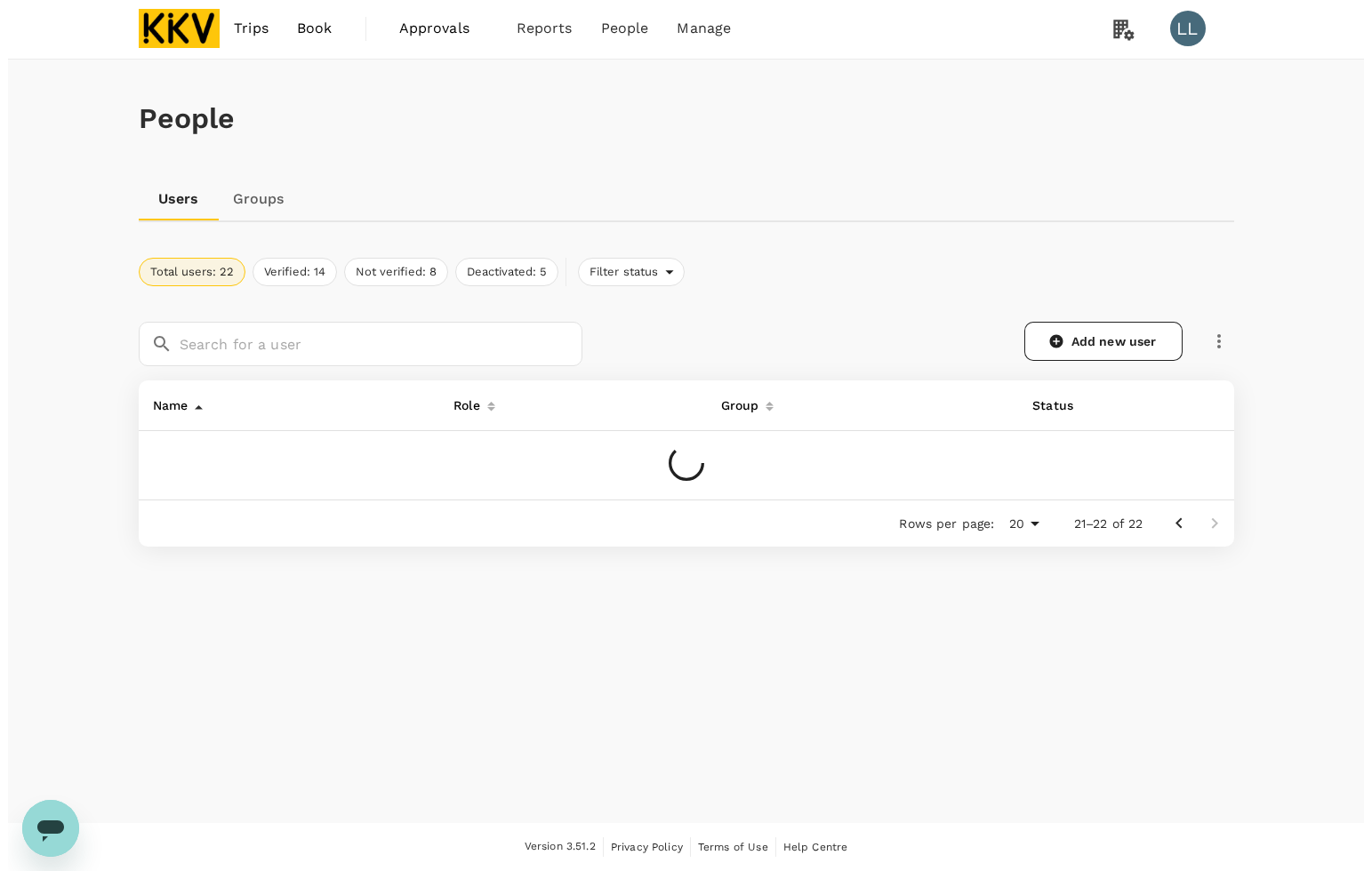
scroll to position [0, 0]
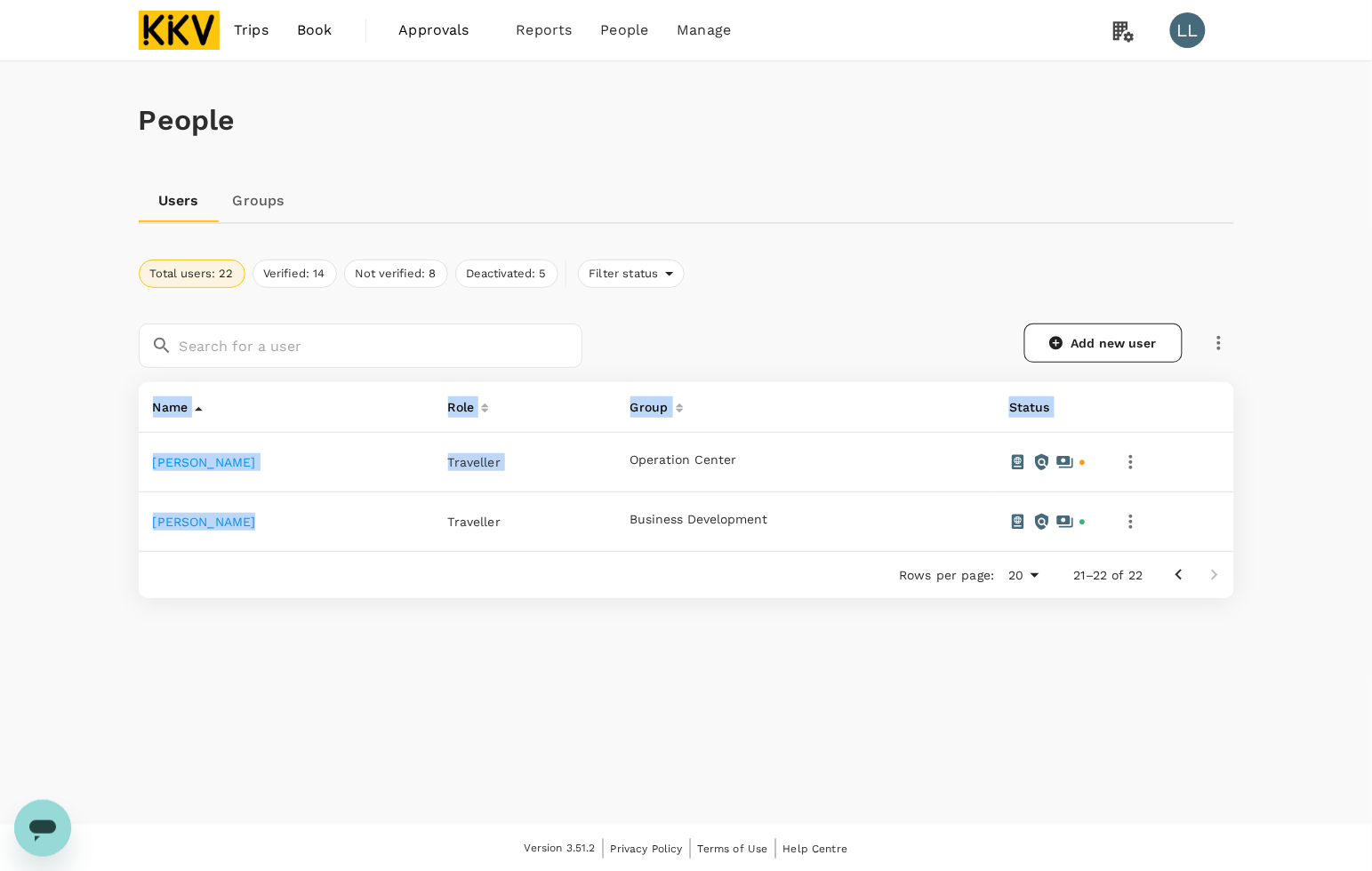
drag, startPoint x: 259, startPoint y: 518, endPoint x: 121, endPoint y: 520, distance: 138.0
click at [121, 520] on div "People Users Groups Total users: 22 Verified: 14 Not verified: 8 Deactivated: 5…" at bounding box center [686, 372] width 1138 height 622
click at [100, 516] on div "People Users Groups Total users: 22 Verified: 14 Not verified: 8 Deactivated: 5…" at bounding box center [686, 443] width 1372 height 763
drag, startPoint x: 254, startPoint y: 516, endPoint x: 153, endPoint y: 527, distance: 101.6
click at [152, 521] on td "[PERSON_NAME]" at bounding box center [286, 521] width 295 height 59
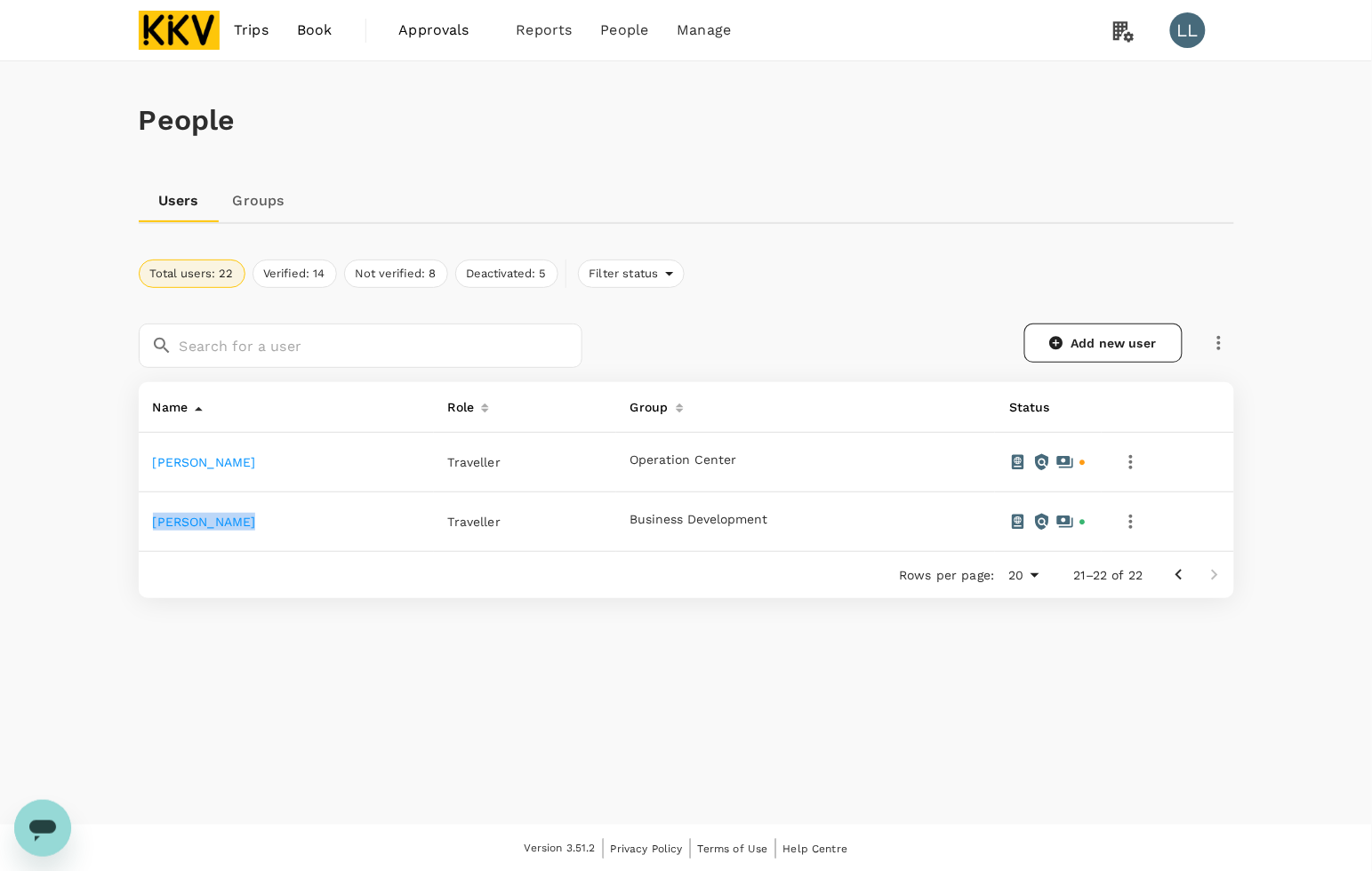
copy link "[PERSON_NAME]"
click at [531, 100] on span "Bookings" at bounding box center [523, 98] width 63 height 20
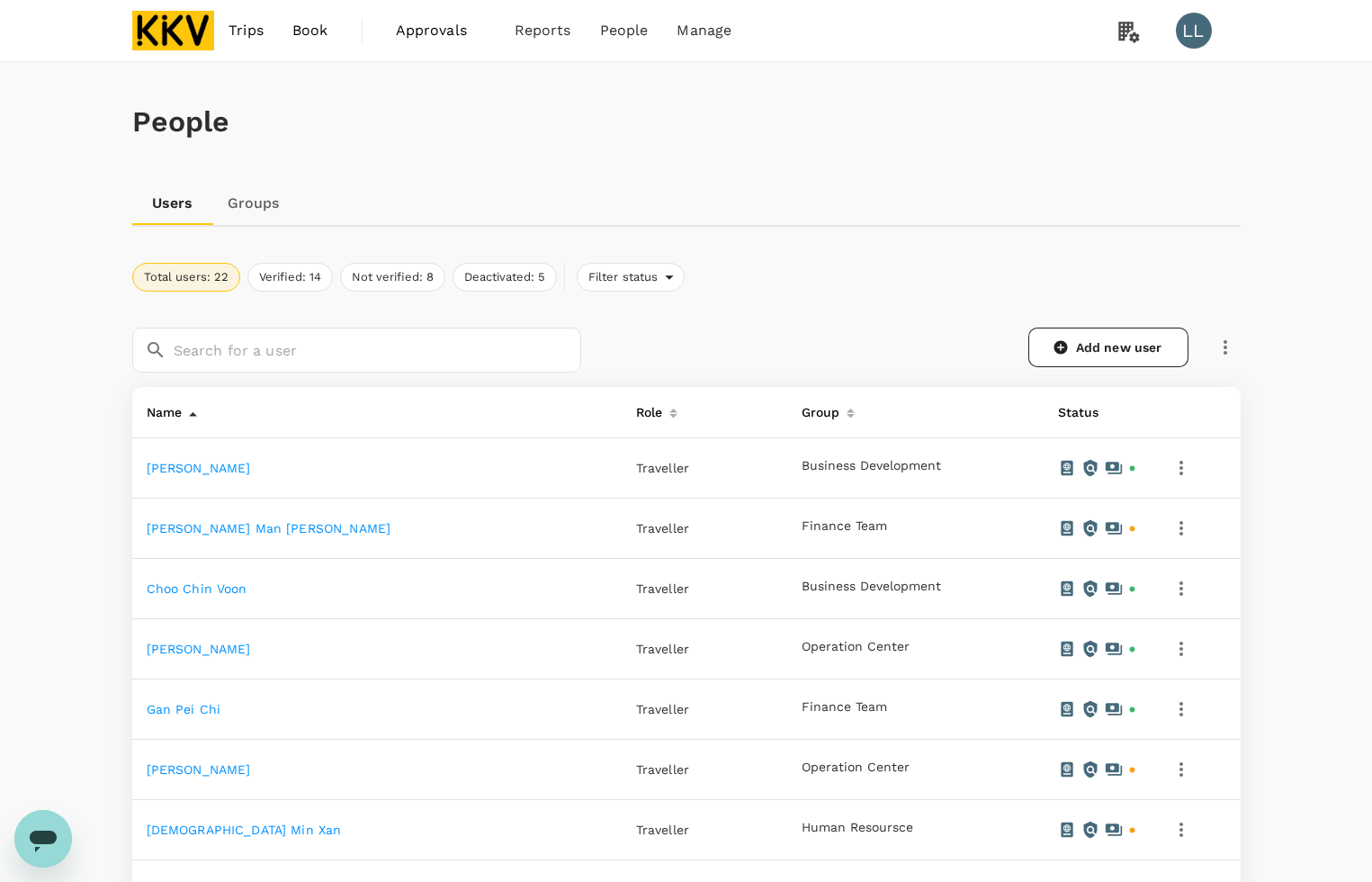
click at [1180, 460] on icon "button" at bounding box center [1182, 468] width 4 height 15
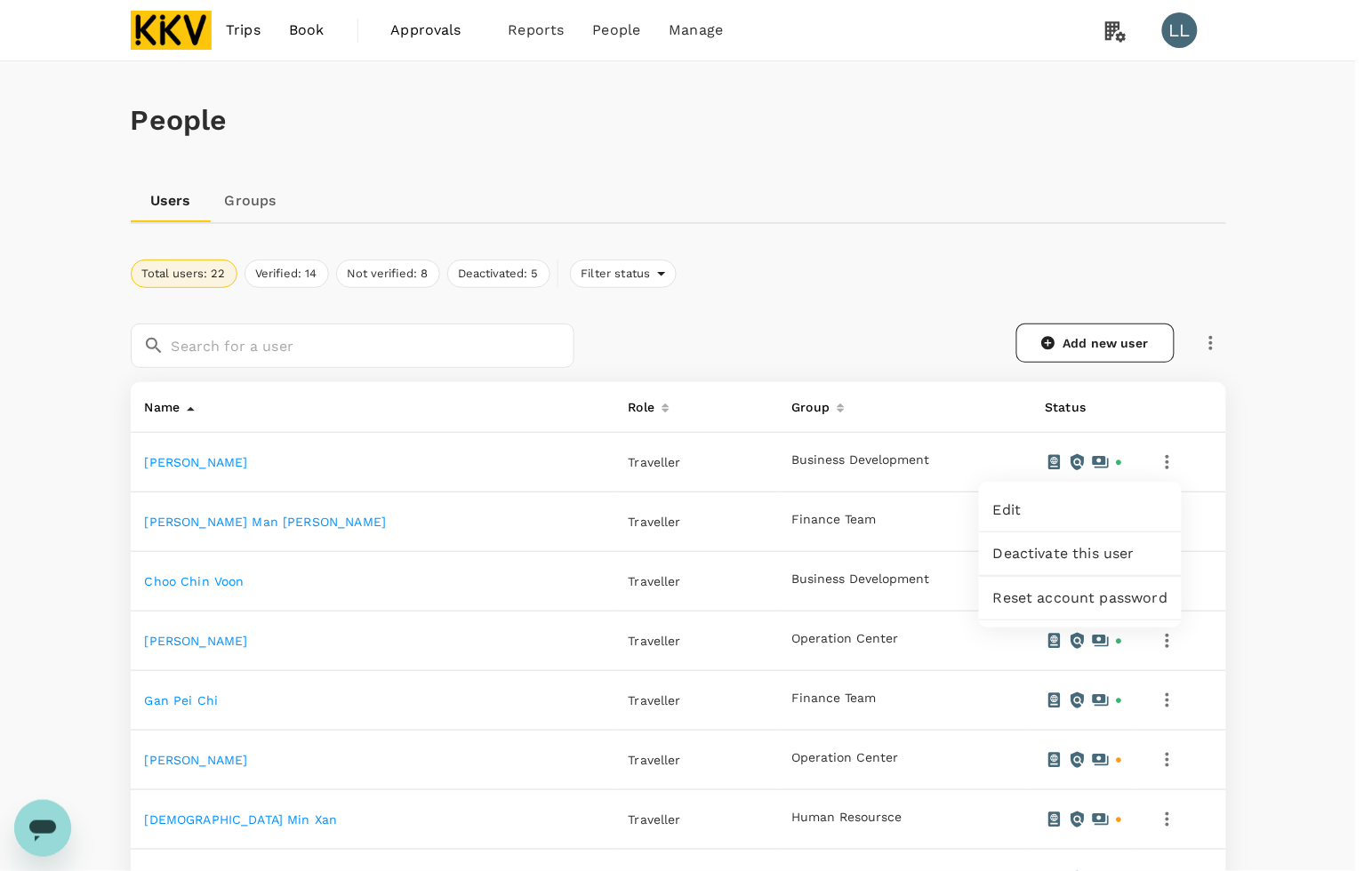
click at [1085, 505] on span "Edit" at bounding box center [1080, 509] width 174 height 21
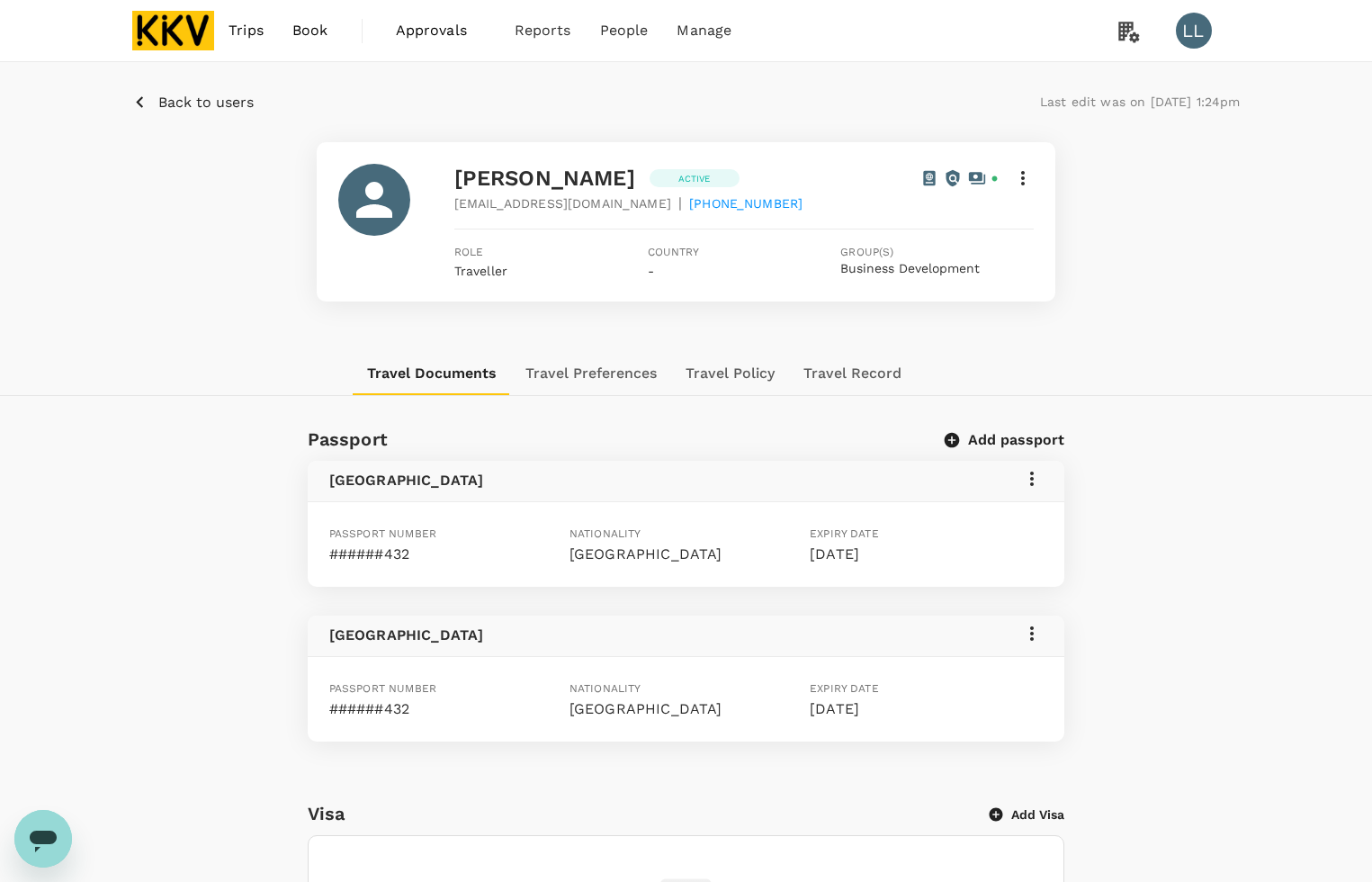
click at [574, 371] on button "Travel Preferences" at bounding box center [591, 373] width 160 height 43
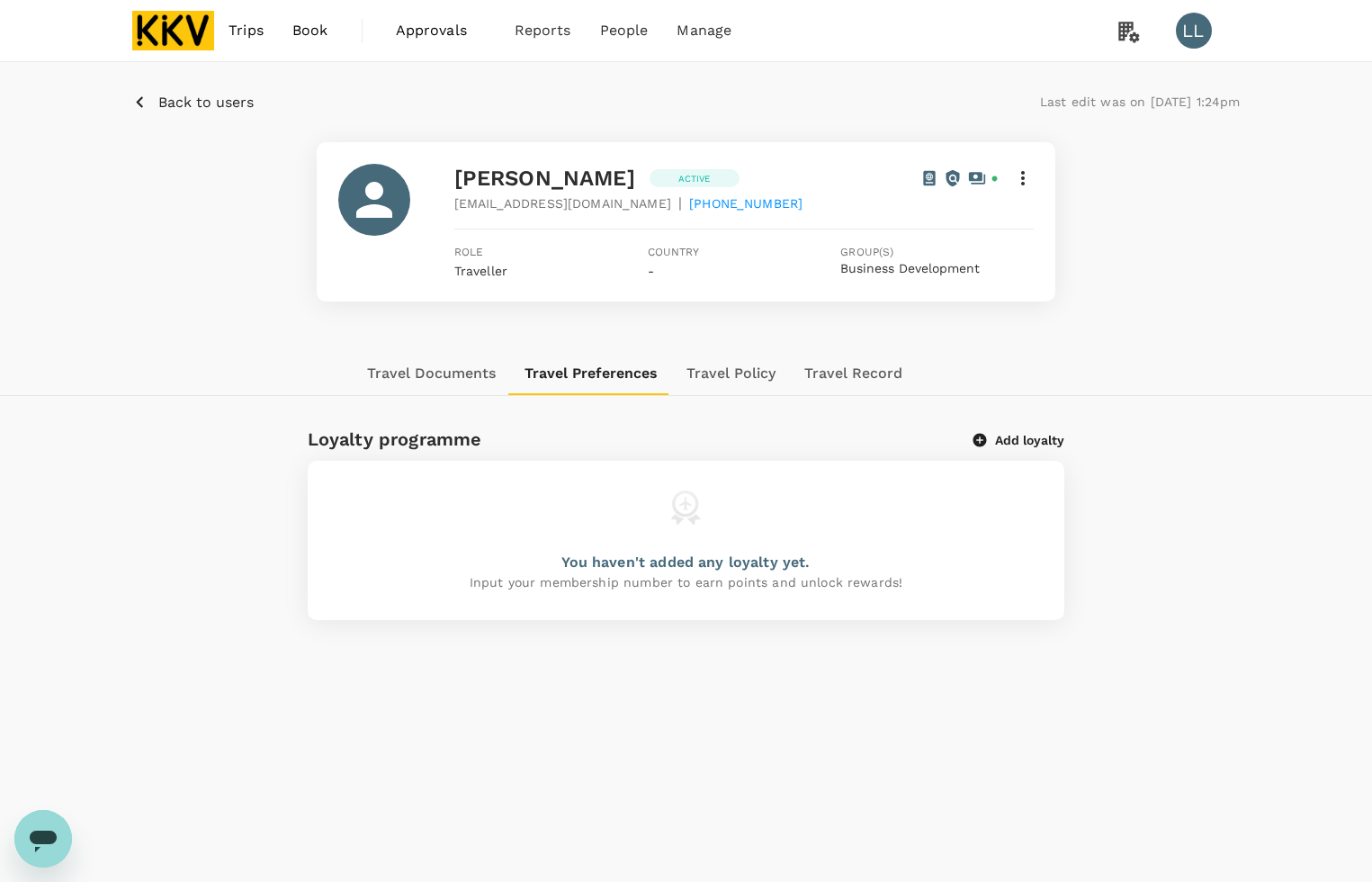
click at [745, 378] on button "Travel Policy" at bounding box center [730, 373] width 117 height 43
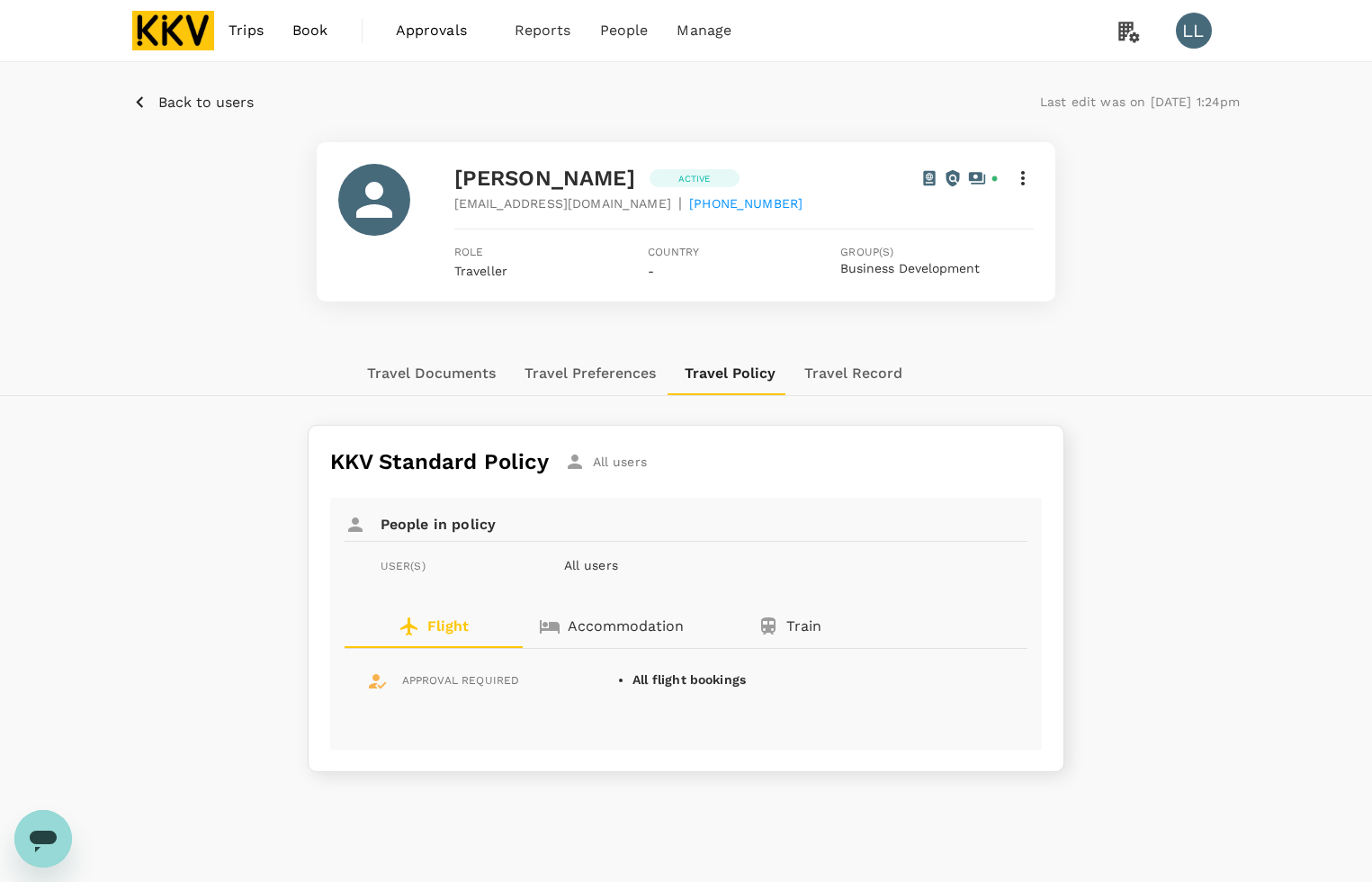
click at [608, 361] on button "Travel Preferences" at bounding box center [590, 373] width 160 height 43
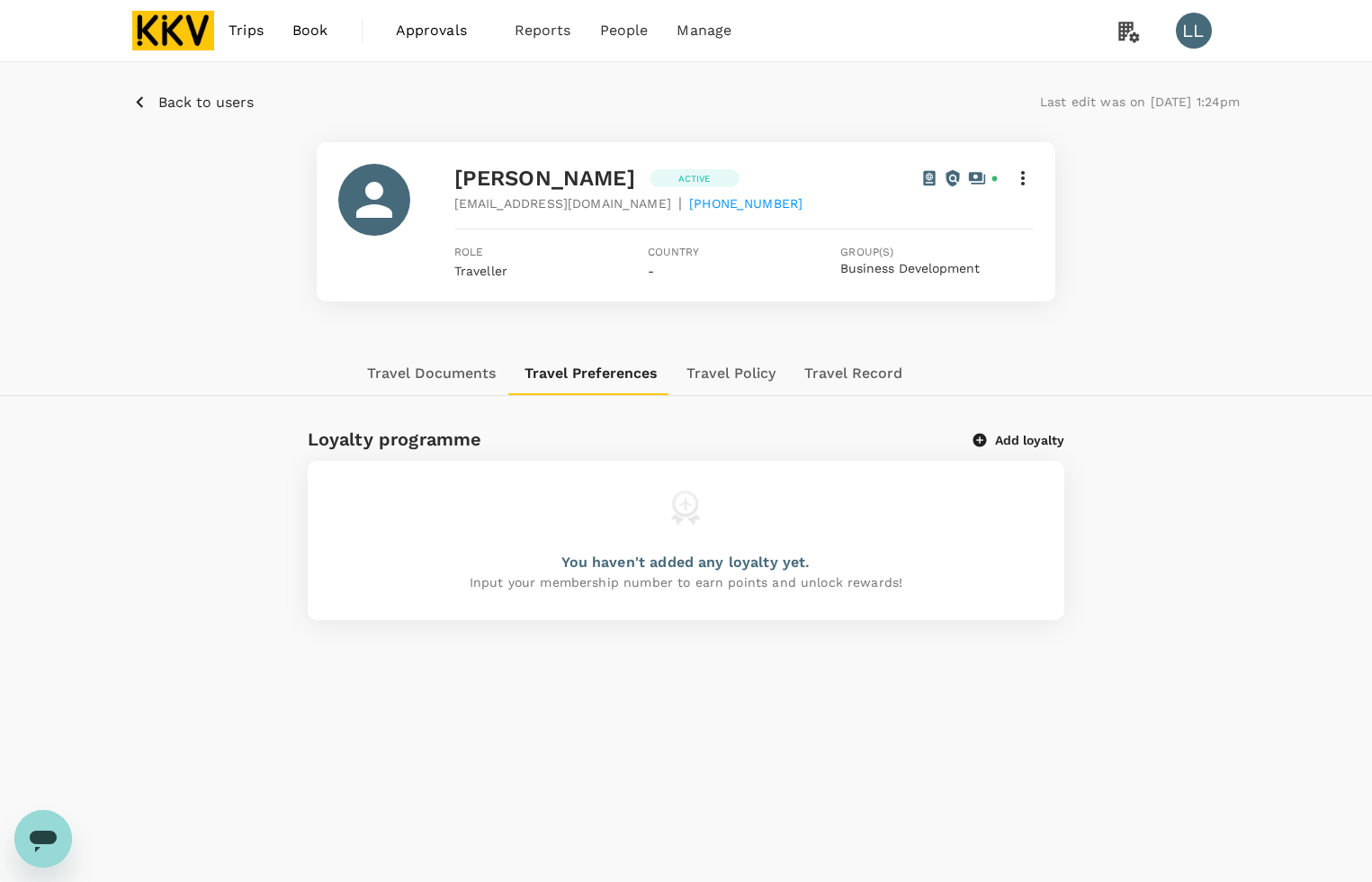
click at [1011, 435] on button "Add loyalty" at bounding box center [1019, 440] width 91 height 17
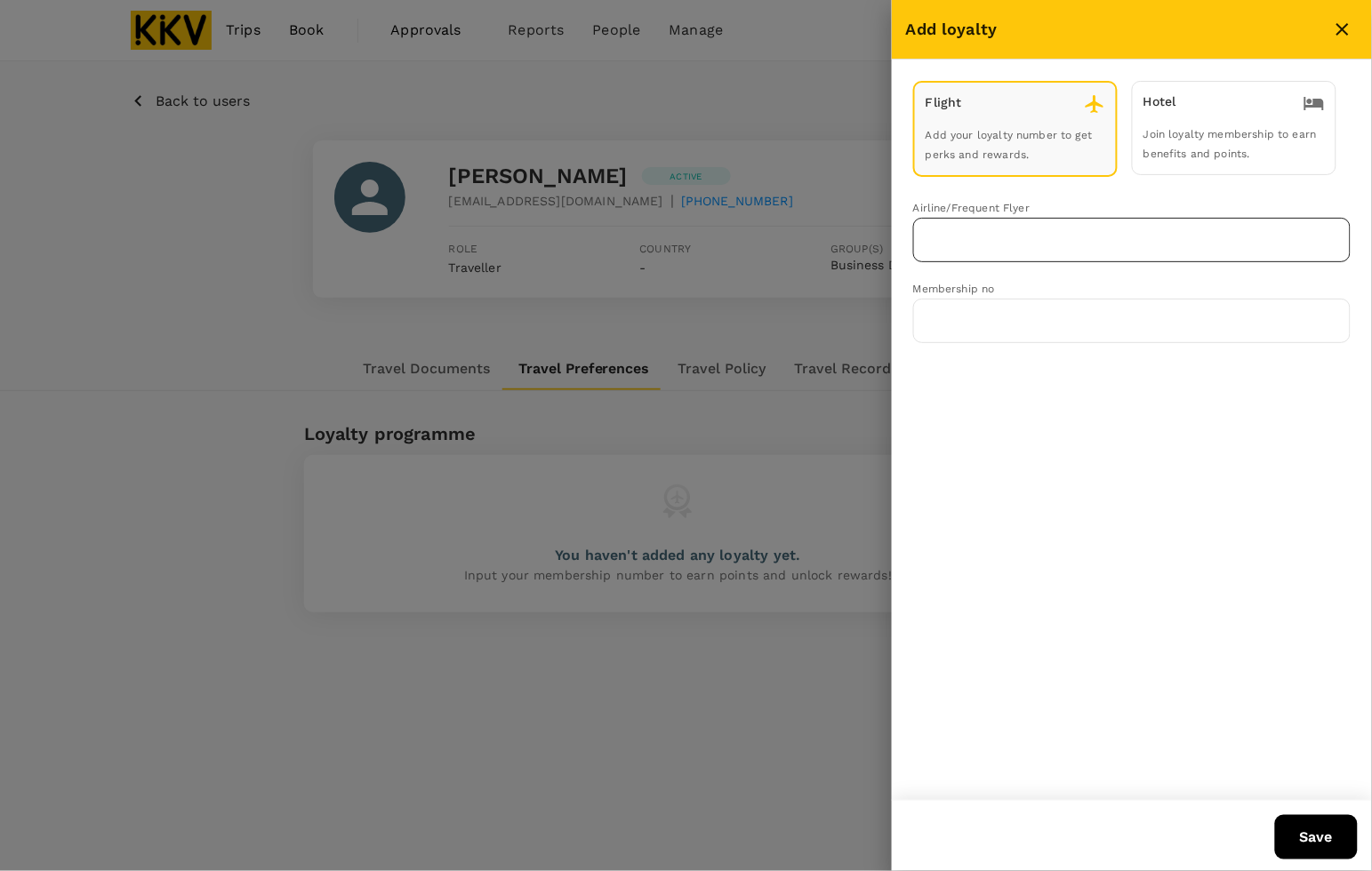
click at [1039, 228] on input "text" at bounding box center [1118, 239] width 395 height 34
click at [998, 264] on li "Malaysia Airlines Enrich" at bounding box center [1132, 277] width 438 height 28
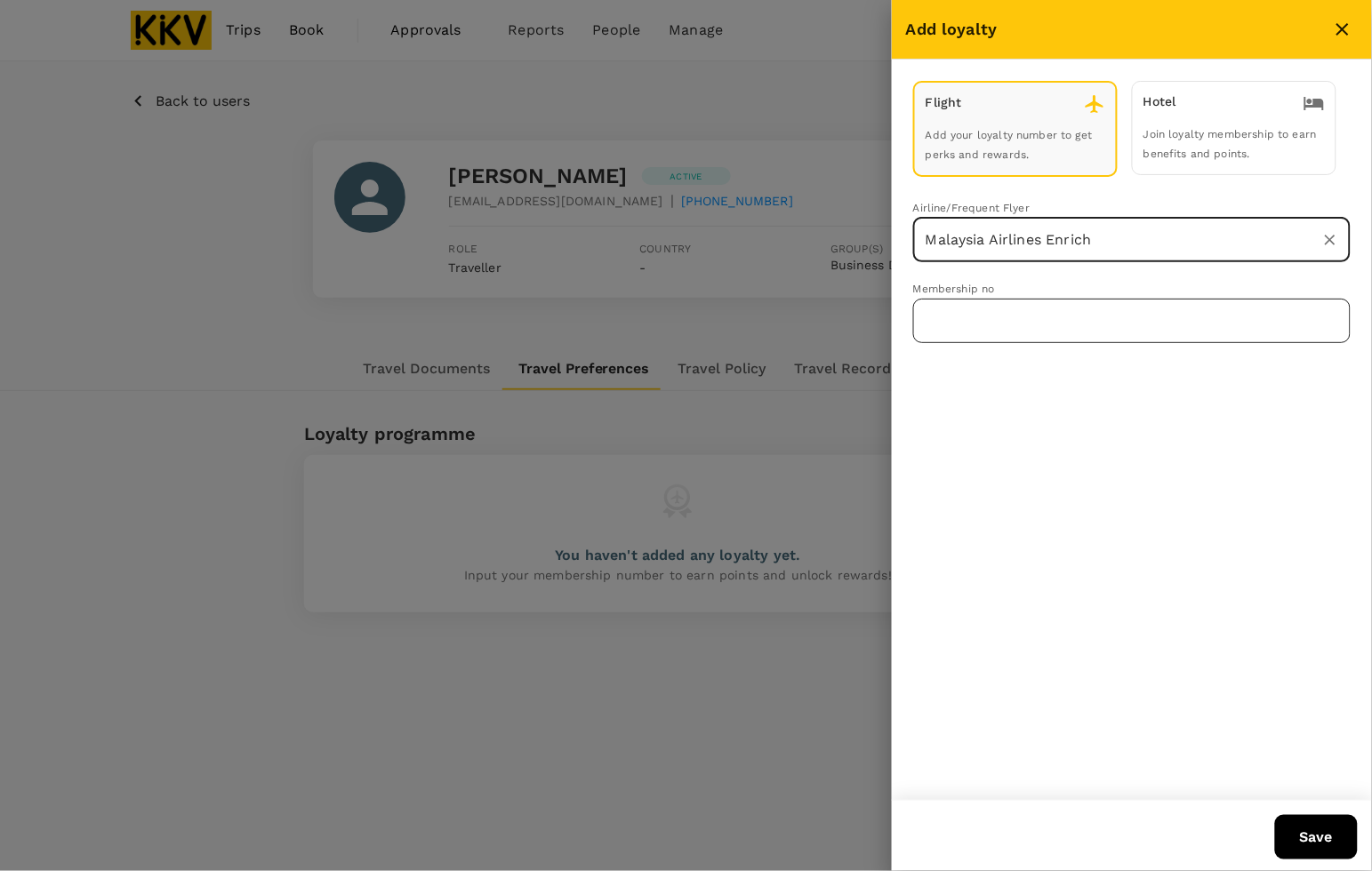
type input "Malaysia Airlines Enrich"
click at [1008, 307] on input "text" at bounding box center [1131, 320] width 438 height 45
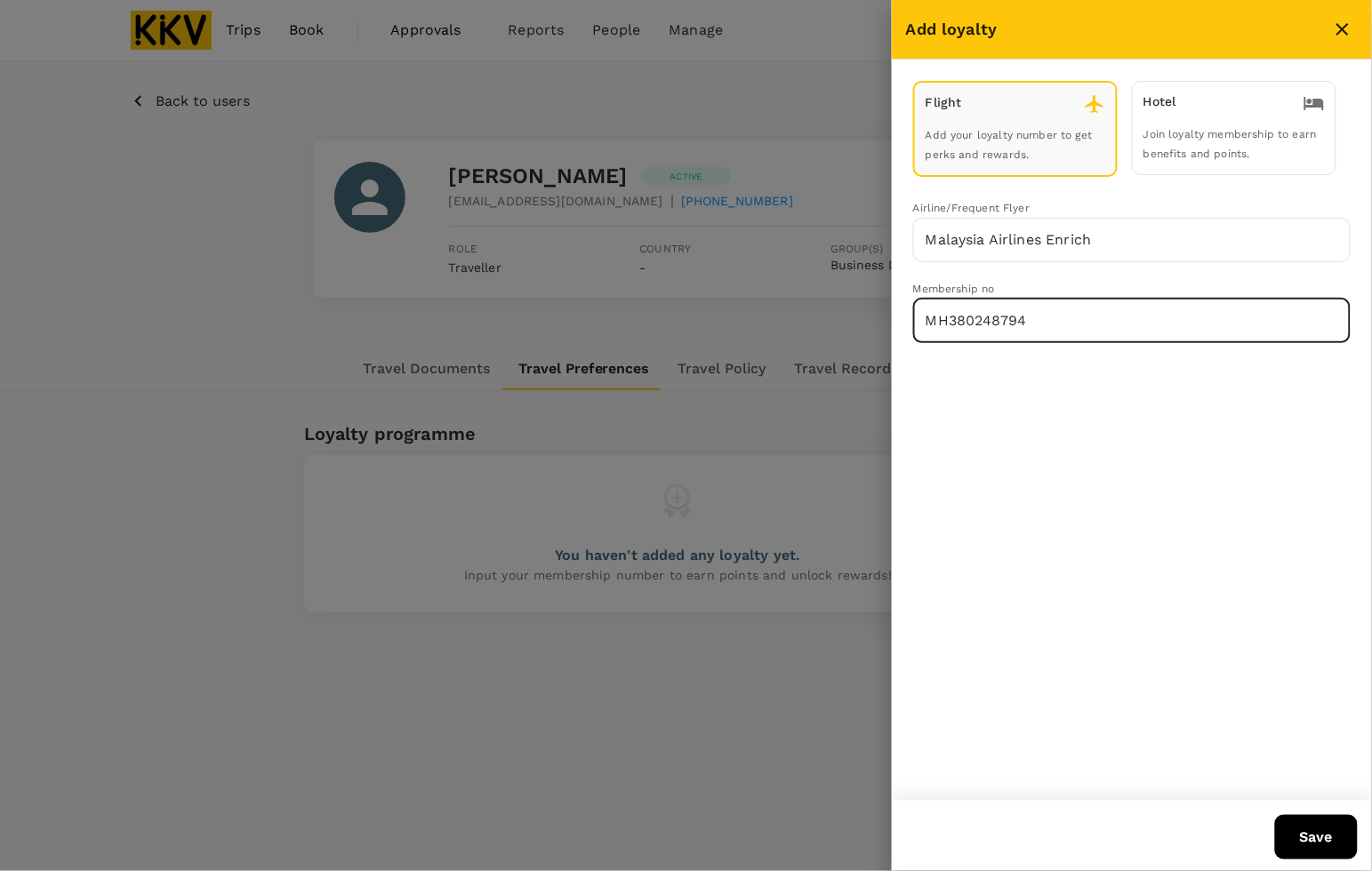
click at [984, 309] on input "MH380248794" at bounding box center [1131, 320] width 438 height 45
click at [1054, 311] on input "MH380248794" at bounding box center [1131, 320] width 438 height 45
drag, startPoint x: 899, startPoint y: 305, endPoint x: 779, endPoint y: 303, distance: 120.0
click at [779, 303] on div "Add loyalty Flight Add your loyalty number to get perks and rewards. Hotel Join…" at bounding box center [686, 436] width 1372 height 871
type input "MH380248794"
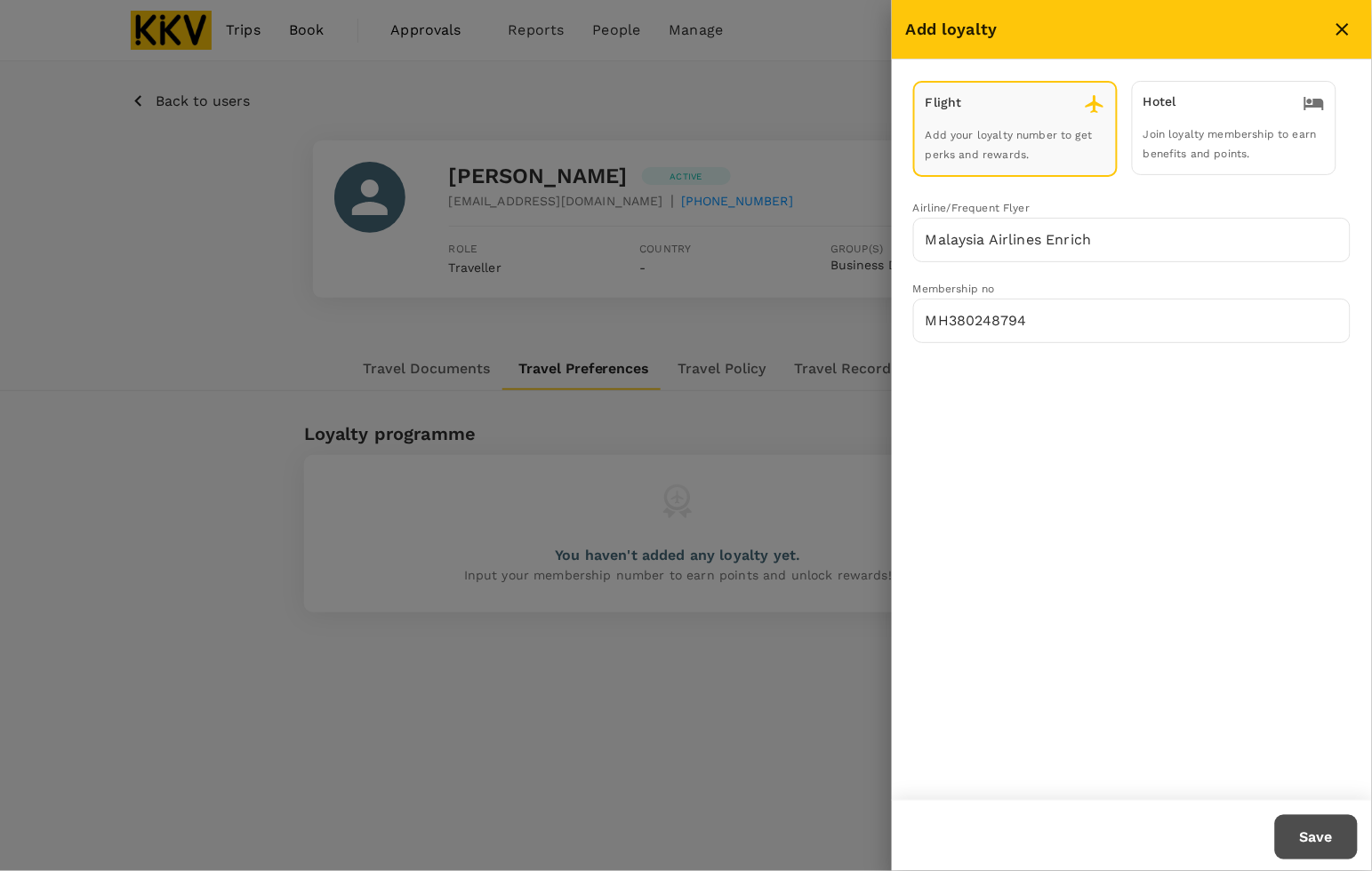
click at [1316, 824] on button "Save" at bounding box center [1315, 836] width 83 height 45
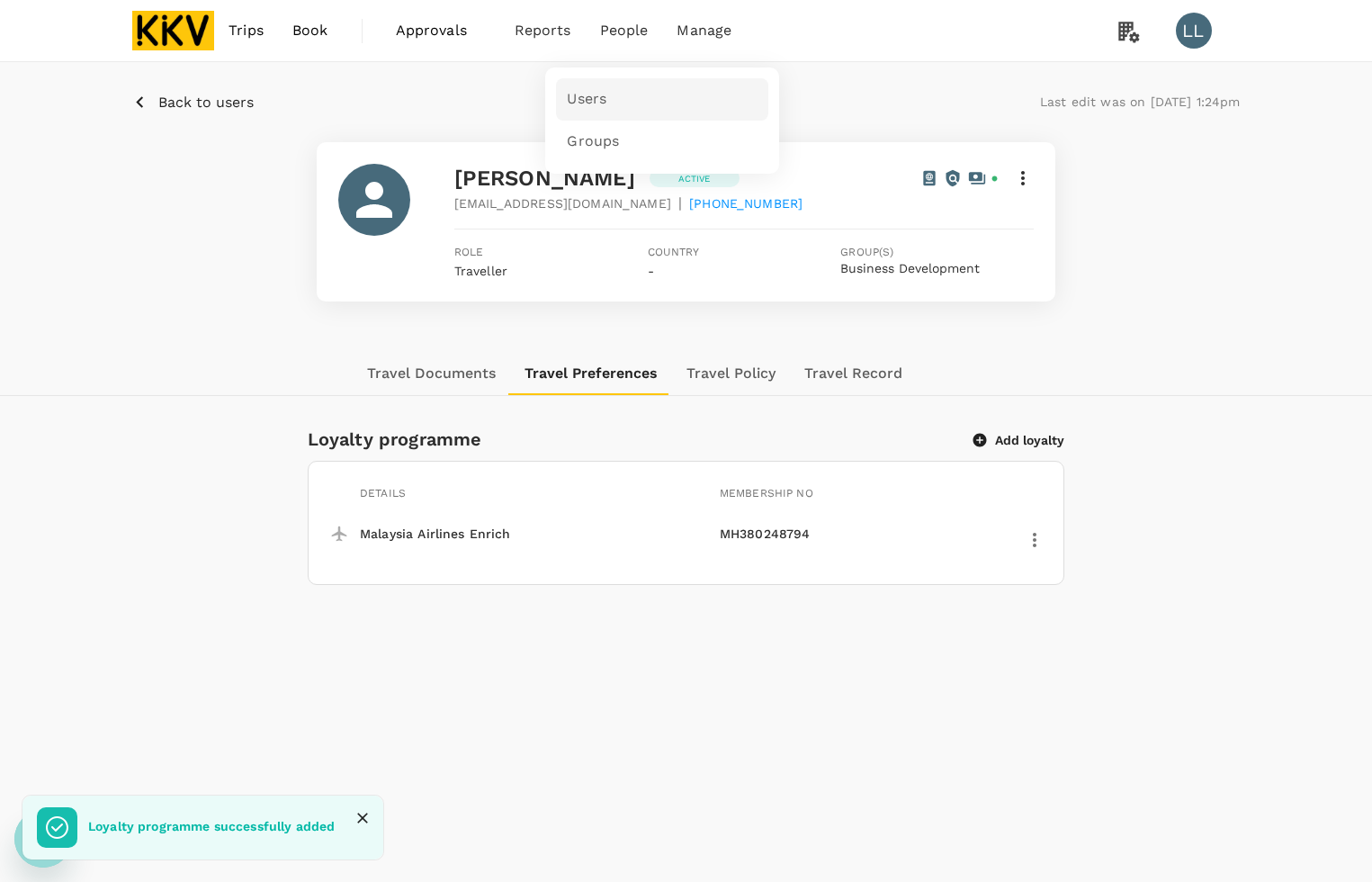
click at [617, 95] on link "Users" at bounding box center [662, 100] width 213 height 43
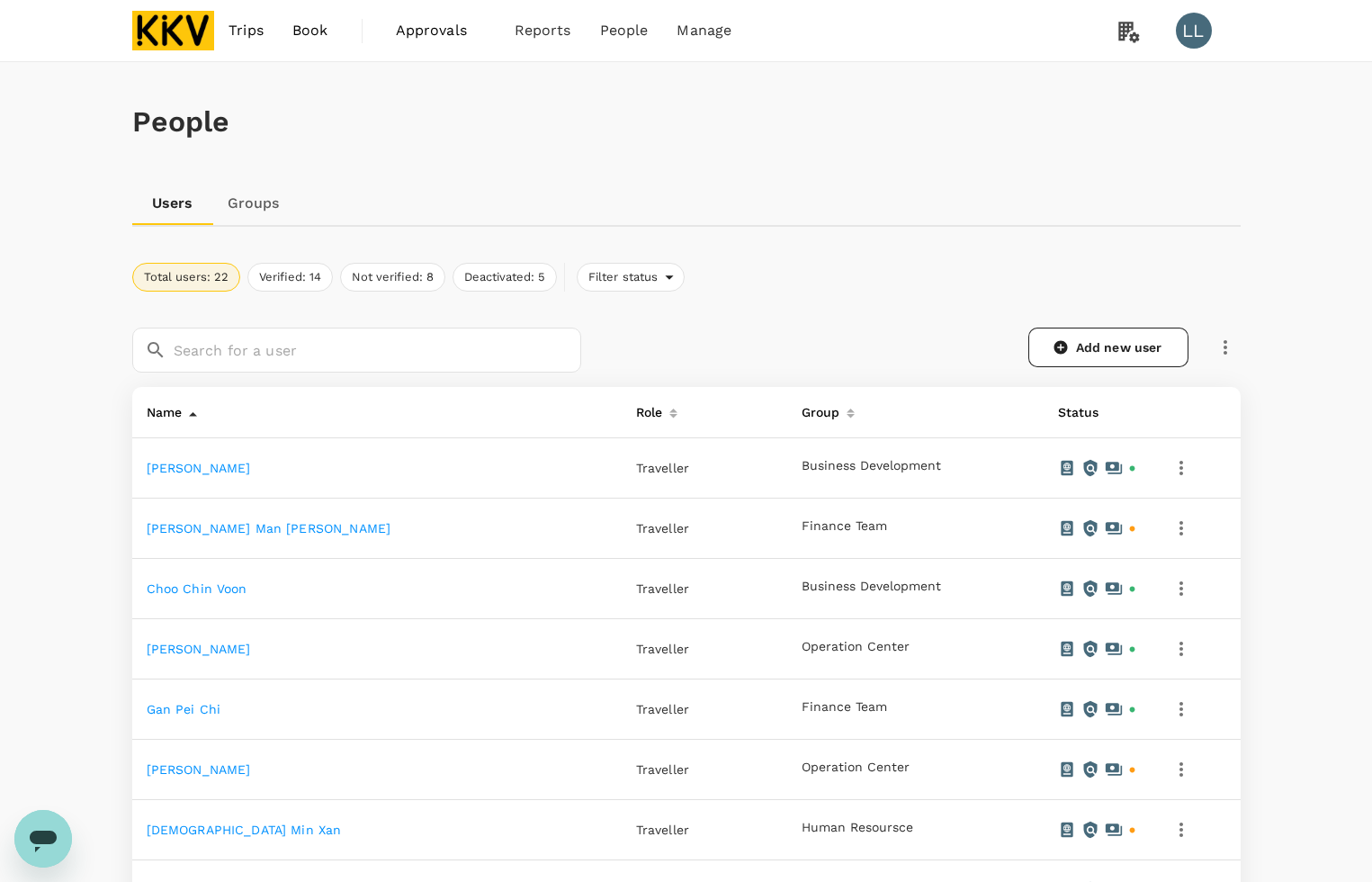
click at [1175, 592] on icon "button" at bounding box center [1181, 588] width 21 height 21
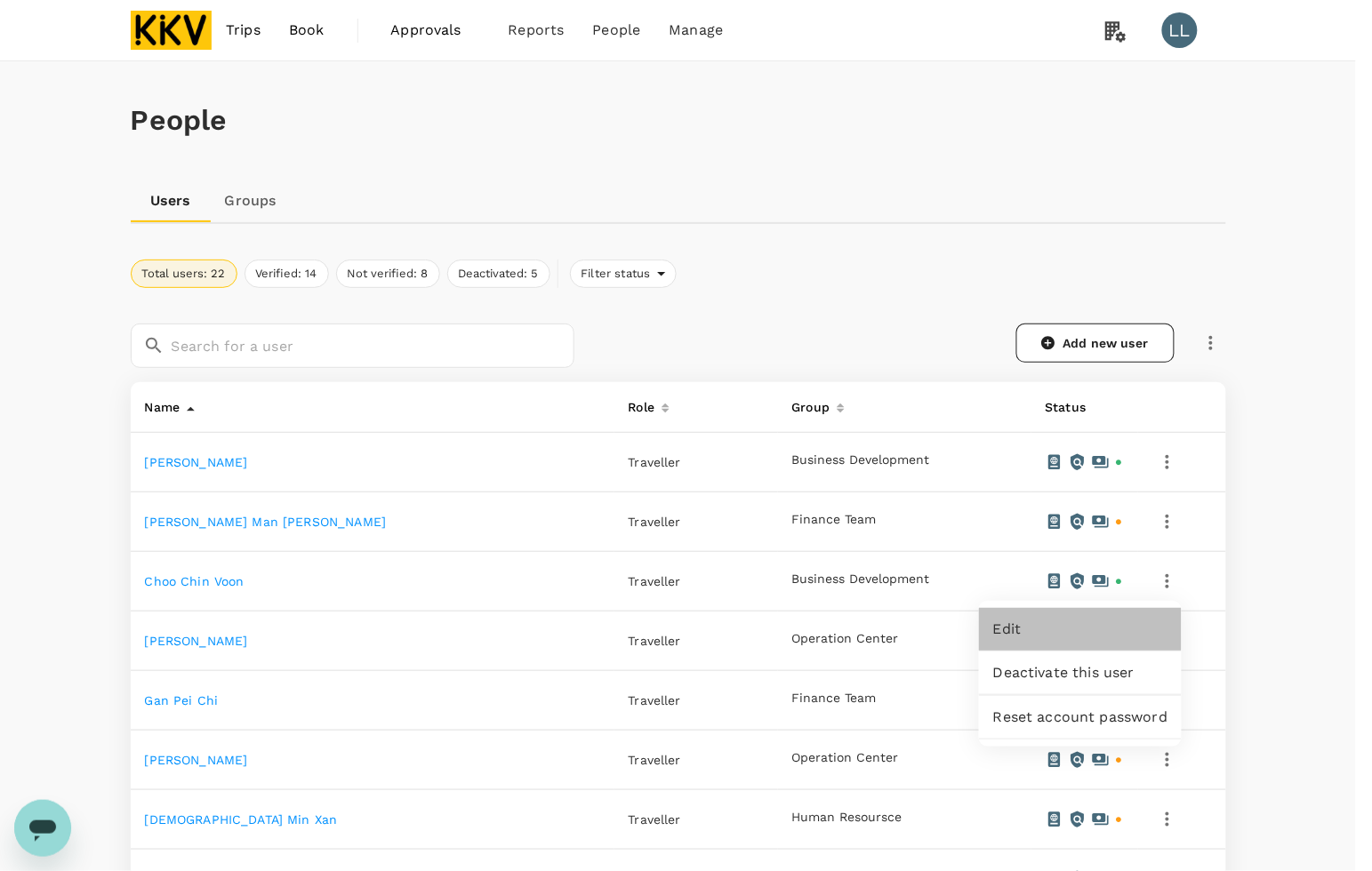
click at [1077, 628] on span "Edit" at bounding box center [1080, 628] width 174 height 21
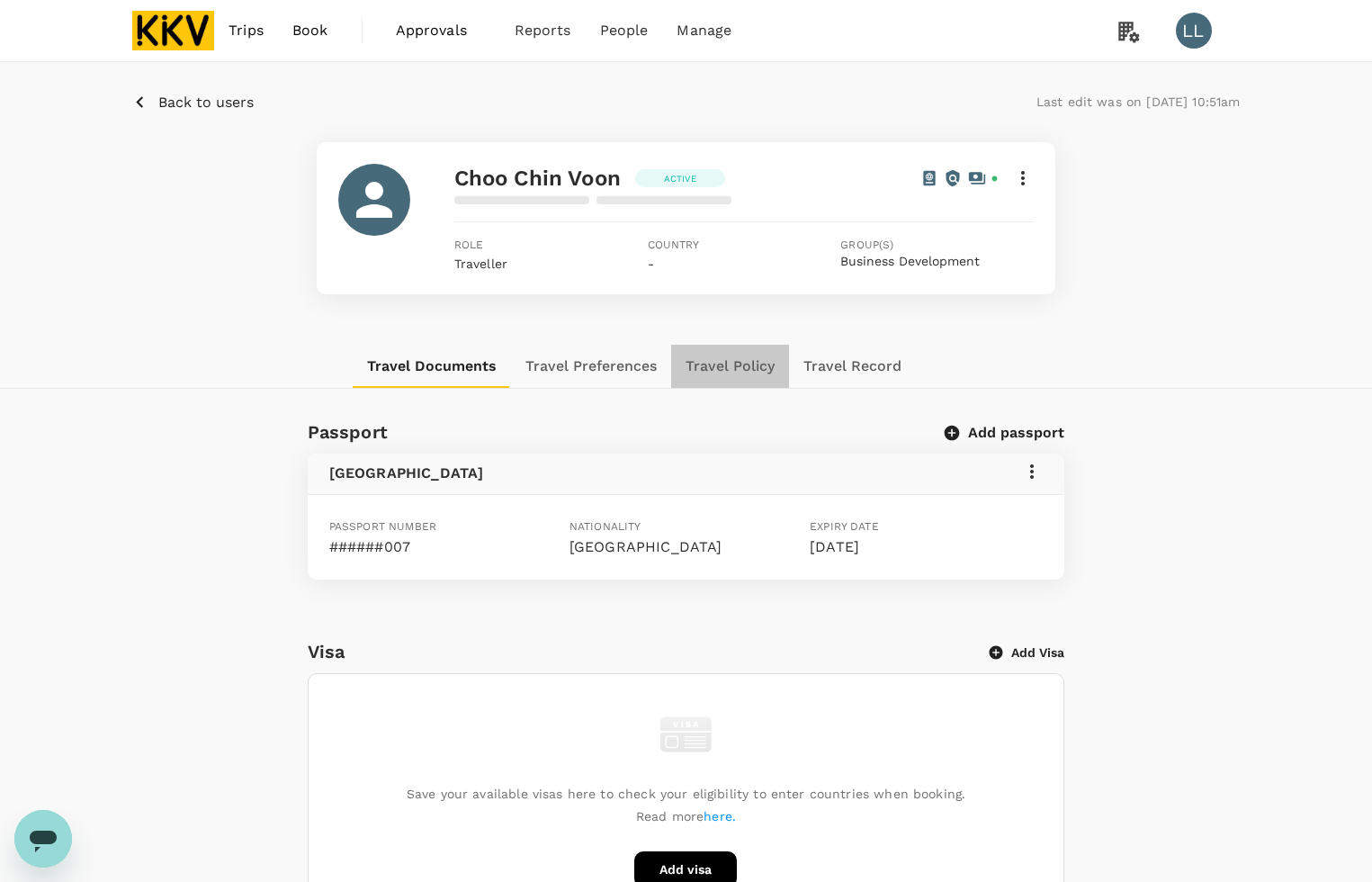
click at [726, 361] on button "Travel Policy" at bounding box center [729, 366] width 117 height 43
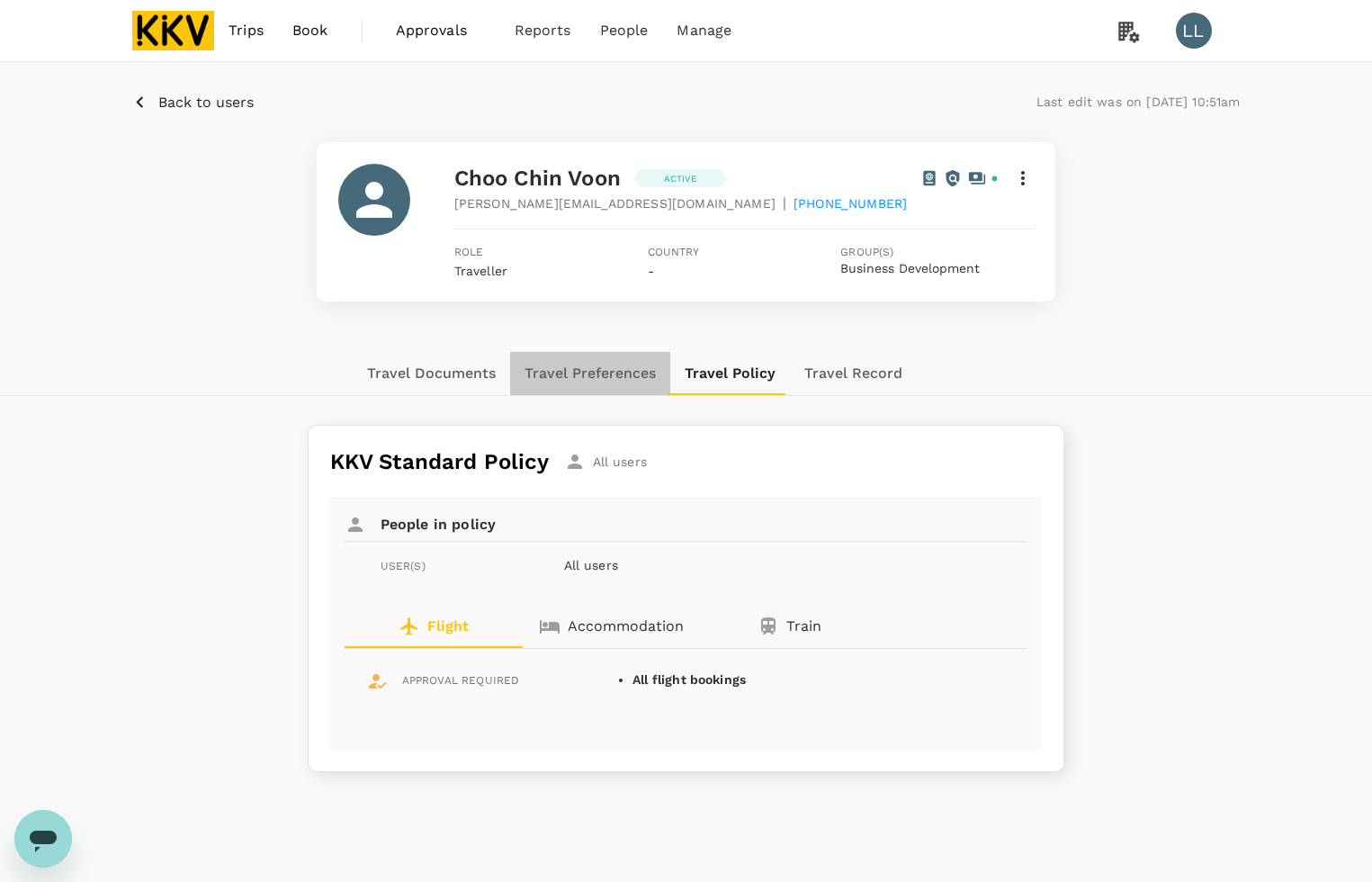
click at [598, 374] on button "Travel Preferences" at bounding box center [590, 373] width 160 height 43
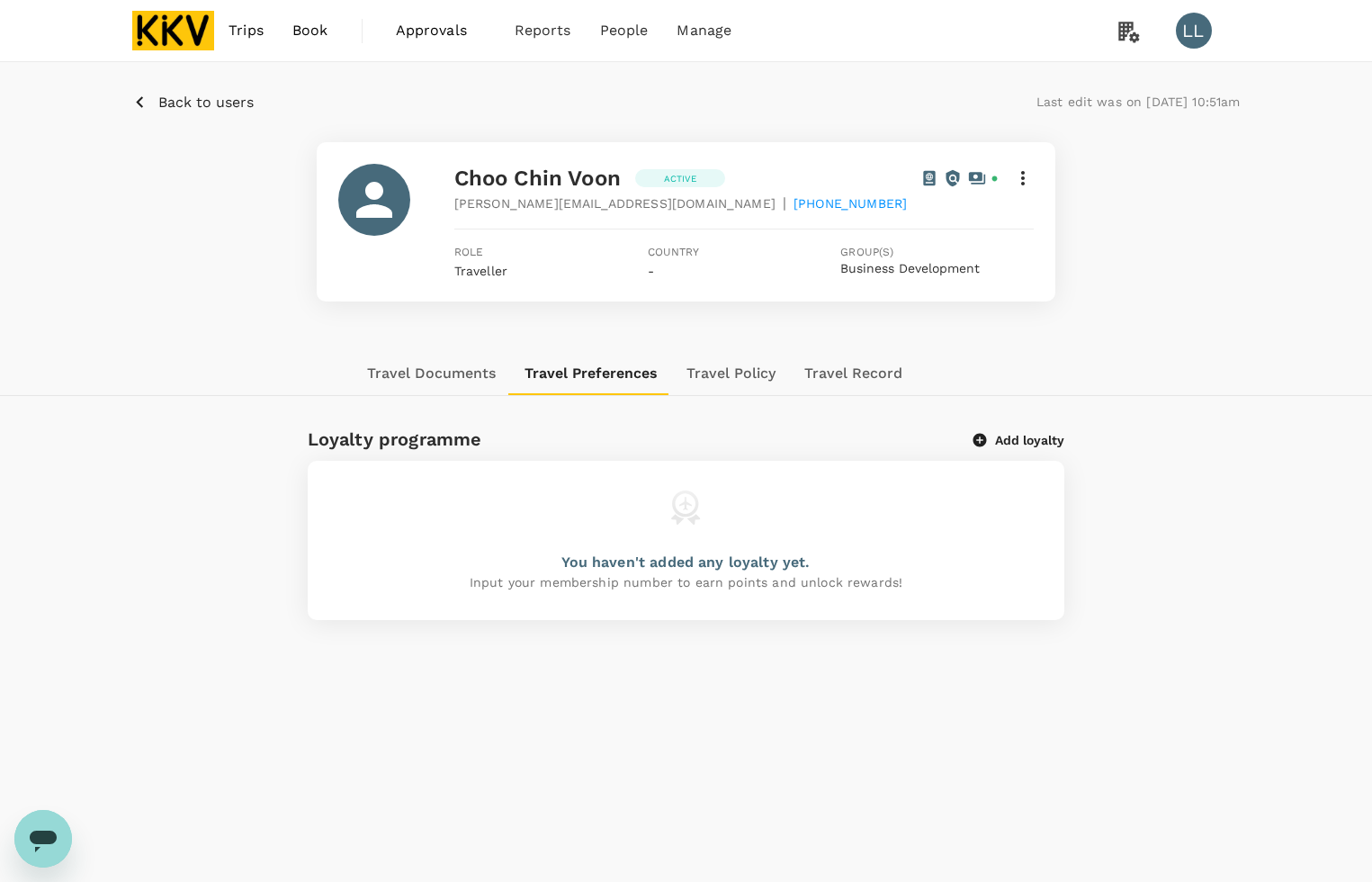
click at [739, 572] on div "You haven't added any loyalty yet." at bounding box center [685, 562] width 249 height 21
click at [990, 439] on button "Add loyalty" at bounding box center [1019, 440] width 91 height 17
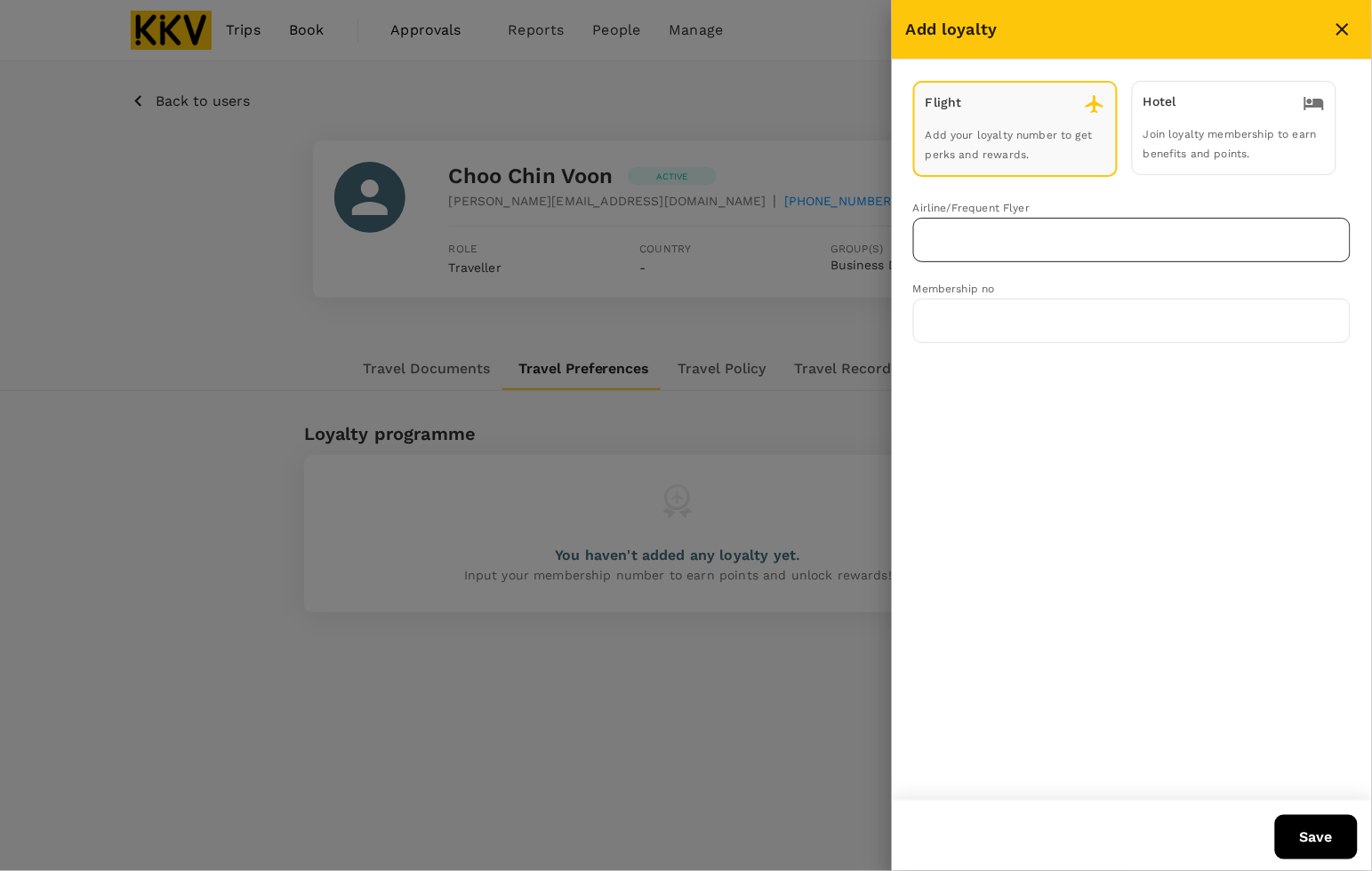
click at [1003, 225] on input "text" at bounding box center [1118, 239] width 395 height 34
click at [1005, 276] on p "Malaysia Airlines Enrich" at bounding box center [1002, 277] width 149 height 17
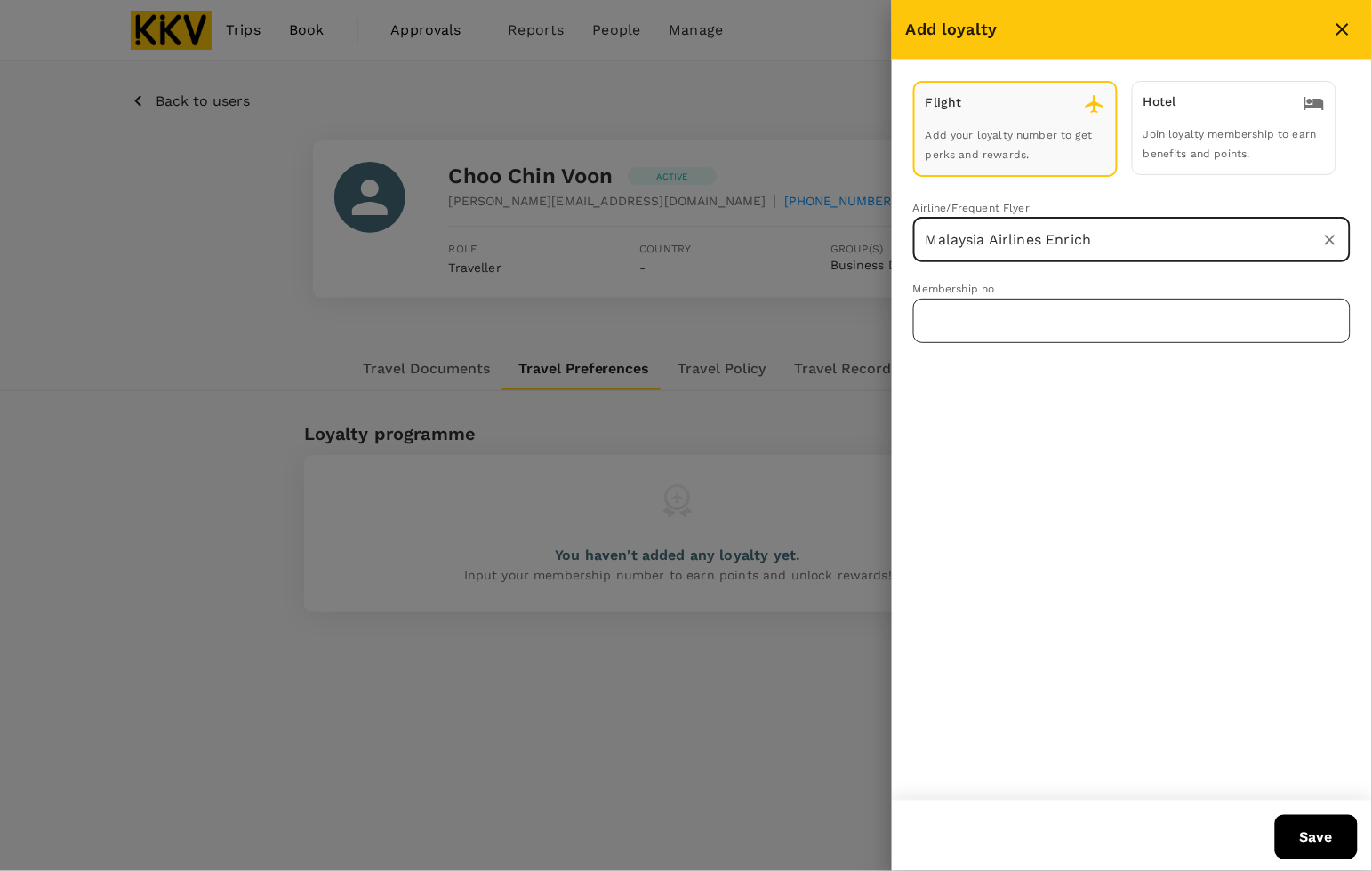
type input "Malaysia Airlines Enrich"
click at [976, 300] on input "text" at bounding box center [1131, 320] width 438 height 45
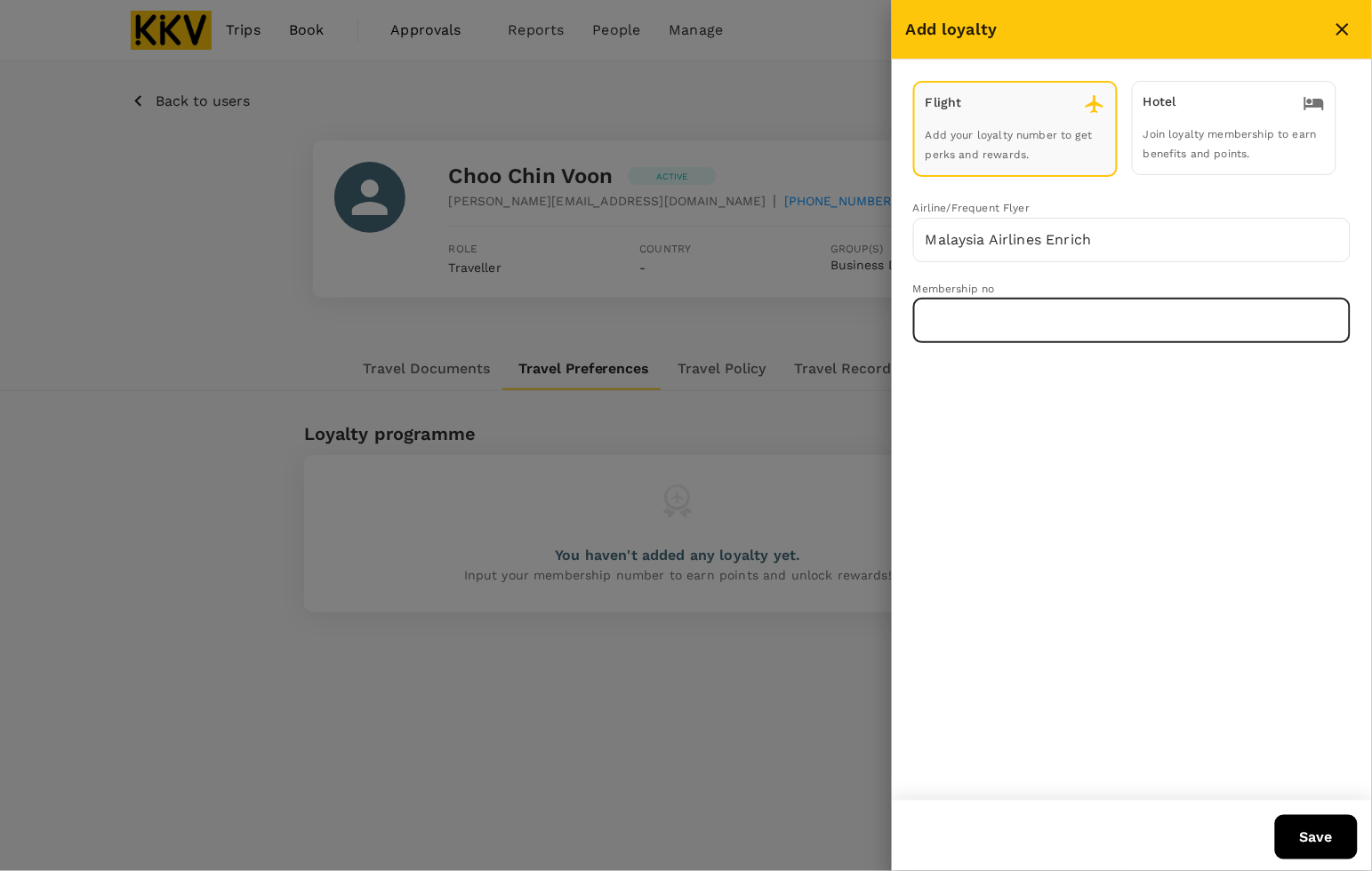
paste input "MH380248794"
type input "MH380248794"
click at [1174, 375] on div "Flight Add your loyalty number to get perks and rewards. Hotel Join loyalty mem…" at bounding box center [1131, 429] width 480 height 740
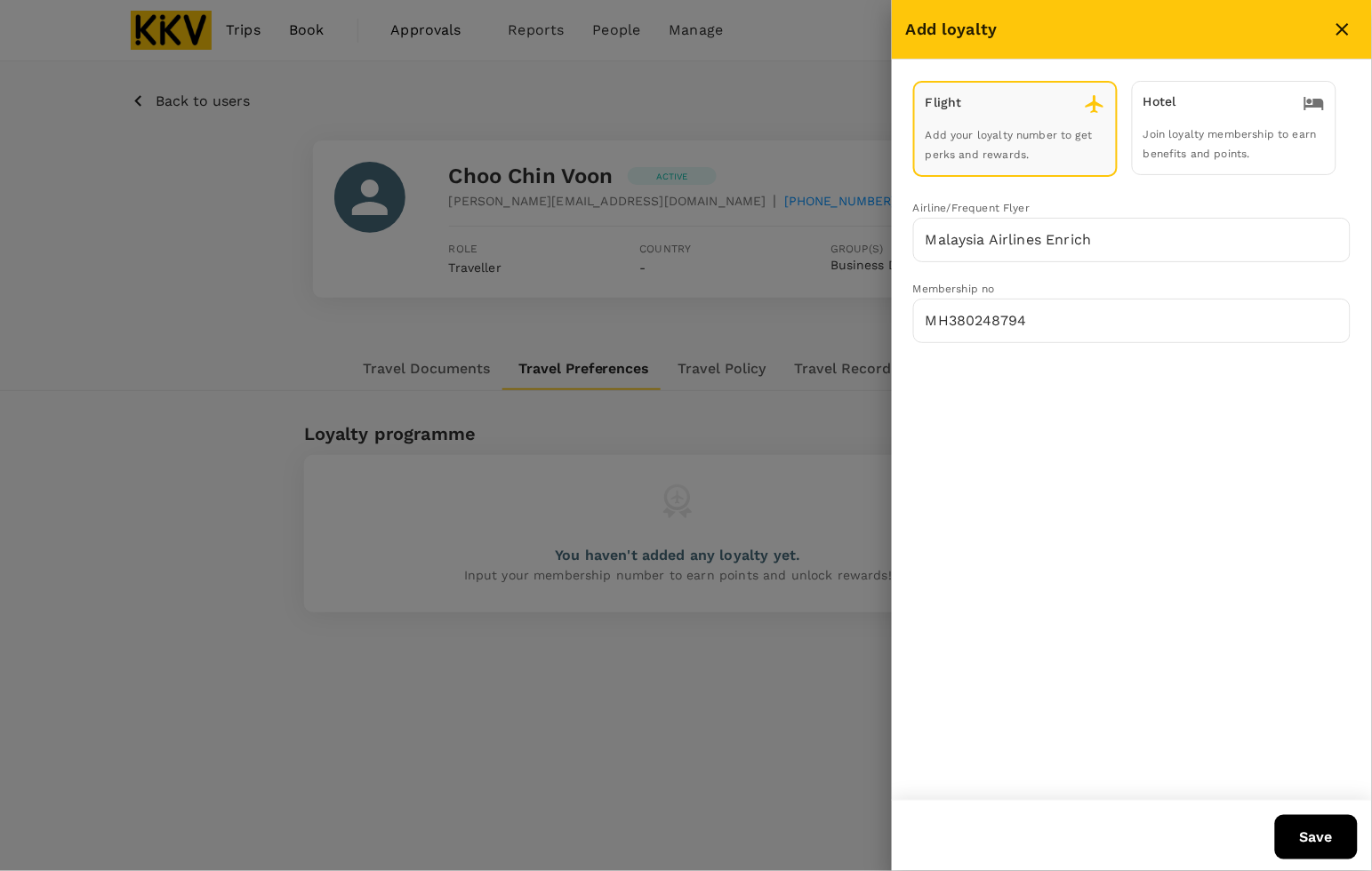
click at [1313, 820] on button "Save" at bounding box center [1315, 836] width 83 height 45
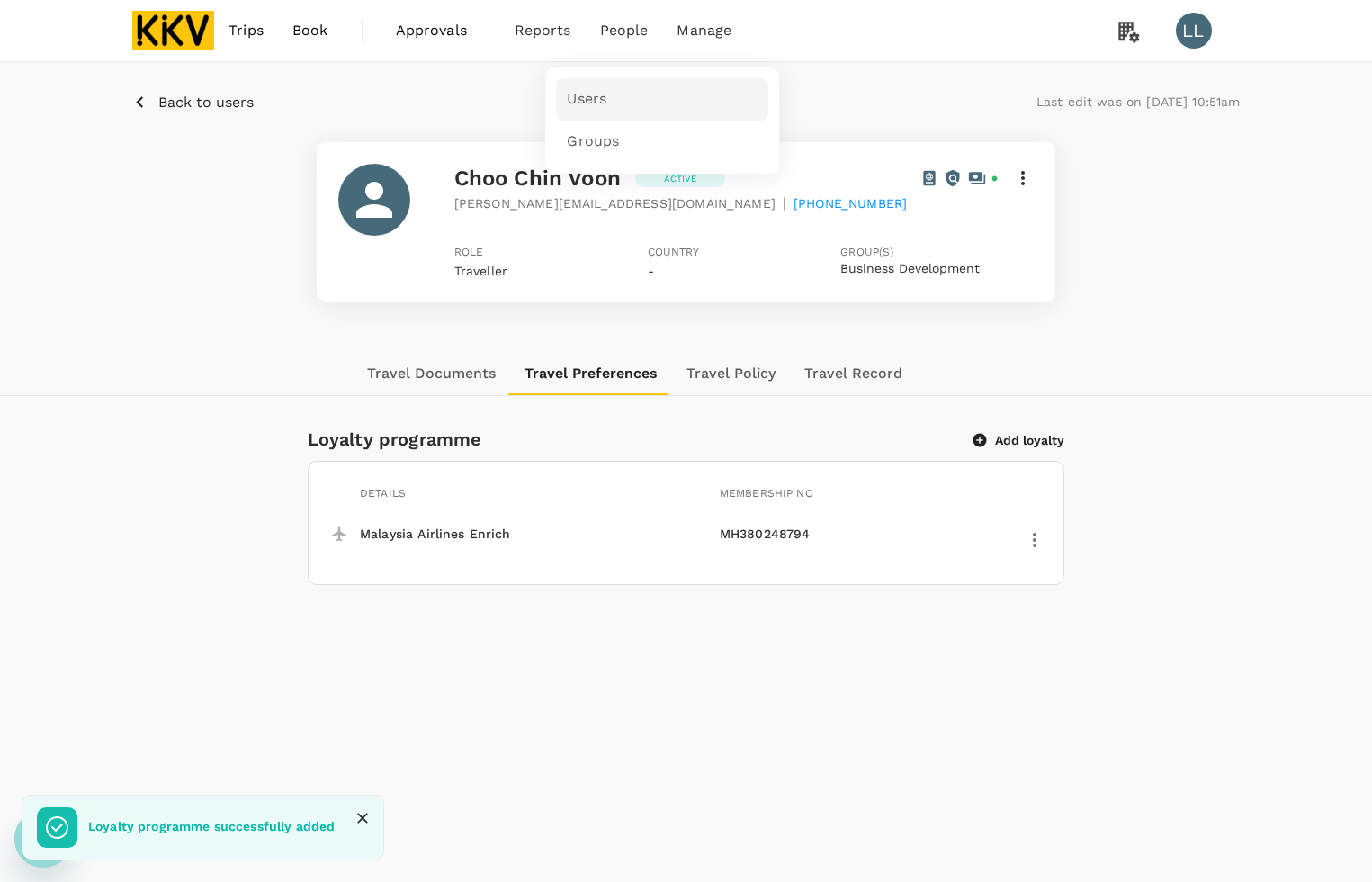
click at [598, 96] on span "Users" at bounding box center [586, 99] width 40 height 20
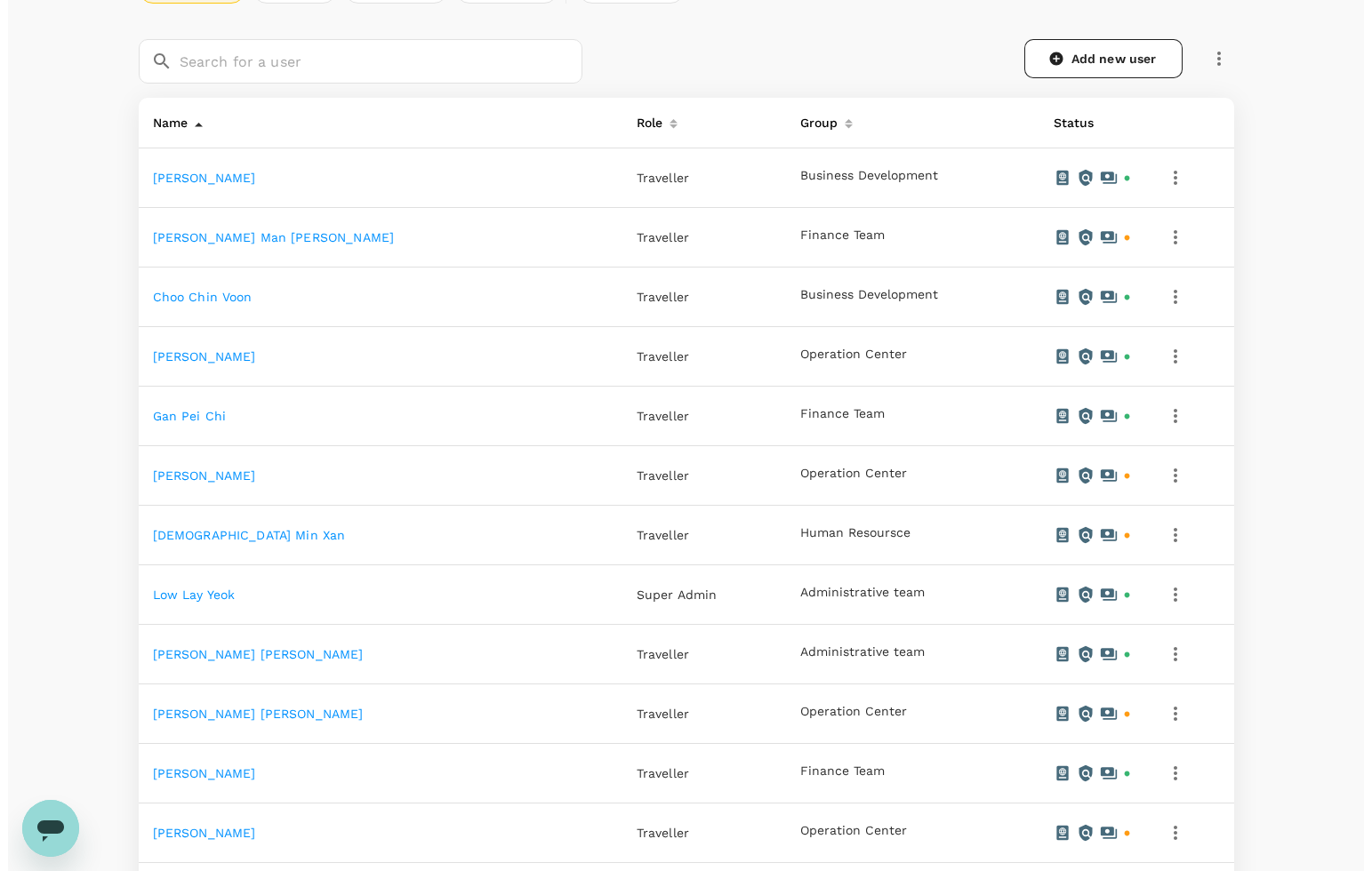
scroll to position [666, 0]
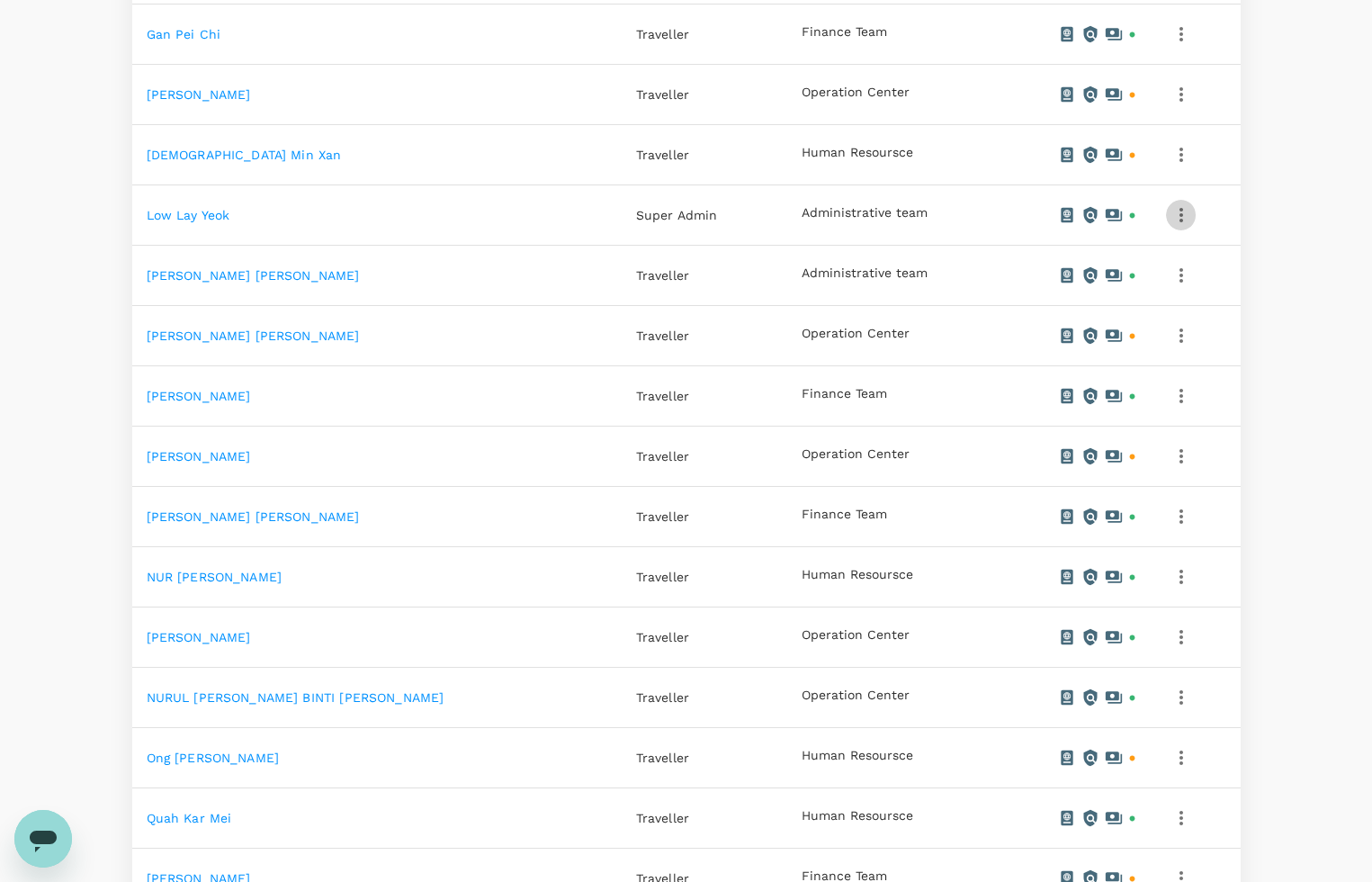
click at [1170, 221] on icon "button" at bounding box center [1181, 214] width 21 height 21
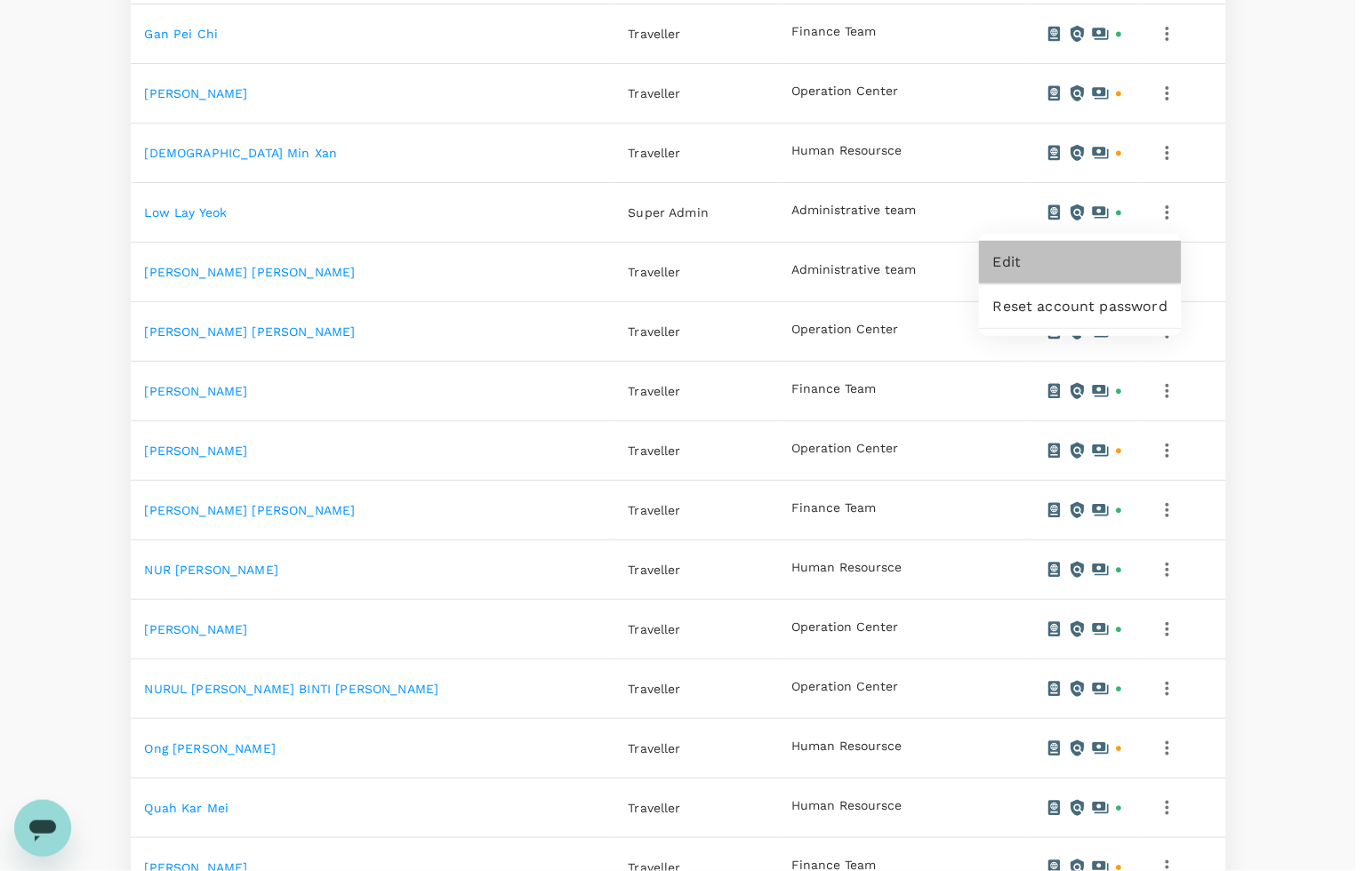
click at [996, 260] on span "Edit" at bounding box center [1080, 261] width 174 height 21
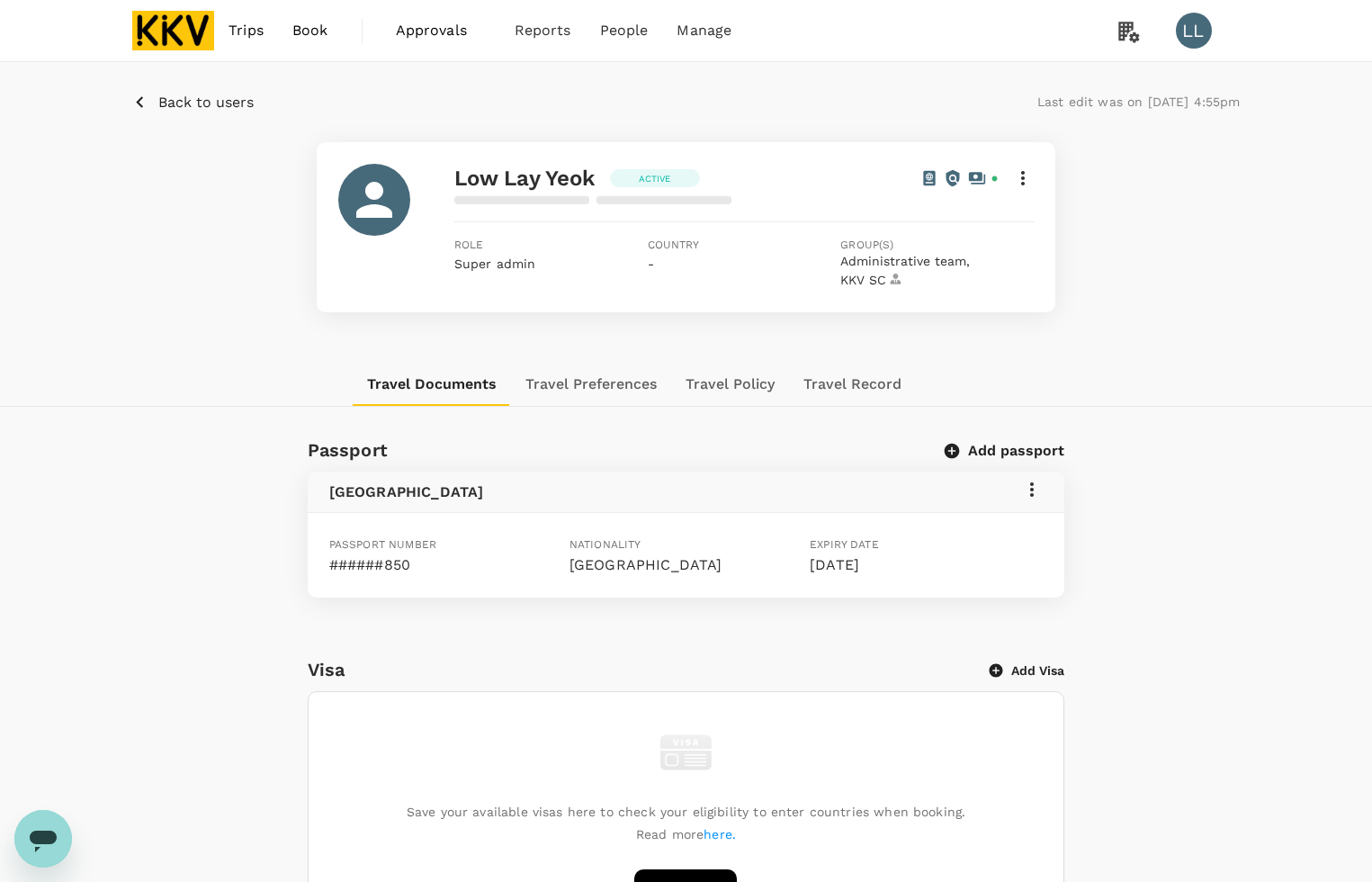
click at [726, 387] on button "Travel Policy" at bounding box center [729, 384] width 117 height 43
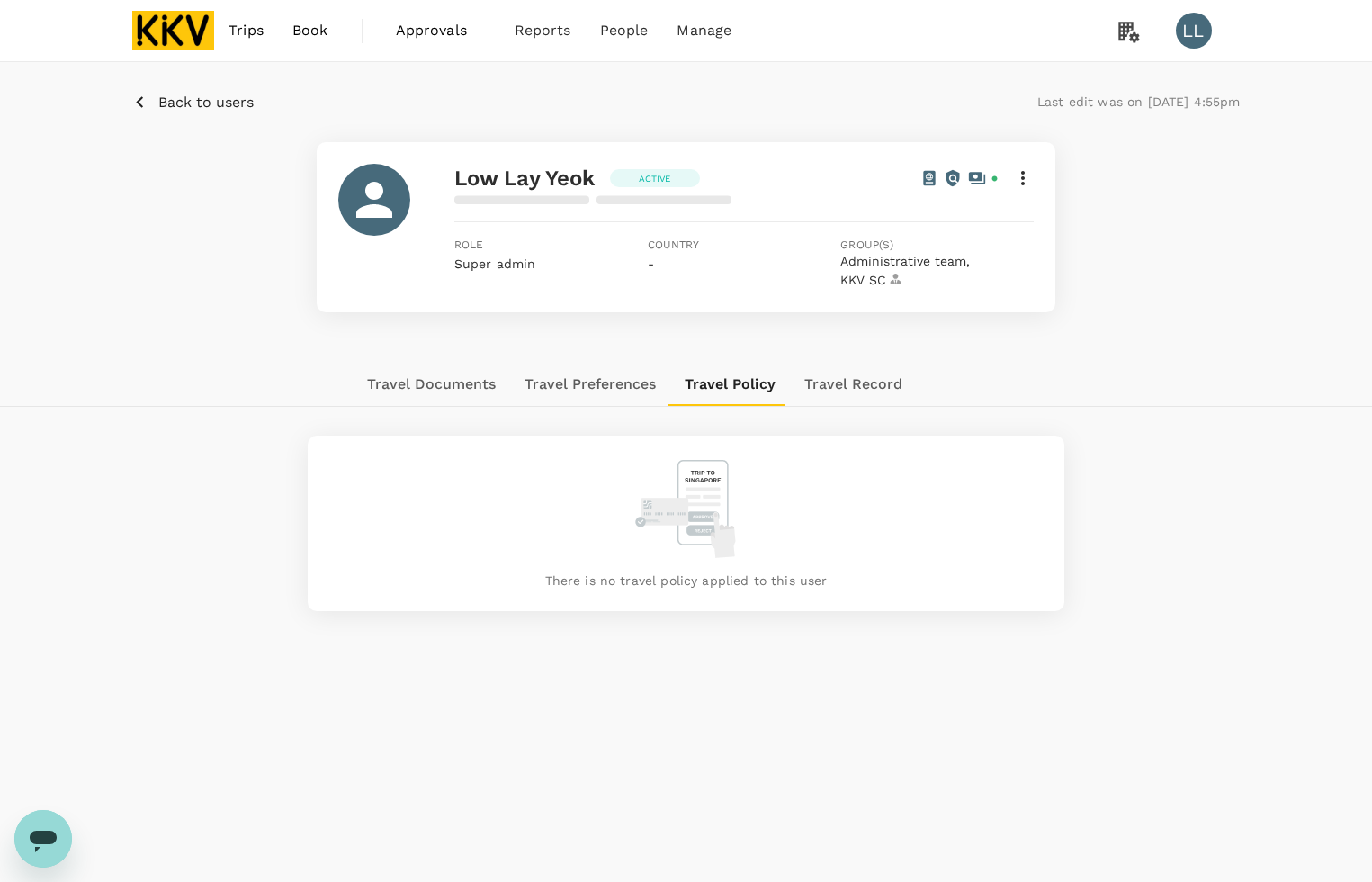
click at [590, 385] on button "Travel Preferences" at bounding box center [590, 384] width 160 height 43
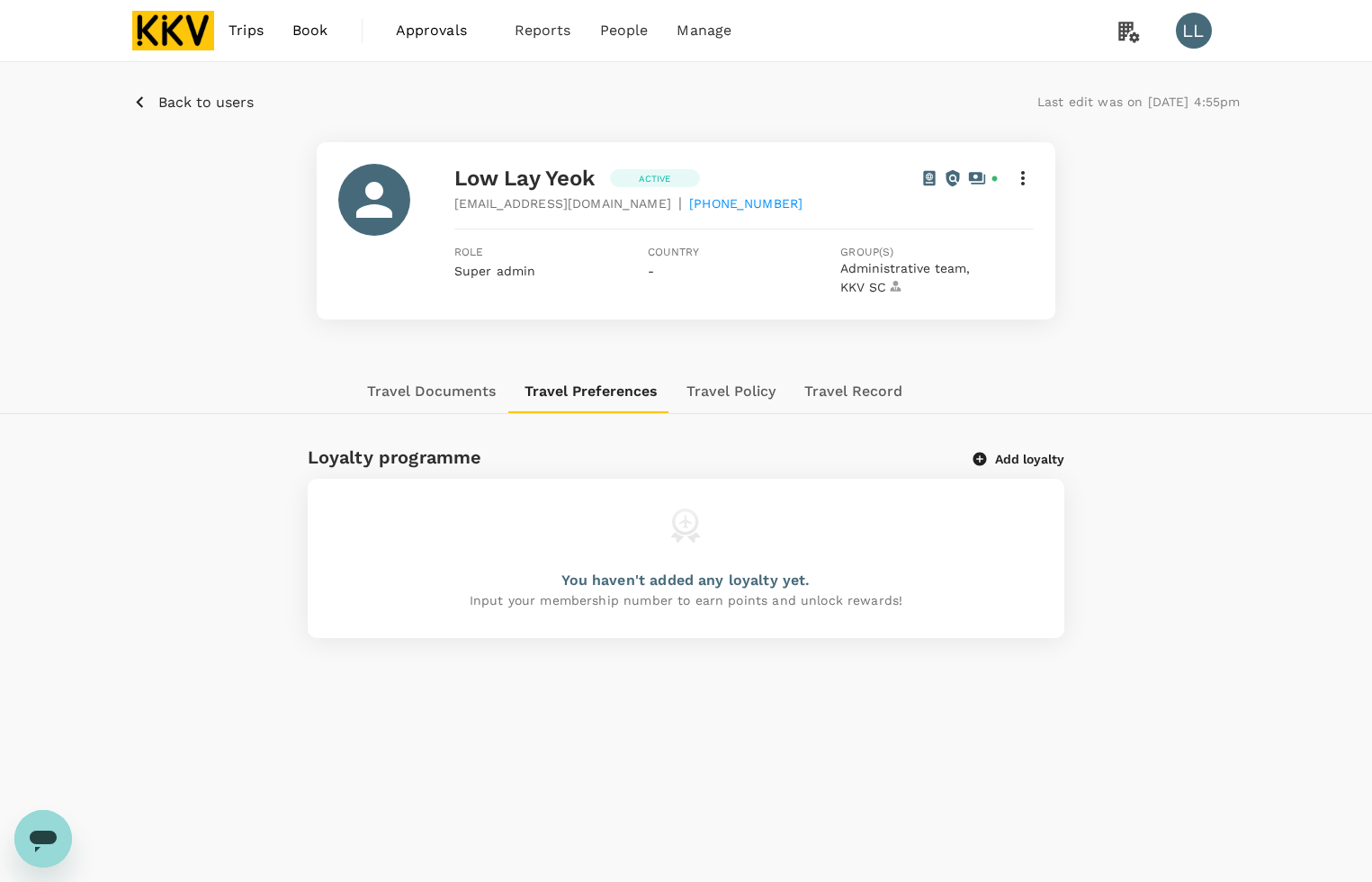
click at [766, 574] on div "You haven't added any loyalty yet." at bounding box center [685, 580] width 249 height 21
drag, startPoint x: 752, startPoint y: 582, endPoint x: 815, endPoint y: 569, distance: 64.3
click at [756, 582] on div "You haven't added any loyalty yet." at bounding box center [685, 580] width 249 height 21
click at [1028, 459] on button "Add loyalty" at bounding box center [1019, 459] width 91 height 17
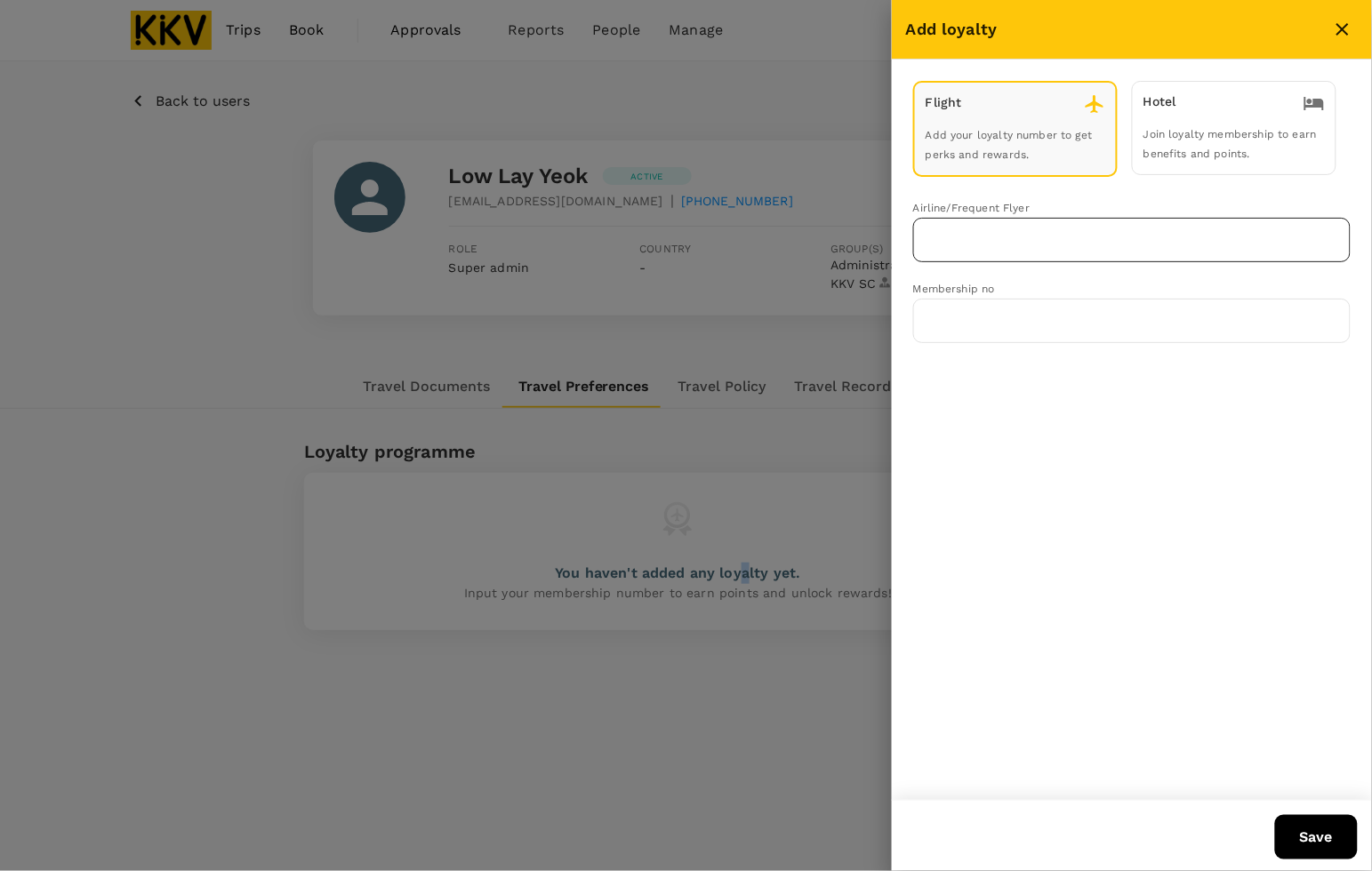
click at [967, 253] on div "​" at bounding box center [1131, 239] width 438 height 45
click at [976, 280] on p "Malaysia Airlines Enrich" at bounding box center [1002, 277] width 149 height 17
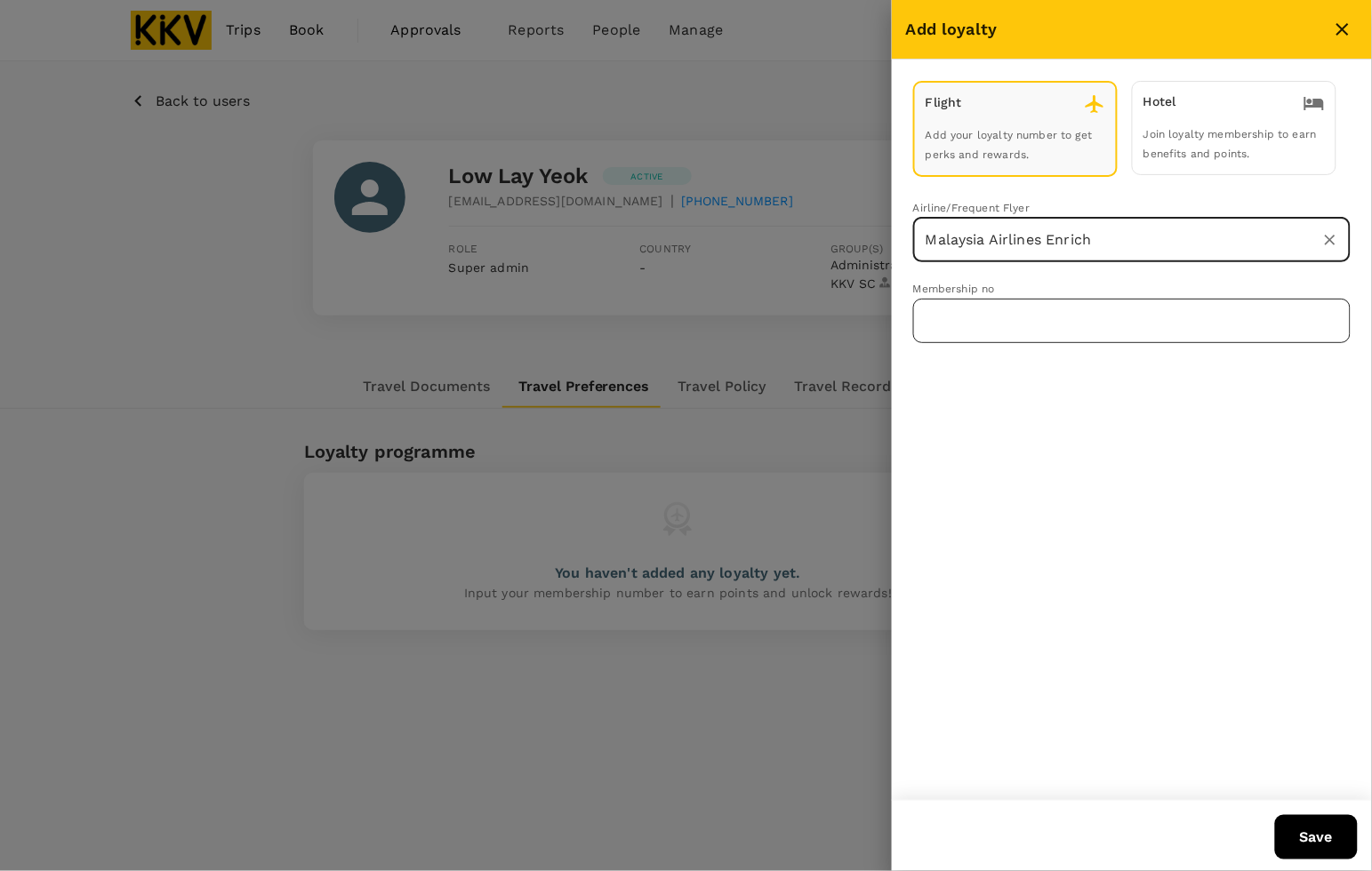
type input "Malaysia Airlines Enrich"
click at [978, 307] on input "text" at bounding box center [1131, 320] width 438 height 45
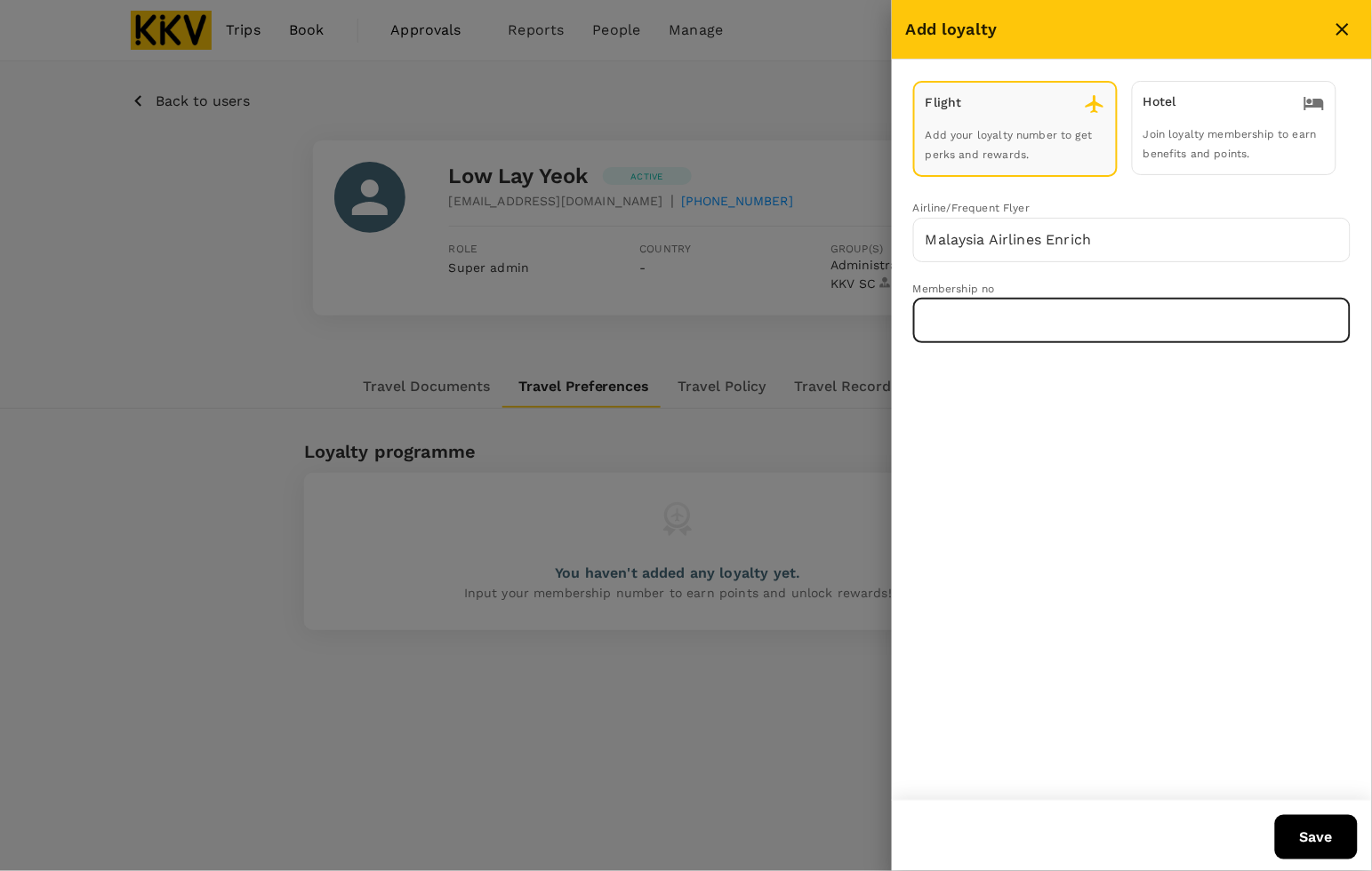
paste input "MH380248794"
type input "MH380248794"
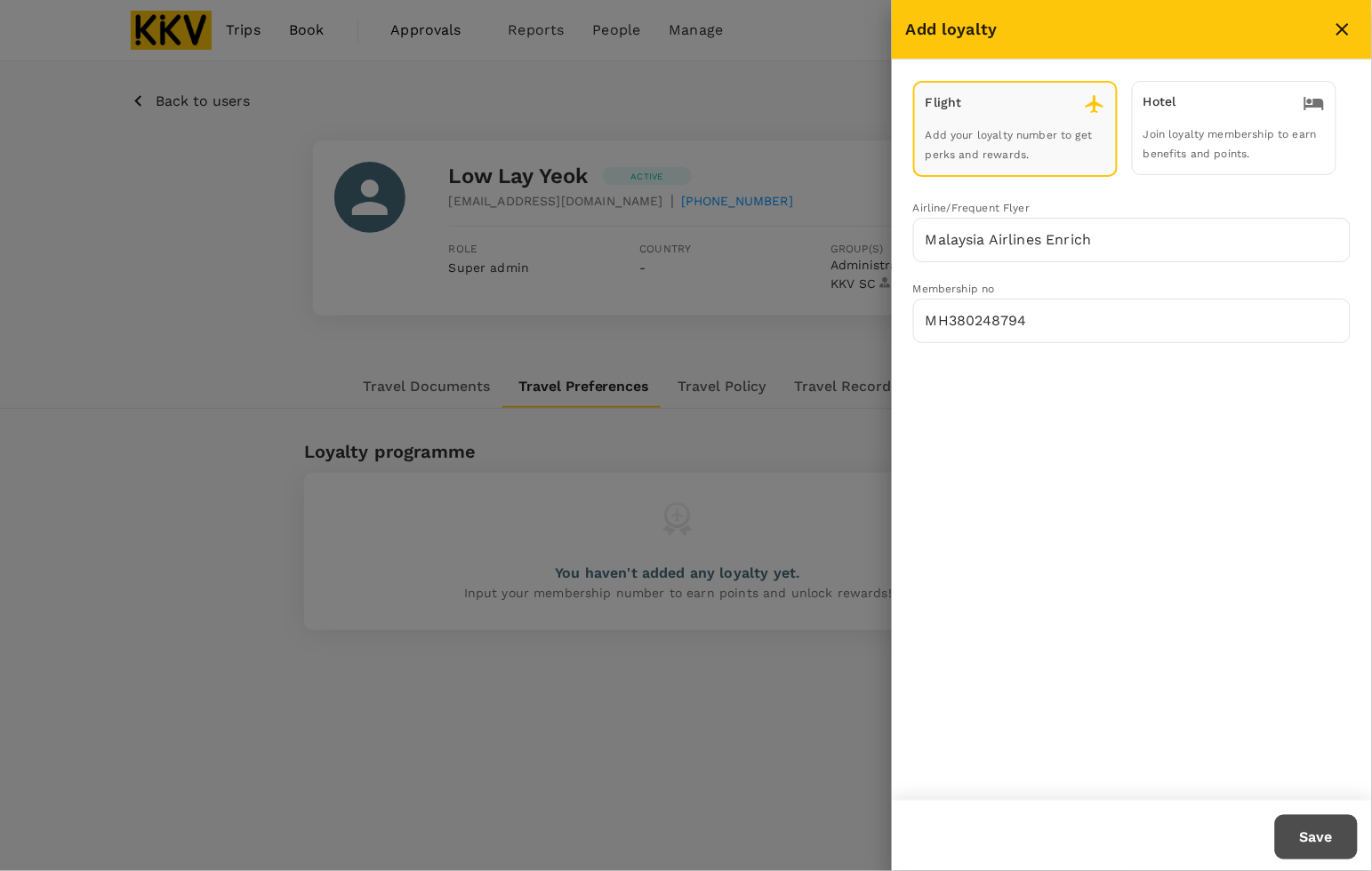
click at [1313, 822] on button "Save" at bounding box center [1315, 836] width 83 height 45
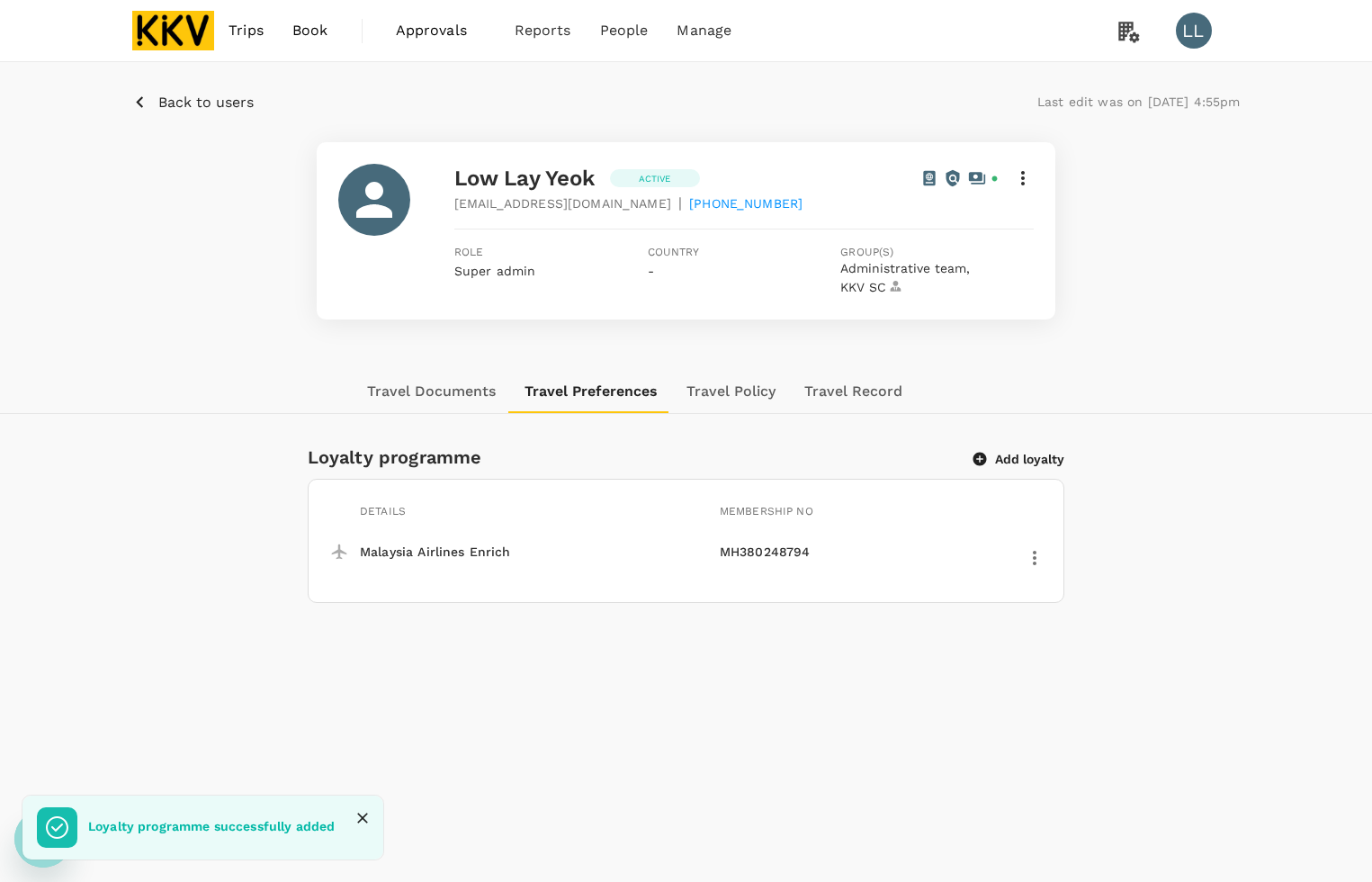
click at [479, 384] on button "Travel Documents" at bounding box center [431, 391] width 157 height 43
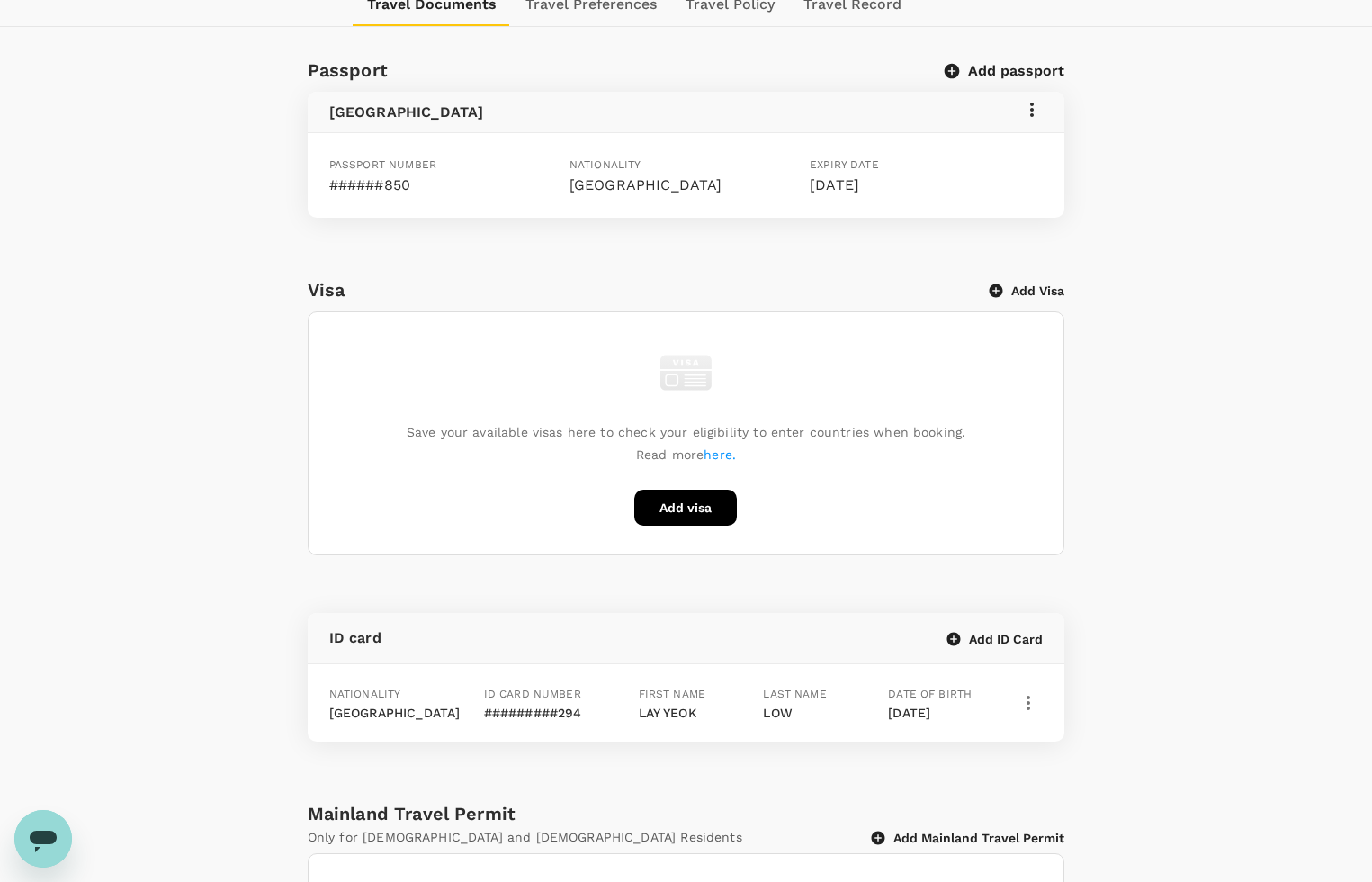
scroll to position [450, 0]
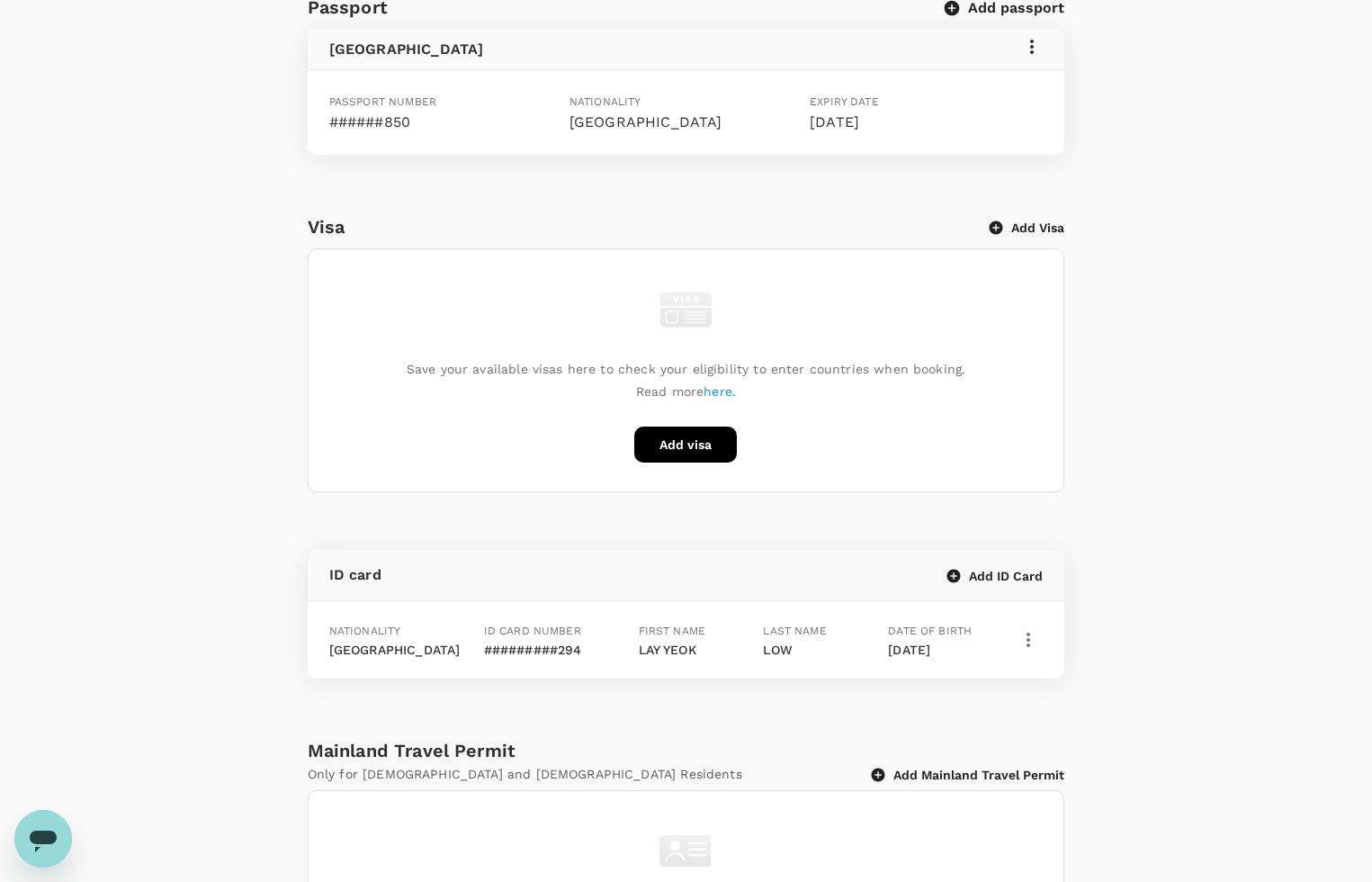
click at [1221, 342] on div "Passport Add passport [GEOGRAPHIC_DATA] Passport number ######850 Nationality […" at bounding box center [686, 502] width 1372 height 1019
click at [1206, 407] on div "Passport Add passport [GEOGRAPHIC_DATA] Passport number ######850 Nationality […" at bounding box center [686, 502] width 1372 height 1019
click at [1184, 424] on div "Passport Add passport [GEOGRAPHIC_DATA] Passport number ######850 Nationality […" at bounding box center [686, 502] width 1372 height 1019
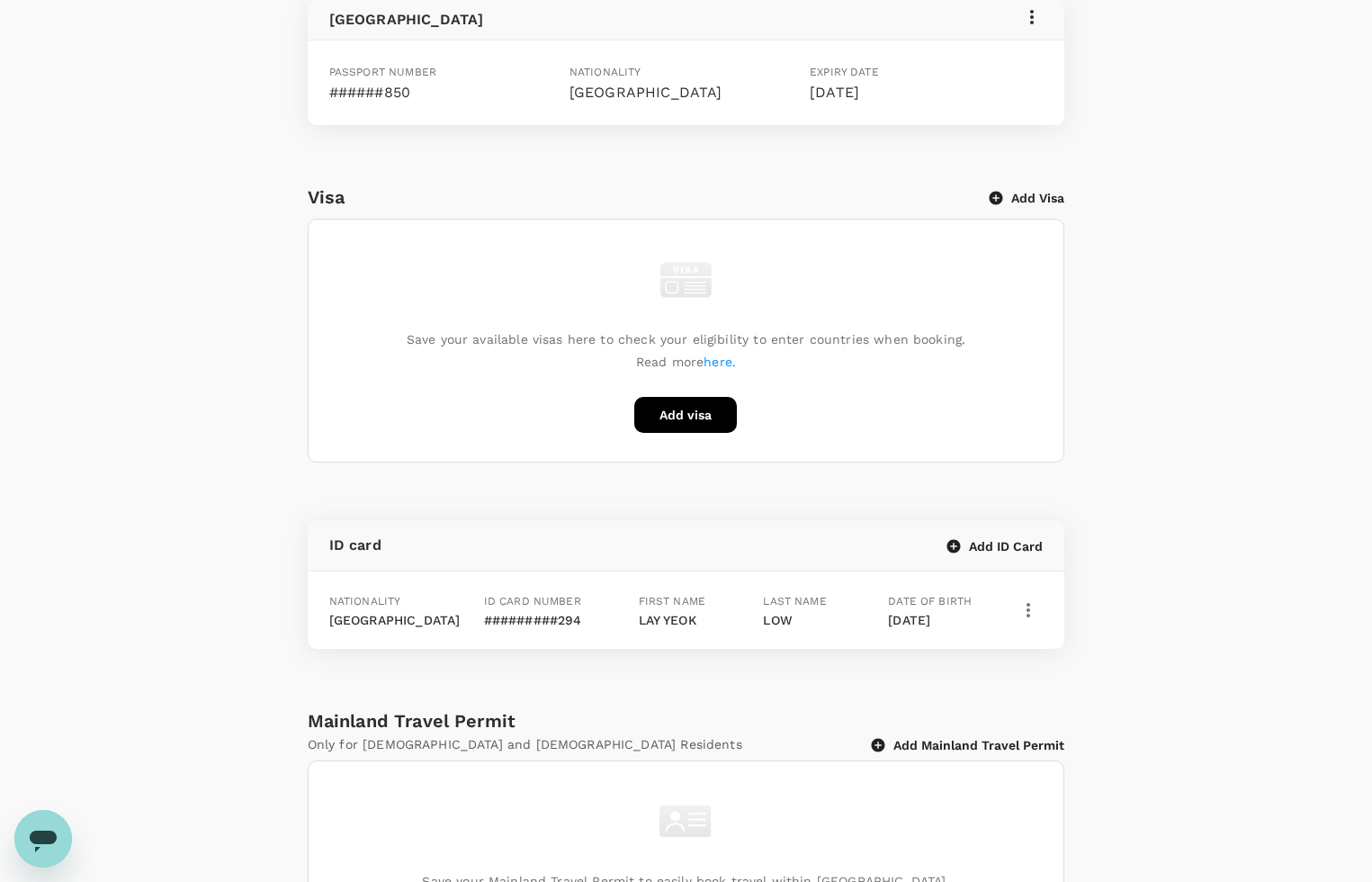
scroll to position [0, 0]
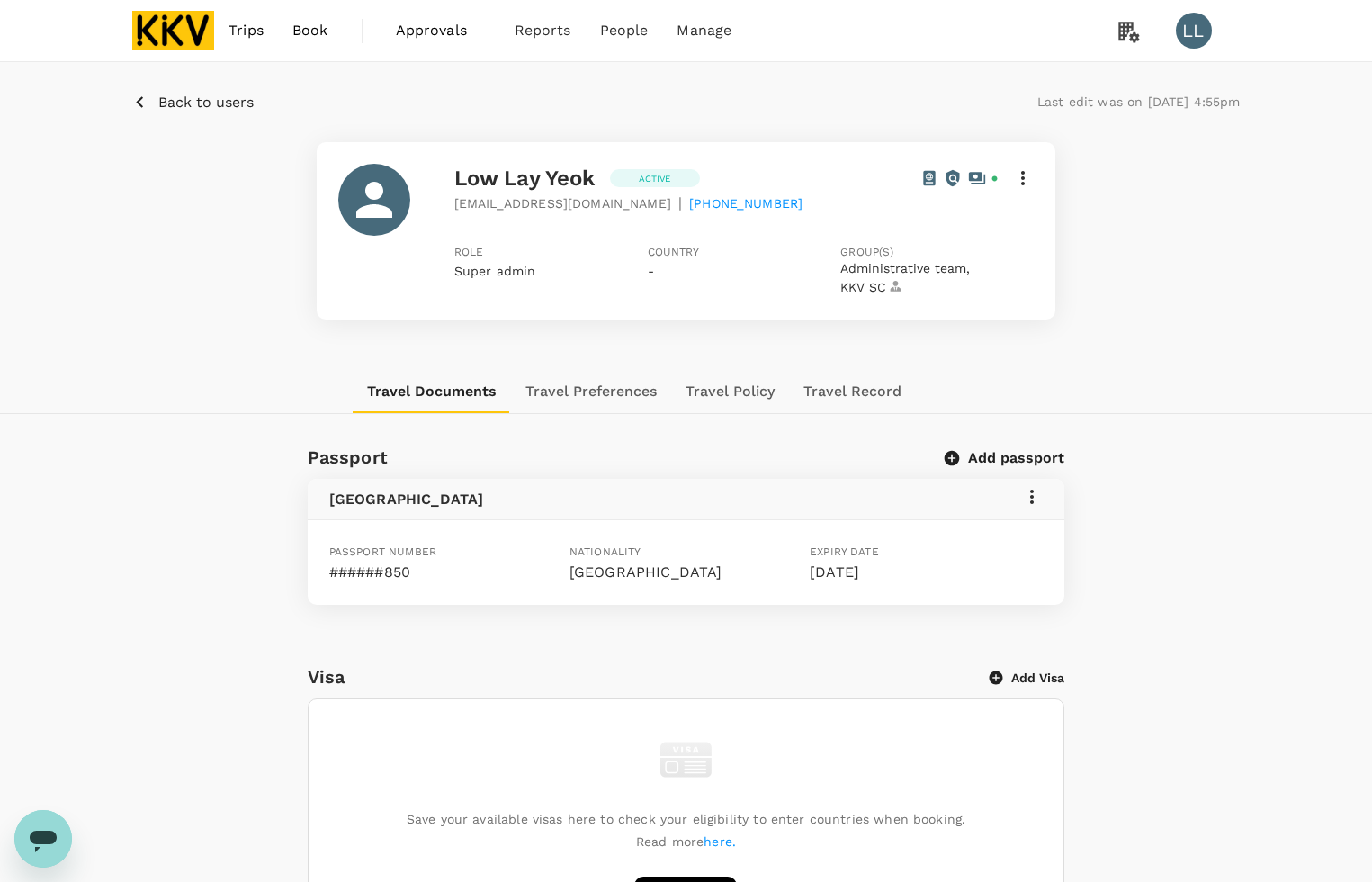
click at [1194, 320] on div "Back to users Last edit was on [DATE] 4:55pm Low Lay Yeok Active [EMAIL_ADDRESS…" at bounding box center [686, 215] width 1372 height 308
click at [595, 87] on link "Users" at bounding box center [662, 100] width 213 height 43
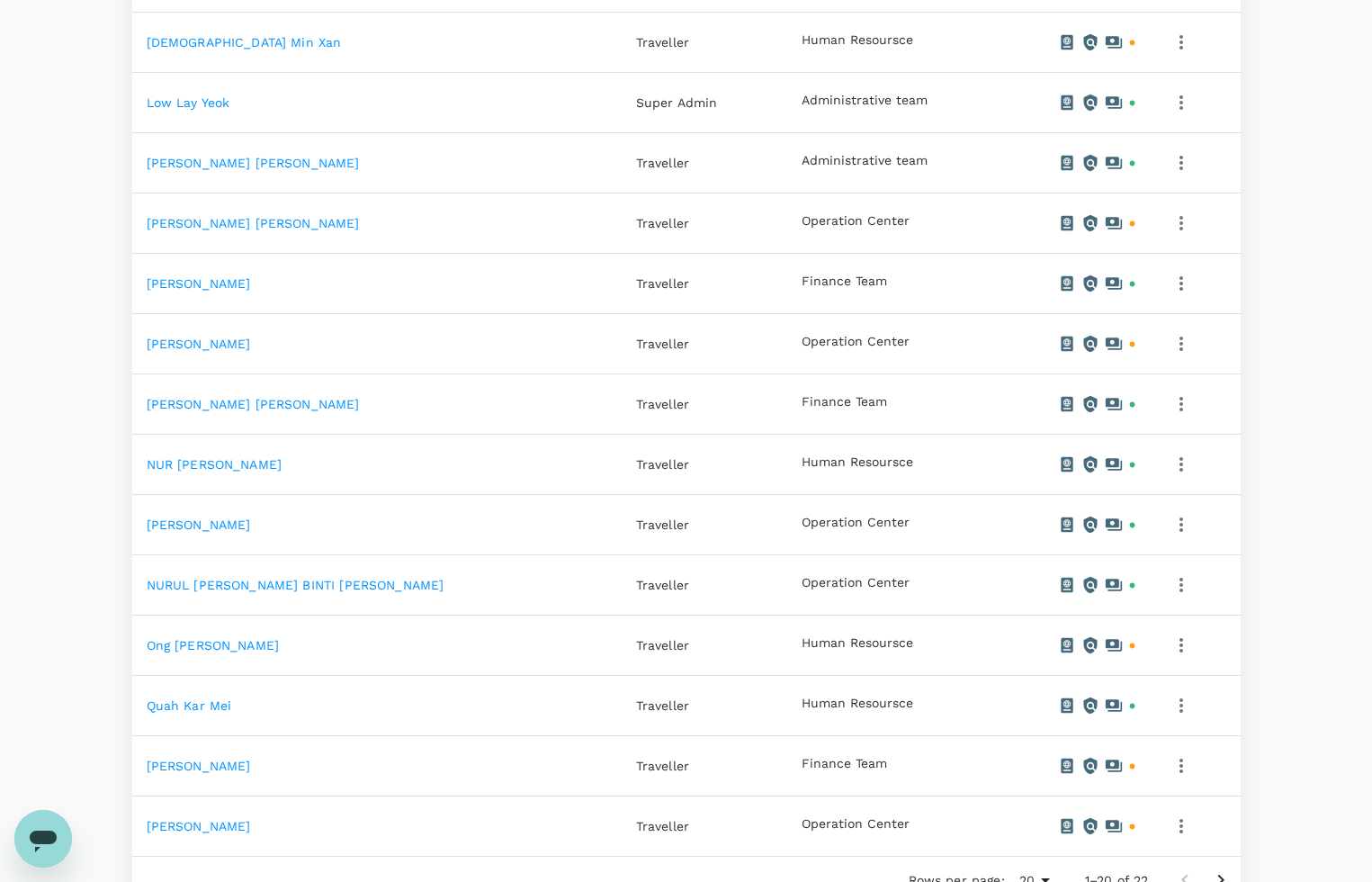
scroll to position [974, 0]
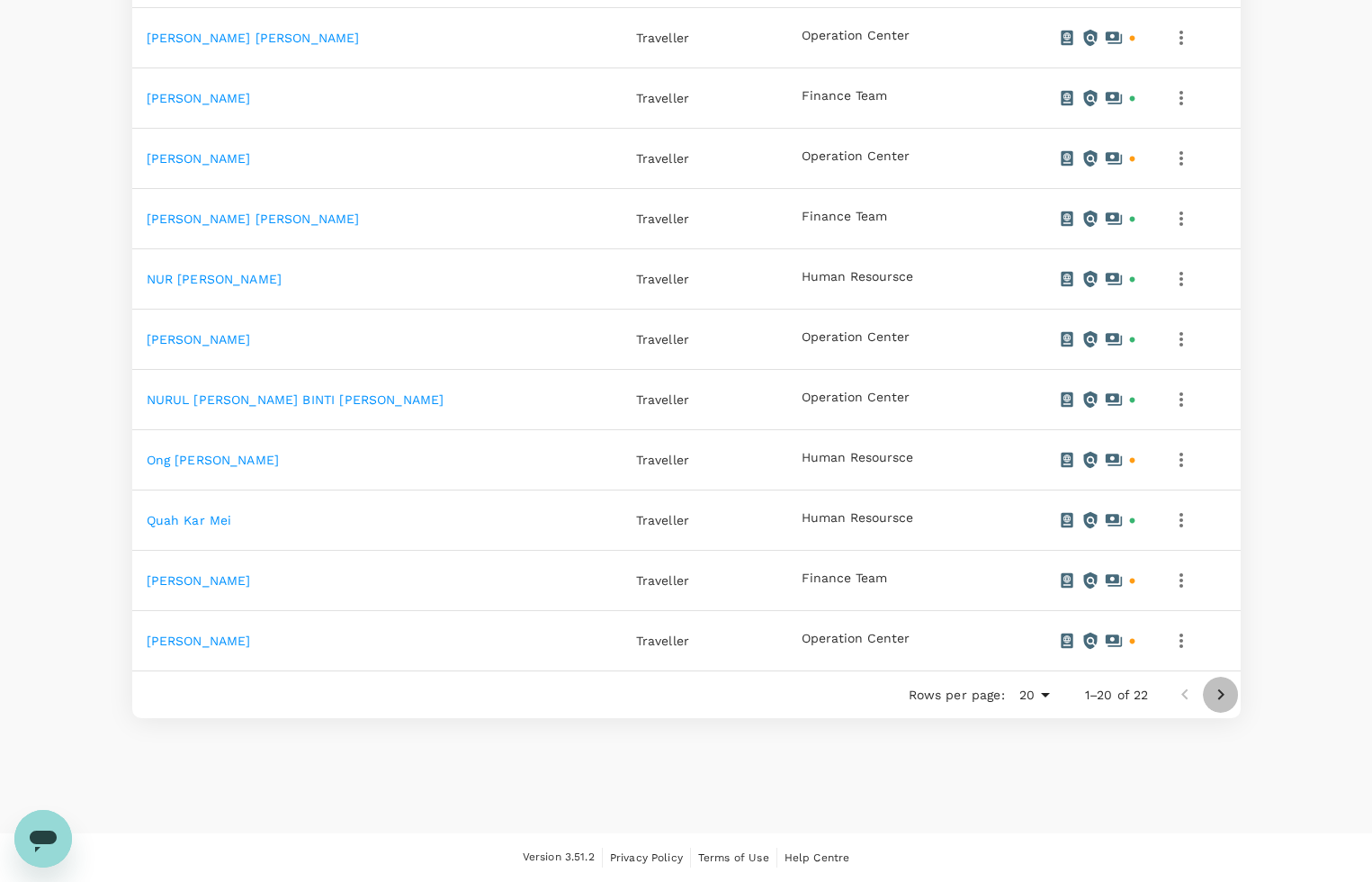
click at [1221, 695] on icon "Go to next page" at bounding box center [1220, 694] width 6 height 11
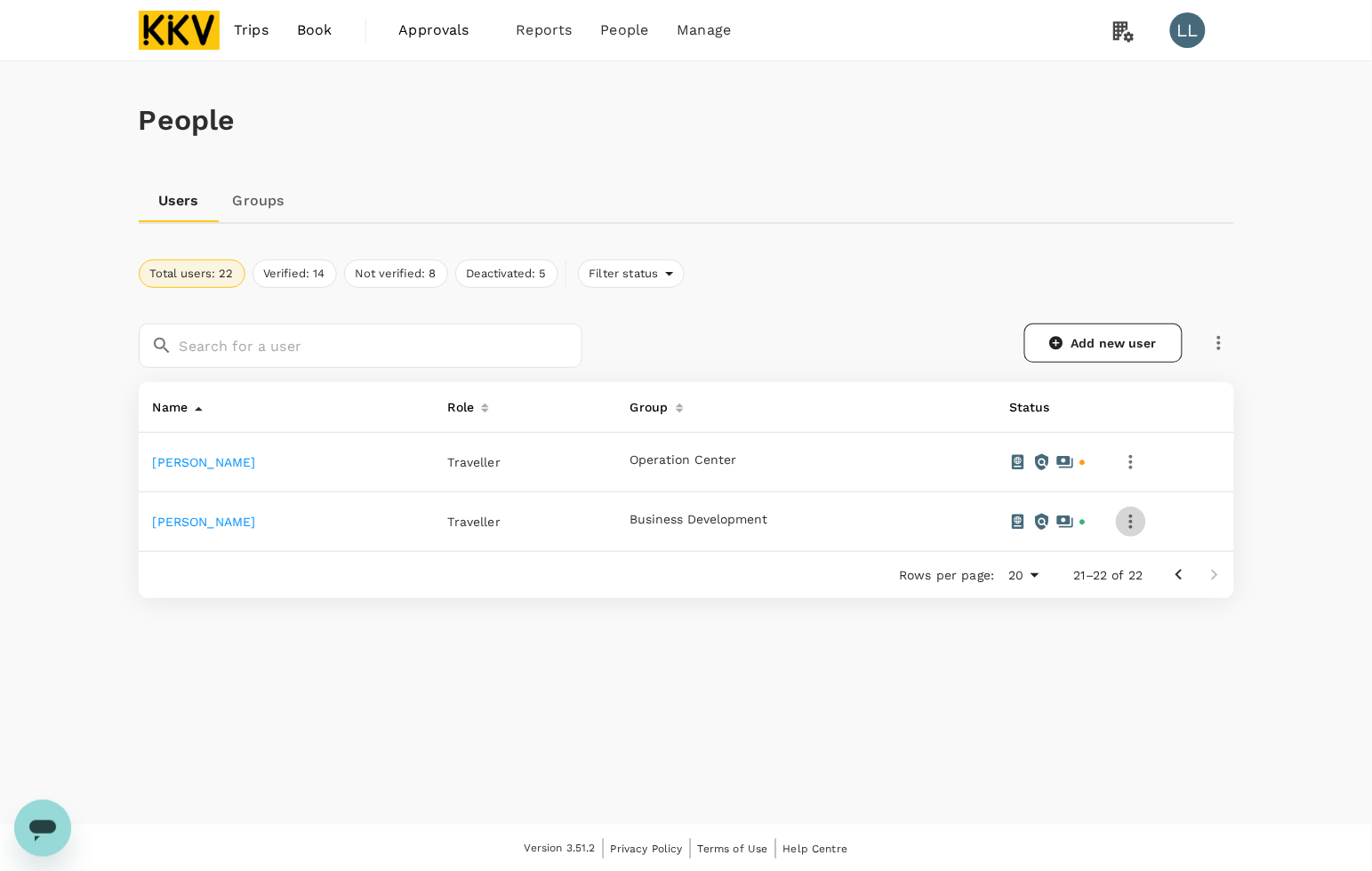
click at [1130, 521] on icon "button" at bounding box center [1130, 521] width 21 height 21
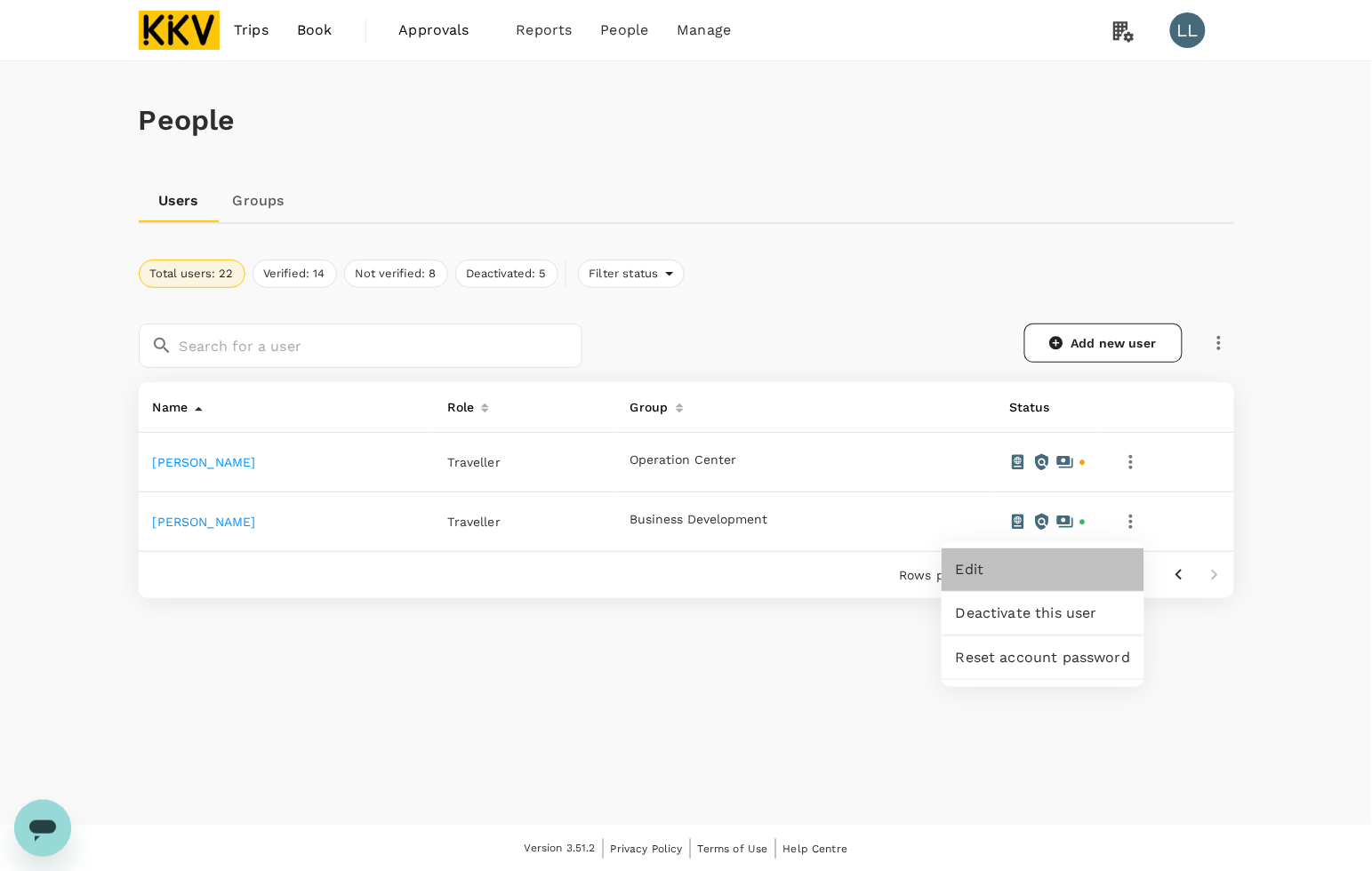
click at [1023, 566] on span "Edit" at bounding box center [1042, 569] width 174 height 21
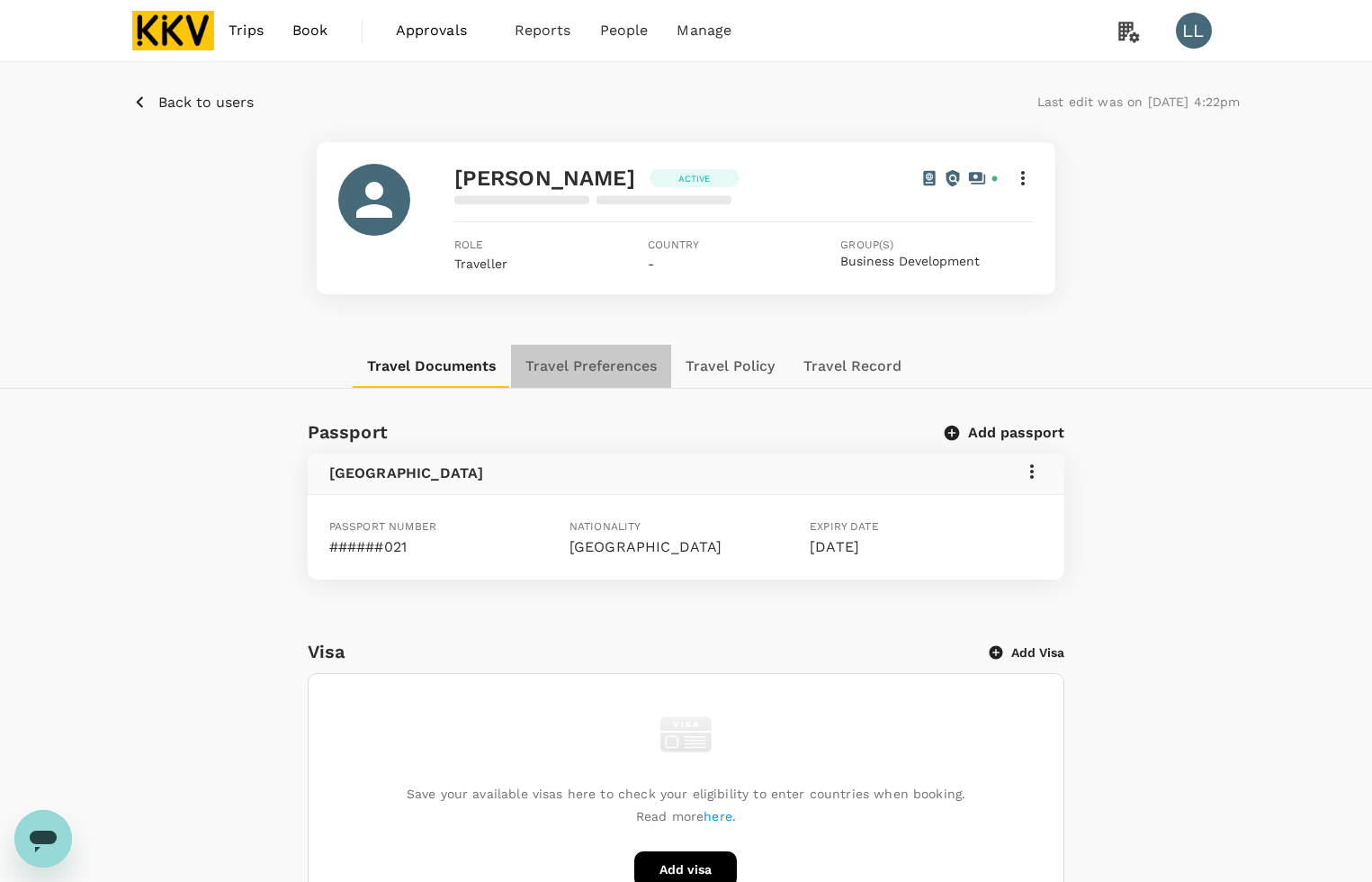
click at [594, 365] on button "Travel Preferences" at bounding box center [591, 366] width 160 height 43
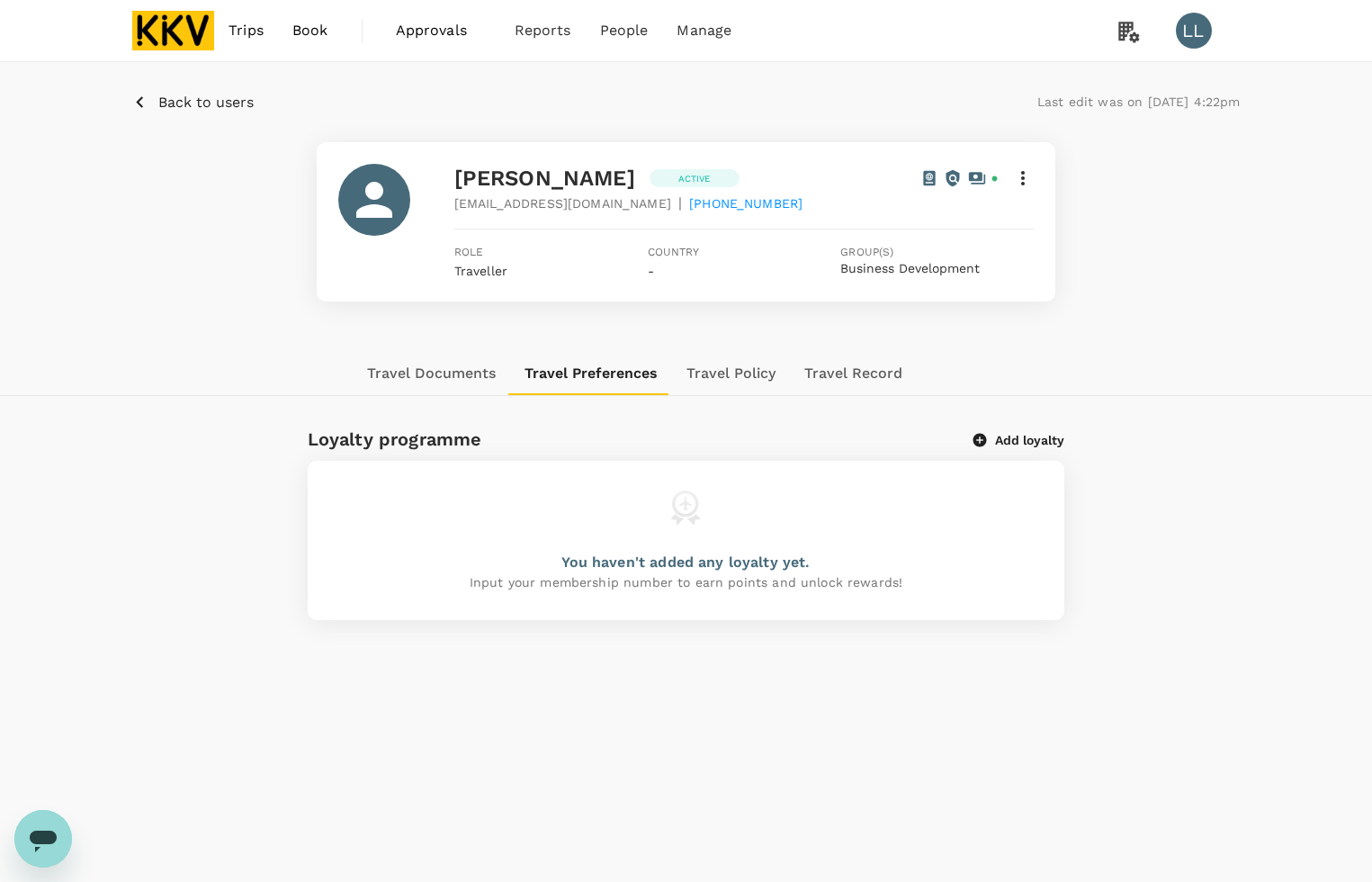
click at [992, 439] on button "Add loyalty" at bounding box center [1019, 440] width 91 height 17
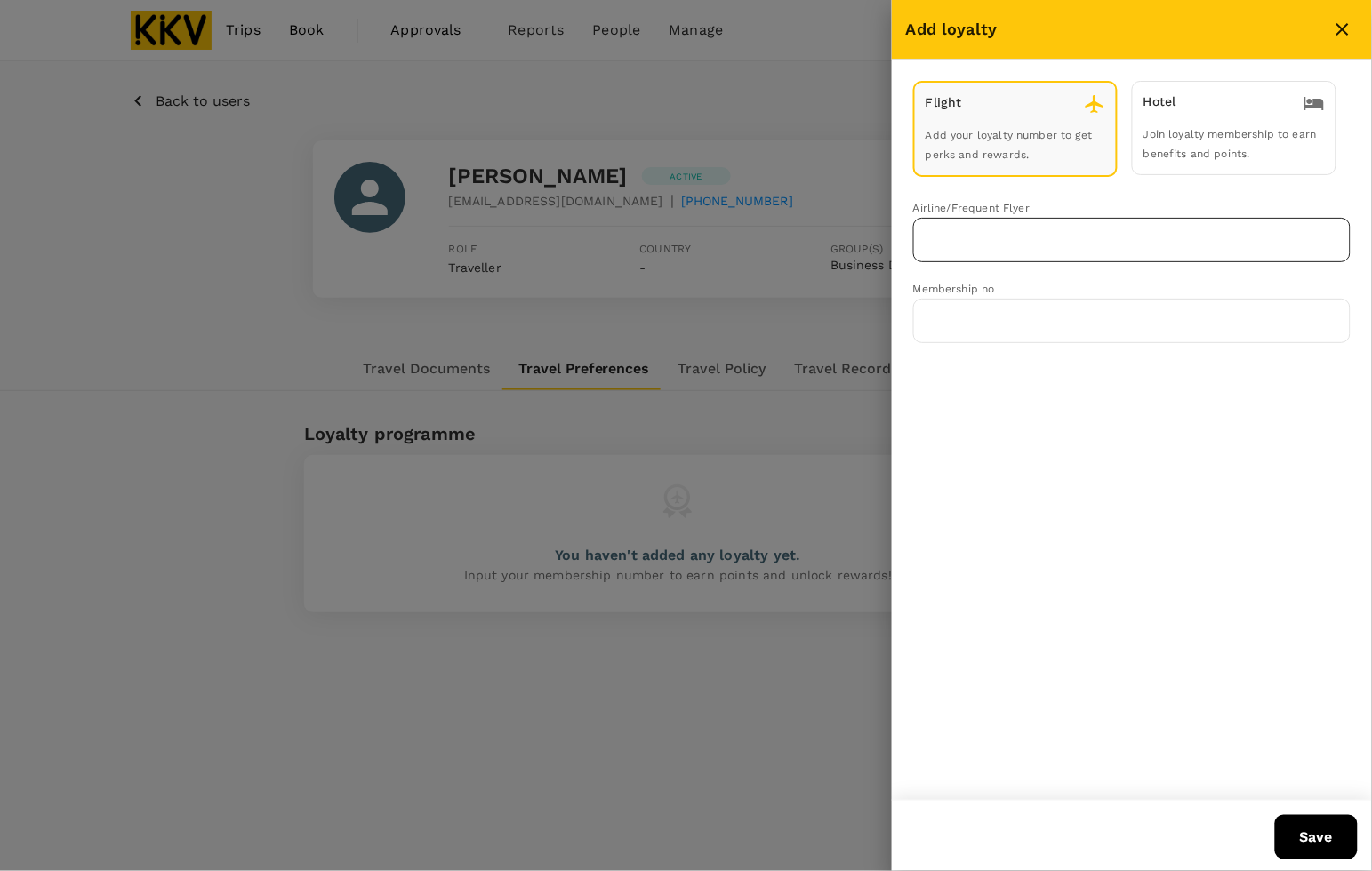
click at [951, 233] on input "text" at bounding box center [1118, 239] width 395 height 34
click at [977, 273] on p "Malaysia Airlines Enrich" at bounding box center [1002, 277] width 149 height 17
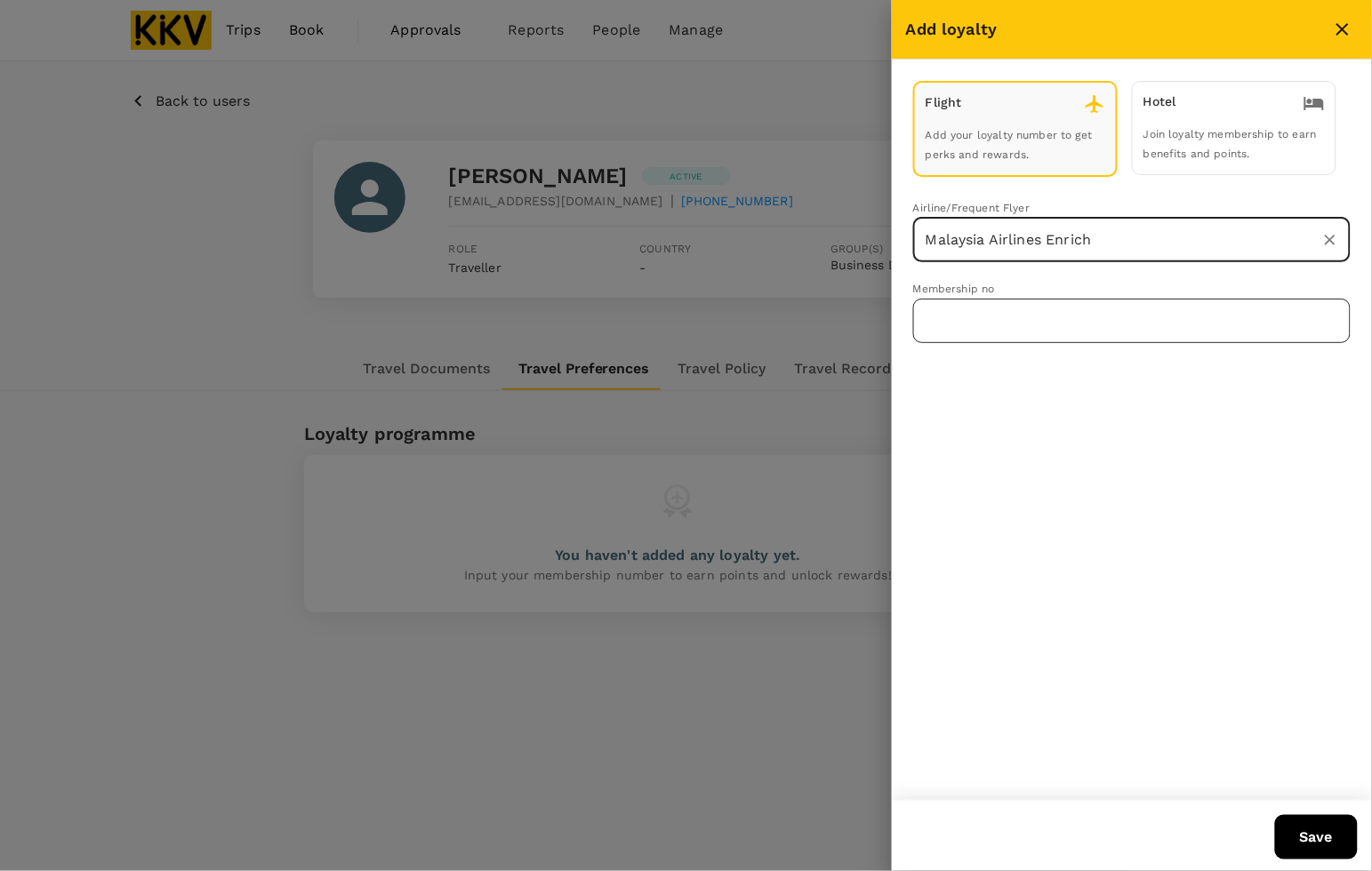
type input "Malaysia Airlines Enrich"
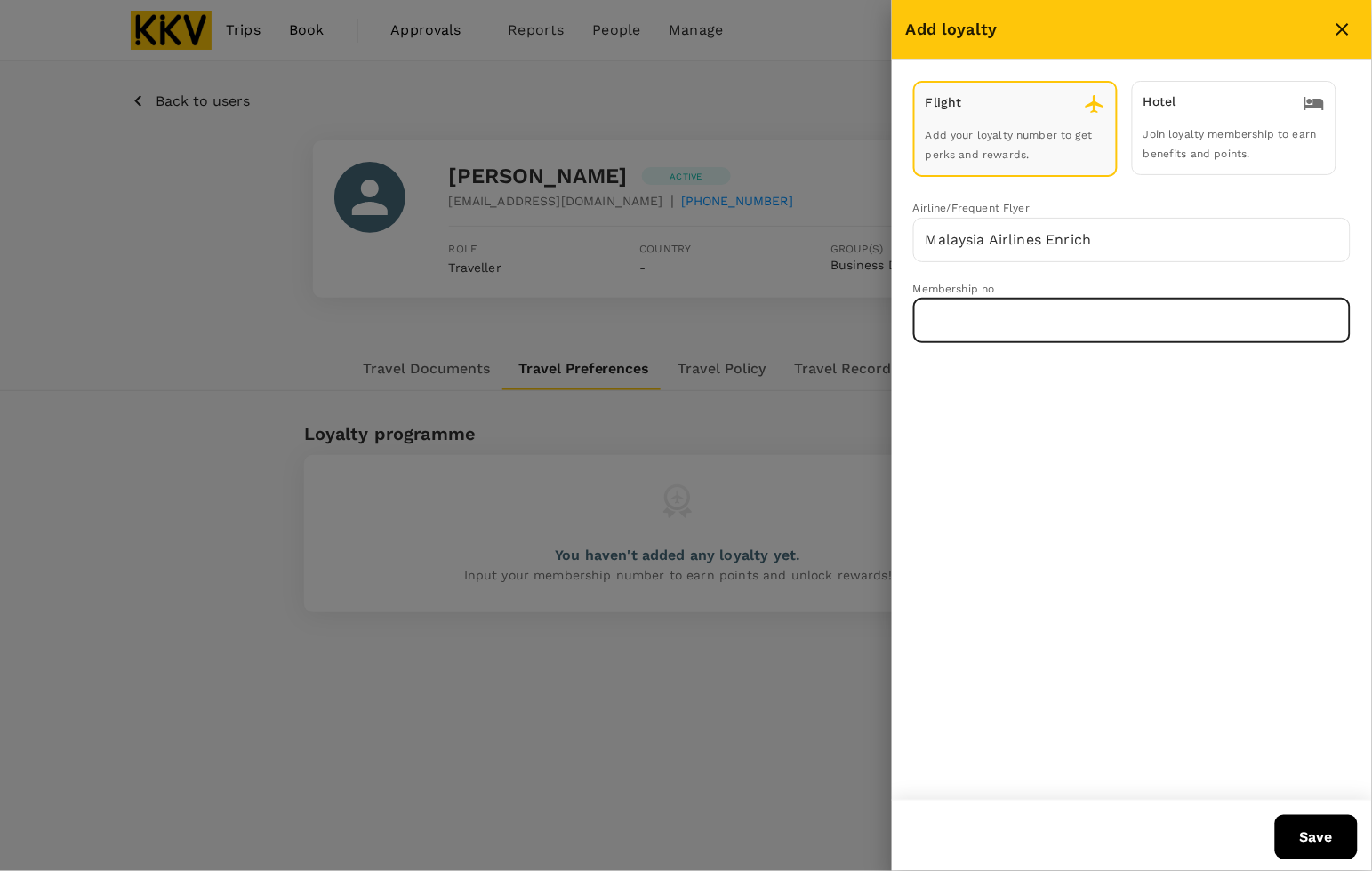
click at [983, 321] on input "text" at bounding box center [1131, 320] width 438 height 45
paste input "MH380248794"
type input "MH380248794"
click at [1305, 840] on button "Save" at bounding box center [1315, 836] width 83 height 45
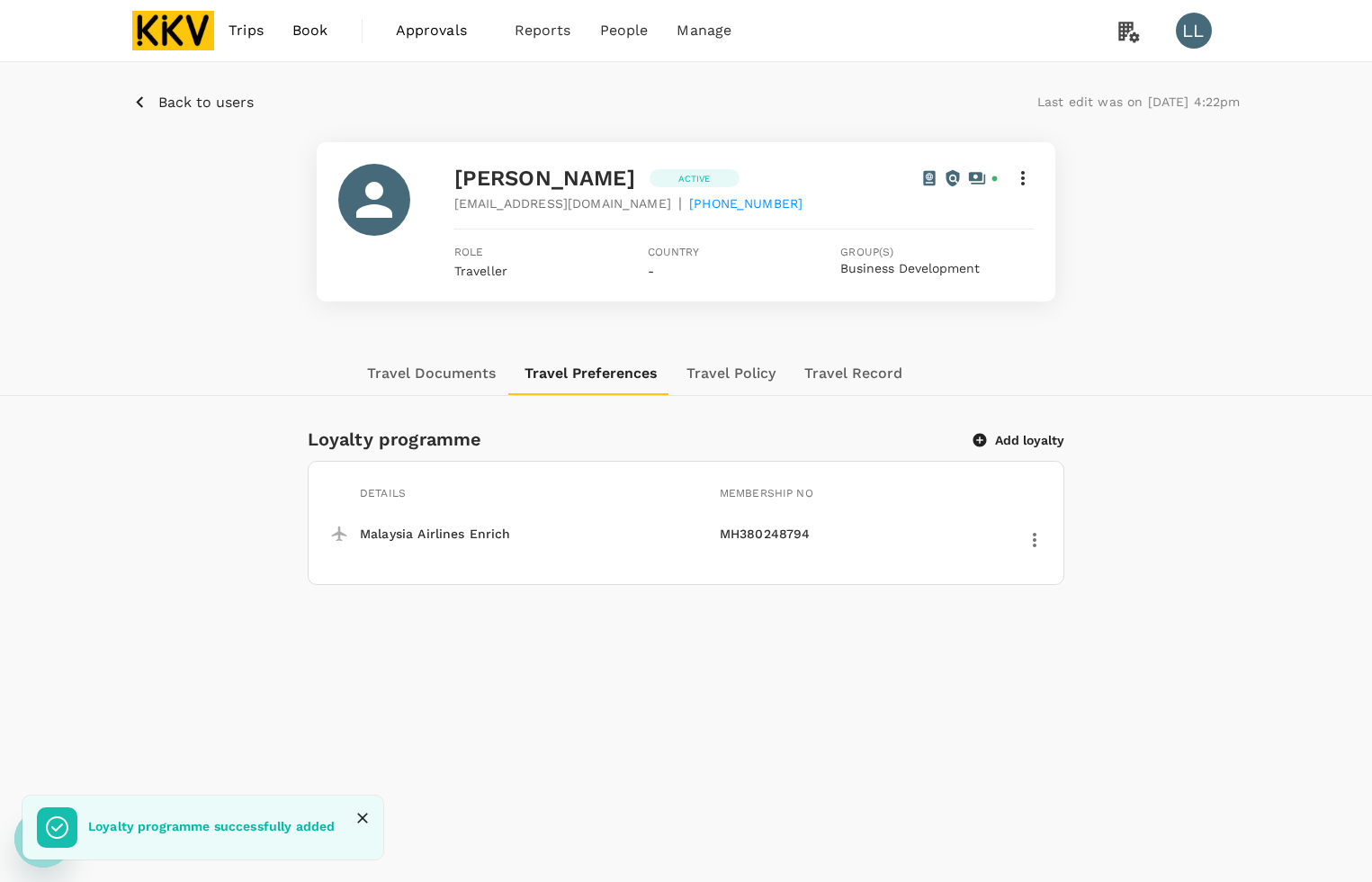
click at [1246, 451] on div "Loyalty programme Add loyalty Details Membership no Malaysia Airlines Enrich MH…" at bounding box center [686, 504] width 1372 height 160
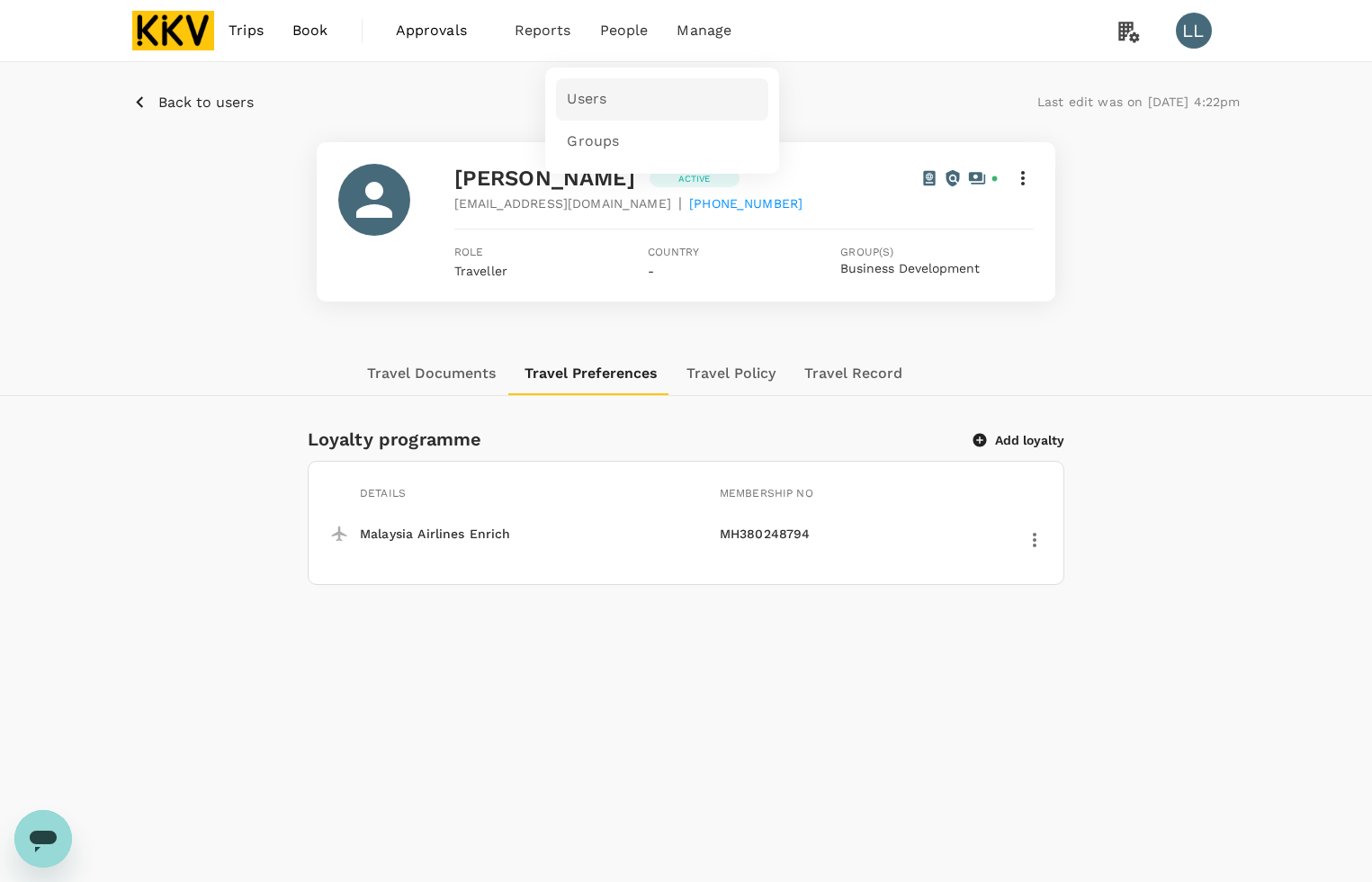
click at [609, 96] on link "Users" at bounding box center [662, 100] width 213 height 43
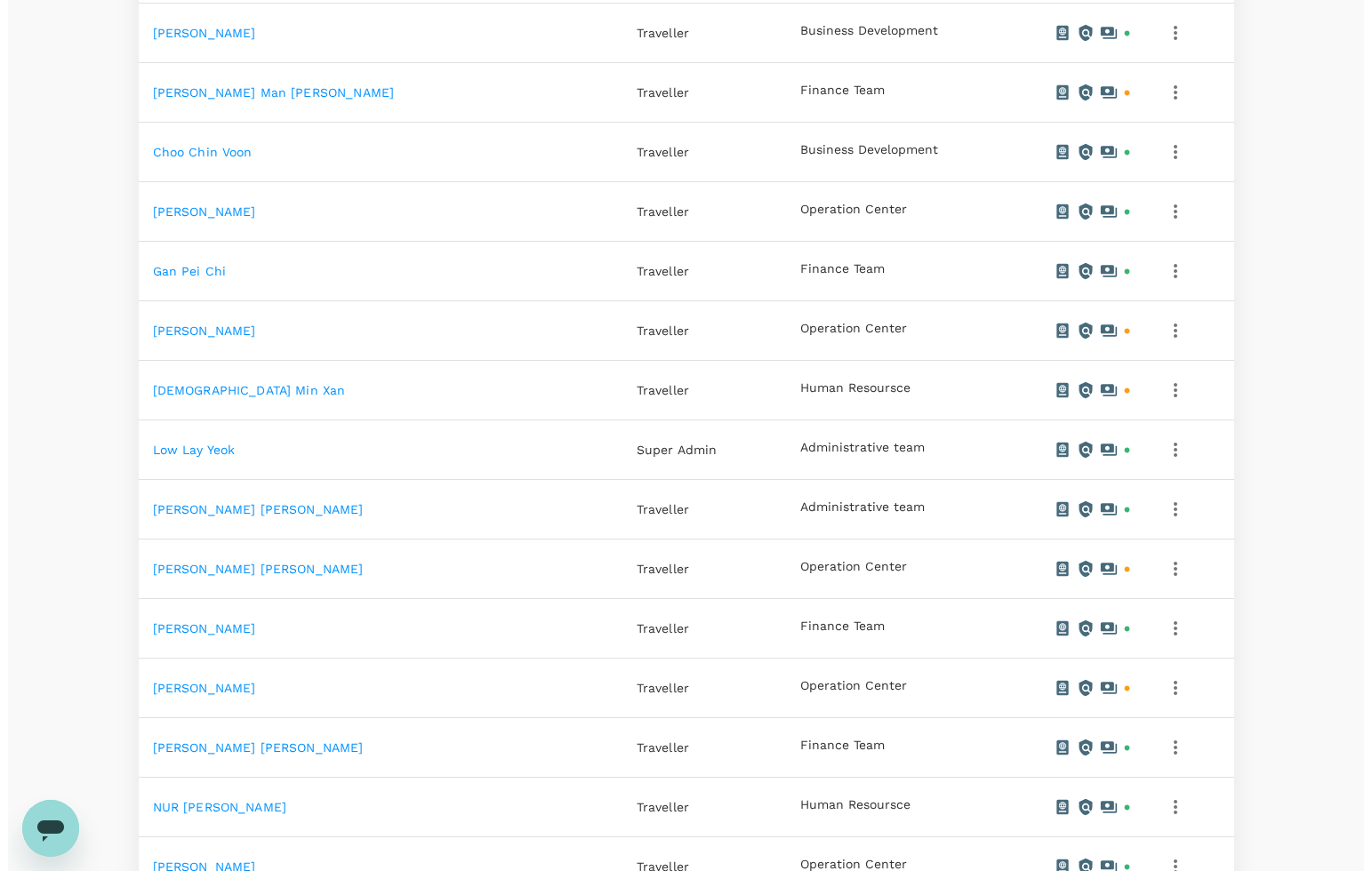
scroll to position [888, 0]
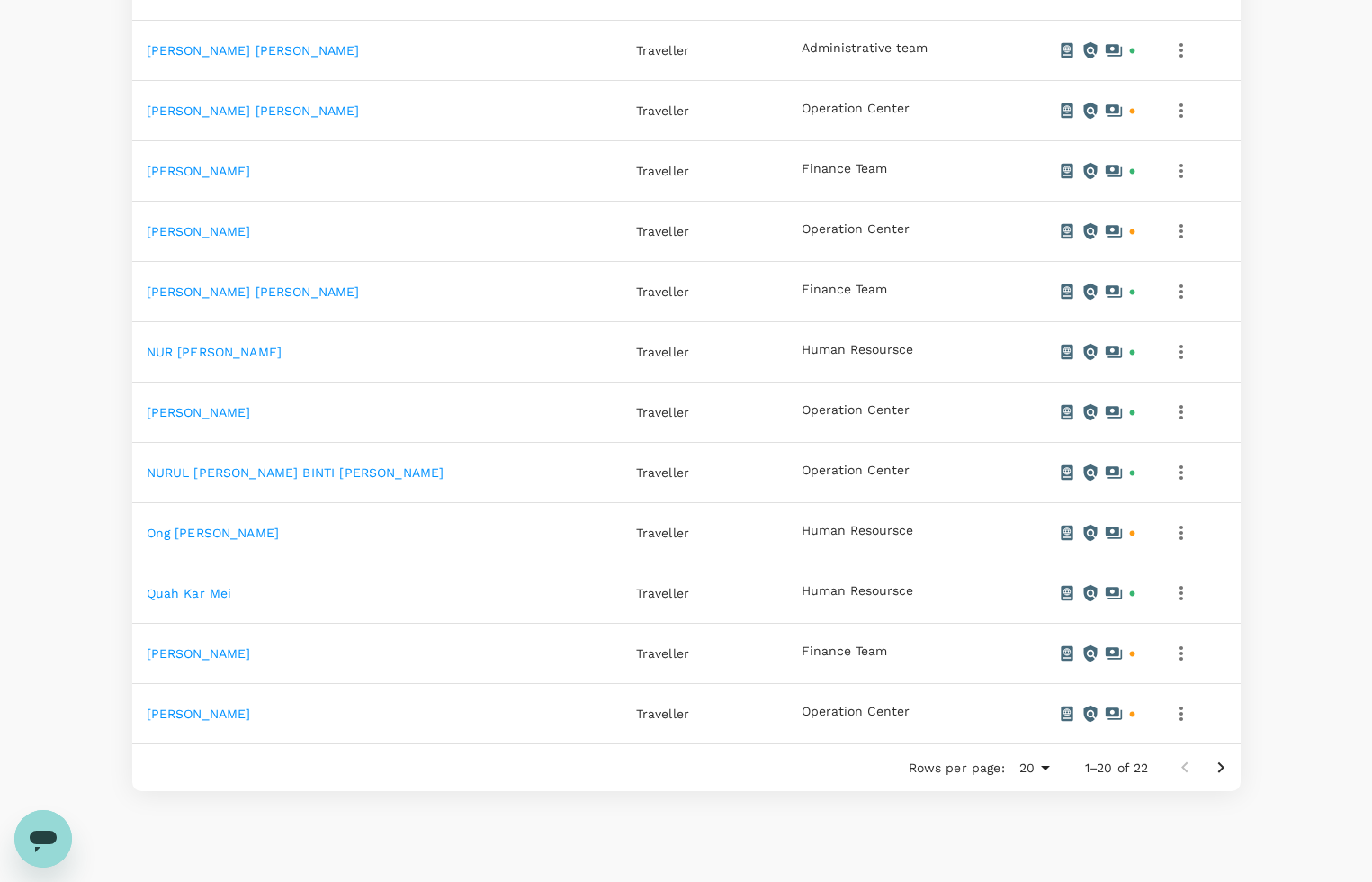
click at [1183, 720] on icon "button" at bounding box center [1181, 713] width 21 height 21
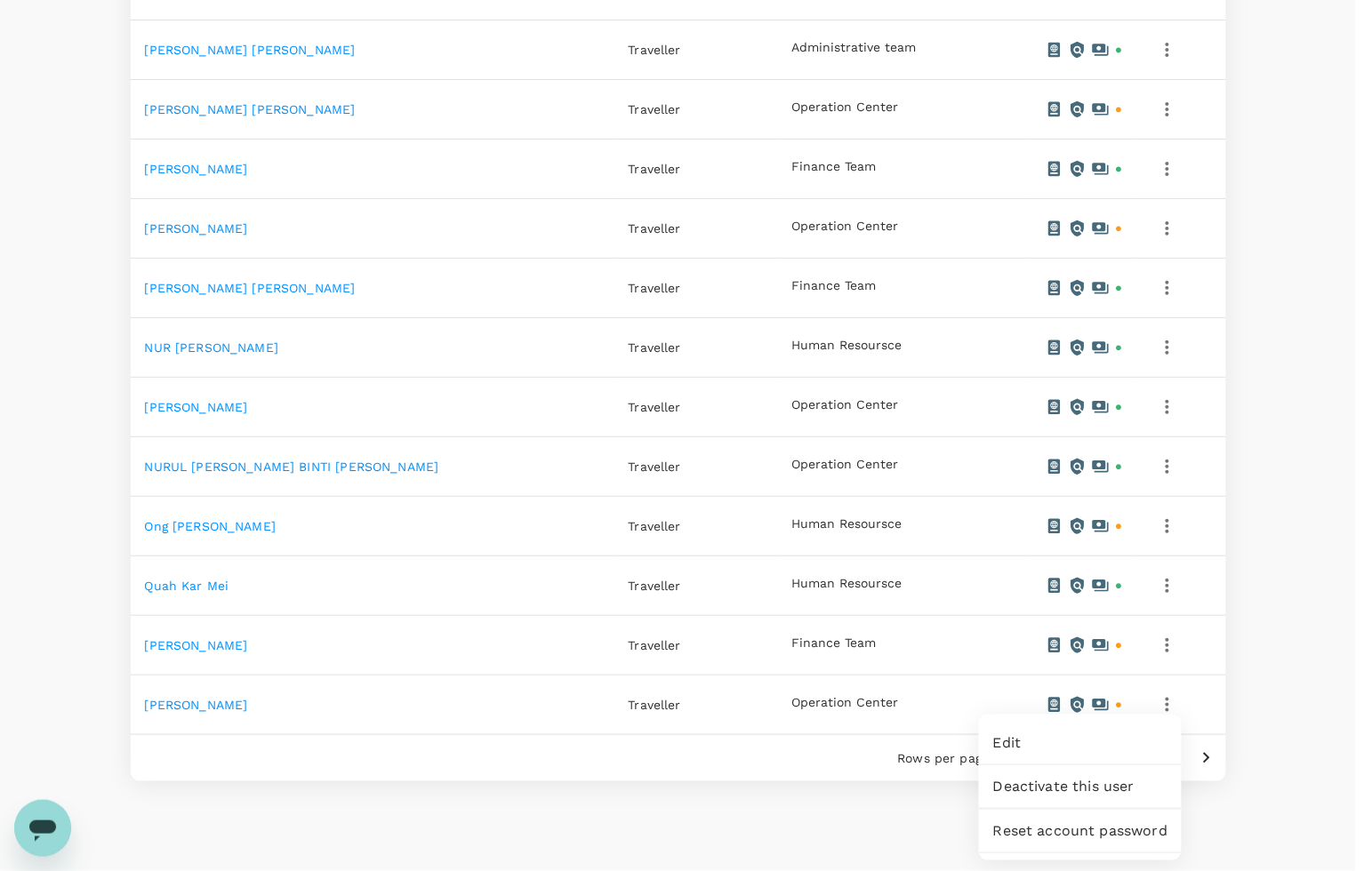
click at [1056, 751] on span "Edit" at bounding box center [1080, 742] width 174 height 21
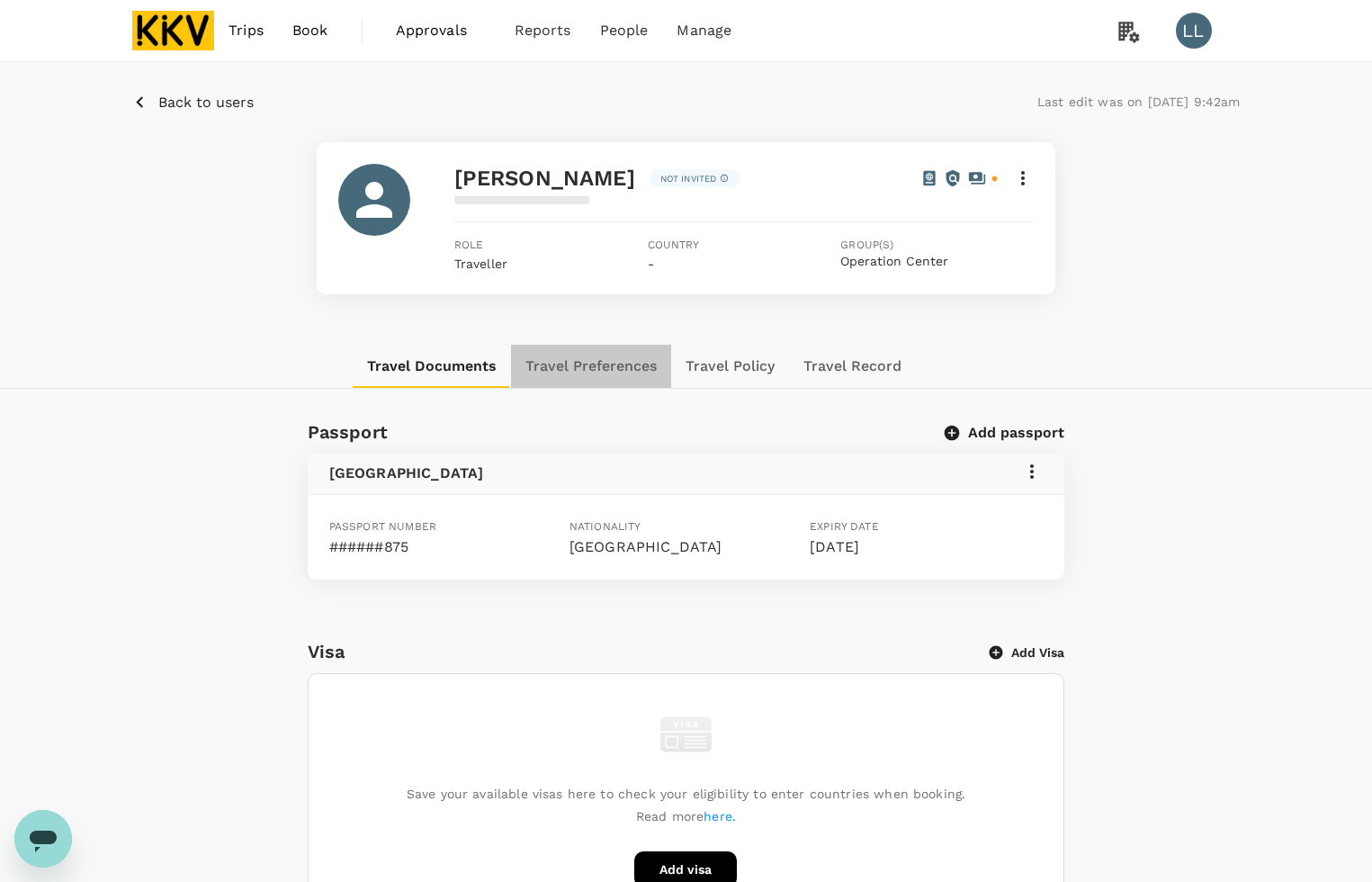
click at [612, 362] on button "Travel Preferences" at bounding box center [591, 366] width 160 height 43
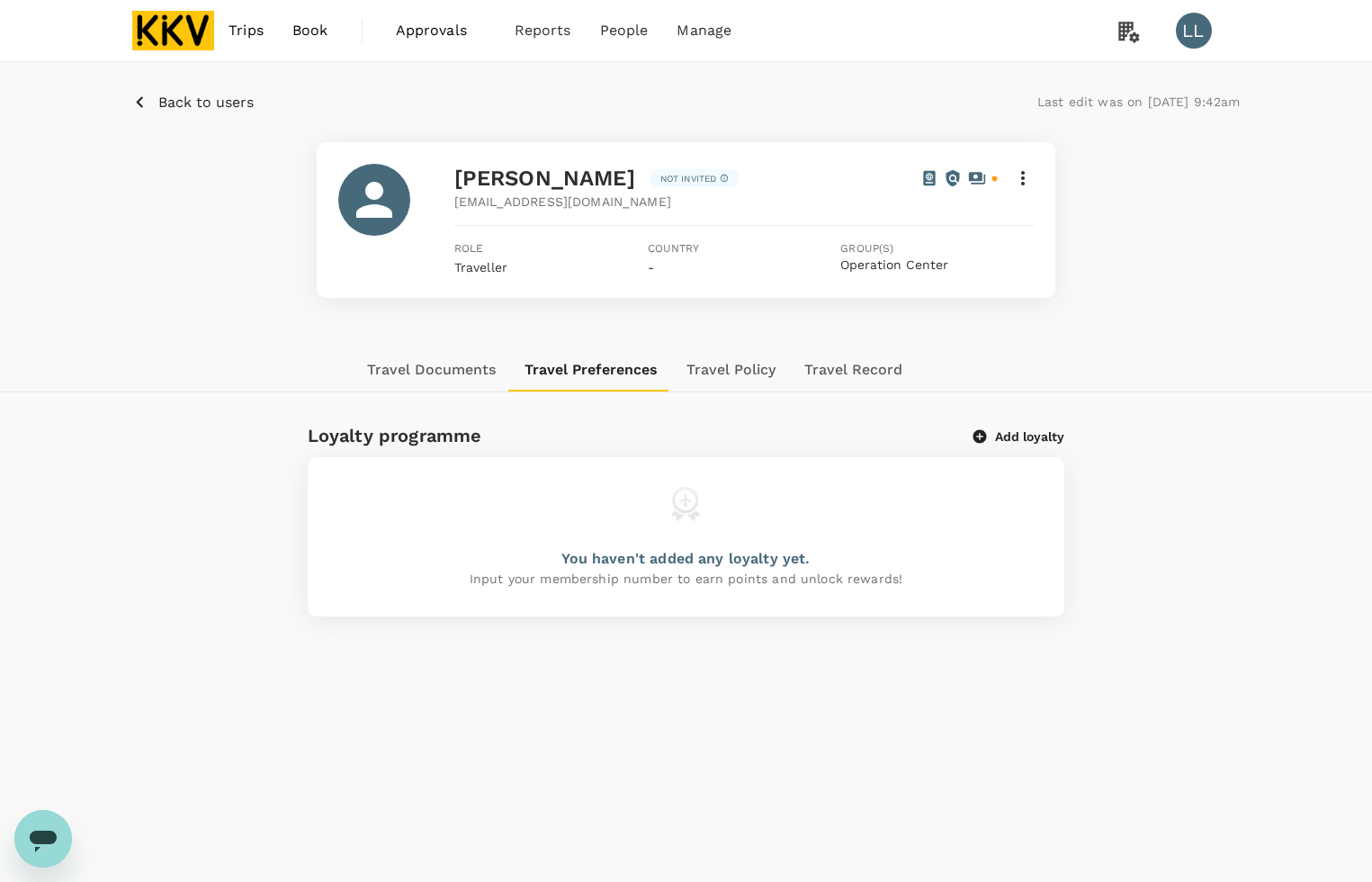
click at [1009, 426] on div "Add loyalty" at bounding box center [1019, 435] width 91 height 18
click at [1008, 430] on button "Add loyalty" at bounding box center [1019, 436] width 91 height 17
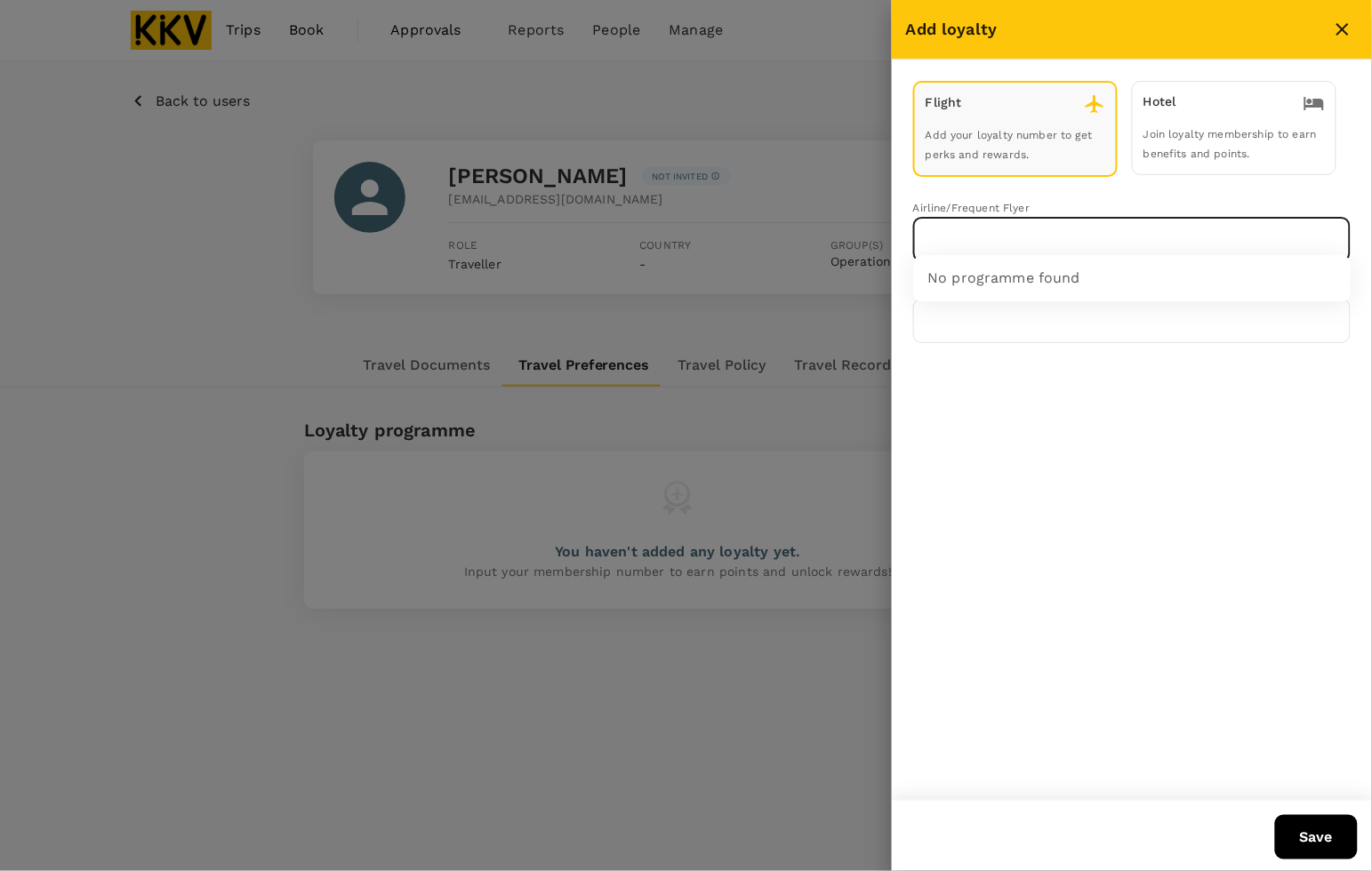
click at [997, 247] on input "text" at bounding box center [1118, 239] width 395 height 34
click at [1010, 280] on p "Malaysia Airlines Enrich" at bounding box center [1002, 277] width 149 height 17
type input "Malaysia Airlines Enrich"
click at [1009, 312] on input "text" at bounding box center [1131, 320] width 438 height 45
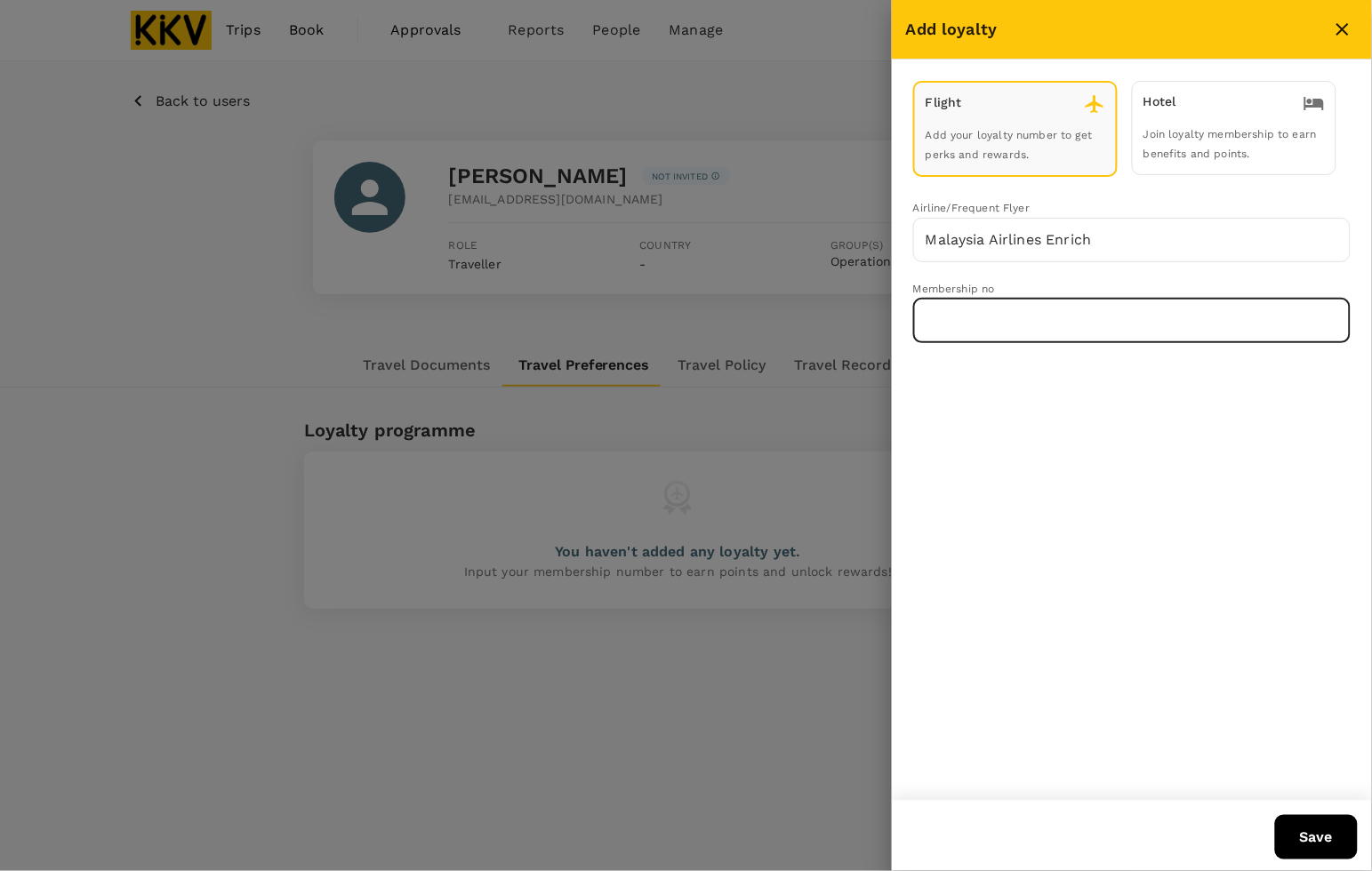
paste input "MH380248794"
type input "MH380248794"
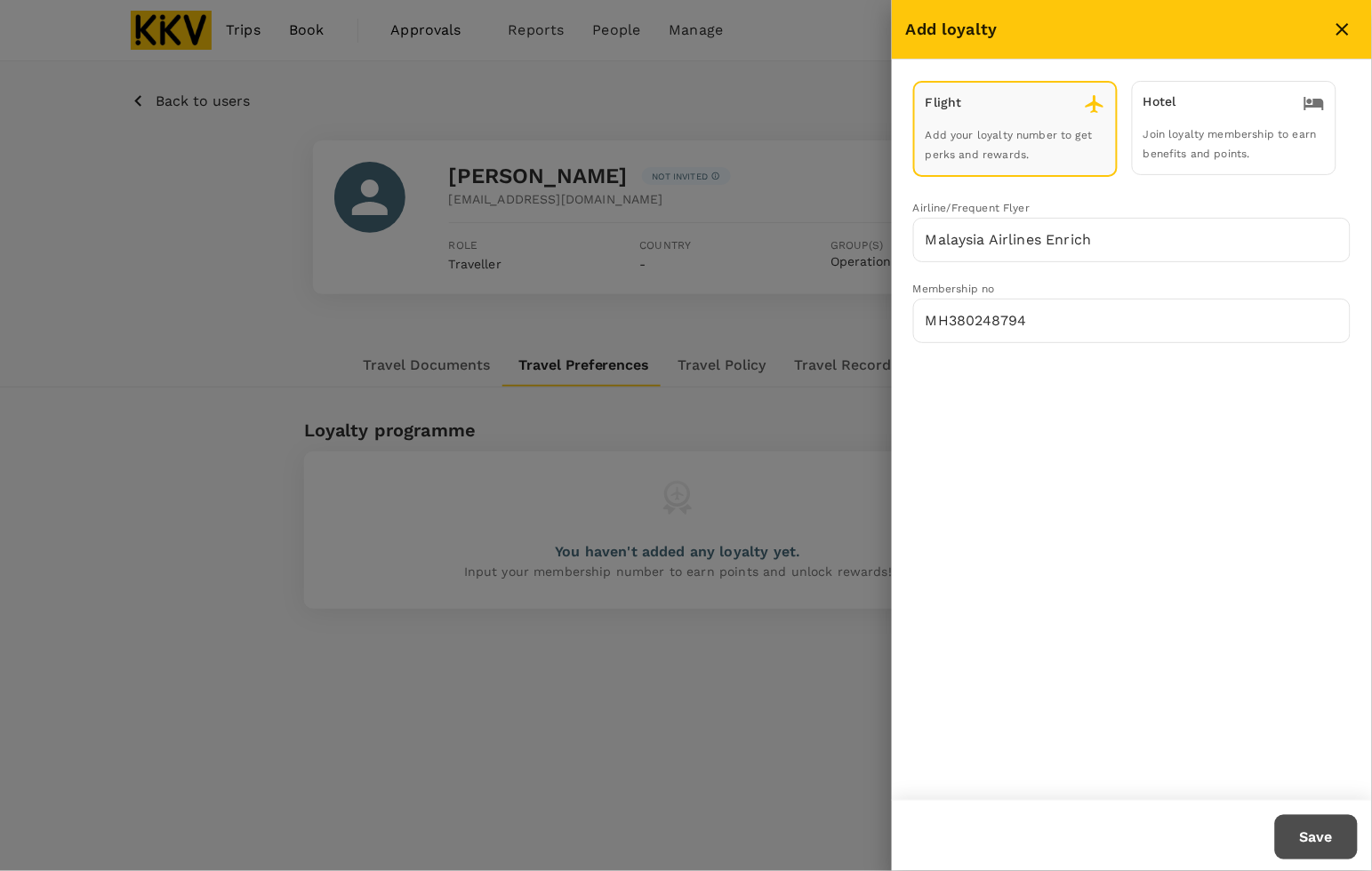
click at [1304, 845] on button "Save" at bounding box center [1315, 836] width 83 height 45
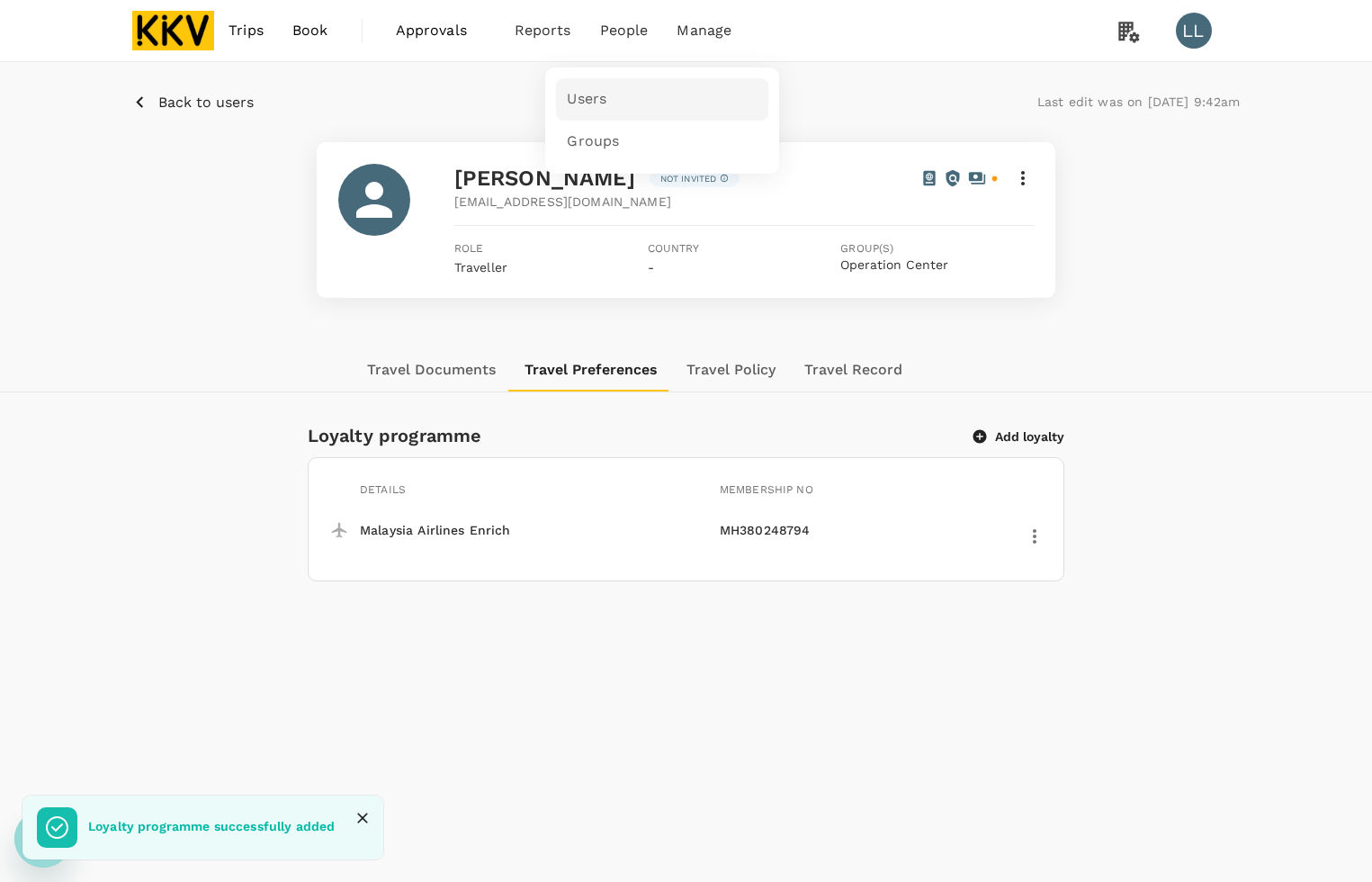
click at [606, 90] on link "Users" at bounding box center [662, 100] width 213 height 43
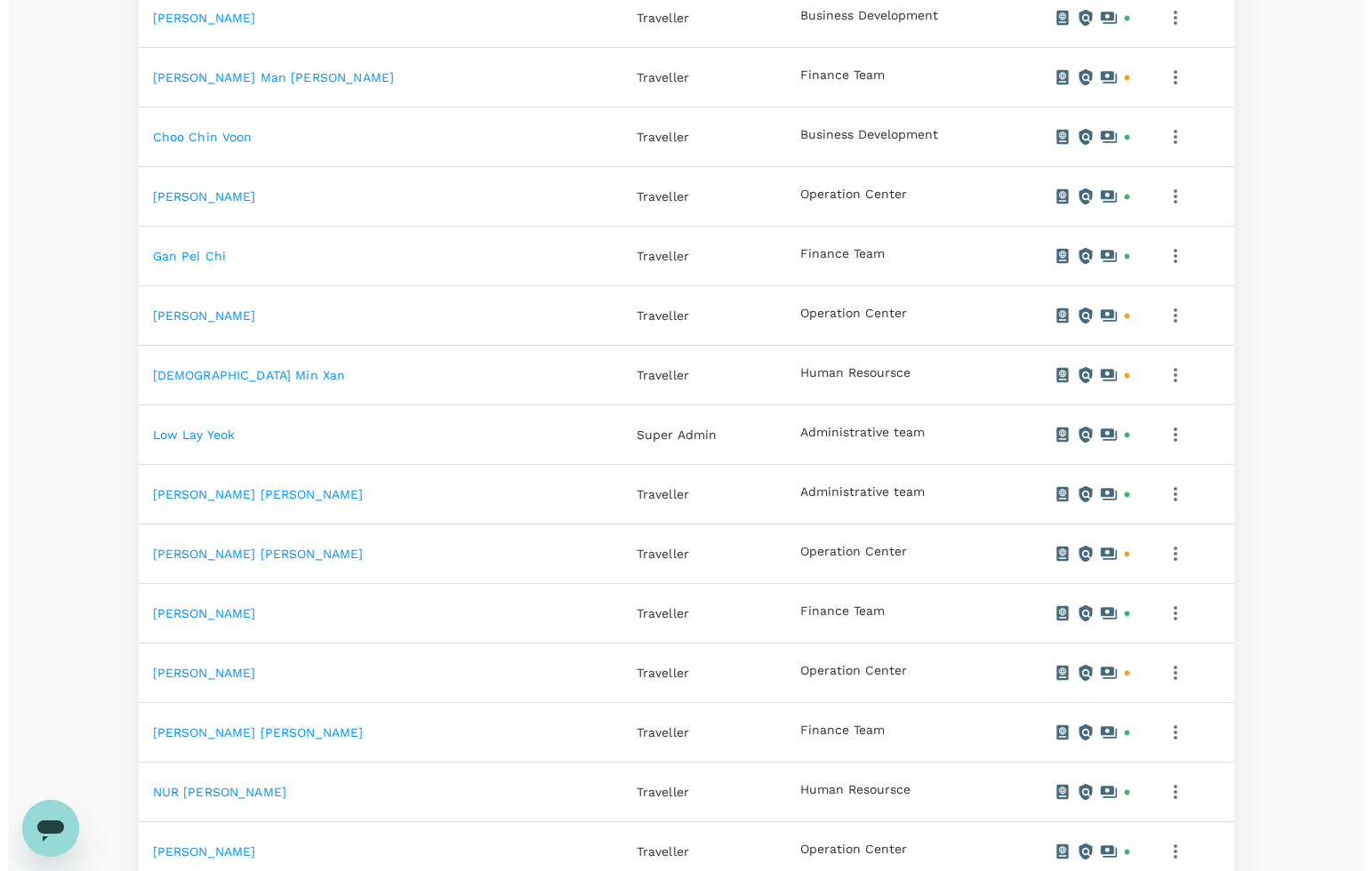
scroll to position [333, 0]
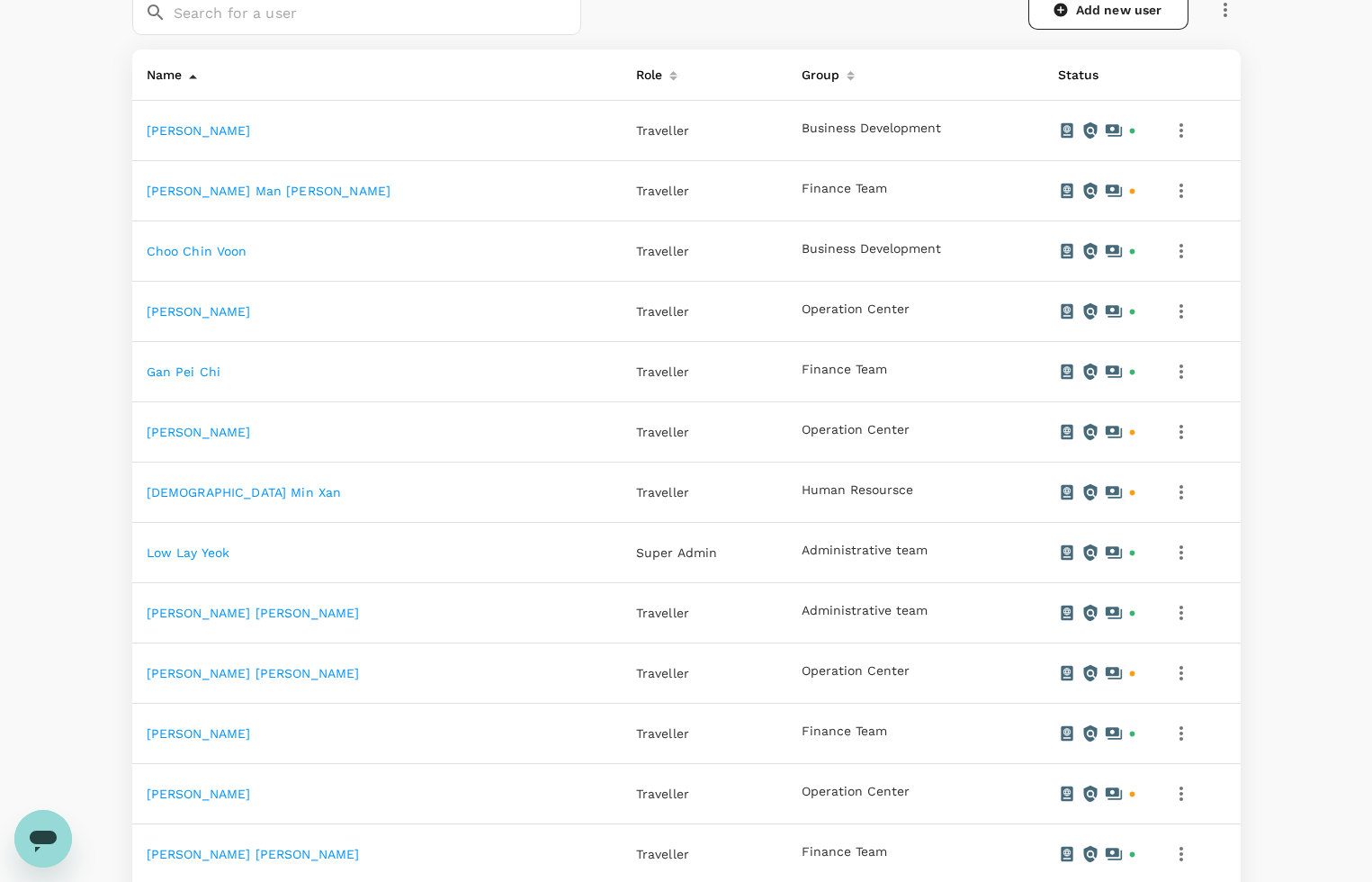
click at [1183, 123] on icon "button" at bounding box center [1181, 129] width 21 height 21
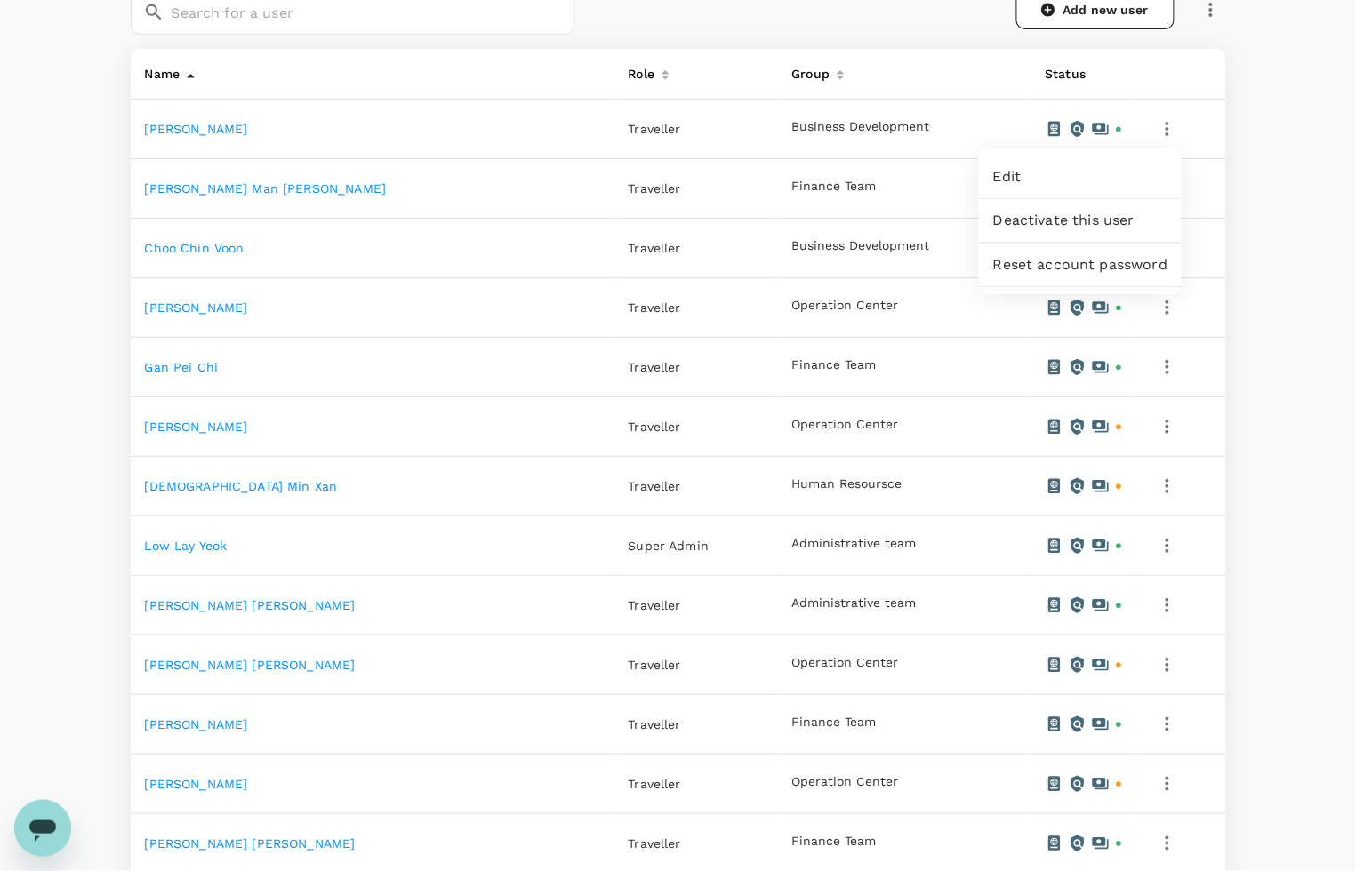
click at [1038, 163] on link "Edit" at bounding box center [1080, 176] width 203 height 43
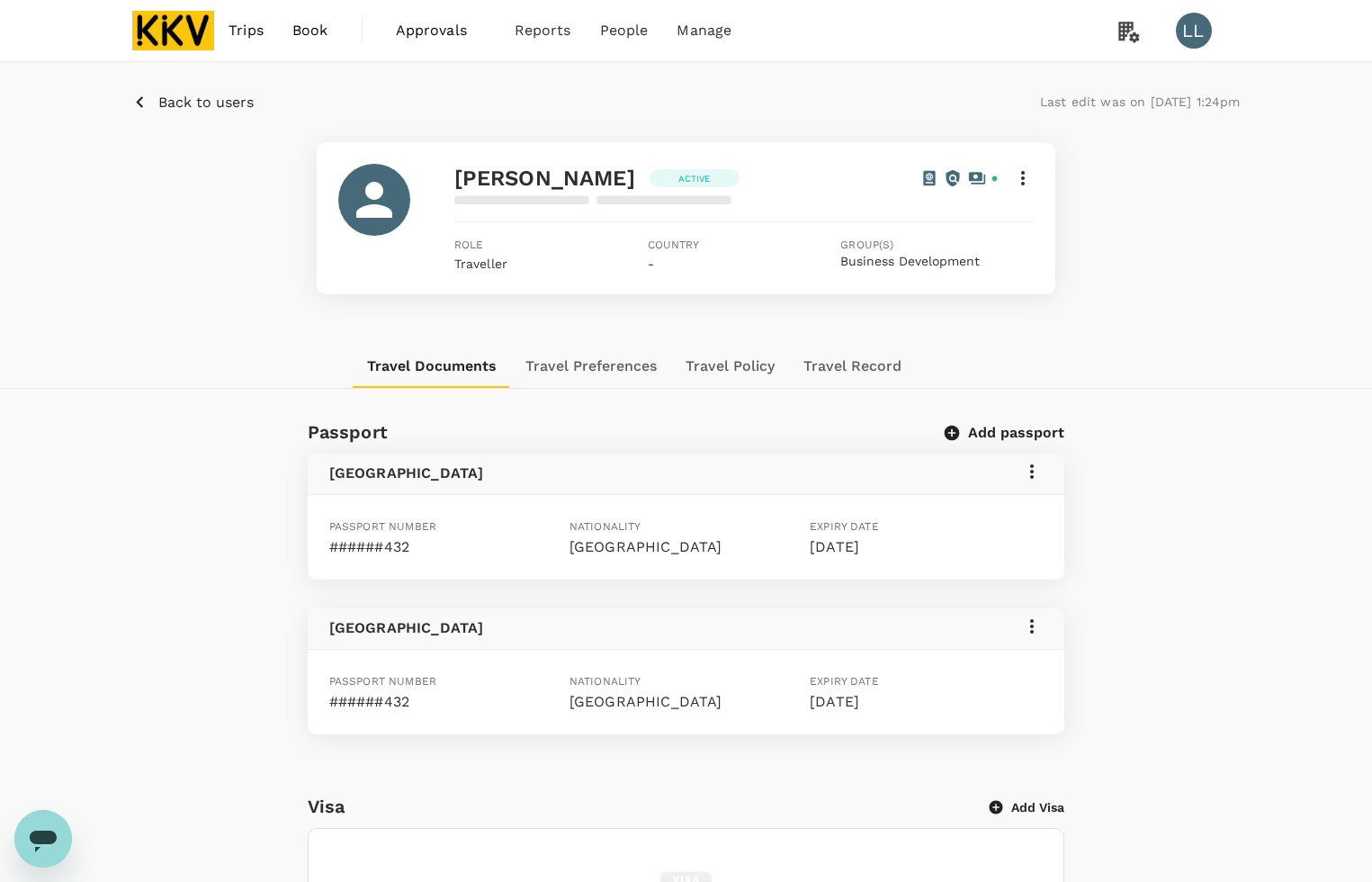
click at [610, 366] on button "Travel Preferences" at bounding box center [591, 366] width 160 height 43
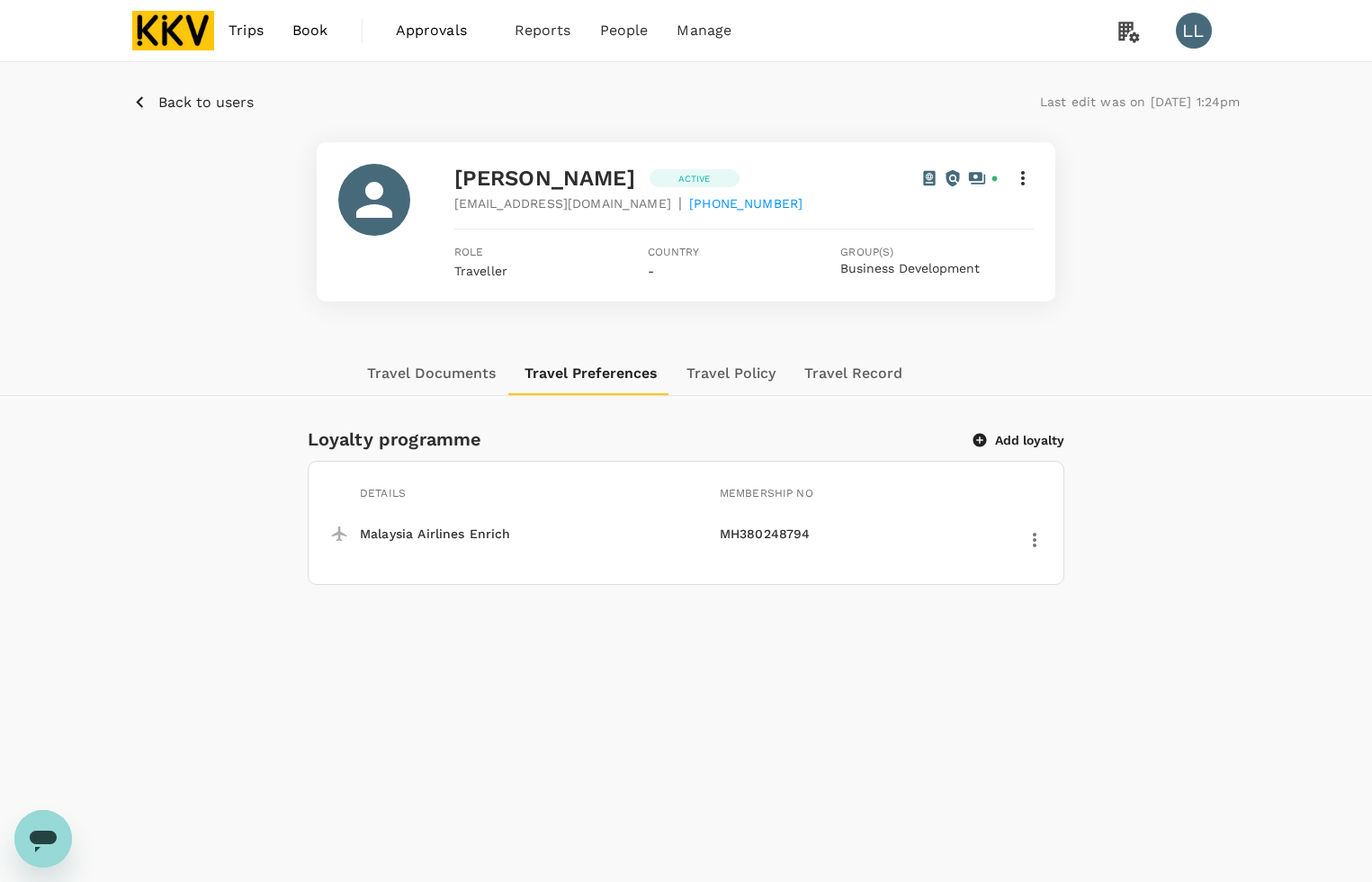
click at [716, 371] on button "Travel Policy" at bounding box center [730, 373] width 117 height 43
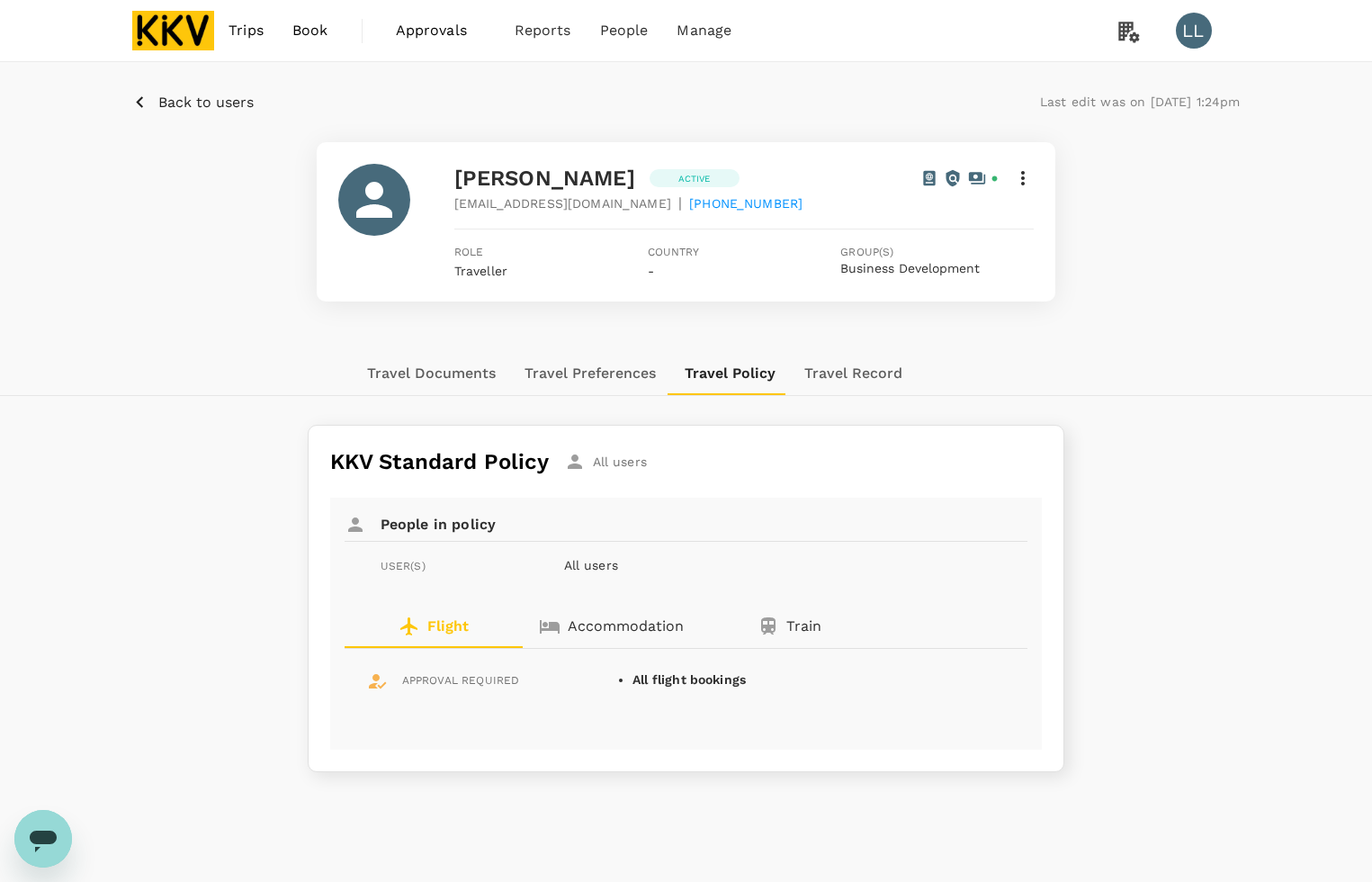
click at [480, 364] on button "Travel Documents" at bounding box center [431, 373] width 157 height 43
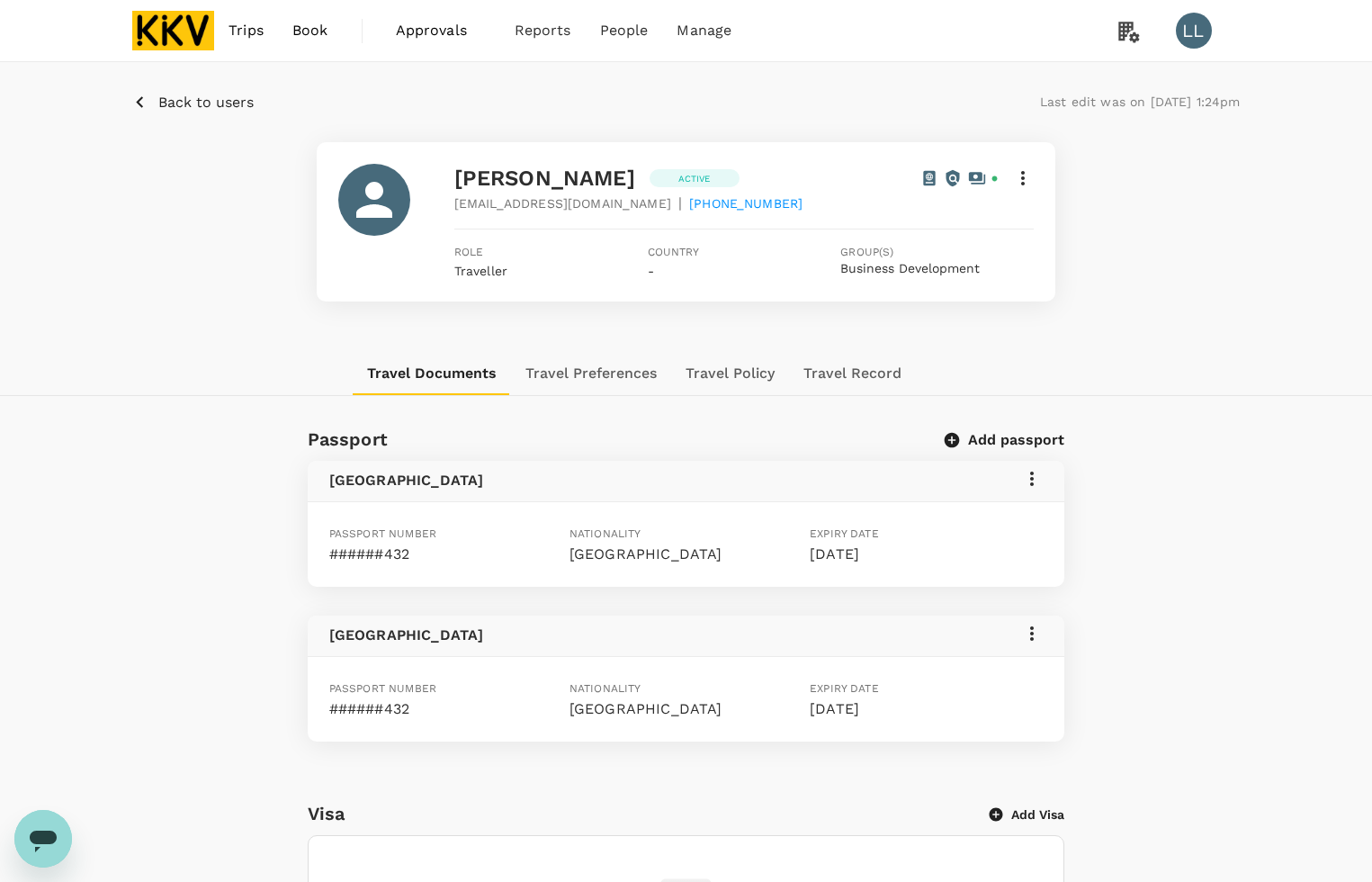
click at [1305, 412] on div "Back to users Last edit was on [DATE] 1:24pm [PERSON_NAME] Khei Active [EMAIL_A…" at bounding box center [686, 829] width 1372 height 1535
click at [600, 371] on button "Travel Preferences" at bounding box center [591, 373] width 160 height 43
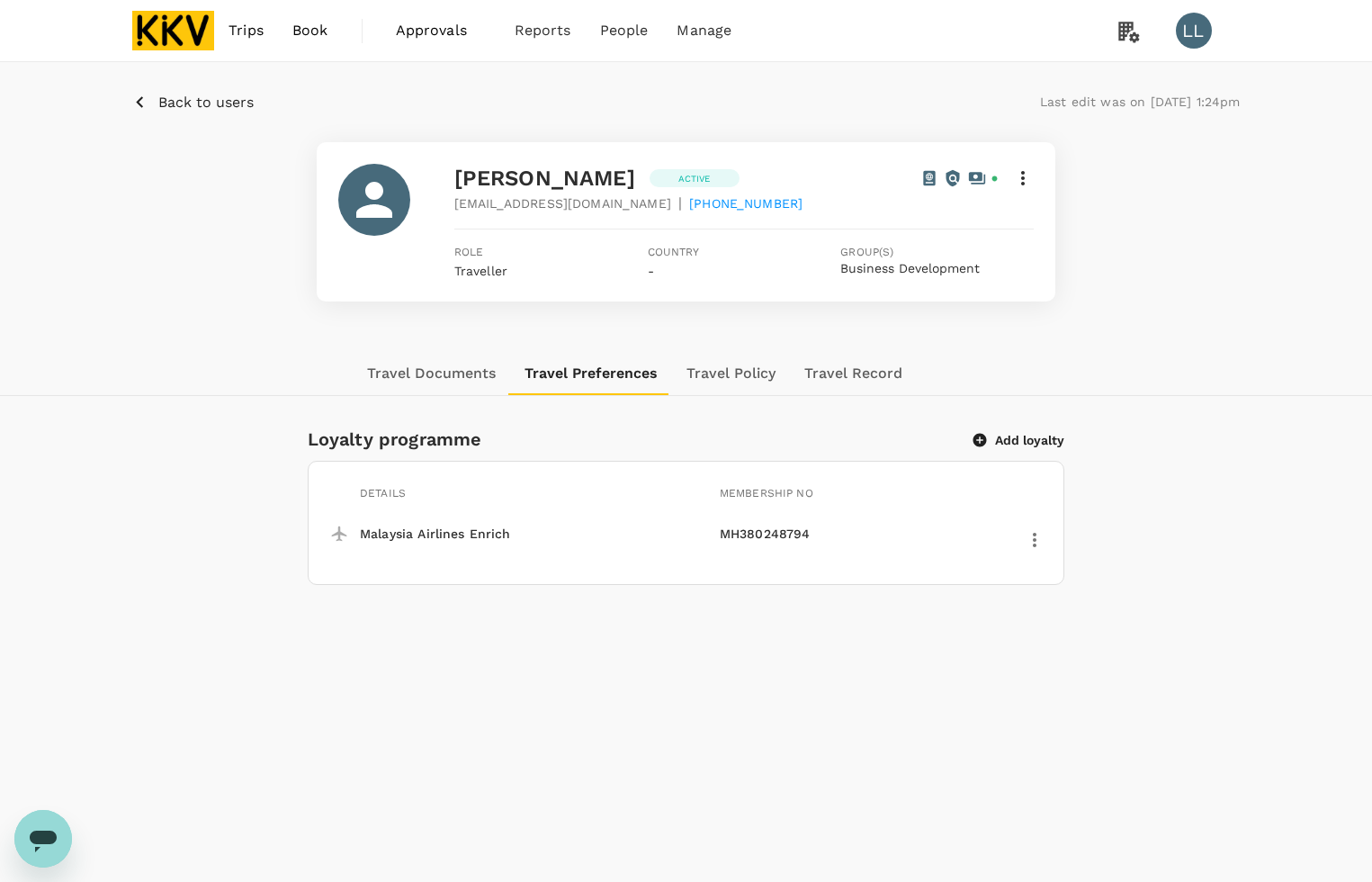
click at [1030, 433] on button "Add loyalty" at bounding box center [1019, 440] width 91 height 17
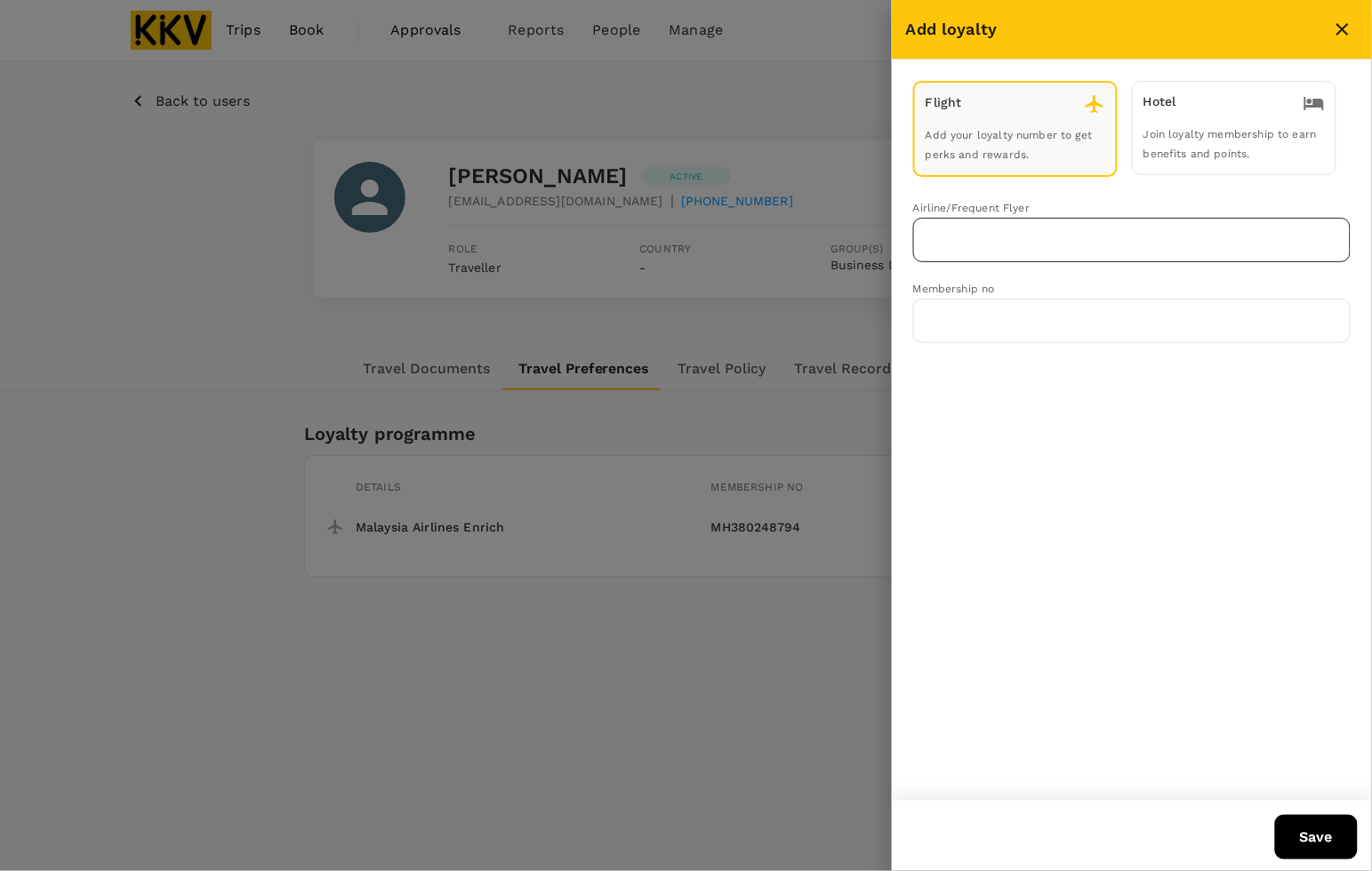
click at [1005, 240] on input "text" at bounding box center [1118, 239] width 395 height 34
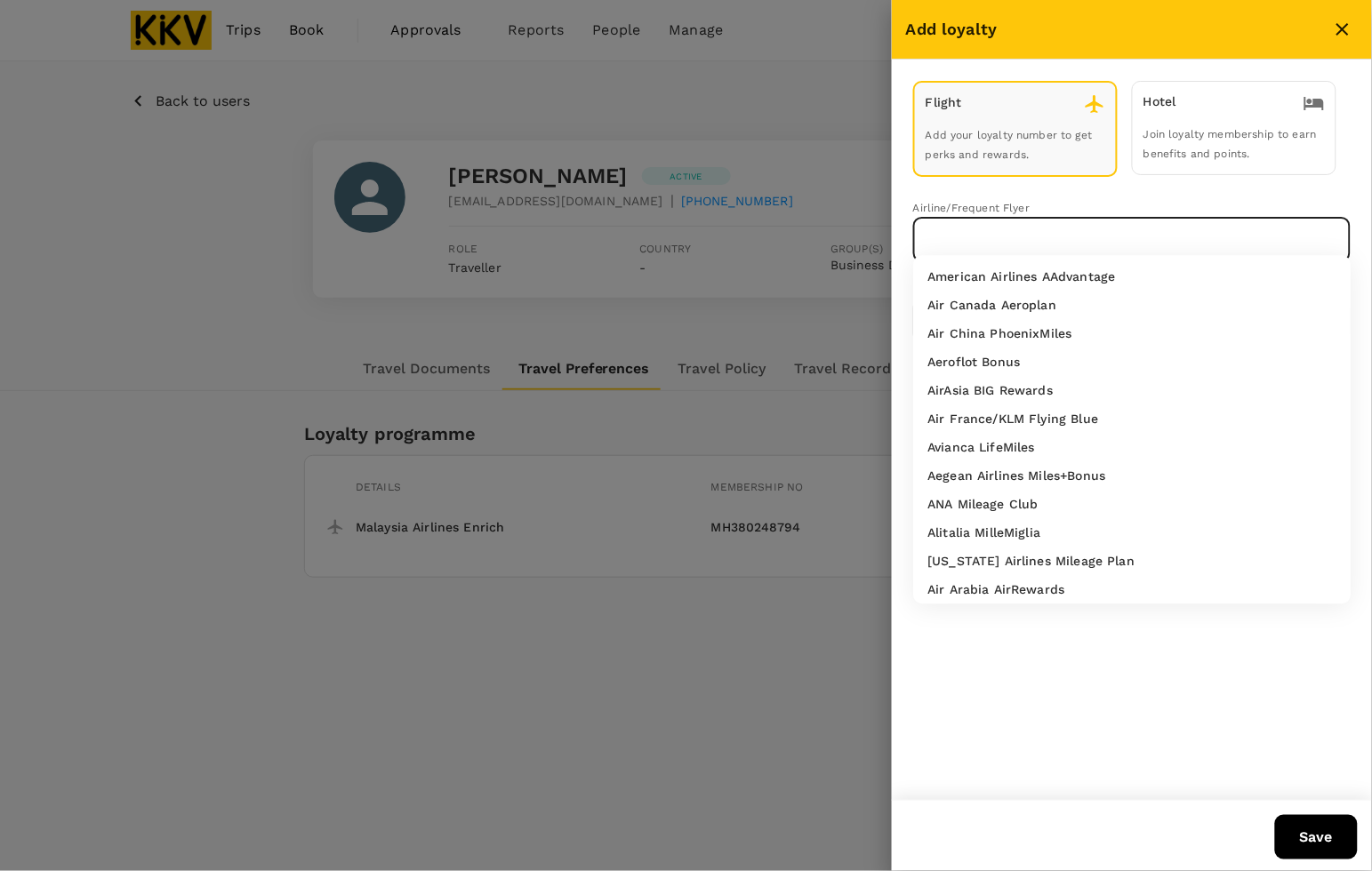
click at [1023, 392] on p "AirAsia BIG Rewards" at bounding box center [990, 390] width 125 height 17
type input "AirAsia BIG Rewards"
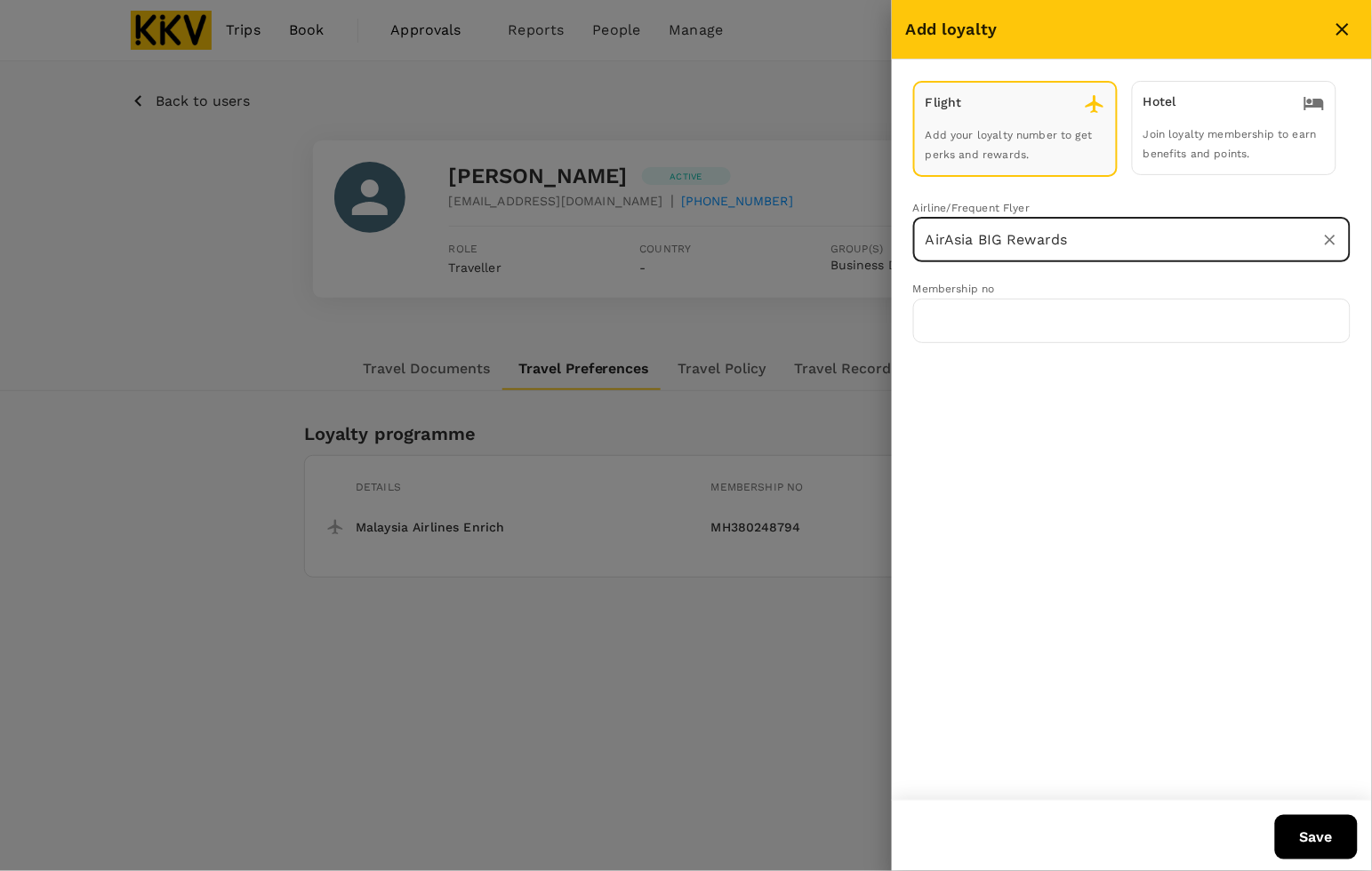
click at [1108, 232] on input "AirAsia BIG Rewards" at bounding box center [1106, 239] width 372 height 34
click at [1325, 233] on icon "Clear" at bounding box center [1329, 239] width 17 height 17
click at [1349, 26] on icon "close" at bounding box center [1342, 28] width 21 height 21
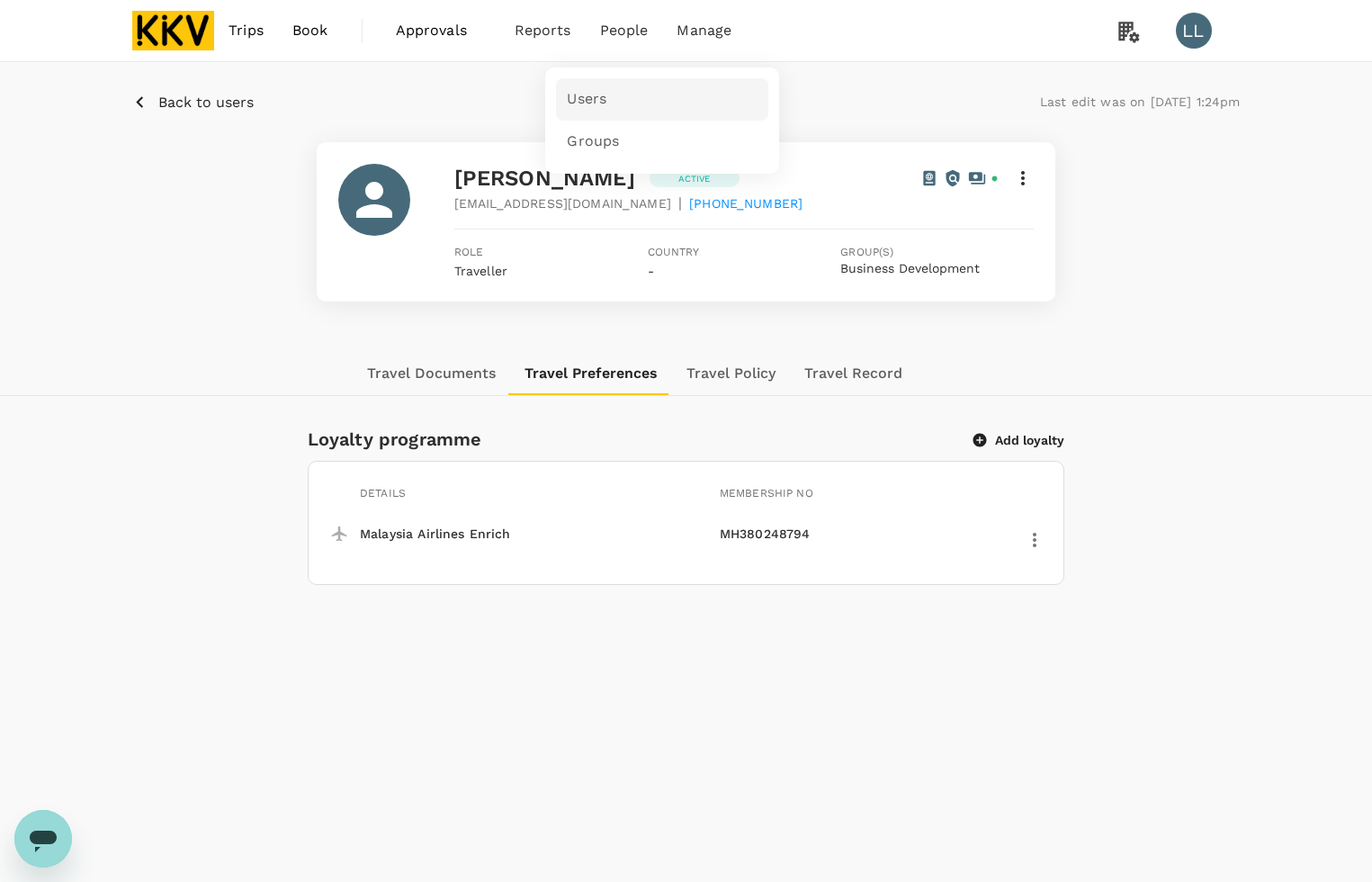
click at [600, 92] on span "Users" at bounding box center [586, 99] width 40 height 20
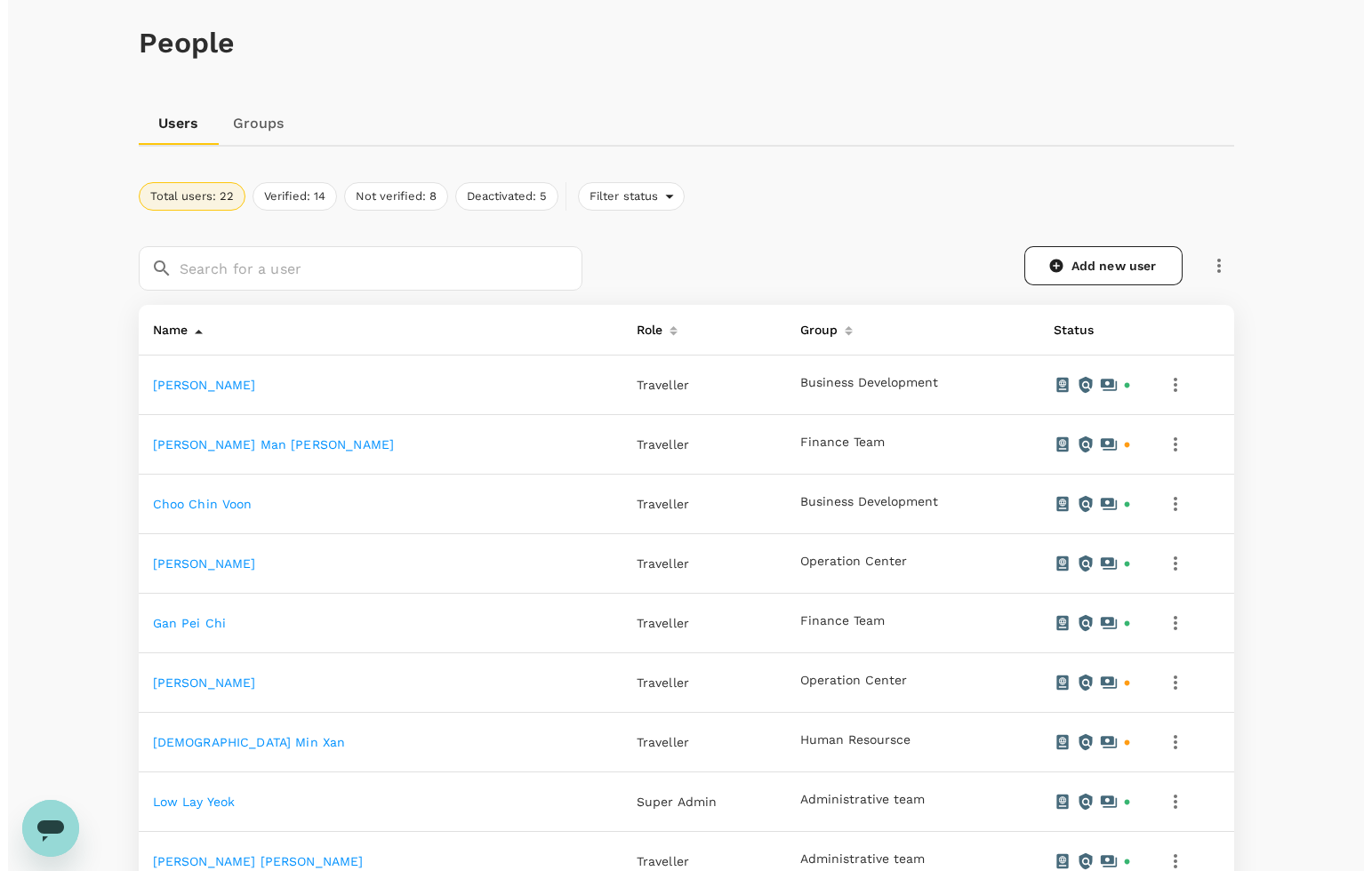
scroll to position [111, 0]
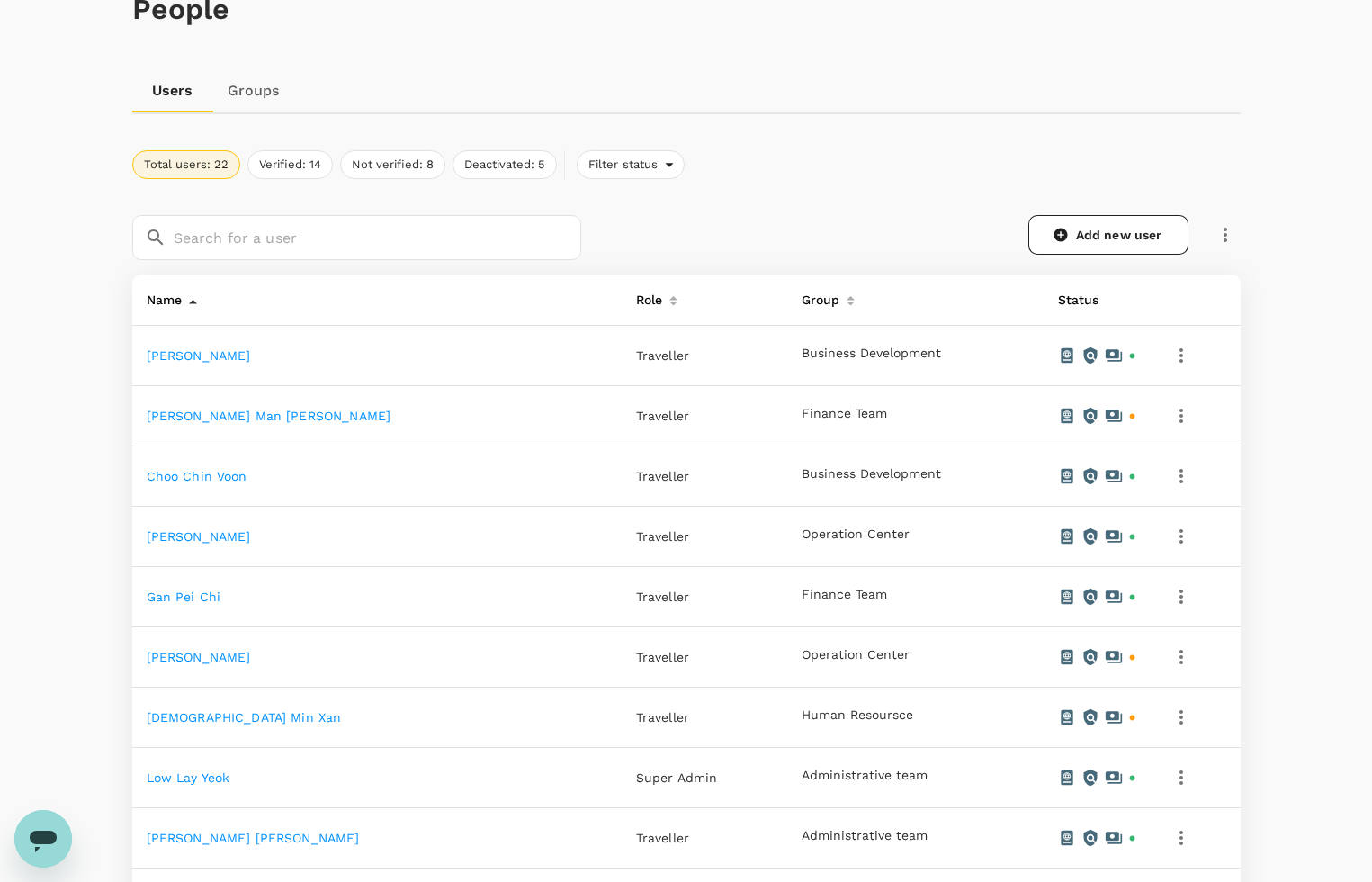
click at [1182, 594] on icon "button" at bounding box center [1181, 596] width 21 height 21
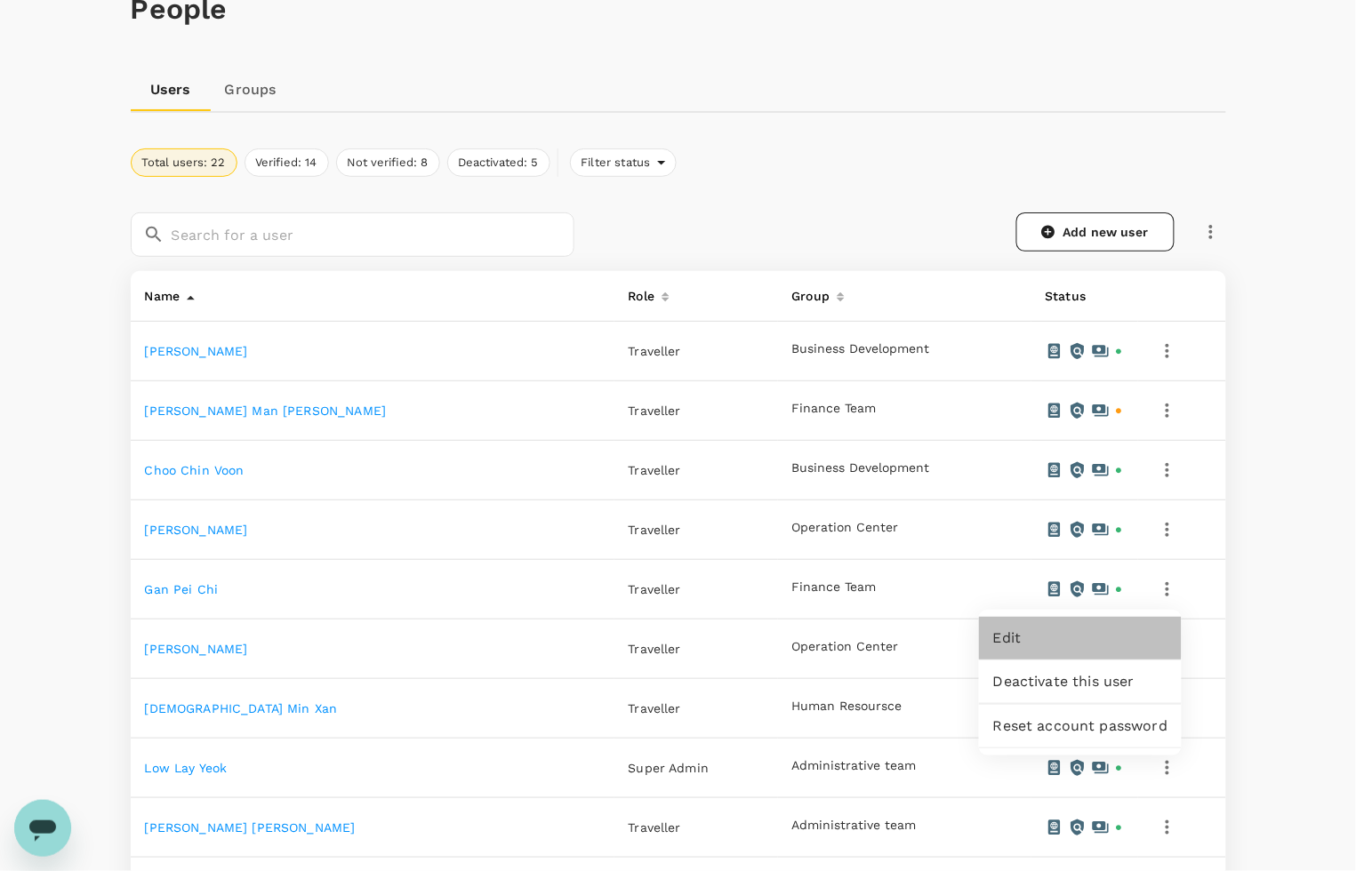
click at [1032, 636] on span "Edit" at bounding box center [1080, 637] width 174 height 21
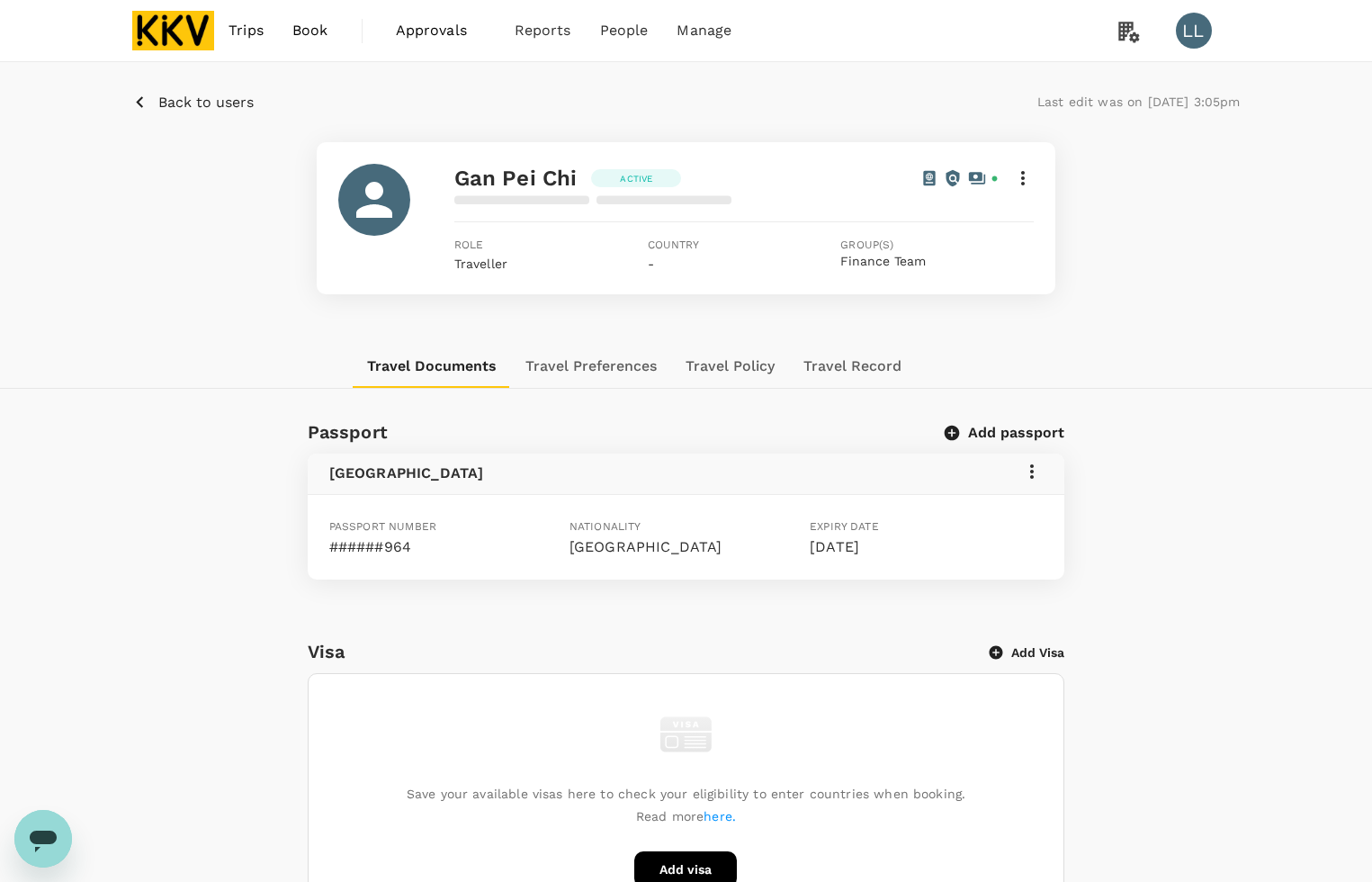
click at [613, 352] on button "Travel Preferences" at bounding box center [591, 366] width 160 height 43
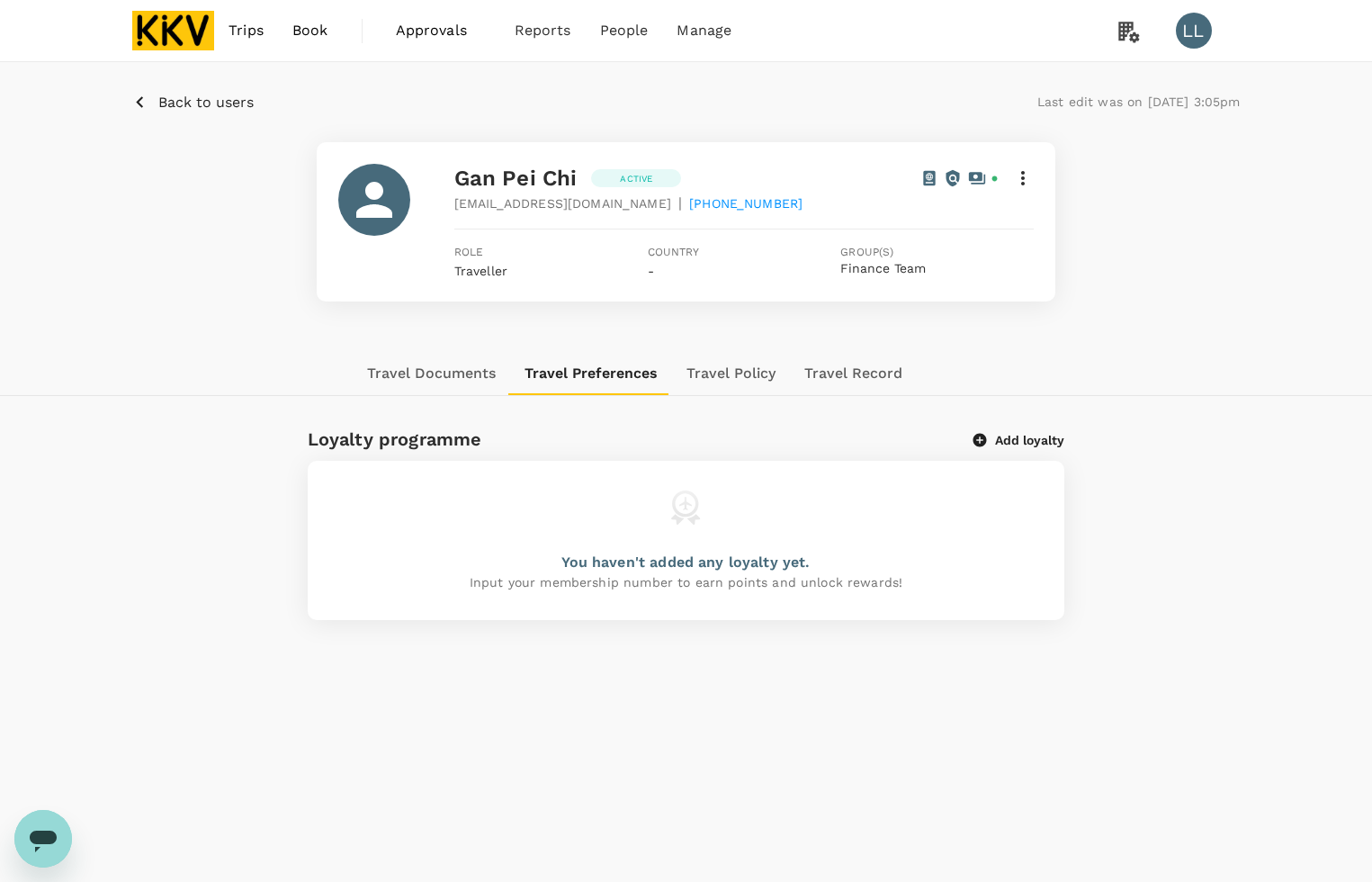
click at [779, 554] on div "You haven't added any loyalty yet." at bounding box center [685, 562] width 249 height 21
click at [1035, 441] on button "Add loyalty" at bounding box center [1019, 440] width 91 height 17
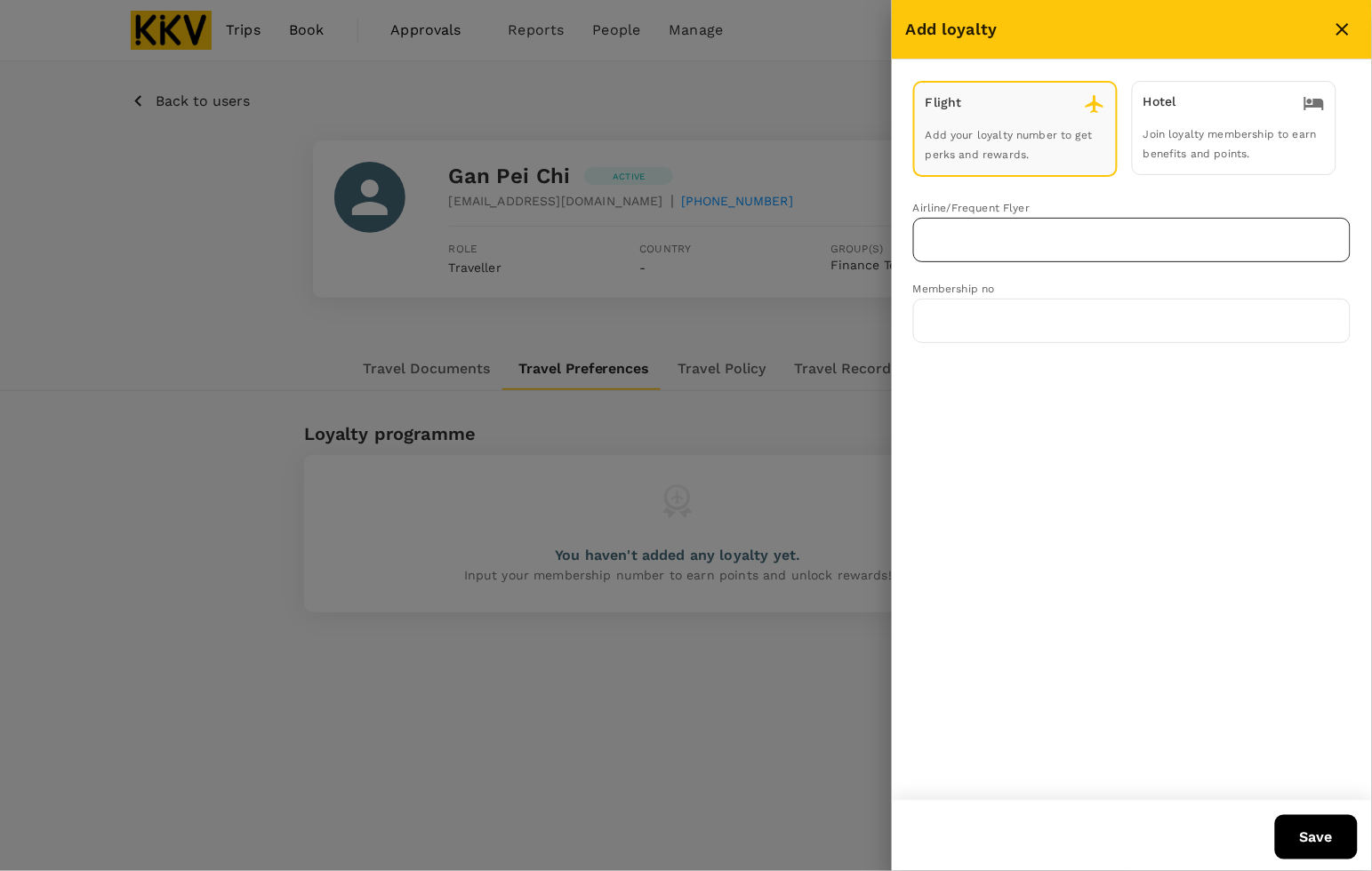
click at [975, 236] on input "text" at bounding box center [1118, 239] width 395 height 34
click at [989, 276] on p "Malaysia Airlines Enrich" at bounding box center [1002, 277] width 149 height 17
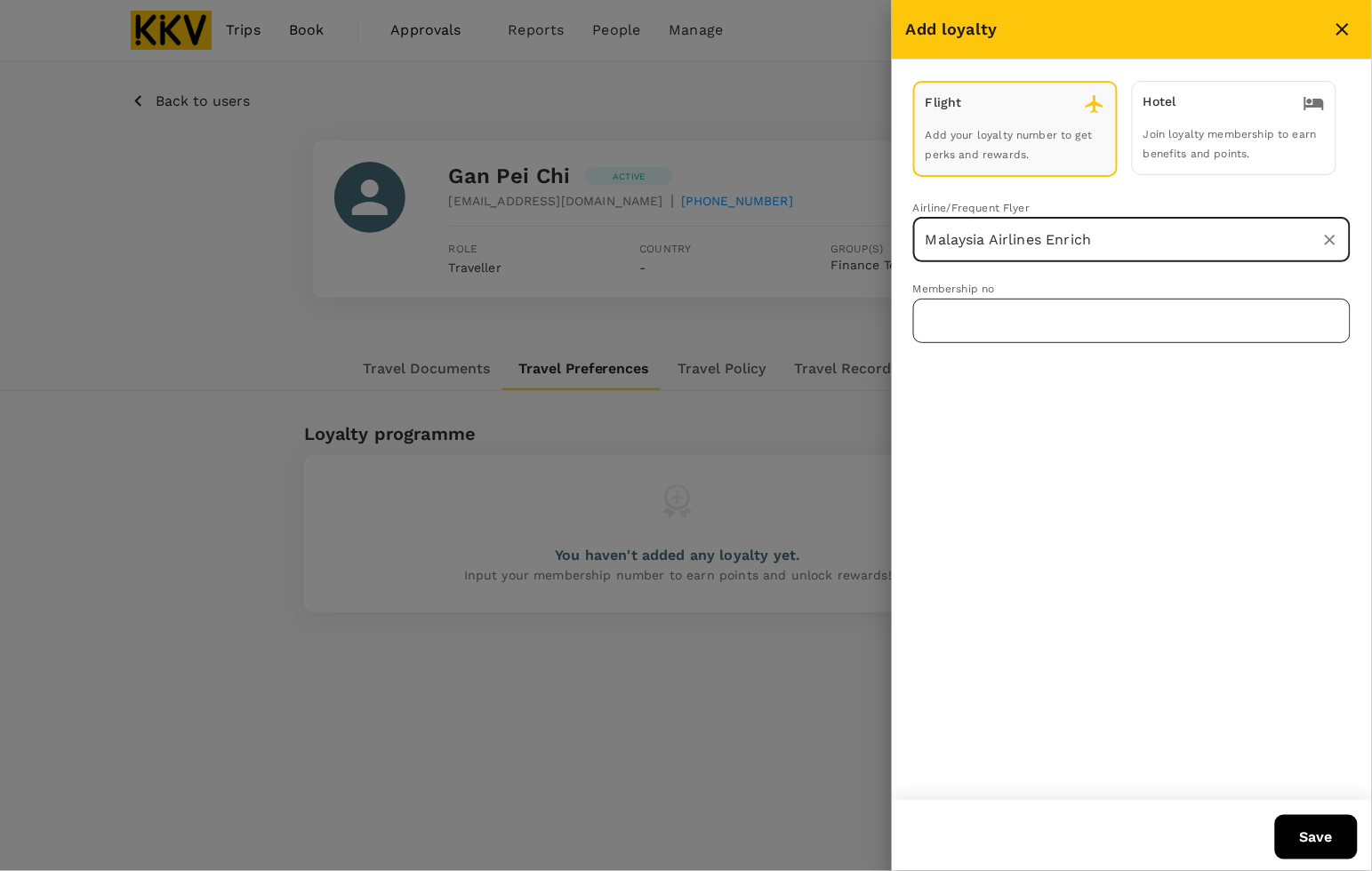
type input "Malaysia Airlines Enrich"
click at [989, 314] on input "text" at bounding box center [1131, 320] width 438 height 45
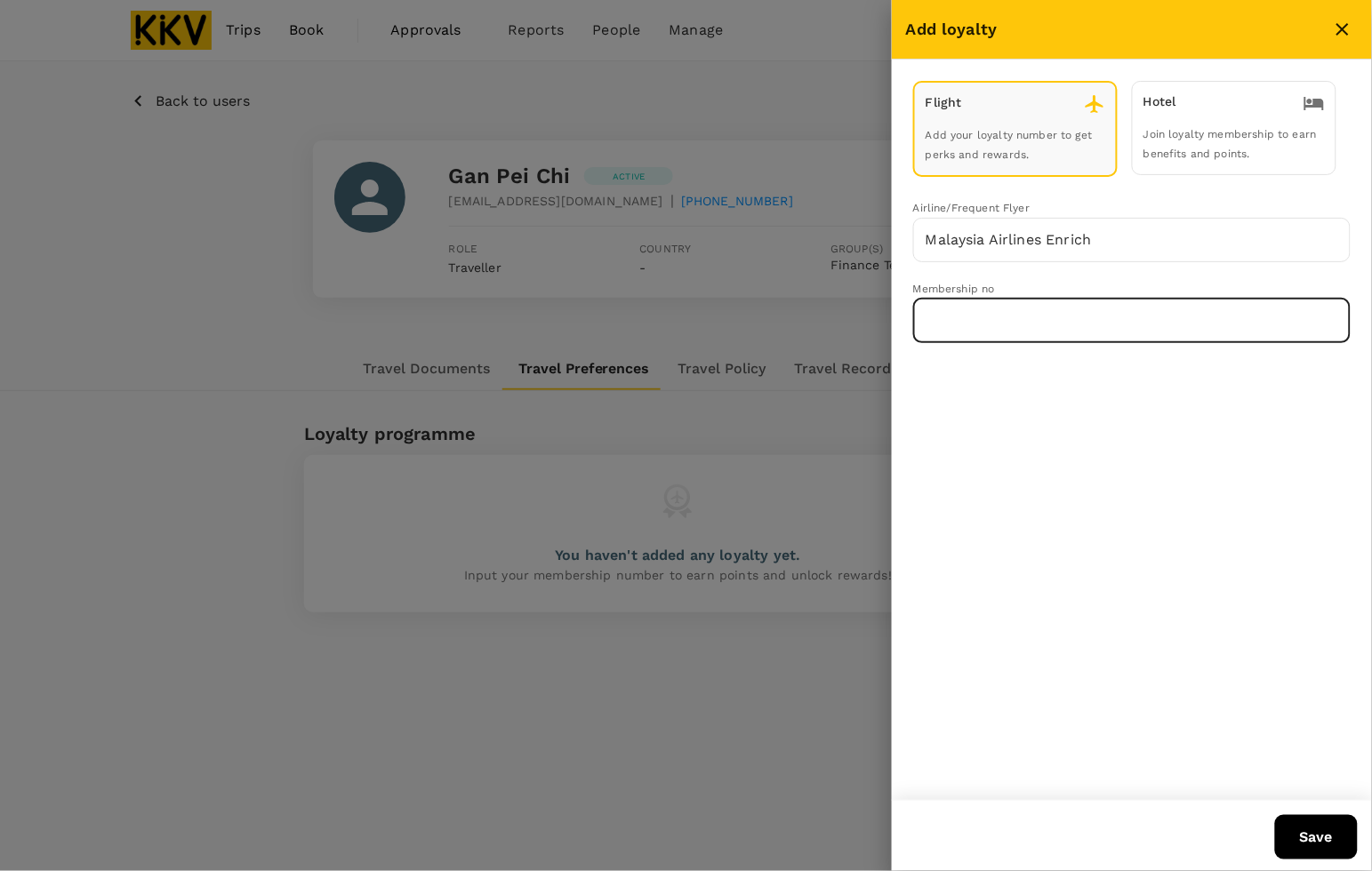
paste input "MH380248794"
type input "MH380248794"
click at [1299, 836] on button "Save" at bounding box center [1315, 836] width 83 height 45
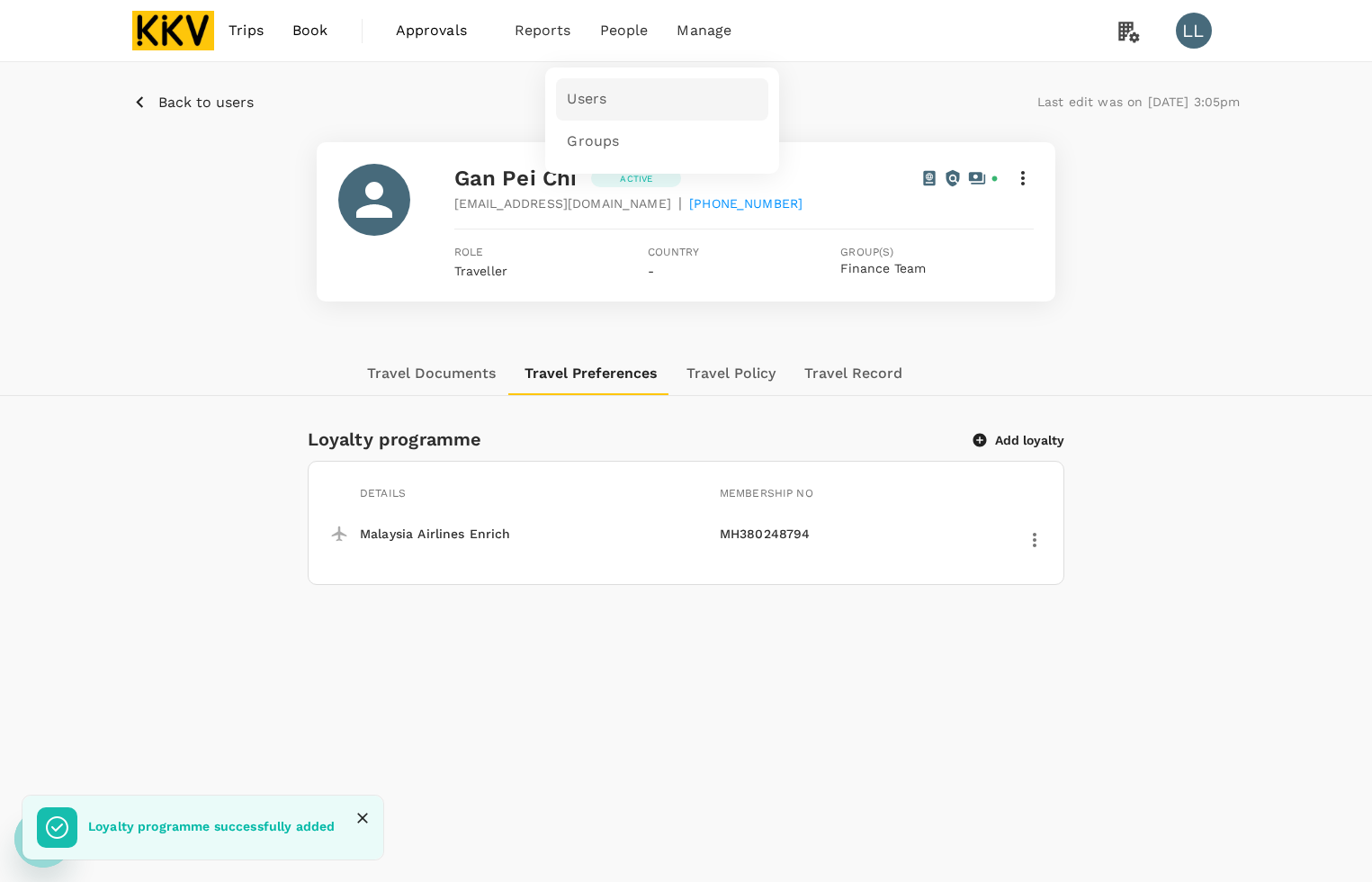
click at [610, 83] on link "Users" at bounding box center [662, 100] width 213 height 43
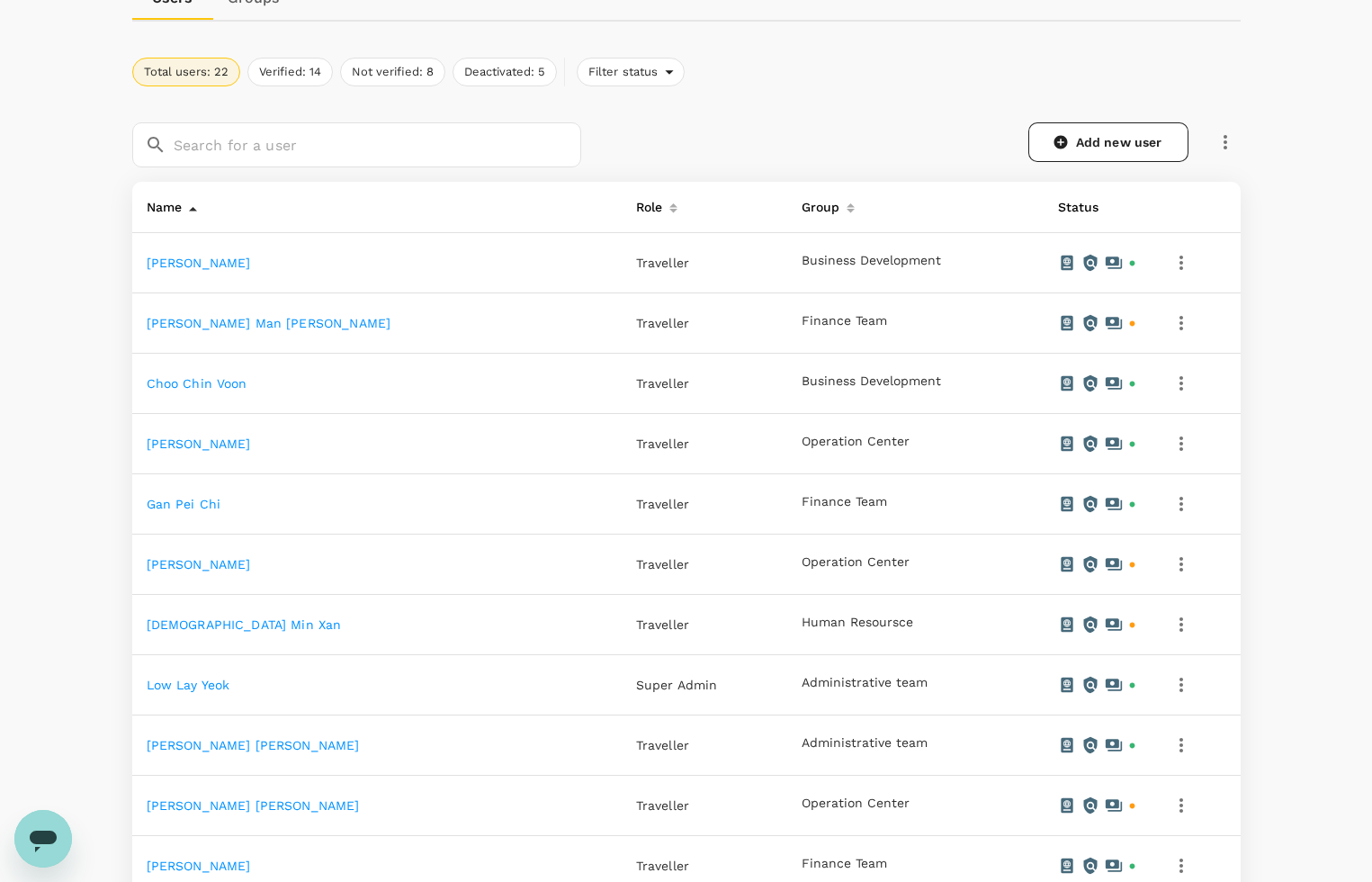
scroll to position [225, 0]
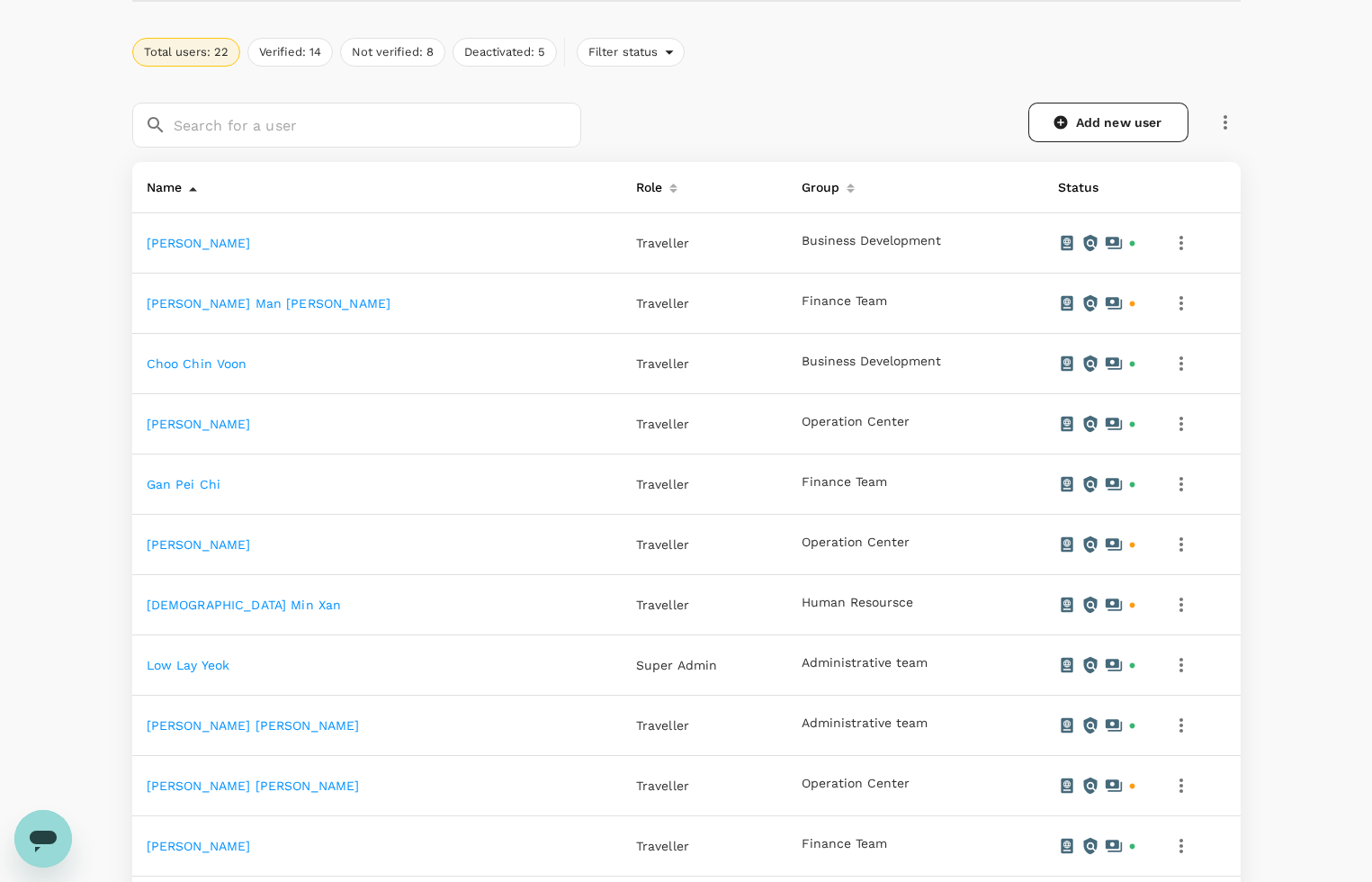
click at [200, 673] on td "Low Lay Yeok" at bounding box center [376, 665] width 489 height 60
click at [196, 657] on link "Low Lay Yeok" at bounding box center [189, 665] width 84 height 15
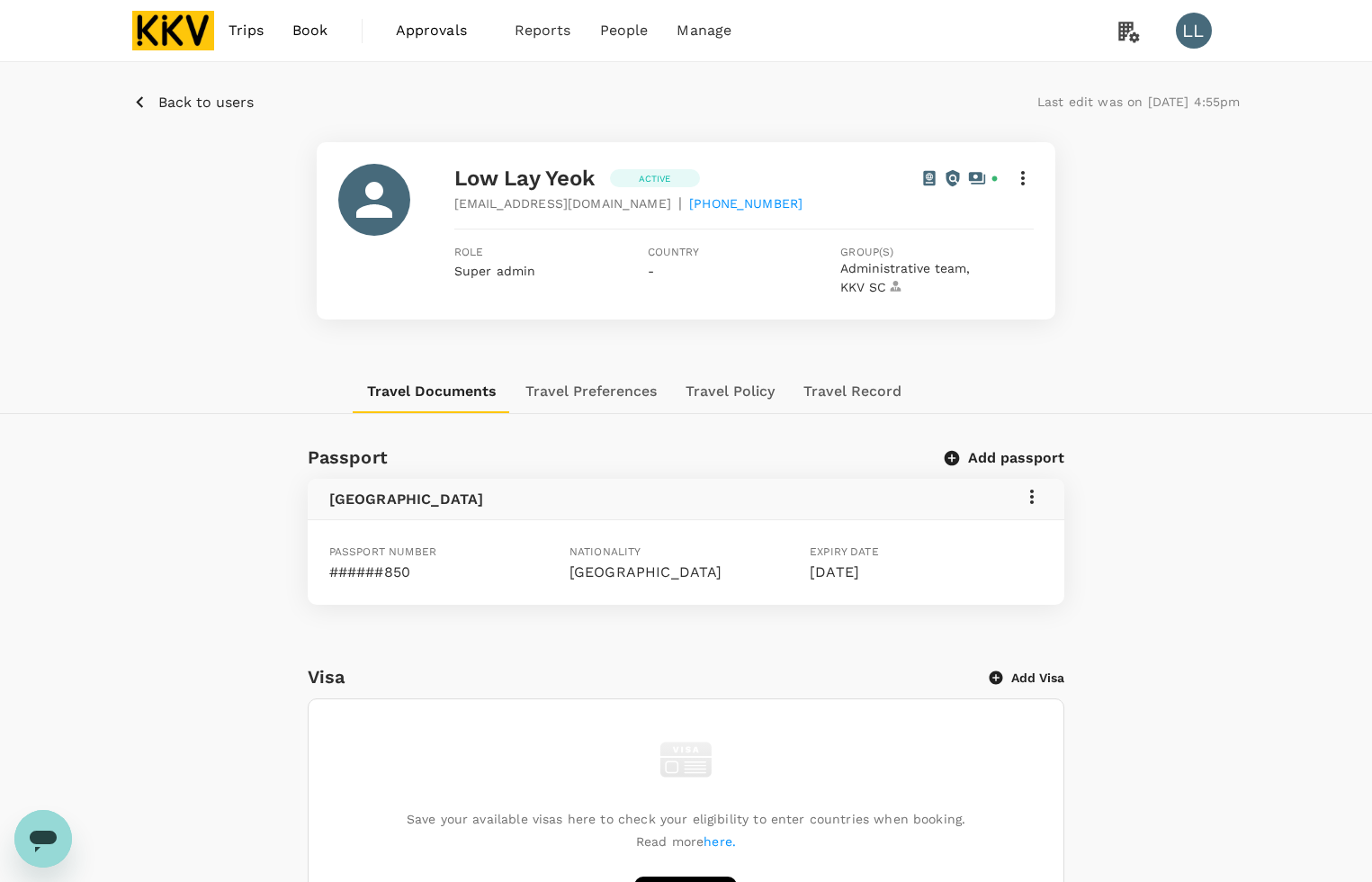
click at [1192, 374] on div "Travel Documents Travel Preferences Travel Policy Travel Record" at bounding box center [686, 391] width 1109 height 43
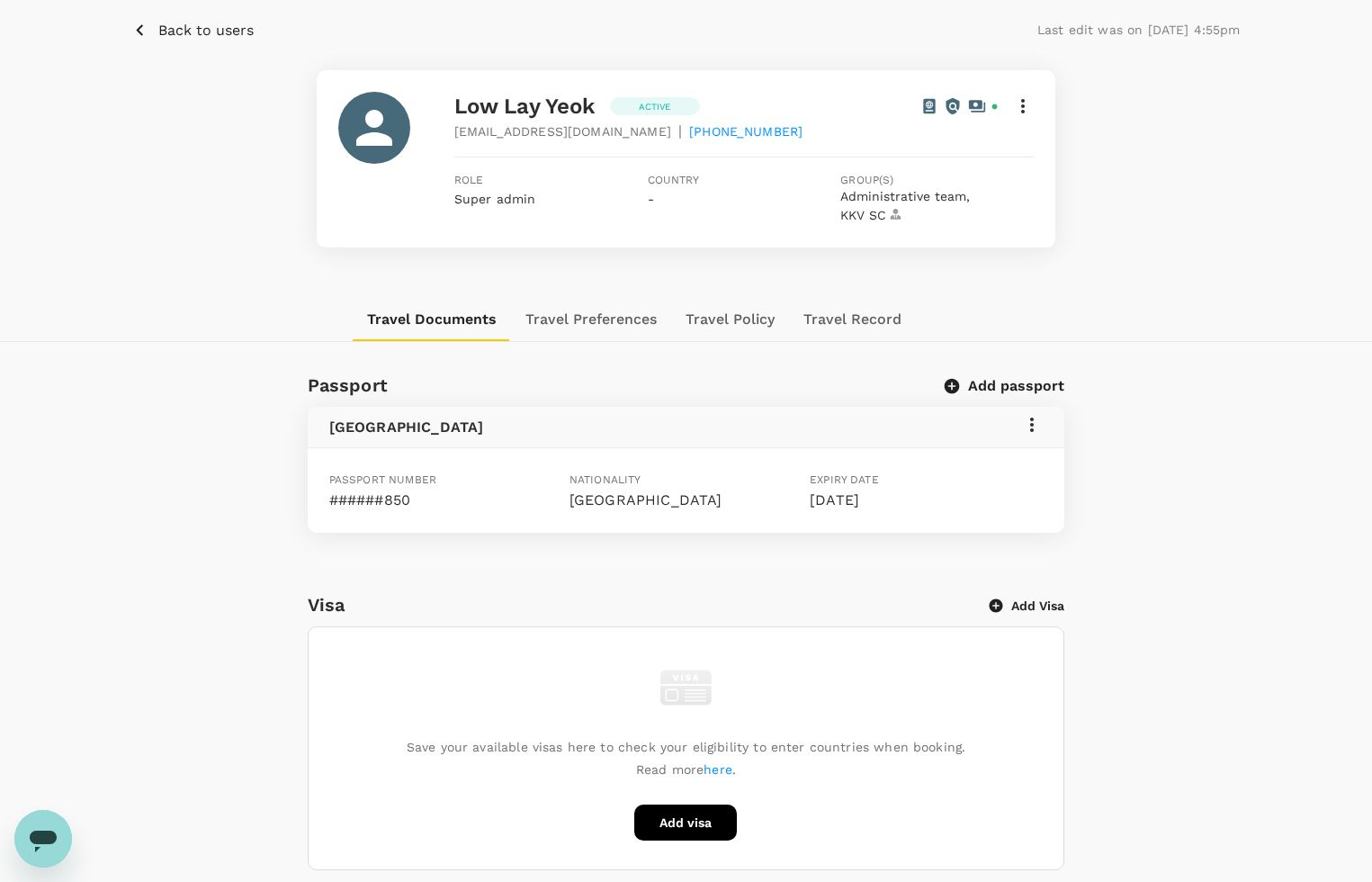
scroll to position [113, 0]
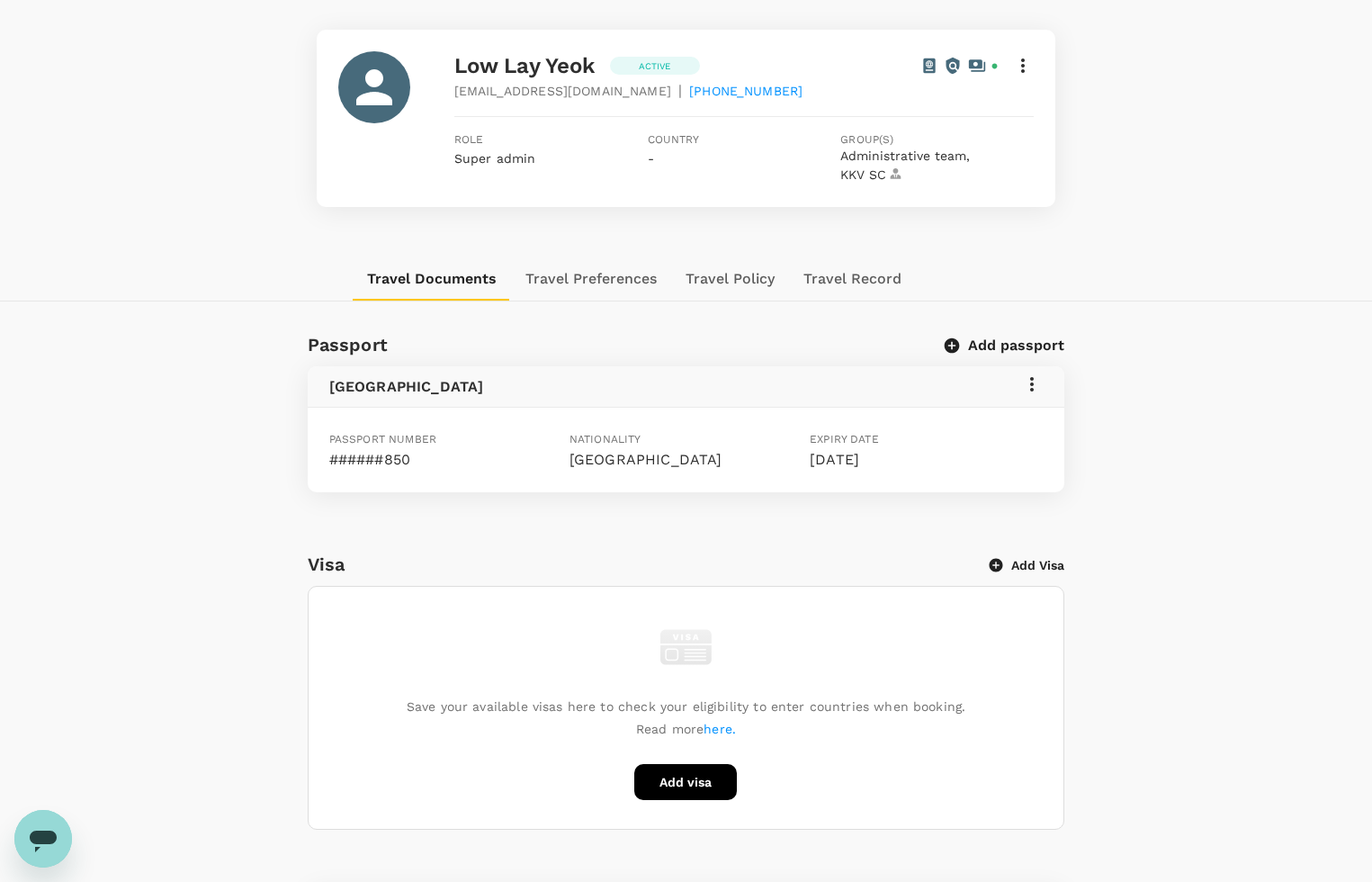
click at [1028, 383] on icon at bounding box center [1032, 384] width 21 height 21
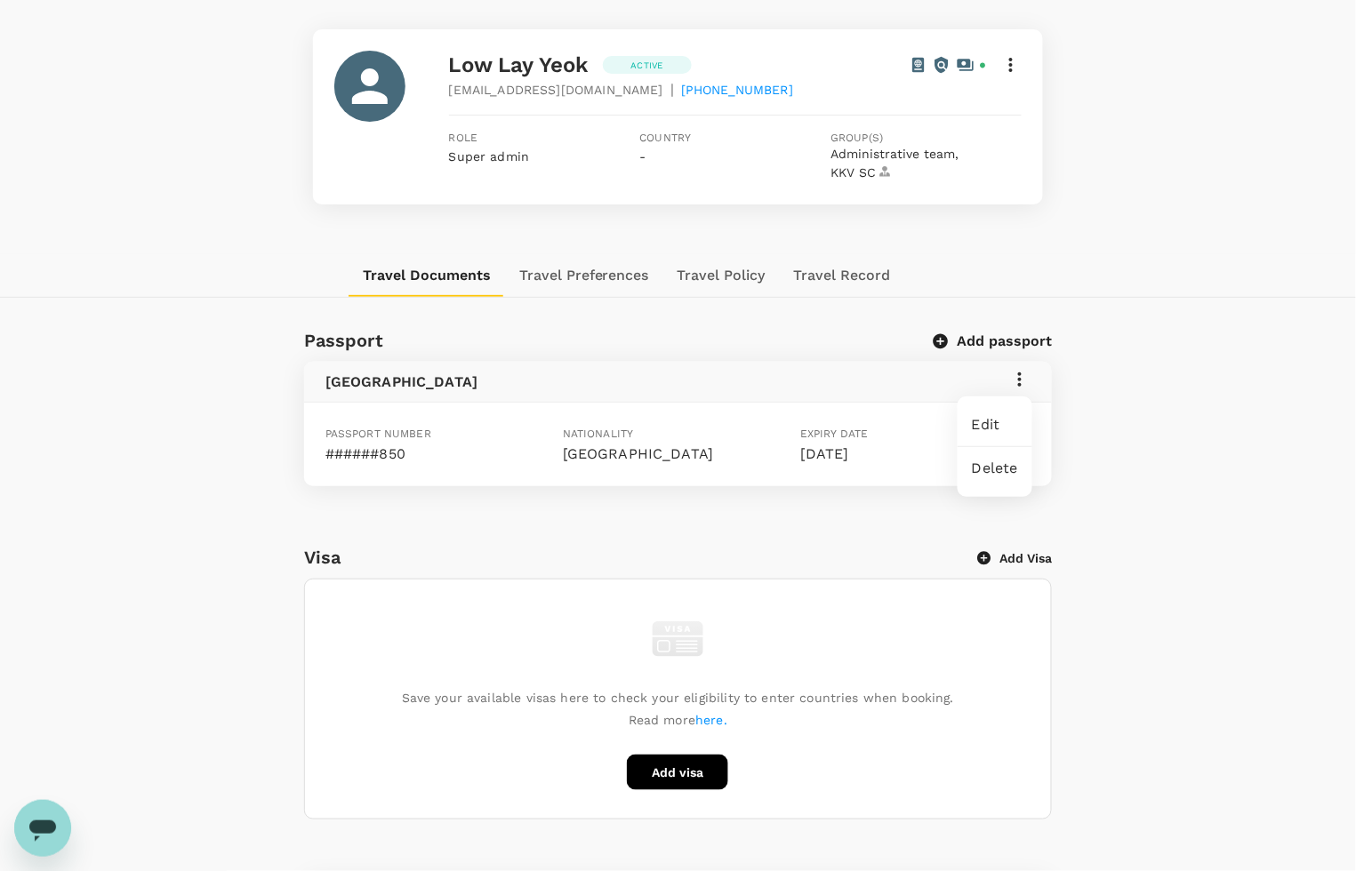
click at [994, 419] on span "Edit" at bounding box center [995, 424] width 47 height 21
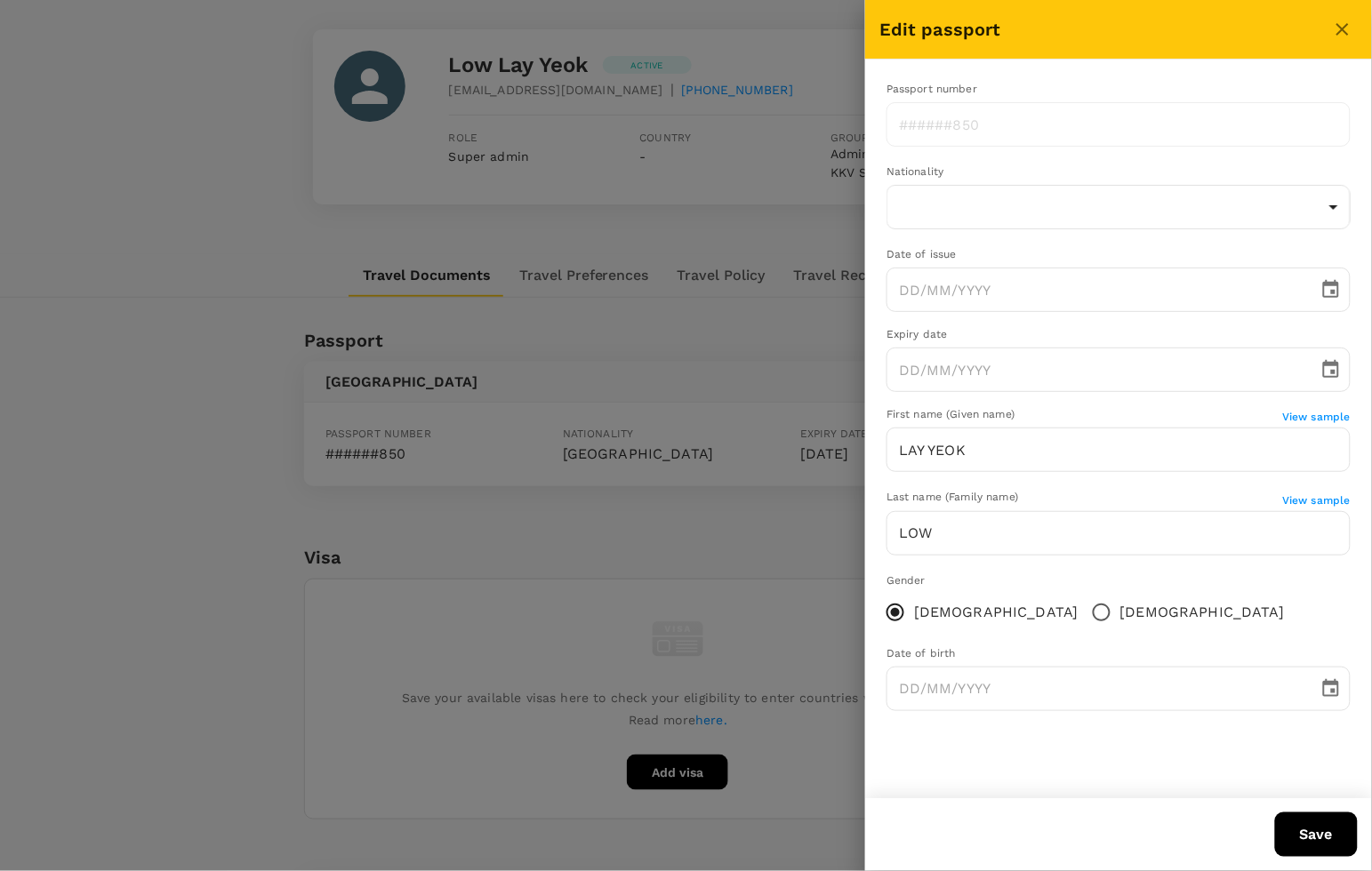
type input "[DATE]"
click at [1009, 757] on div "Passport number ​ Nationality [DEMOGRAPHIC_DATA] MY ​ Date of issue [DATE] ​ Ex…" at bounding box center [1118, 428] width 507 height 739
click at [1038, 94] on div "Passport number" at bounding box center [1118, 89] width 464 height 17
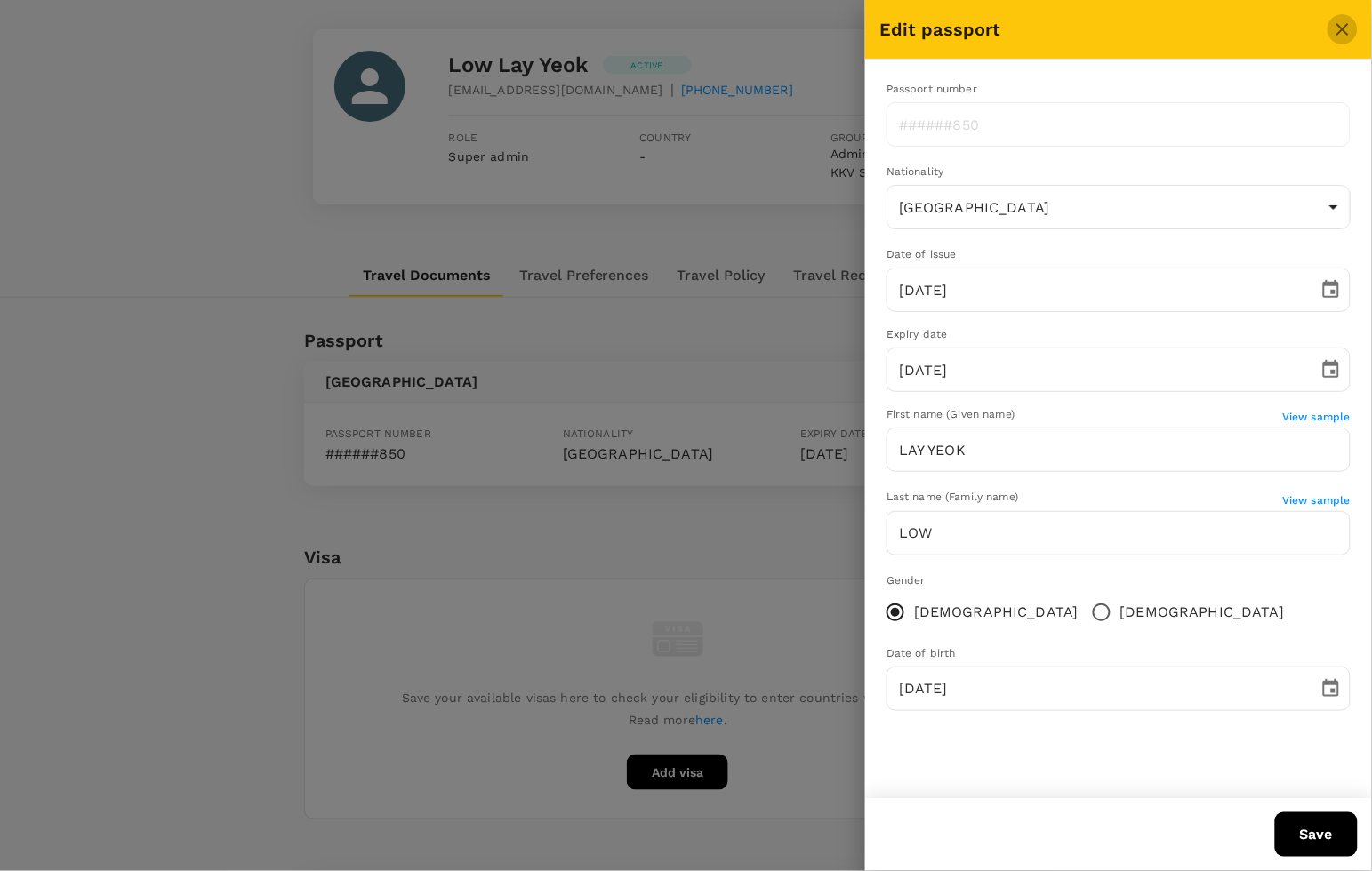
click at [1344, 24] on icon "close" at bounding box center [1342, 28] width 21 height 21
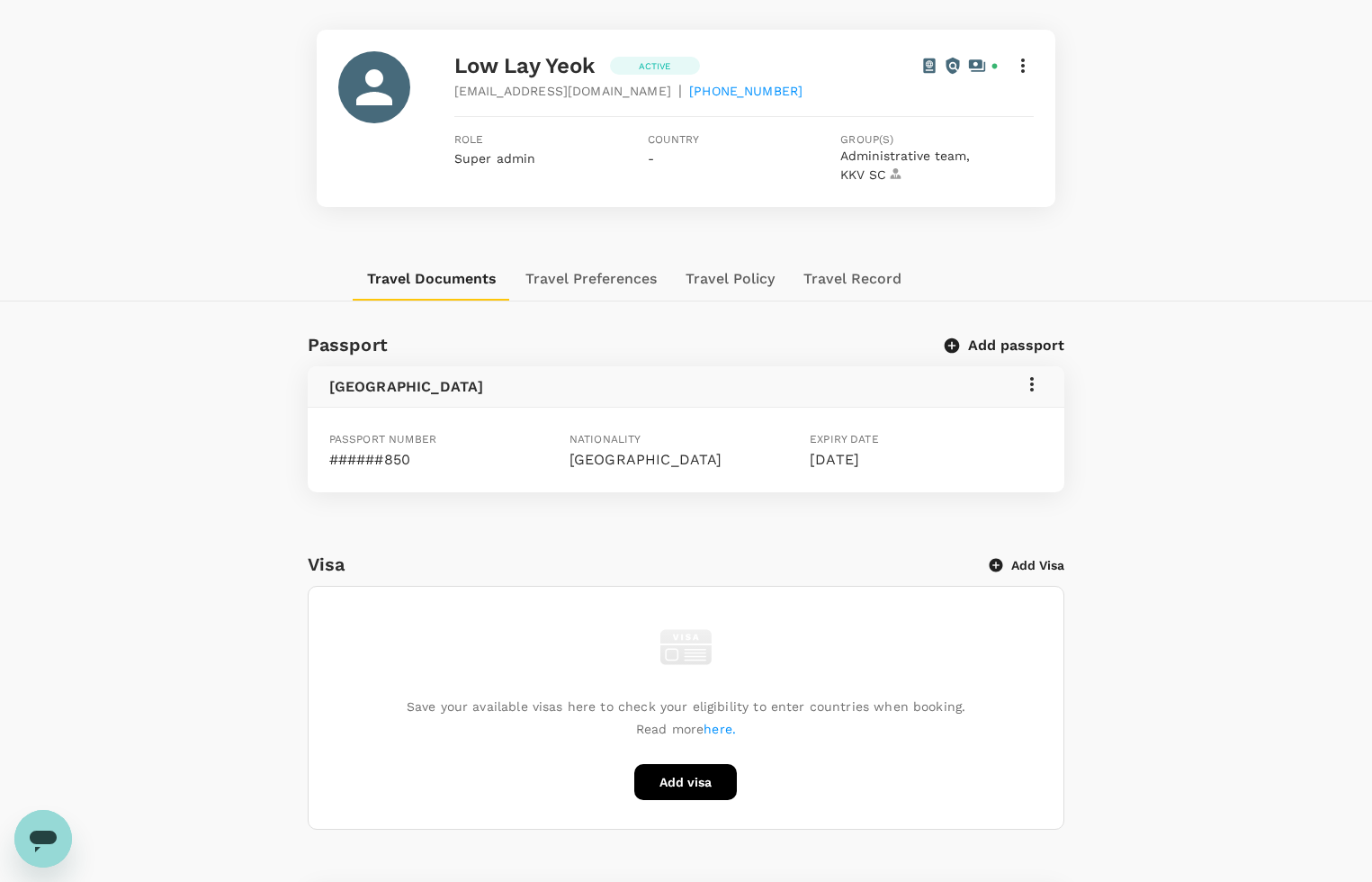
click at [1193, 182] on div "Low Lay Yeok Active [EMAIL_ADDRESS][DOMAIN_NAME] | [PHONE_NUMBER] Role Super ad…" at bounding box center [686, 118] width 1109 height 178
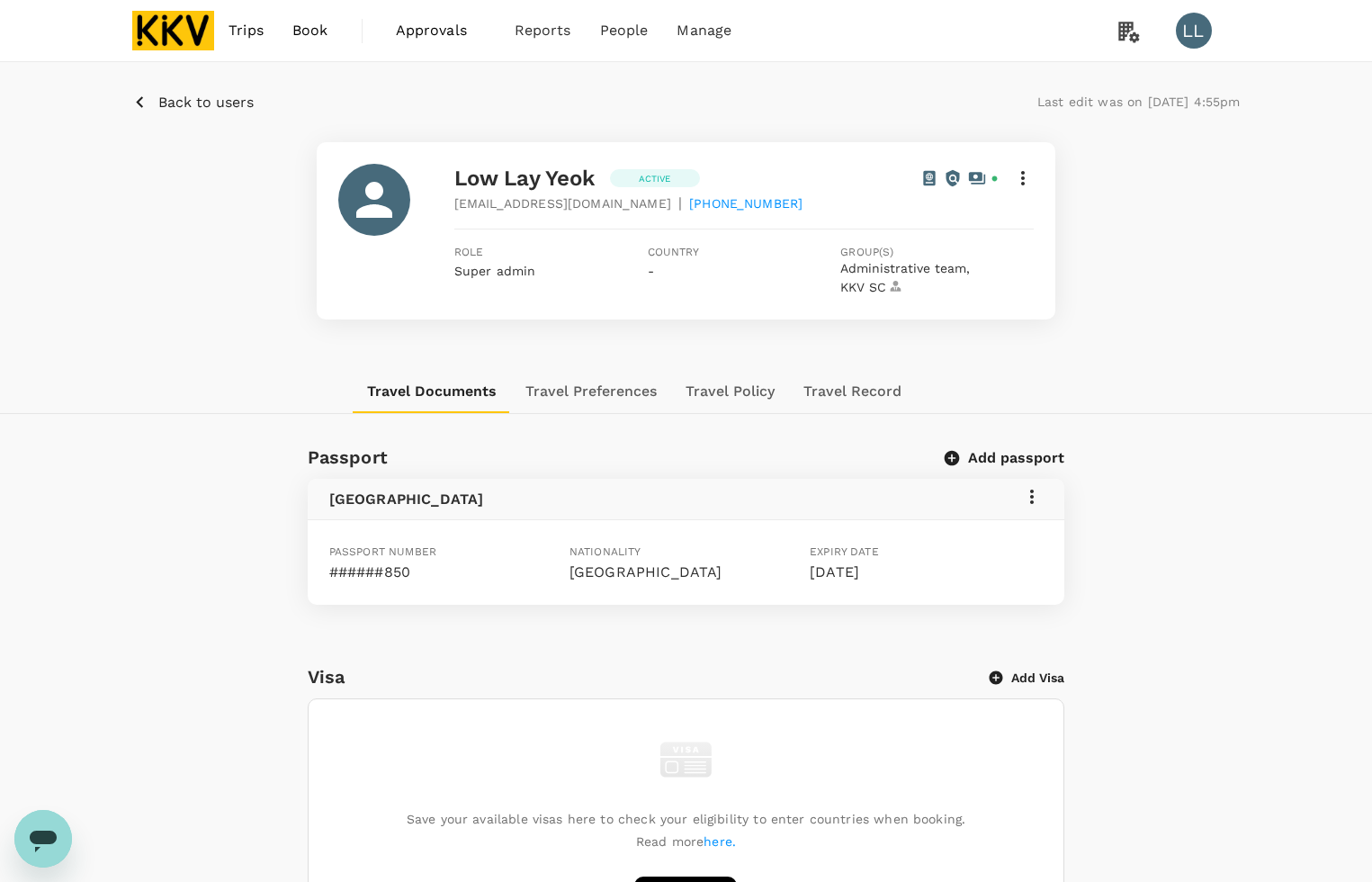
click at [1202, 301] on div "Low Lay Yeok Active [EMAIL_ADDRESS][DOMAIN_NAME] | [PHONE_NUMBER] Role Super ad…" at bounding box center [686, 231] width 1109 height 178
click at [1153, 394] on div "Travel Documents Travel Preferences Travel Policy Travel Record" at bounding box center [686, 391] width 1109 height 43
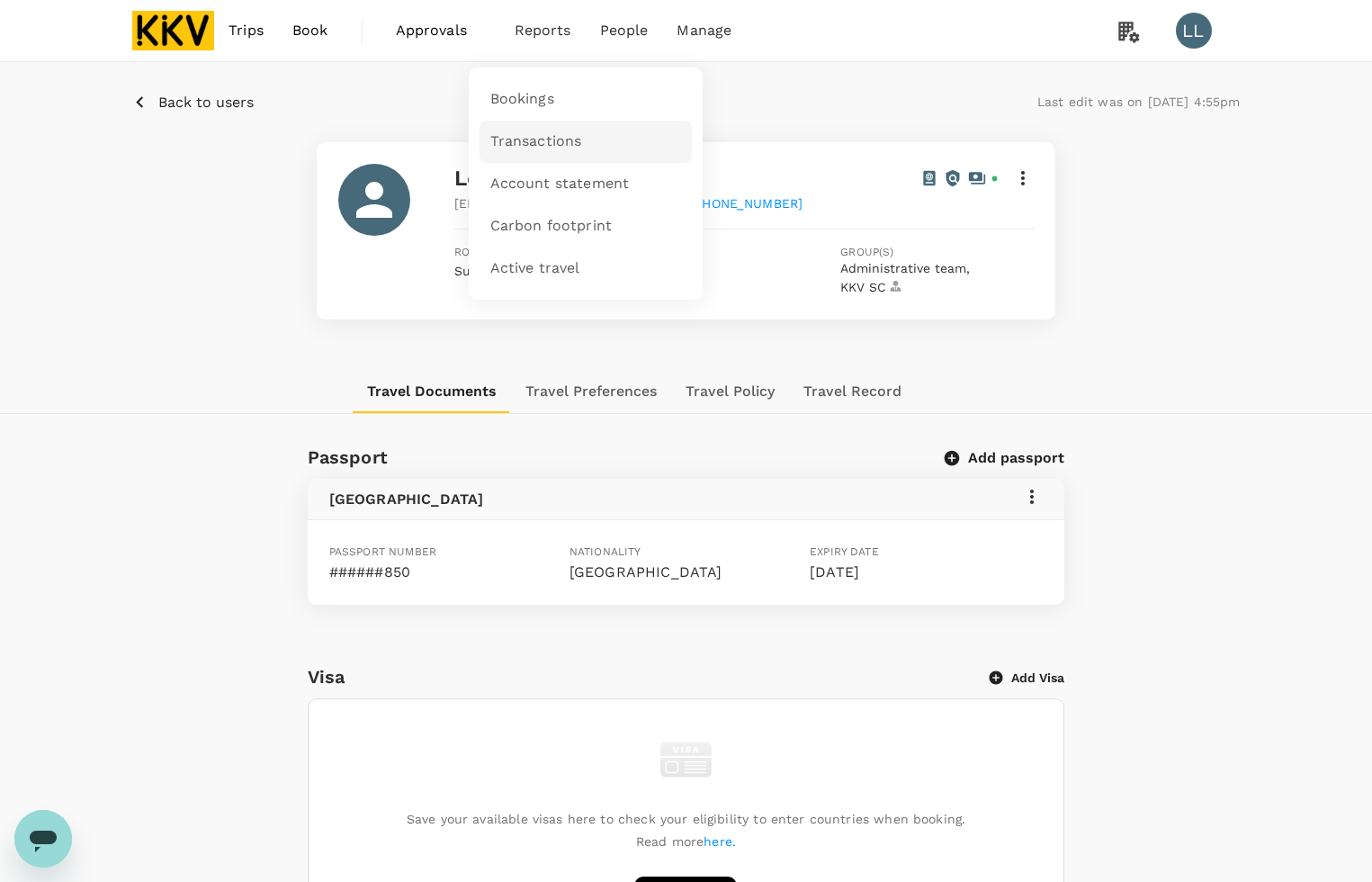
click at [528, 131] on span "Transactions" at bounding box center [535, 141] width 92 height 20
